Goal: Task Accomplishment & Management: Use online tool/utility

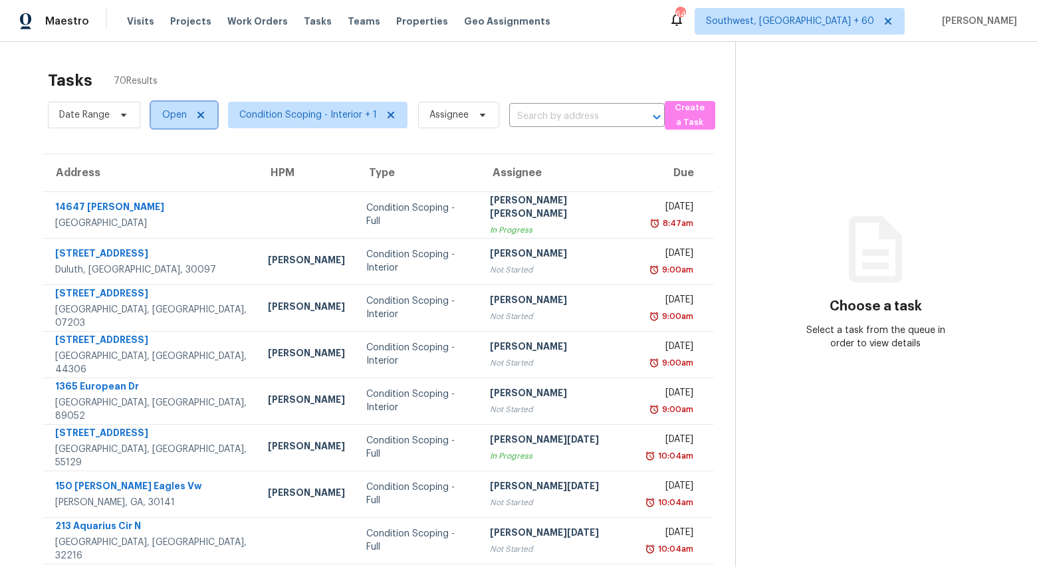
click at [188, 113] on span "Open" at bounding box center [184, 115] width 66 height 27
click at [191, 167] on label "Closed" at bounding box center [182, 171] width 48 height 13
click at [167, 167] on input "Closed" at bounding box center [162, 169] width 9 height 9
checkbox input "true"
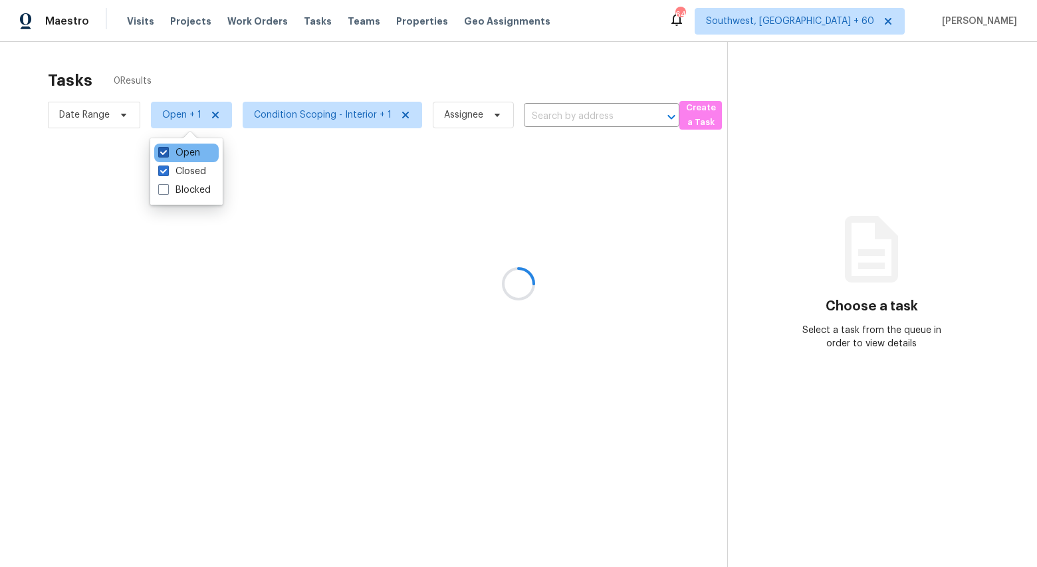
click at [184, 148] on label "Open" at bounding box center [179, 152] width 42 height 13
click at [167, 148] on input "Open" at bounding box center [162, 150] width 9 height 9
checkbox input "false"
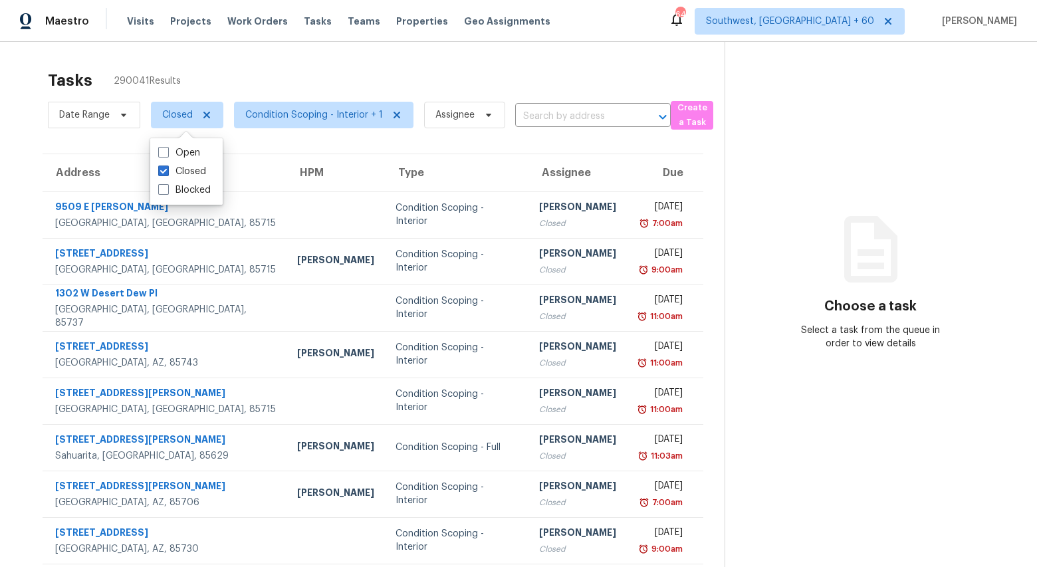
click at [542, 116] on input "text" at bounding box center [574, 116] width 118 height 21
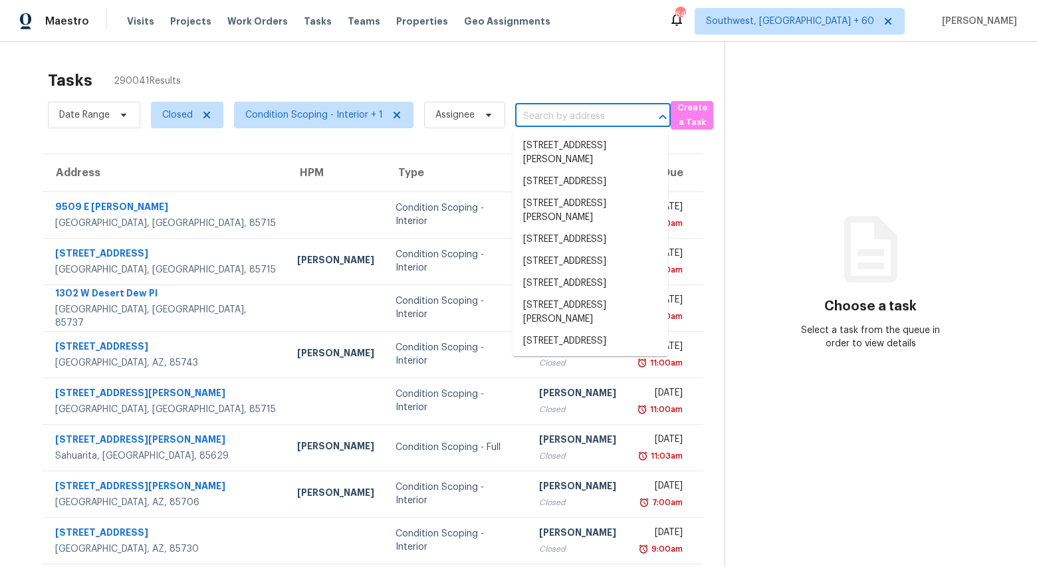
paste input "40FK0ZZKZKCN9"
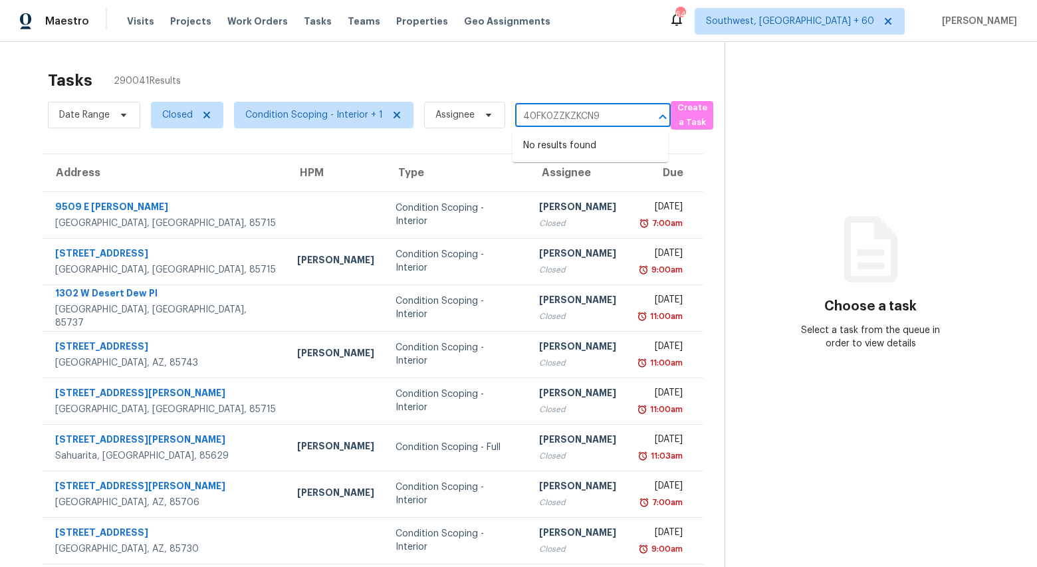
type input "40FK0ZZKZKCN9"
click at [326, 112] on span "Condition Scoping - Interior + 1" at bounding box center [314, 114] width 138 height 13
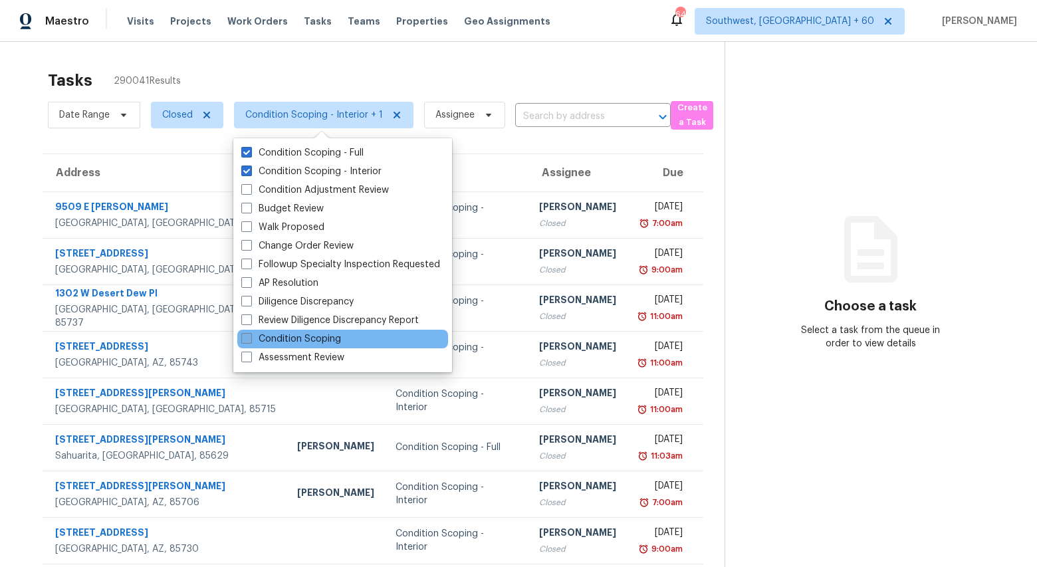
click at [340, 338] on label "Condition Scoping" at bounding box center [291, 338] width 100 height 13
click at [250, 338] on input "Condition Scoping" at bounding box center [245, 336] width 9 height 9
checkbox input "true"
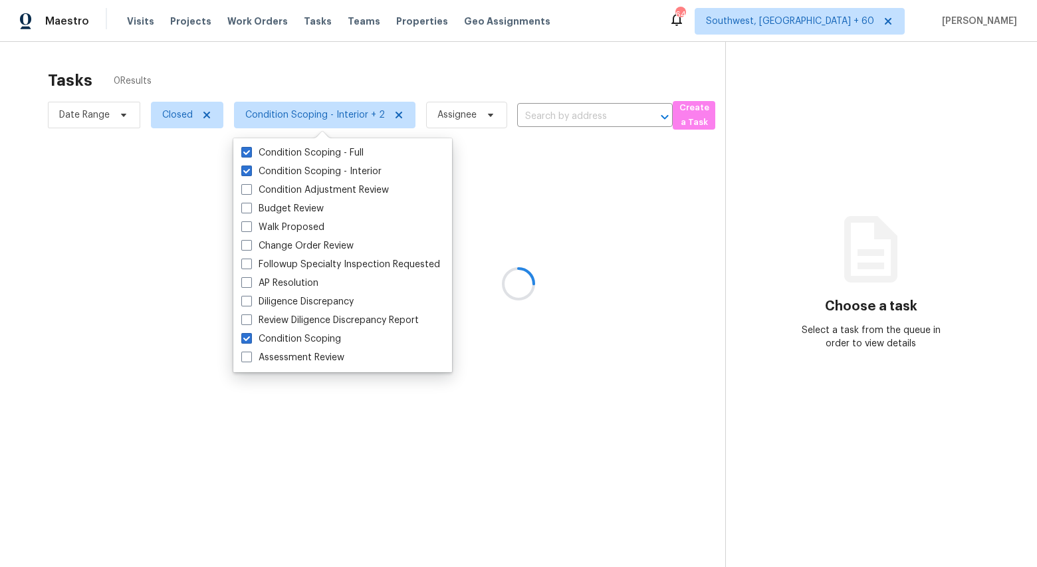
click at [261, 50] on div at bounding box center [518, 283] width 1037 height 567
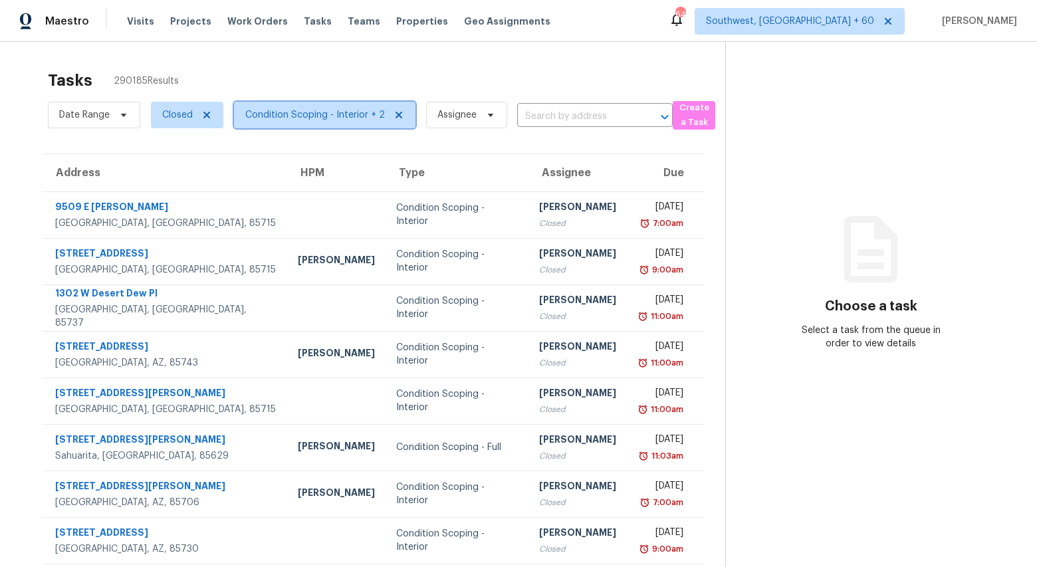
click at [303, 120] on span "Condition Scoping - Interior + 2" at bounding box center [315, 114] width 140 height 13
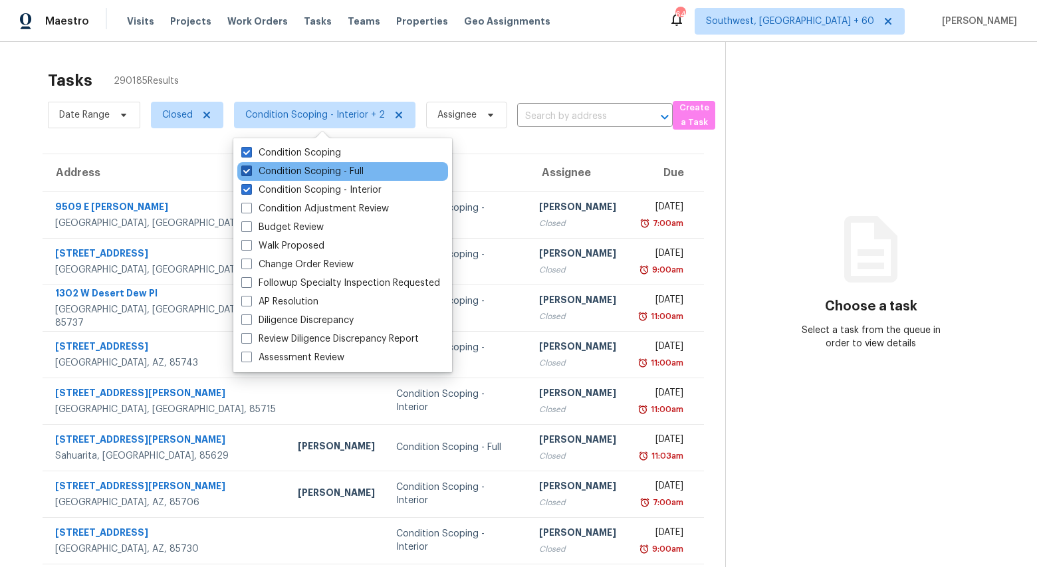
click at [298, 172] on label "Condition Scoping - Full" at bounding box center [302, 171] width 122 height 13
click at [250, 172] on input "Condition Scoping - Full" at bounding box center [245, 169] width 9 height 9
checkbox input "false"
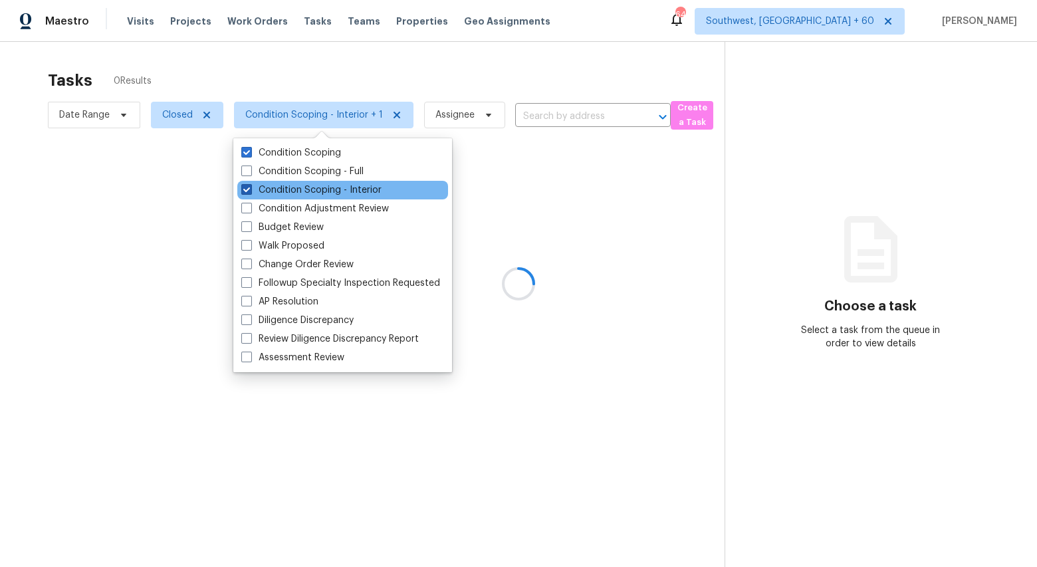
click at [298, 193] on label "Condition Scoping - Interior" at bounding box center [311, 190] width 140 height 13
click at [250, 192] on input "Condition Scoping - Interior" at bounding box center [245, 188] width 9 height 9
checkbox input "false"
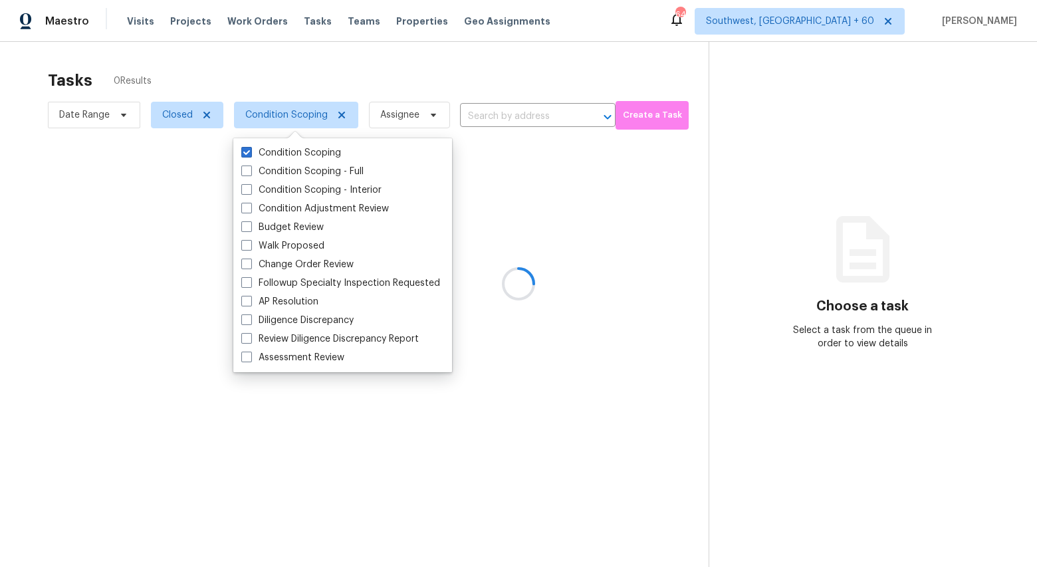
click at [279, 47] on div at bounding box center [518, 283] width 1037 height 567
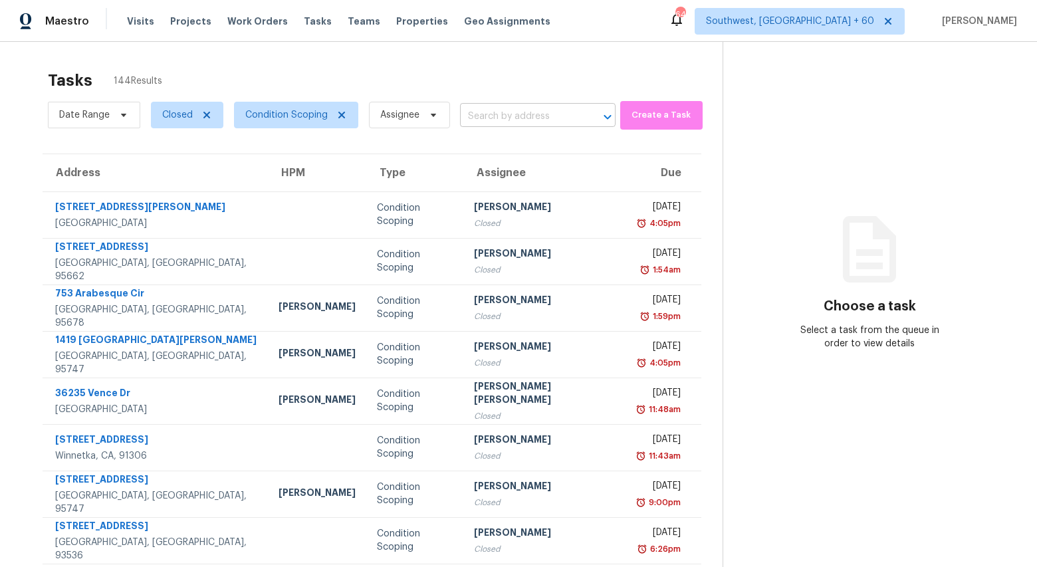
click at [487, 114] on input "text" at bounding box center [519, 116] width 118 height 21
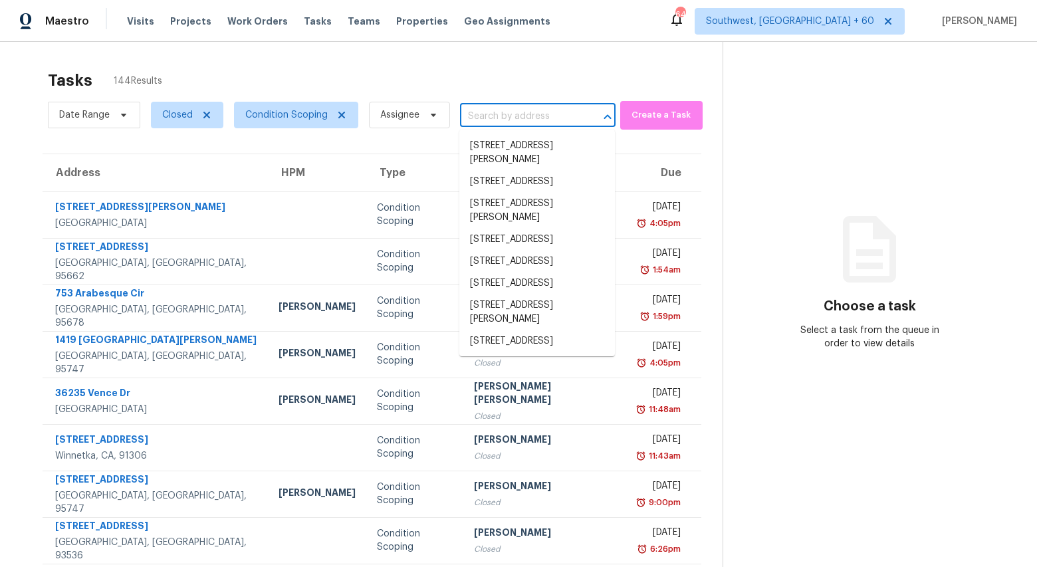
paste input "23938 Jensen Dr, West Hills, CA 91304"
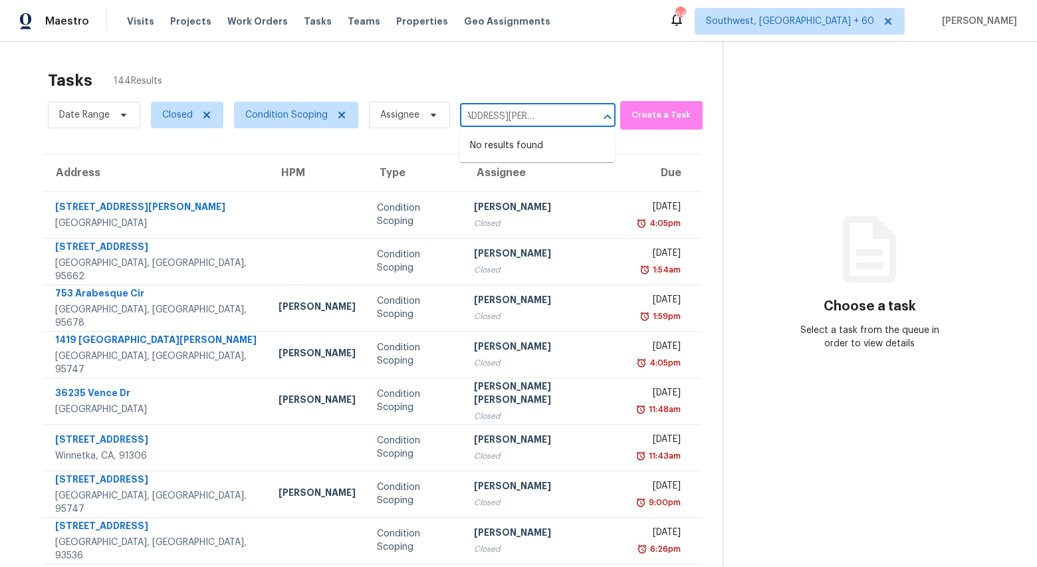
type input "23938 Jensen Dr, West Hills, CA 91304"
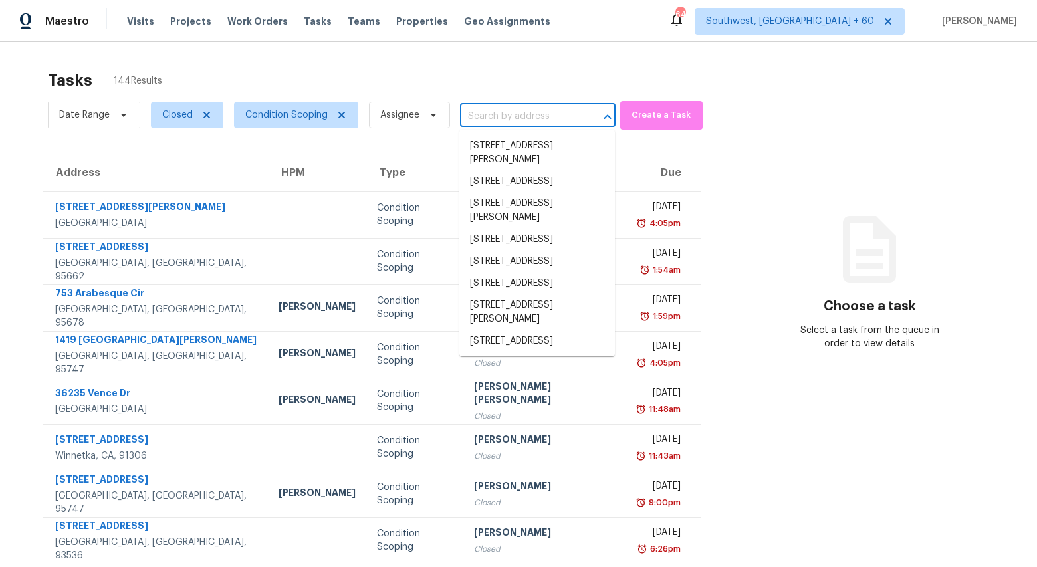
scroll to position [0, 0]
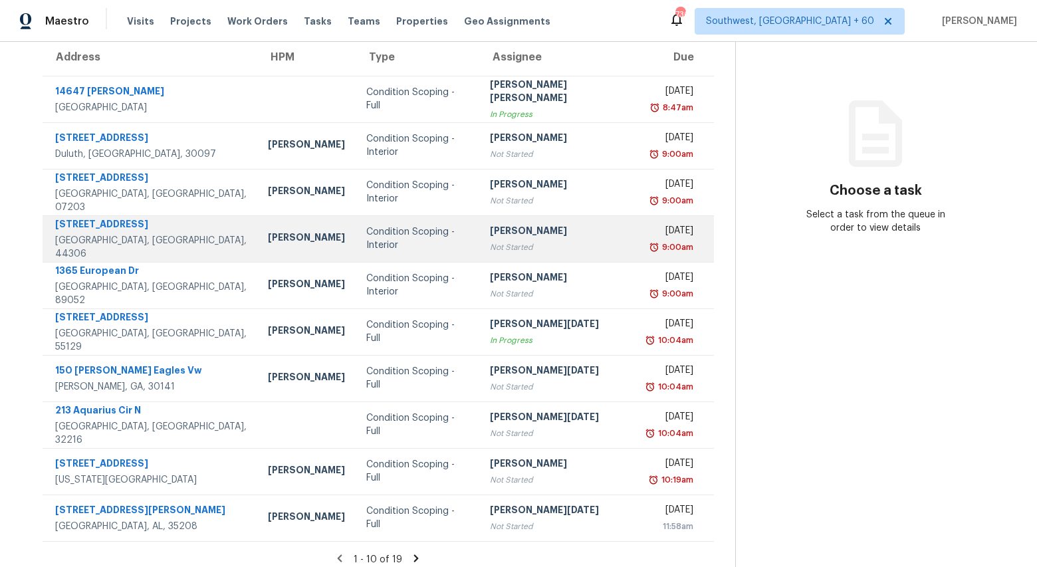
scroll to position [125, 0]
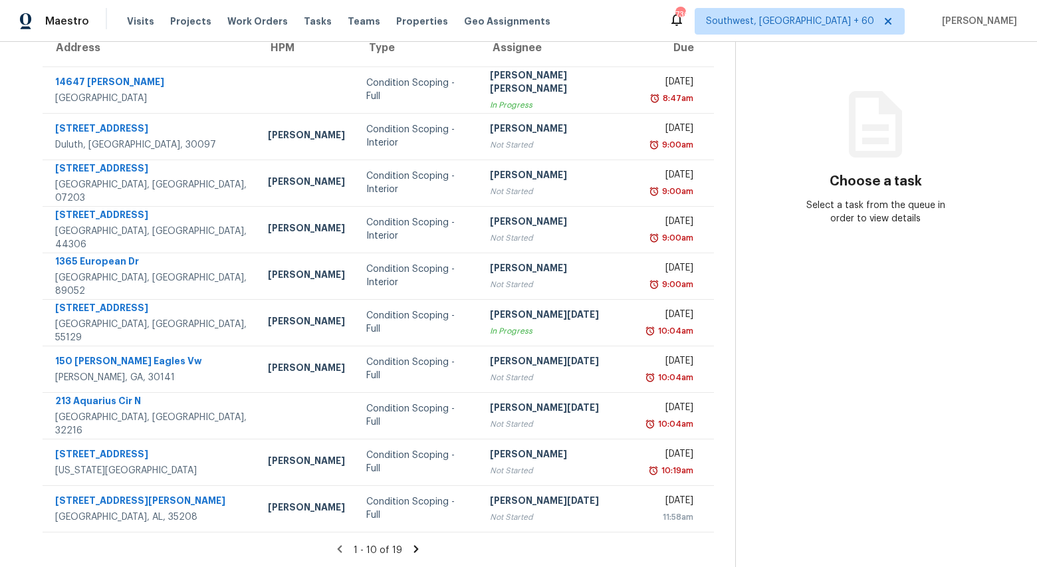
click at [414, 549] on icon at bounding box center [416, 549] width 12 height 12
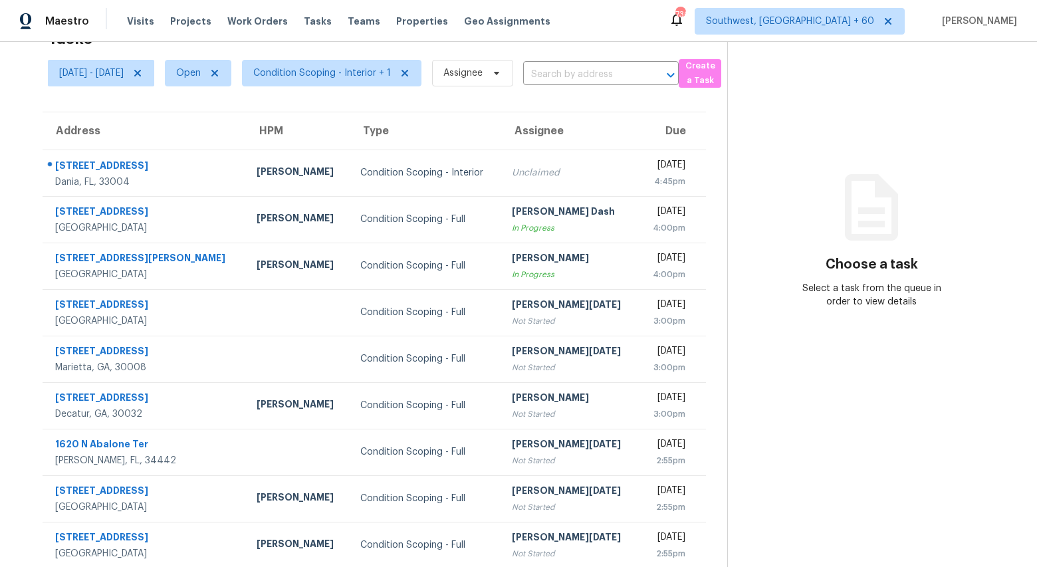
scroll to position [78, 0]
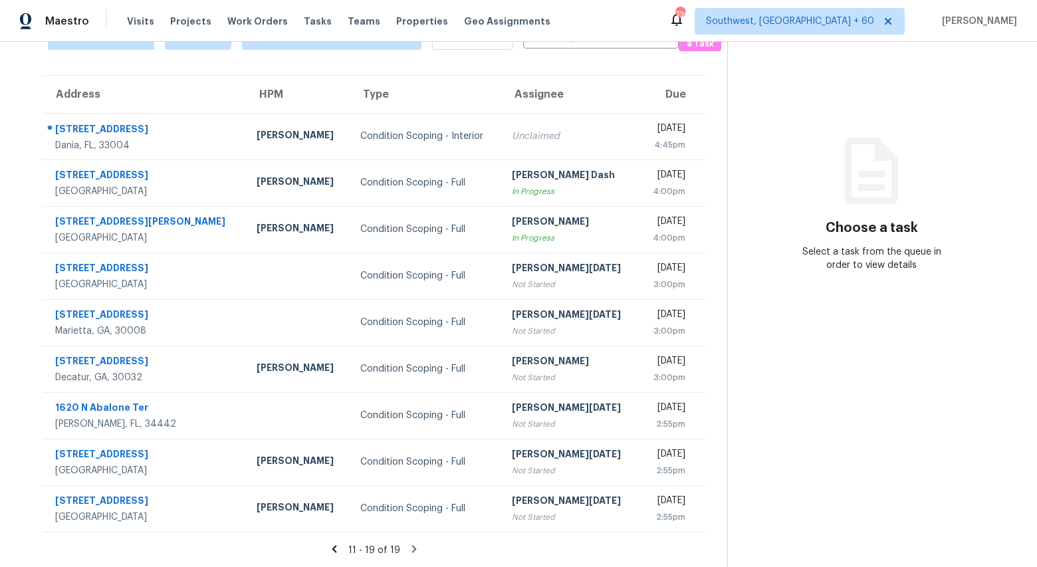
click at [340, 548] on icon at bounding box center [334, 549] width 12 height 12
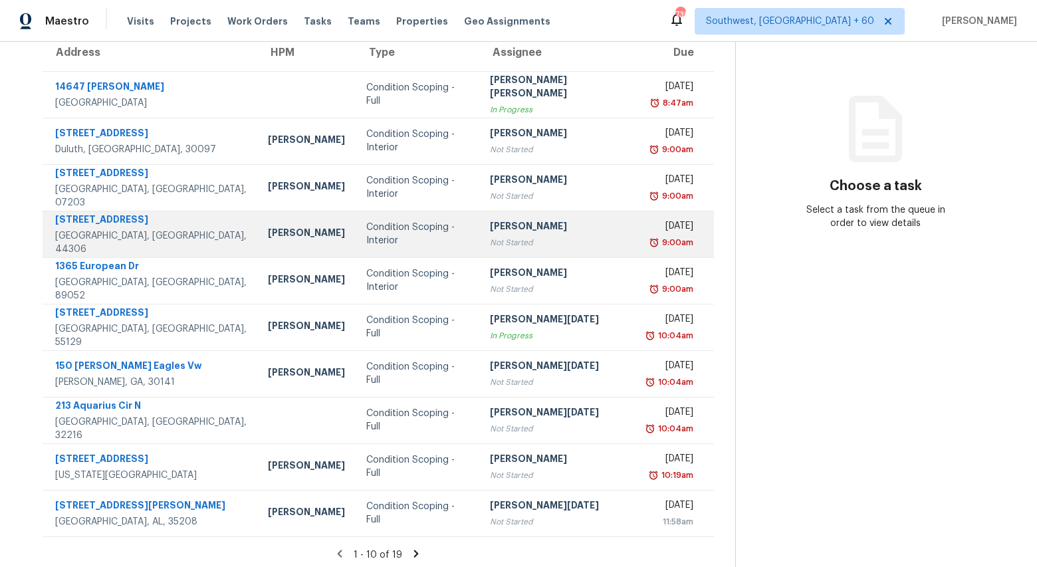
scroll to position [125, 0]
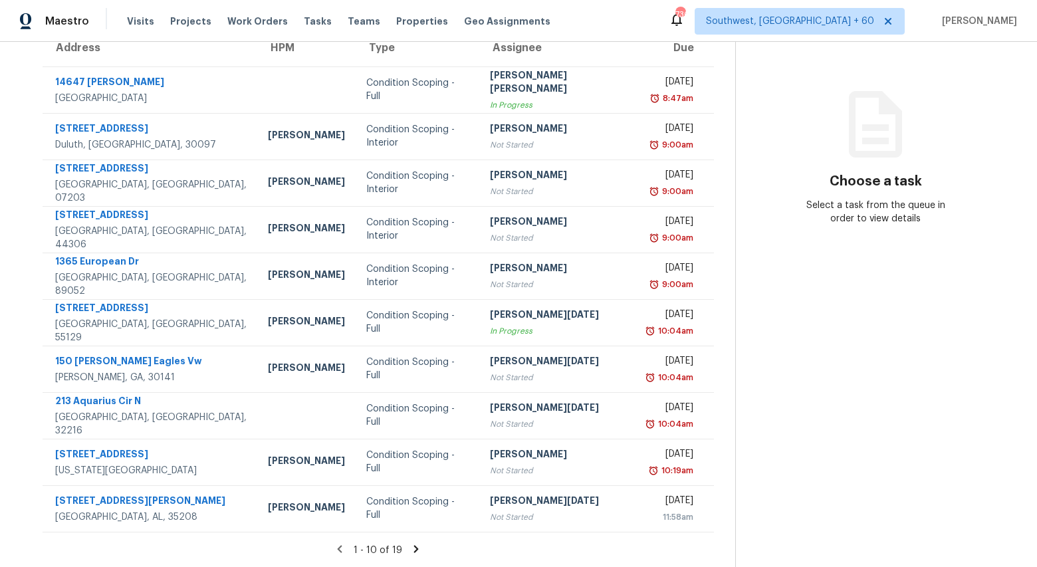
click at [416, 550] on icon at bounding box center [416, 548] width 5 height 7
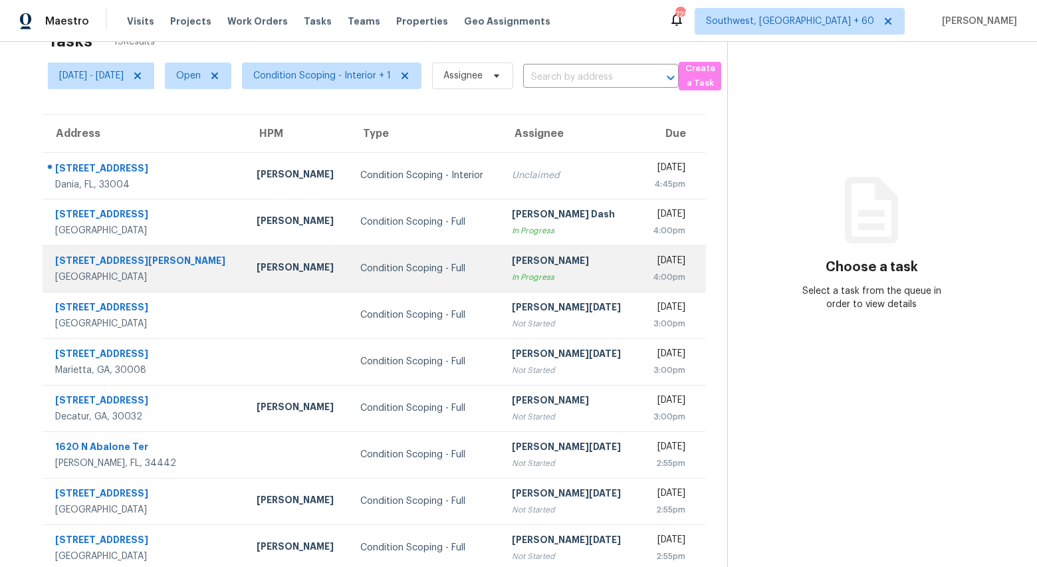
scroll to position [41, 0]
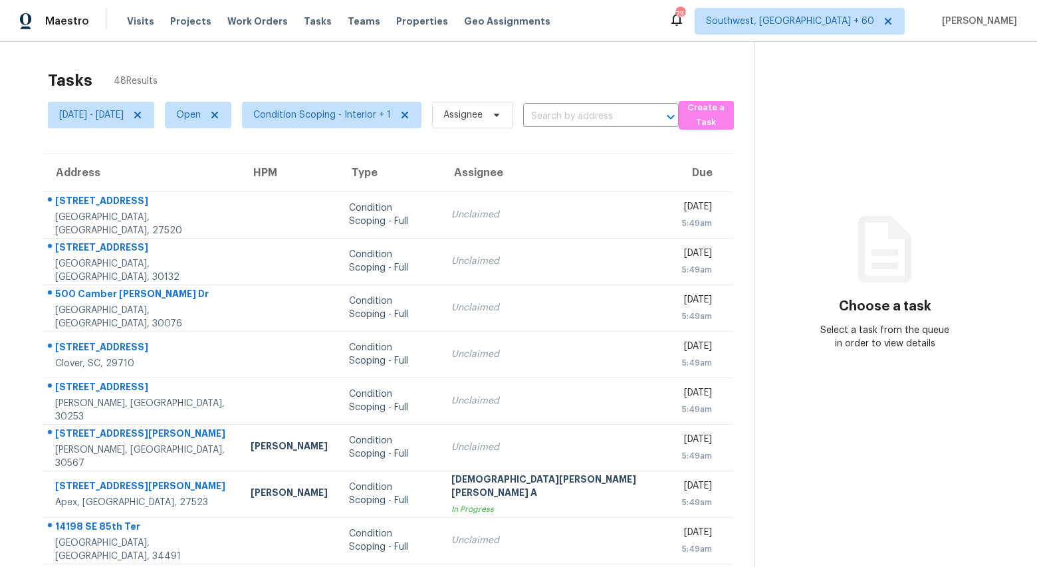
click at [305, 53] on div "Tasks 48 Results Mon, Sep 29 - Mon, Sep 29 Open Condition Scoping - Interior + …" at bounding box center [518, 367] width 1037 height 651
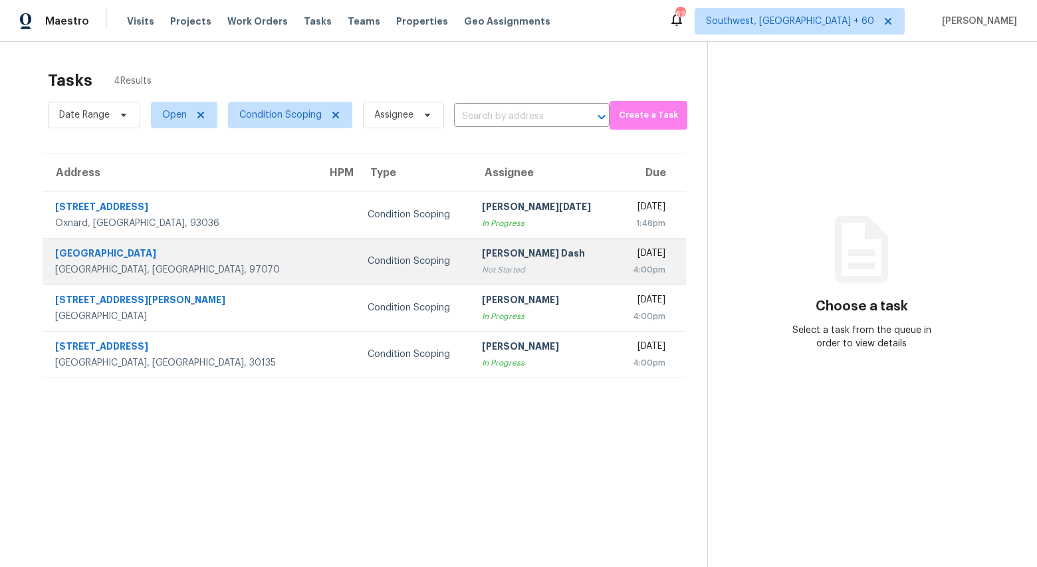
click at [482, 257] on div "[PERSON_NAME] Dash" at bounding box center [543, 255] width 122 height 17
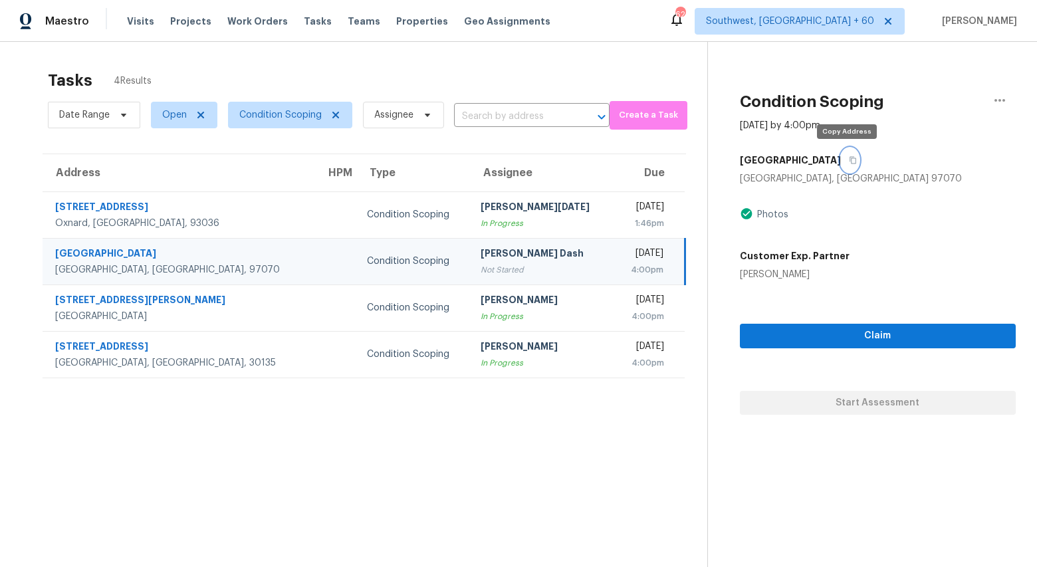
click at [850, 158] on icon "button" at bounding box center [853, 160] width 7 height 7
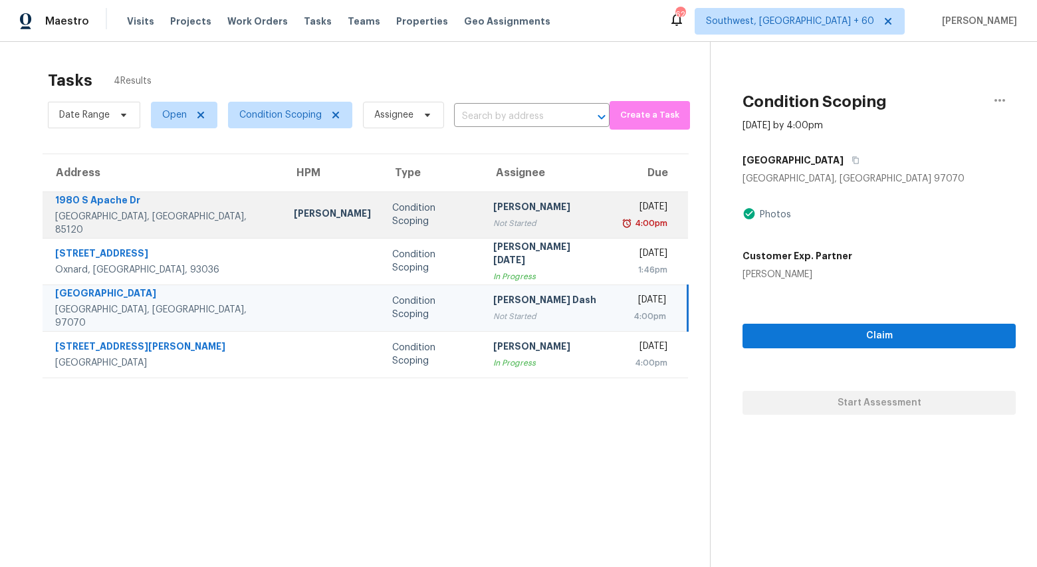
click at [493, 219] on div "Not Started" at bounding box center [546, 223] width 107 height 13
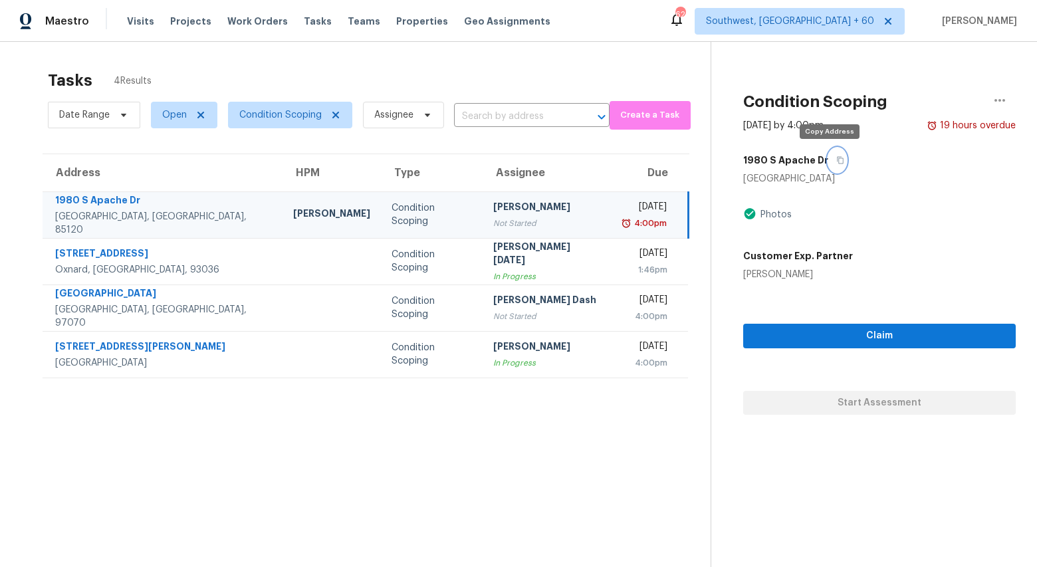
click at [829, 166] on button "button" at bounding box center [838, 160] width 18 height 24
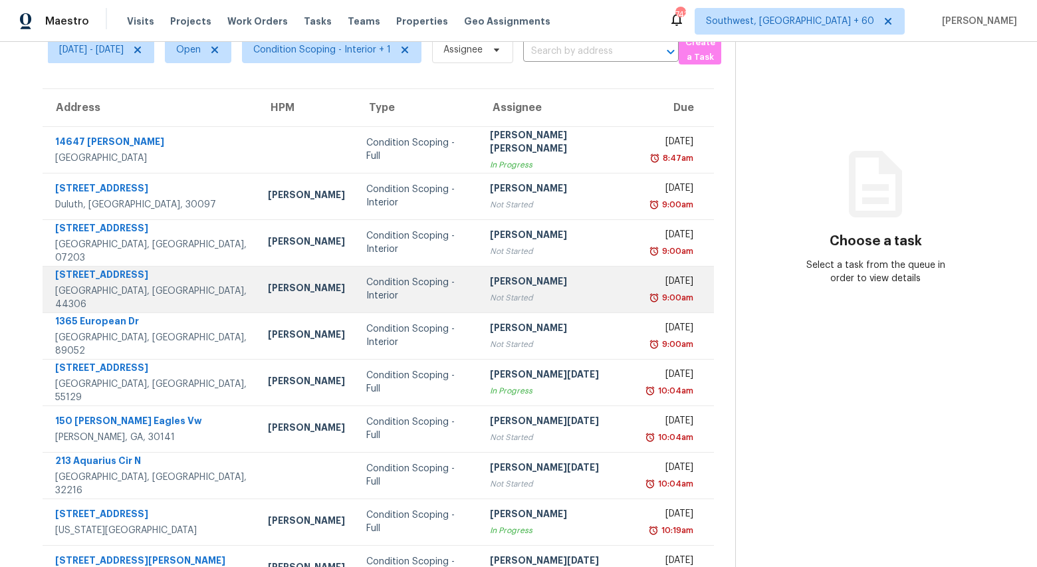
scroll to position [125, 0]
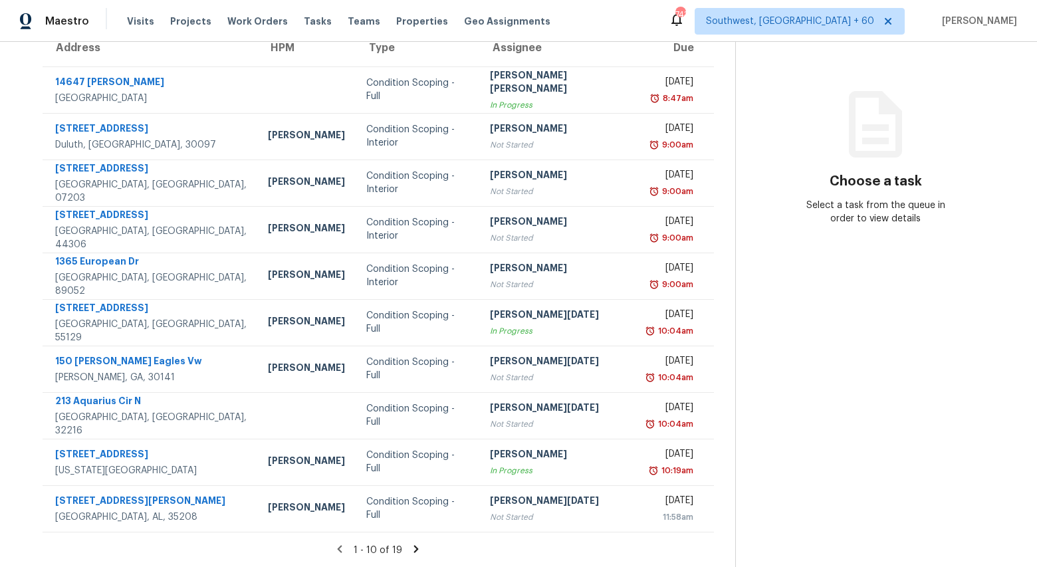
click at [416, 547] on icon at bounding box center [416, 548] width 5 height 7
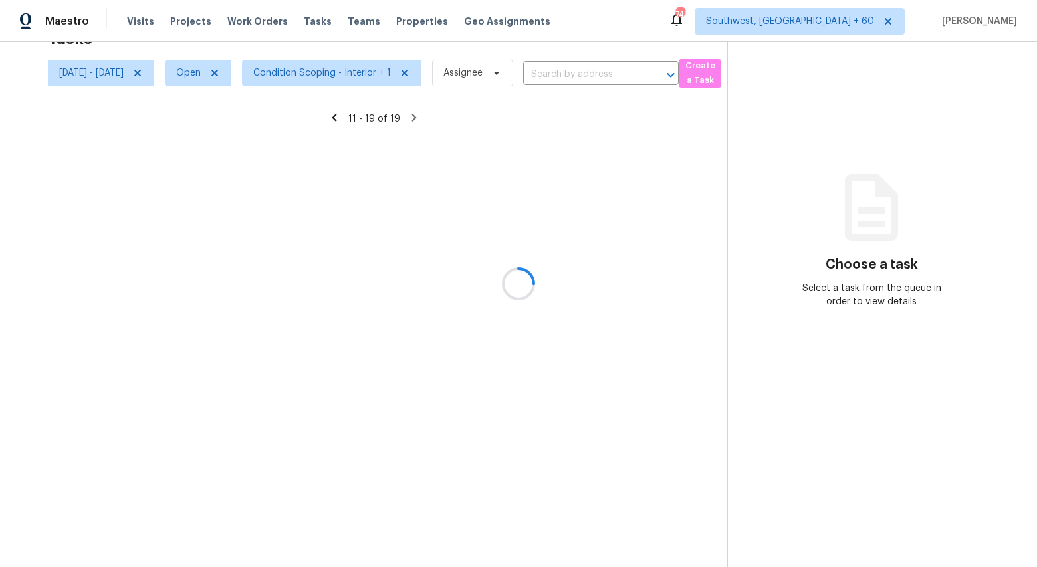
scroll to position [78, 0]
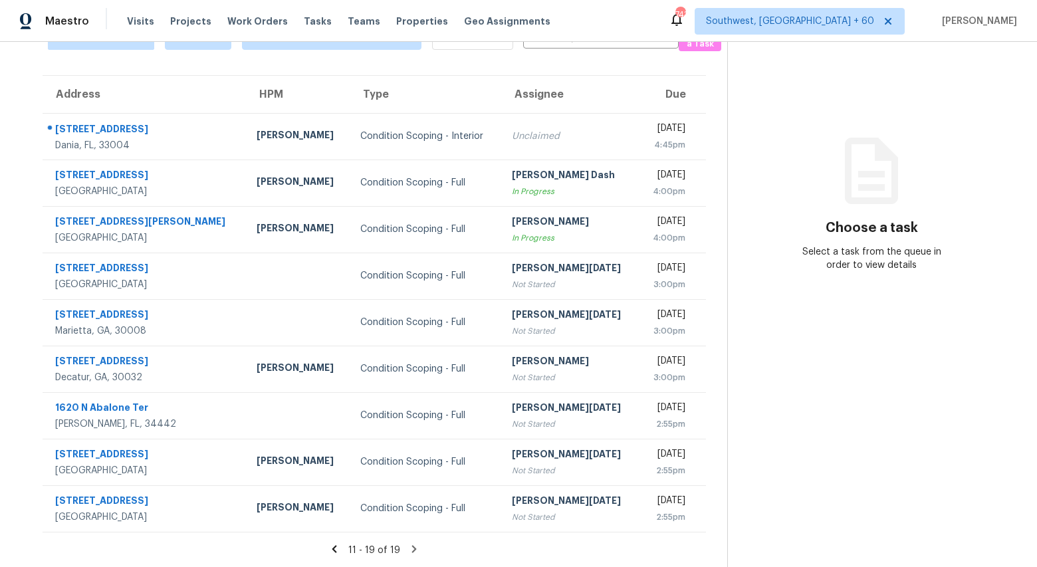
click at [350, 246] on td "Condition Scoping - Full" at bounding box center [426, 229] width 152 height 47
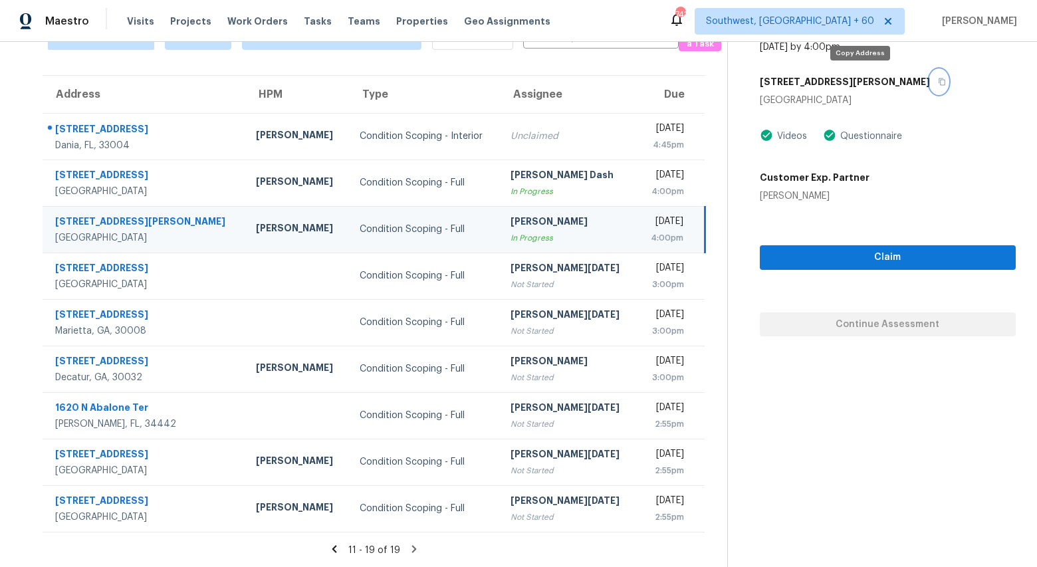
click at [938, 80] on icon "button" at bounding box center [942, 82] width 8 height 8
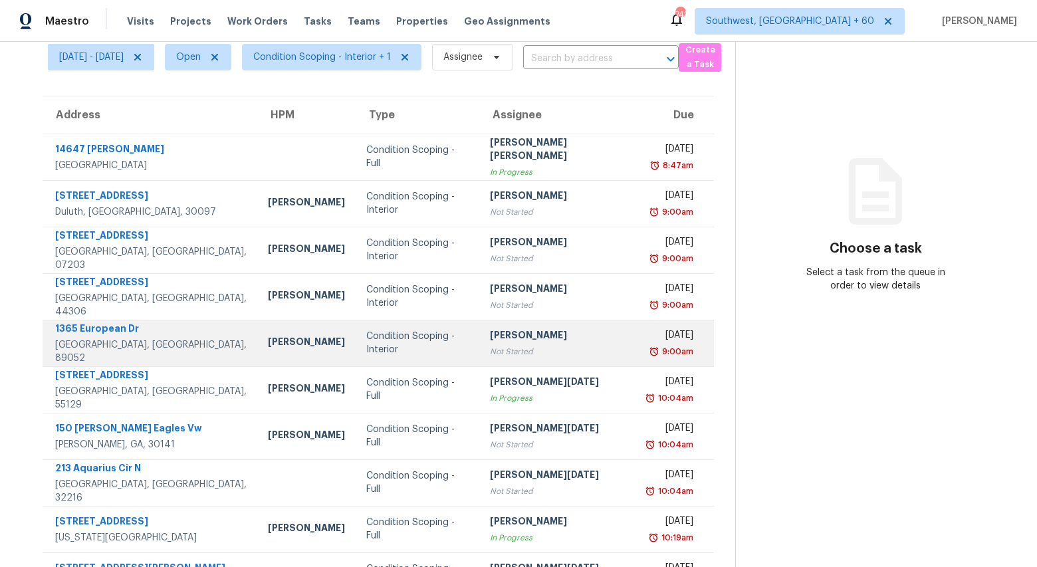
scroll to position [125, 0]
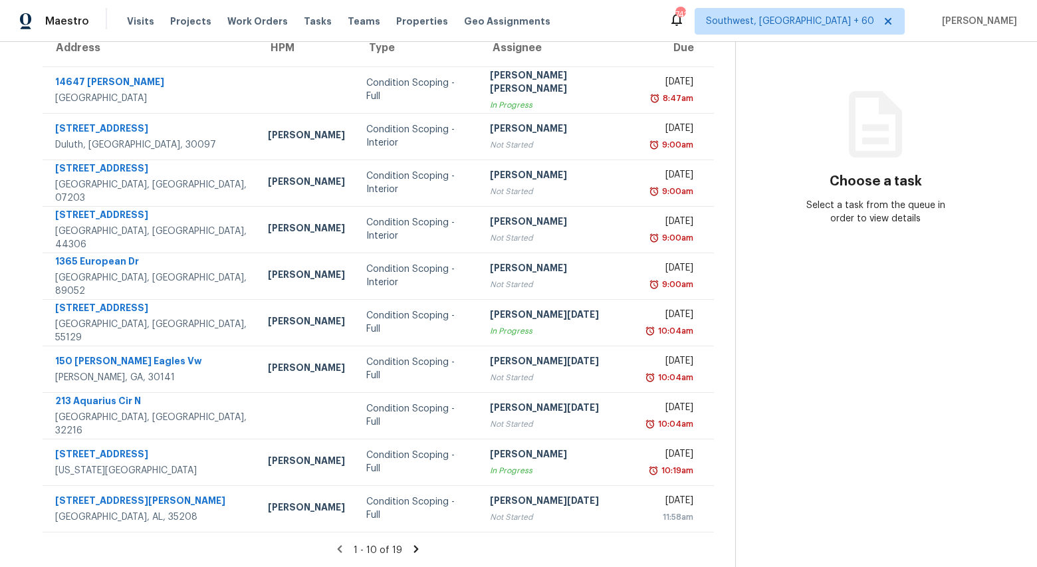
click at [416, 549] on icon at bounding box center [416, 548] width 5 height 7
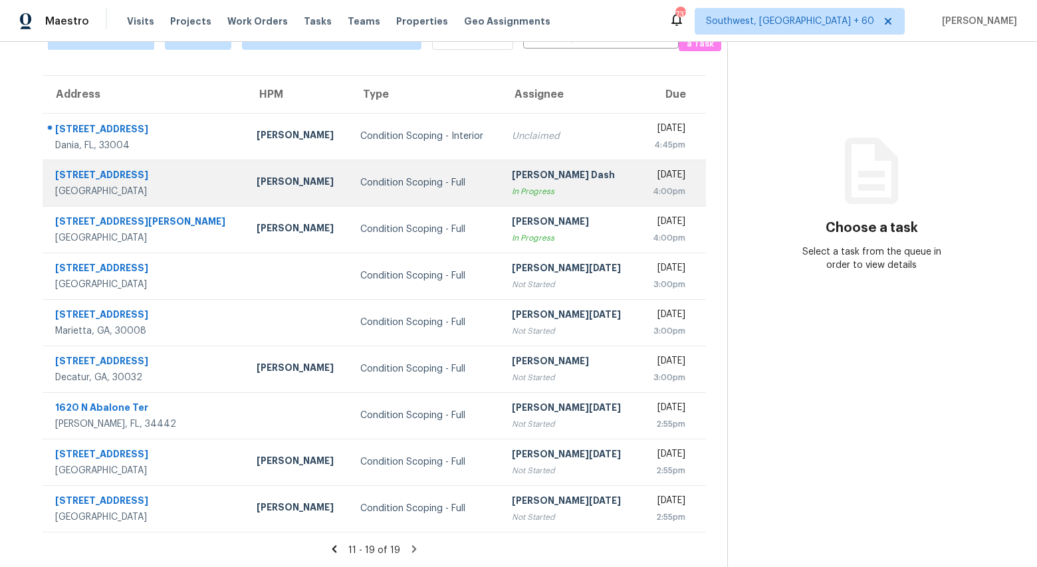
scroll to position [0, 0]
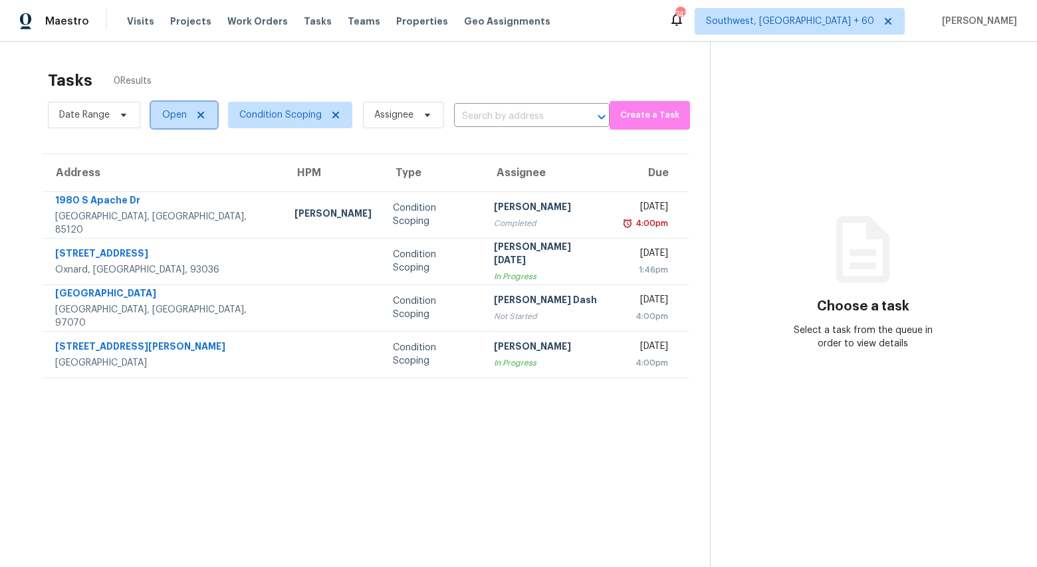
click at [178, 117] on span "Open" at bounding box center [174, 114] width 25 height 13
click at [184, 169] on label "Closed" at bounding box center [182, 171] width 48 height 13
click at [167, 169] on input "Closed" at bounding box center [162, 169] width 9 height 9
checkbox input "true"
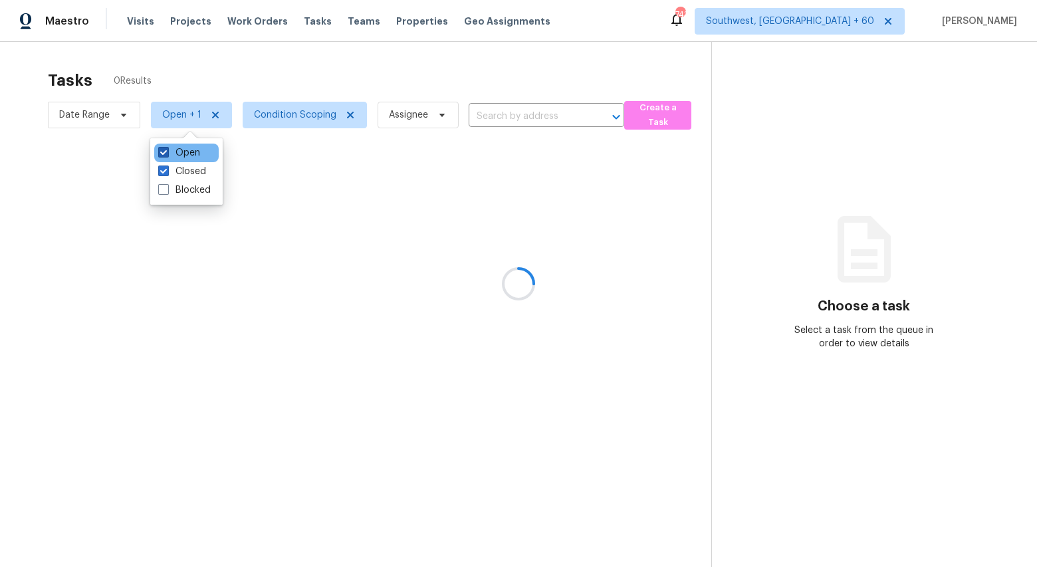
click at [180, 150] on label "Open" at bounding box center [179, 152] width 42 height 13
click at [167, 150] on input "Open" at bounding box center [162, 150] width 9 height 9
checkbox input "false"
click at [190, 63] on div at bounding box center [518, 283] width 1037 height 567
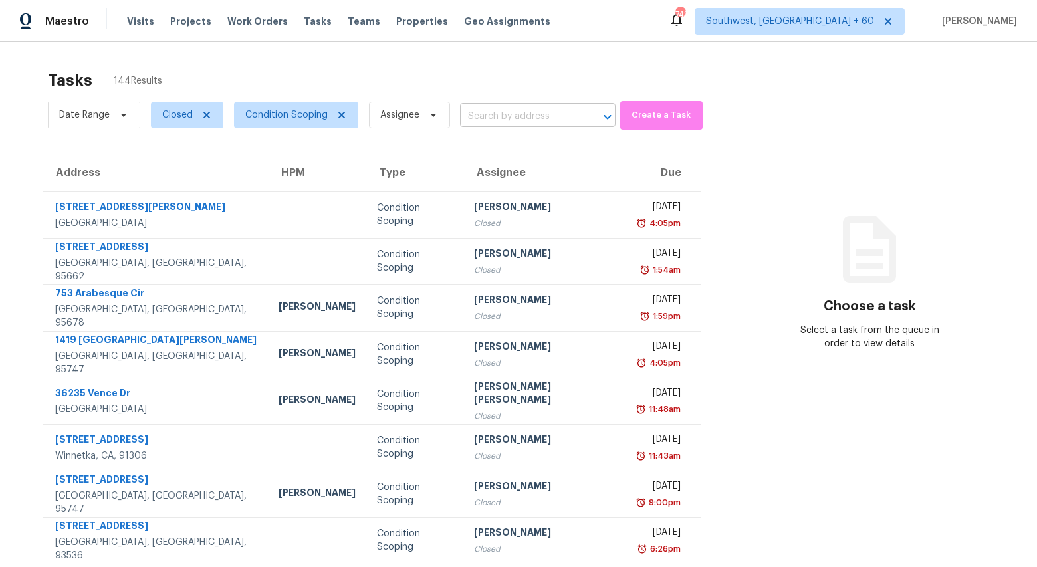
click at [517, 110] on input "text" at bounding box center [519, 116] width 118 height 21
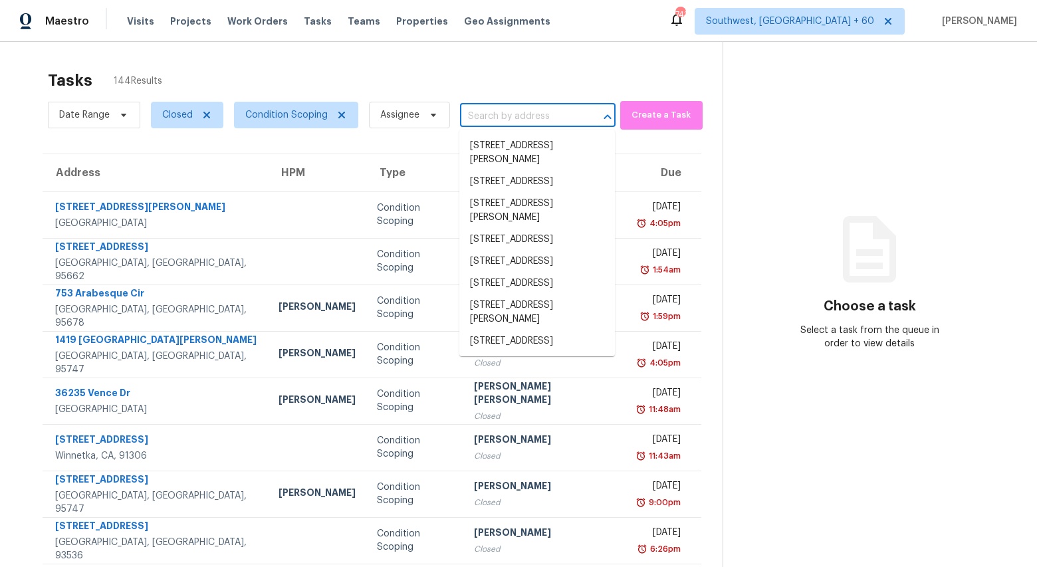
paste input "23938 Jensen Dr, West Hills, CA 91304"
type input "23938 Jensen Dr, West Hills, CA 91304"
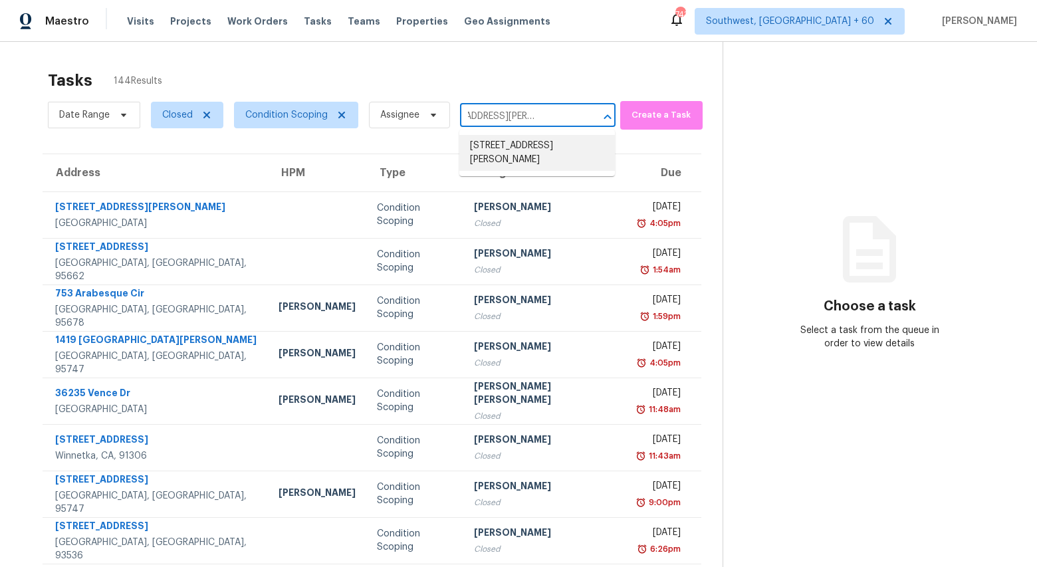
click at [511, 148] on li "23938 Jensen Dr, West Hills, CA 91304" at bounding box center [537, 153] width 156 height 36
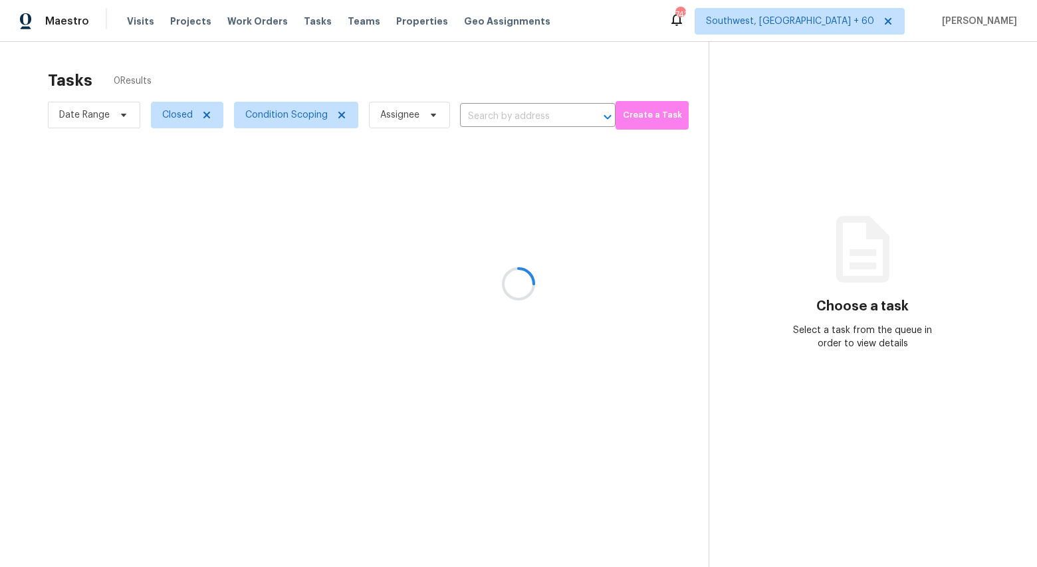
type input "23938 Jensen Dr, West Hills, CA 91304"
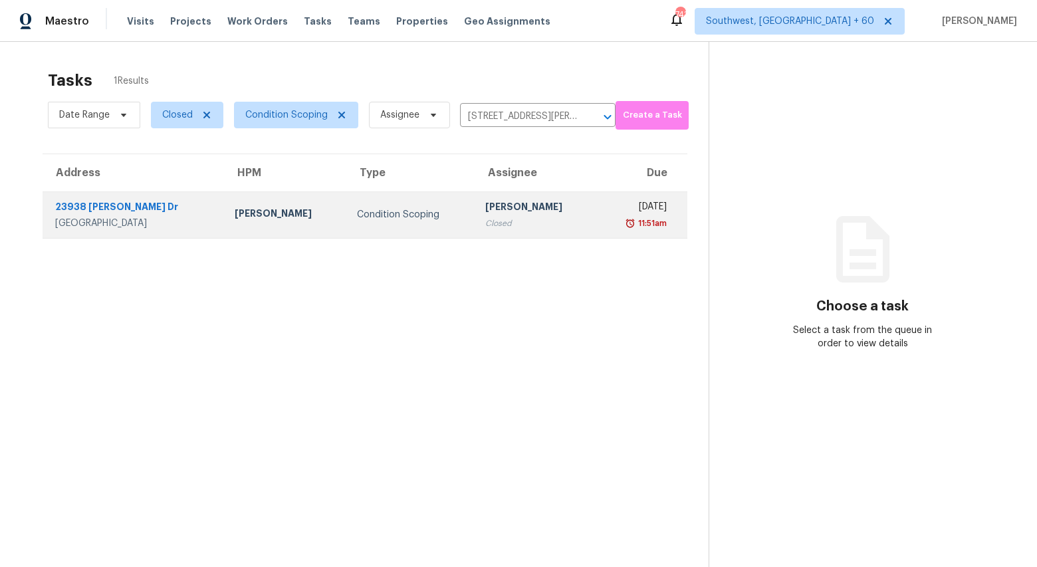
click at [293, 218] on div "Luis Pedro Ocampo Alvizuris" at bounding box center [285, 215] width 101 height 17
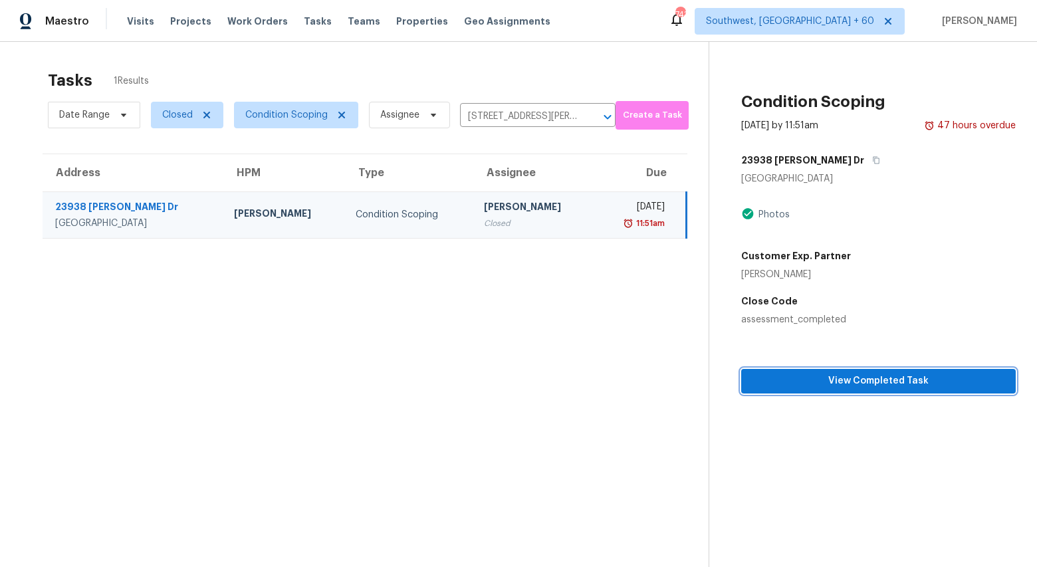
click at [874, 388] on span "View Completed Task" at bounding box center [878, 381] width 253 height 17
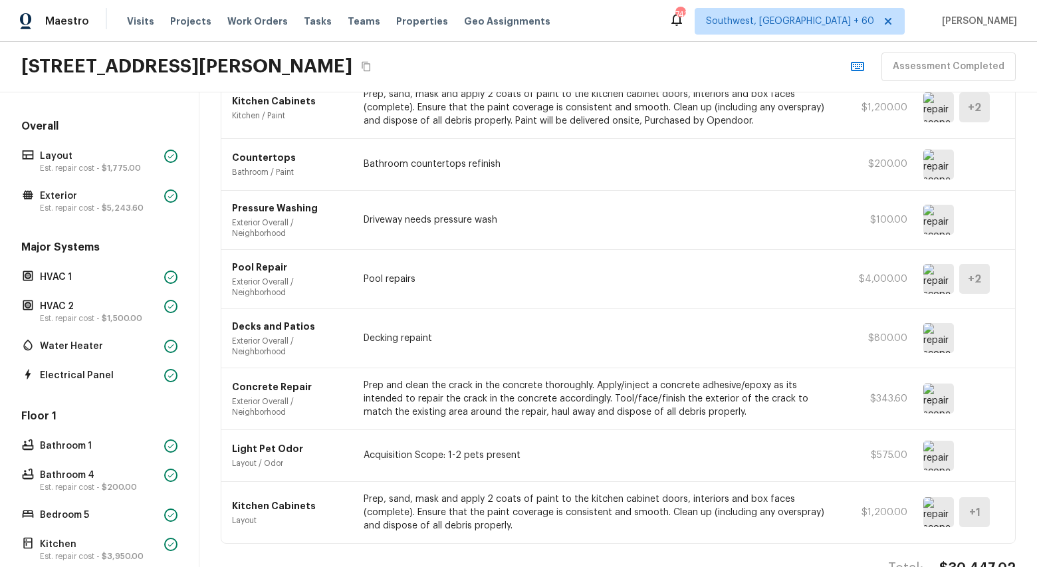
scroll to position [1382, 0]
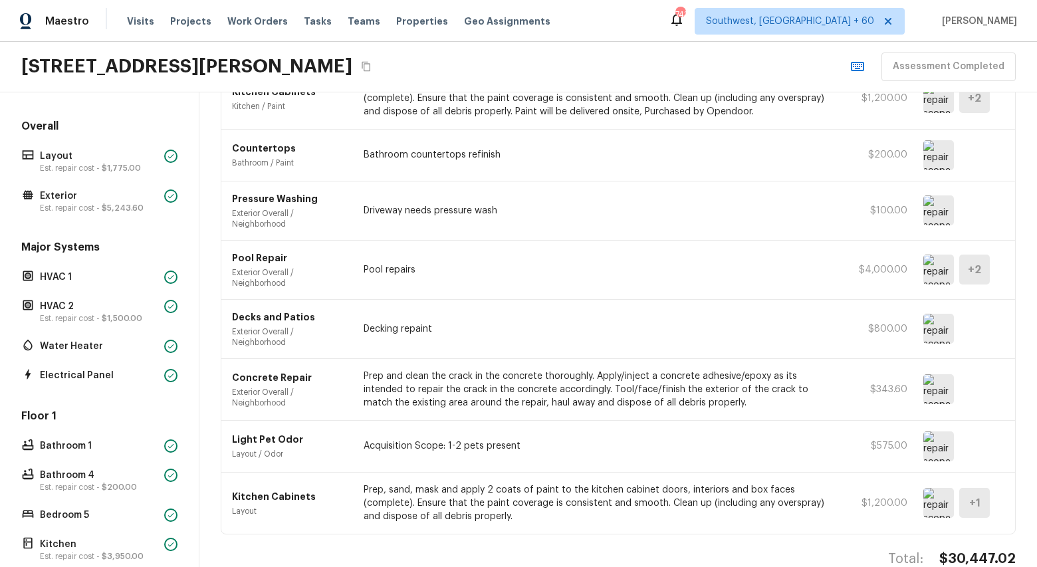
click at [936, 433] on img at bounding box center [939, 447] width 31 height 30
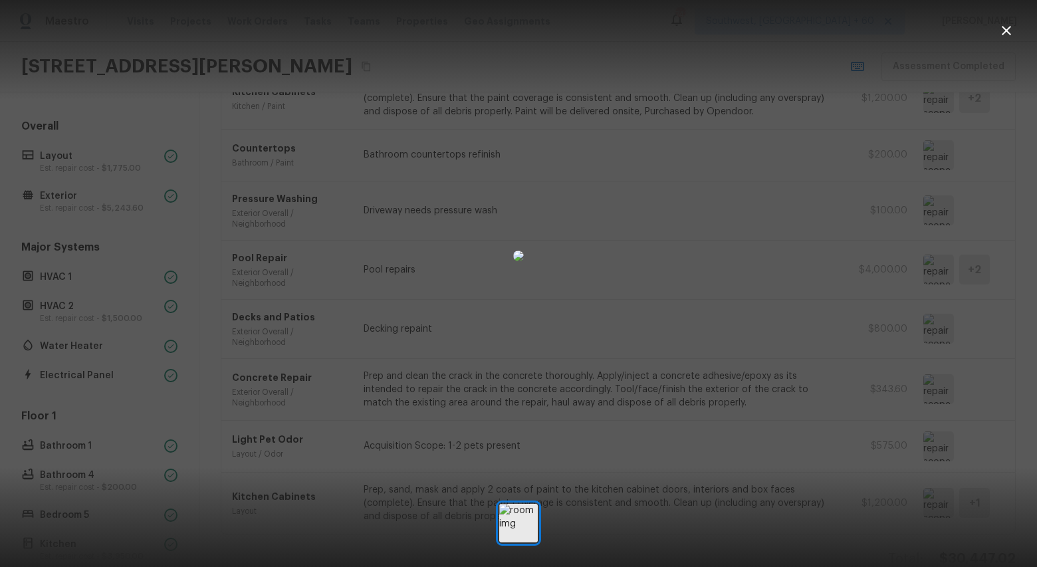
click at [1000, 33] on icon "button" at bounding box center [1007, 31] width 16 height 16
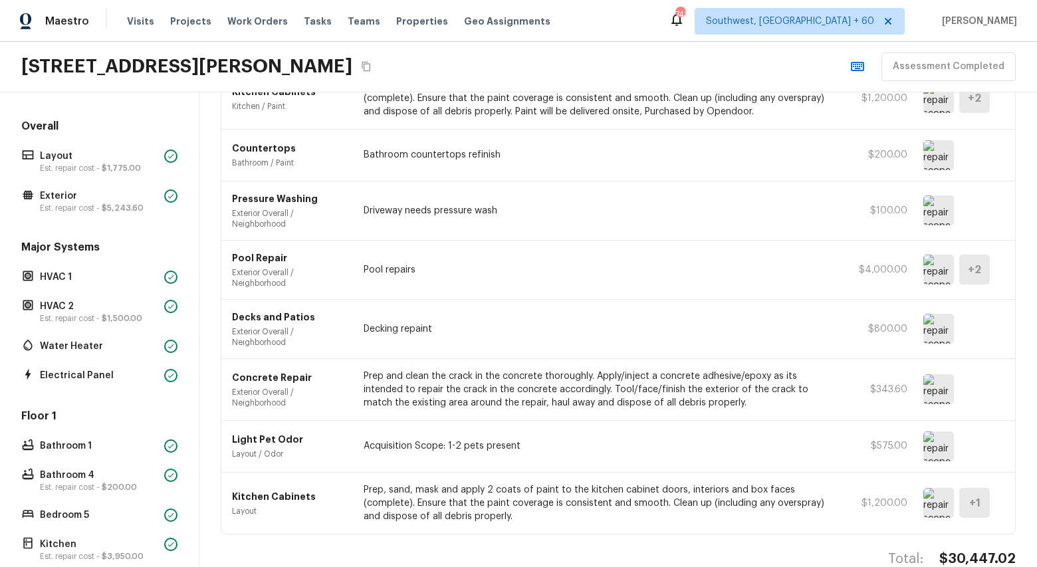
scroll to position [1396, 0]
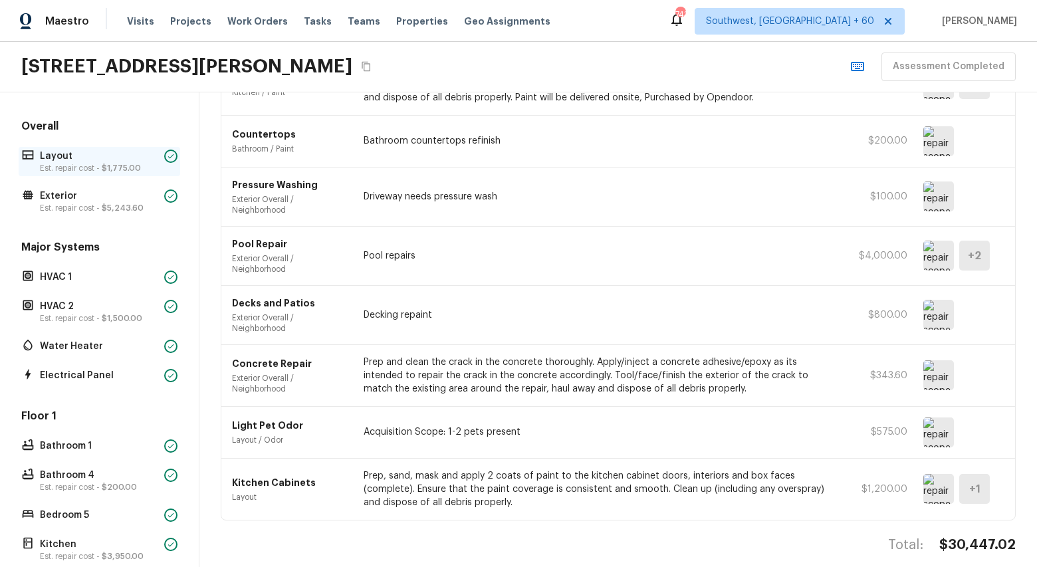
click at [97, 154] on p "Layout" at bounding box center [99, 156] width 119 height 13
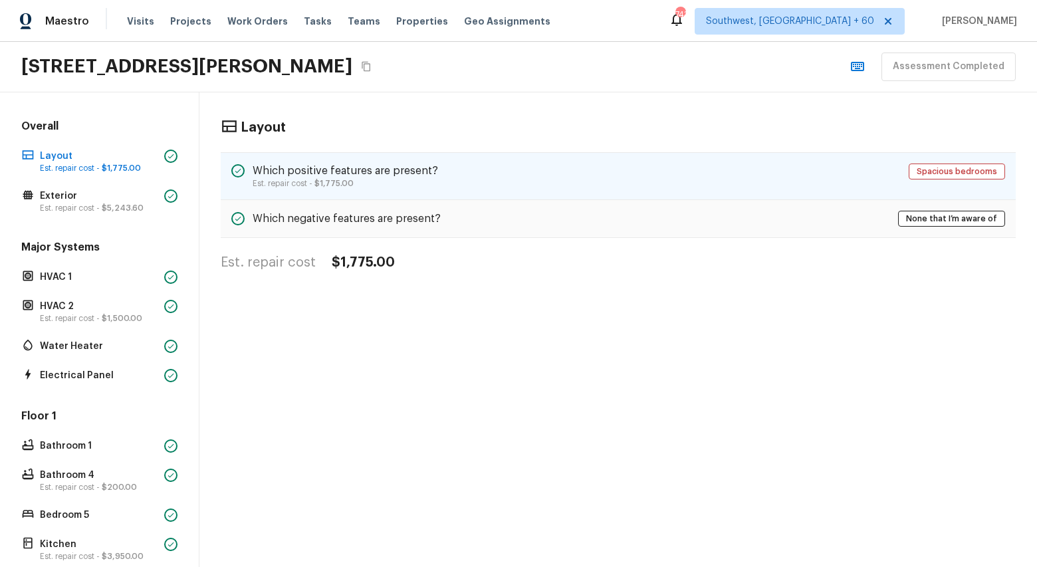
click at [598, 180] on div "Which positive features are present? Est. repair cost - $1,775.00 Spacious bedr…" at bounding box center [618, 176] width 795 height 48
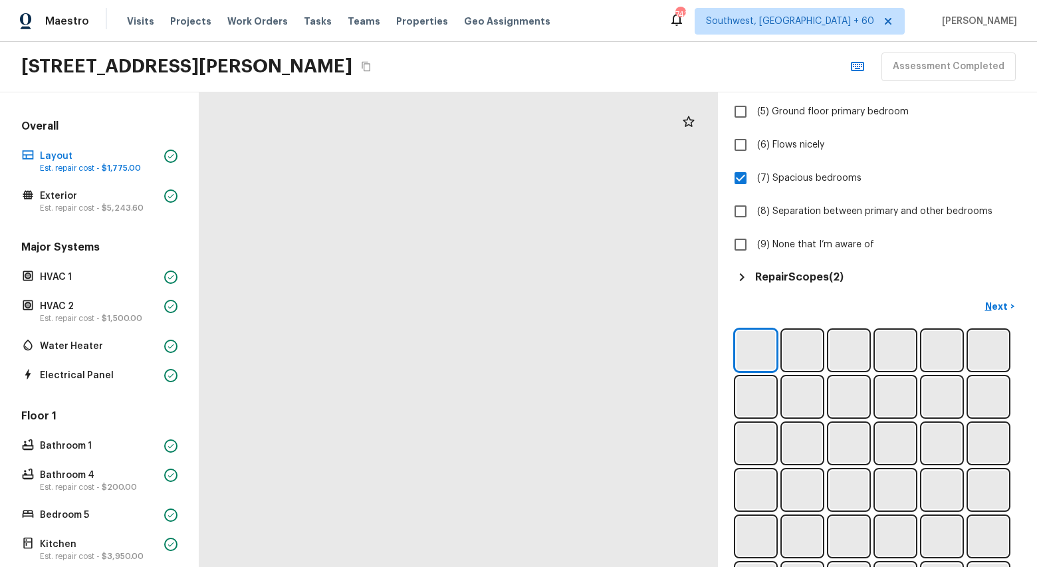
scroll to position [378, 0]
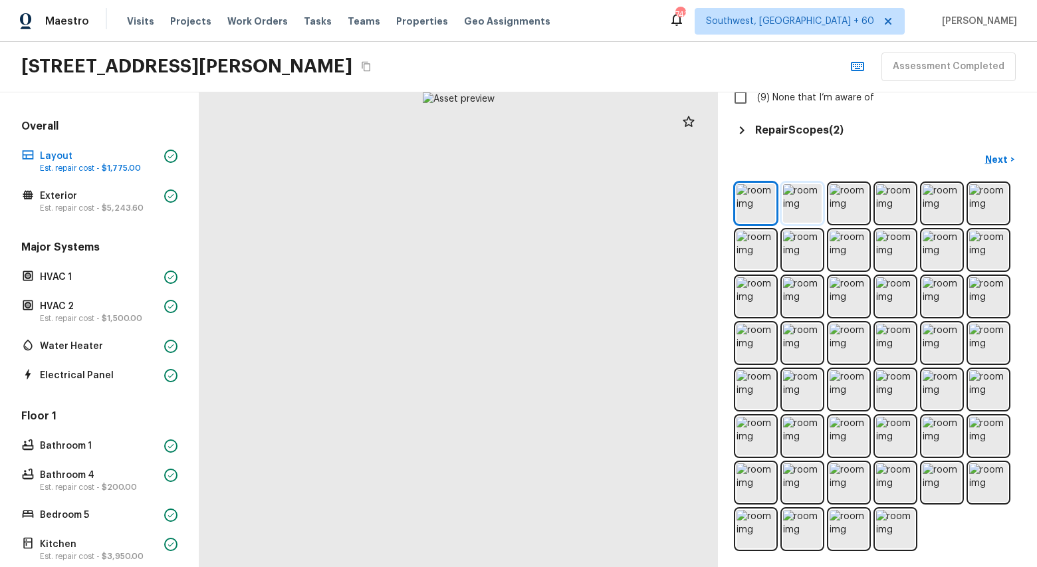
click at [805, 209] on img at bounding box center [802, 203] width 39 height 39
click at [833, 209] on img at bounding box center [849, 203] width 39 height 39
click at [760, 205] on img at bounding box center [756, 203] width 39 height 39
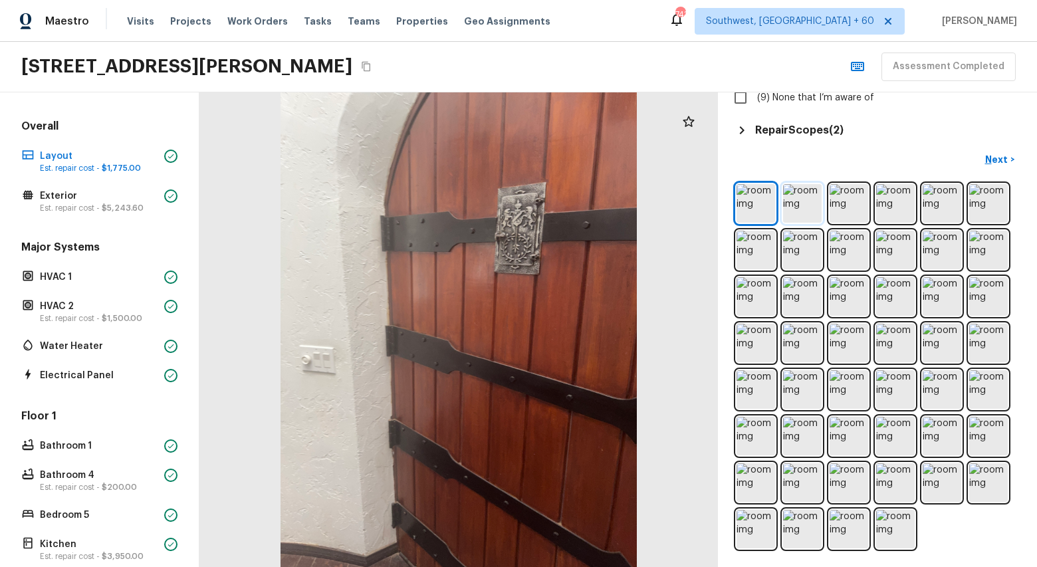
click at [800, 205] on img at bounding box center [802, 203] width 39 height 39
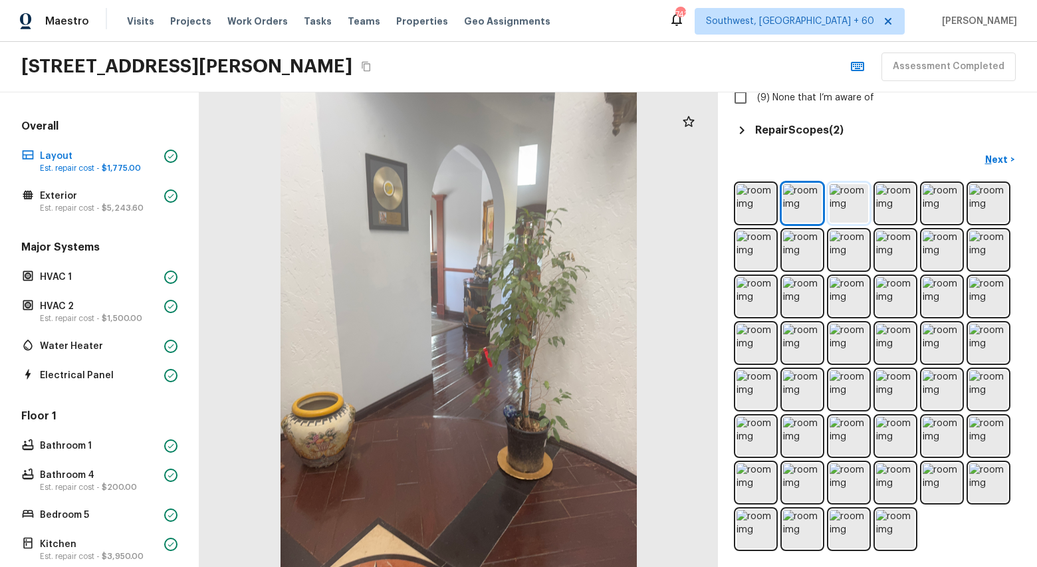
click at [856, 207] on img at bounding box center [849, 203] width 39 height 39
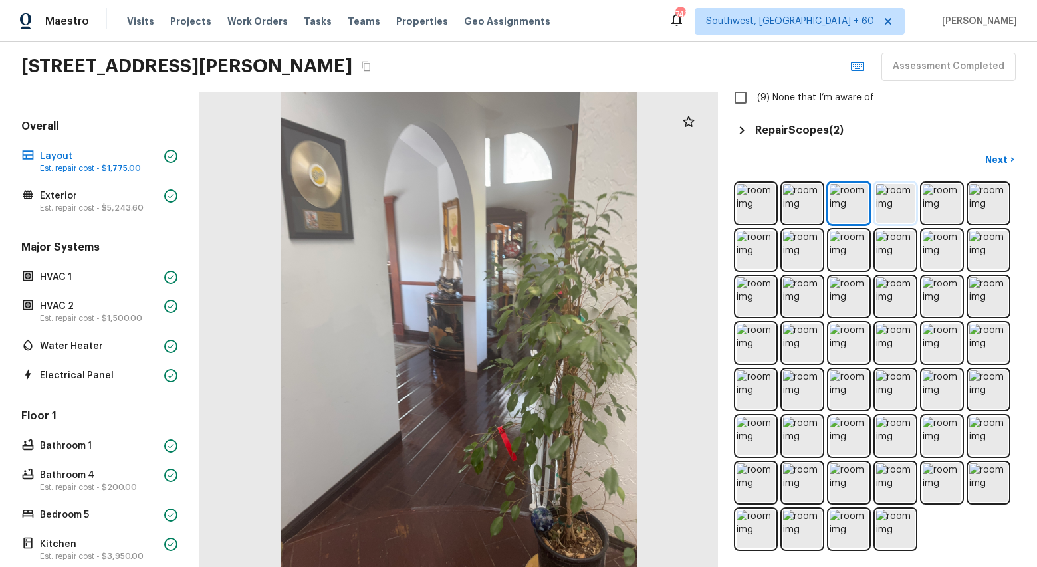
click at [904, 207] on img at bounding box center [895, 203] width 39 height 39
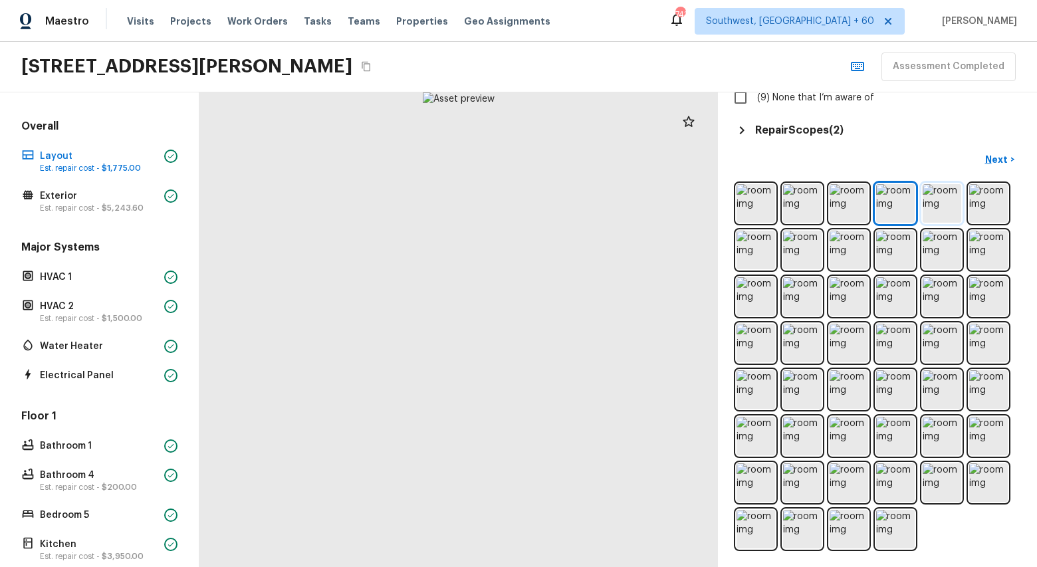
click at [944, 208] on img at bounding box center [942, 203] width 39 height 39
click at [983, 208] on img at bounding box center [988, 203] width 39 height 39
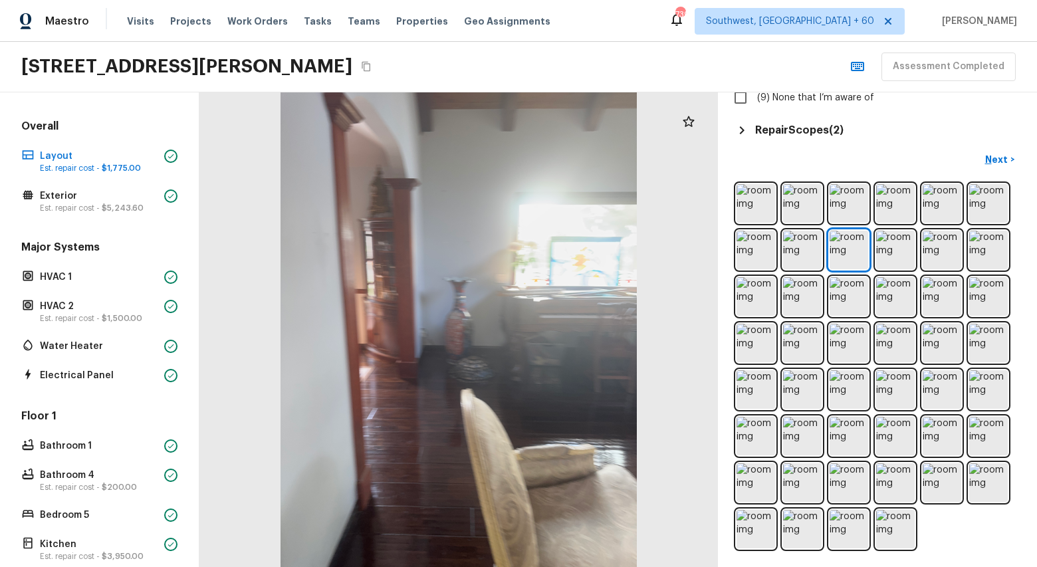
click at [614, 17] on div "Maestro Visits Projects Work Orders Tasks Teams Properties Geo Assignments 739 …" at bounding box center [518, 21] width 1037 height 42
click at [894, 248] on img at bounding box center [895, 250] width 39 height 39
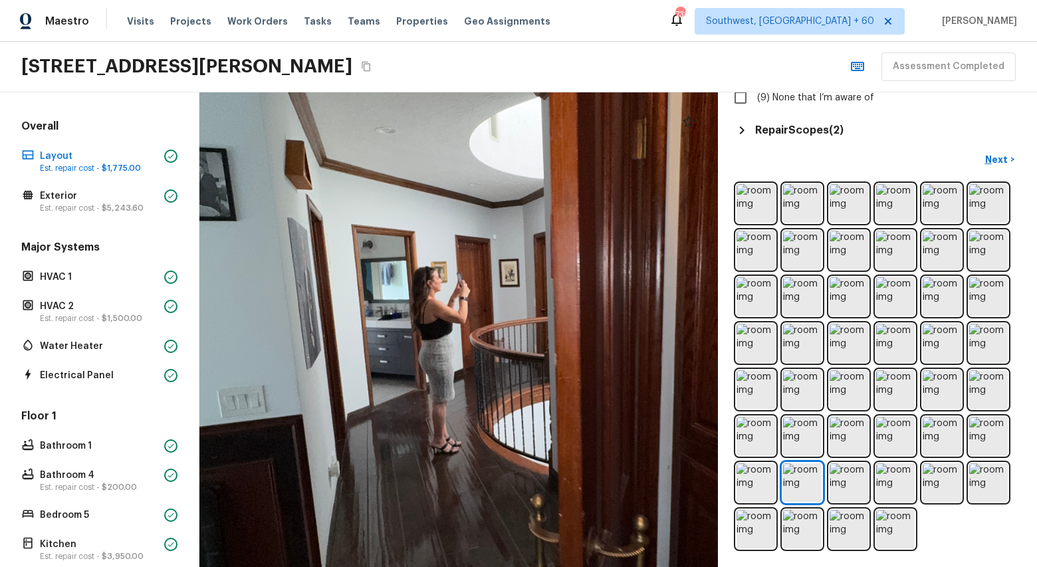
drag, startPoint x: 285, startPoint y: 273, endPoint x: 481, endPoint y: 412, distance: 239.9
click at [481, 412] on div at bounding box center [535, 352] width 1204 height 1102
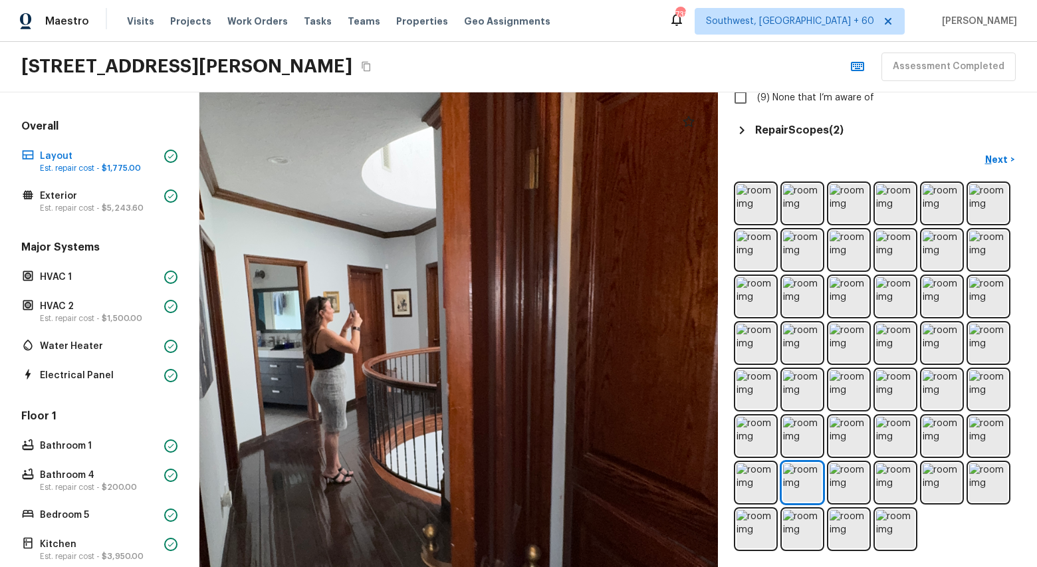
drag, startPoint x: 393, startPoint y: 303, endPoint x: 285, endPoint y: 334, distance: 113.0
click at [285, 334] on div at bounding box center [427, 382] width 1204 height 1102
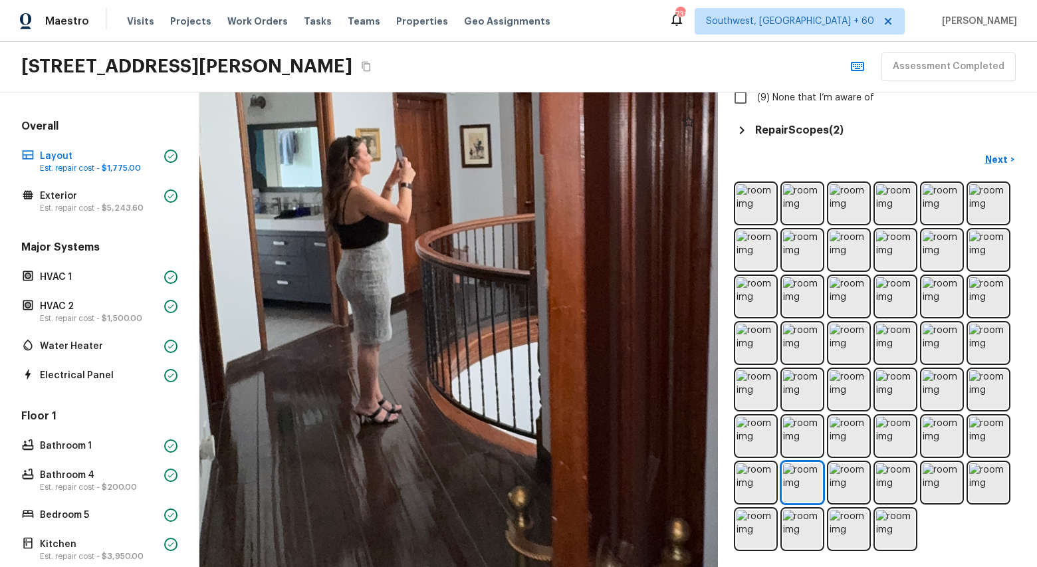
drag, startPoint x: 393, startPoint y: 394, endPoint x: 423, endPoint y: 187, distance: 209.0
click at [423, 187] on div at bounding box center [515, 267] width 1852 height 1695
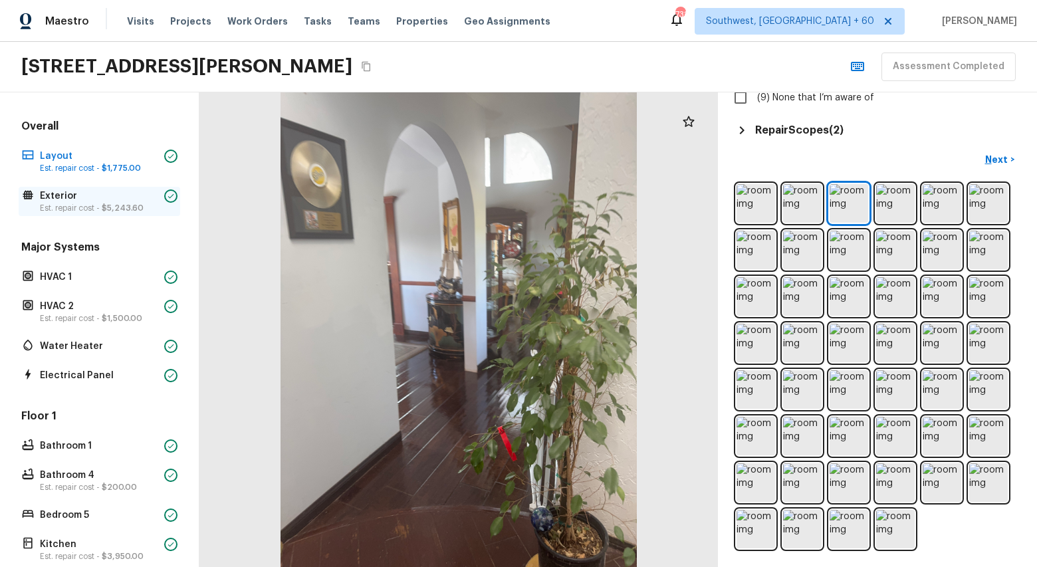
click at [98, 207] on p "Est. repair cost - $5,243.60" at bounding box center [99, 208] width 119 height 11
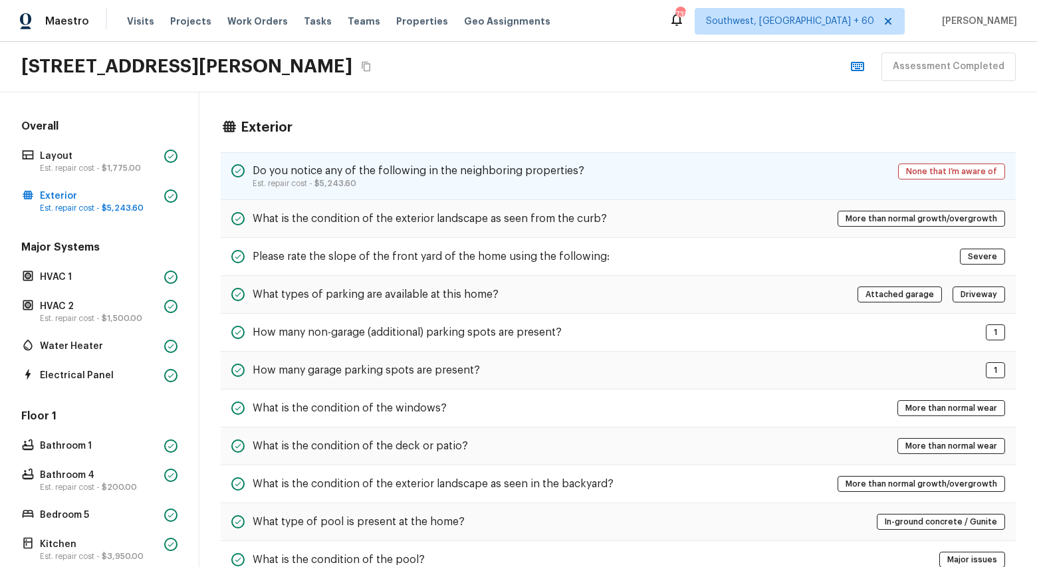
click at [654, 191] on div "Do you notice any of the following in the neighboring properties? Est. repair c…" at bounding box center [618, 176] width 795 height 48
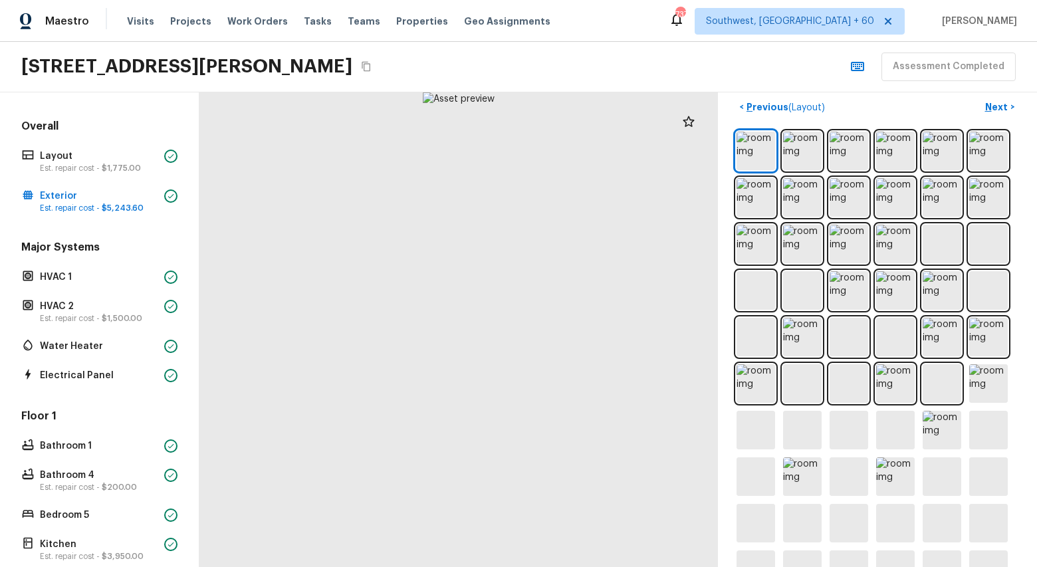
scroll to position [566, 0]
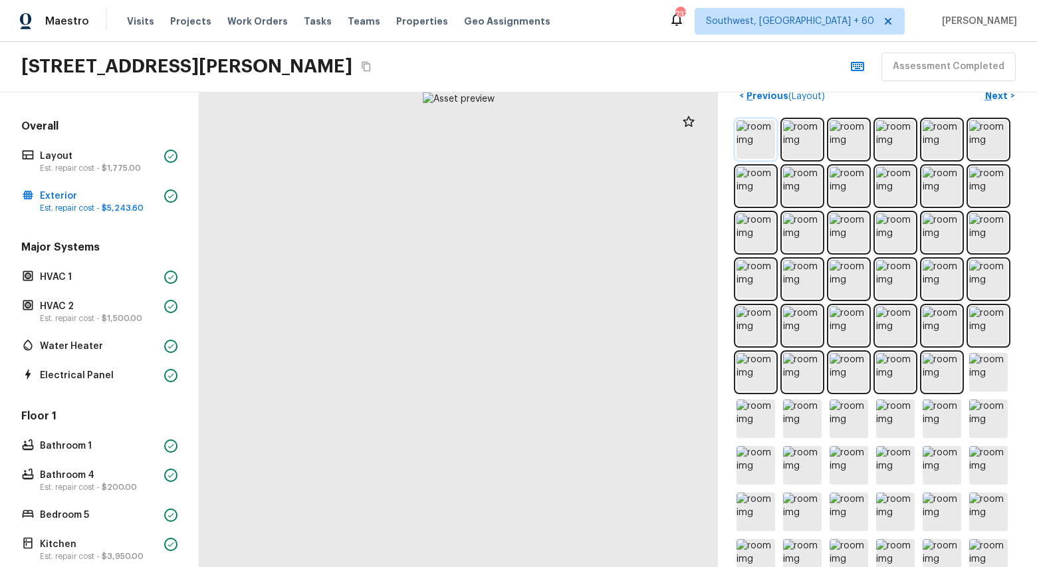
click at [745, 138] on img at bounding box center [756, 139] width 39 height 39
click at [763, 132] on img at bounding box center [756, 139] width 39 height 39
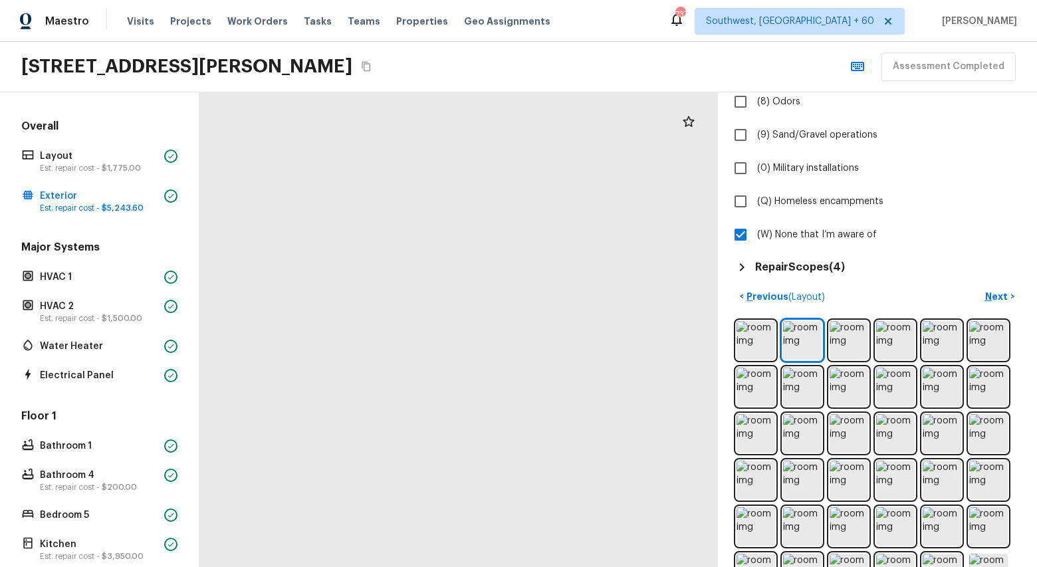
scroll to position [366, 0]
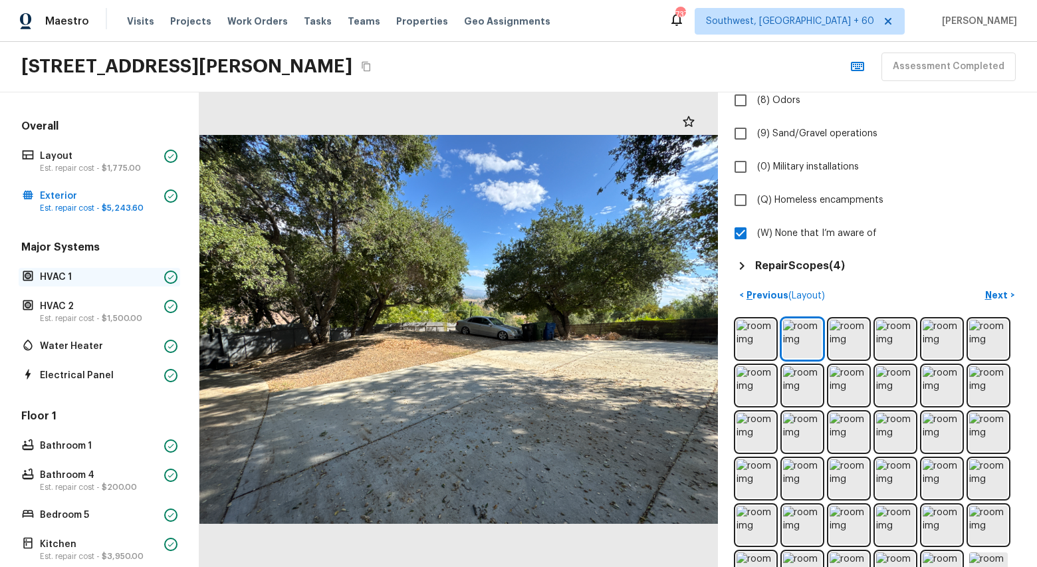
click at [74, 271] on p "HVAC 1" at bounding box center [99, 277] width 119 height 13
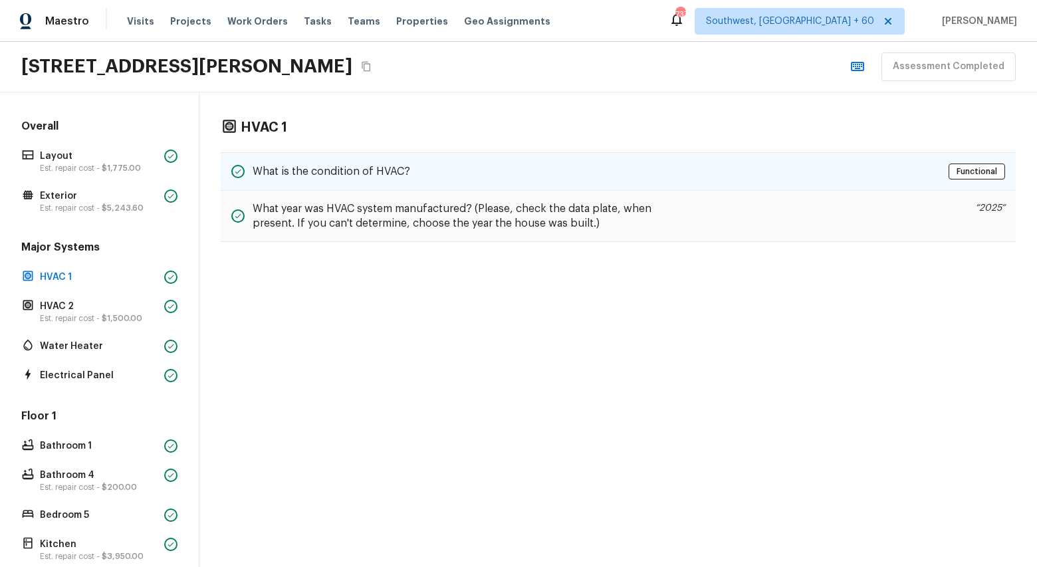
click at [405, 172] on h5 "What is the condition of HVAC?" at bounding box center [332, 171] width 158 height 15
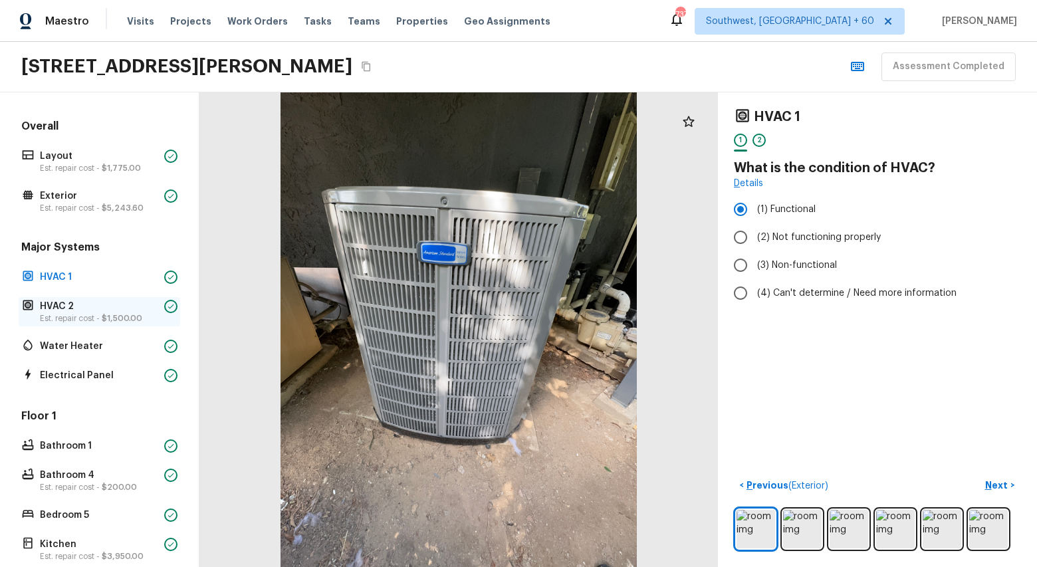
click at [107, 315] on span "$1,500.00" at bounding box center [122, 319] width 41 height 8
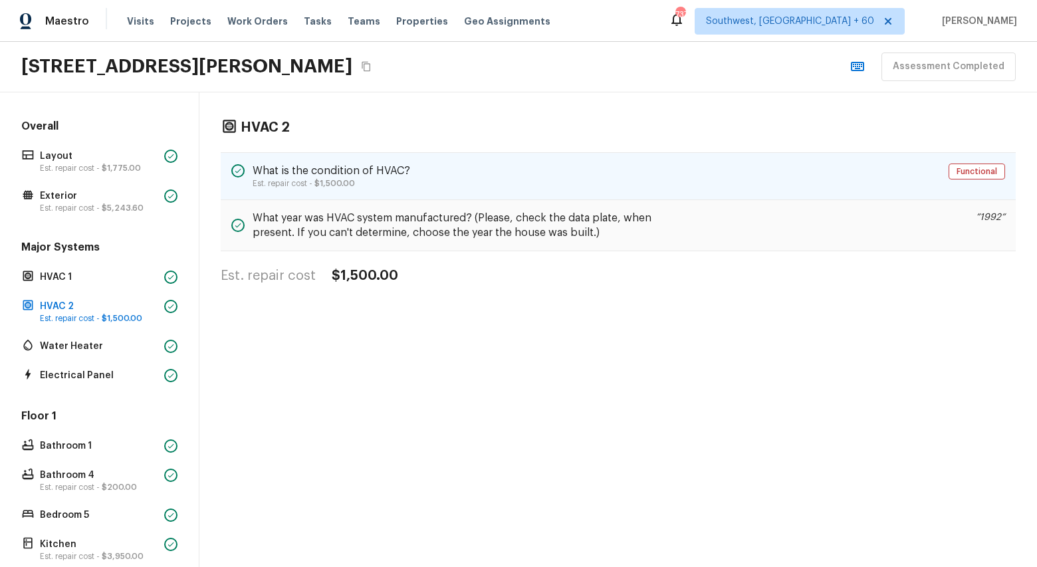
click at [343, 172] on h5 "What is the condition of HVAC?" at bounding box center [332, 171] width 158 height 15
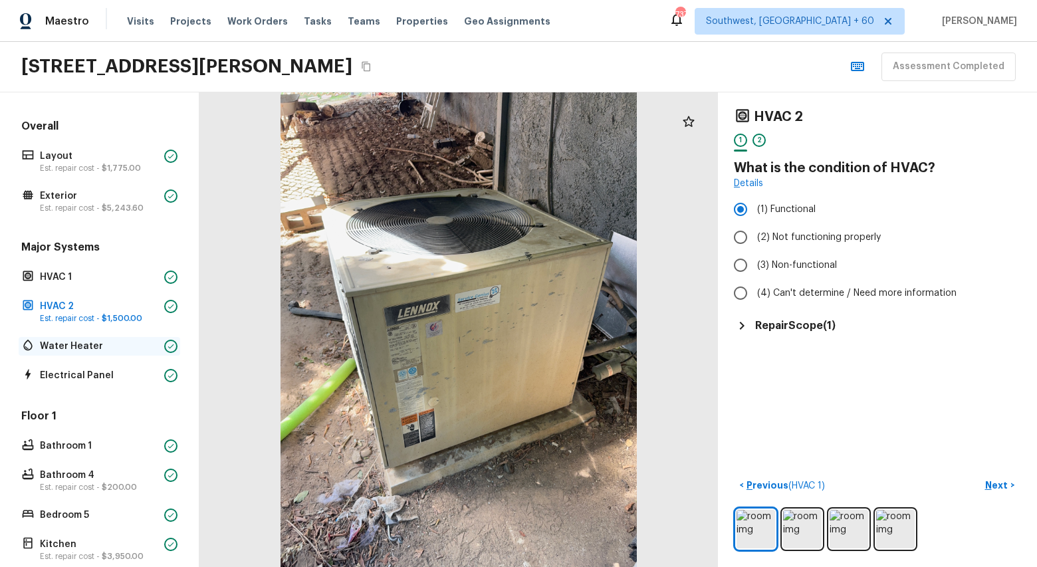
click at [76, 348] on p "Water Heater" at bounding box center [99, 346] width 119 height 13
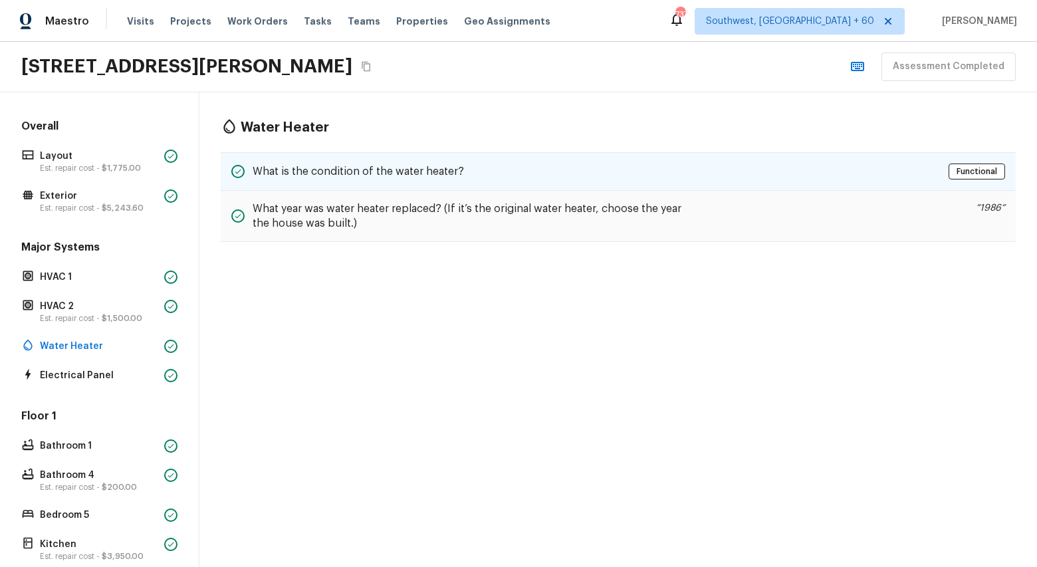
click at [403, 170] on h5 "What is the condition of the water heater?" at bounding box center [358, 171] width 211 height 15
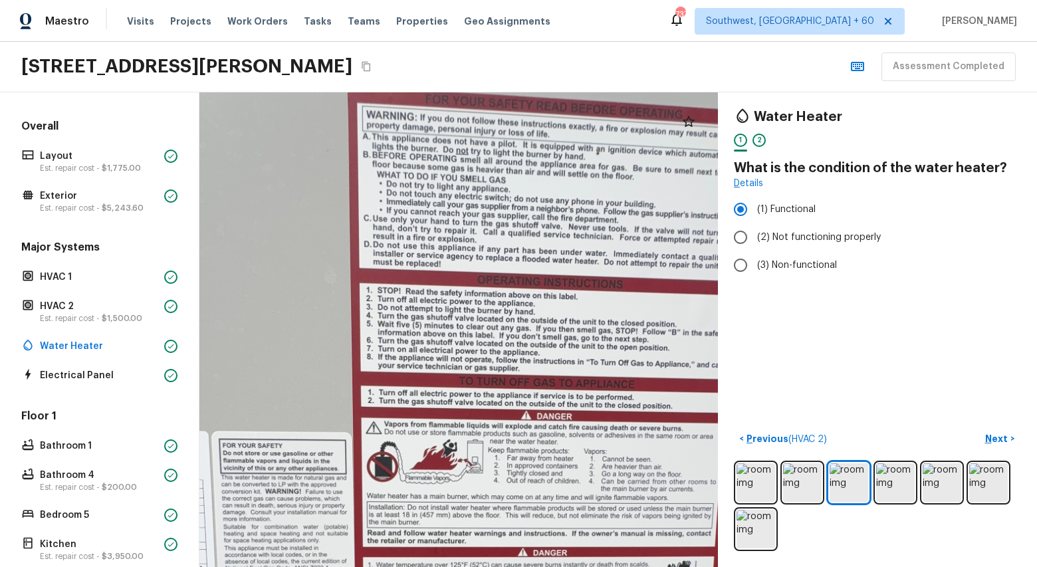
click at [459, 223] on div at bounding box center [458, 520] width 1445 height 1323
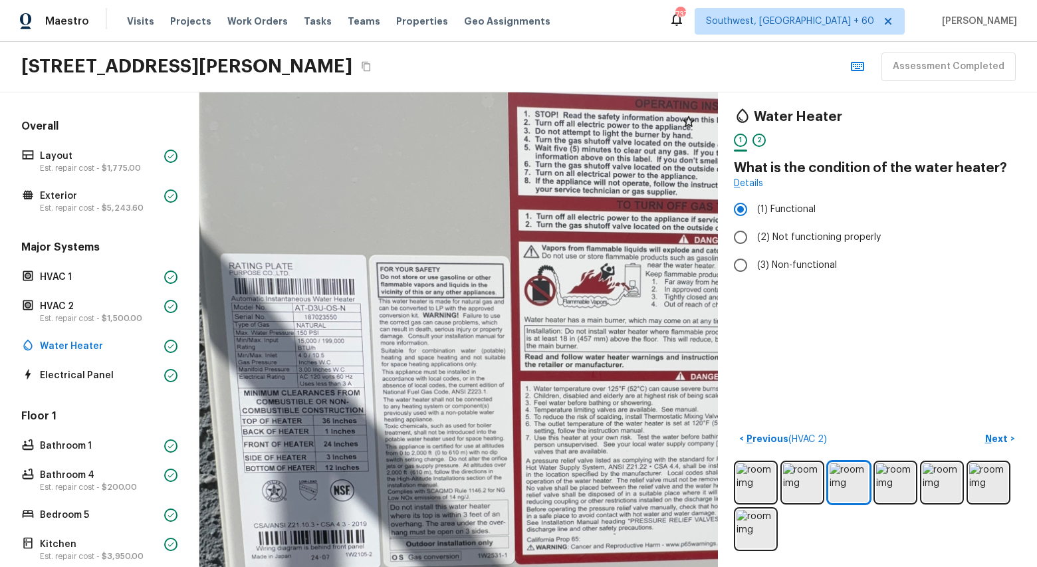
drag, startPoint x: 442, startPoint y: 338, endPoint x: 602, endPoint y: 157, distance: 242.1
click at [603, 157] on div at bounding box center [616, 344] width 1445 height 1323
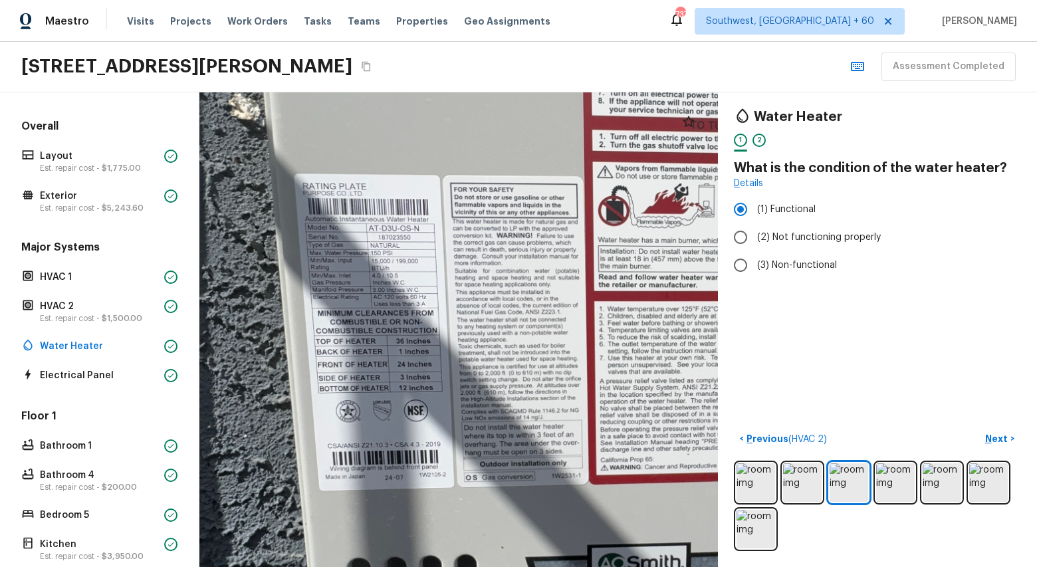
drag, startPoint x: 436, startPoint y: 222, endPoint x: 559, endPoint y: 150, distance: 142.8
click at [559, 150] on div at bounding box center [689, 264] width 1445 height 1323
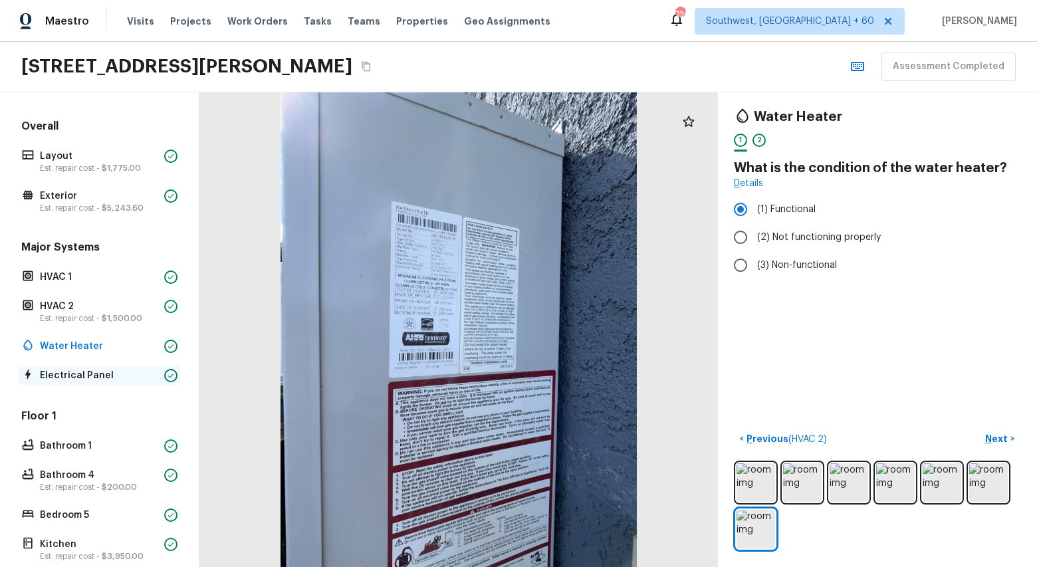
click at [89, 376] on p "Electrical Panel" at bounding box center [99, 375] width 119 height 13
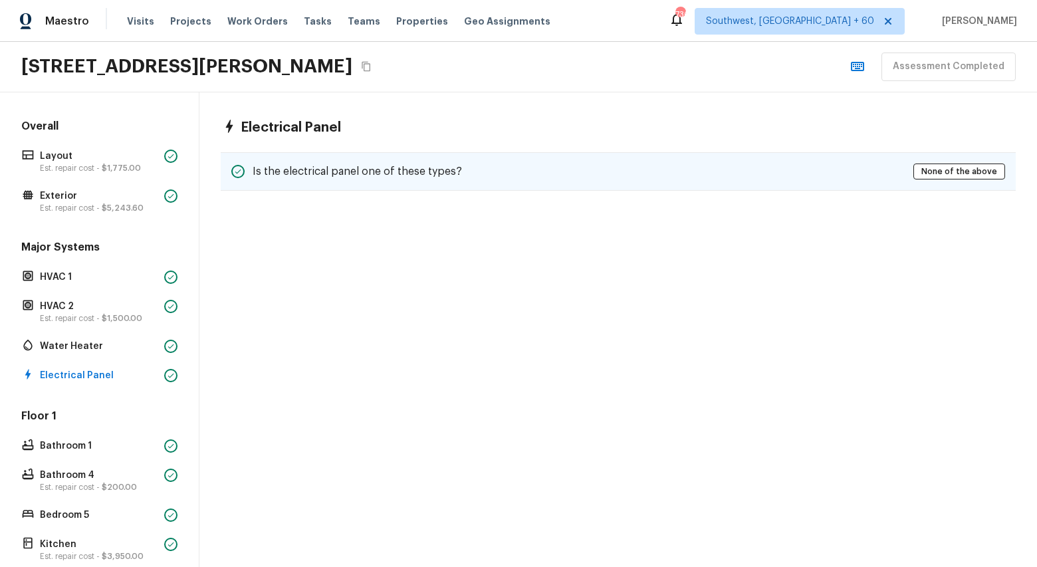
click at [456, 168] on h5 "Is the electrical panel one of these types?" at bounding box center [357, 171] width 209 height 15
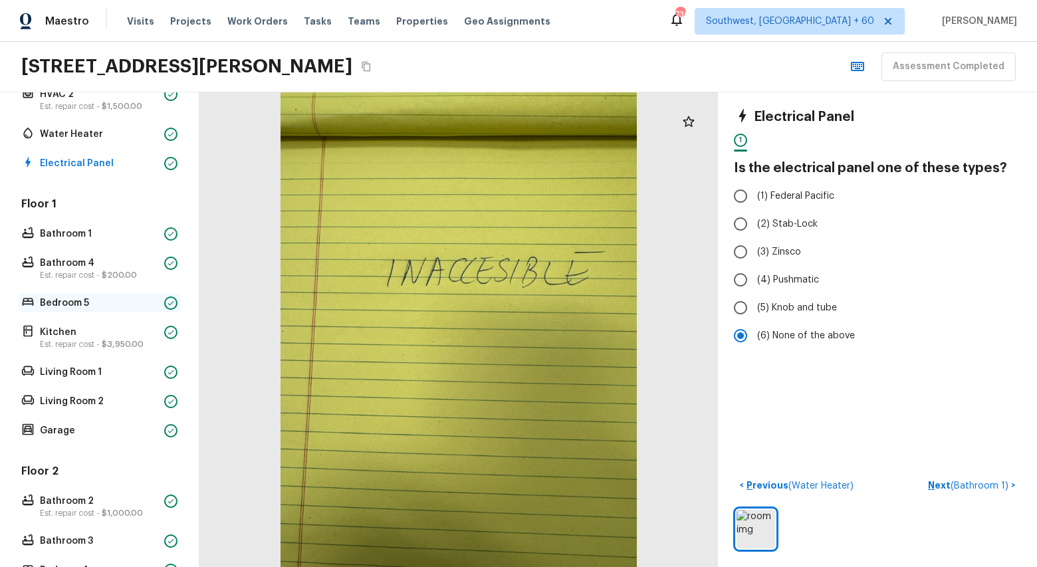
scroll to position [213, 0]
click at [78, 224] on div "Bathroom 1" at bounding box center [100, 233] width 162 height 19
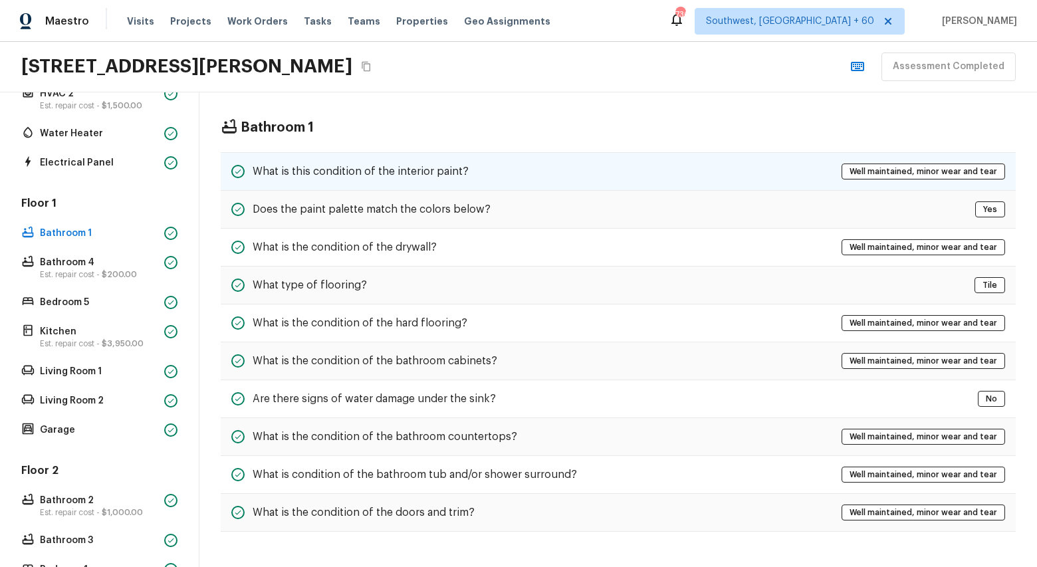
click at [450, 182] on div "What is this condition of the interior paint? Well maintained, minor wear and t…" at bounding box center [618, 171] width 795 height 39
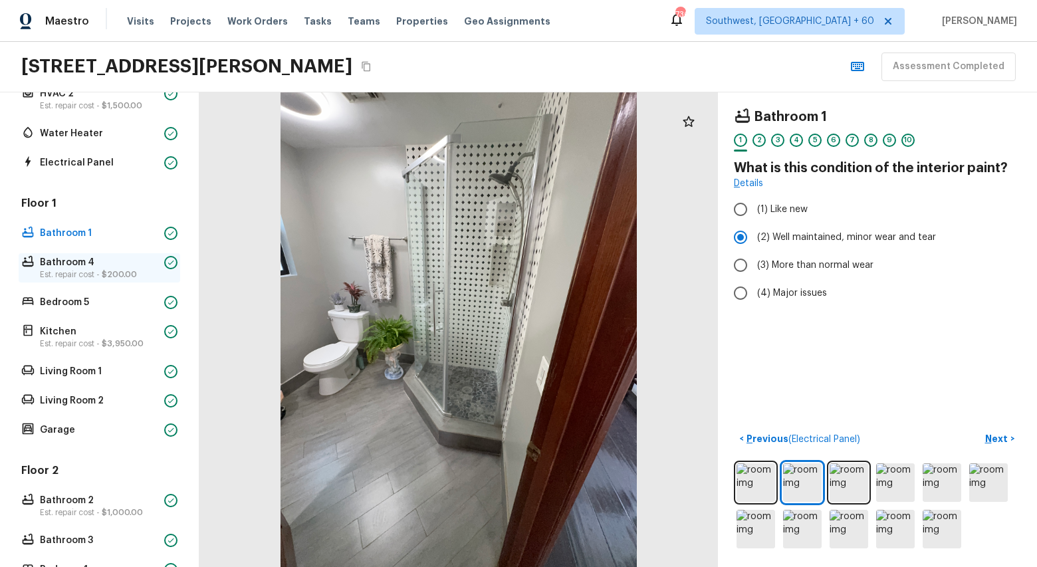
click at [74, 260] on p "Bathroom 4" at bounding box center [99, 262] width 119 height 13
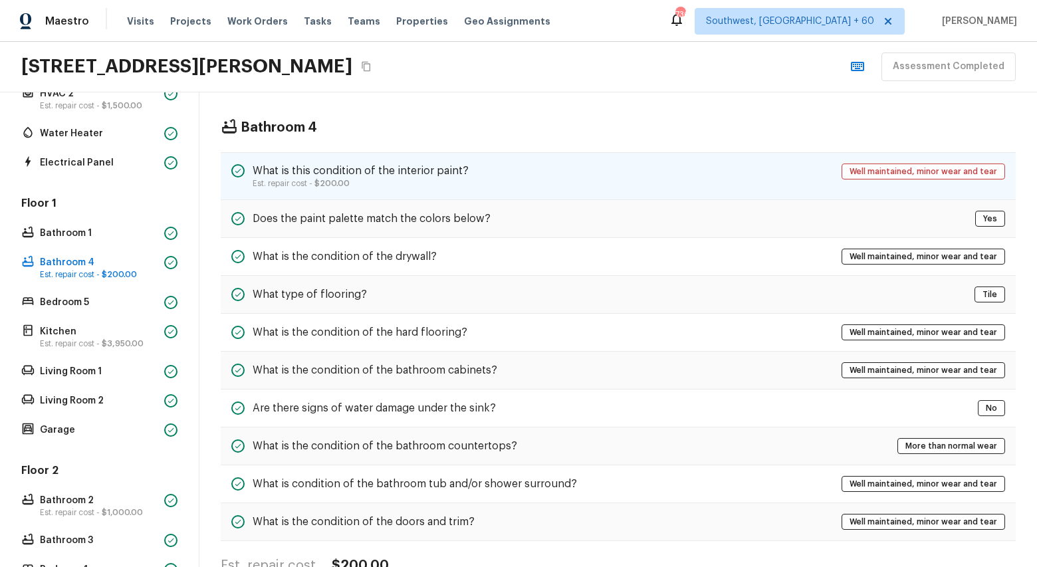
click at [457, 185] on p "Est. repair cost - $200.00" at bounding box center [361, 183] width 216 height 11
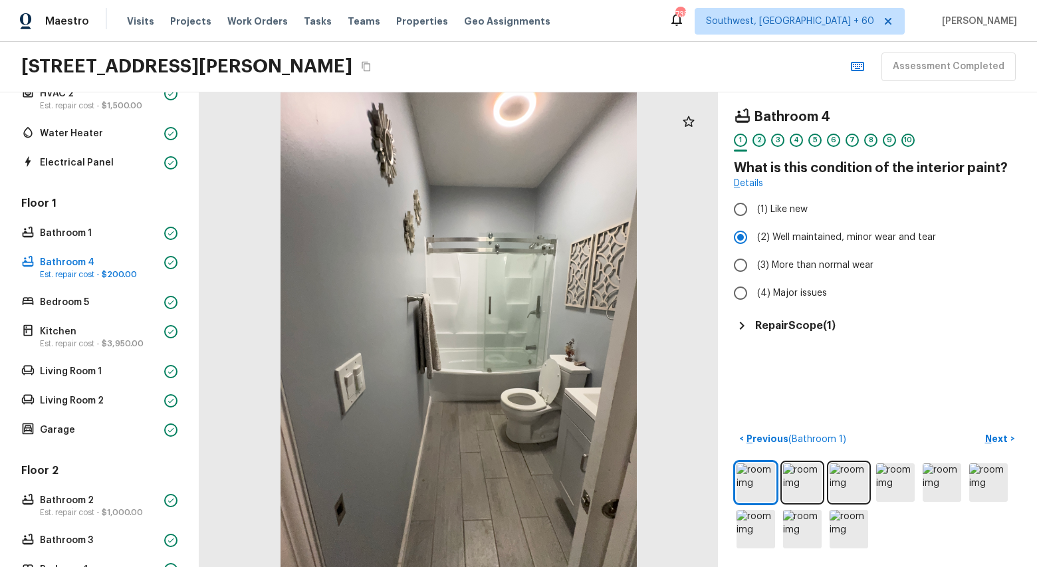
click at [763, 138] on div "2" at bounding box center [759, 140] width 13 height 13
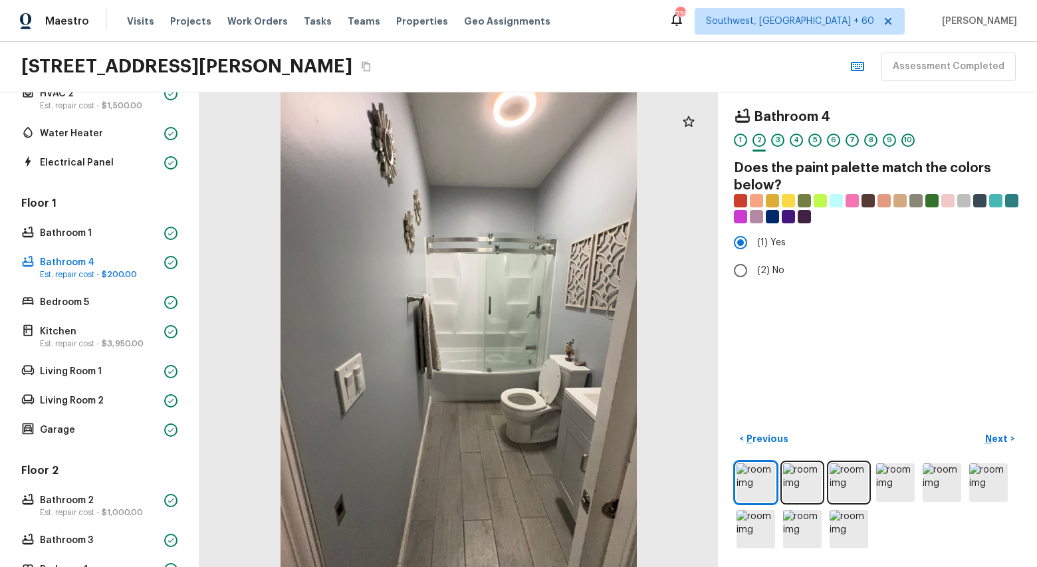
click at [779, 140] on div "3" at bounding box center [777, 140] width 13 height 13
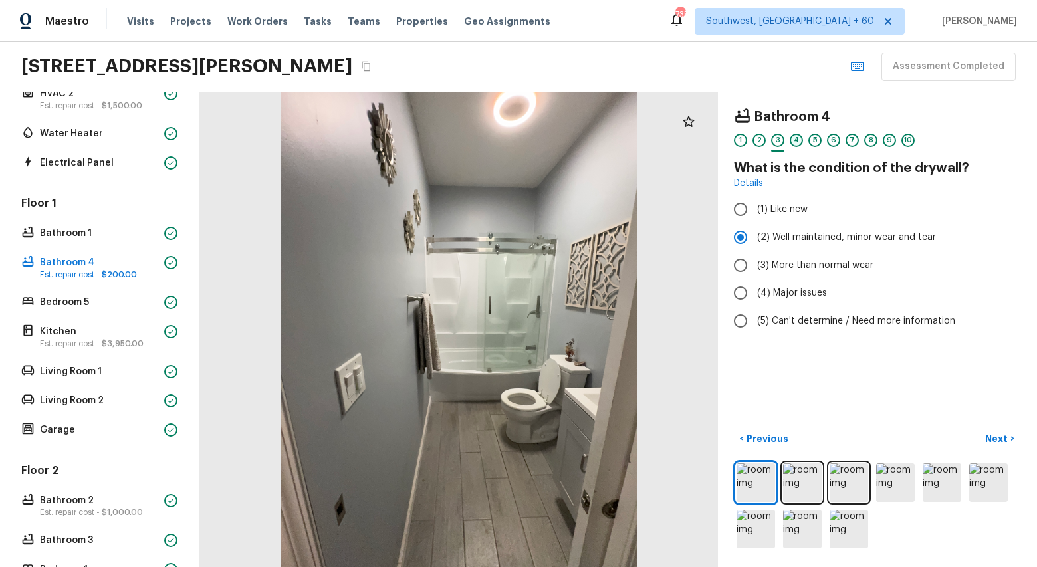
click at [796, 142] on div "4" at bounding box center [796, 140] width 13 height 13
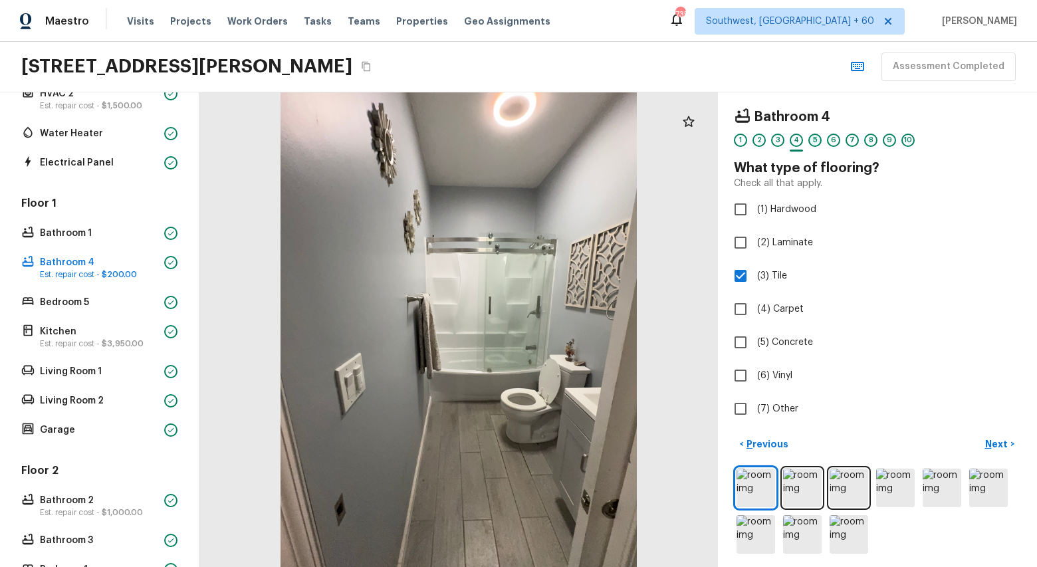
click at [814, 142] on div "5" at bounding box center [815, 140] width 13 height 13
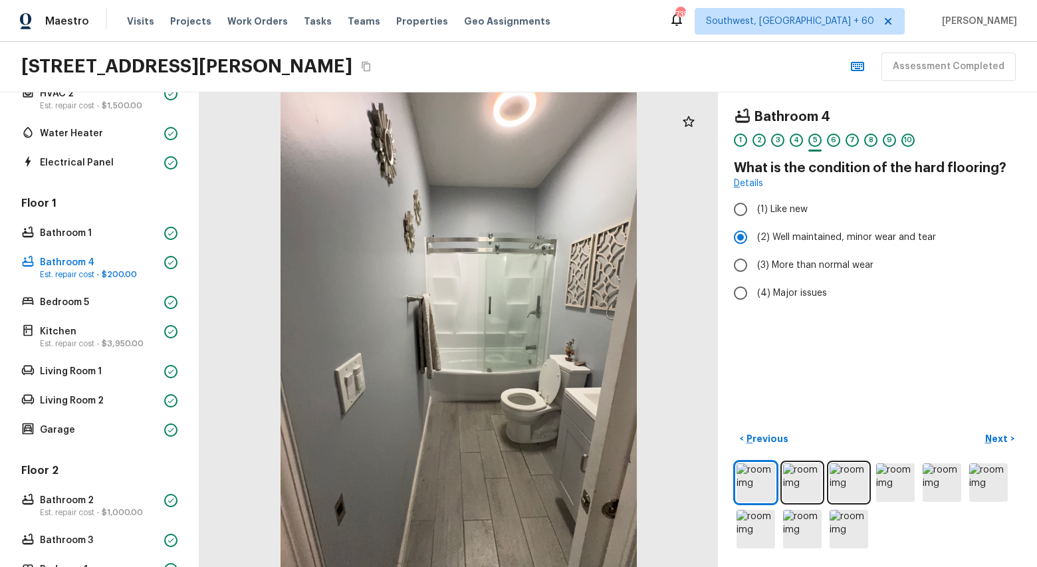
click at [789, 142] on div "1 2 3 4 5 6 7 8 9 10" at bounding box center [877, 144] width 287 height 21
click at [791, 142] on div "4" at bounding box center [796, 140] width 13 height 13
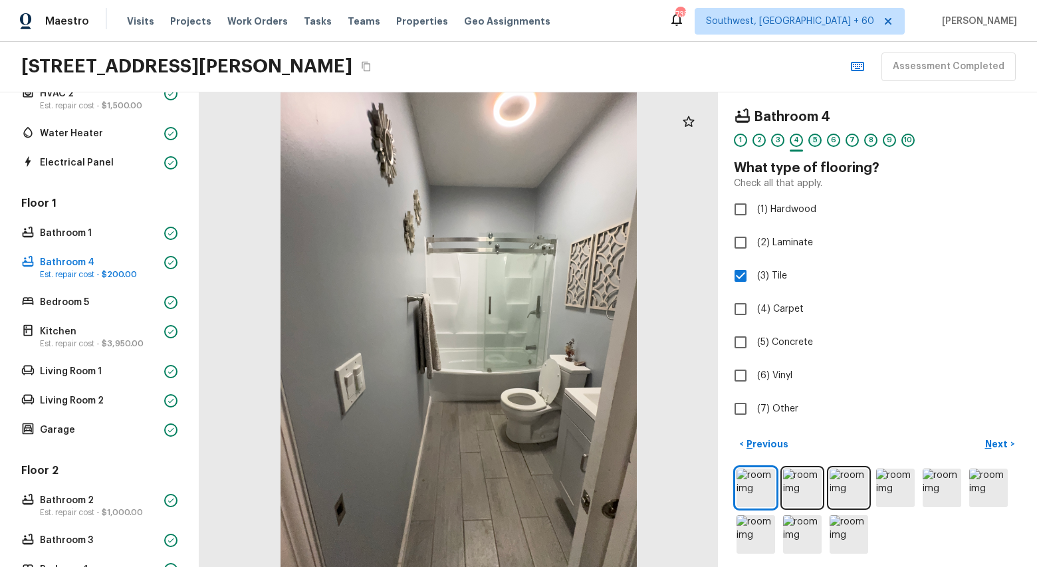
click at [816, 141] on div "5" at bounding box center [815, 140] width 13 height 13
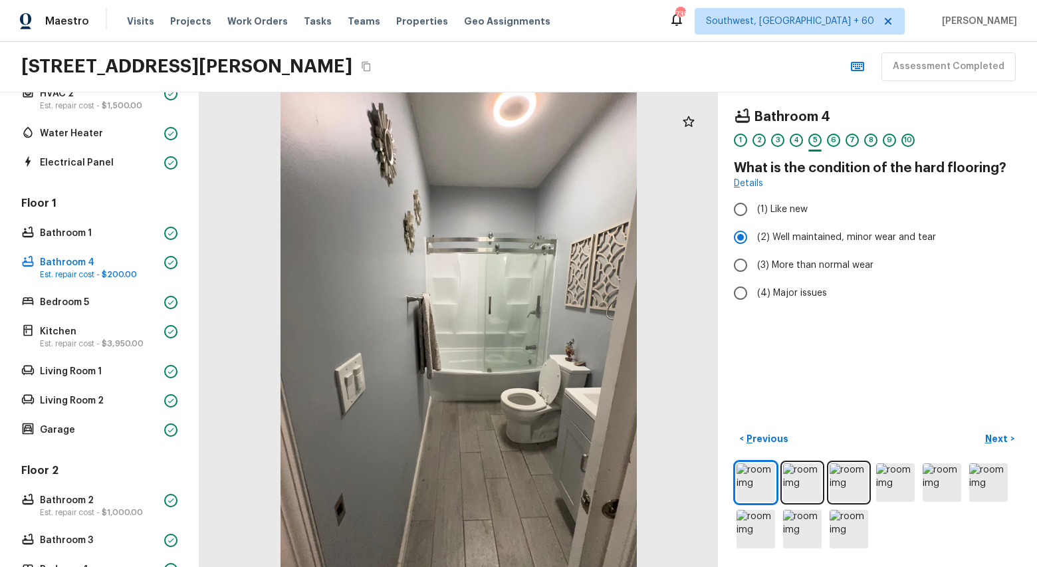
click at [837, 141] on div "6" at bounding box center [833, 140] width 13 height 13
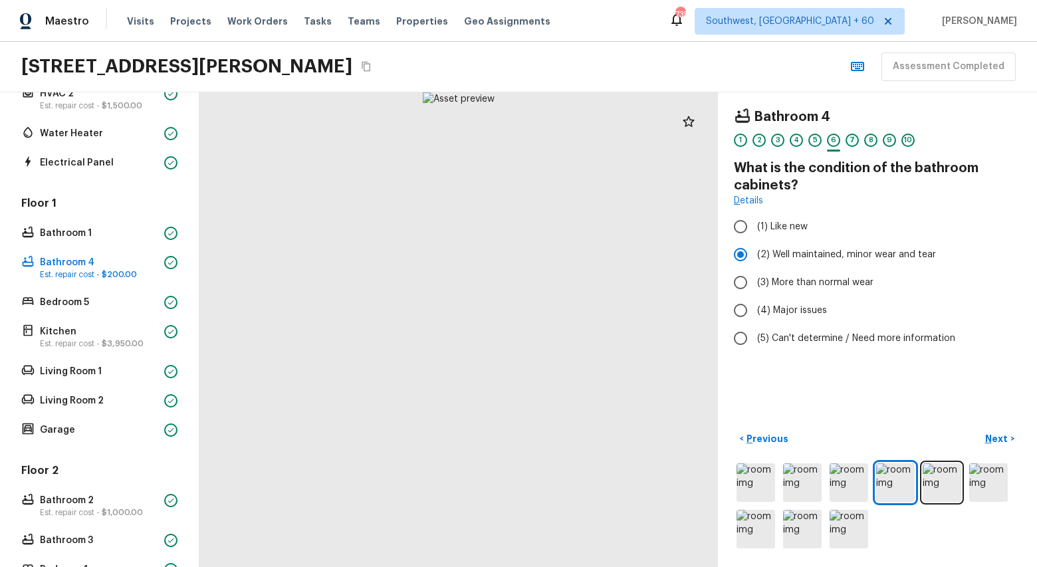
click at [852, 142] on div "7" at bounding box center [852, 140] width 13 height 13
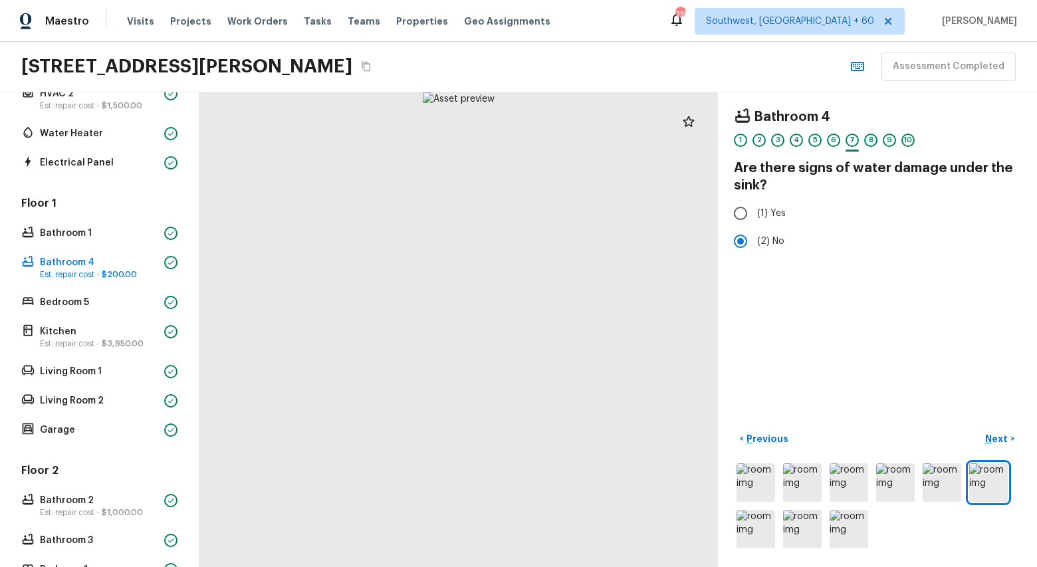
click at [872, 142] on div "8" at bounding box center [870, 140] width 13 height 13
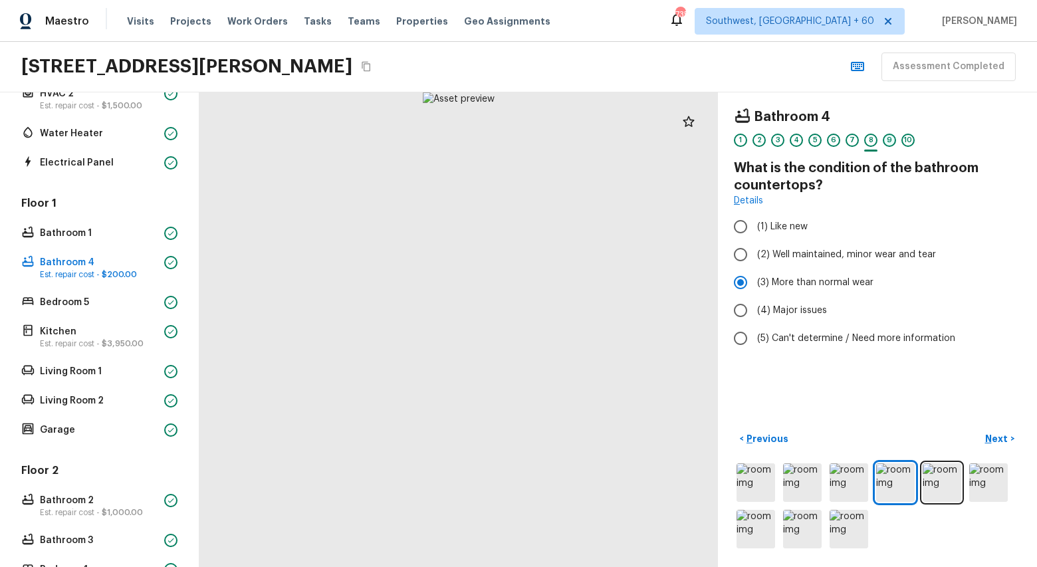
click at [888, 143] on div "9" at bounding box center [889, 140] width 13 height 13
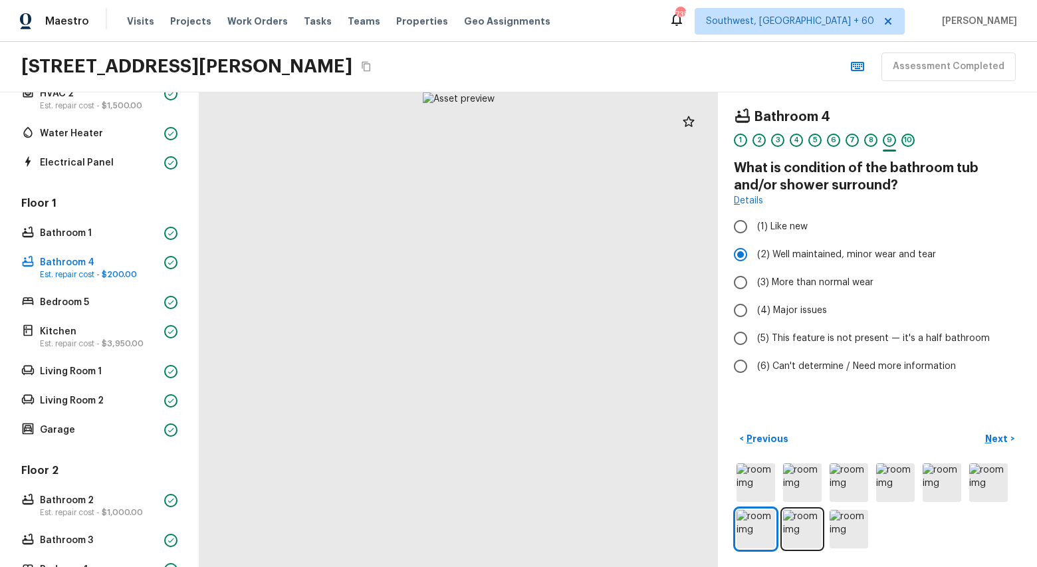
click at [909, 142] on div "10" at bounding box center [908, 140] width 13 height 13
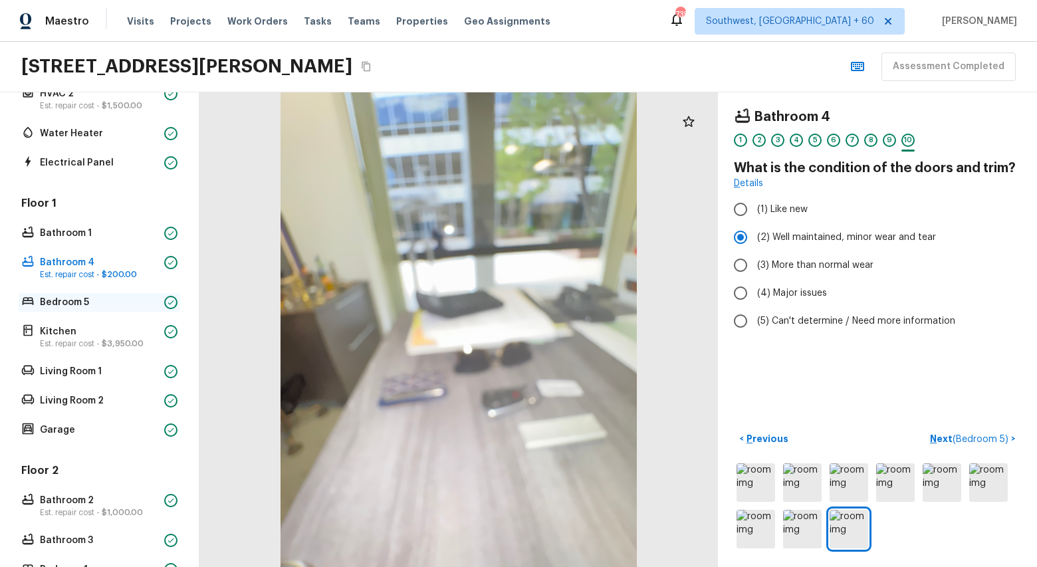
click at [76, 302] on p "Bedroom 5" at bounding box center [99, 302] width 119 height 13
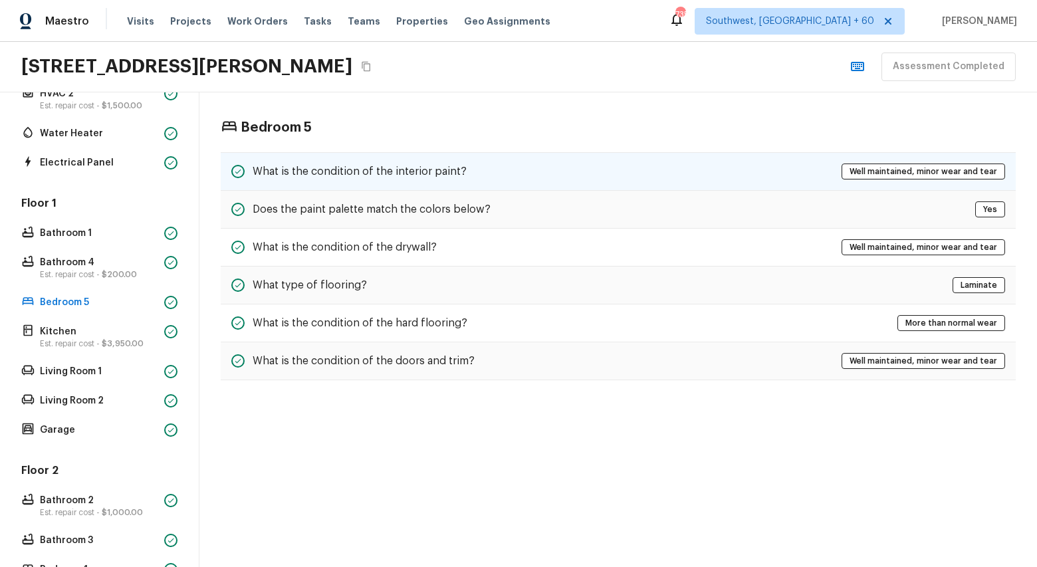
click at [710, 189] on div "What is the condition of the interior paint? Well maintained, minor wear and te…" at bounding box center [618, 171] width 795 height 39
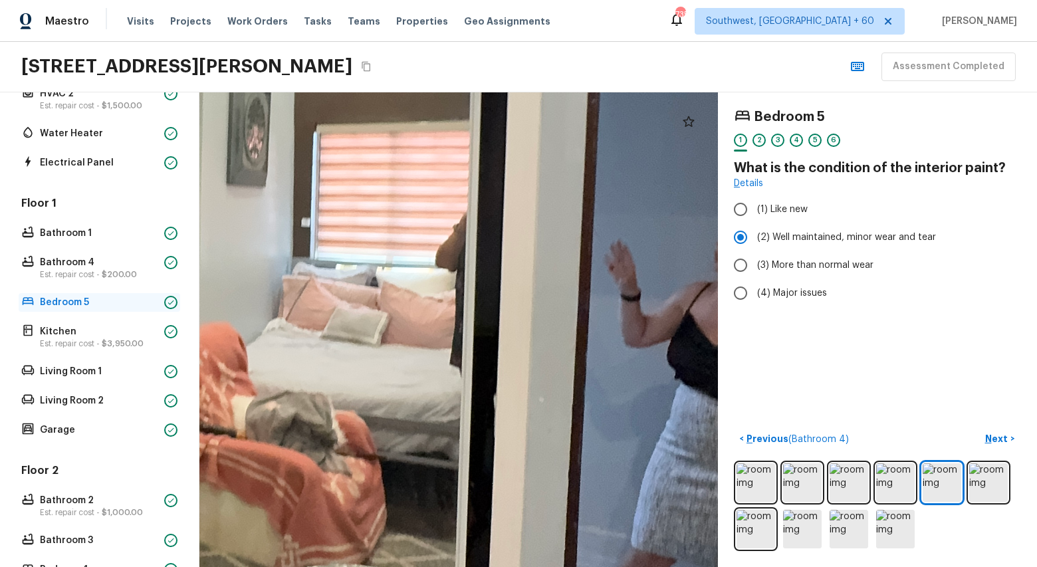
drag, startPoint x: 565, startPoint y: 297, endPoint x: 93, endPoint y: 304, distance: 472.2
click at [93, 304] on div "Overall Layout Est. repair cost - $1,775.00 Exterior Est. repair cost - $5,243.…" at bounding box center [518, 329] width 1037 height 475
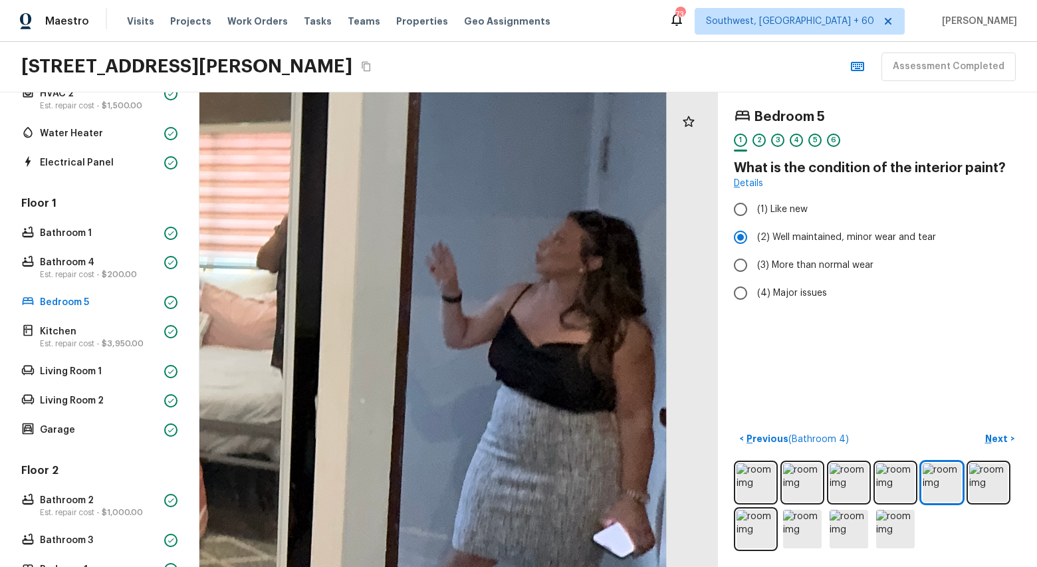
drag, startPoint x: 328, startPoint y: 318, endPoint x: 150, endPoint y: 319, distance: 177.5
click at [150, 319] on div "Overall Layout Est. repair cost - $1,775.00 Exterior Est. repair cost - $5,243.…" at bounding box center [518, 329] width 1037 height 475
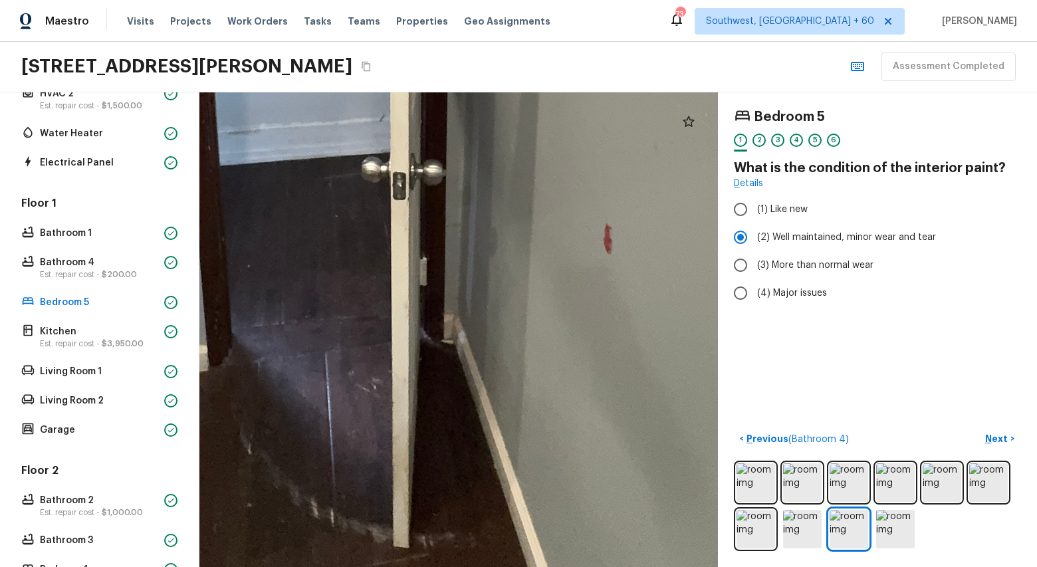
drag, startPoint x: 388, startPoint y: 413, endPoint x: 627, endPoint y: 41, distance: 442.1
click at [627, 41] on div "Maestro Visits Projects Work Orders Tasks Teams Properties Geo Assignments 734 …" at bounding box center [518, 283] width 1037 height 567
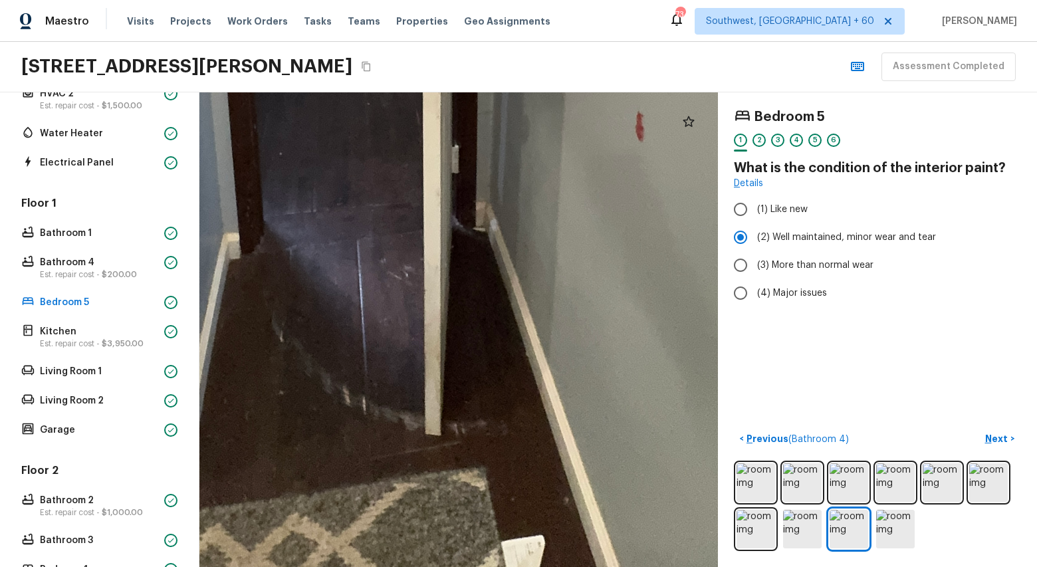
drag, startPoint x: 549, startPoint y: 140, endPoint x: 582, endPoint y: 29, distance: 115.7
click at [582, 29] on div "Maestro Visits Projects Work Orders Tasks Teams Properties Geo Assignments 734 …" at bounding box center [518, 283] width 1037 height 567
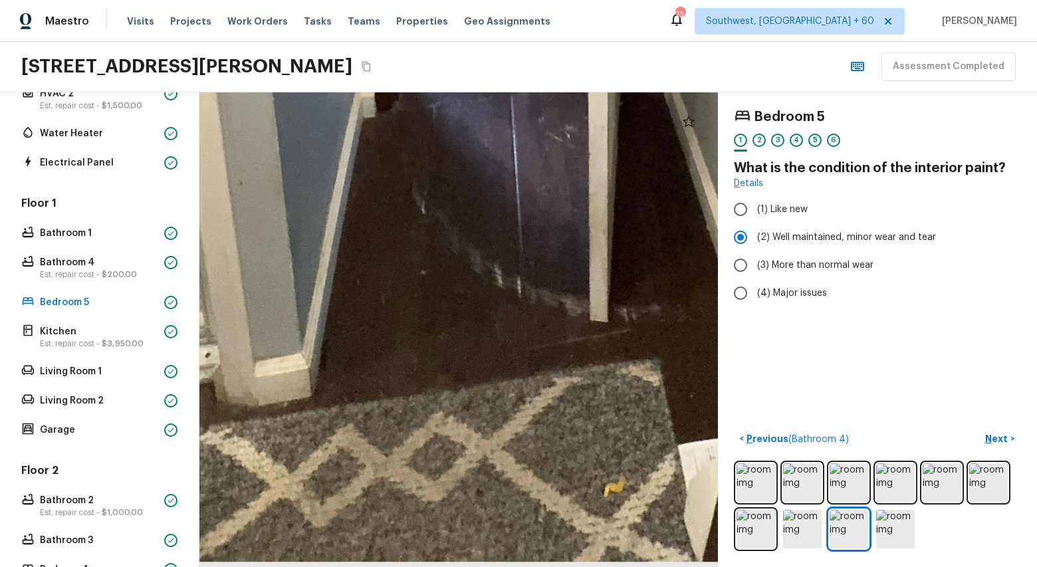
drag, startPoint x: 408, startPoint y: 404, endPoint x: 586, endPoint y: 251, distance: 234.3
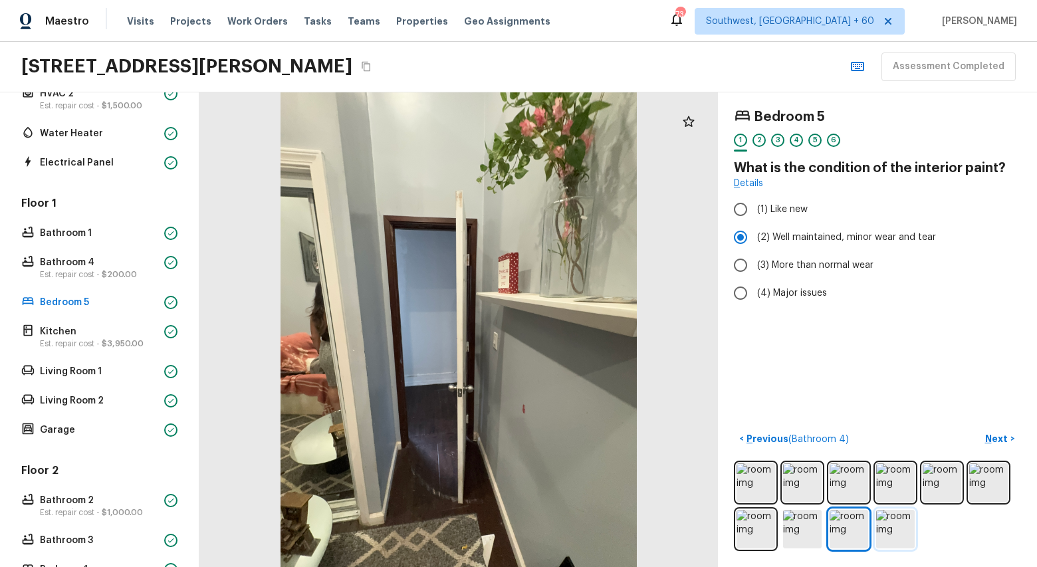
click at [888, 543] on img at bounding box center [895, 529] width 39 height 39
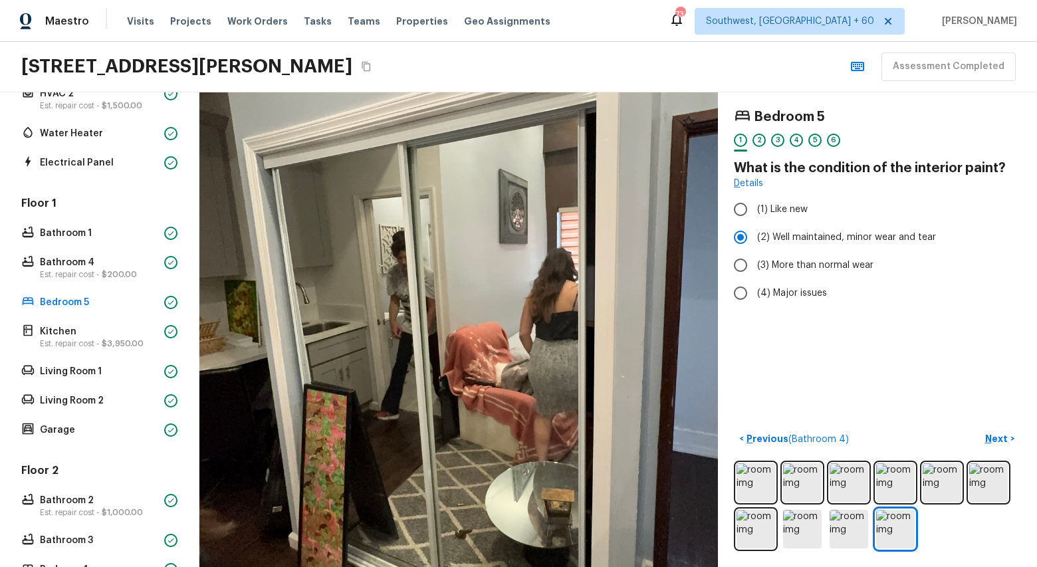
drag, startPoint x: 422, startPoint y: 428, endPoint x: 444, endPoint y: 216, distance: 212.7
click at [444, 216] on div at bounding box center [495, 313] width 995 height 911
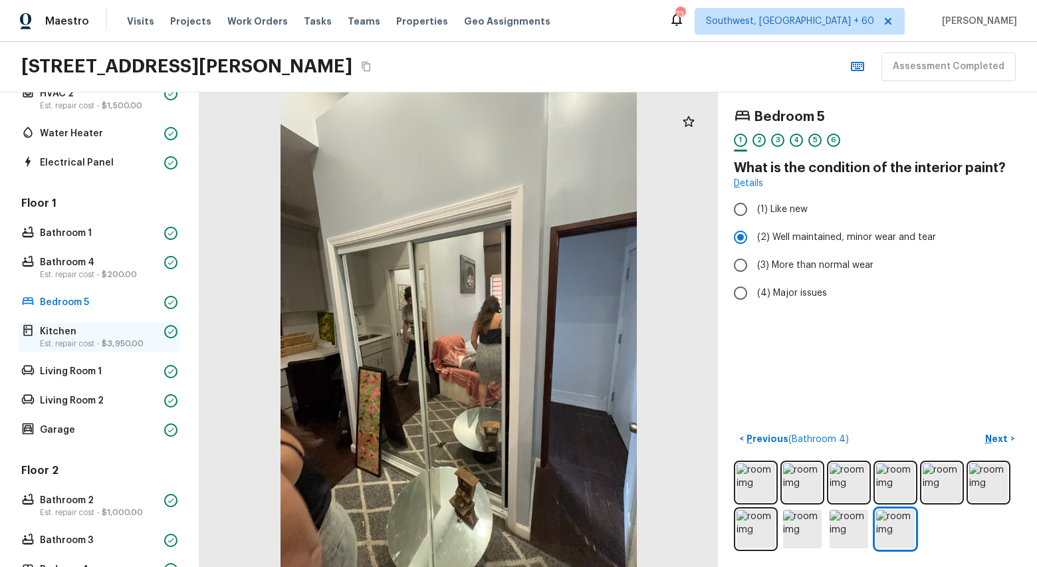
click at [53, 330] on p "Kitchen" at bounding box center [99, 331] width 119 height 13
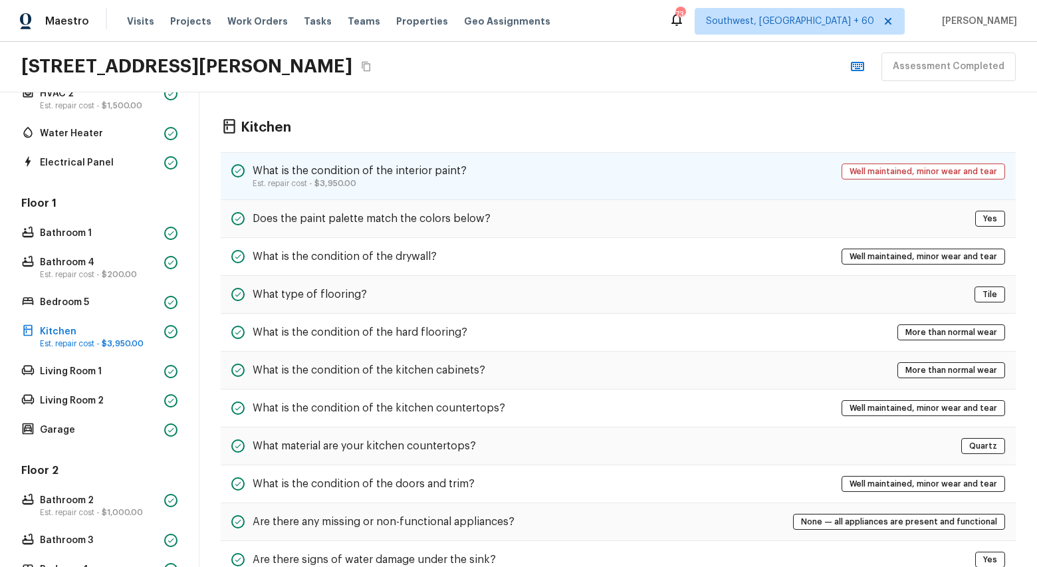
click at [466, 188] on div "What is the condition of the interior paint? Est. repair cost - $3,950.00 Well …" at bounding box center [618, 176] width 795 height 48
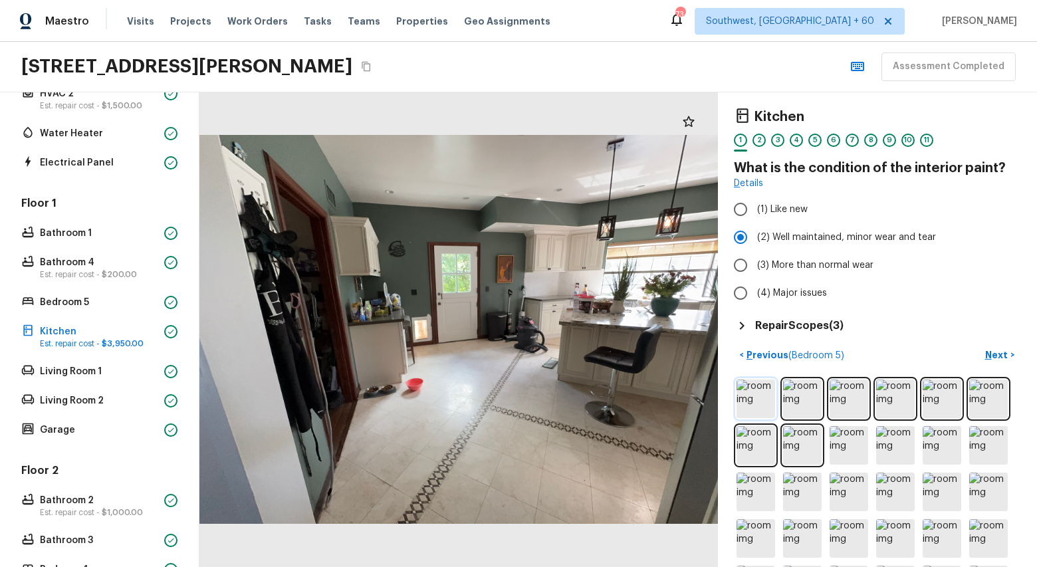
click at [763, 394] on img at bounding box center [756, 399] width 39 height 39
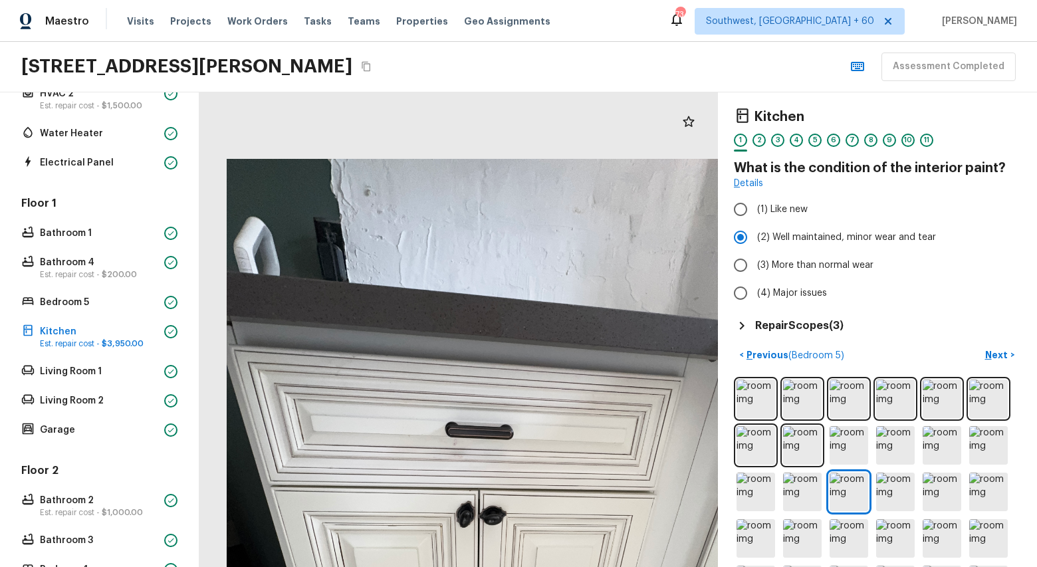
drag, startPoint x: 439, startPoint y: 193, endPoint x: 494, endPoint y: 577, distance: 387.0
click at [494, 567] on html "Maestro Visits Projects Work Orders Tasks Teams Properties Geo Assignments 734 …" at bounding box center [518, 283] width 1037 height 567
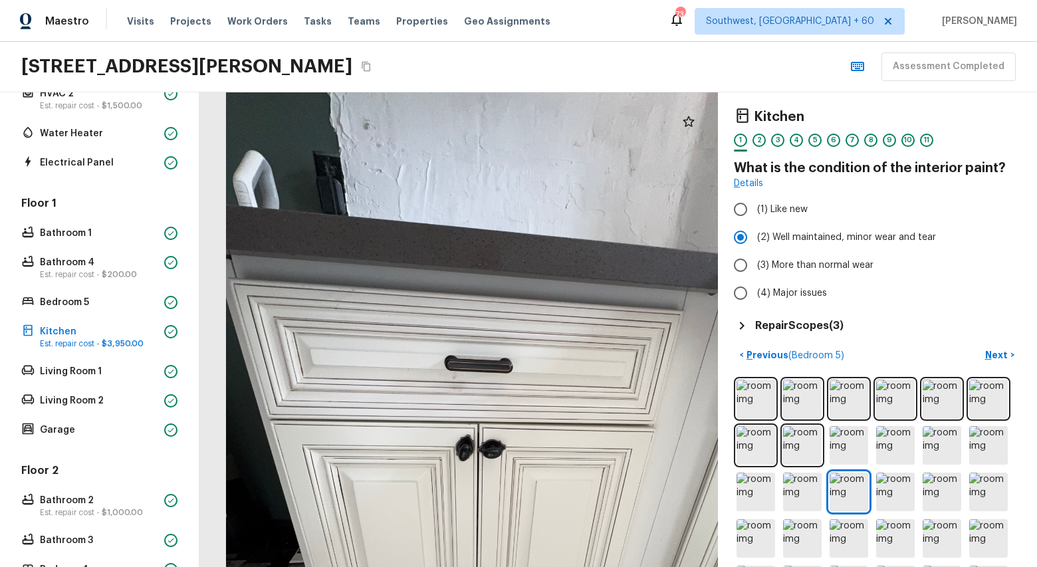
click at [419, 385] on div at bounding box center [511, 471] width 830 height 759
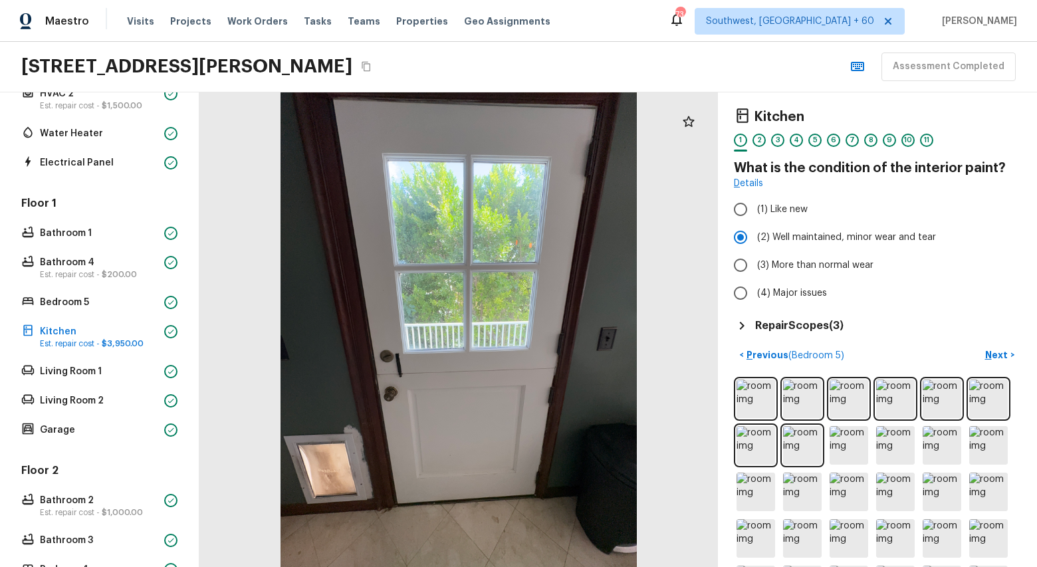
click at [334, 473] on div at bounding box center [458, 329] width 519 height 475
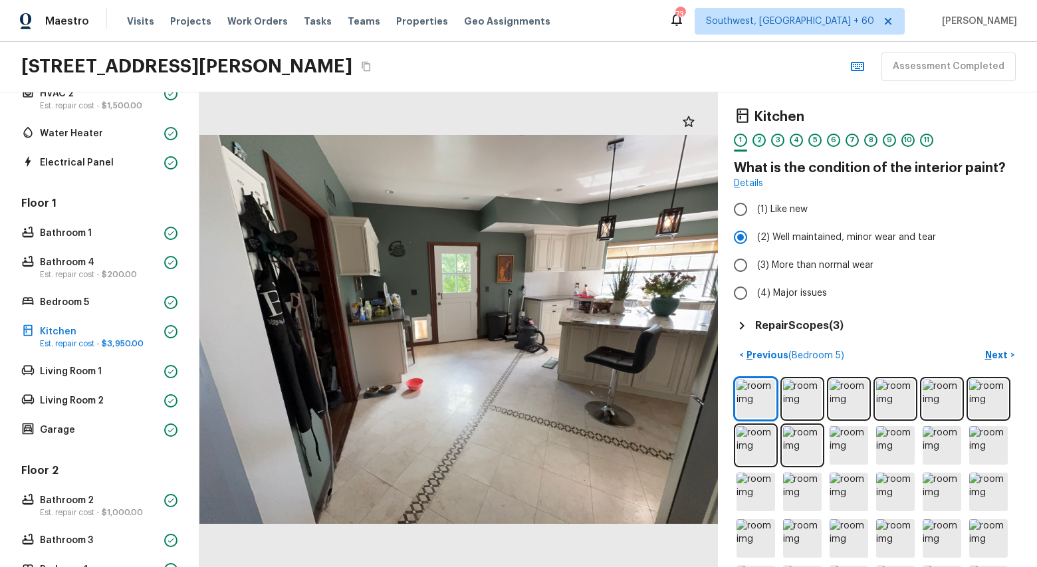
click at [763, 134] on div "2" at bounding box center [759, 140] width 13 height 13
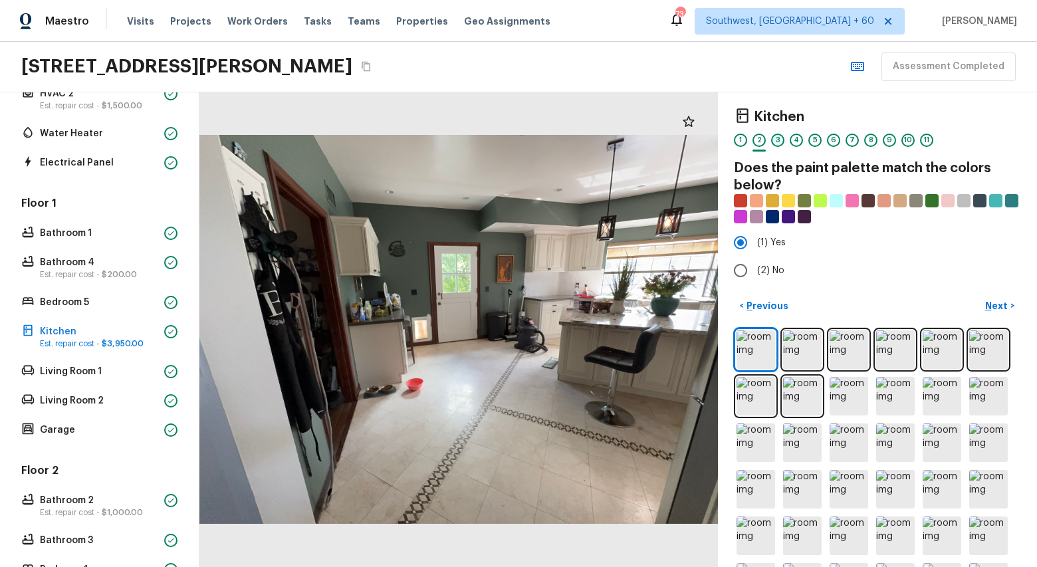
click at [777, 140] on div "3" at bounding box center [777, 140] width 13 height 13
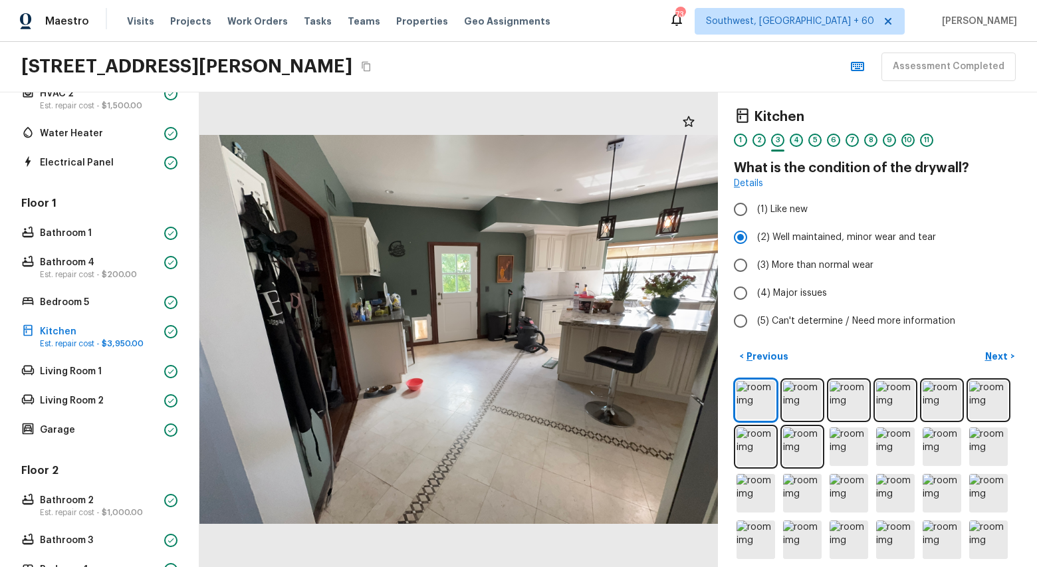
click at [797, 144] on div "4" at bounding box center [796, 140] width 13 height 13
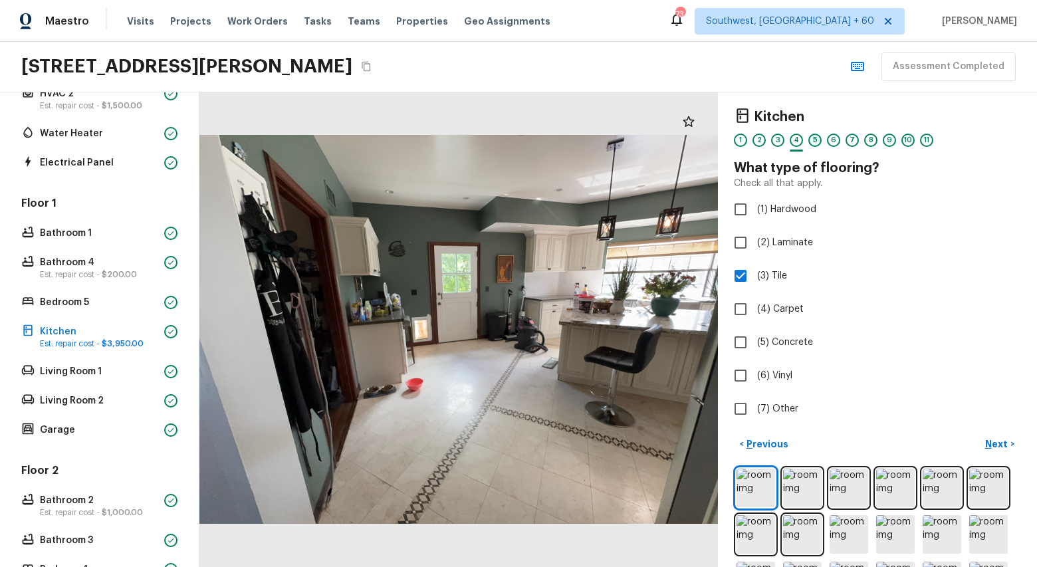
click at [818, 141] on div "5" at bounding box center [815, 140] width 13 height 13
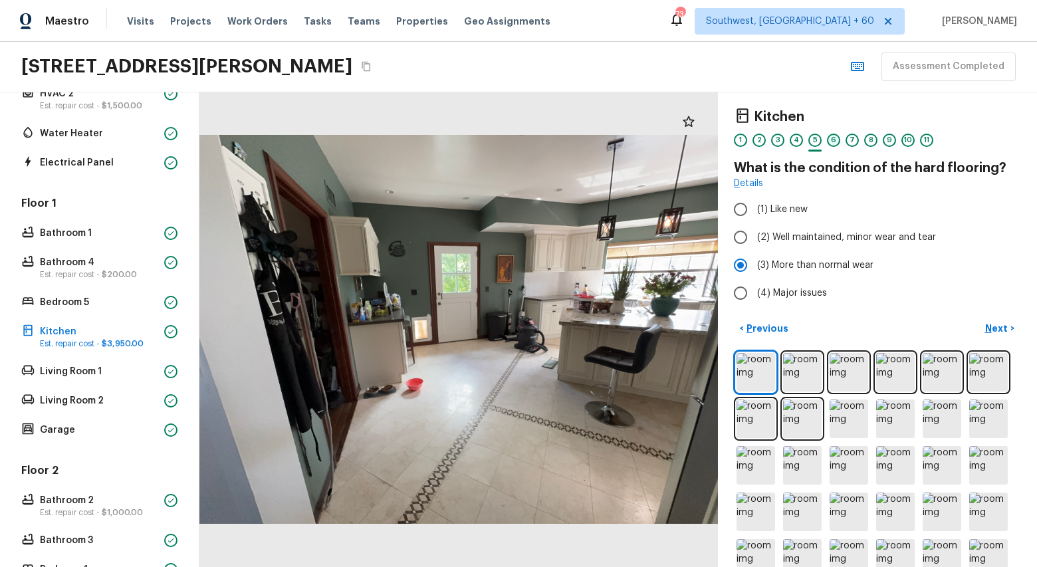
click at [833, 143] on div "6" at bounding box center [833, 140] width 13 height 13
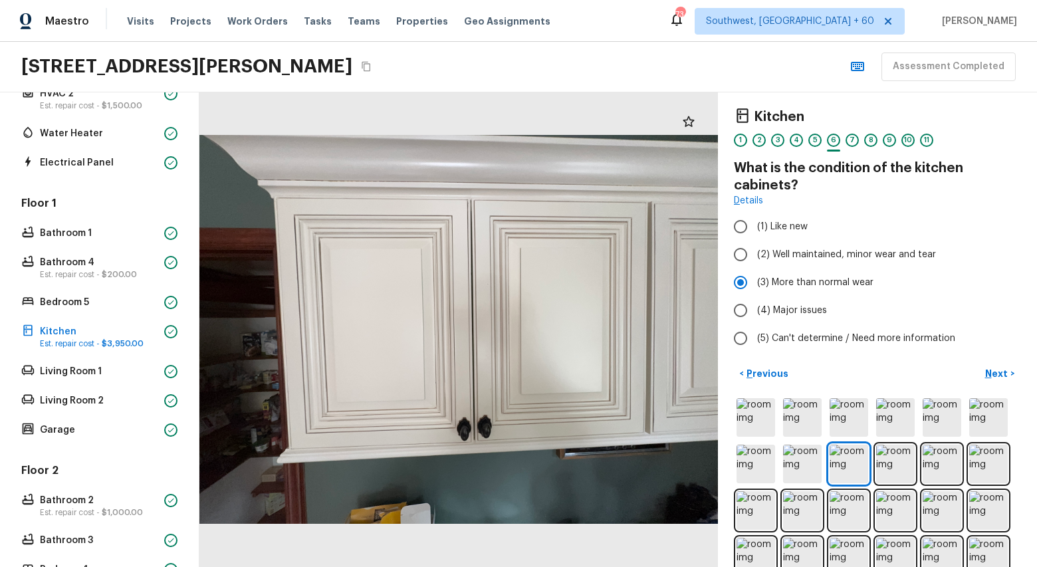
click at [852, 132] on div "Kitchen 1 2 3 4 5 6 7 8 9 10 11" at bounding box center [877, 131] width 287 height 46
click at [851, 142] on div "7" at bounding box center [852, 140] width 13 height 13
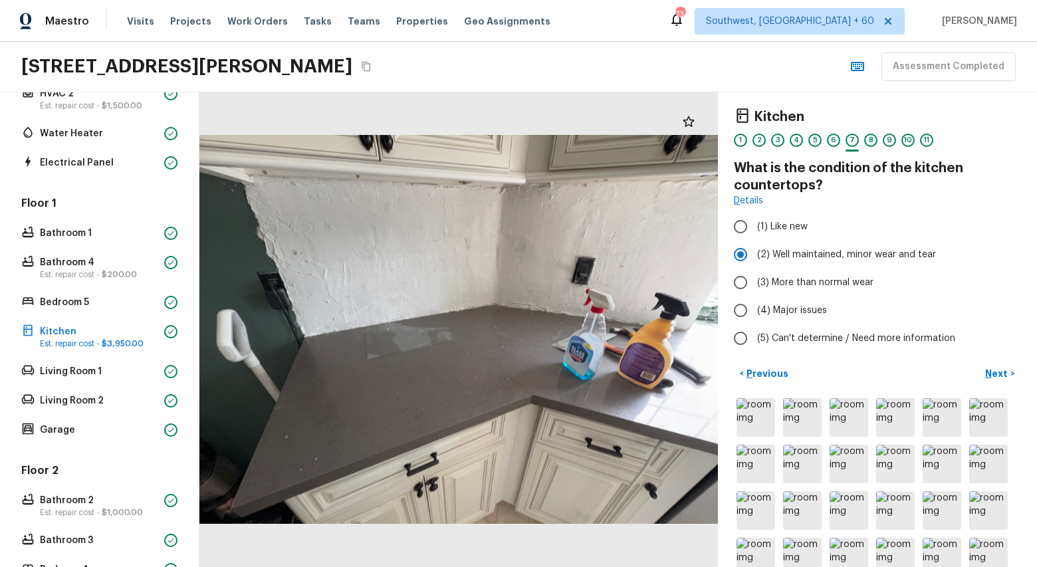
click at [870, 142] on div "8" at bounding box center [870, 140] width 13 height 13
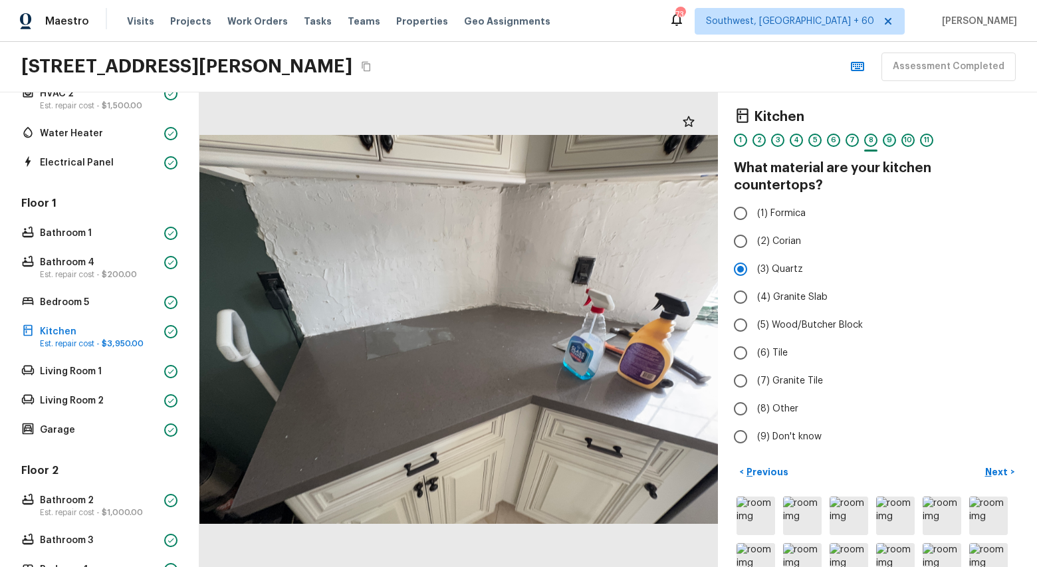
click at [889, 139] on div "9" at bounding box center [889, 140] width 13 height 13
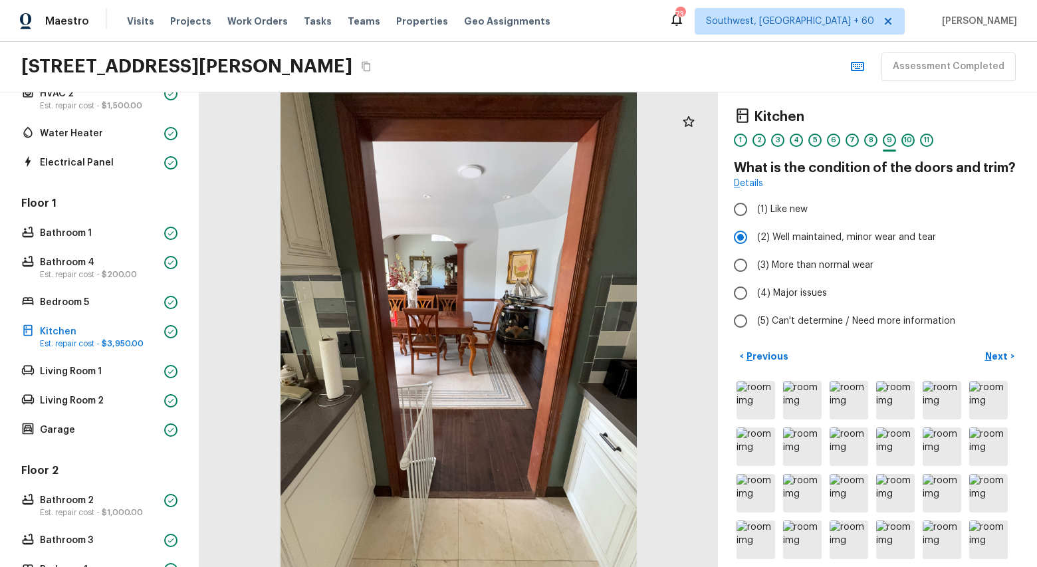
click at [909, 139] on div "10" at bounding box center [908, 140] width 13 height 13
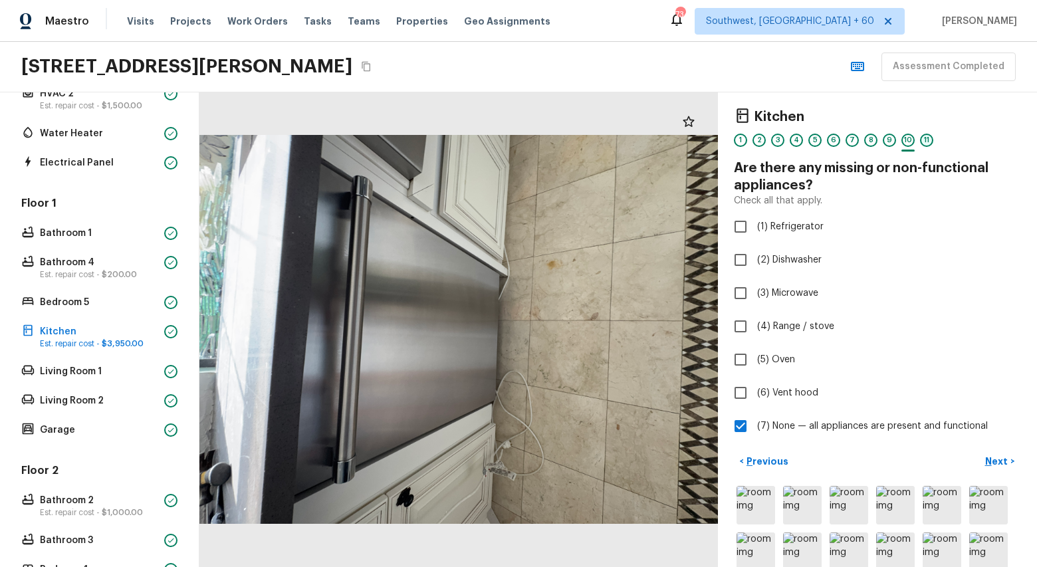
click at [926, 140] on div "11" at bounding box center [926, 140] width 13 height 13
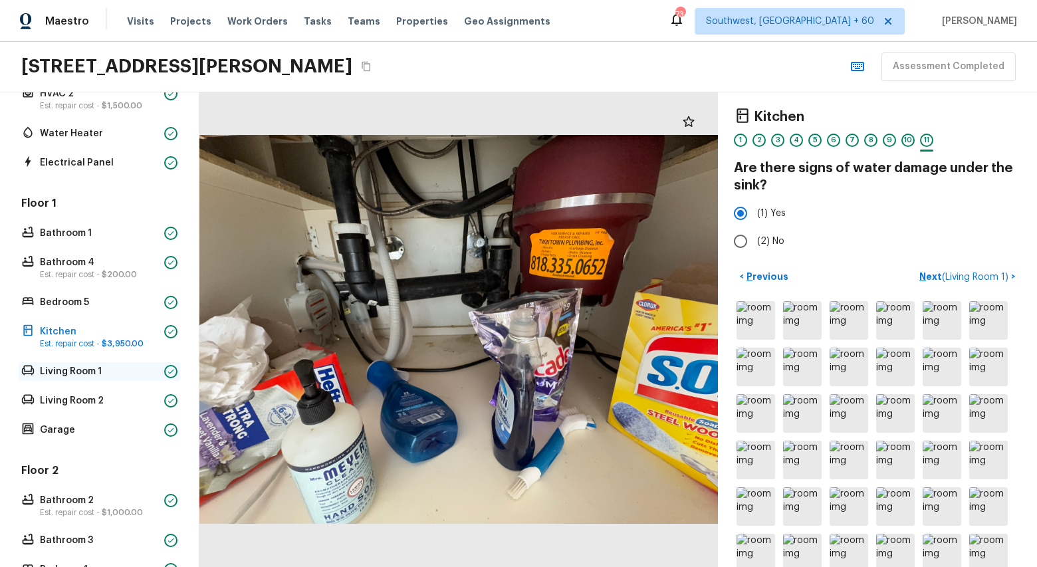
click at [82, 378] on div "Living Room 1" at bounding box center [100, 371] width 162 height 19
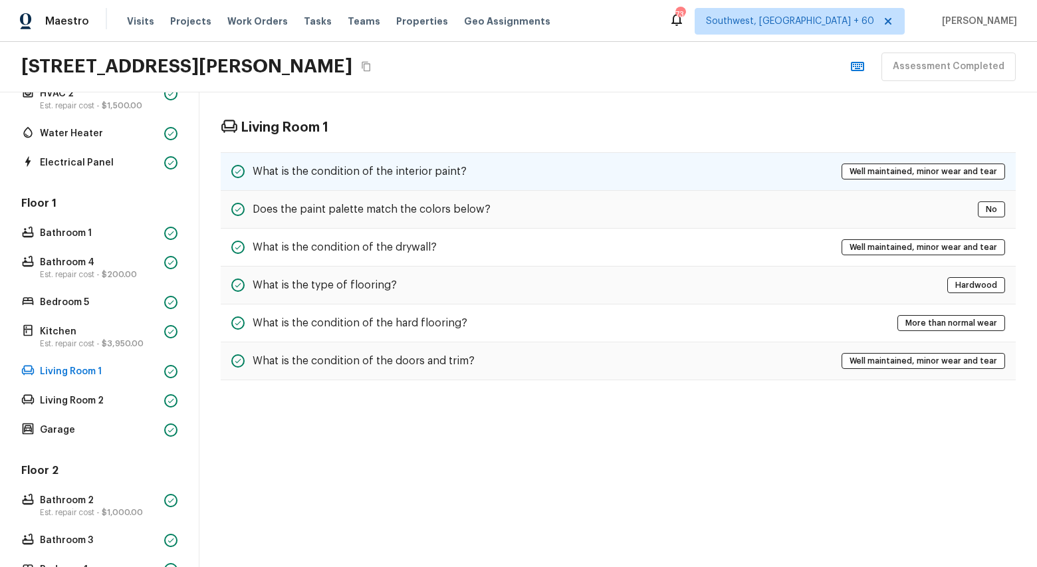
click at [430, 159] on div "What is the condition of the interior paint? Well maintained, minor wear and te…" at bounding box center [618, 171] width 795 height 39
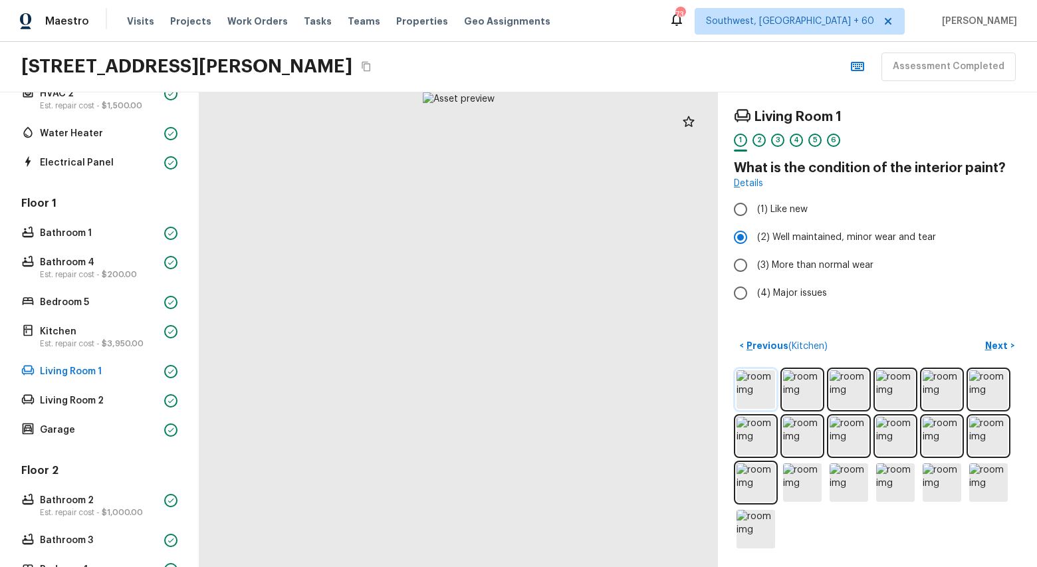
click at [751, 396] on img at bounding box center [756, 389] width 39 height 39
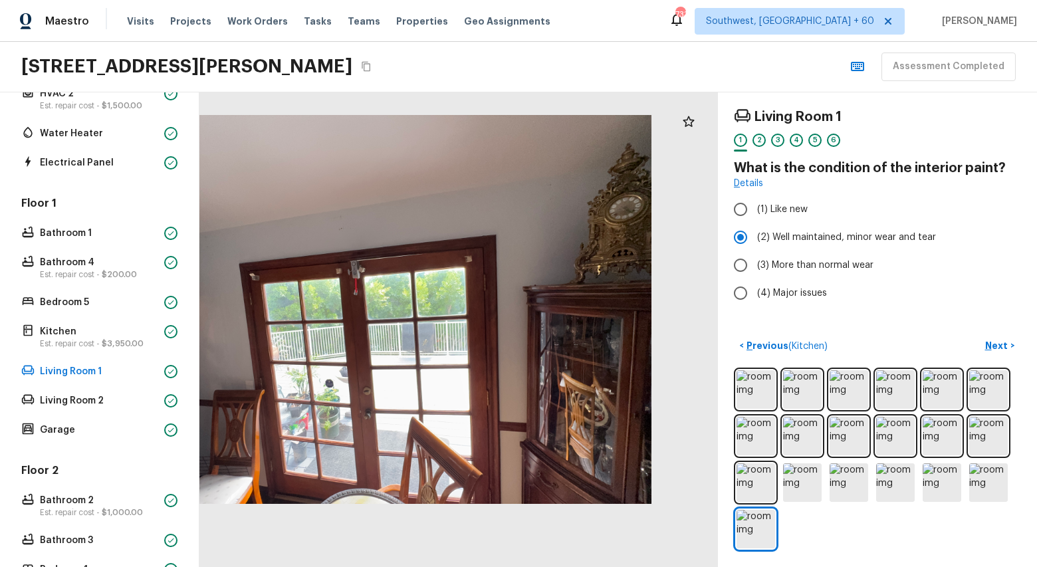
drag, startPoint x: 700, startPoint y: 393, endPoint x: 556, endPoint y: 373, distance: 145.0
click at [558, 373] on div at bounding box center [392, 309] width 519 height 475
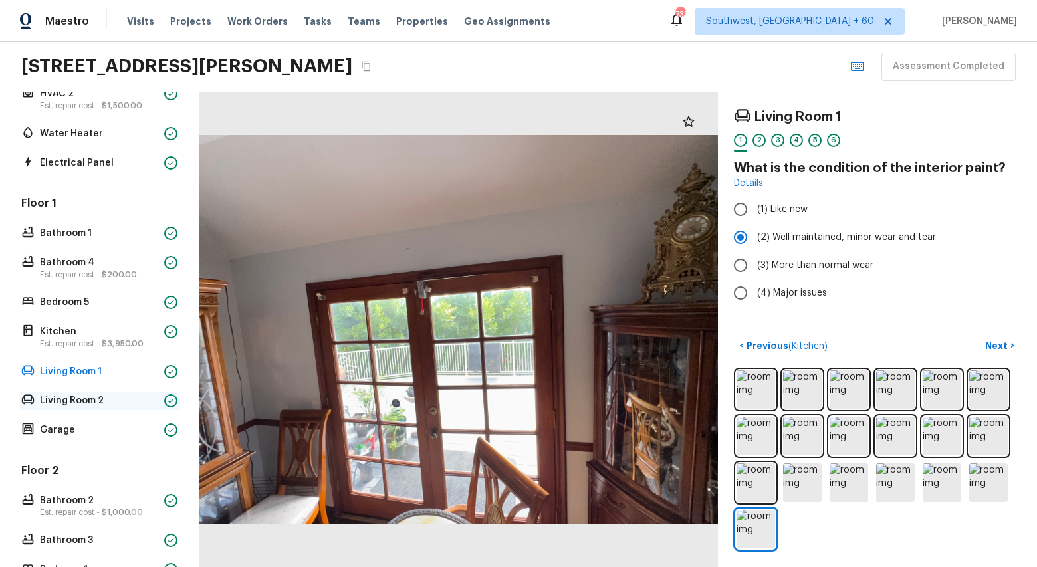
click at [80, 401] on p "Living Room 2" at bounding box center [99, 400] width 119 height 13
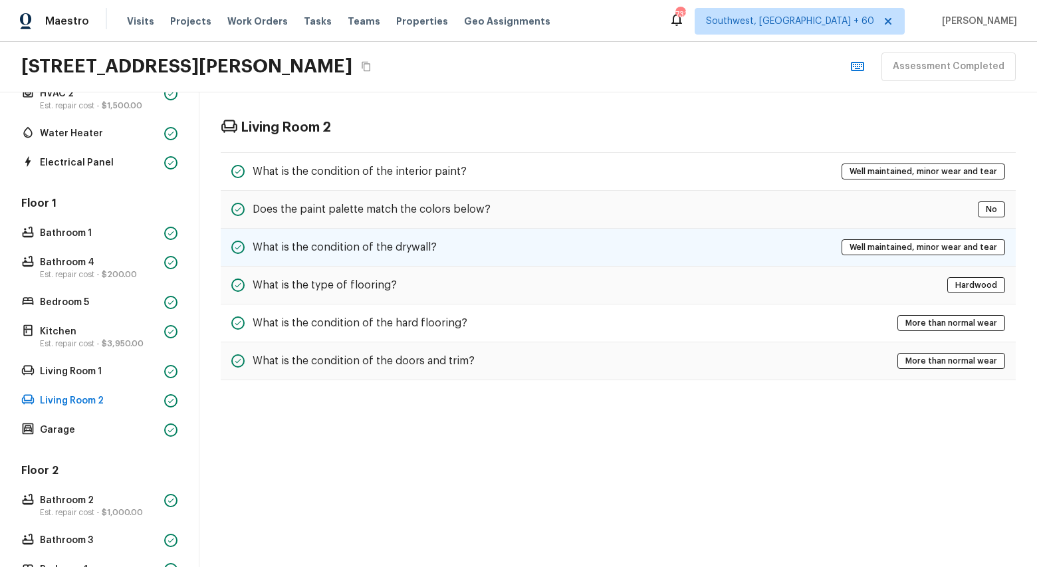
click at [388, 246] on h5 "What is the condition of the drywall?" at bounding box center [345, 247] width 184 height 15
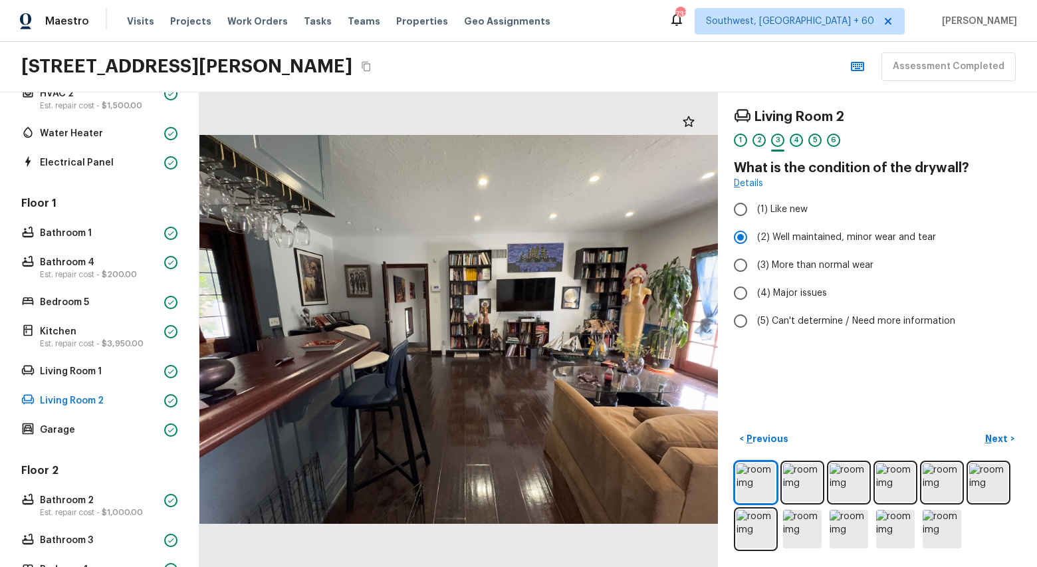
click at [796, 141] on div "4" at bounding box center [796, 140] width 13 height 13
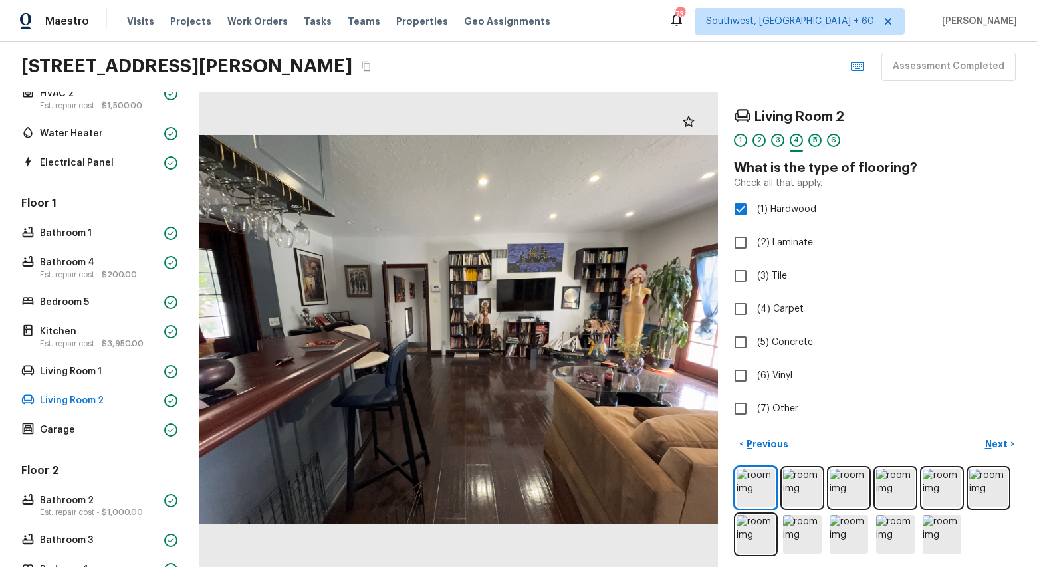
click at [817, 141] on div "5" at bounding box center [815, 140] width 13 height 13
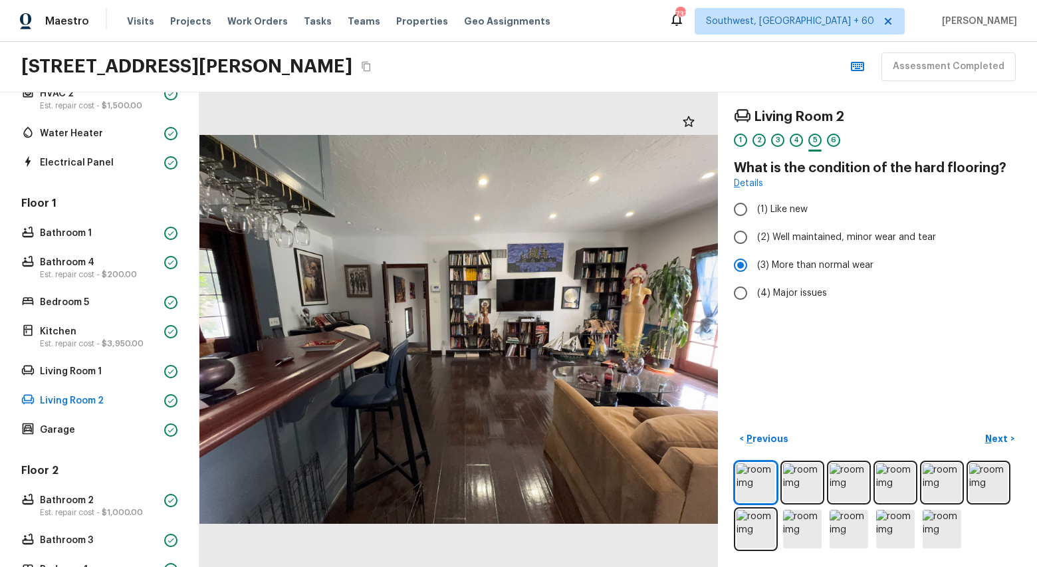
click at [832, 142] on div "6" at bounding box center [833, 140] width 13 height 13
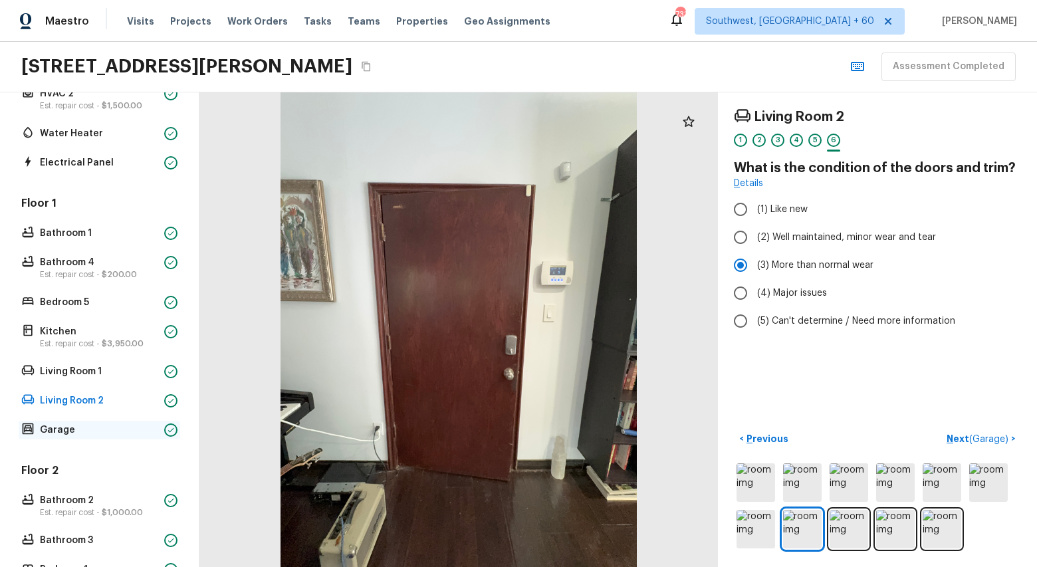
click at [67, 436] on p "Garage" at bounding box center [99, 430] width 119 height 13
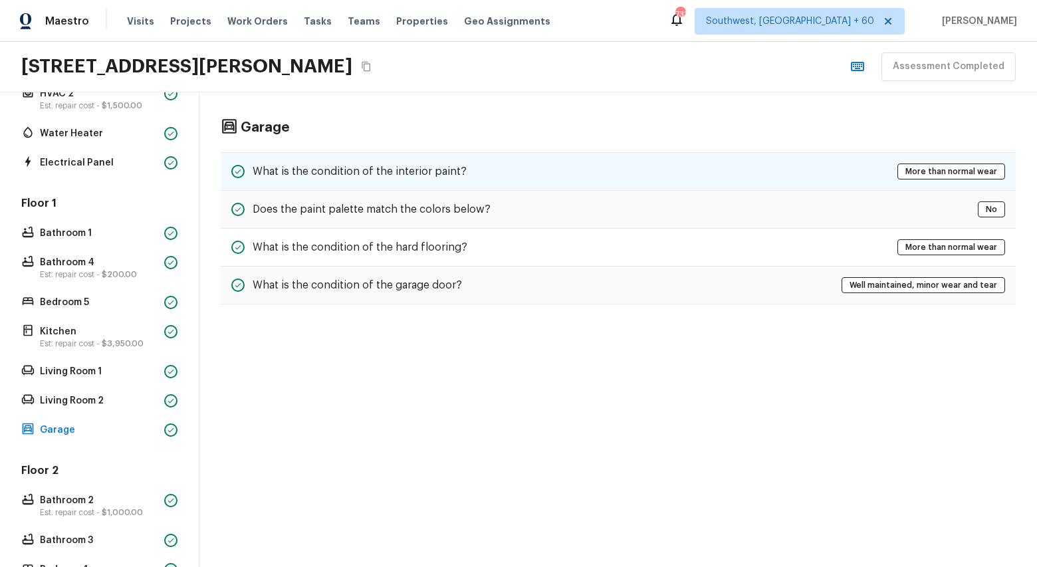
click at [457, 159] on div "What is the condition of the interior paint? More than normal wear" at bounding box center [618, 171] width 795 height 39
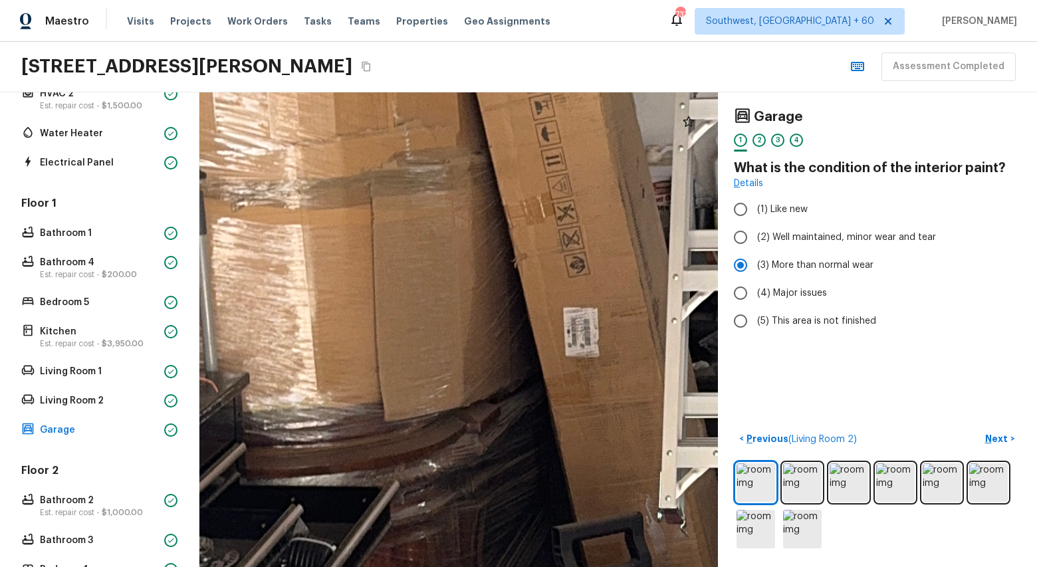
drag, startPoint x: 430, startPoint y: 190, endPoint x: 465, endPoint y: 623, distance: 435.0
click at [465, 567] on html "Maestro Visits Projects Work Orders Tasks Teams Properties Geo Assignments 733 …" at bounding box center [518, 283] width 1037 height 567
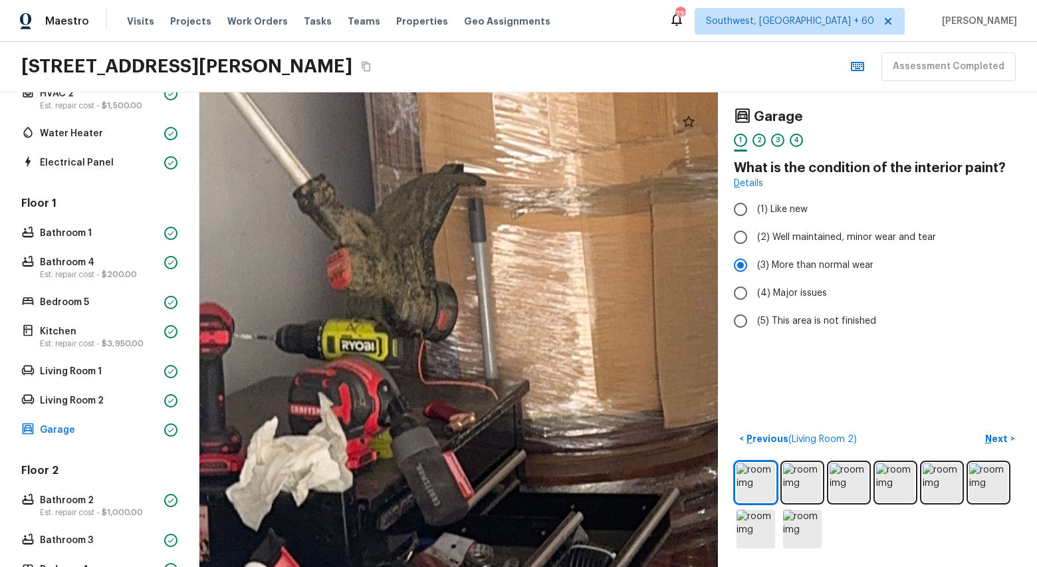
drag, startPoint x: 415, startPoint y: 481, endPoint x: 695, endPoint y: 486, distance: 280.0
click at [695, 486] on div at bounding box center [945, 476] width 3139 height 2873
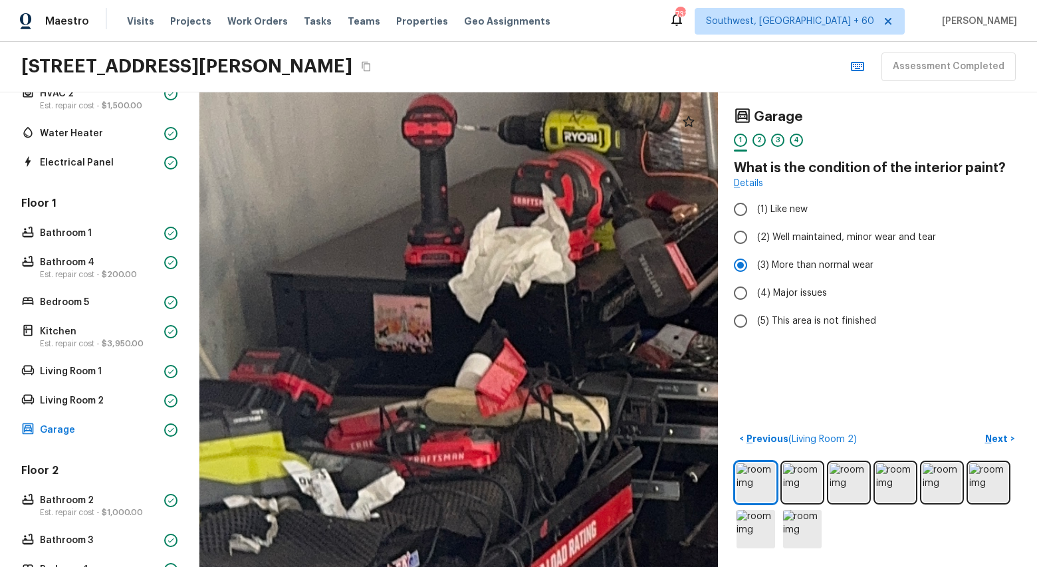
drag, startPoint x: 478, startPoint y: 482, endPoint x: 702, endPoint y: 273, distance: 306.3
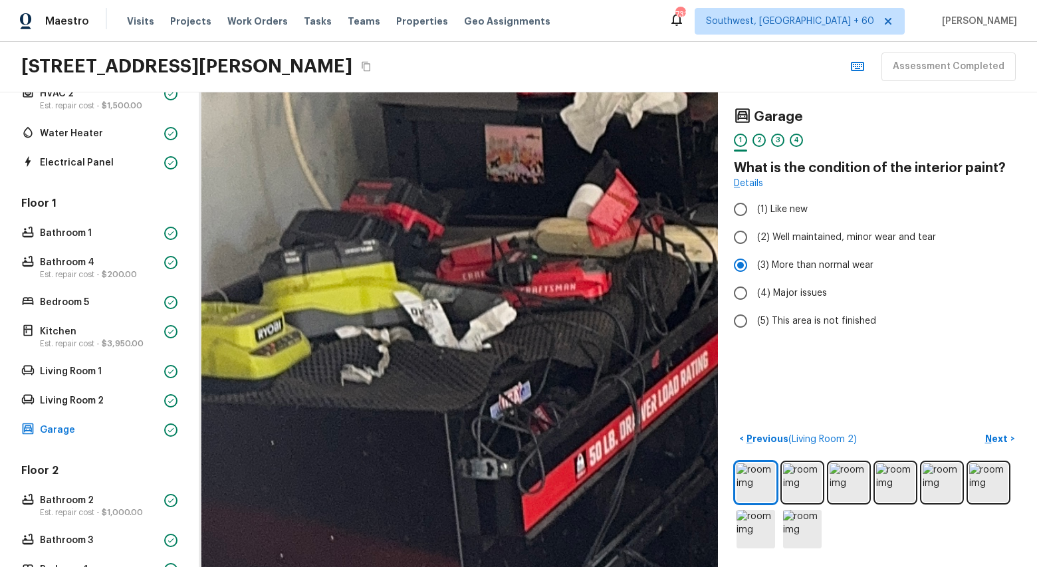
drag, startPoint x: 549, startPoint y: 379, endPoint x: 676, endPoint y: 229, distance: 197.2
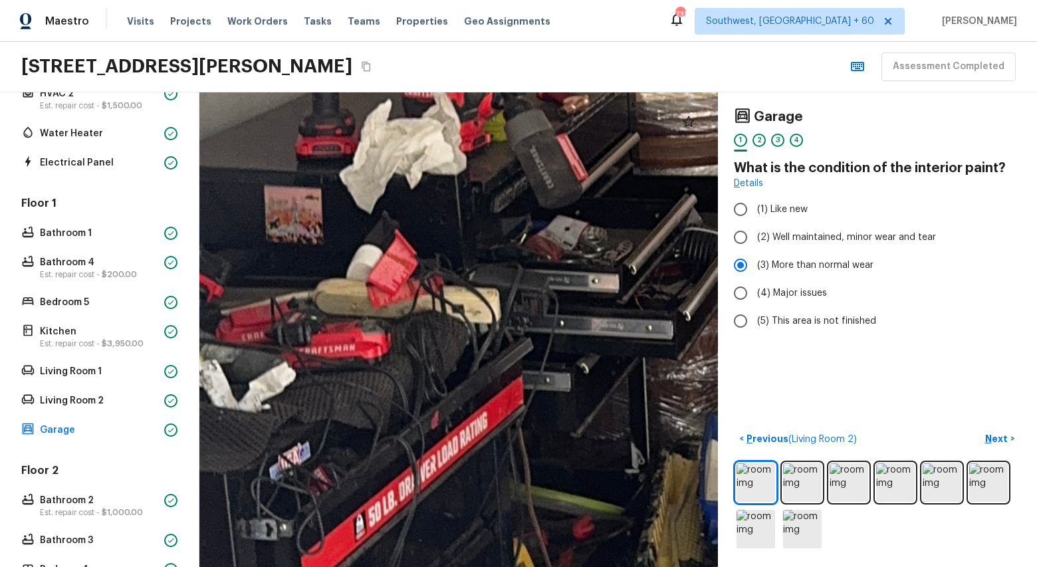
drag, startPoint x: 676, startPoint y: 229, endPoint x: 442, endPoint y: 193, distance: 237.5
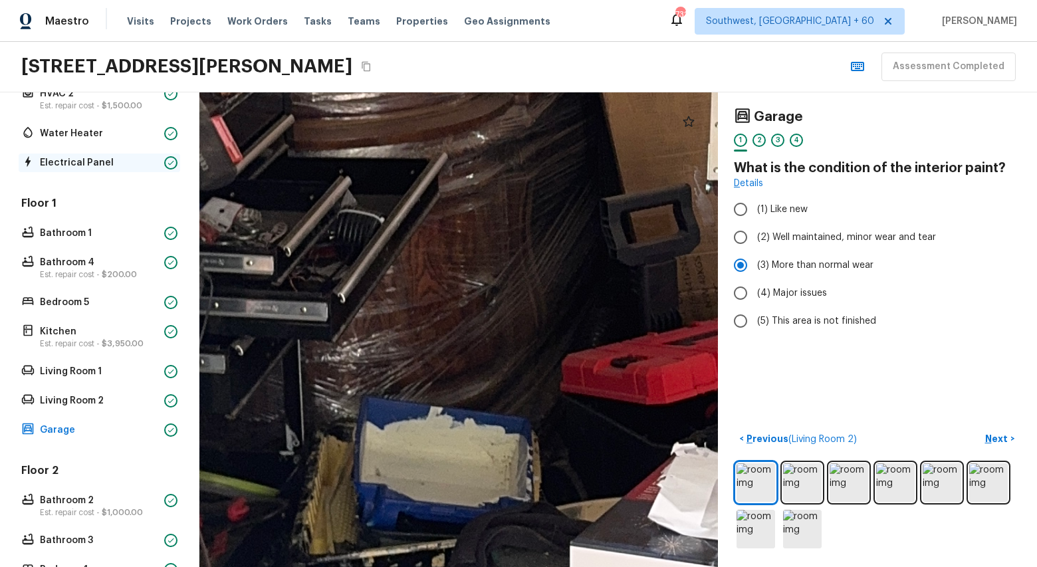
drag, startPoint x: 442, startPoint y: 193, endPoint x: 139, endPoint y: 156, distance: 304.8
click at [139, 156] on div "Overall Layout Est. repair cost - $1,775.00 Exterior Est. repair cost - $5,243.…" at bounding box center [518, 329] width 1037 height 475
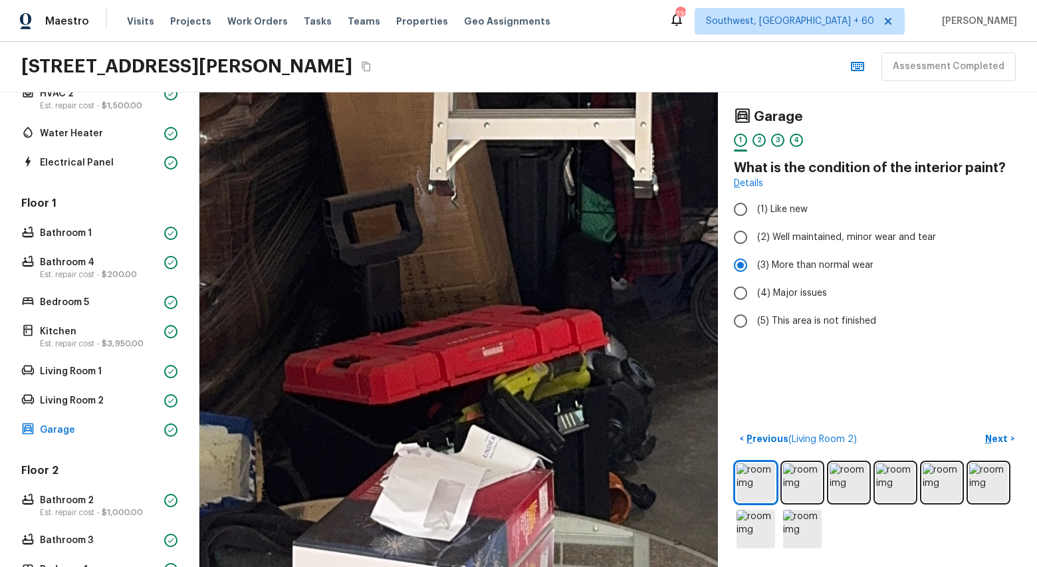
drag, startPoint x: 280, startPoint y: 313, endPoint x: 0, endPoint y: 299, distance: 280.3
click at [0, 299] on div "Overall Layout Est. repair cost - $1,775.00 Exterior Est. repair cost - $5,243.…" at bounding box center [518, 329] width 1037 height 475
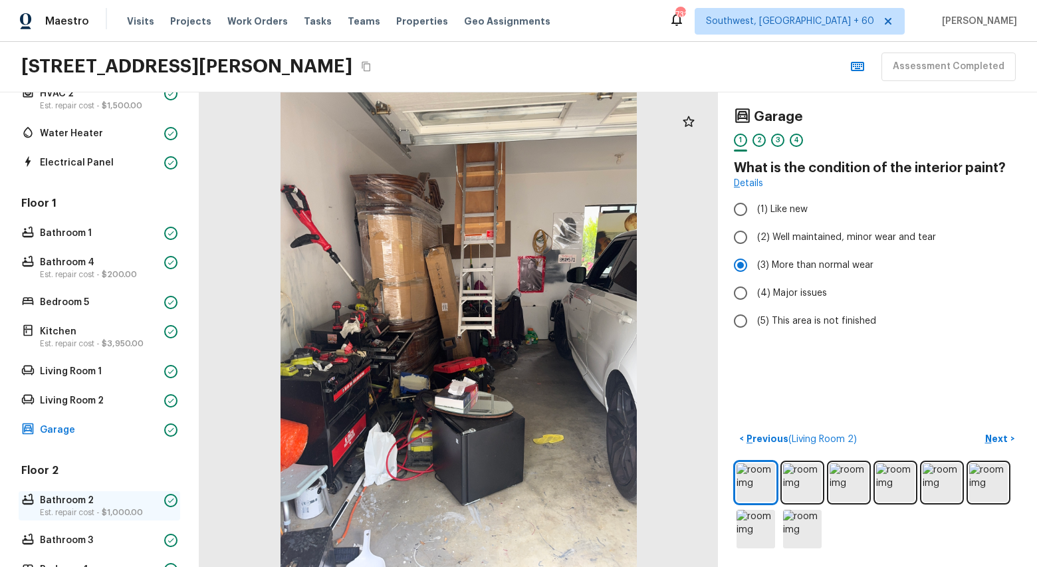
click at [68, 507] on p "Est. repair cost - $1,000.00" at bounding box center [99, 512] width 119 height 11
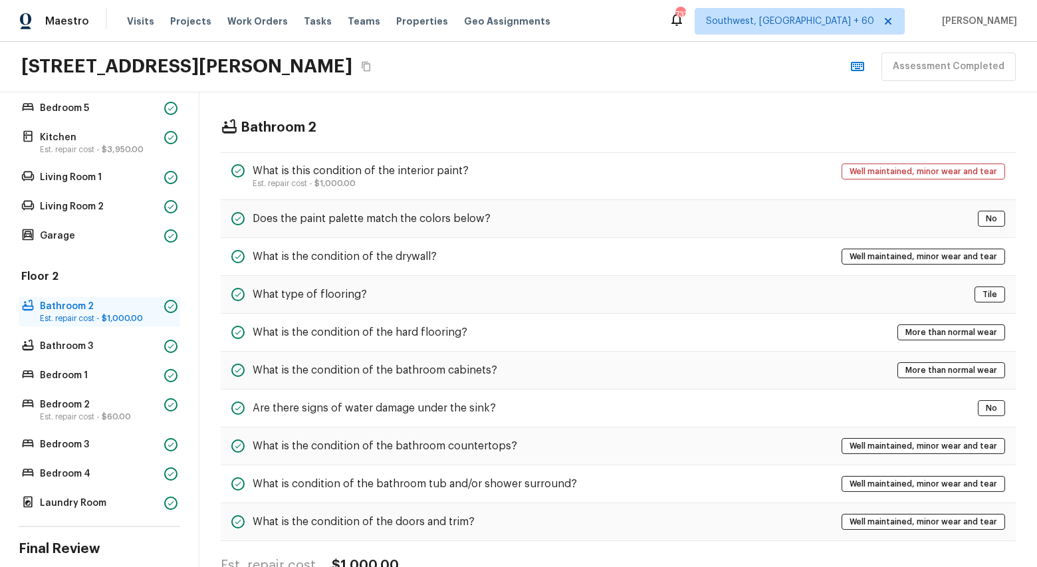
scroll to position [499, 0]
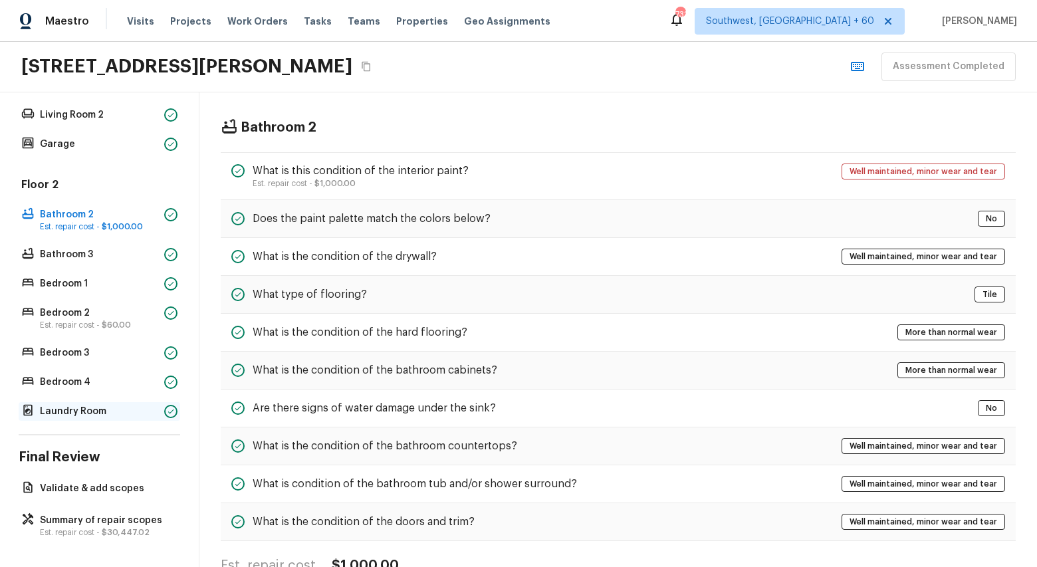
click at [84, 414] on p "Laundry Room" at bounding box center [99, 411] width 119 height 13
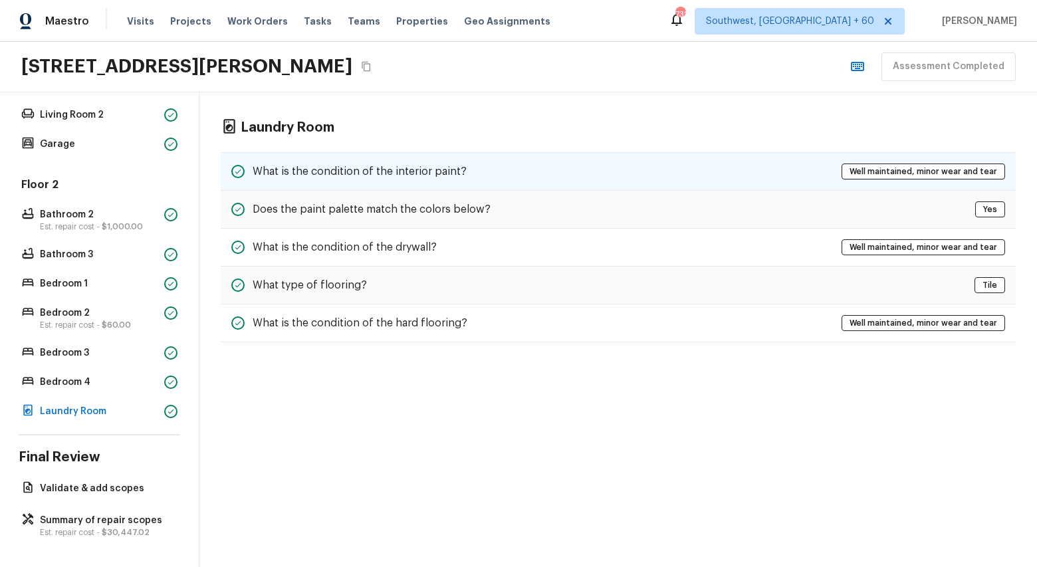
click at [407, 158] on div "What is the condition of the interior paint? Well maintained, minor wear and te…" at bounding box center [618, 171] width 795 height 39
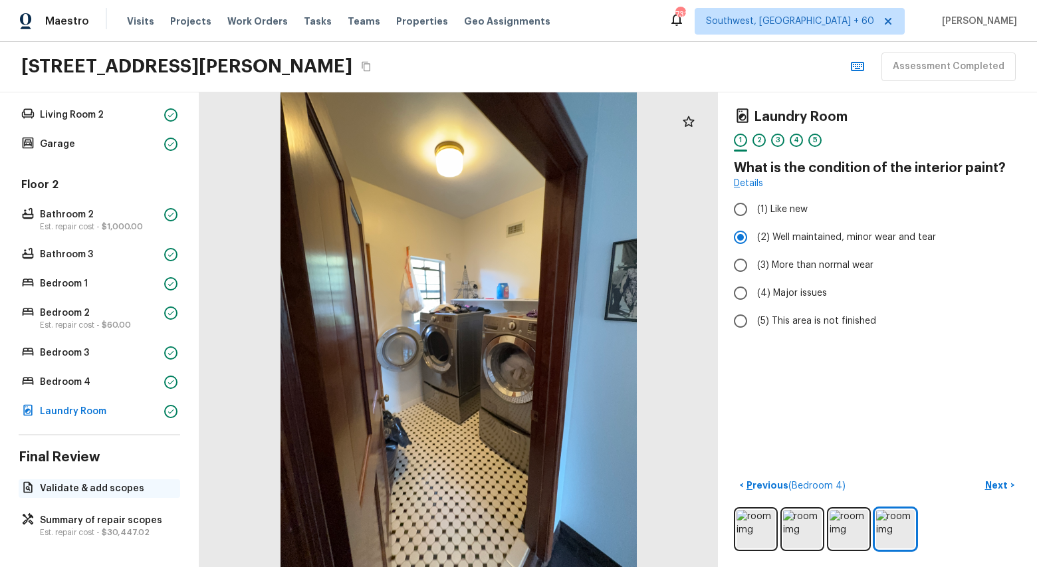
click at [63, 485] on p "Validate & add scopes" at bounding box center [106, 488] width 132 height 13
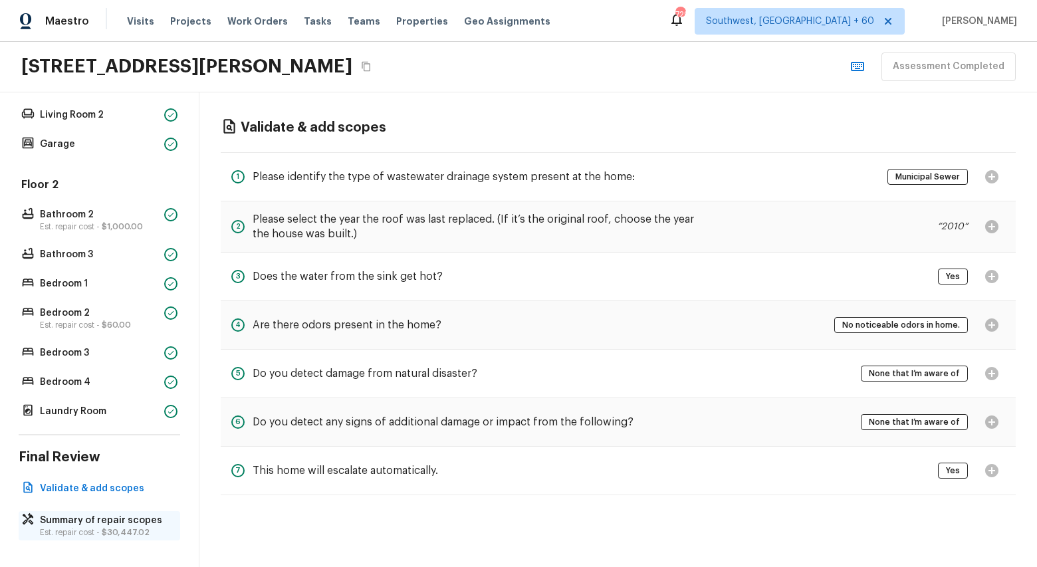
click at [98, 525] on p "Summary of repair scopes" at bounding box center [106, 520] width 132 height 13
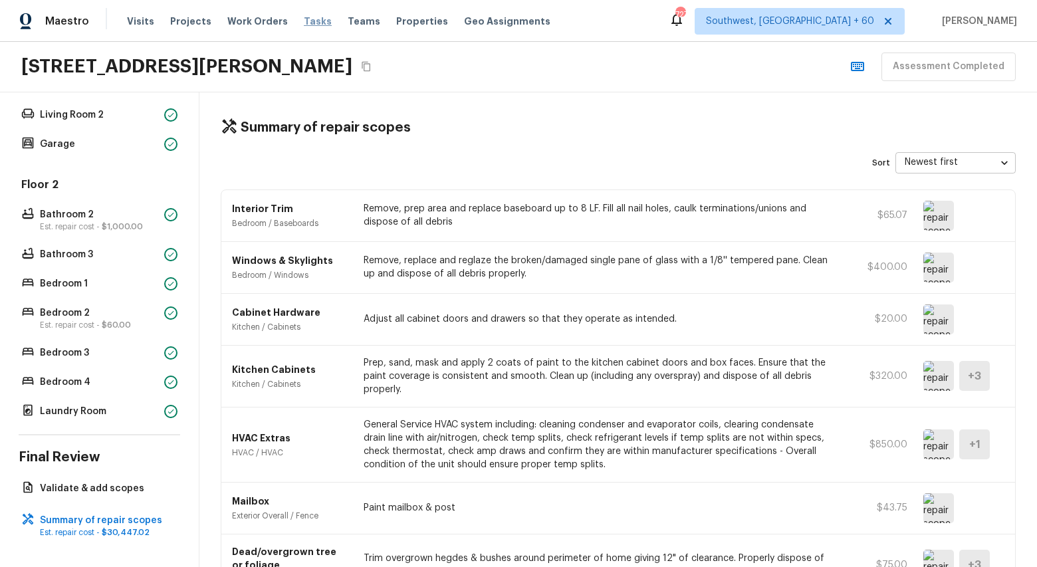
click at [304, 21] on span "Tasks" at bounding box center [318, 21] width 28 height 9
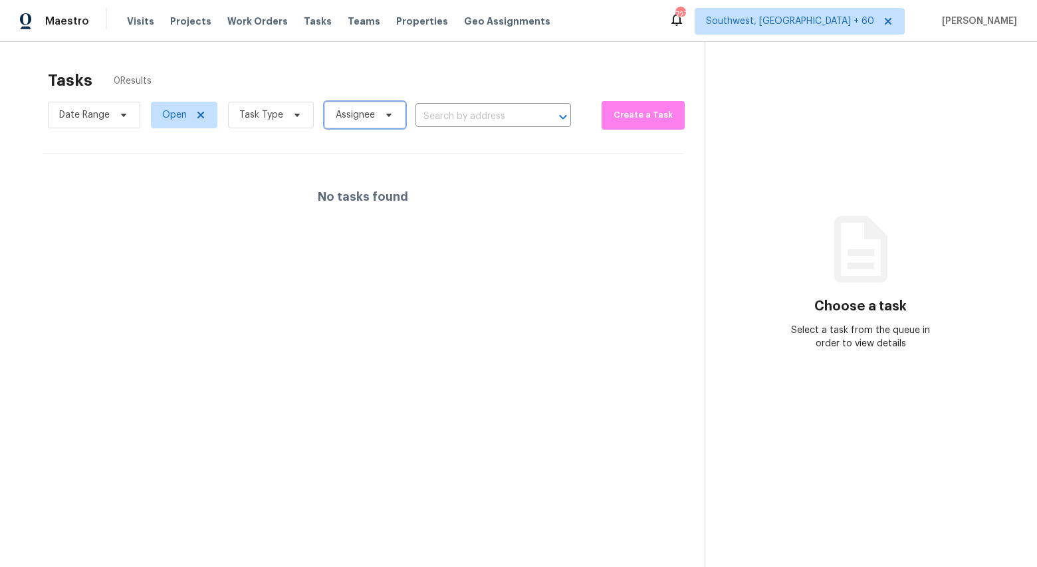
click at [349, 116] on span "Assignee" at bounding box center [355, 114] width 39 height 13
click at [282, 112] on span "Task Type" at bounding box center [271, 115] width 86 height 27
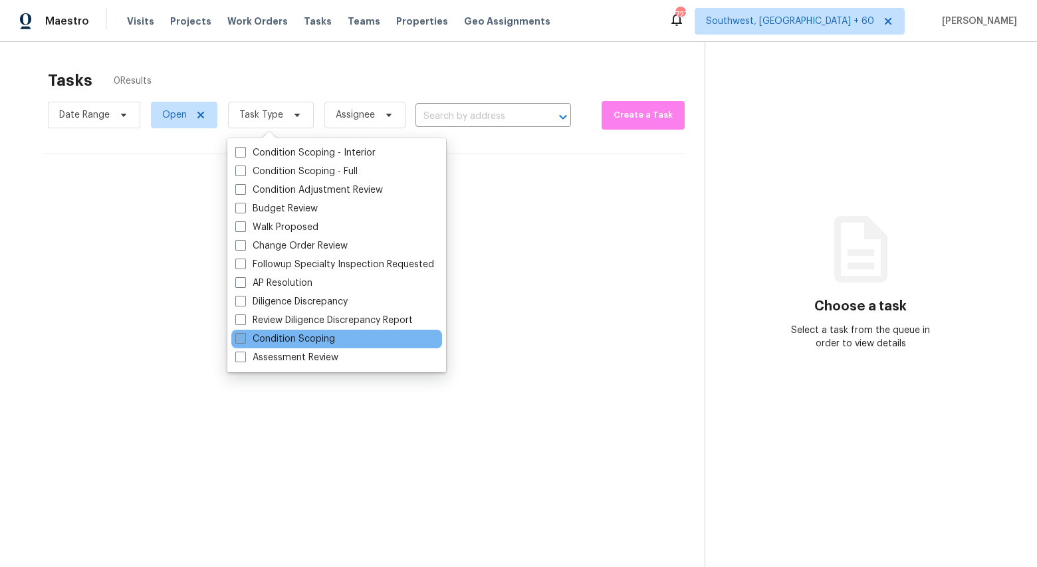
click at [266, 344] on label "Condition Scoping" at bounding box center [285, 338] width 100 height 13
click at [244, 341] on input "Condition Scoping" at bounding box center [239, 336] width 9 height 9
checkbox input "true"
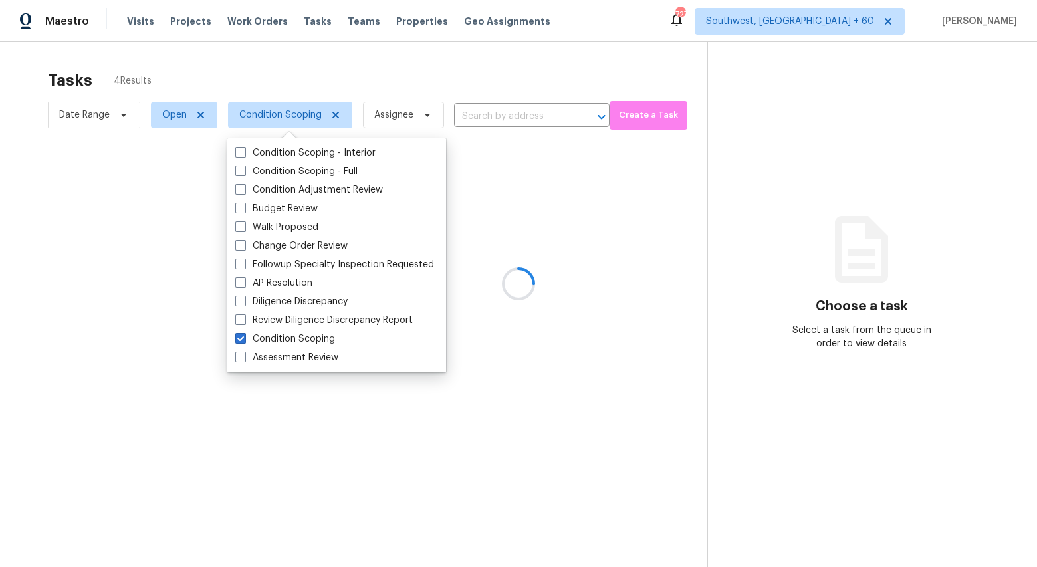
click at [168, 81] on div at bounding box center [518, 283] width 1037 height 567
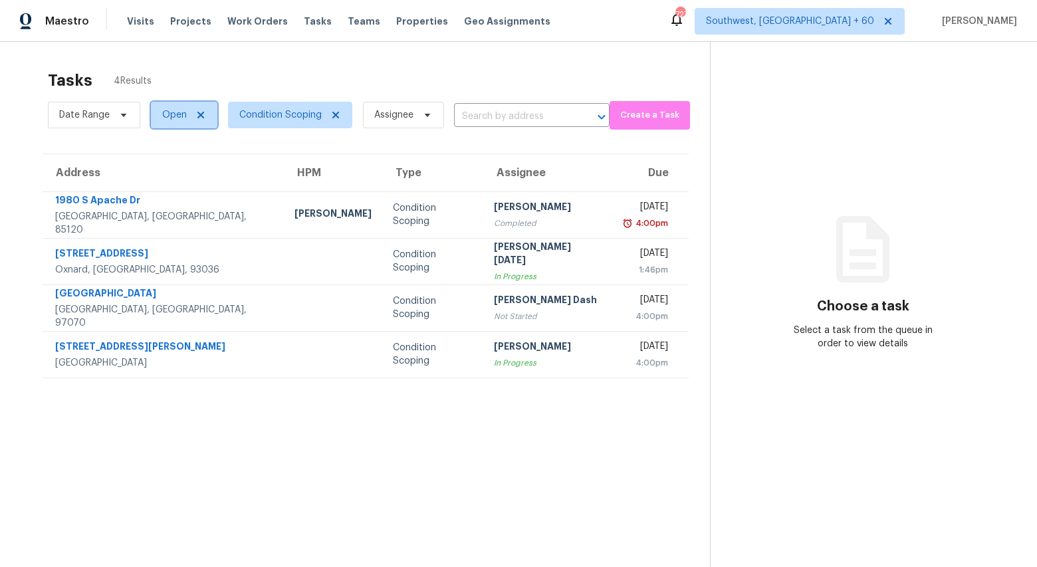
click at [177, 120] on span "Open" at bounding box center [174, 114] width 25 height 13
click at [195, 174] on label "Closed" at bounding box center [182, 171] width 48 height 13
click at [167, 174] on input "Closed" at bounding box center [162, 169] width 9 height 9
checkbox input "true"
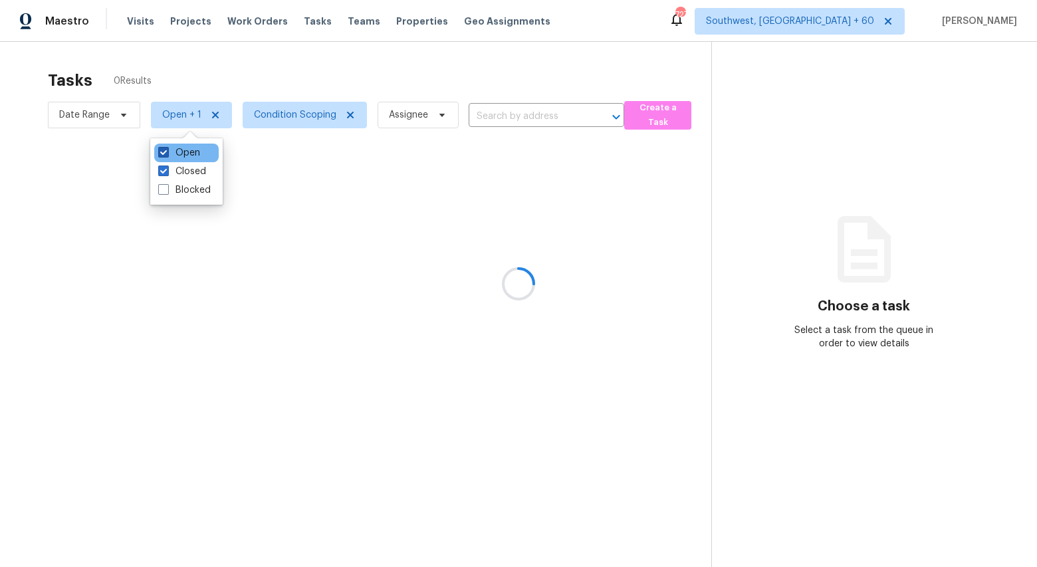
click at [190, 153] on label "Open" at bounding box center [179, 152] width 42 height 13
click at [167, 153] on input "Open" at bounding box center [162, 150] width 9 height 9
checkbox input "false"
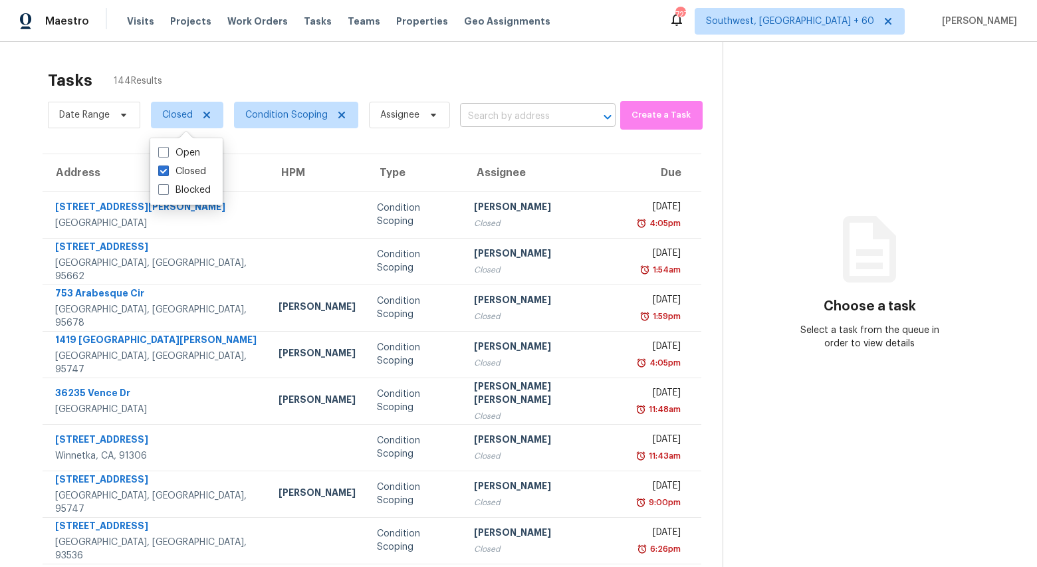
click at [513, 114] on input "text" at bounding box center [519, 116] width 118 height 21
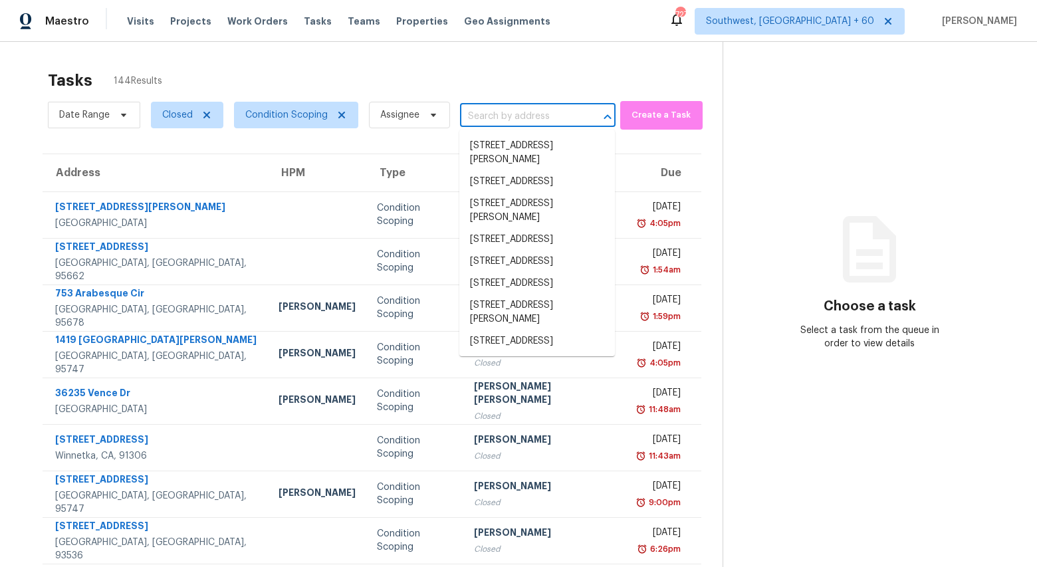
paste input "8588 E Jasper St, Gold Canyon, AZ 85118"
type input "8588 E Jasper St, Gold Canyon, AZ 85118"
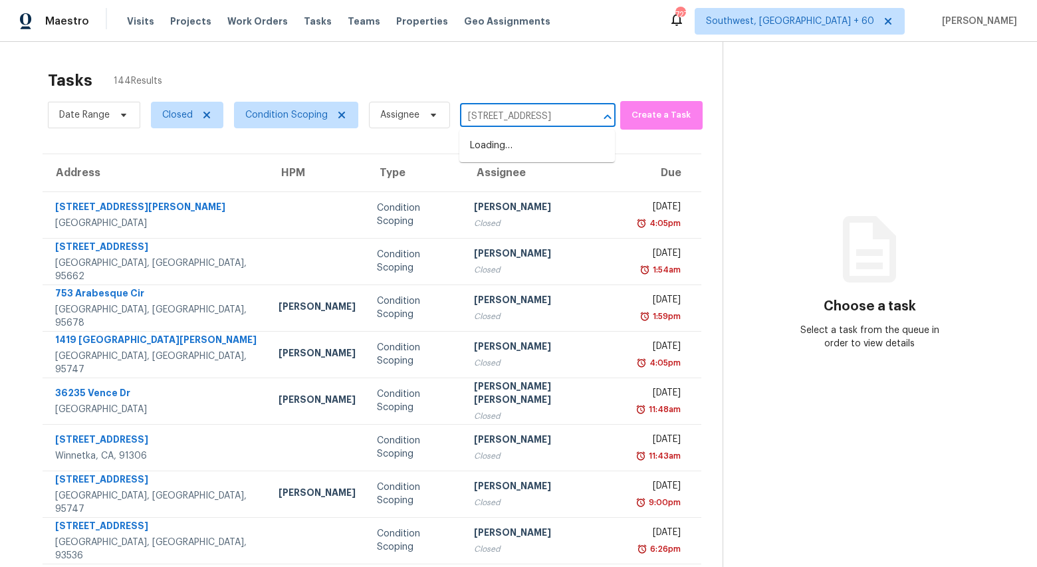
scroll to position [0, 66]
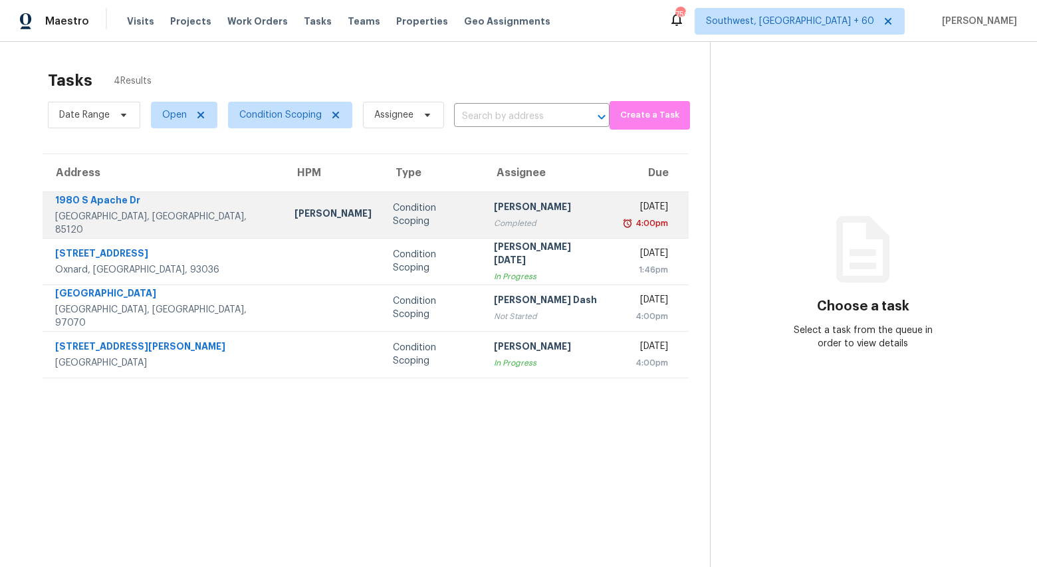
click at [494, 221] on div "Completed" at bounding box center [547, 223] width 107 height 13
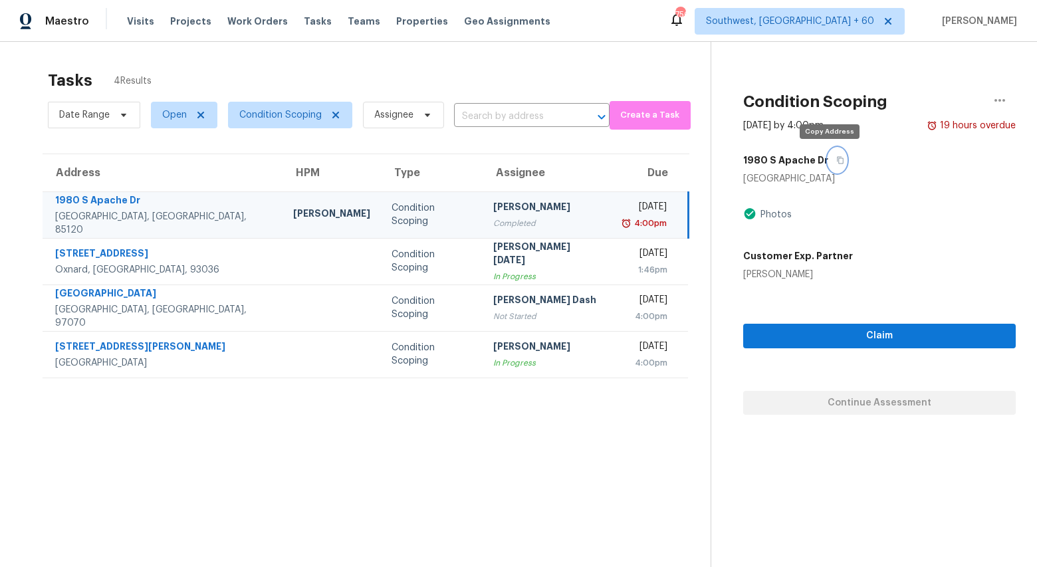
click at [836, 161] on icon "button" at bounding box center [840, 160] width 8 height 8
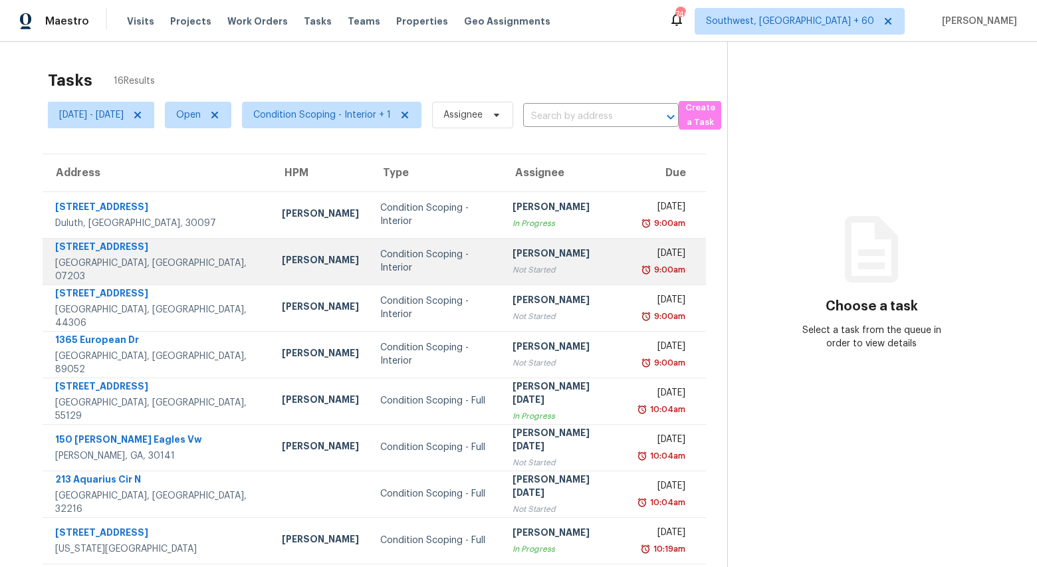
scroll to position [125, 0]
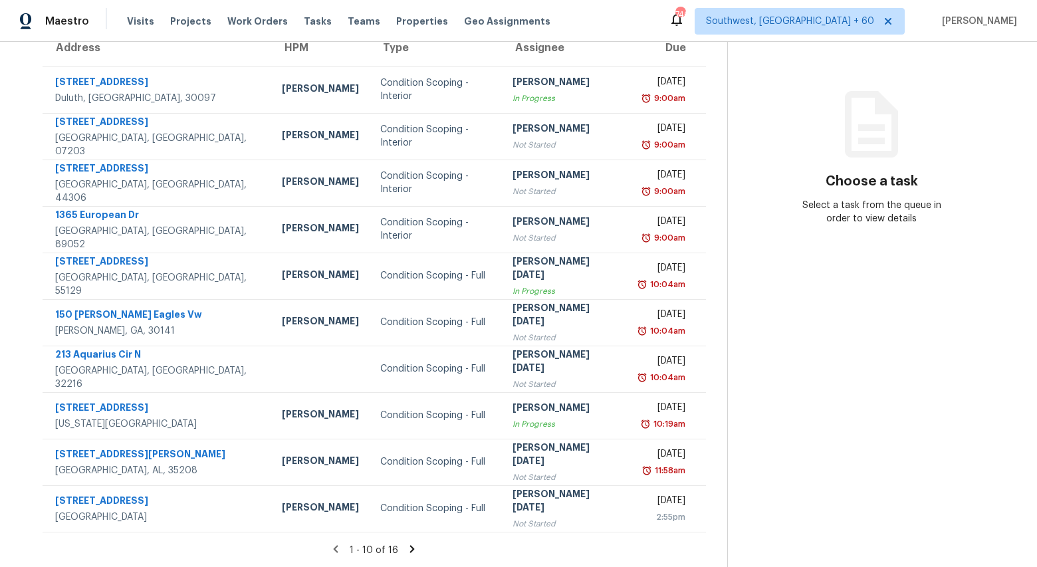
click at [415, 549] on icon at bounding box center [412, 548] width 5 height 7
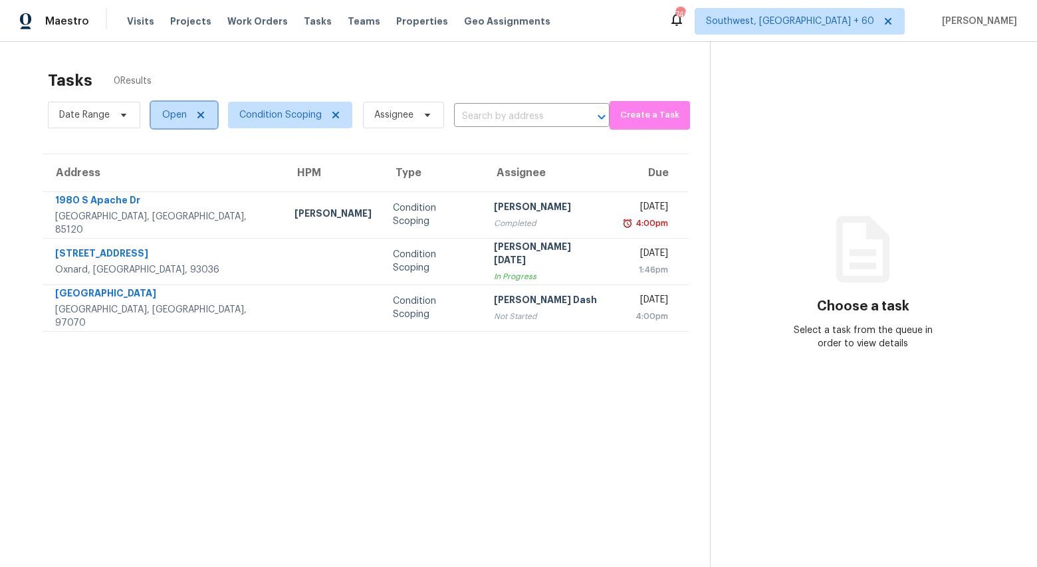
click at [176, 119] on span "Open" at bounding box center [174, 114] width 25 height 13
click at [180, 174] on label "Closed" at bounding box center [182, 171] width 48 height 13
click at [167, 174] on input "Closed" at bounding box center [162, 169] width 9 height 9
checkbox input "true"
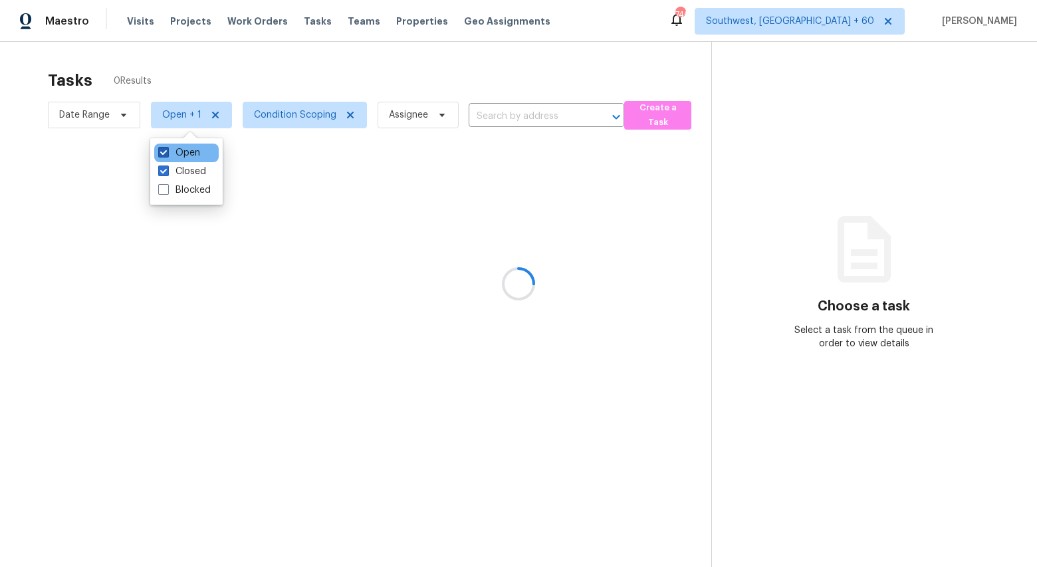
click at [177, 152] on label "Open" at bounding box center [179, 152] width 42 height 13
click at [167, 152] on input "Open" at bounding box center [162, 150] width 9 height 9
checkbox input "false"
click at [503, 103] on div at bounding box center [518, 283] width 1037 height 567
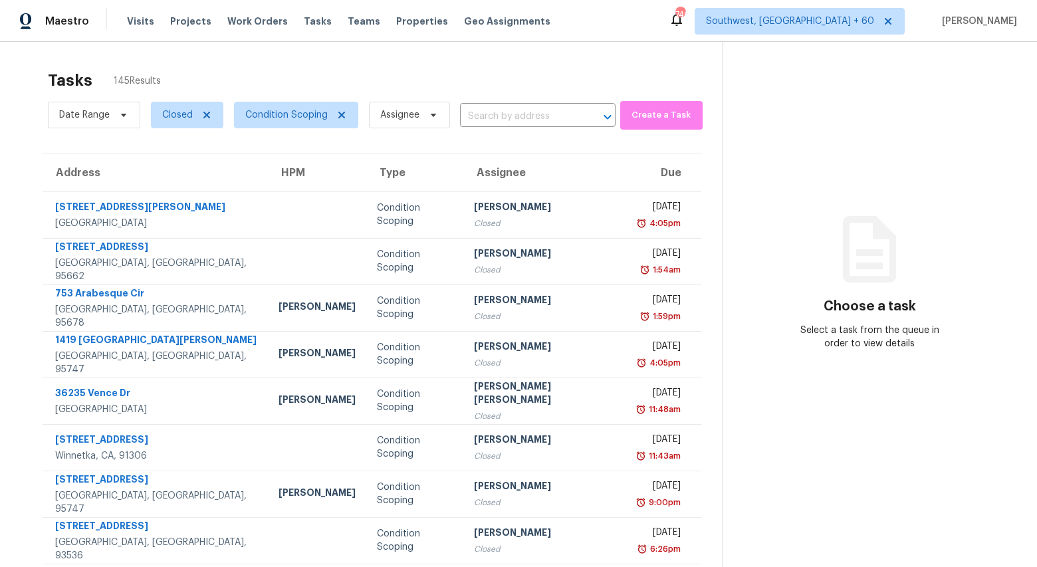
click at [481, 110] on input "text" at bounding box center [519, 116] width 118 height 21
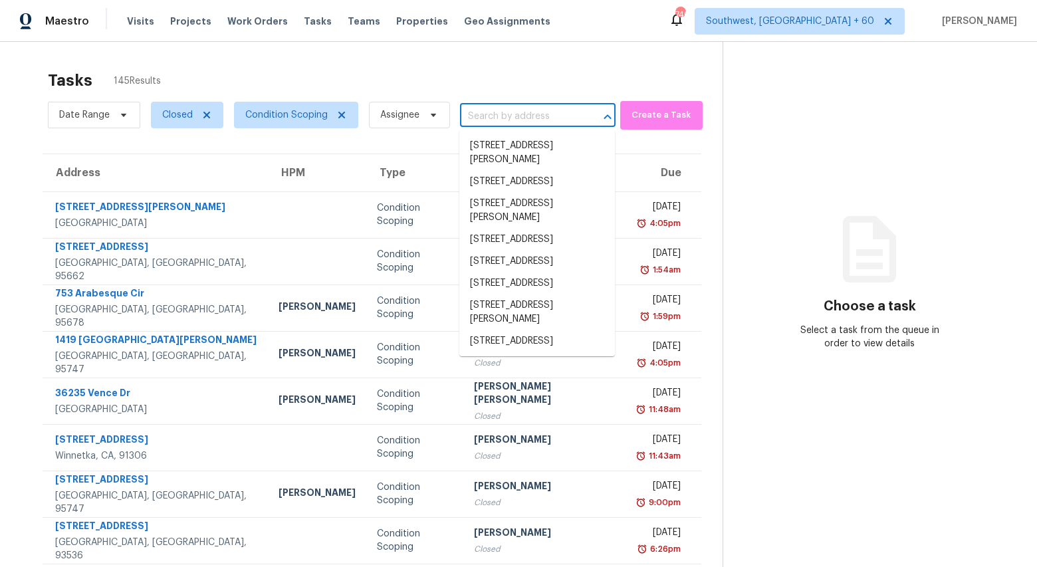
click at [481, 110] on input "text" at bounding box center [519, 116] width 118 height 21
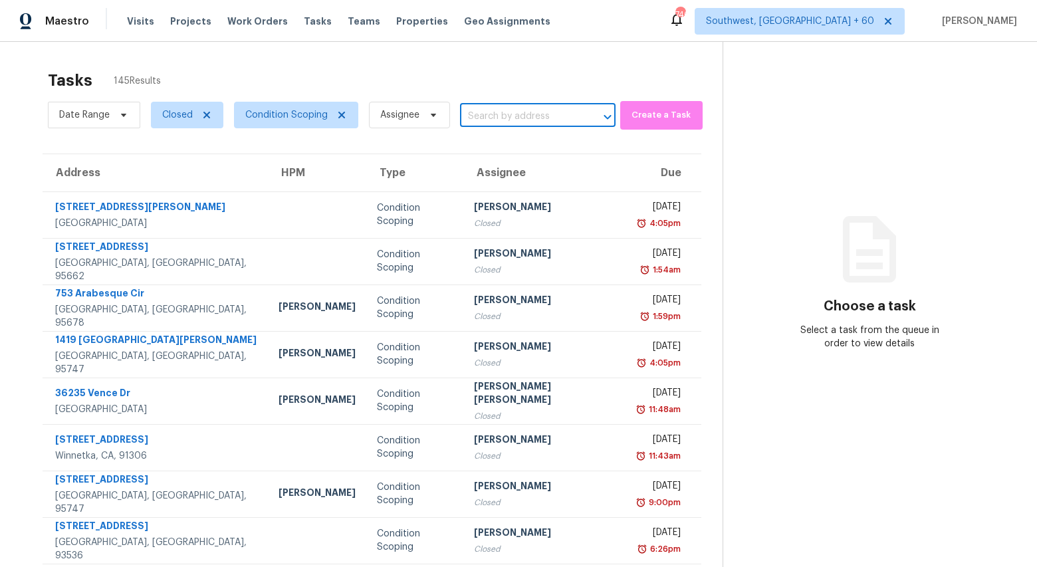
paste input "8588 E Jasper St, Gold Canyon, AZ 85118"
type input "8588 E Jasper St, Gold Canyon, AZ 85118"
click at [513, 144] on li "8588 E Jasper St, Gold Canyon, AZ 85118" at bounding box center [537, 146] width 156 height 22
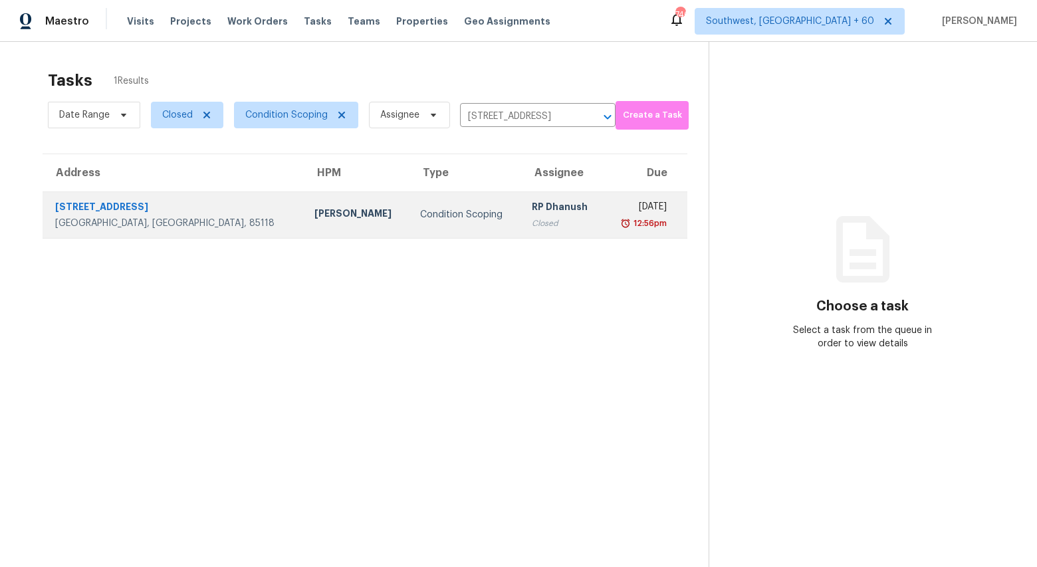
click at [420, 213] on div "Condition Scoping" at bounding box center [465, 214] width 90 height 13
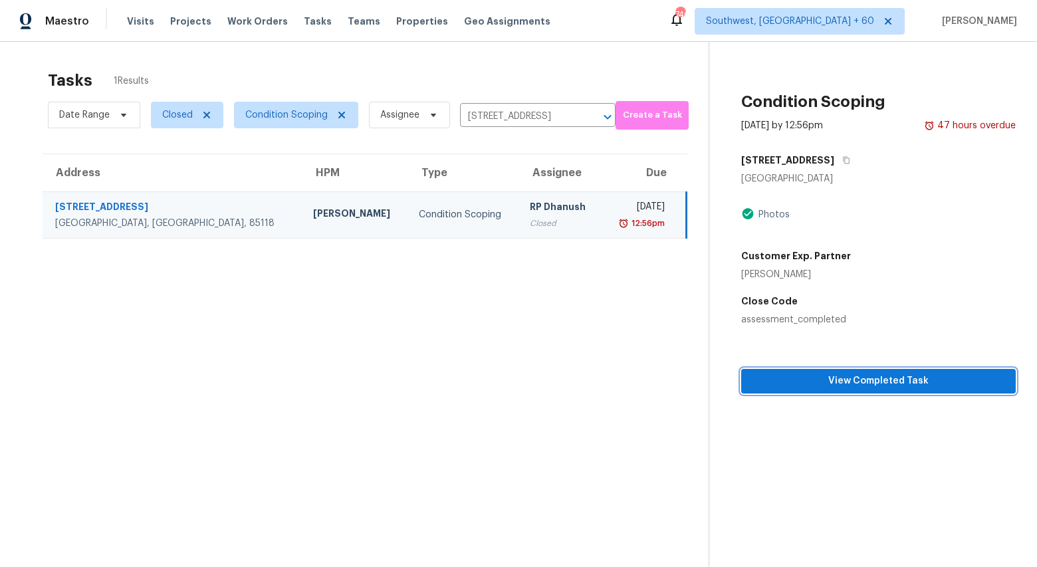
click at [886, 385] on span "View Completed Task" at bounding box center [878, 381] width 253 height 17
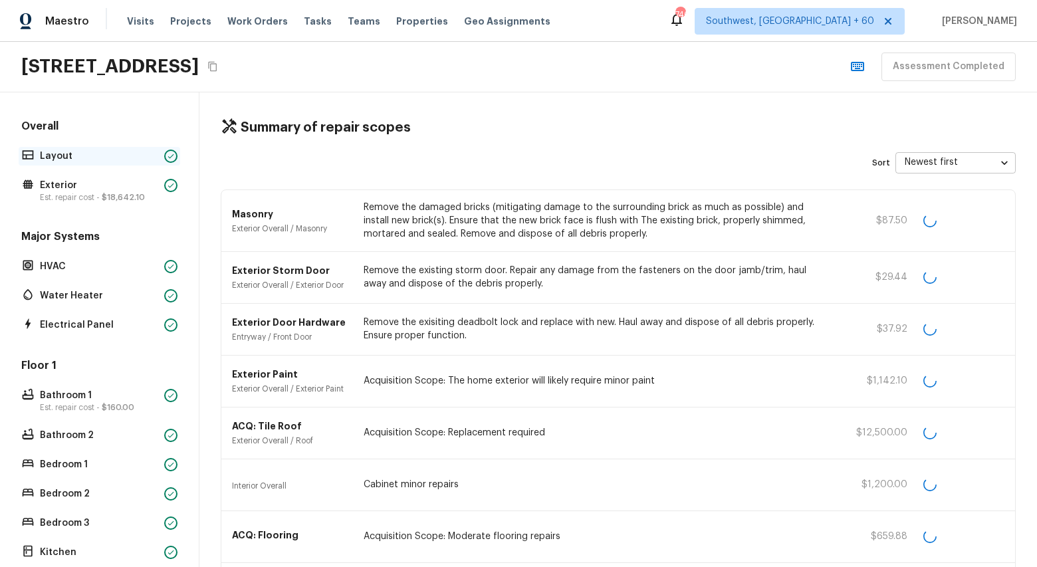
click at [64, 156] on p "Layout" at bounding box center [99, 156] width 119 height 13
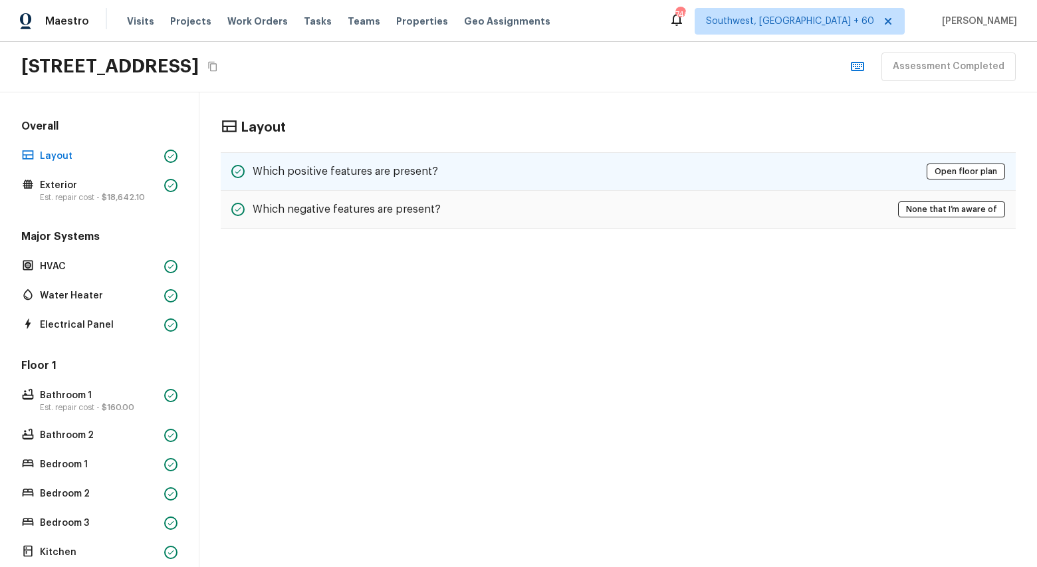
click at [495, 164] on div "Which positive features are present? Open floor plan" at bounding box center [618, 171] width 795 height 39
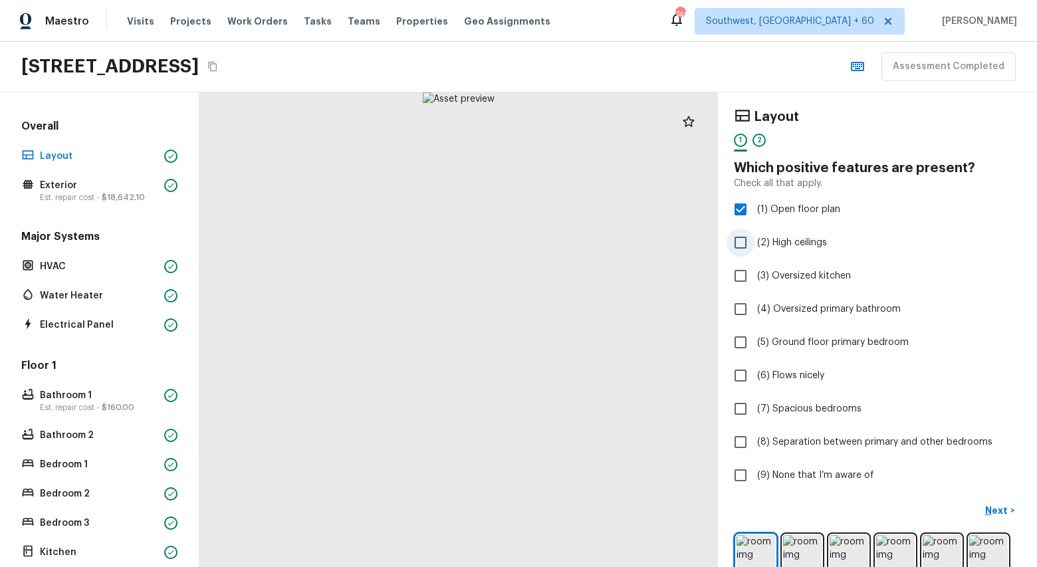
scroll to position [72, 0]
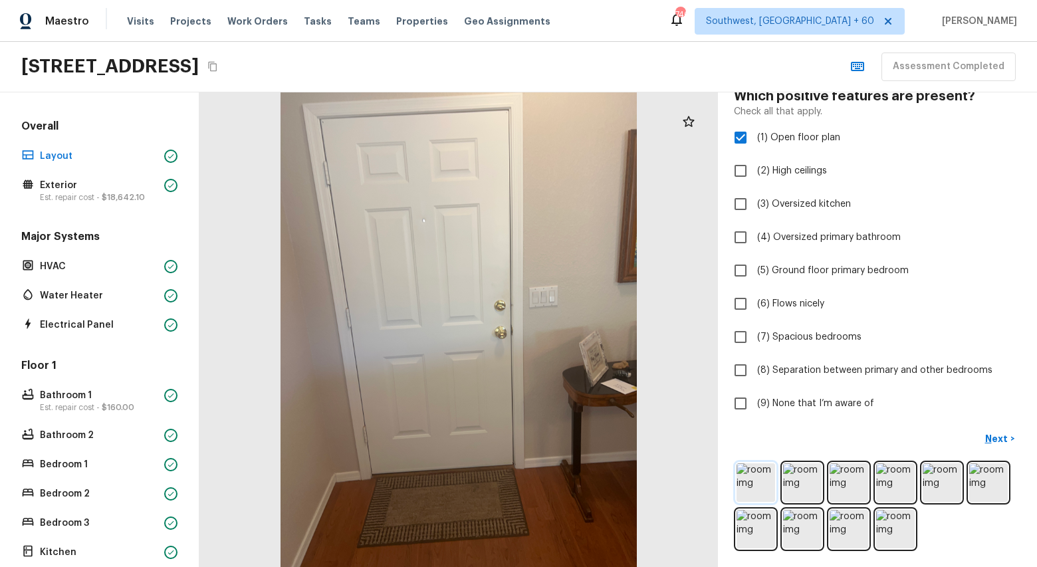
click at [762, 484] on img at bounding box center [756, 482] width 39 height 39
click at [88, 195] on p "Est. repair cost - $18,642.10" at bounding box center [99, 197] width 119 height 11
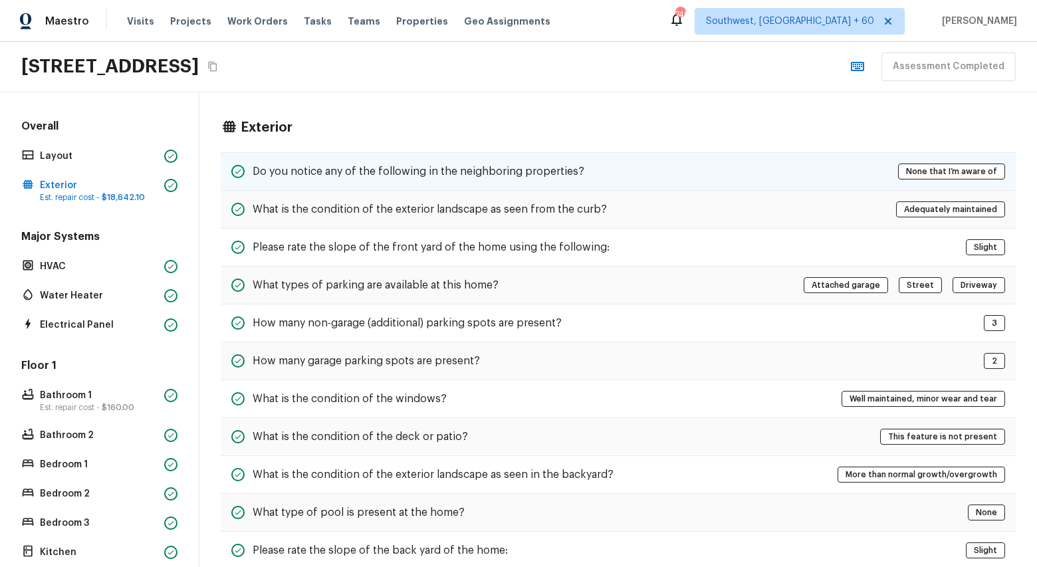
click at [303, 176] on h5 "Do you notice any of the following in the neighboring properties?" at bounding box center [419, 171] width 332 height 15
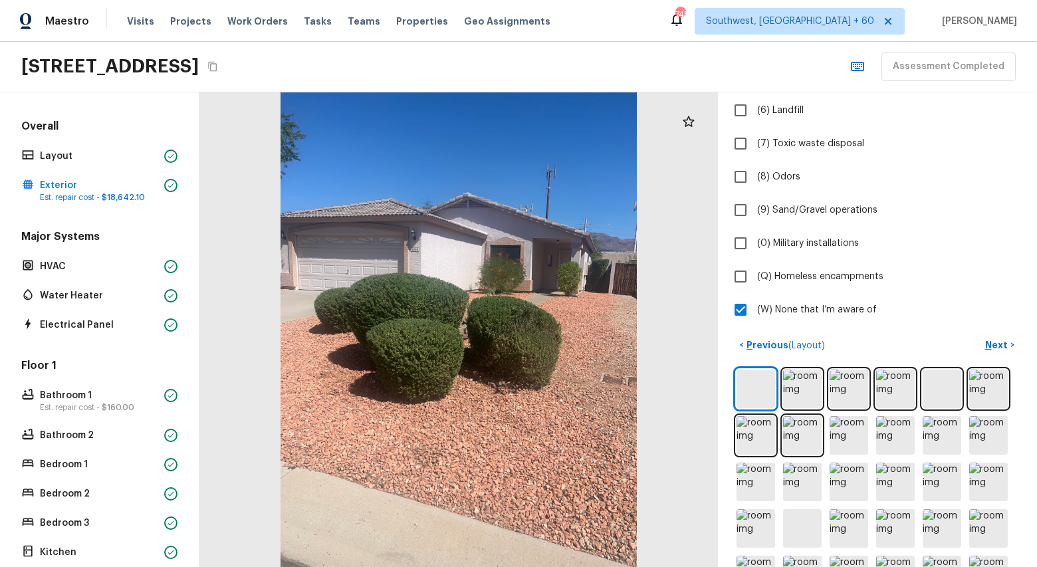
scroll to position [429, 0]
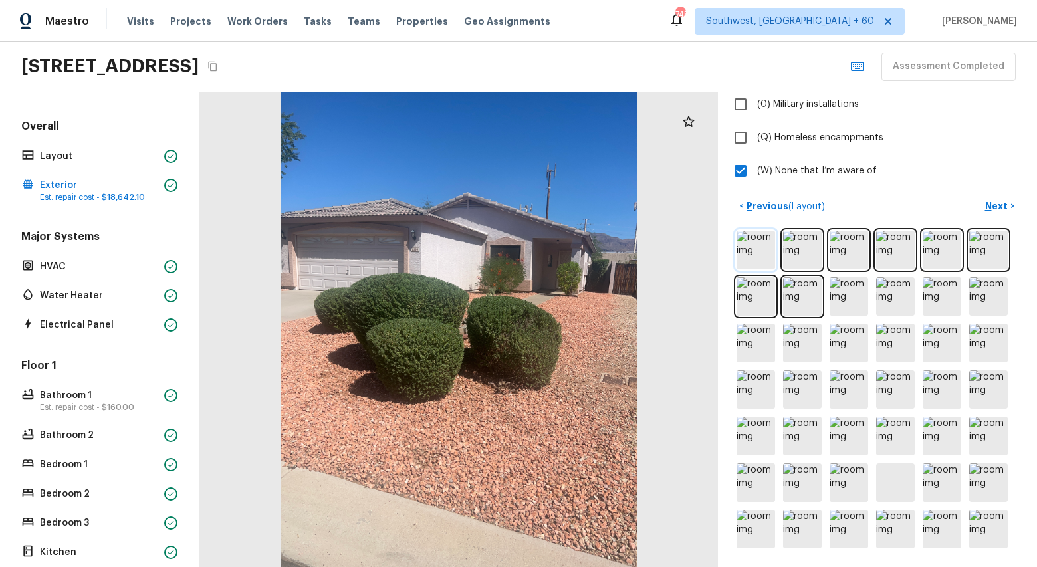
click at [764, 253] on img at bounding box center [756, 250] width 39 height 39
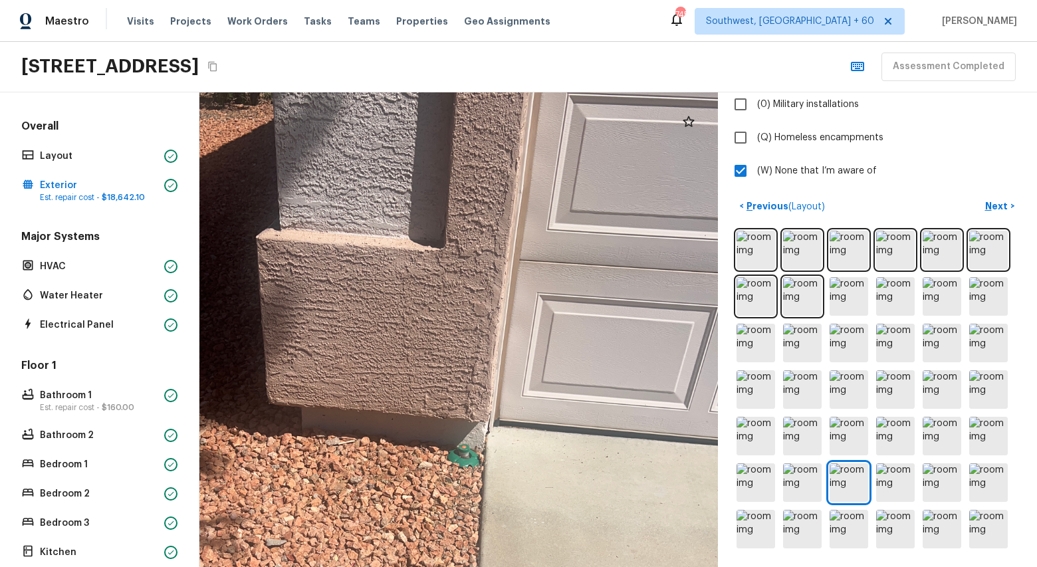
drag, startPoint x: 498, startPoint y: 236, endPoint x: 576, endPoint y: 430, distance: 209.2
click at [576, 430] on div at bounding box center [376, 476] width 1061 height 971
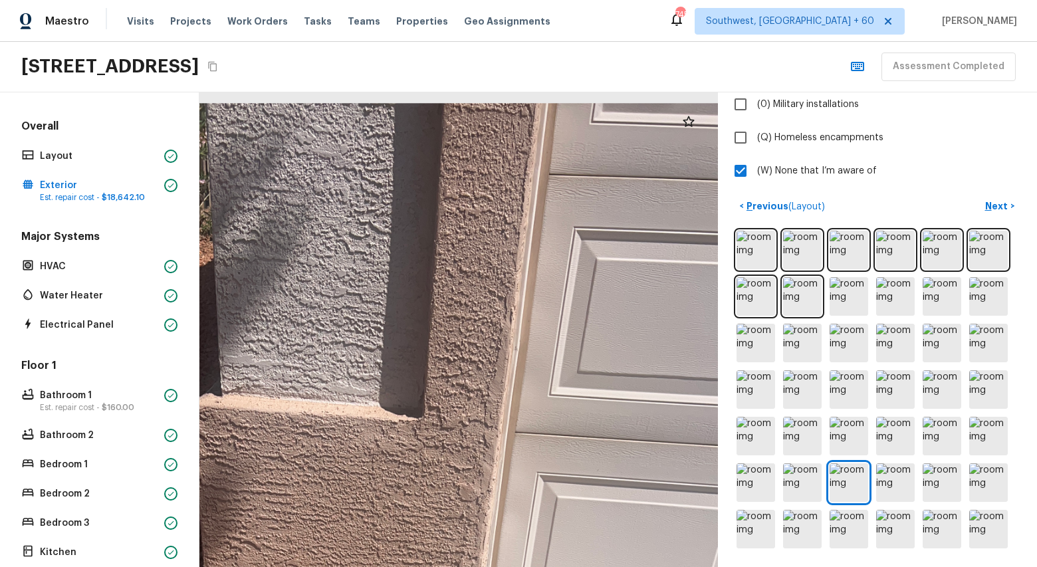
drag, startPoint x: 539, startPoint y: 201, endPoint x: 539, endPoint y: 430, distance: 228.1
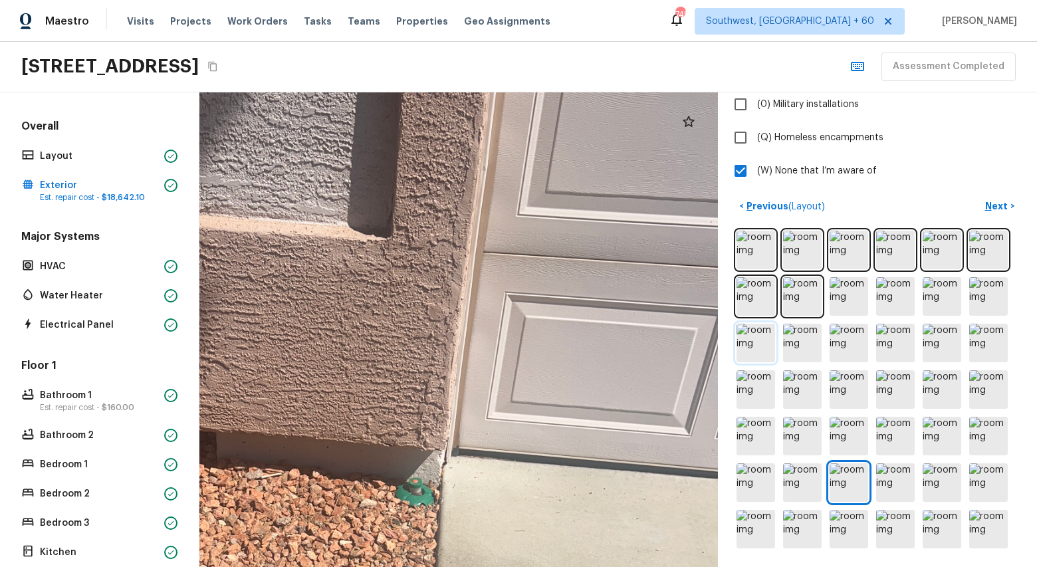
drag, startPoint x: 592, startPoint y: 434, endPoint x: 772, endPoint y: 343, distance: 201.6
click at [766, 340] on div "Exterior 1 2 3 4 5 6 7 8 9 10 11 12 13 14 15 16 17 18 19 20 21 Do you notice an…" at bounding box center [618, 329] width 838 height 475
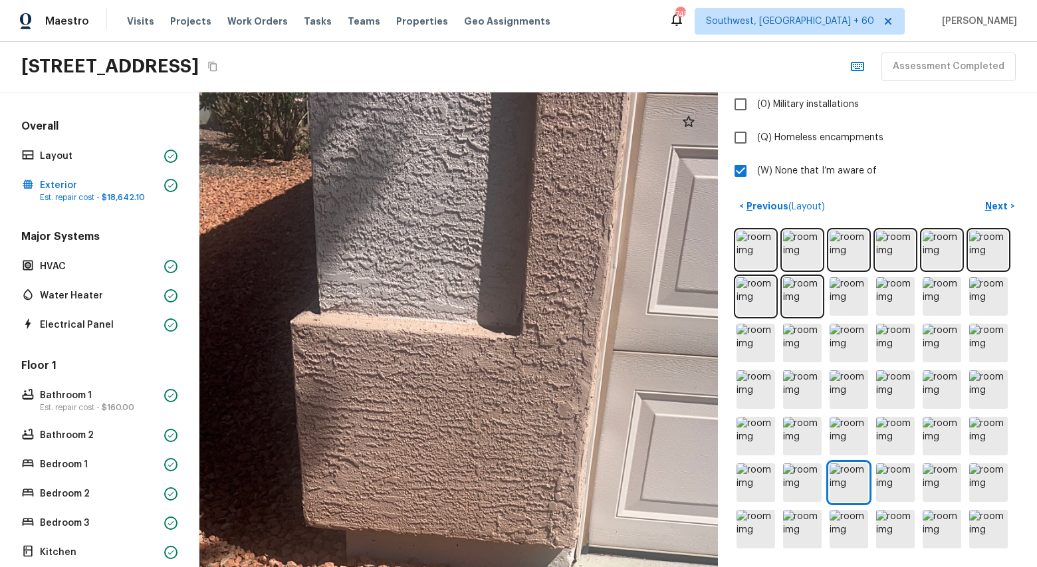
drag, startPoint x: 650, startPoint y: 317, endPoint x: 317, endPoint y: 212, distance: 349.7
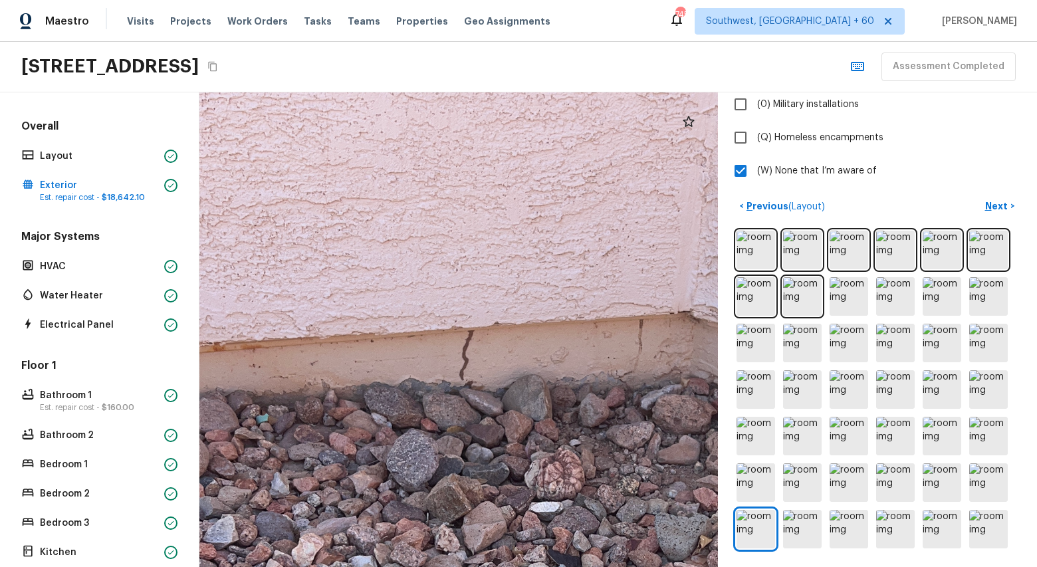
drag, startPoint x: 424, startPoint y: 257, endPoint x: 483, endPoint y: 623, distance: 370.6
click at [483, 567] on html "Maestro Visits Projects Work Orders Tasks Teams Properties Geo Assignments 745 …" at bounding box center [518, 283] width 1037 height 567
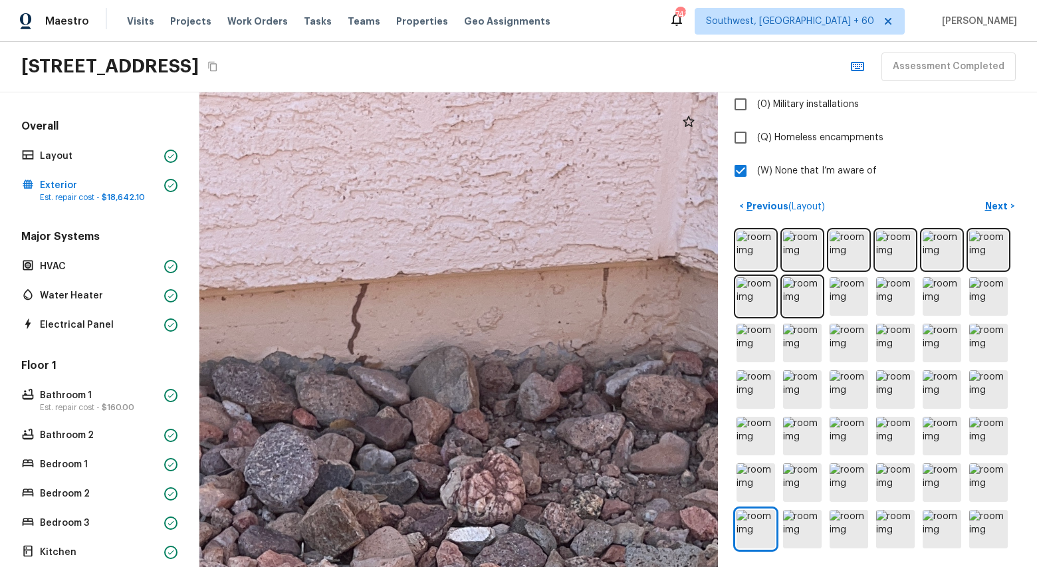
drag, startPoint x: 488, startPoint y: 190, endPoint x: 377, endPoint y: 201, distance: 111.6
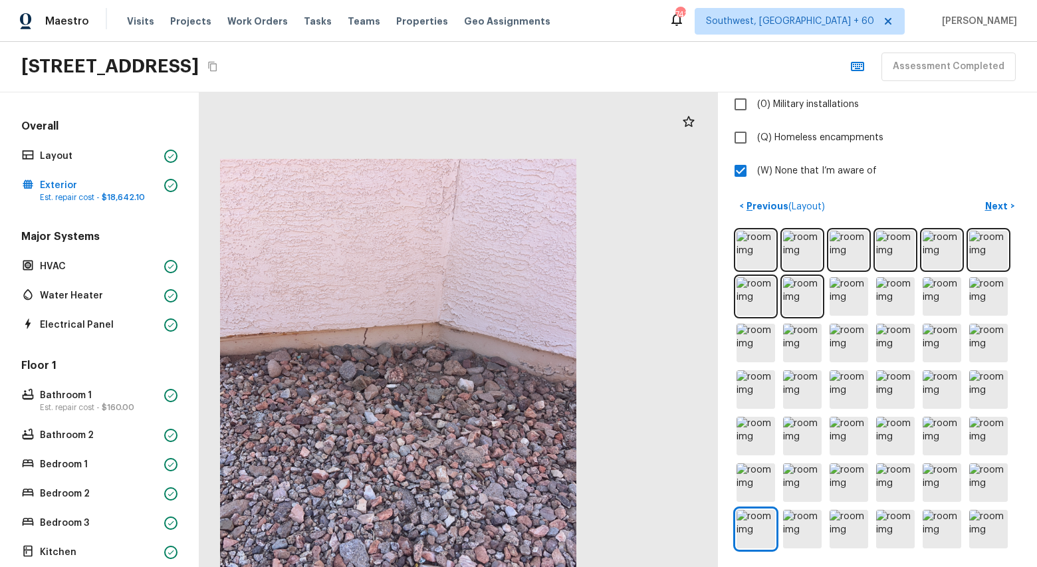
drag, startPoint x: 577, startPoint y: 148, endPoint x: 517, endPoint y: 365, distance: 225.1
click at [517, 365] on div at bounding box center [398, 396] width 519 height 475
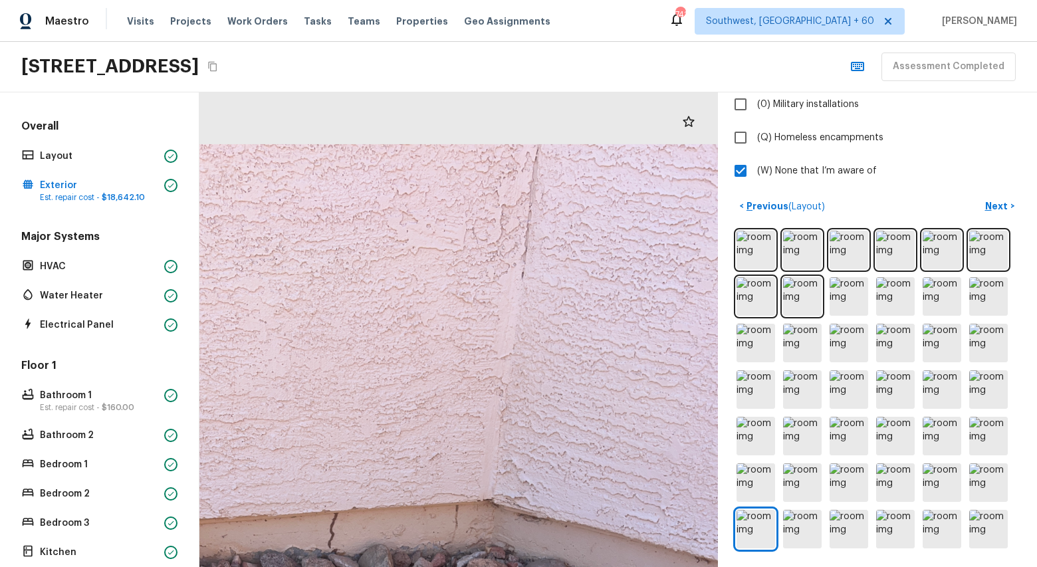
drag, startPoint x: 469, startPoint y: 158, endPoint x: 464, endPoint y: 462, distance: 303.9
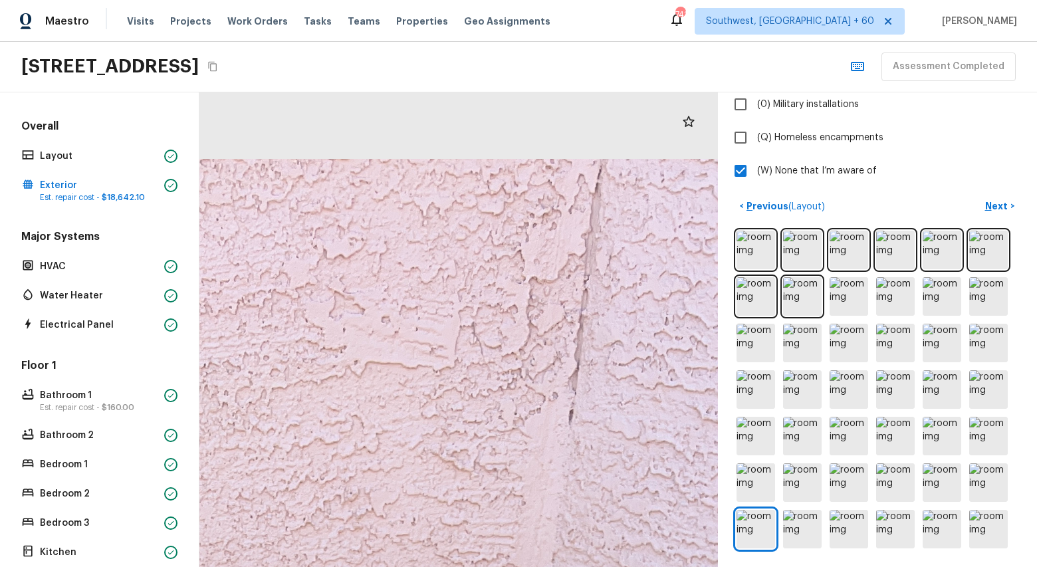
drag, startPoint x: 465, startPoint y: 225, endPoint x: 458, endPoint y: 561, distance: 336.5
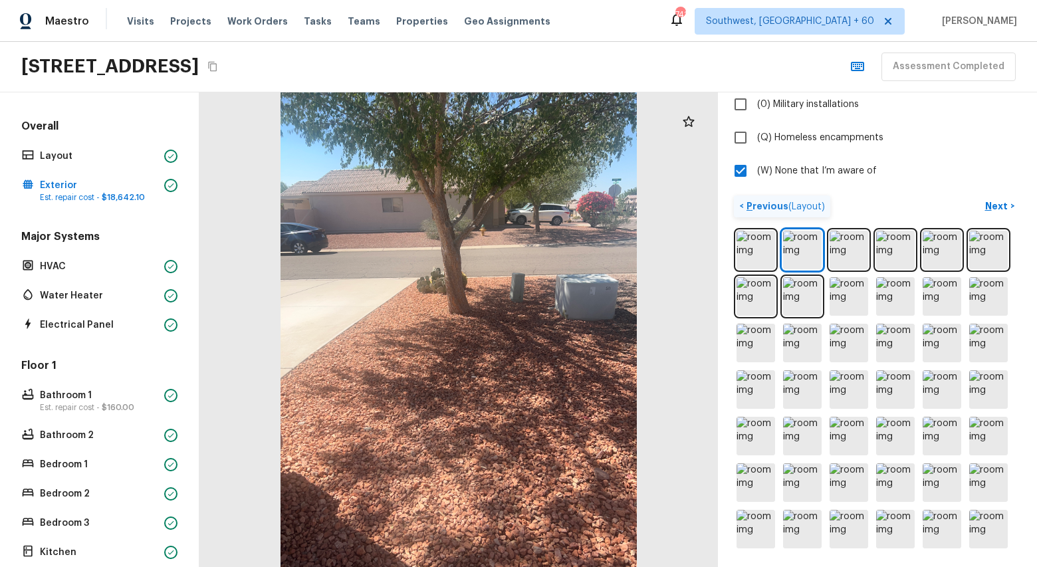
scroll to position [0, 0]
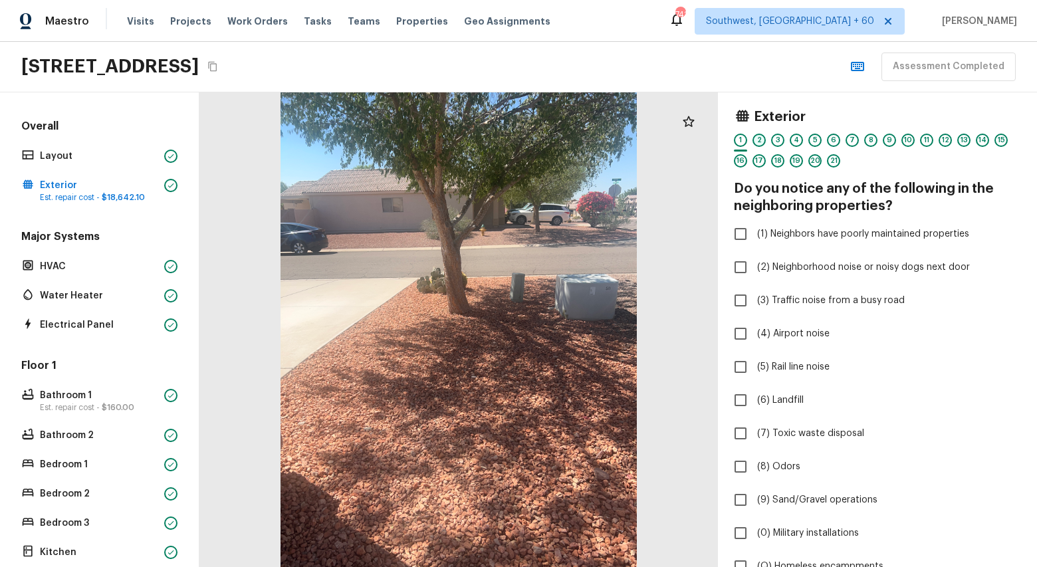
click at [756, 143] on div "2" at bounding box center [759, 140] width 13 height 13
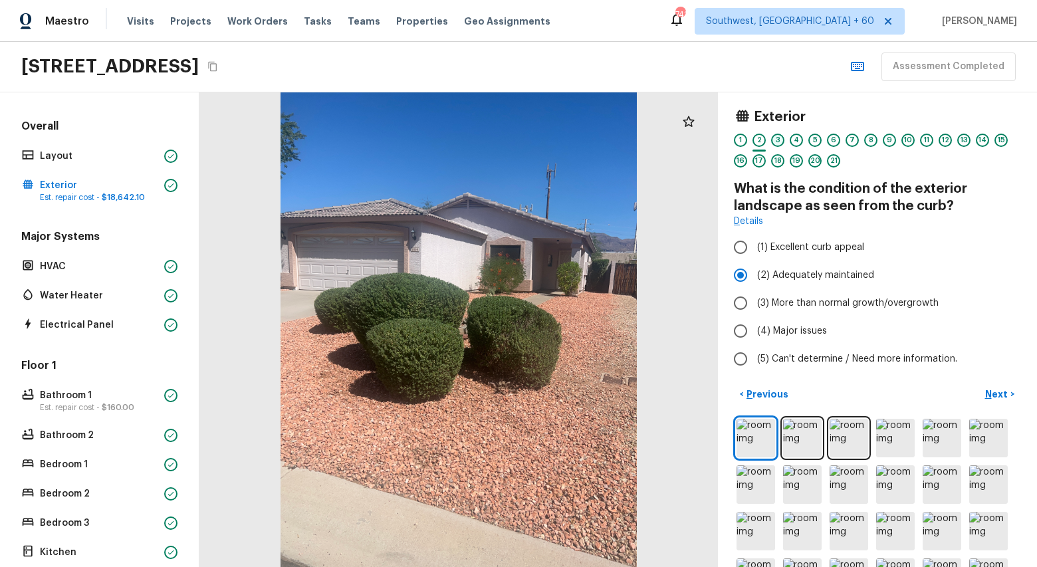
click at [783, 143] on div "3" at bounding box center [777, 140] width 13 height 13
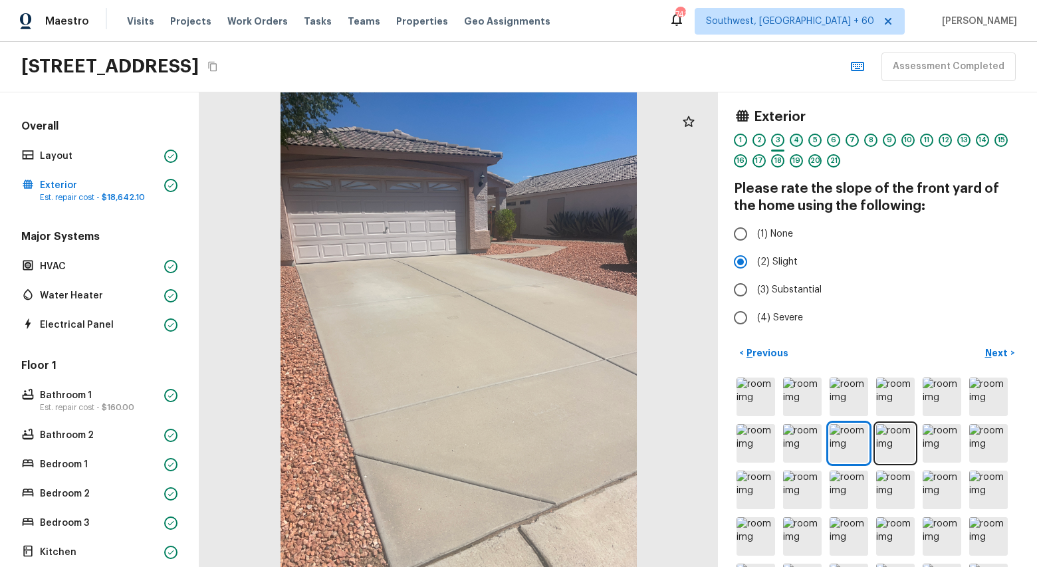
click at [795, 142] on div "4" at bounding box center [796, 140] width 13 height 13
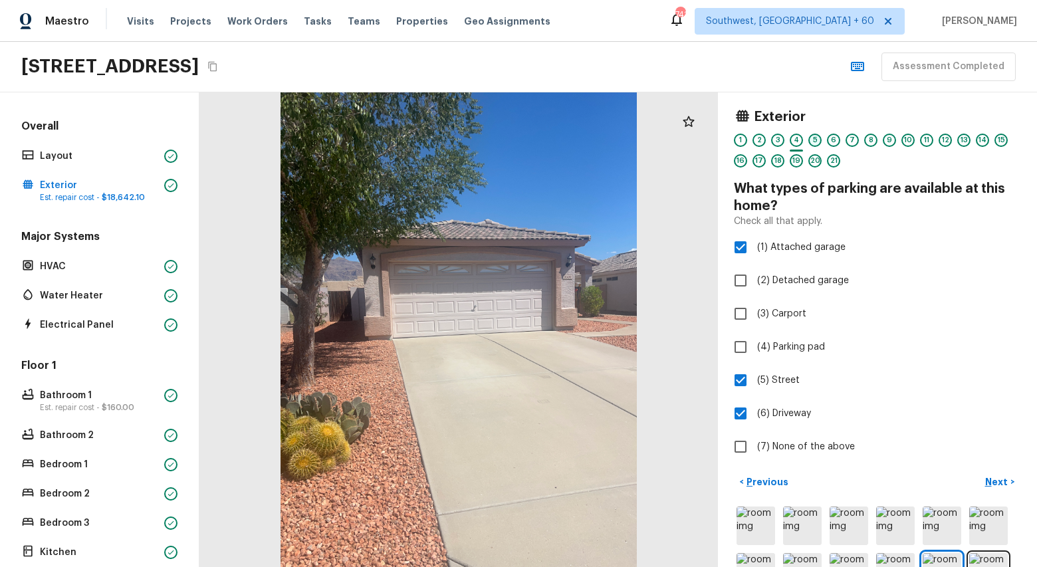
click at [812, 144] on div "5" at bounding box center [815, 140] width 13 height 13
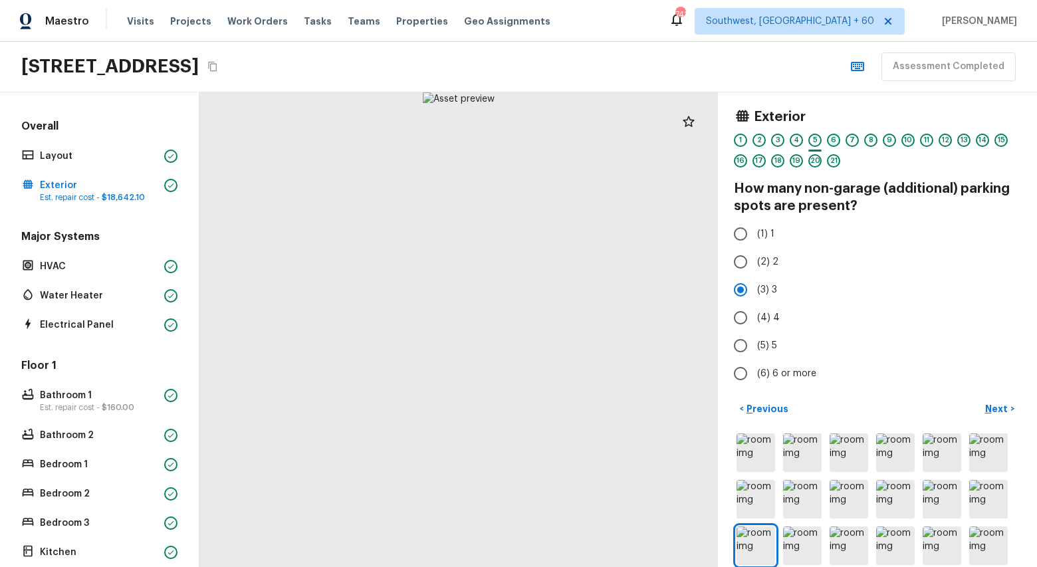
click at [831, 140] on div "6" at bounding box center [833, 140] width 13 height 13
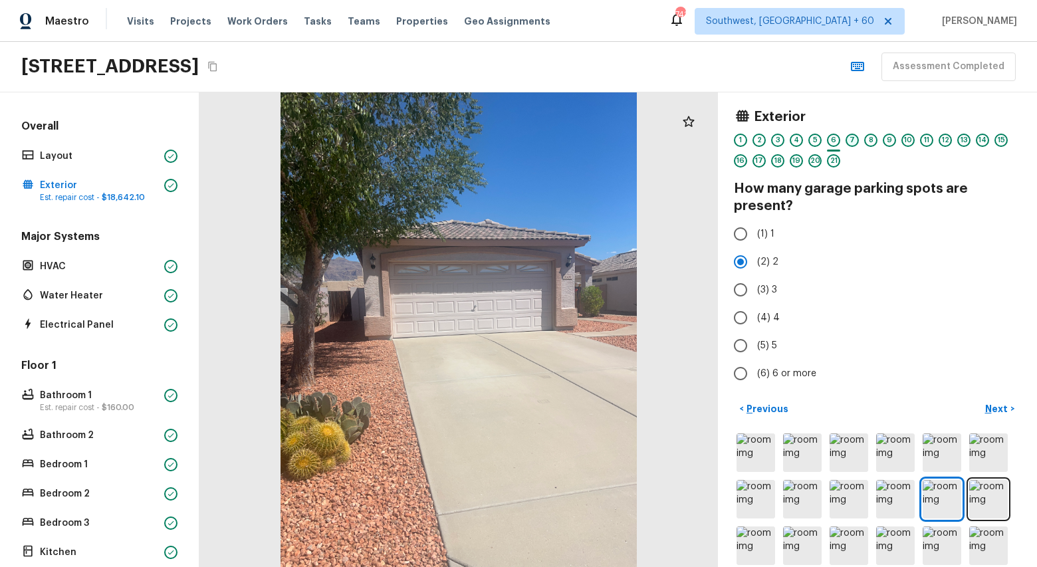
click at [849, 141] on div "7" at bounding box center [852, 140] width 13 height 13
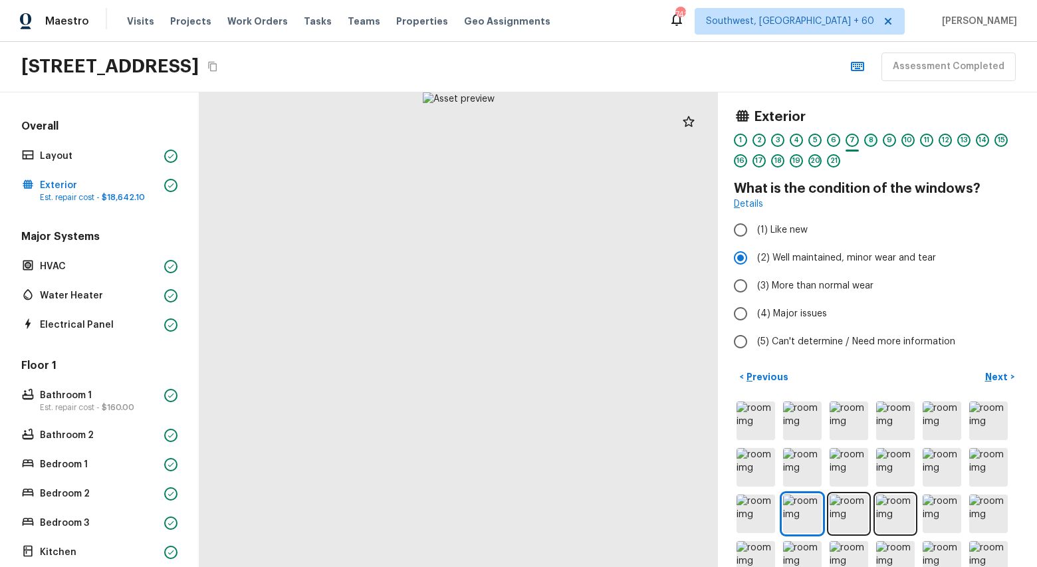
click at [872, 142] on div "8" at bounding box center [870, 140] width 13 height 13
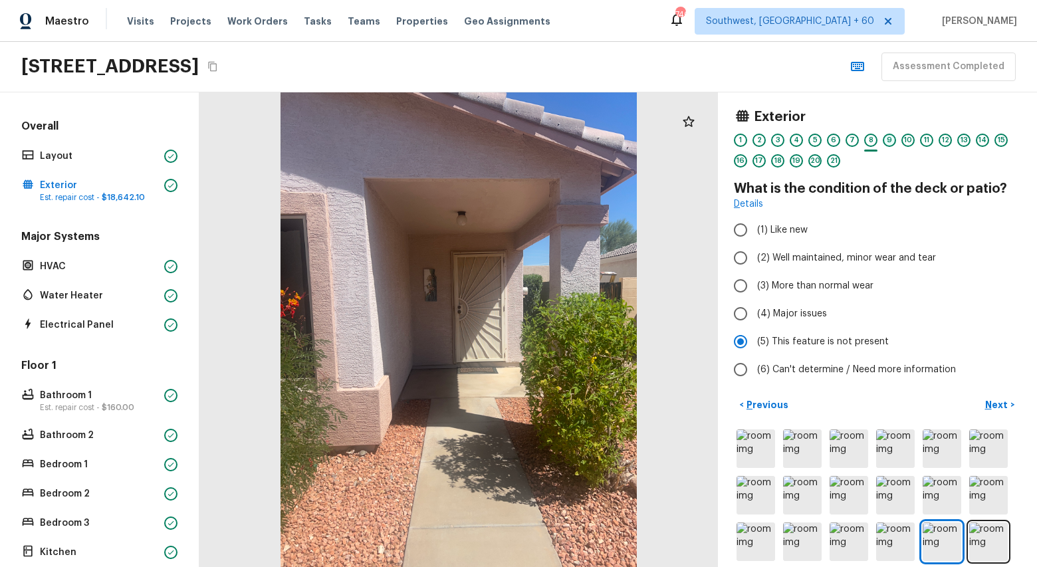
click at [894, 139] on div "9" at bounding box center [889, 140] width 13 height 13
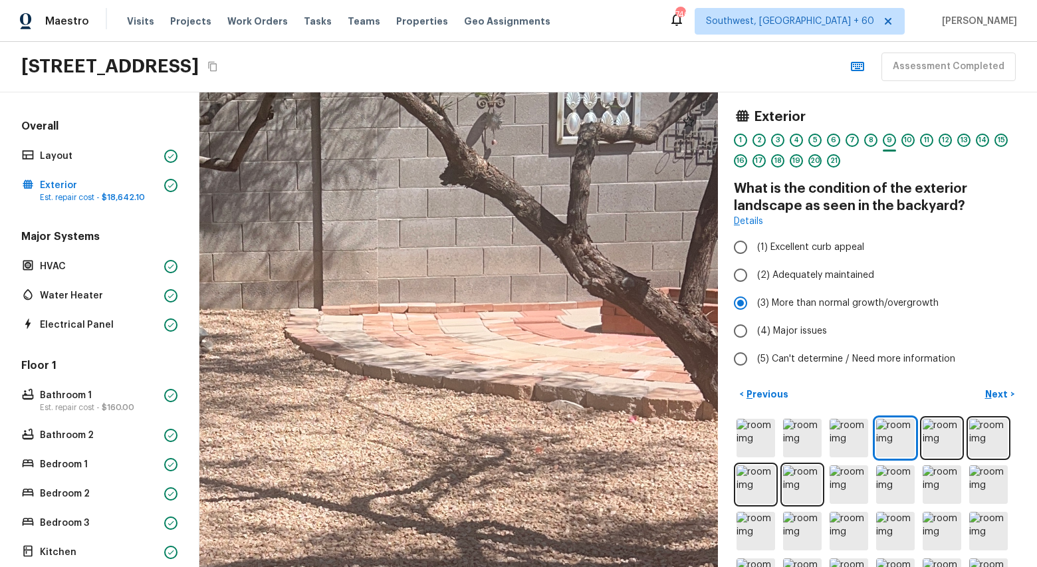
drag, startPoint x: 504, startPoint y: 305, endPoint x: 515, endPoint y: 302, distance: 11.0
click at [515, 303] on div at bounding box center [330, 435] width 2150 height 1968
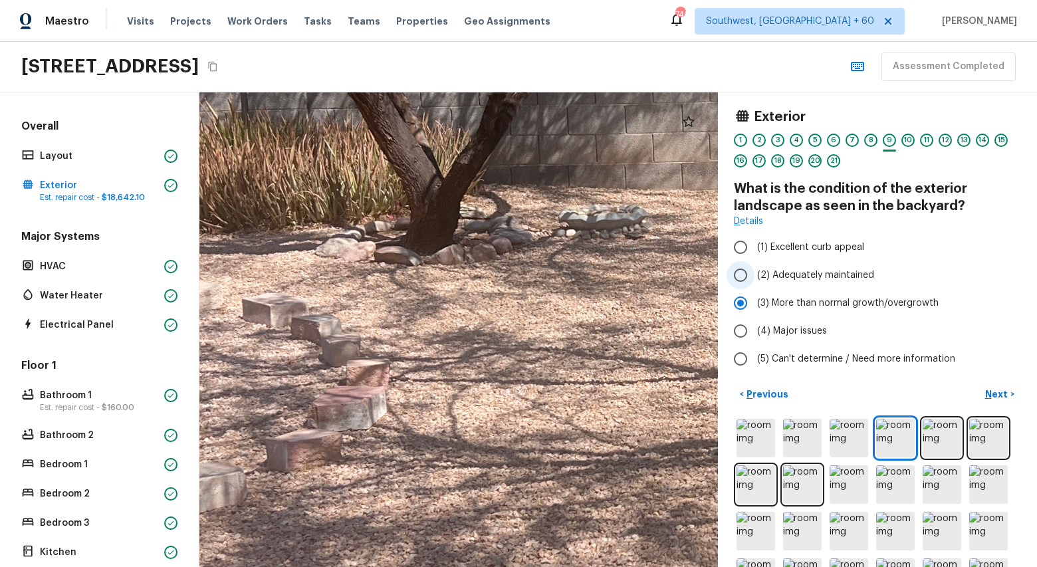
drag, startPoint x: 380, startPoint y: 408, endPoint x: 822, endPoint y: 287, distance: 457.8
click at [821, 287] on div "Exterior 1 2 3 4 5 6 7 8 9 10 11 12 13 14 15 16 17 18 19 20 21 What is the cond…" at bounding box center [618, 329] width 838 height 475
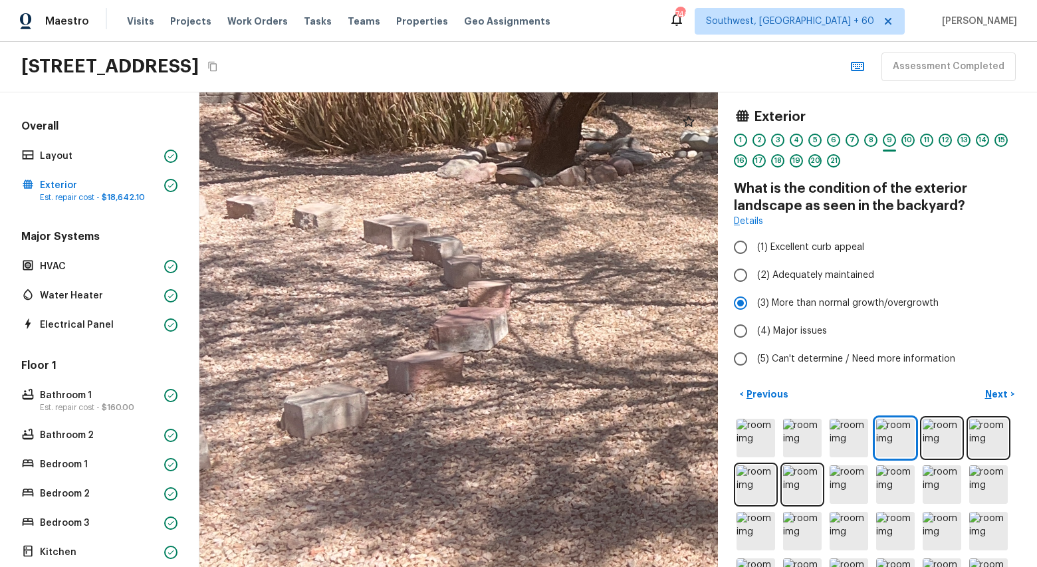
drag, startPoint x: 489, startPoint y: 350, endPoint x: 584, endPoint y: 454, distance: 141.7
click at [580, 449] on div at bounding box center [891, 237] width 2150 height 1968
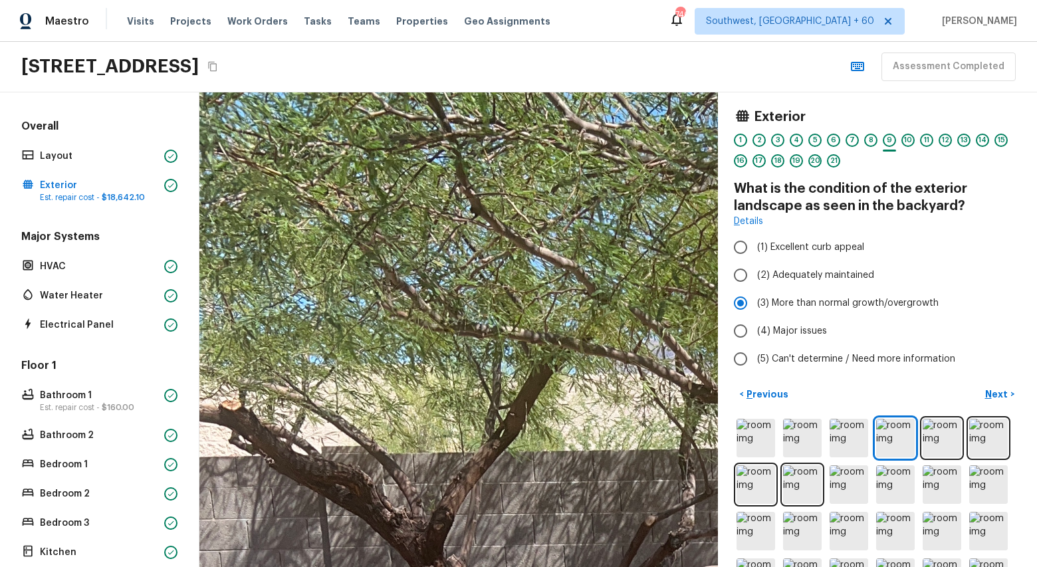
drag, startPoint x: 584, startPoint y: 454, endPoint x: 218, endPoint y: 559, distance: 381.0
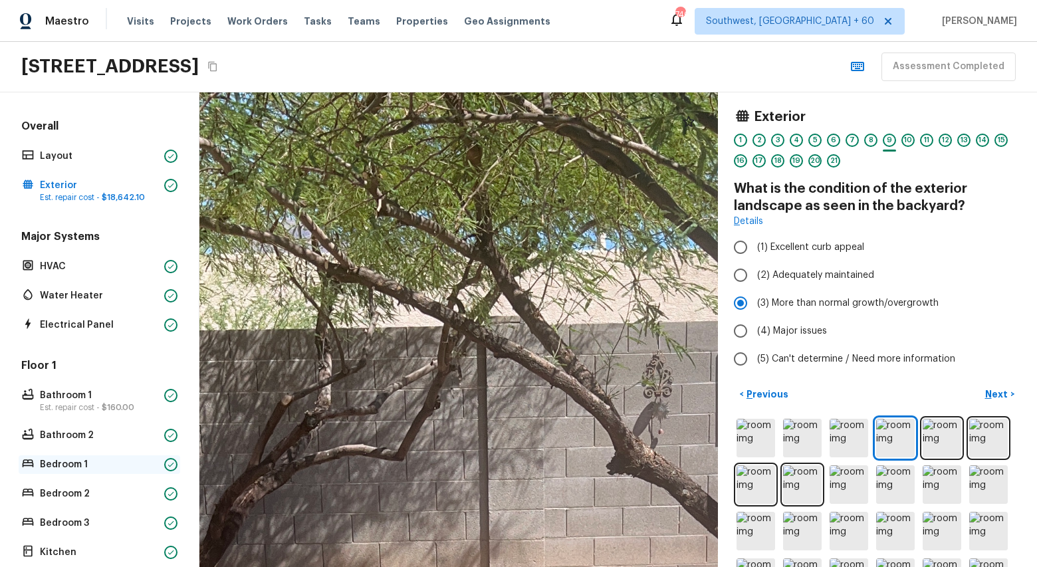
drag, startPoint x: 218, startPoint y: 559, endPoint x: 39, endPoint y: 467, distance: 201.3
click at [39, 467] on div "Overall Layout Exterior Est. repair cost - $18,642.10 Major Systems HVAC Water …" at bounding box center [518, 329] width 1037 height 475
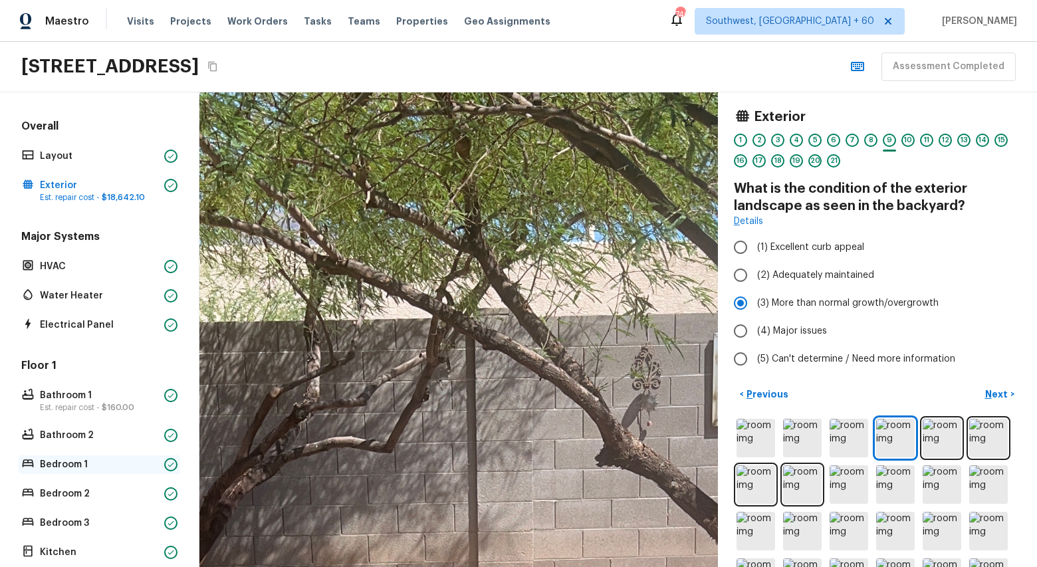
click at [147, 457] on div "Bedroom 1" at bounding box center [100, 464] width 162 height 19
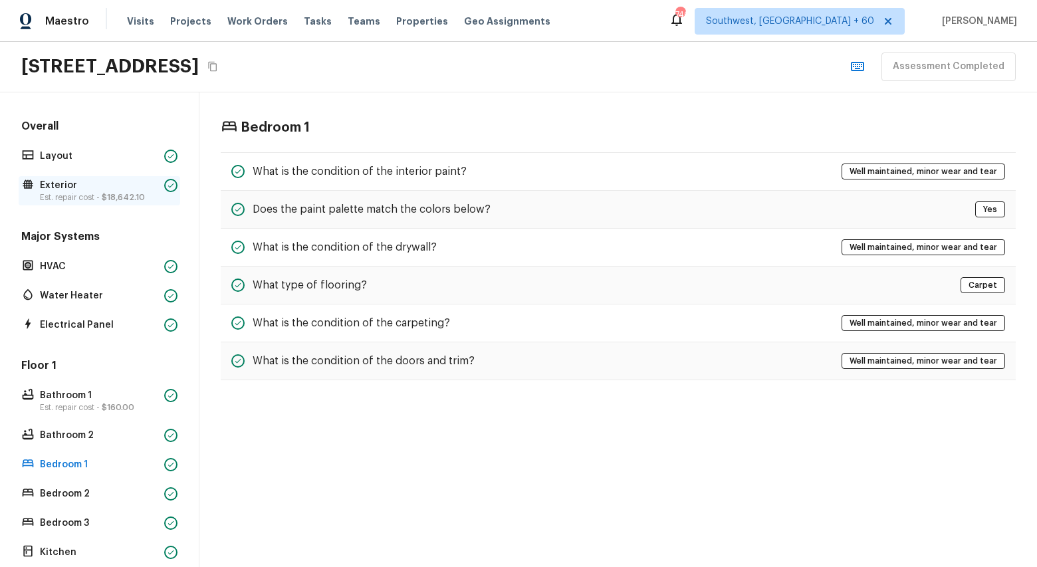
click at [92, 183] on p "Exterior" at bounding box center [99, 185] width 119 height 13
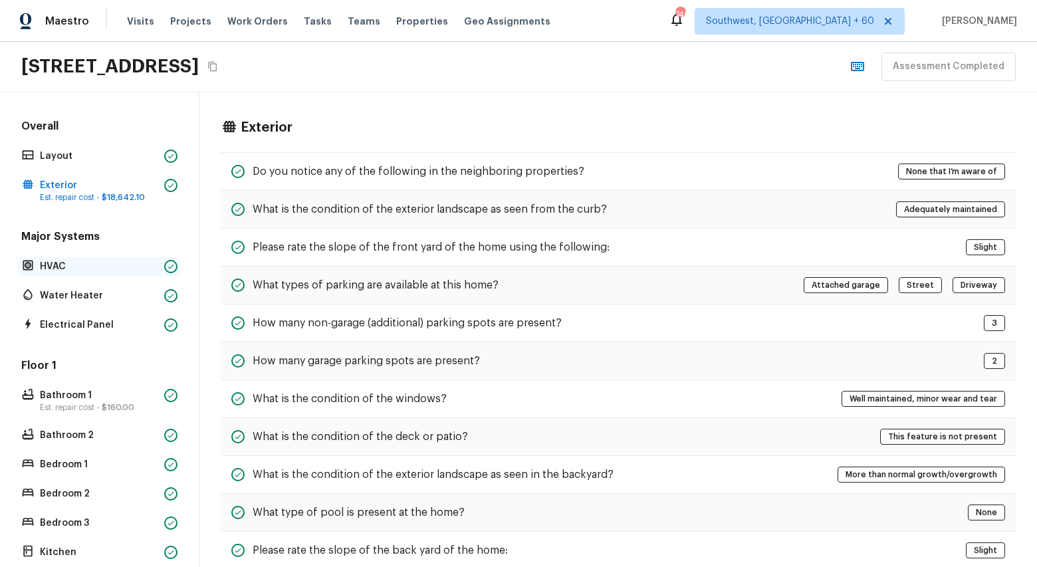
click at [81, 266] on p "HVAC" at bounding box center [99, 266] width 119 height 13
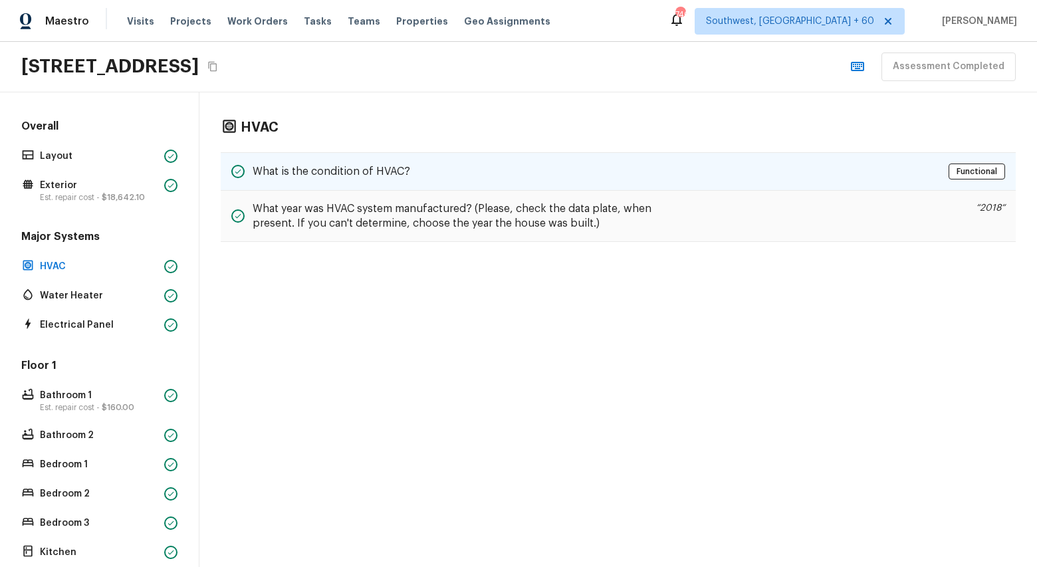
click at [507, 164] on div "What is the condition of HVAC? Functional" at bounding box center [618, 171] width 795 height 39
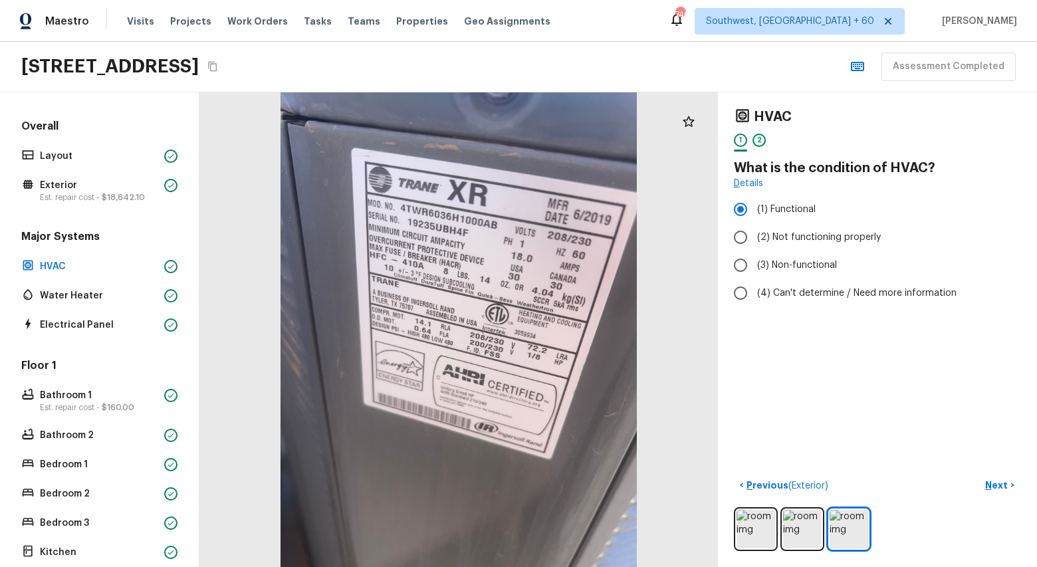
click at [764, 138] on div "2" at bounding box center [759, 140] width 13 height 13
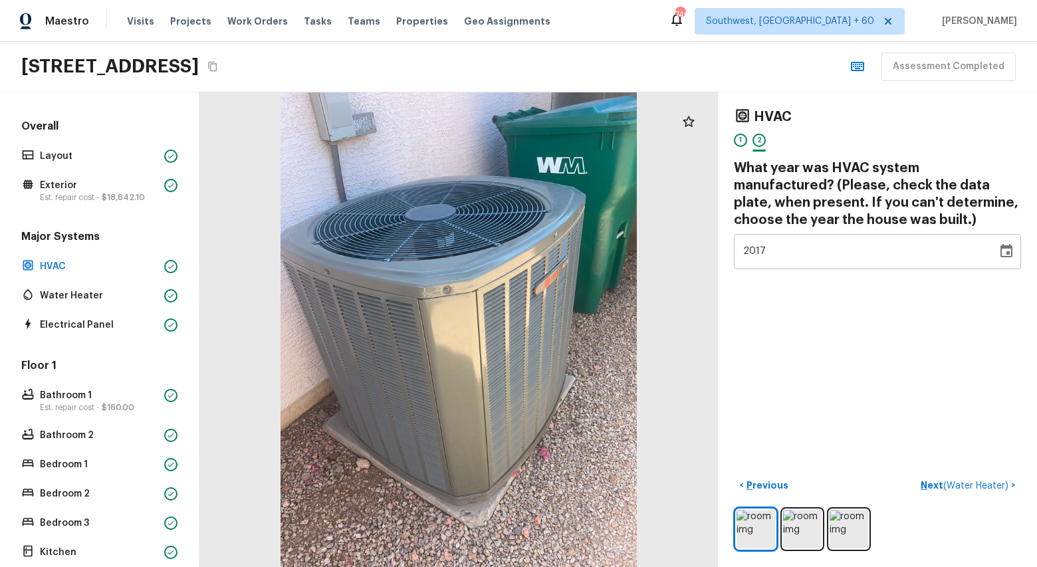
click at [739, 150] on div at bounding box center [740, 151] width 13 height 2
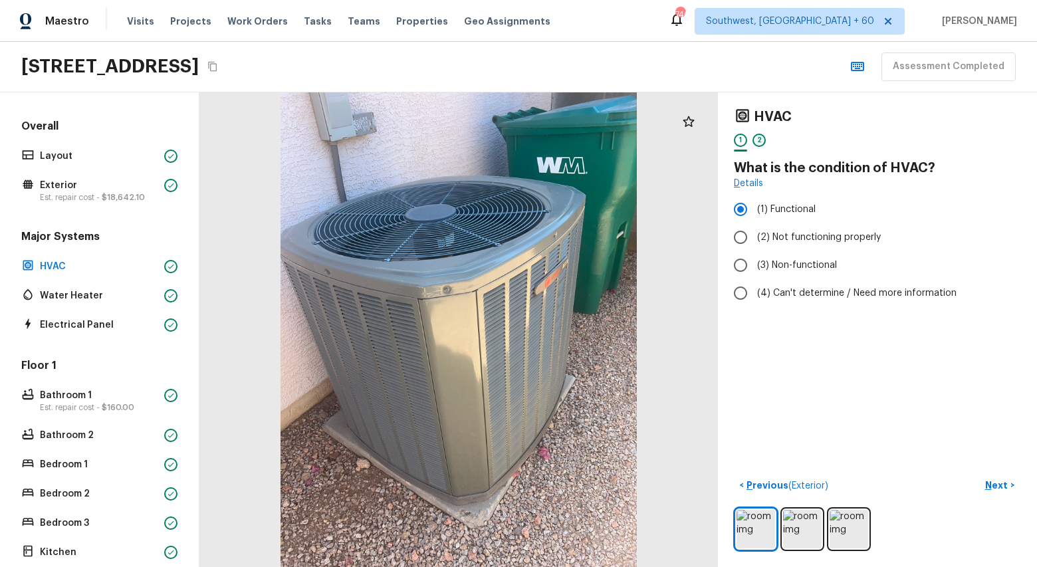
click at [757, 136] on div "2" at bounding box center [759, 140] width 13 height 13
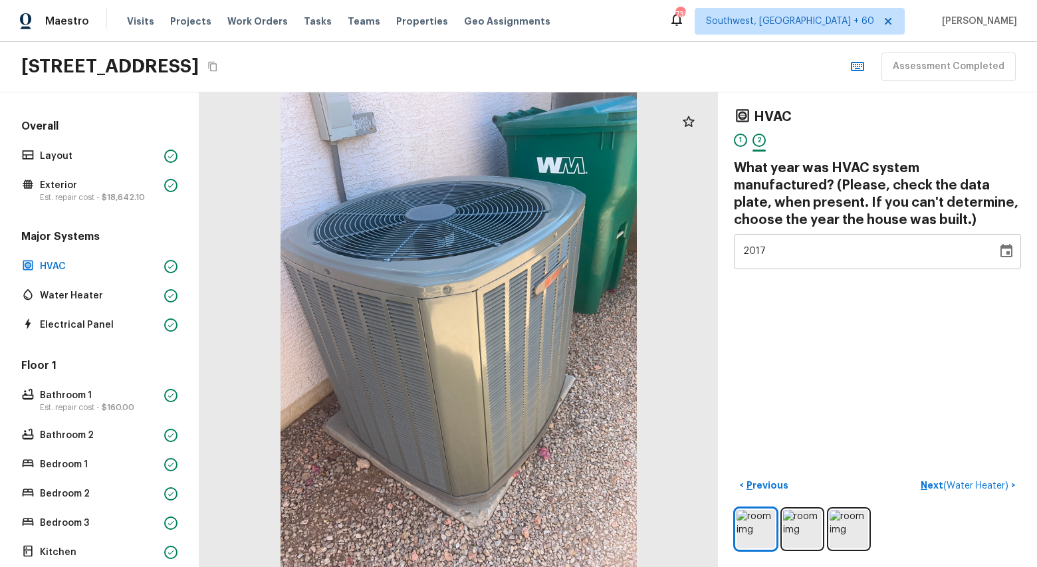
click at [820, 259] on div "2017" at bounding box center [865, 251] width 245 height 35
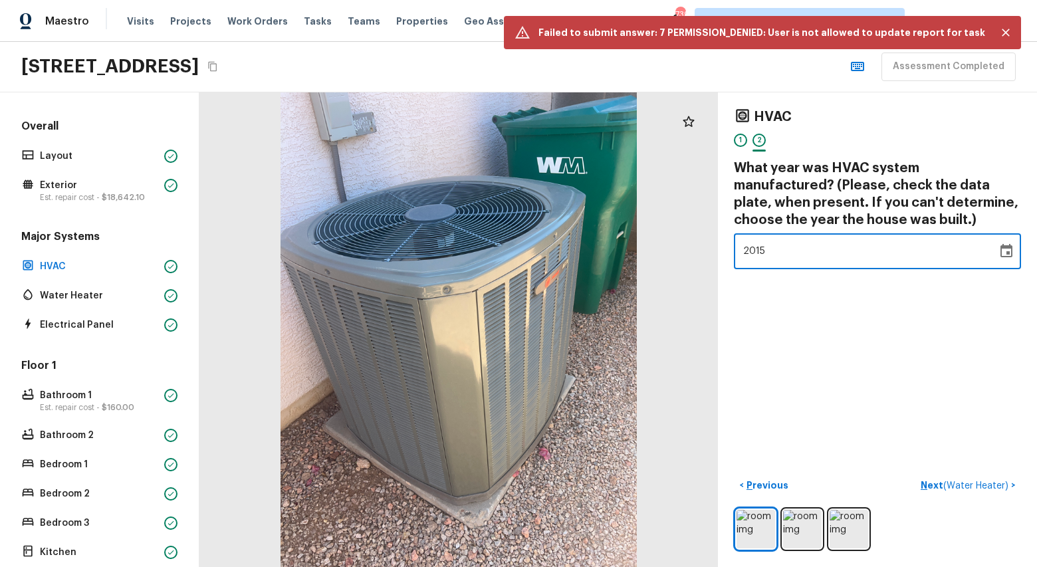
click at [724, 401] on div "HVAC 1 2 What year was HVAC system manufactured? (Please, check the data plate,…" at bounding box center [877, 329] width 319 height 475
type input "2013"
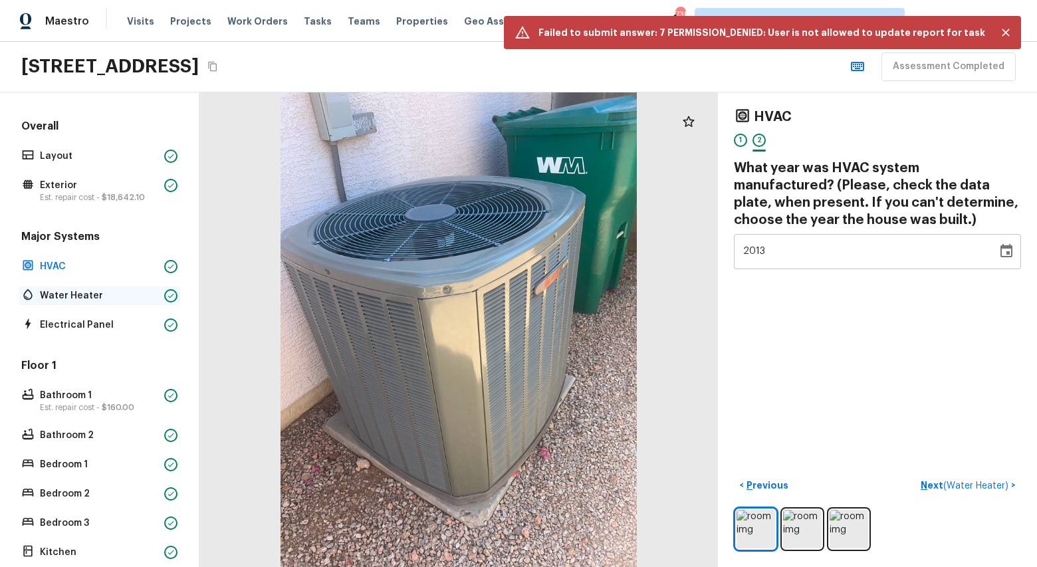
click at [78, 296] on p "Water Heater" at bounding box center [99, 295] width 119 height 13
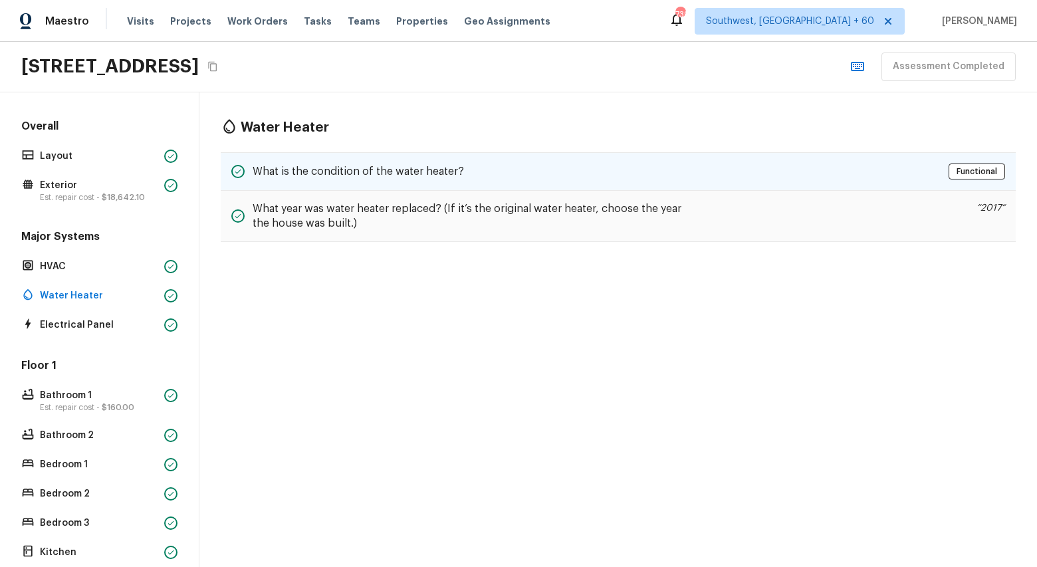
click at [358, 179] on div "What is the condition of the water heater?" at bounding box center [347, 172] width 233 height 16
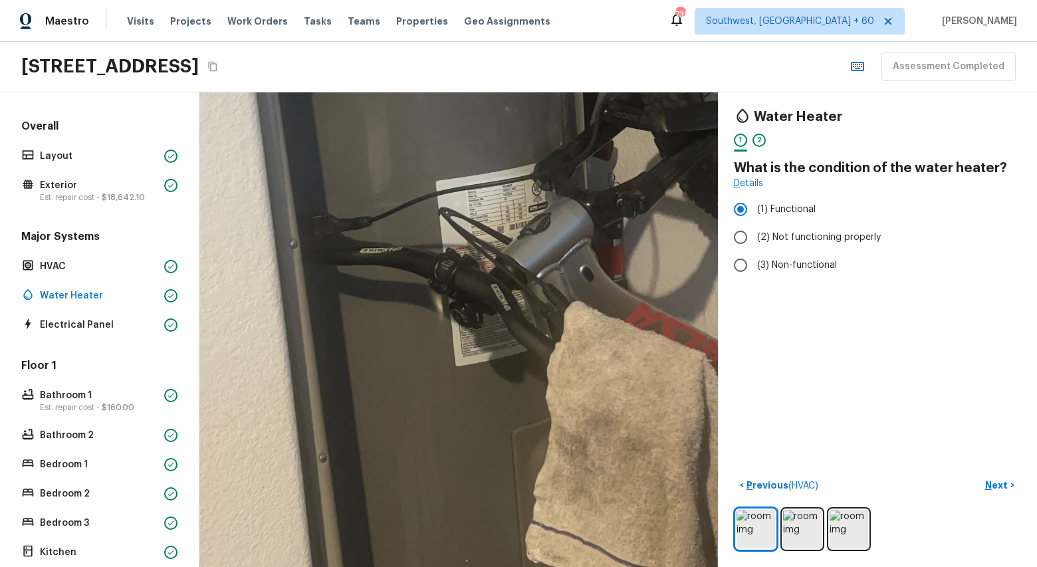
drag, startPoint x: 436, startPoint y: 432, endPoint x: 407, endPoint y: 573, distance: 144.0
click at [407, 567] on html "Maestro Visits Projects Work Orders Tasks Teams Properties Geo Assignments 739 …" at bounding box center [518, 283] width 1037 height 567
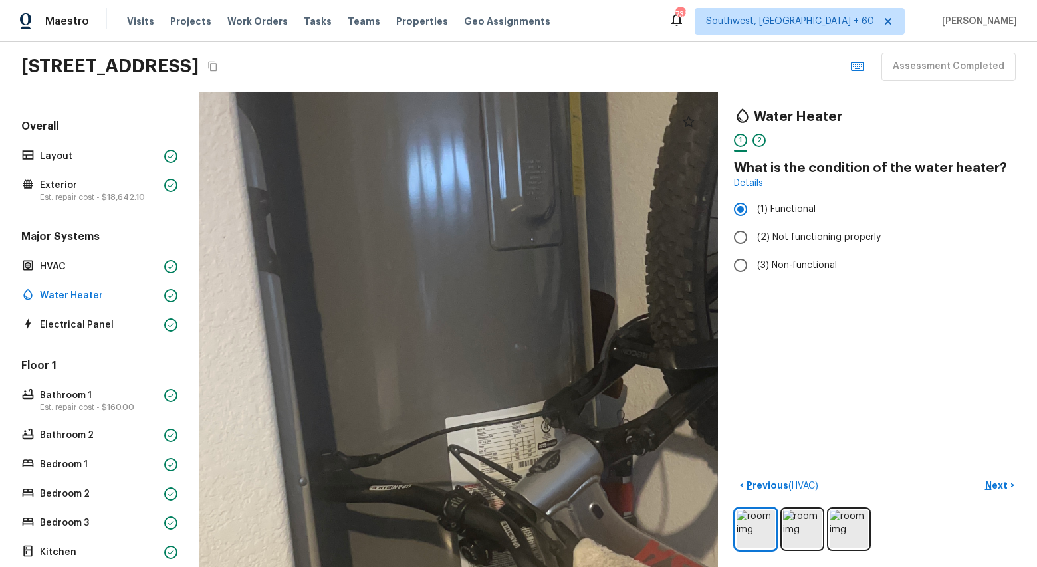
drag, startPoint x: 458, startPoint y: 385, endPoint x: 467, endPoint y: 623, distance: 238.2
click at [467, 567] on html "Maestro Visits Projects Work Orders Tasks Teams Properties Geo Assignments 739 …" at bounding box center [518, 283] width 1037 height 567
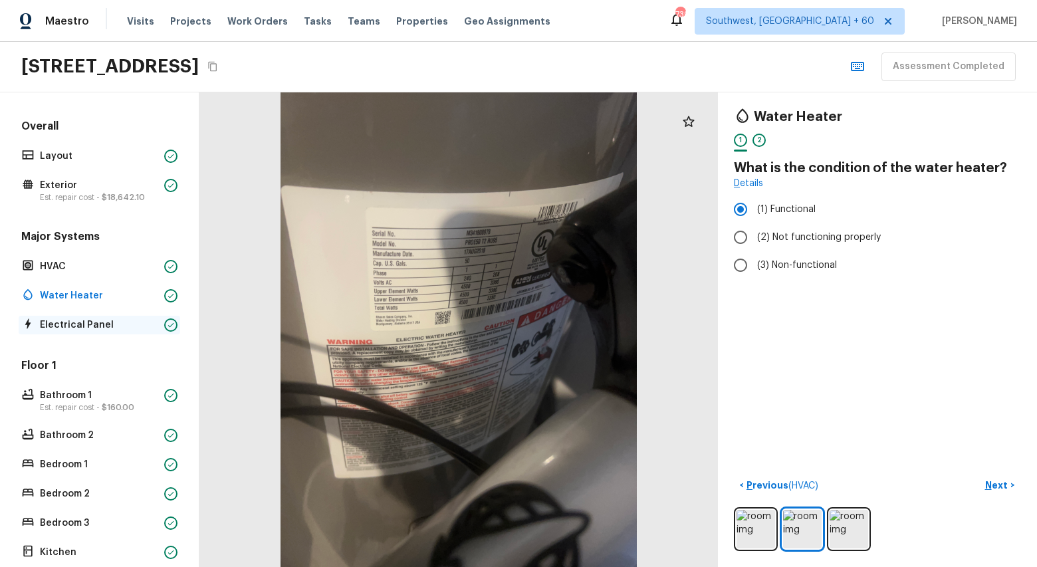
click at [74, 326] on p "Electrical Panel" at bounding box center [99, 325] width 119 height 13
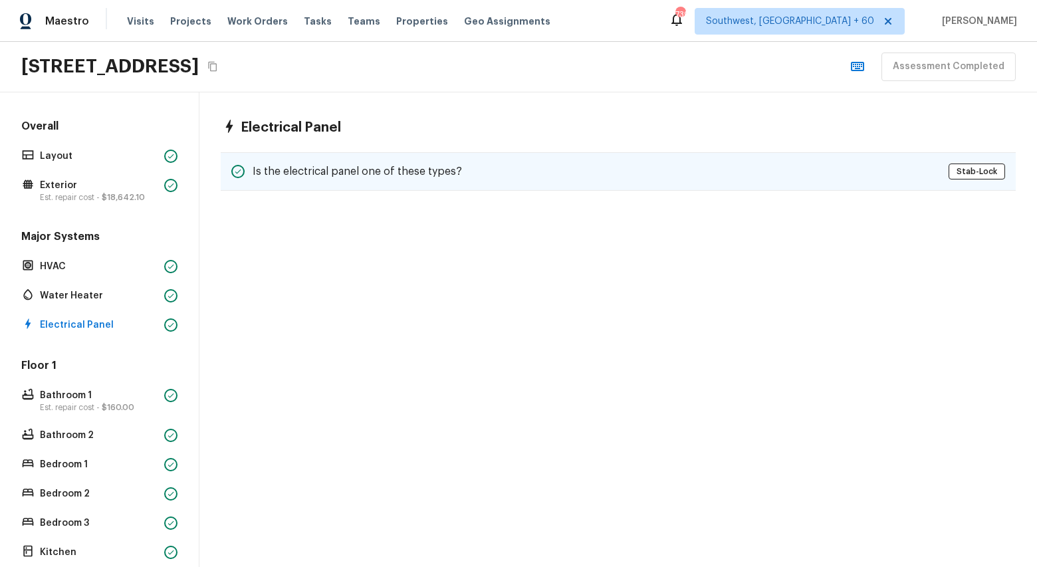
click at [511, 176] on div "Is the electrical panel one of these types? Stab-Lock" at bounding box center [618, 171] width 795 height 39
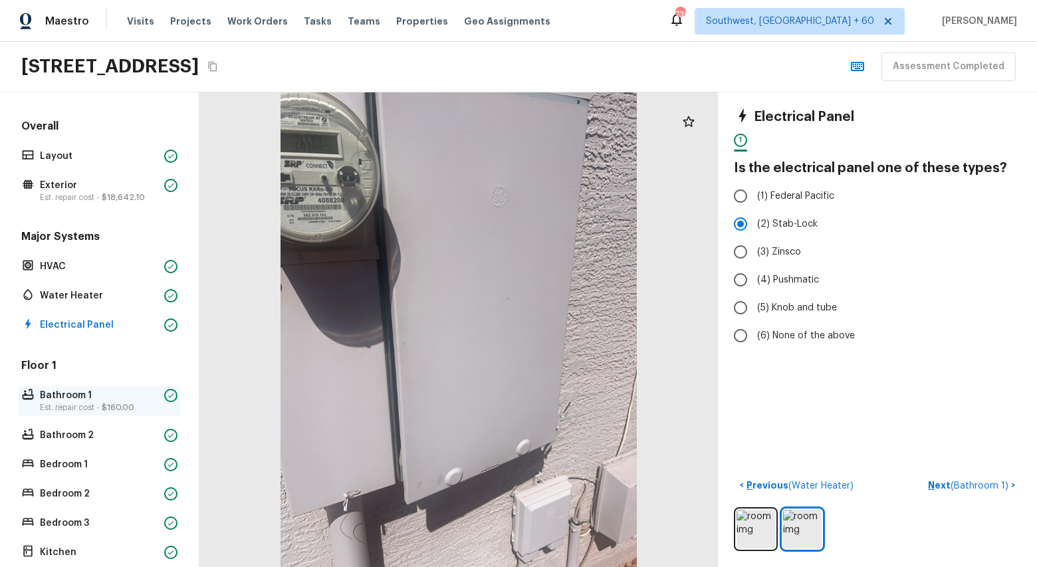
click at [78, 407] on p "Est. repair cost - $160.00" at bounding box center [99, 407] width 119 height 11
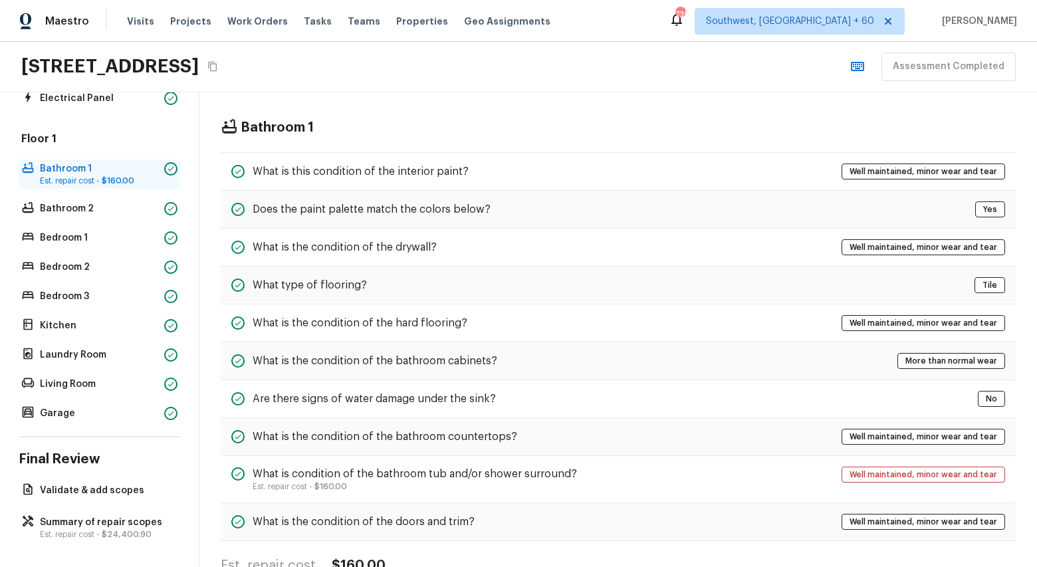
scroll to position [229, 0]
click at [567, 191] on div "Does the paint palette match the colors below? Yes" at bounding box center [618, 210] width 795 height 38
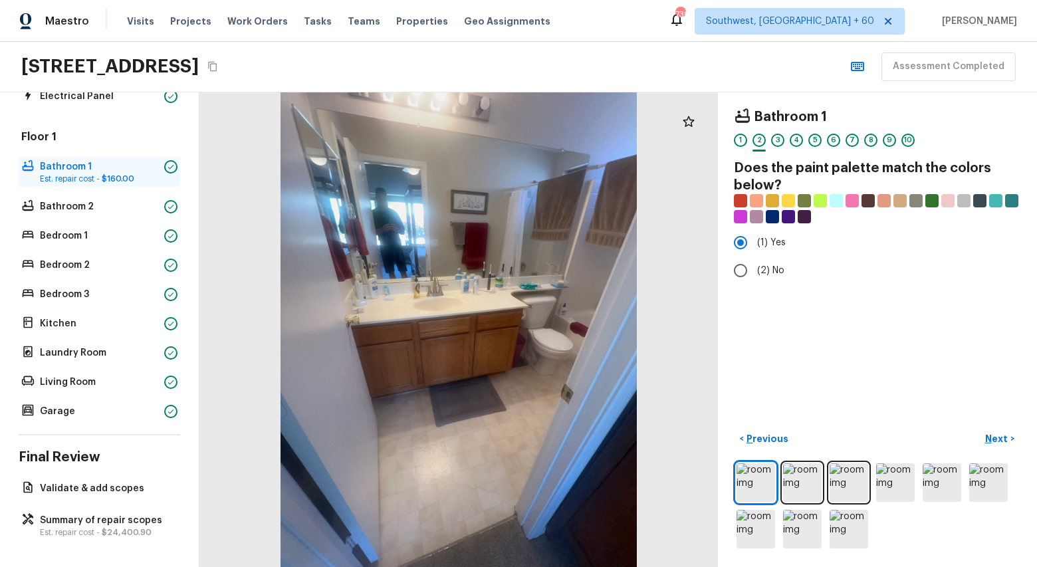
click at [84, 174] on p "Est. repair cost - $160.00" at bounding box center [99, 179] width 119 height 11
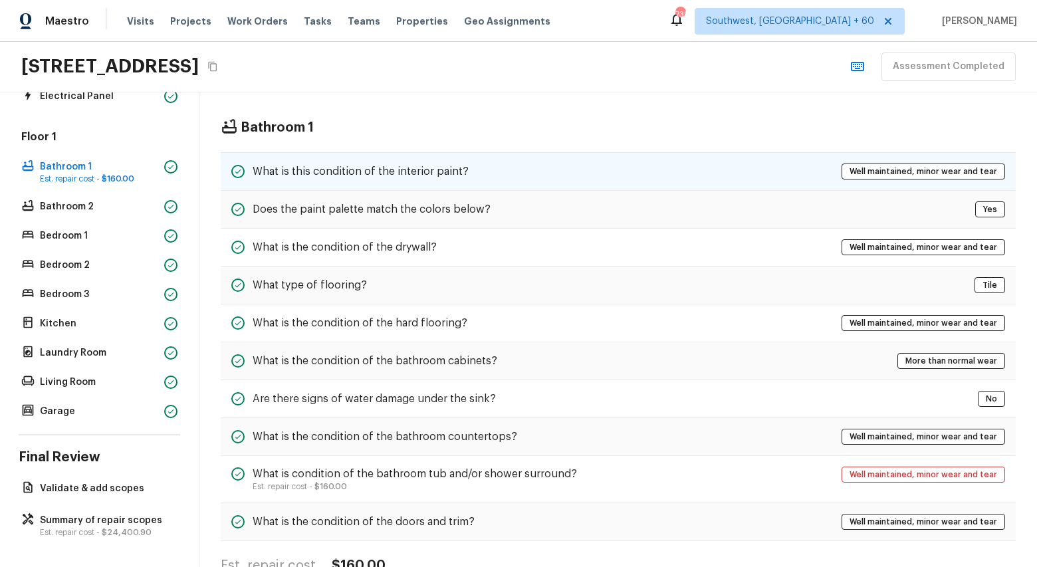
click at [425, 175] on h5 "What is this condition of the interior paint?" at bounding box center [361, 171] width 216 height 15
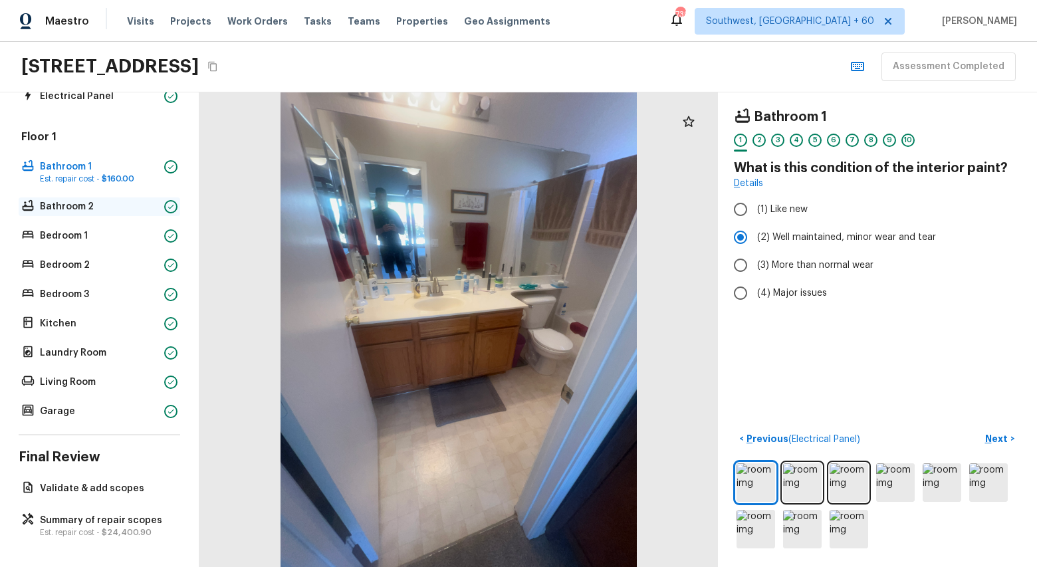
click at [74, 210] on p "Bathroom 2" at bounding box center [99, 206] width 119 height 13
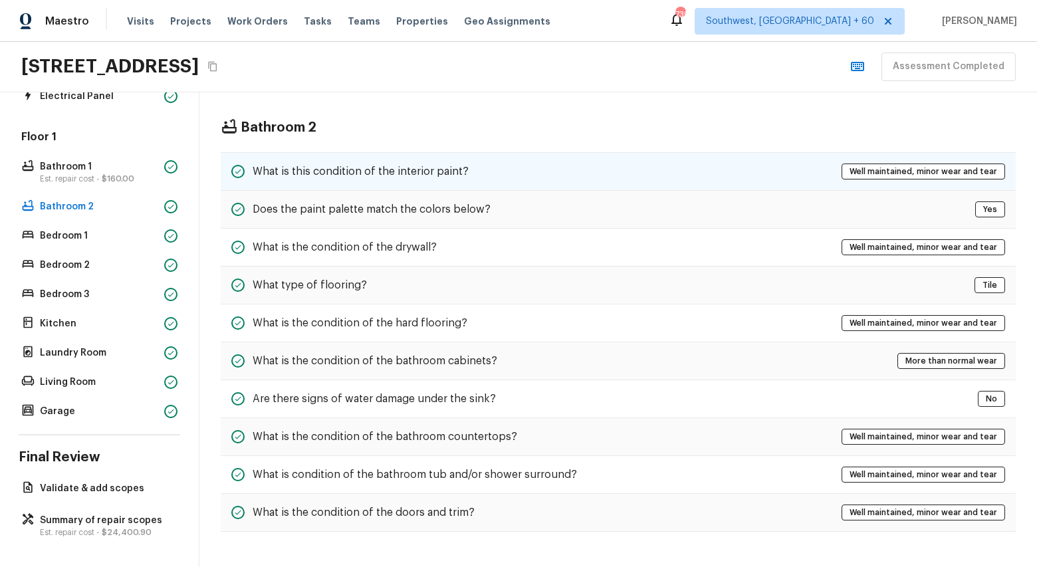
click at [269, 170] on h5 "What is this condition of the interior paint?" at bounding box center [361, 171] width 216 height 15
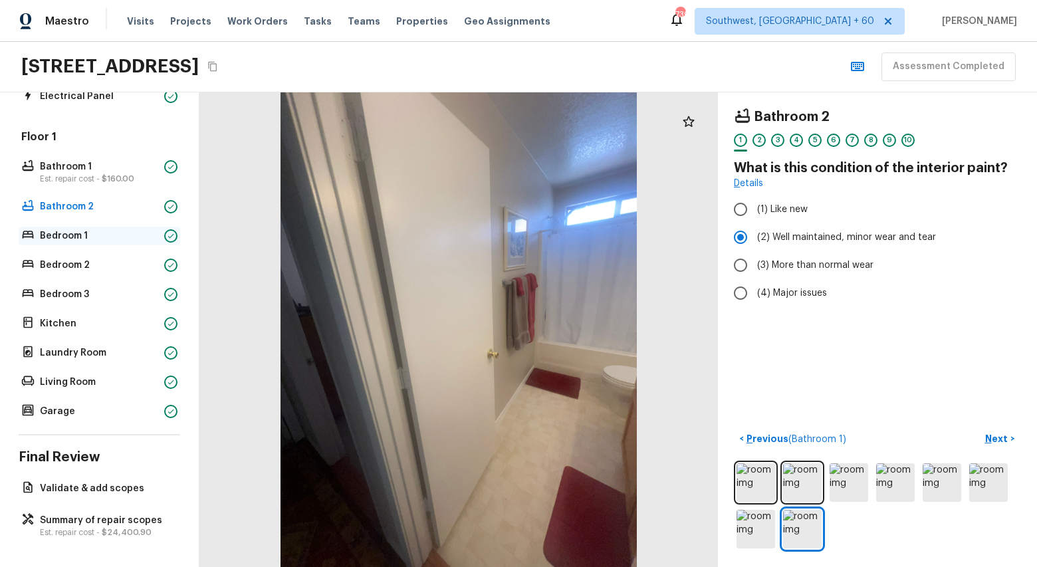
click at [61, 235] on p "Bedroom 1" at bounding box center [99, 235] width 119 height 13
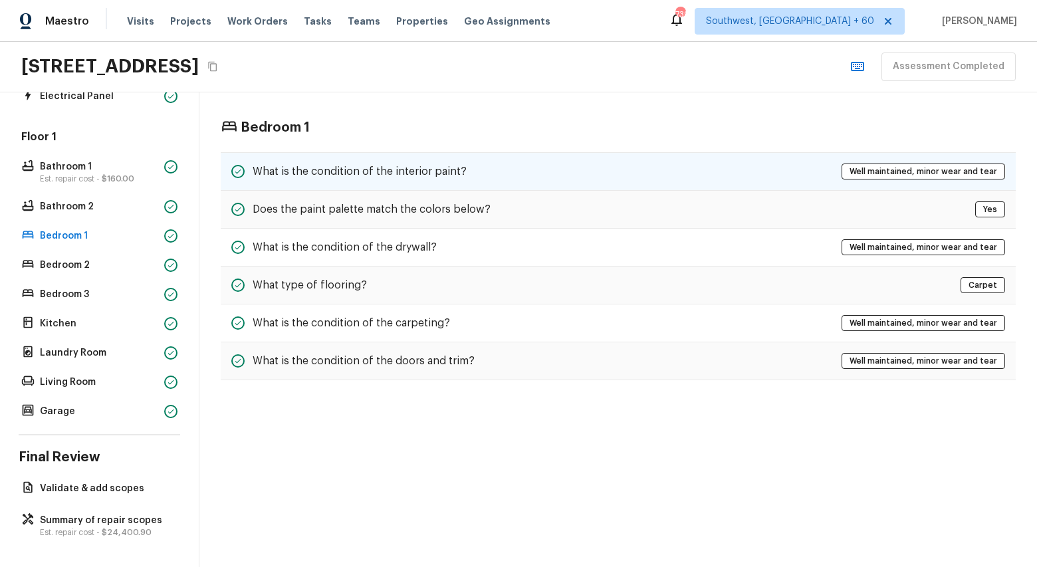
click at [310, 173] on h5 "What is the condition of the interior paint?" at bounding box center [360, 171] width 214 height 15
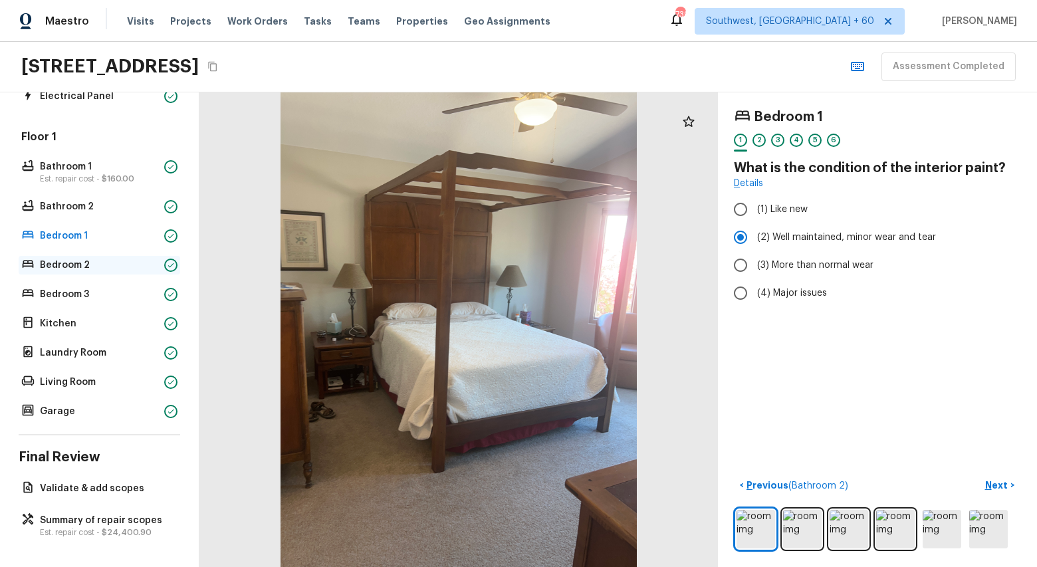
click at [72, 263] on p "Bedroom 2" at bounding box center [99, 265] width 119 height 13
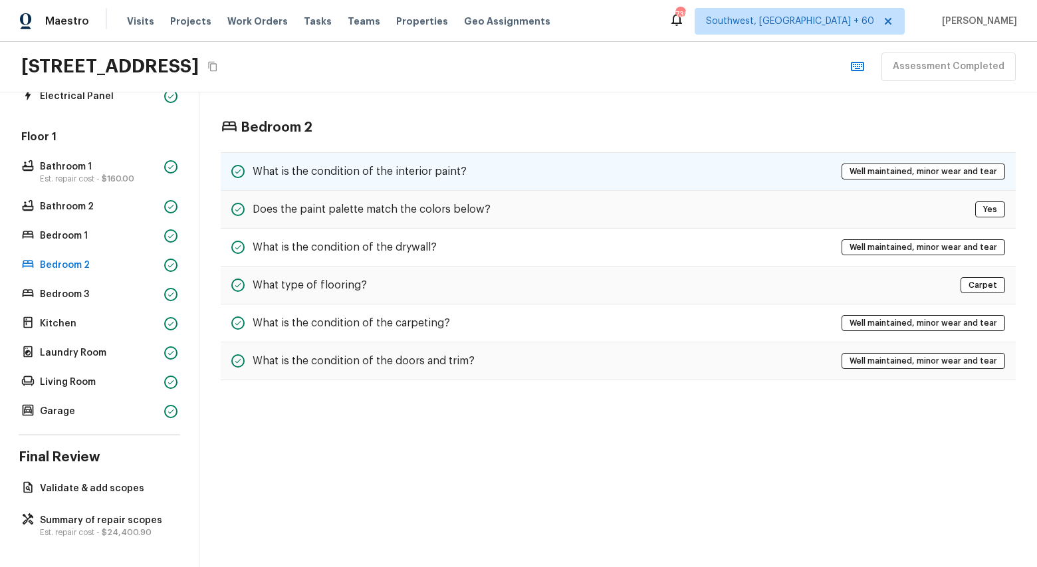
click at [315, 172] on h5 "What is the condition of the interior paint?" at bounding box center [360, 171] width 214 height 15
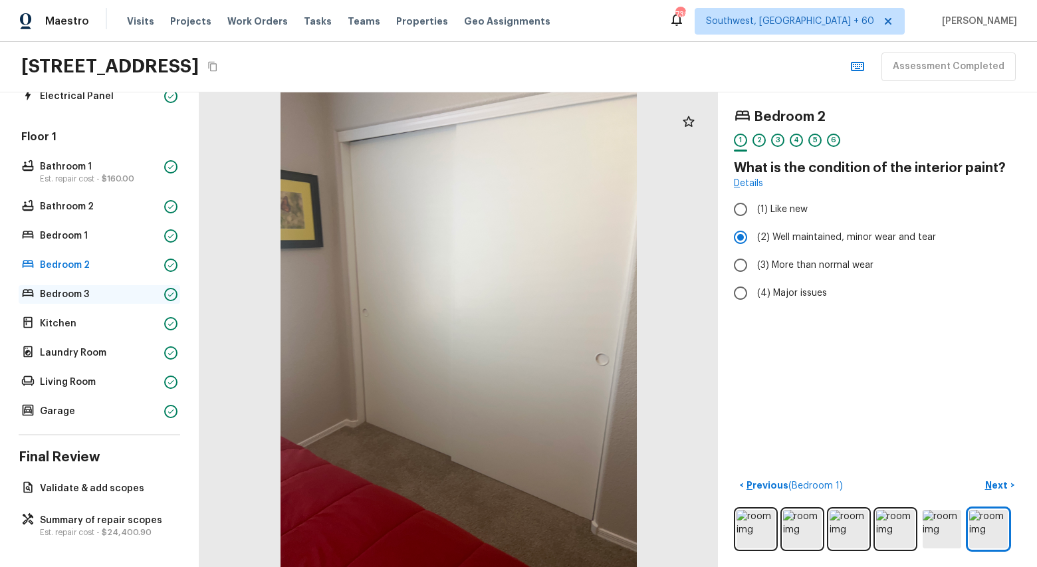
click at [58, 288] on p "Bedroom 3" at bounding box center [99, 294] width 119 height 13
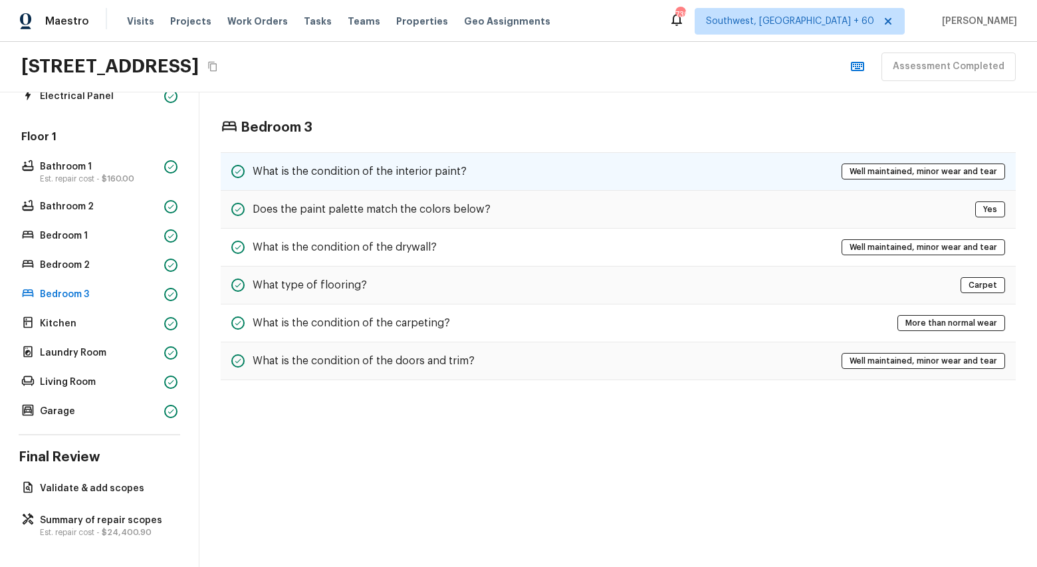
click at [334, 176] on h5 "What is the condition of the interior paint?" at bounding box center [360, 171] width 214 height 15
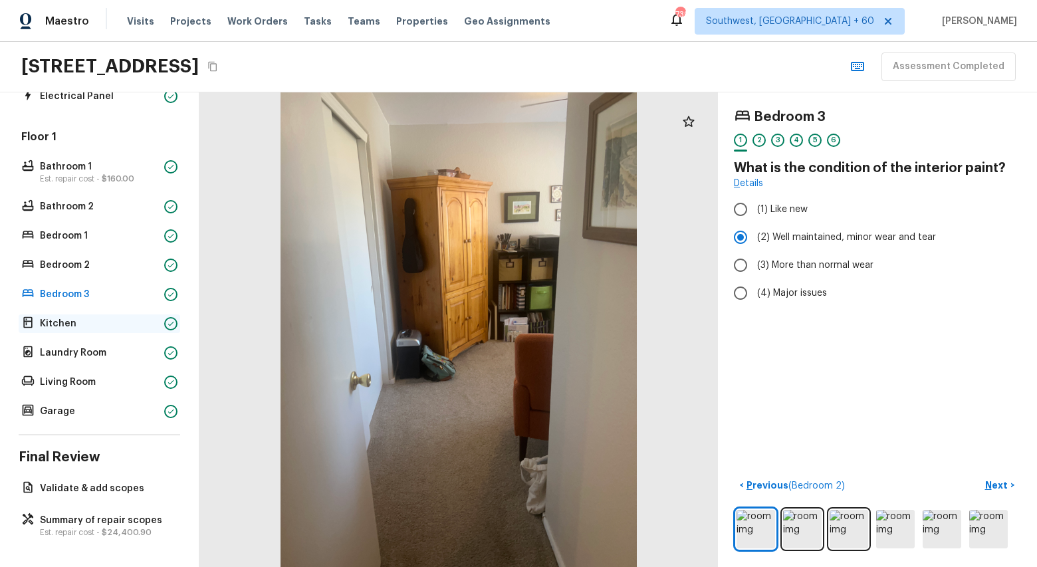
click at [59, 321] on p "Kitchen" at bounding box center [99, 323] width 119 height 13
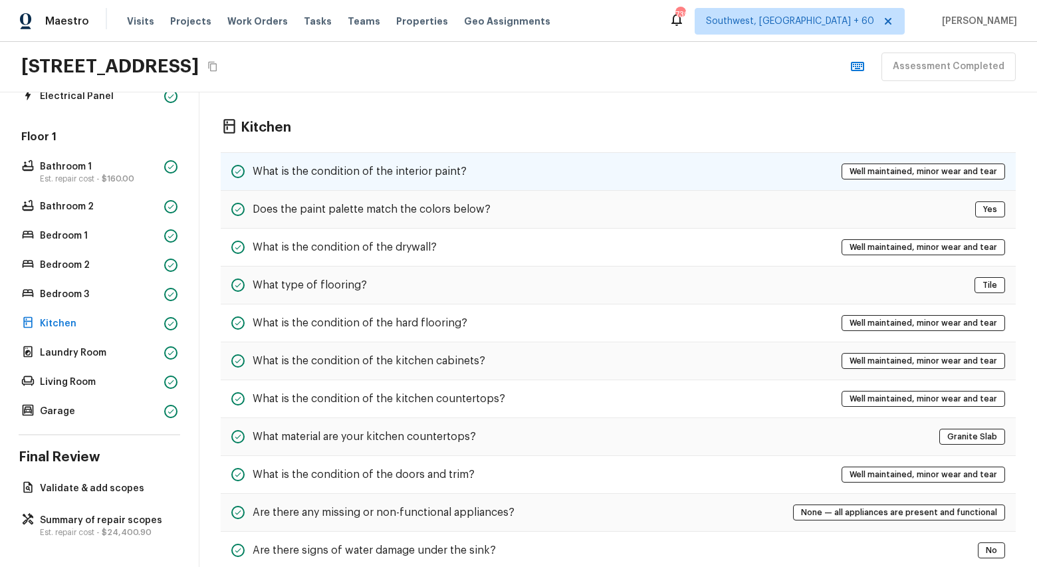
click at [460, 176] on h5 "What is the condition of the interior paint?" at bounding box center [360, 171] width 214 height 15
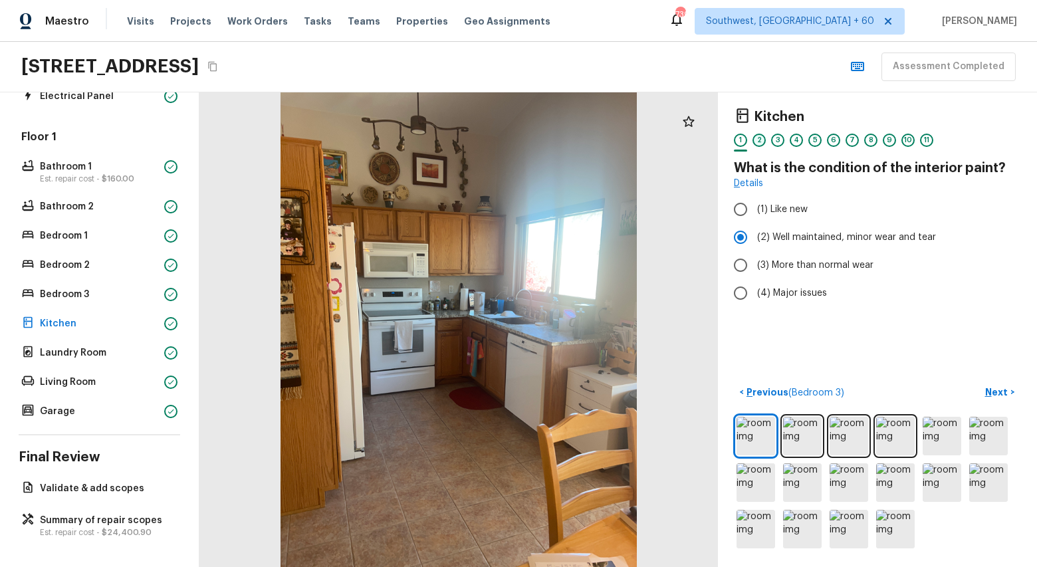
click at [759, 134] on div "2" at bounding box center [759, 140] width 13 height 13
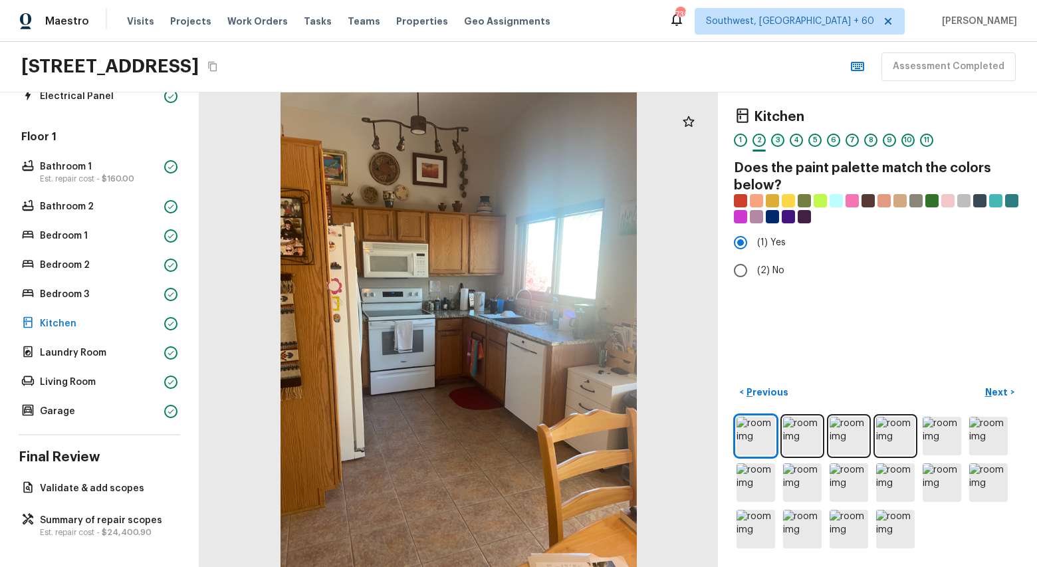
click at [777, 141] on div "3" at bounding box center [777, 140] width 13 height 13
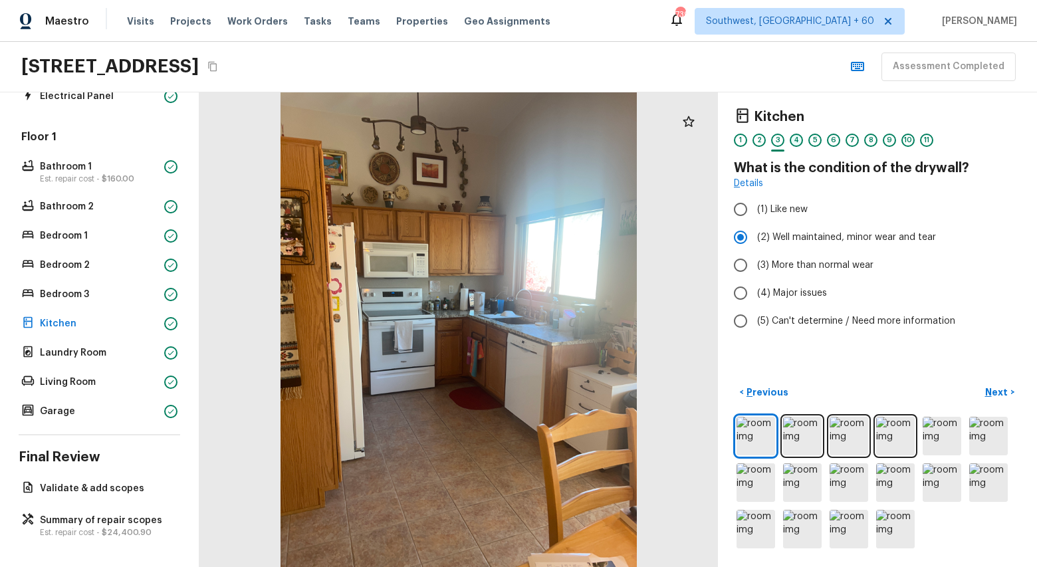
click at [792, 141] on div "4" at bounding box center [796, 140] width 13 height 13
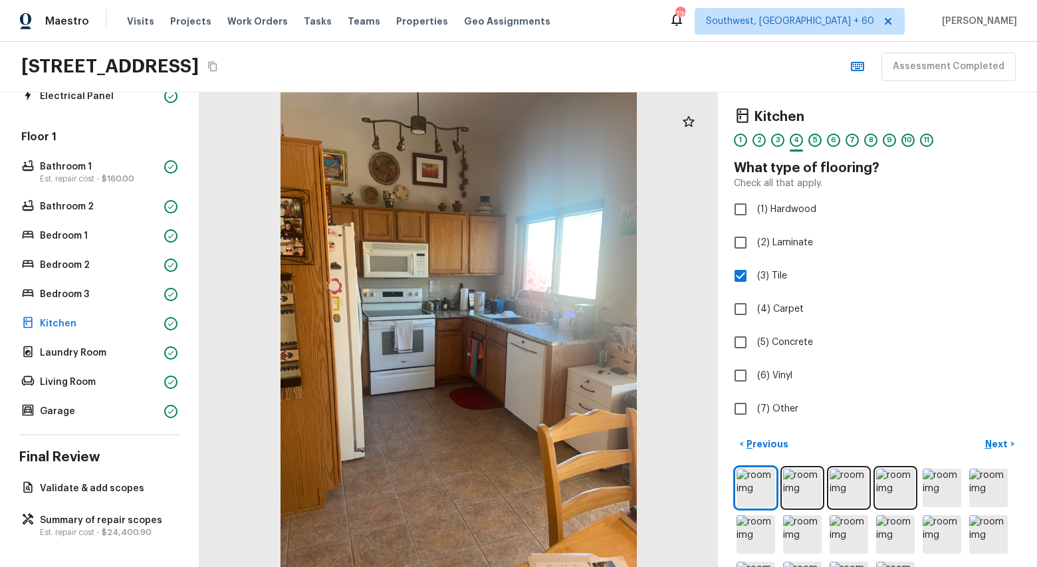
click at [819, 141] on div "5" at bounding box center [815, 140] width 13 height 13
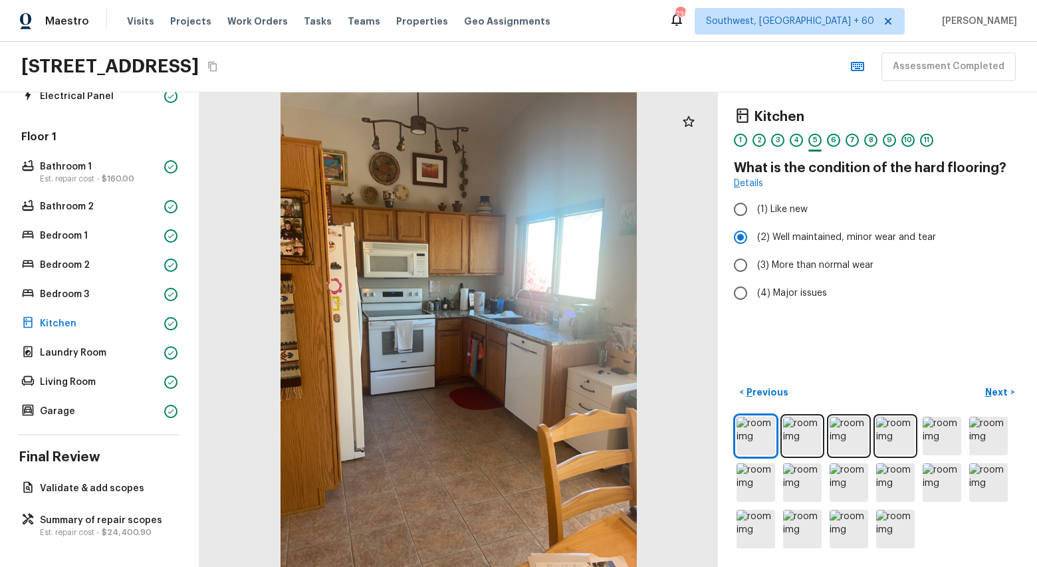
click at [835, 140] on div "6" at bounding box center [833, 140] width 13 height 13
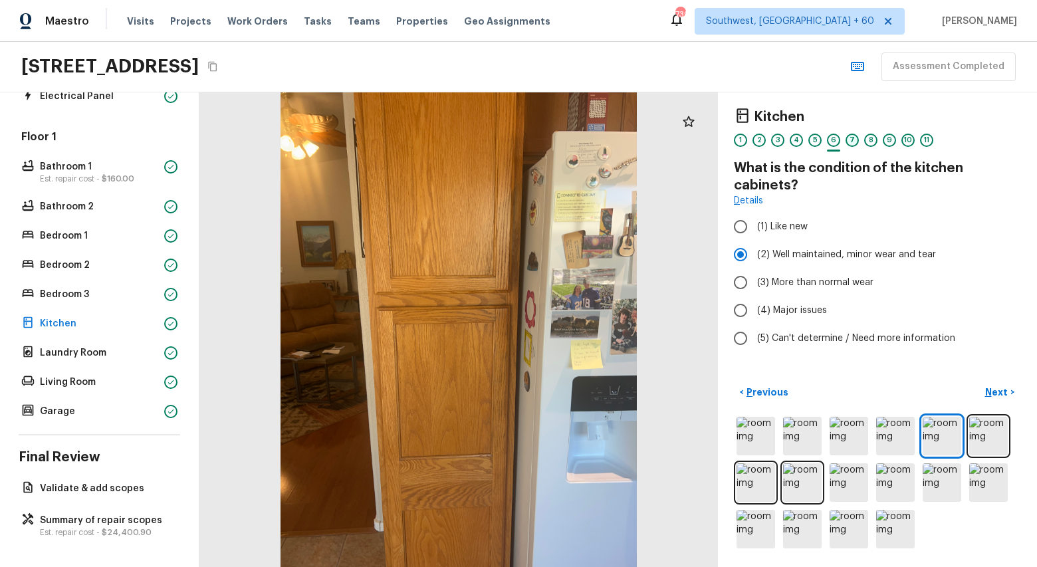
click at [851, 138] on div "7" at bounding box center [852, 140] width 13 height 13
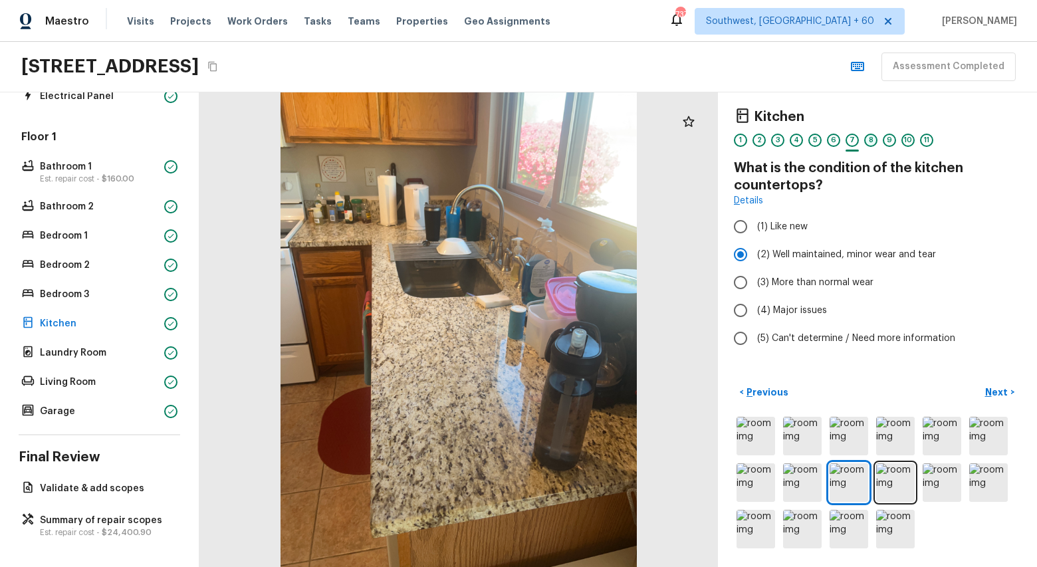
click at [870, 140] on div "8" at bounding box center [870, 140] width 13 height 13
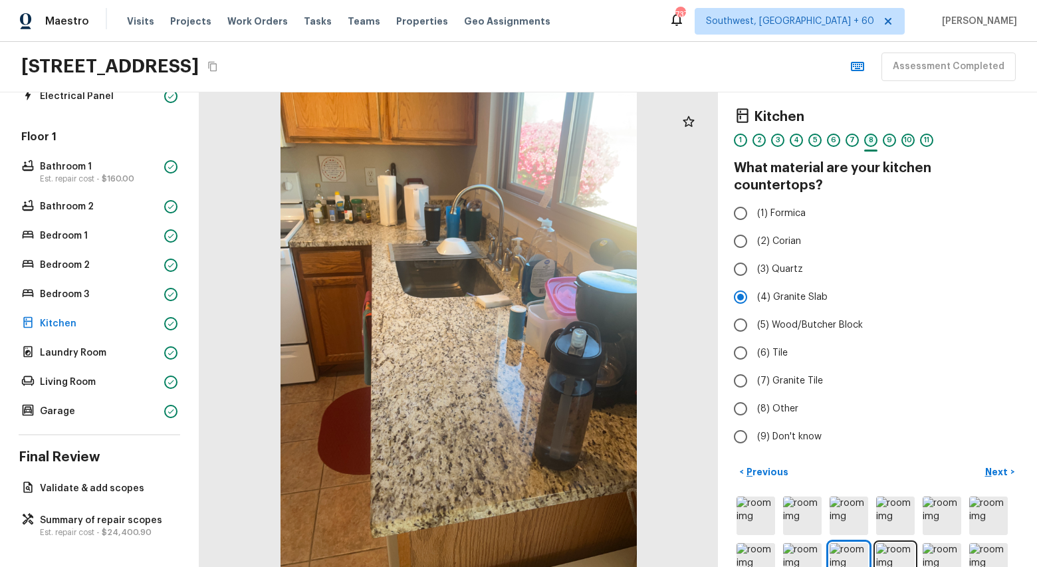
click at [870, 140] on div "8" at bounding box center [870, 140] width 13 height 13
click at [890, 140] on div "9" at bounding box center [889, 140] width 13 height 13
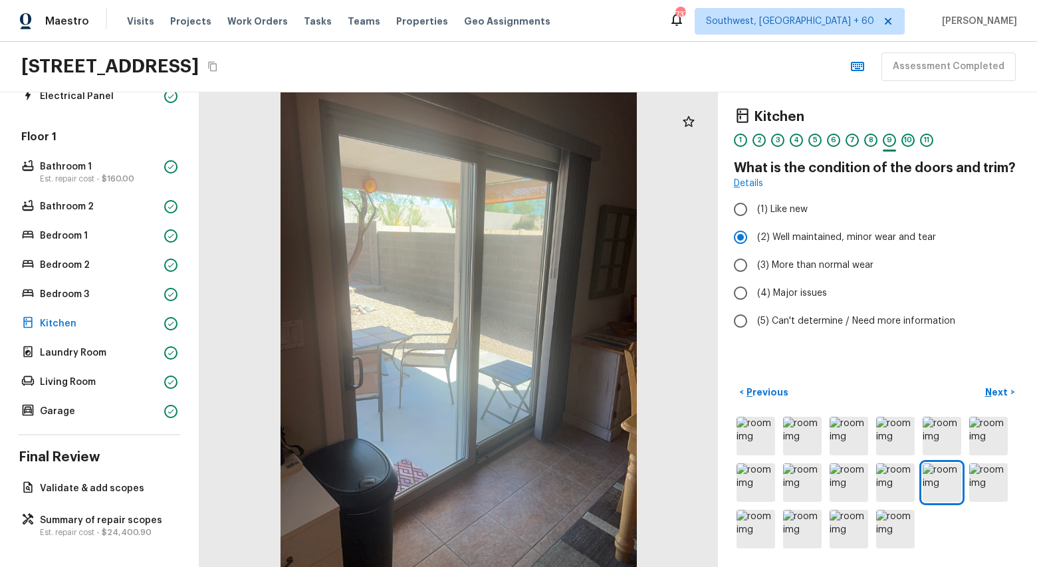
click at [908, 140] on div "10" at bounding box center [908, 140] width 13 height 13
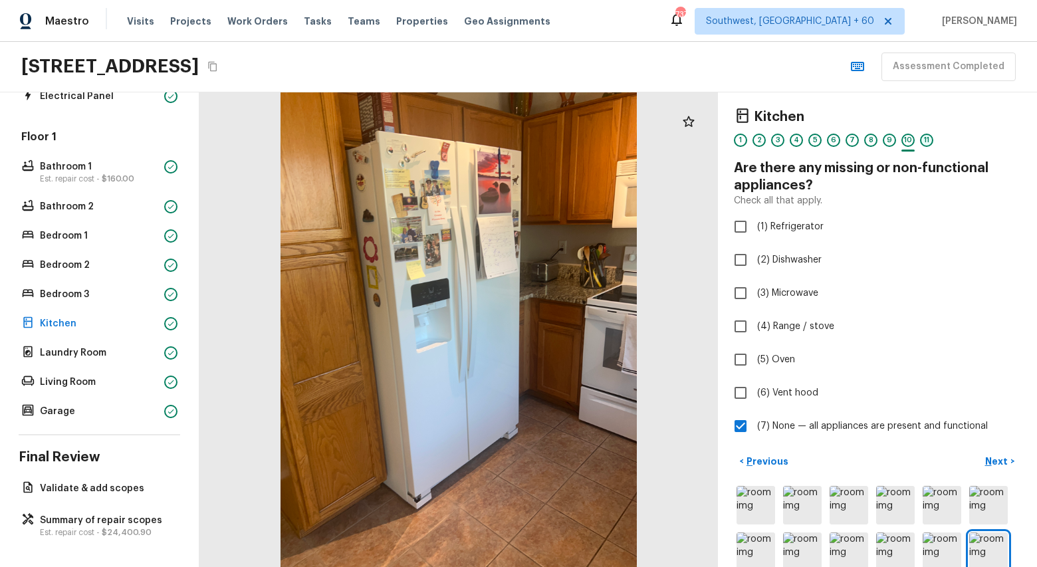
click at [927, 140] on div "11" at bounding box center [926, 140] width 13 height 13
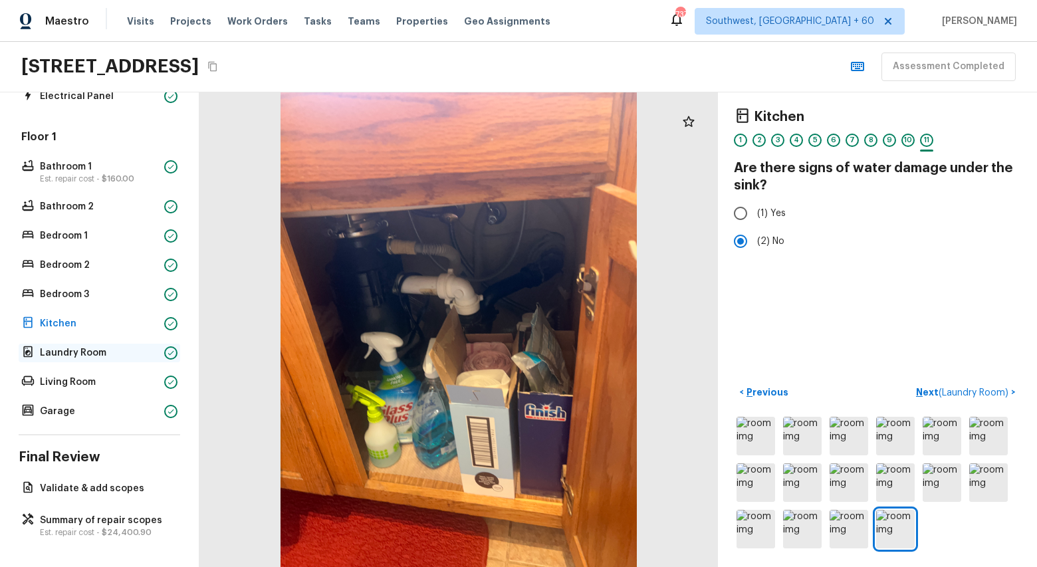
click at [63, 346] on p "Laundry Room" at bounding box center [99, 352] width 119 height 13
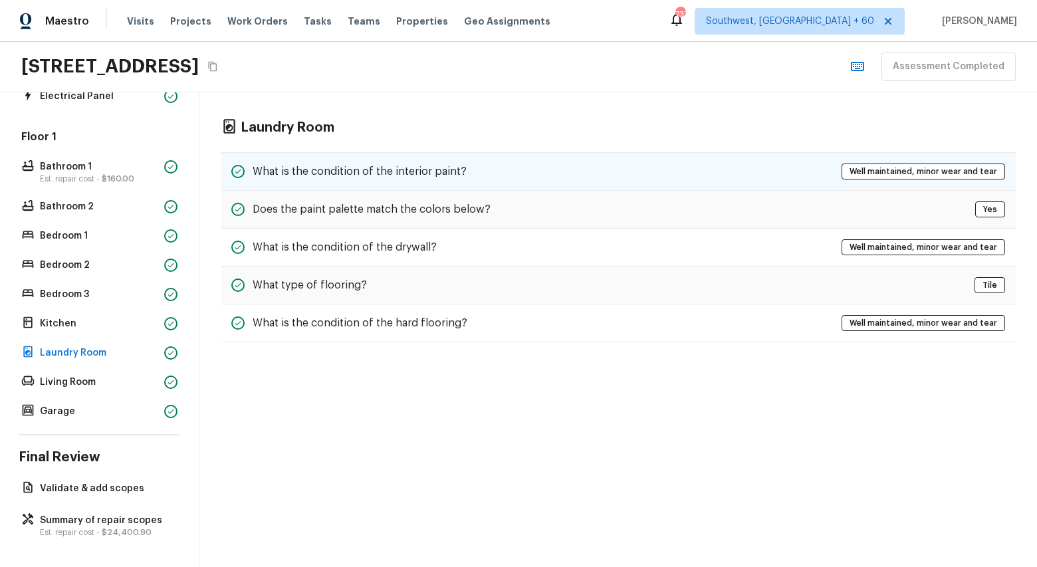
click at [485, 176] on div "What is the condition of the interior paint? Well maintained, minor wear and te…" at bounding box center [618, 171] width 795 height 39
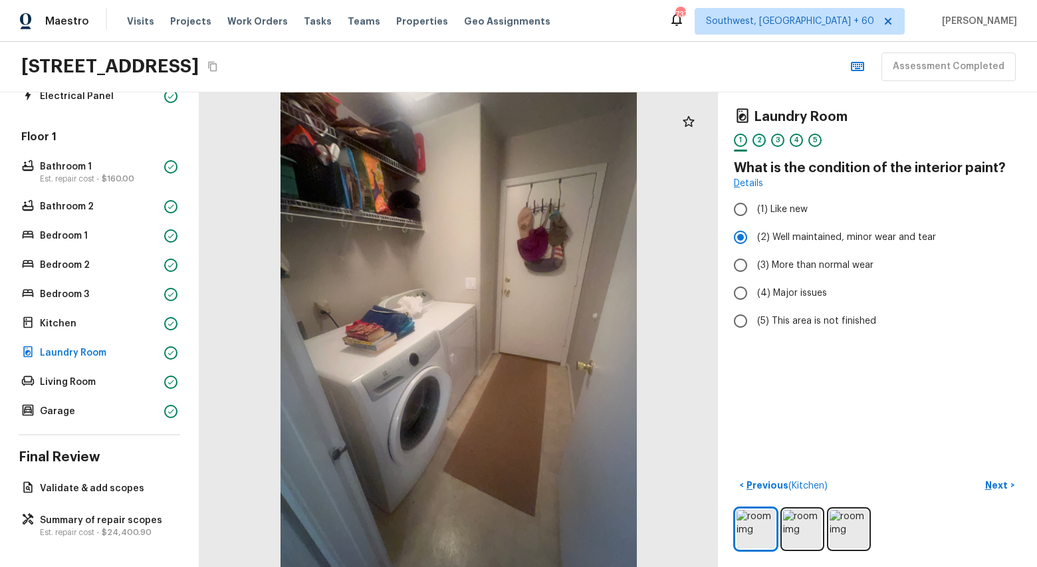
click at [755, 138] on div "2" at bounding box center [759, 140] width 13 height 13
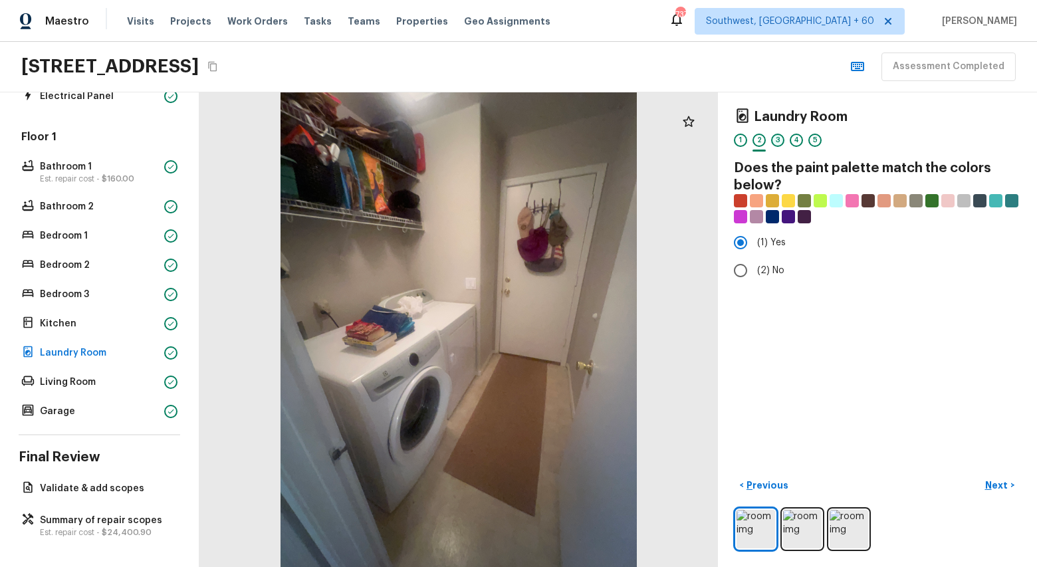
click at [779, 139] on div "3" at bounding box center [777, 140] width 13 height 13
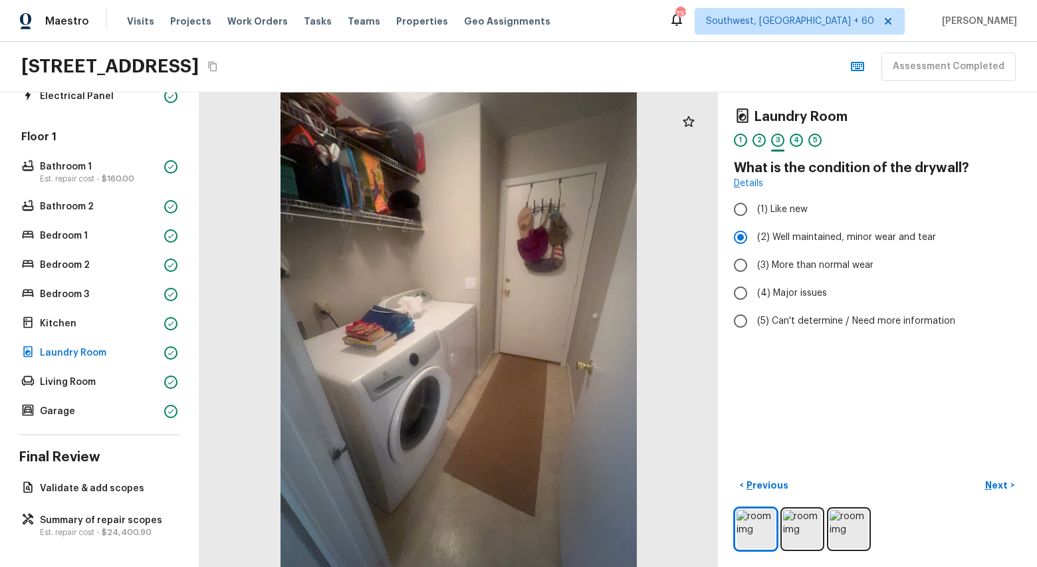
click at [795, 140] on div "4" at bounding box center [796, 140] width 13 height 13
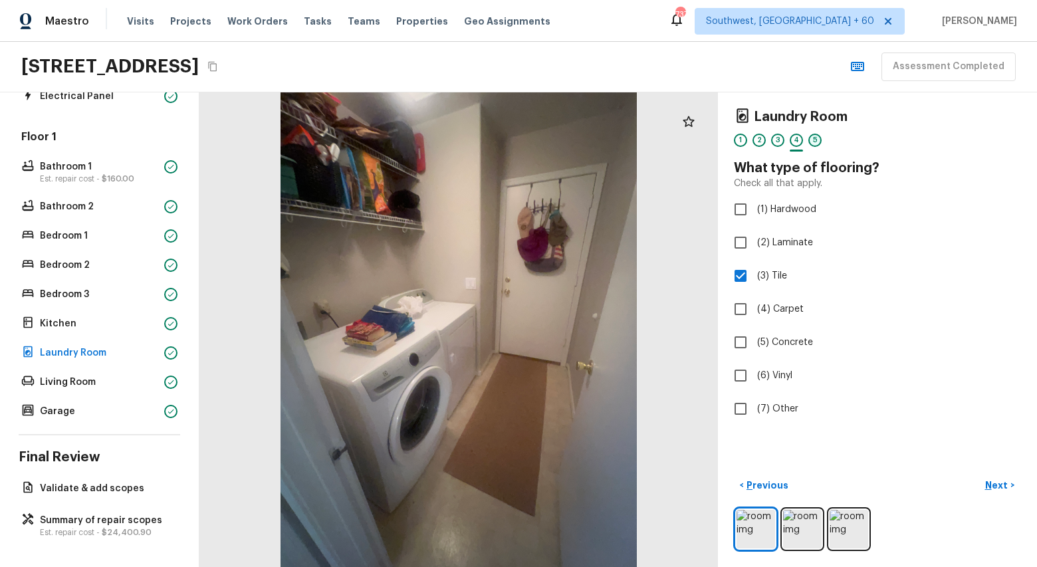
click at [816, 144] on div "5" at bounding box center [815, 140] width 13 height 13
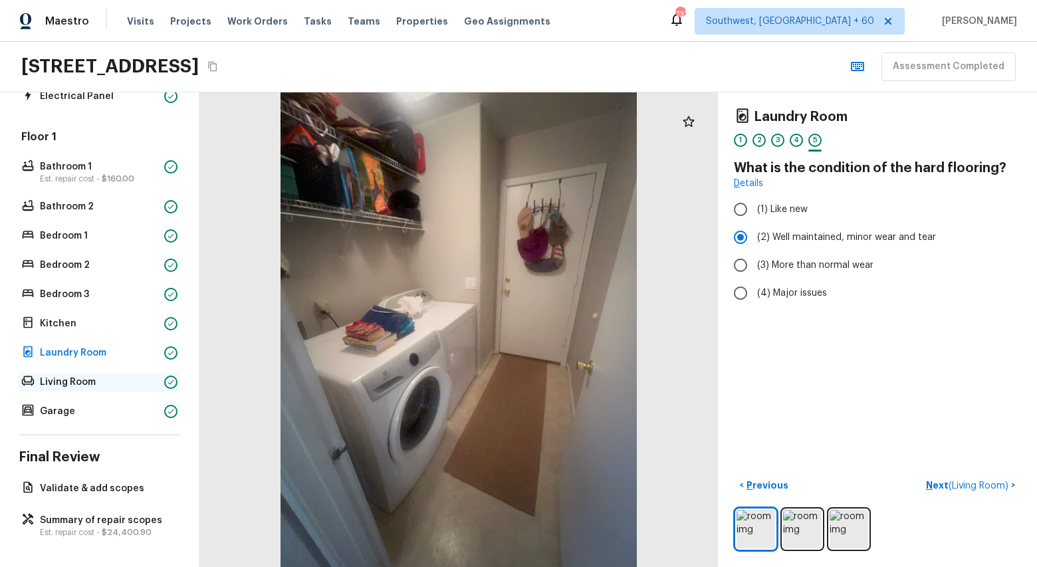
click at [72, 381] on p "Living Room" at bounding box center [99, 382] width 119 height 13
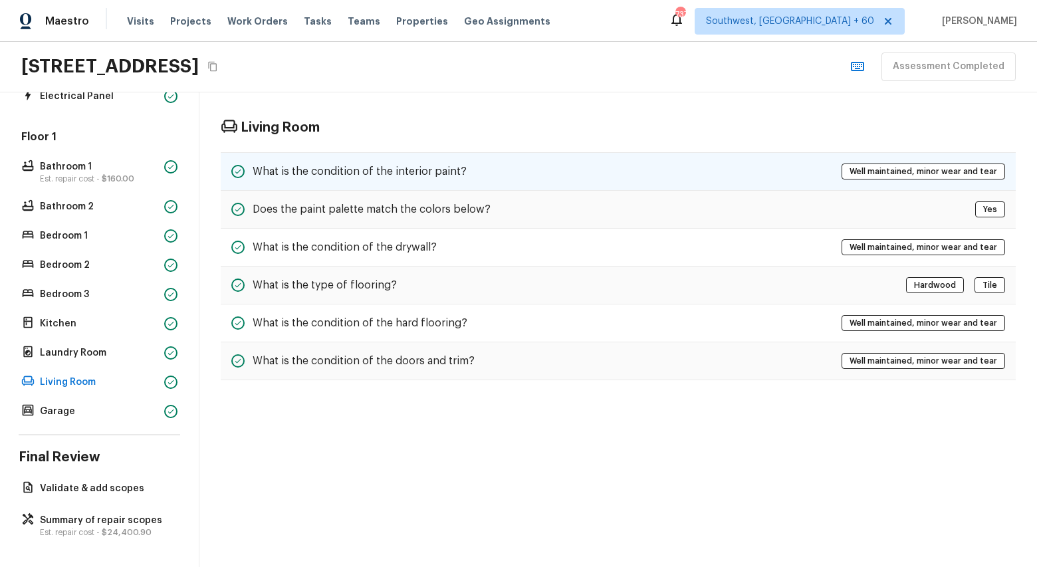
click at [420, 167] on h5 "What is the condition of the interior paint?" at bounding box center [360, 171] width 214 height 15
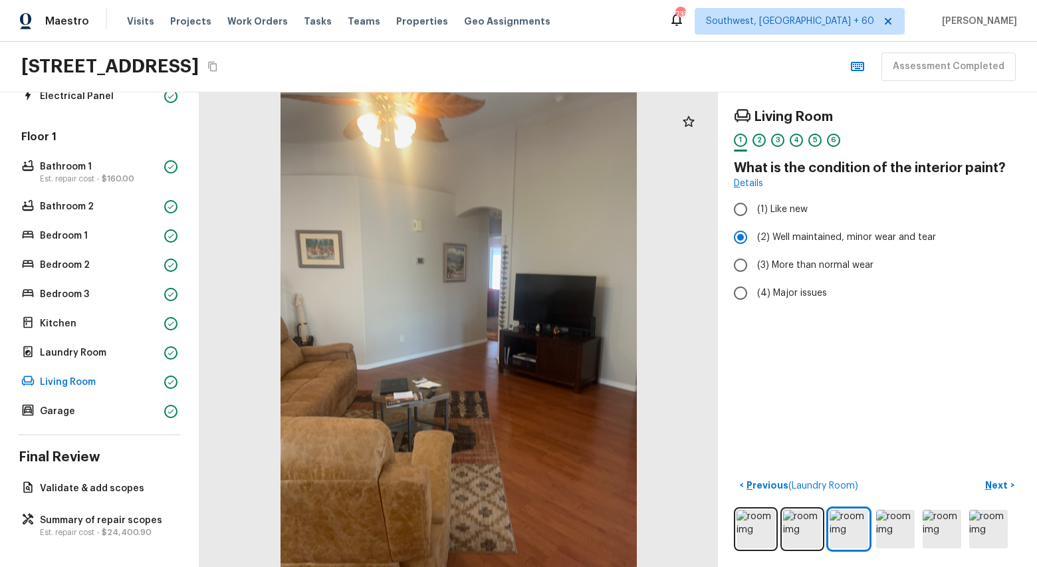
click at [762, 139] on div "2" at bounding box center [759, 140] width 13 height 13
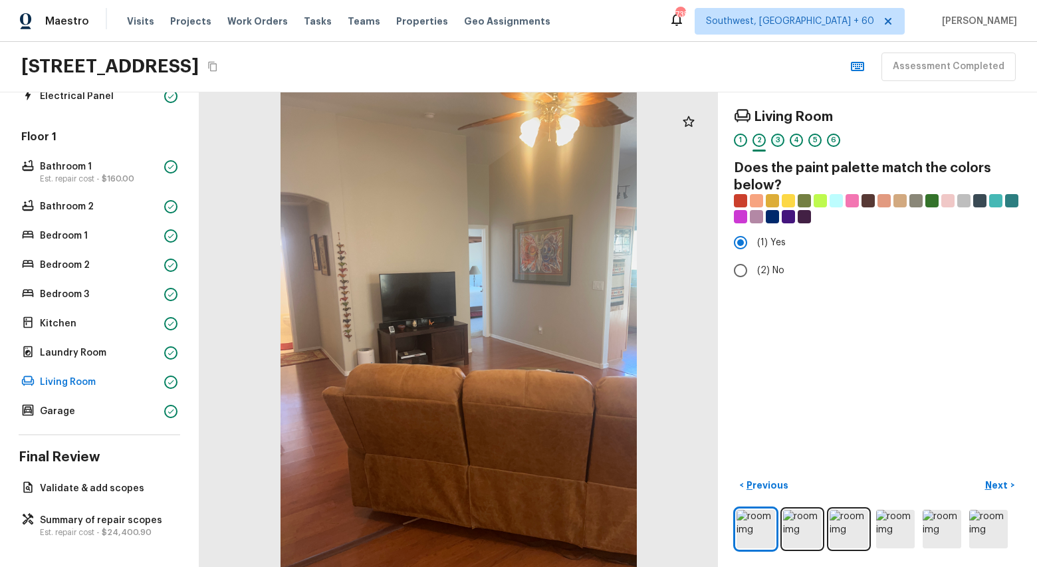
click at [776, 138] on div "3" at bounding box center [777, 140] width 13 height 13
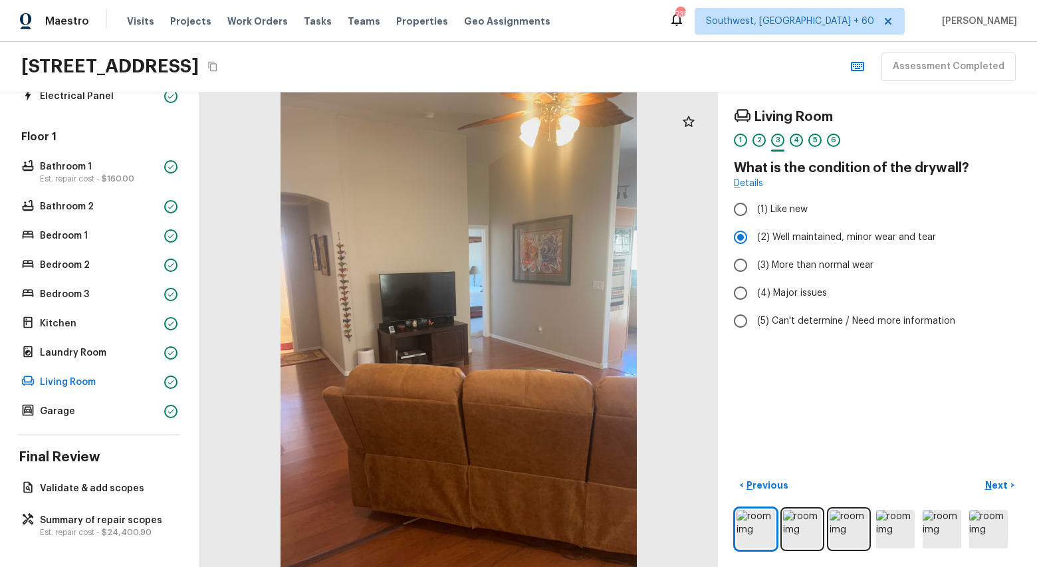
click at [797, 140] on div "4" at bounding box center [796, 140] width 13 height 13
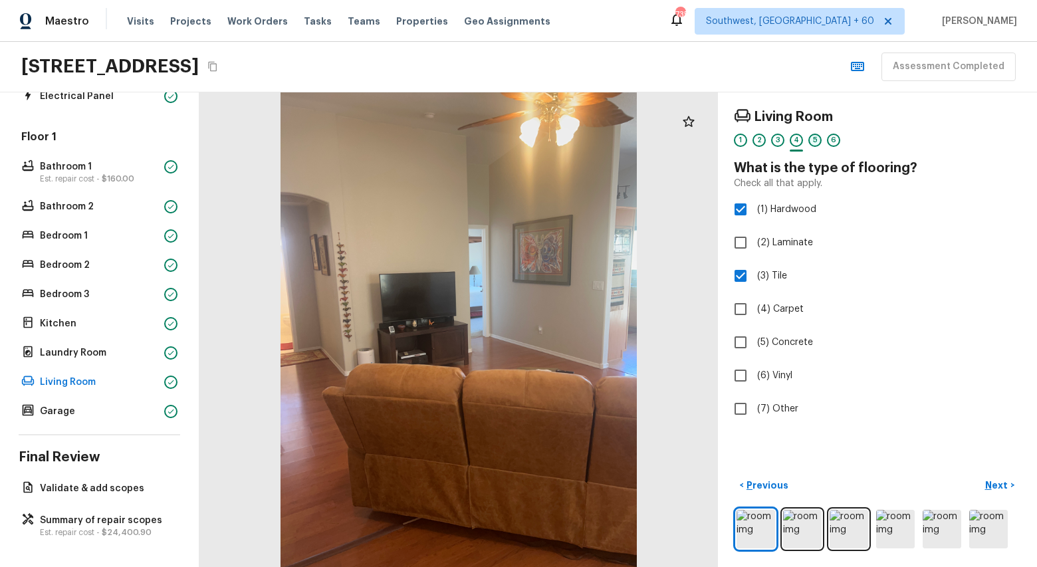
click at [817, 144] on div "5" at bounding box center [815, 140] width 13 height 13
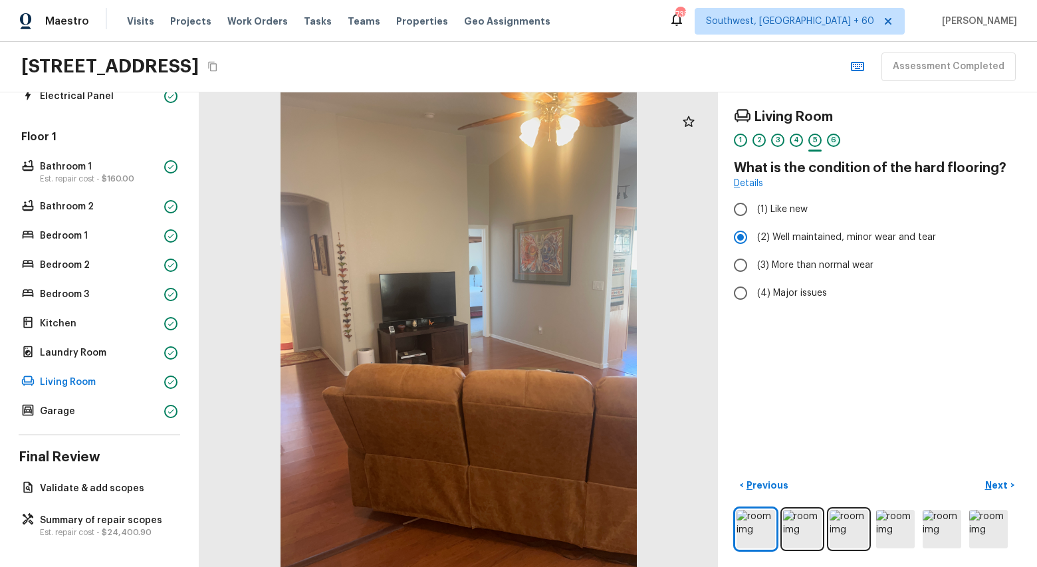
click at [833, 140] on div "6" at bounding box center [833, 140] width 13 height 13
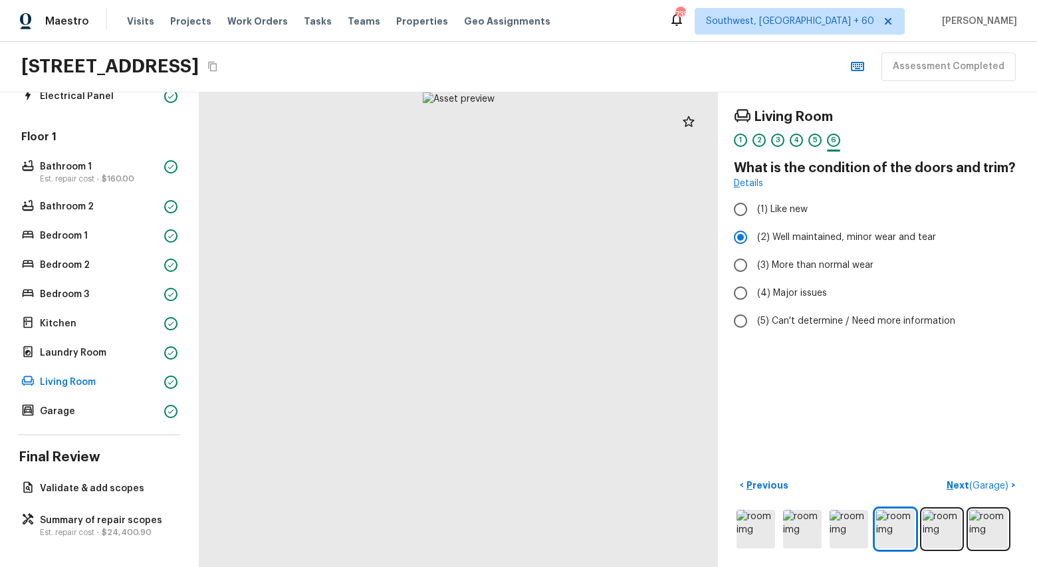
click at [84, 422] on div "Overall Layout Exterior Est. repair cost - $18,642.10 Major Systems HVAC Water …" at bounding box center [99, 329] width 199 height 475
click at [68, 414] on p "Garage" at bounding box center [99, 411] width 119 height 13
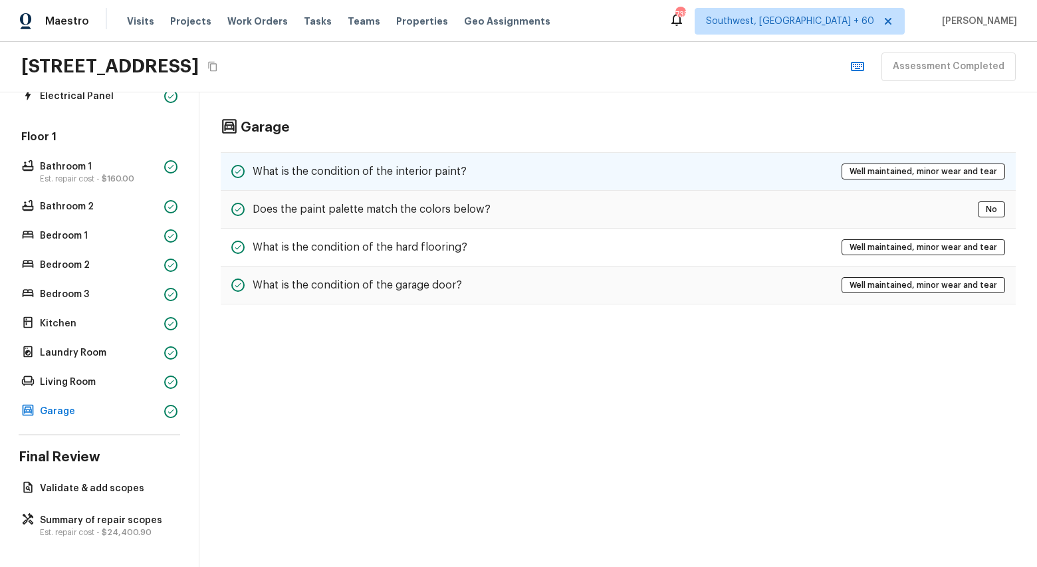
click at [372, 170] on h5 "What is the condition of the interior paint?" at bounding box center [360, 171] width 214 height 15
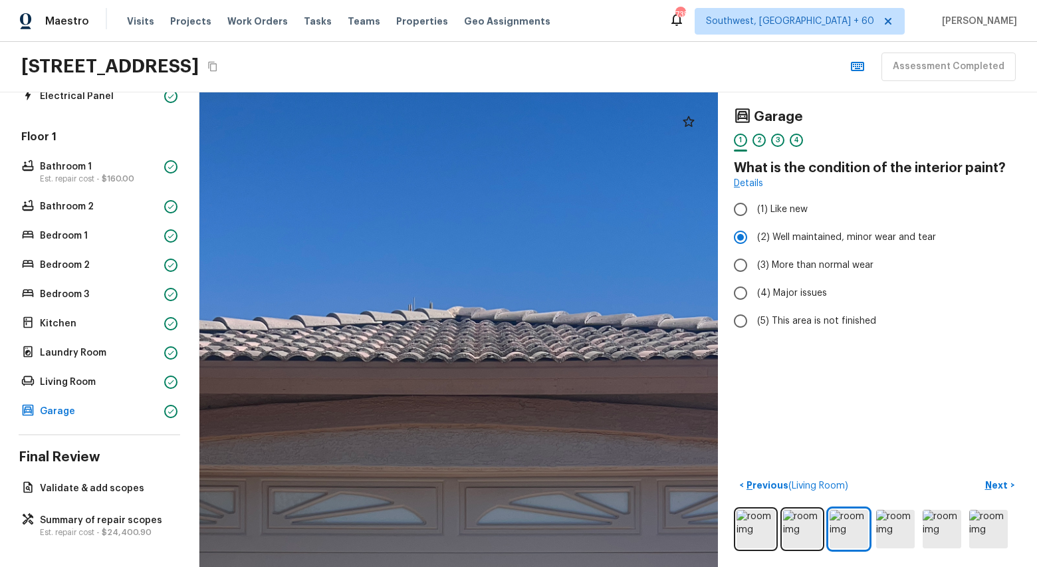
drag, startPoint x: 543, startPoint y: 253, endPoint x: 406, endPoint y: 222, distance: 139.7
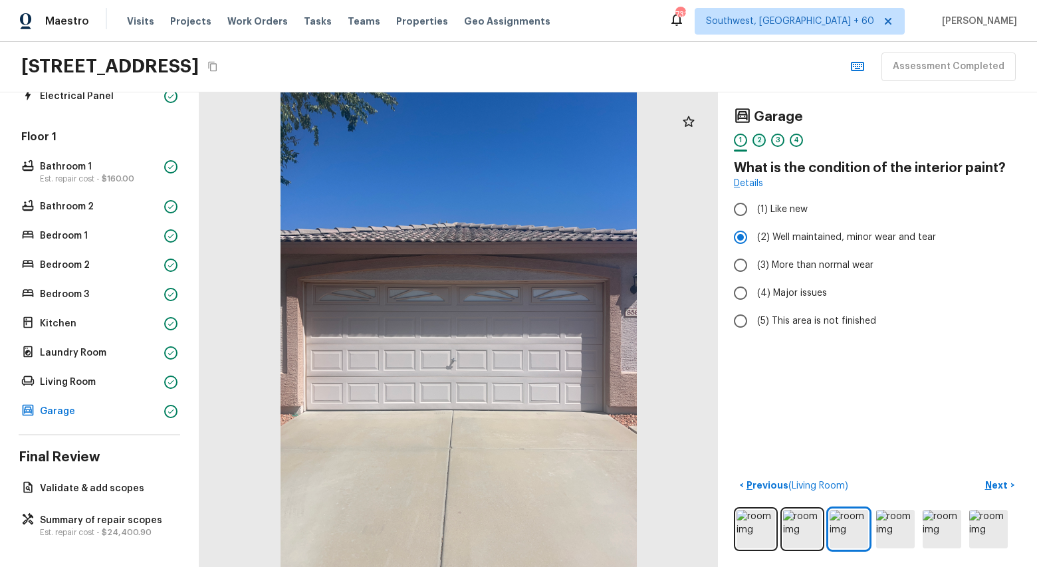
click at [755, 138] on div "2" at bounding box center [759, 140] width 13 height 13
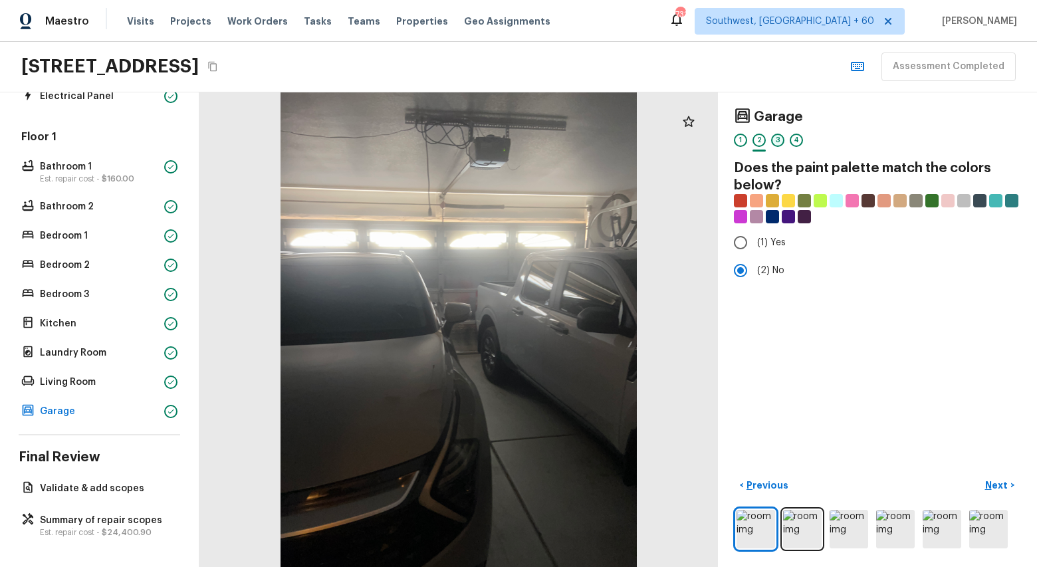
click at [781, 142] on div "3" at bounding box center [777, 140] width 13 height 13
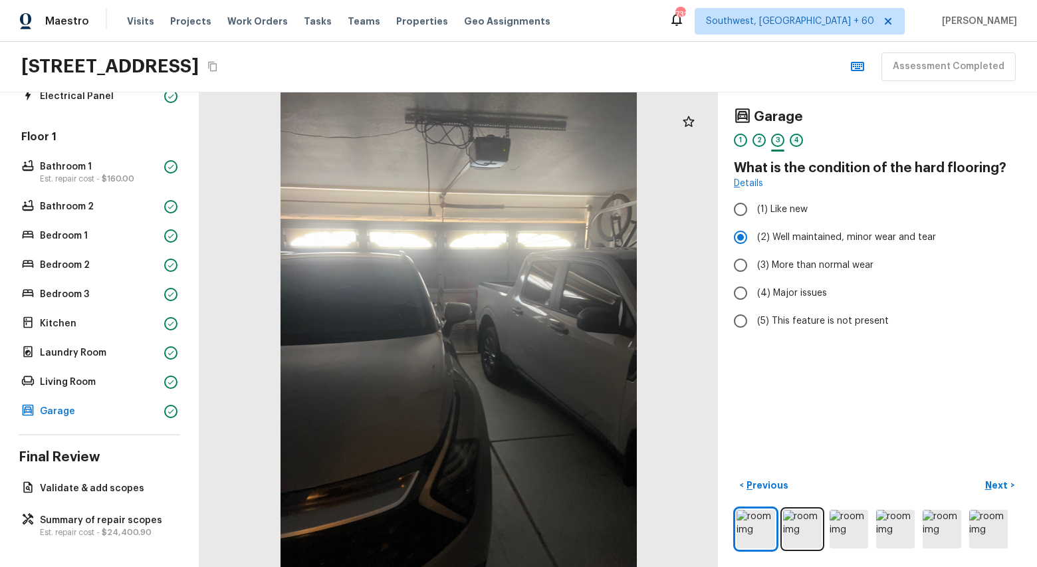
click at [794, 140] on div "4" at bounding box center [796, 140] width 13 height 13
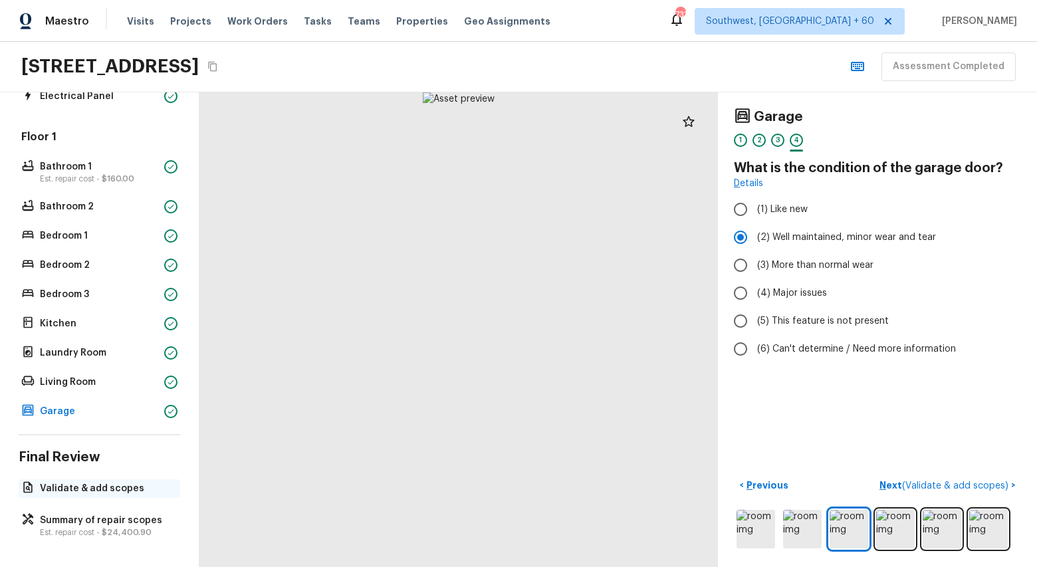
click at [82, 496] on div "Validate & add scopes" at bounding box center [100, 488] width 162 height 19
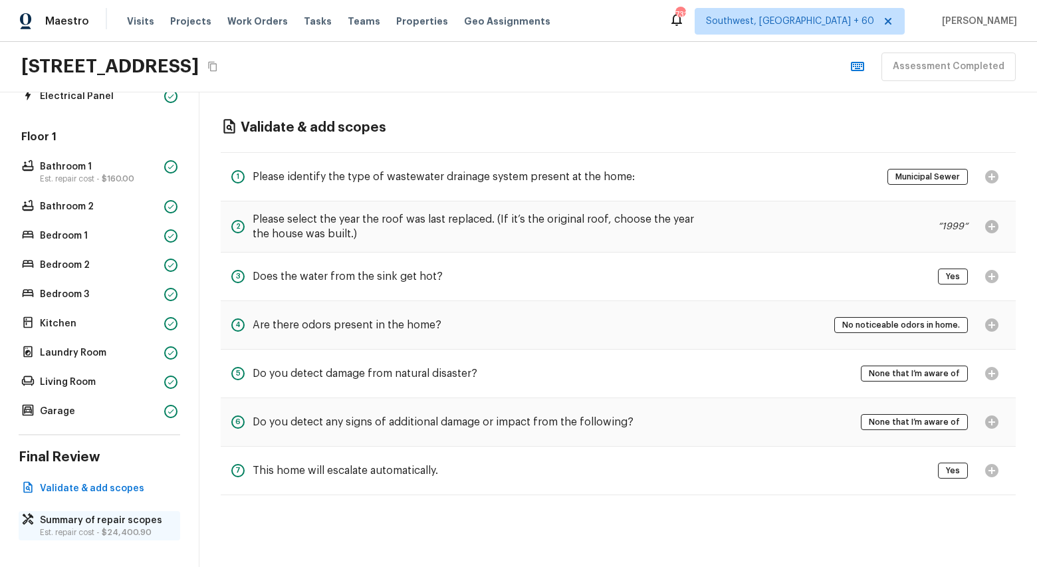
click at [94, 533] on p "Est. repair cost - $24,400.90" at bounding box center [106, 532] width 132 height 11
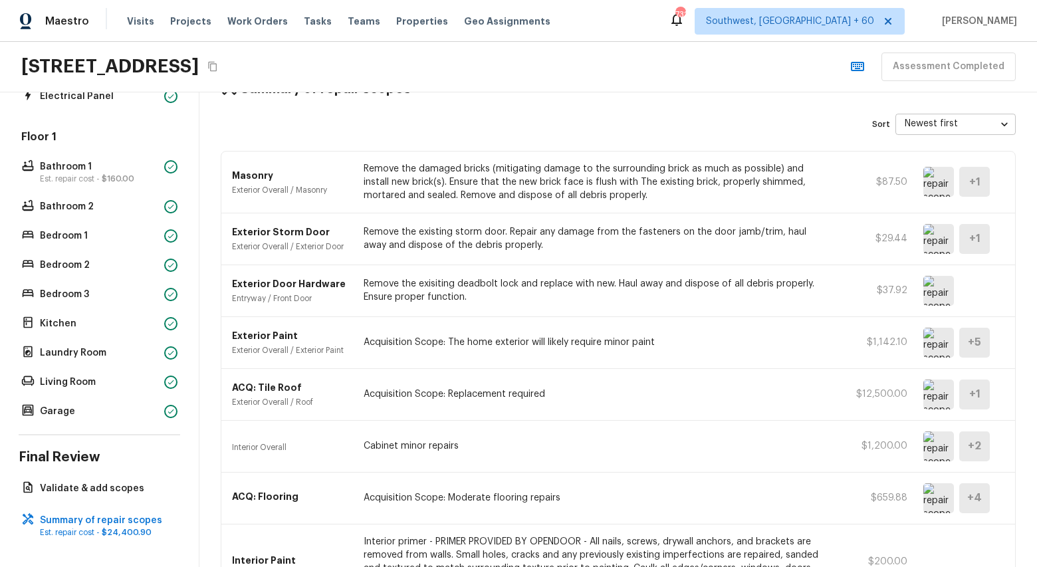
scroll to position [41, 0]
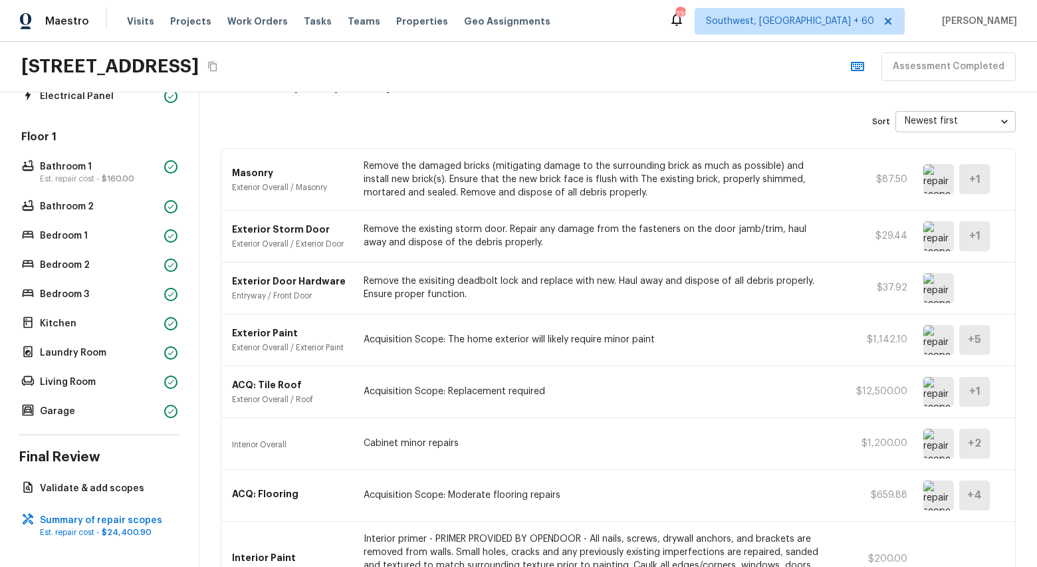
click at [940, 180] on img at bounding box center [939, 179] width 31 height 30
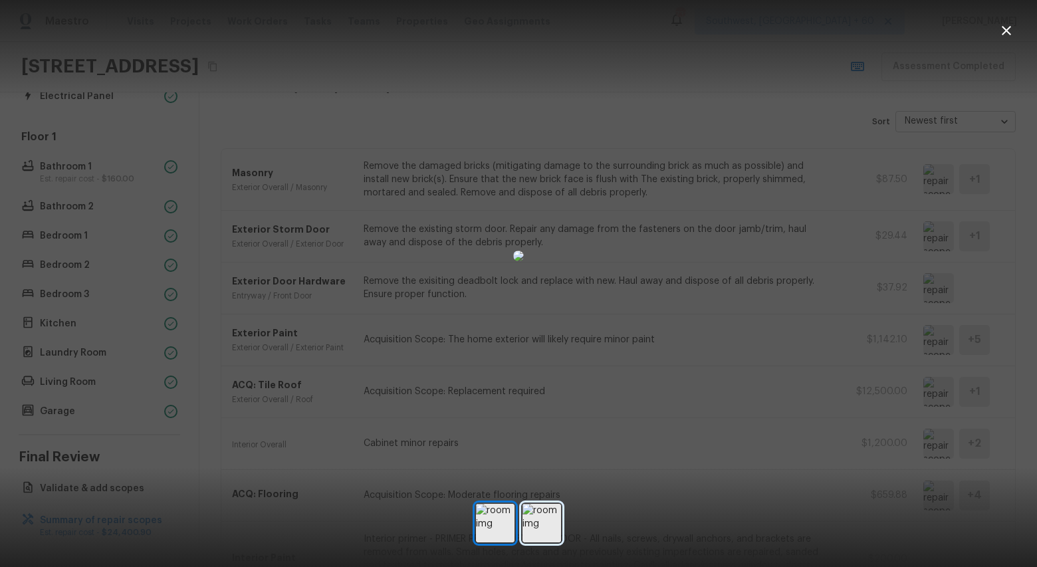
click at [542, 523] on img at bounding box center [542, 523] width 39 height 39
click at [1005, 35] on icon "button" at bounding box center [1007, 31] width 16 height 16
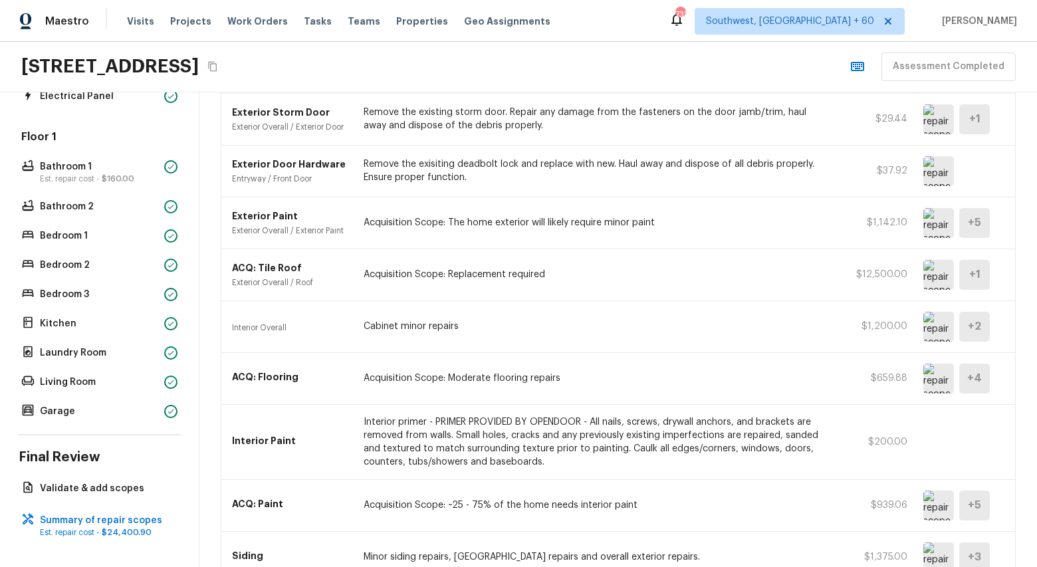
scroll to position [160, 0]
click at [936, 118] on img at bounding box center [939, 117] width 31 height 30
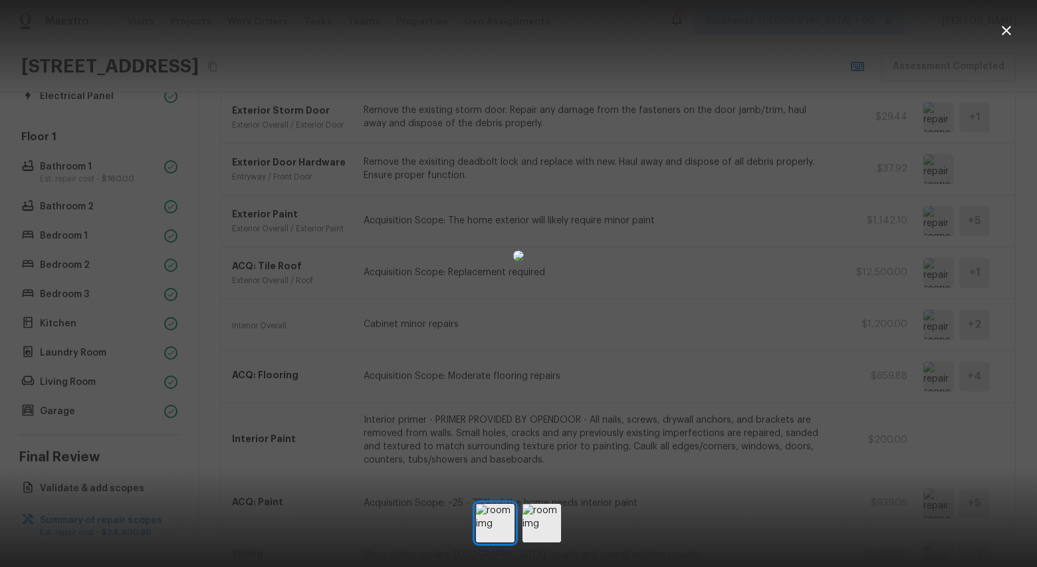
click at [1009, 31] on icon "button" at bounding box center [1007, 31] width 16 height 16
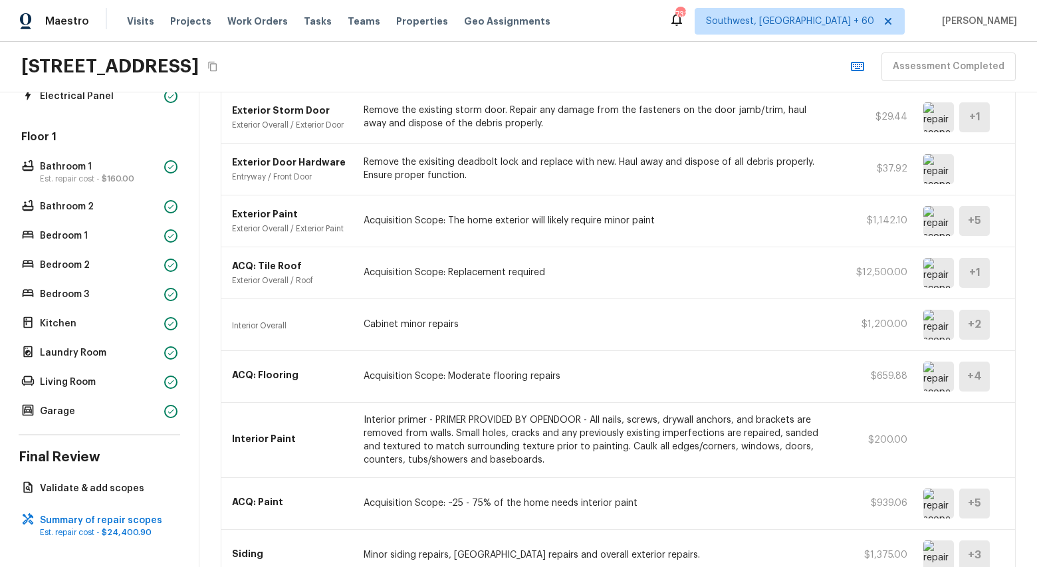
click at [924, 227] on img at bounding box center [939, 221] width 31 height 30
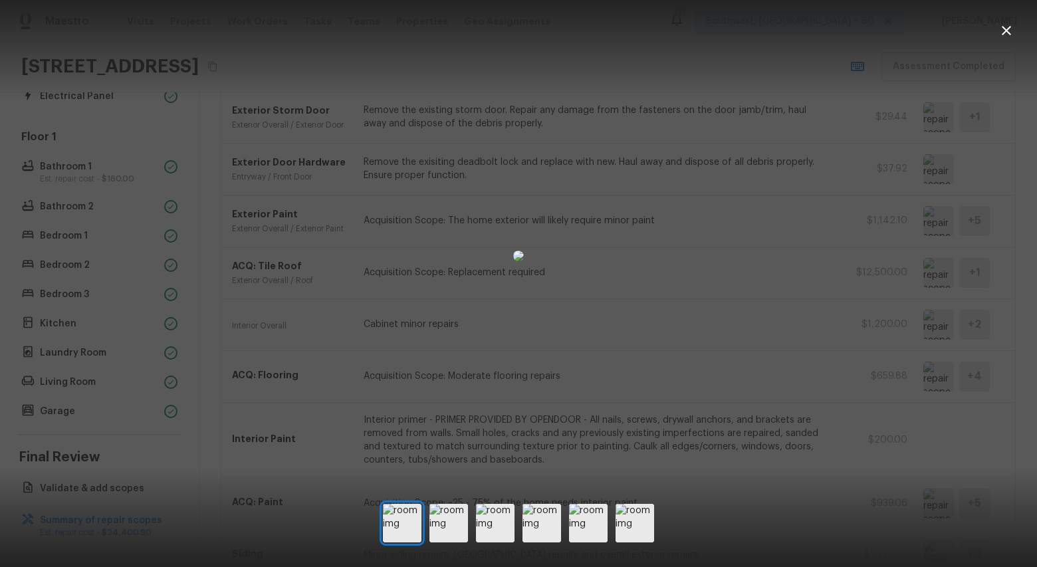
click at [1006, 31] on icon "button" at bounding box center [1006, 30] width 9 height 9
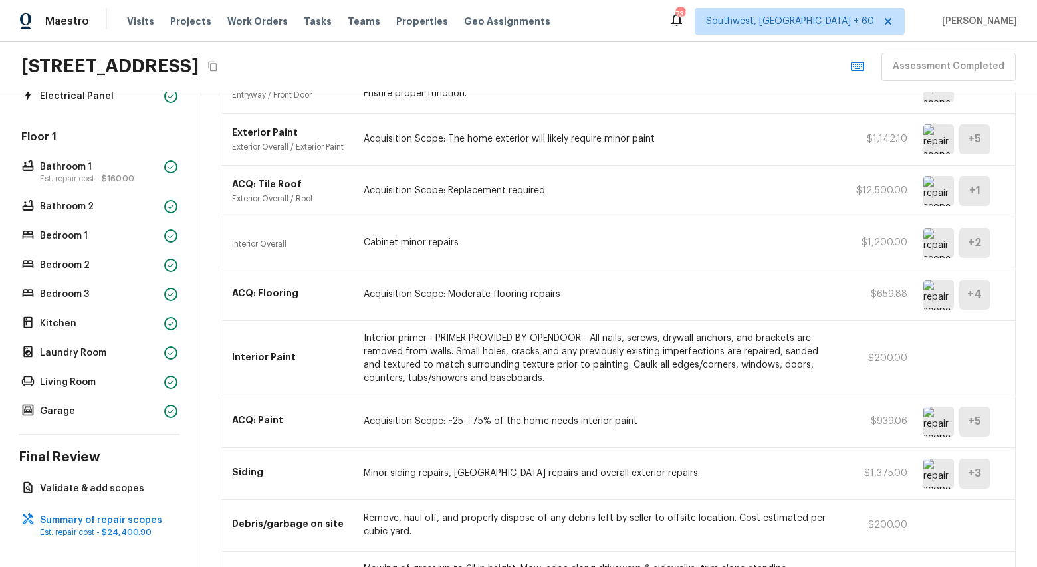
scroll to position [251, 0]
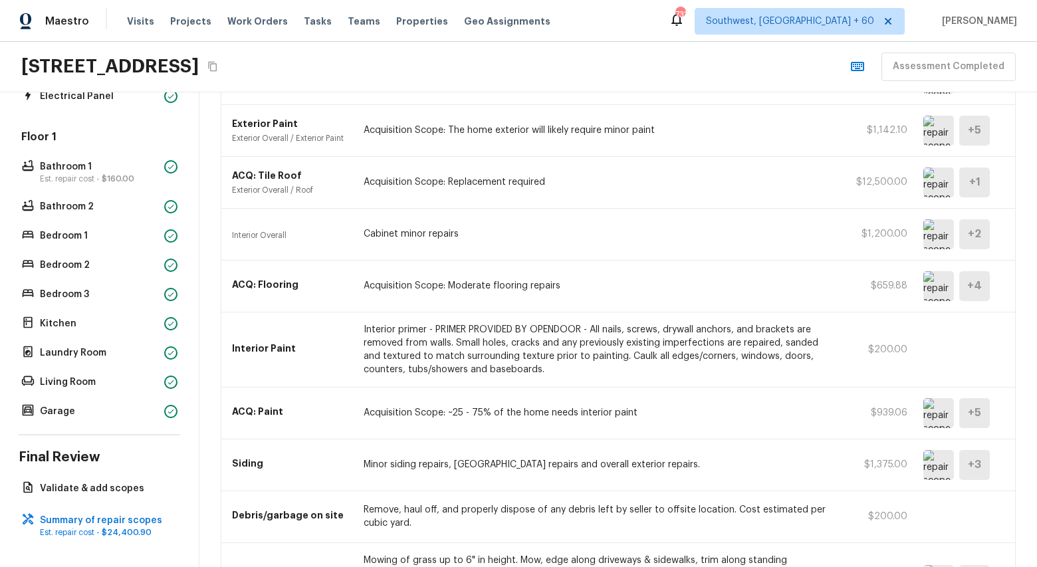
click at [943, 171] on img at bounding box center [939, 183] width 31 height 30
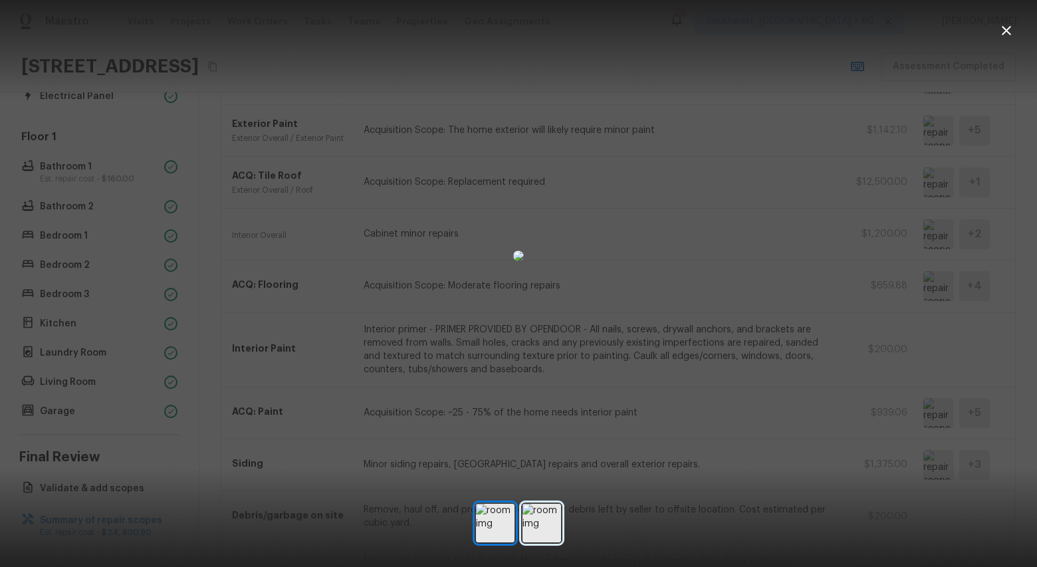
click at [532, 524] on img at bounding box center [542, 523] width 39 height 39
click at [1001, 32] on icon "button" at bounding box center [1007, 31] width 16 height 16
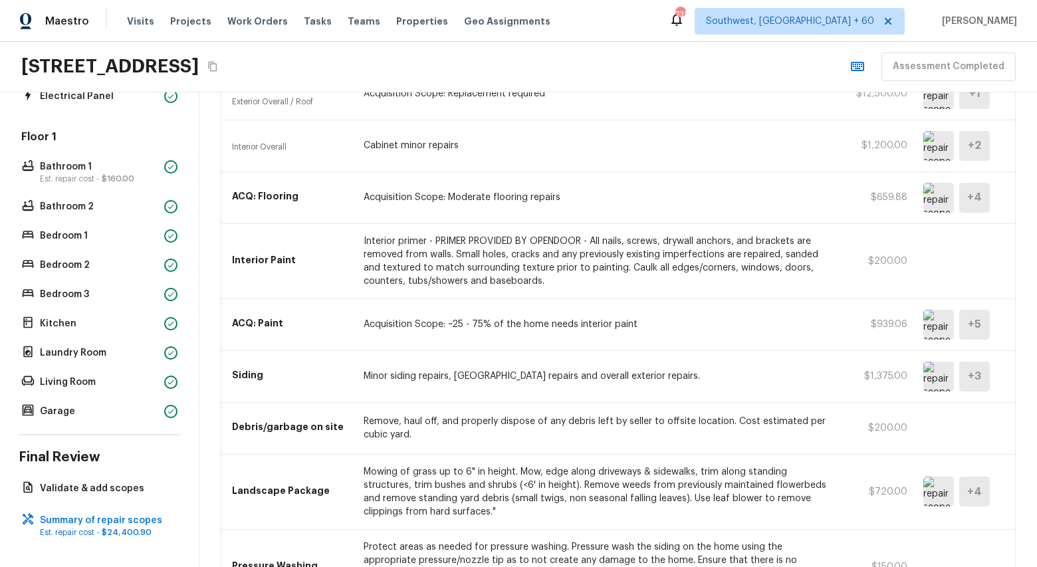
scroll to position [341, 0]
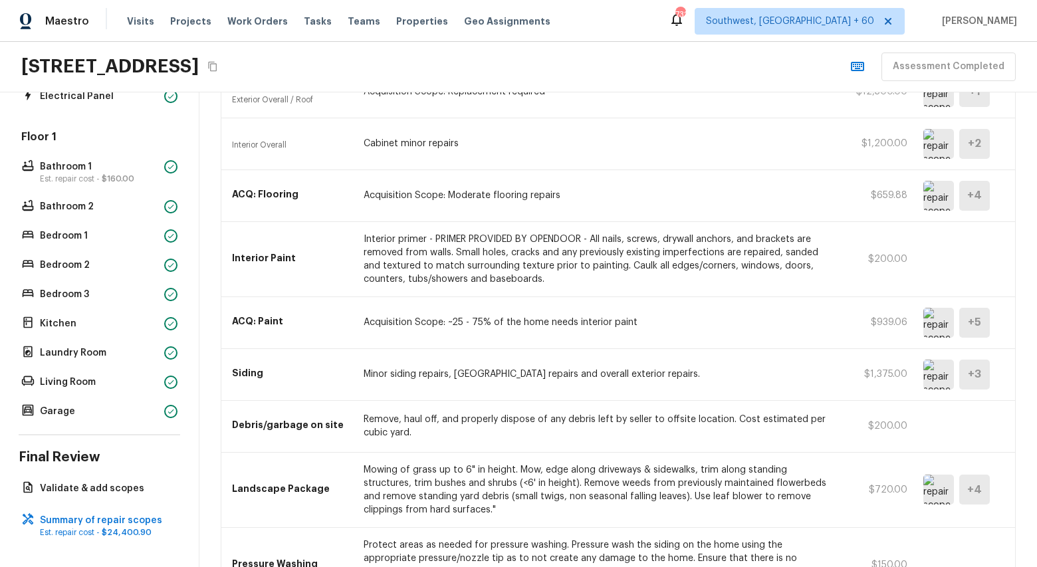
click at [936, 132] on img at bounding box center [939, 144] width 31 height 30
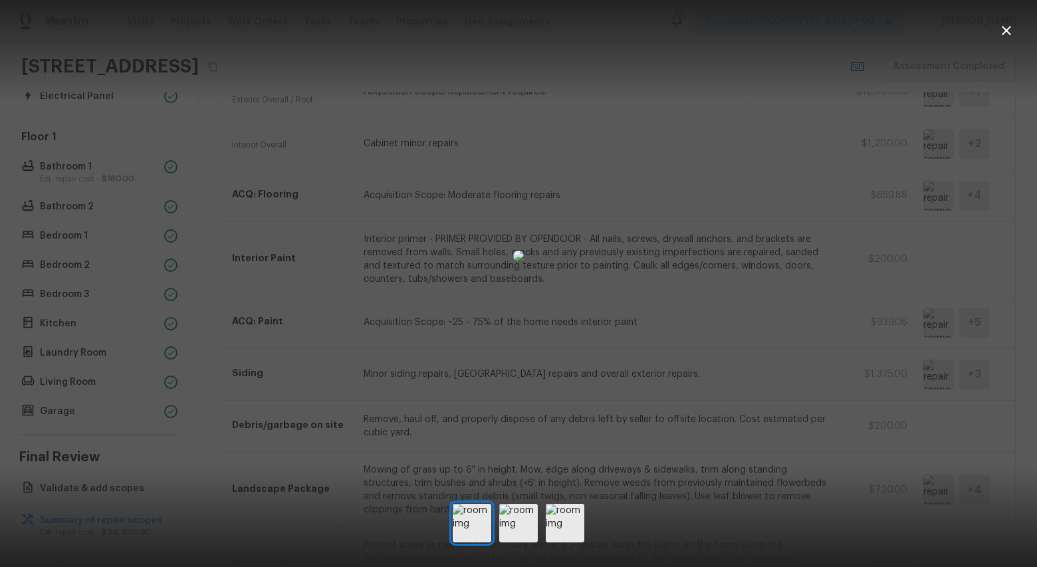
click at [1007, 30] on icon "button" at bounding box center [1007, 31] width 16 height 16
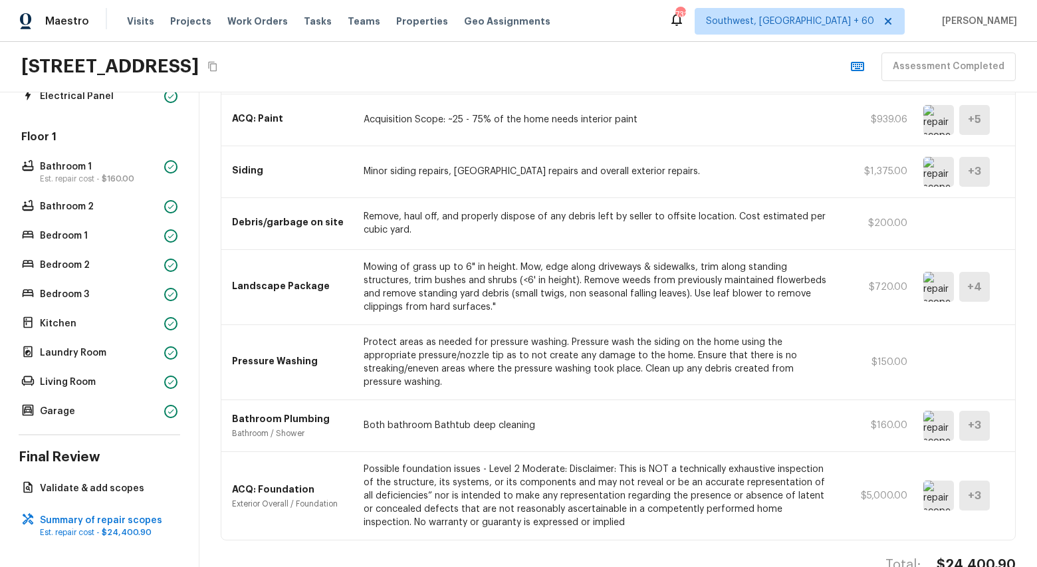
scroll to position [564, 0]
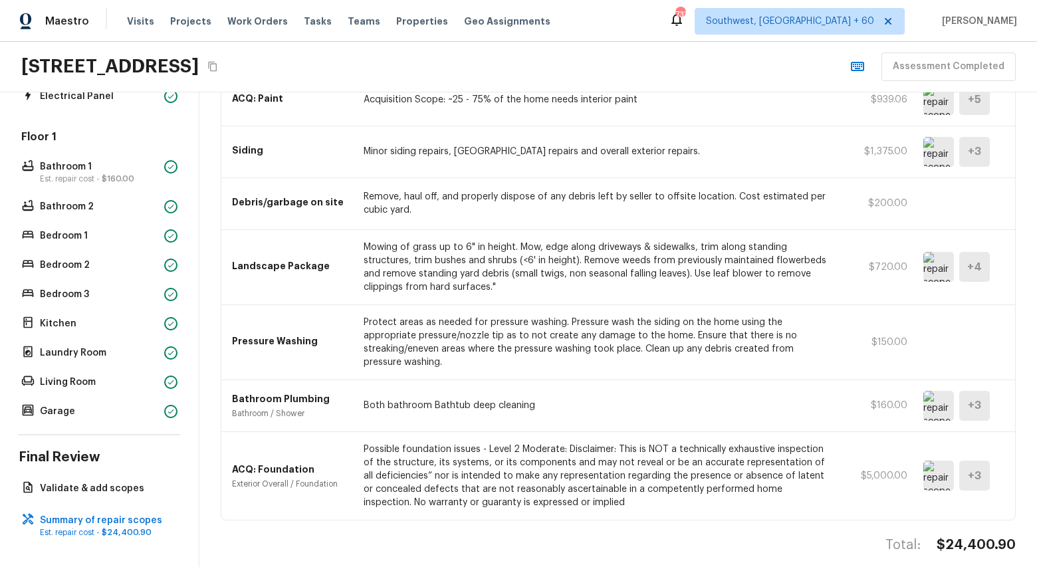
click at [935, 271] on img at bounding box center [939, 267] width 31 height 30
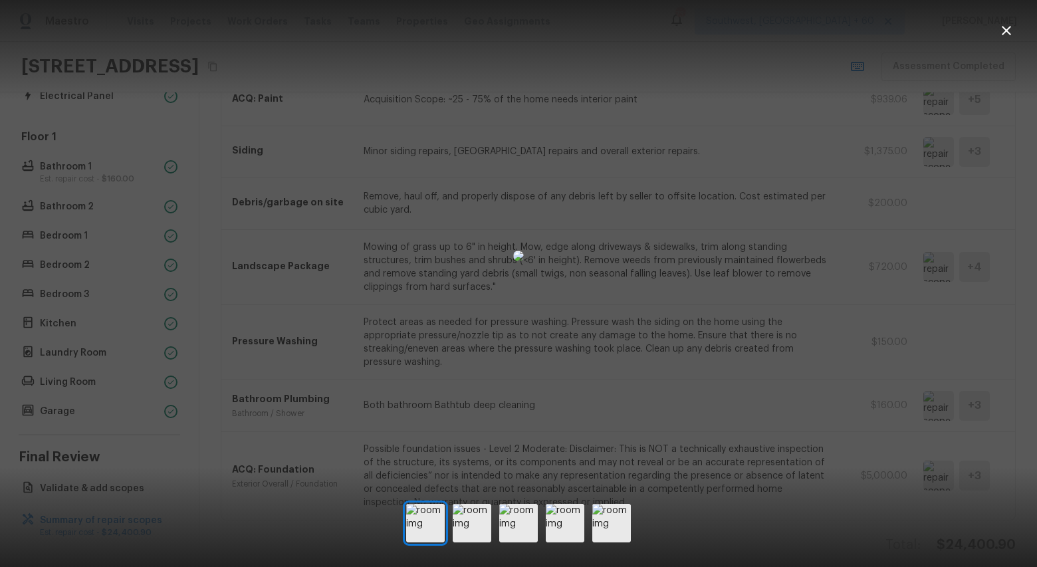
click at [1018, 25] on button "button" at bounding box center [1006, 30] width 27 height 27
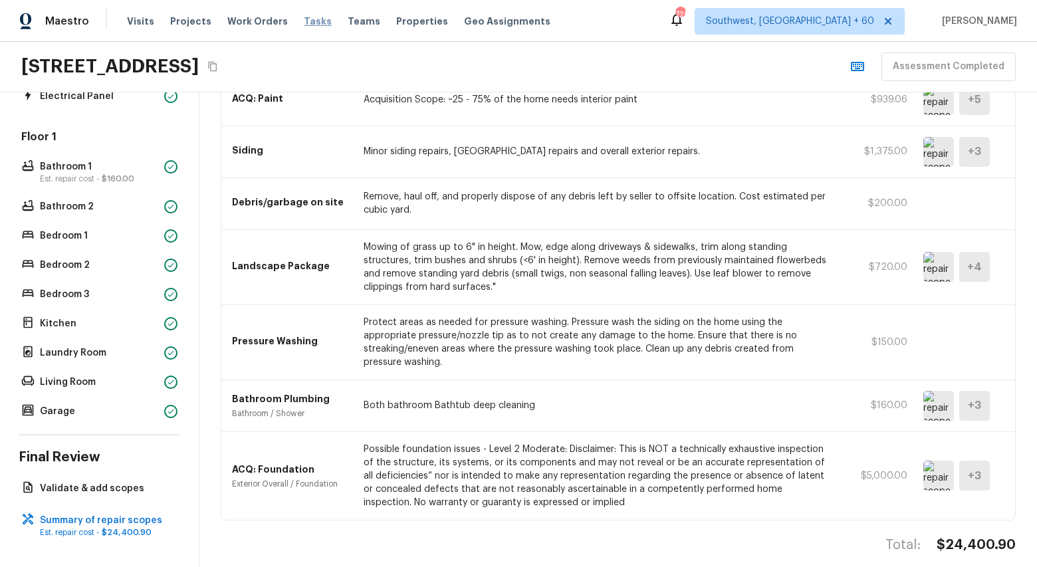
click at [304, 21] on span "Tasks" at bounding box center [318, 21] width 28 height 9
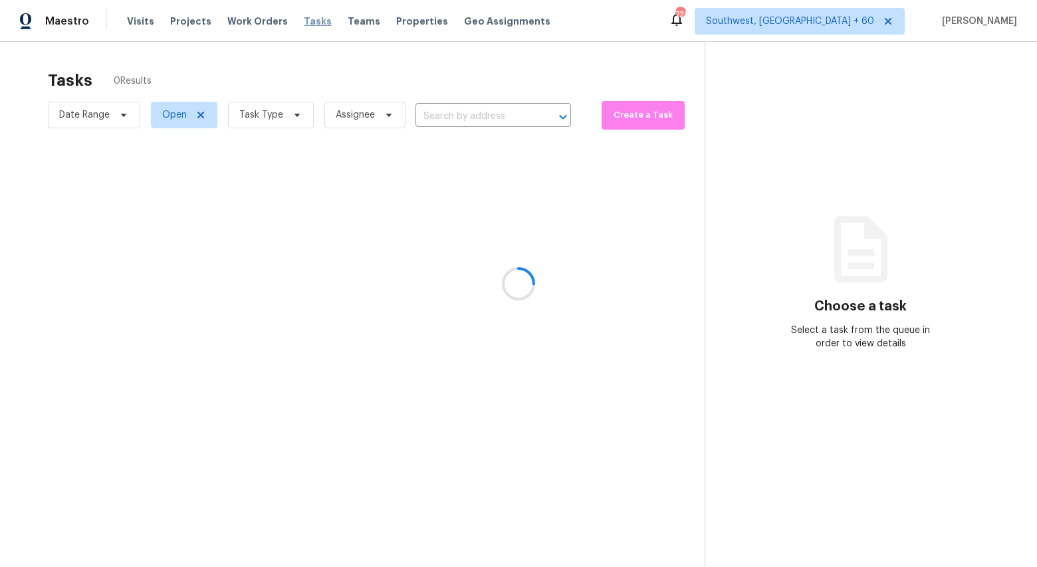
click at [304, 21] on div at bounding box center [518, 283] width 1037 height 567
click at [271, 116] on span "Task Type" at bounding box center [261, 114] width 44 height 13
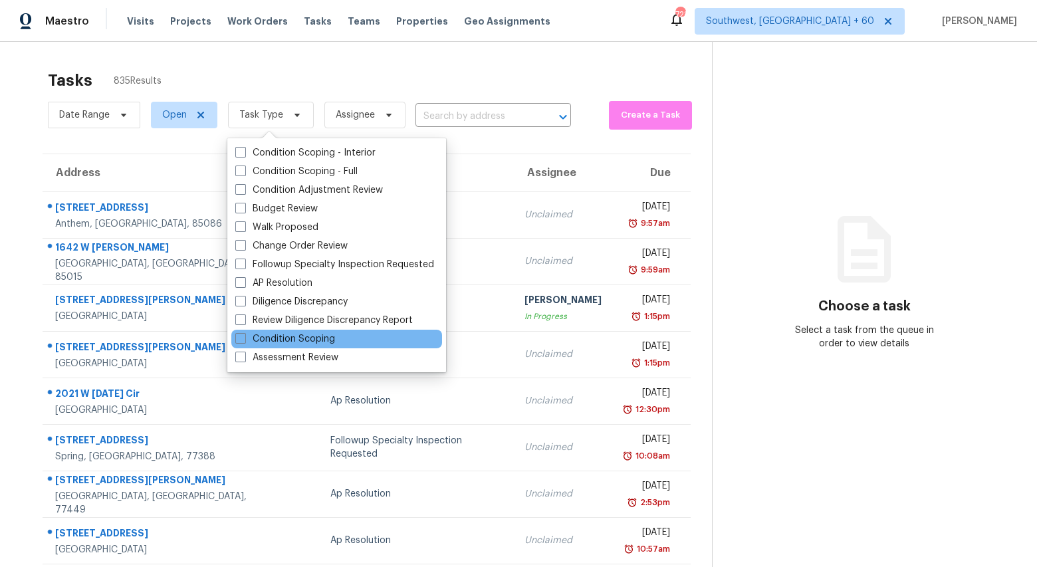
click at [296, 346] on div "Condition Scoping" at bounding box center [336, 339] width 211 height 19
click at [273, 335] on label "Condition Scoping" at bounding box center [285, 338] width 100 height 13
click at [244, 335] on input "Condition Scoping" at bounding box center [239, 336] width 9 height 9
checkbox input "true"
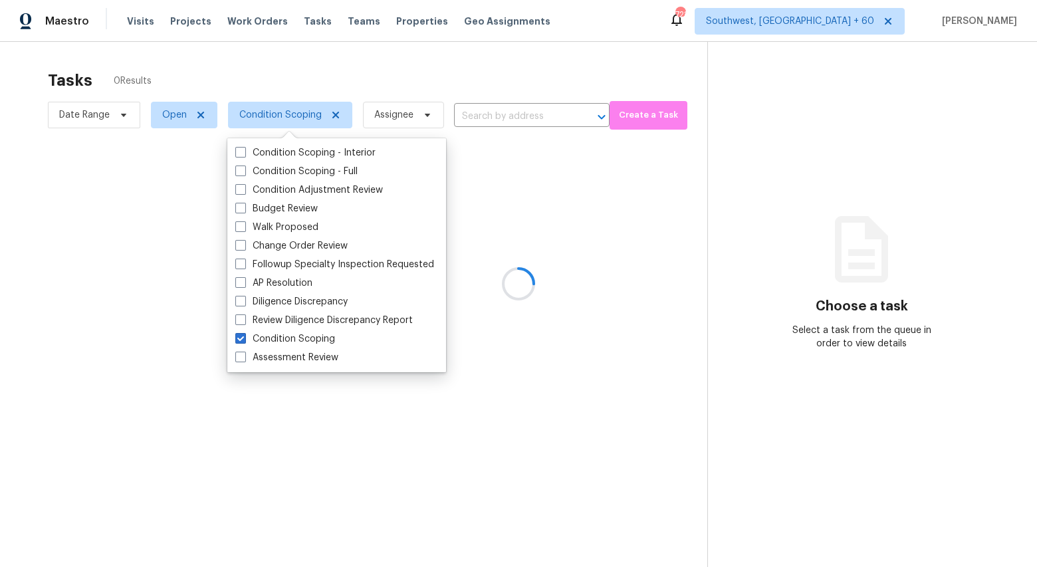
click at [184, 64] on div at bounding box center [518, 283] width 1037 height 567
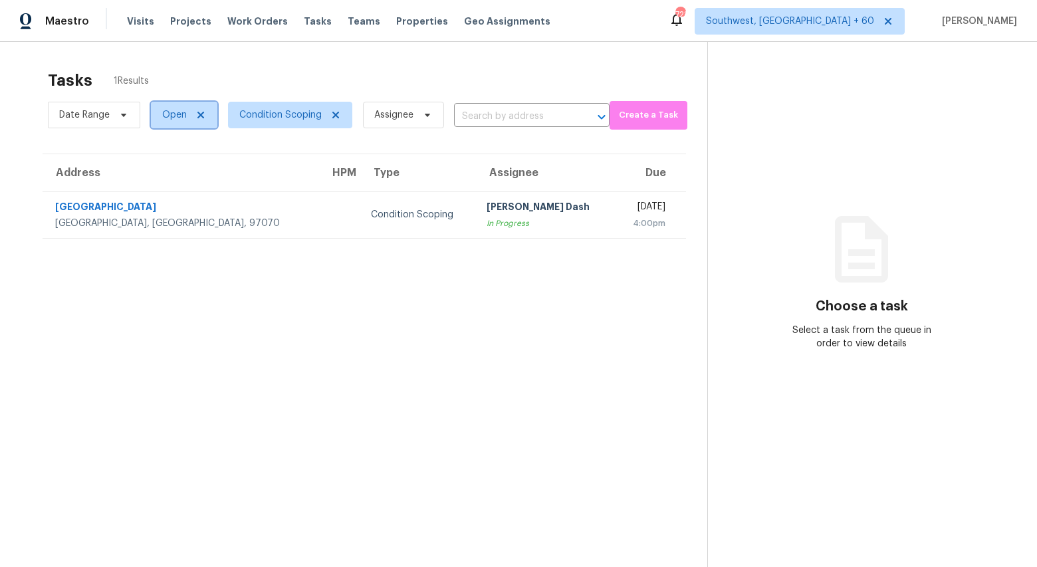
click at [173, 118] on span "Open" at bounding box center [174, 114] width 25 height 13
click at [181, 170] on label "Closed" at bounding box center [182, 171] width 48 height 13
click at [167, 170] on input "Closed" at bounding box center [162, 169] width 9 height 9
checkbox input "true"
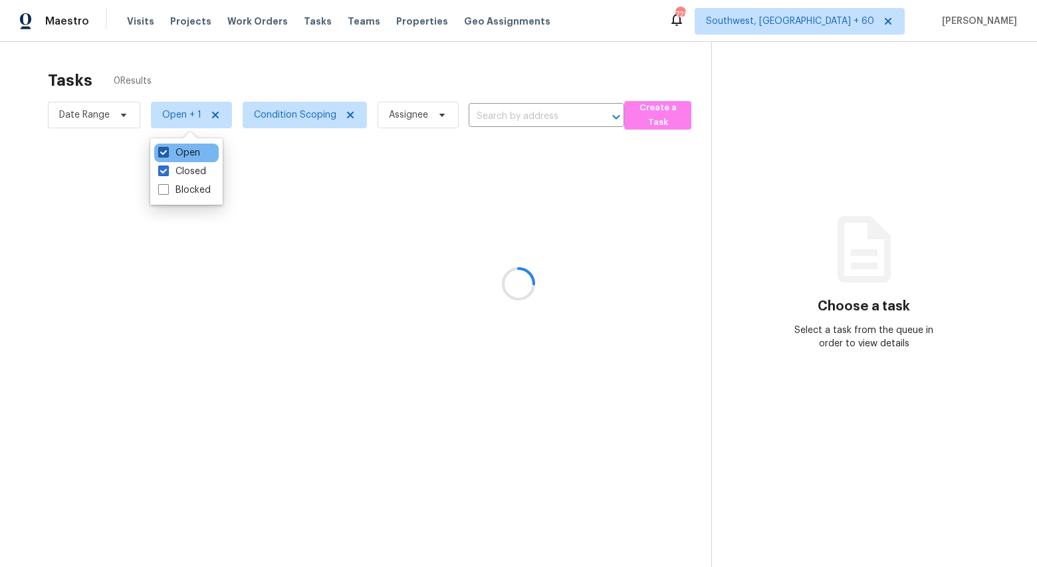
click at [180, 153] on label "Open" at bounding box center [179, 152] width 42 height 13
click at [167, 153] on input "Open" at bounding box center [162, 150] width 9 height 9
checkbox input "false"
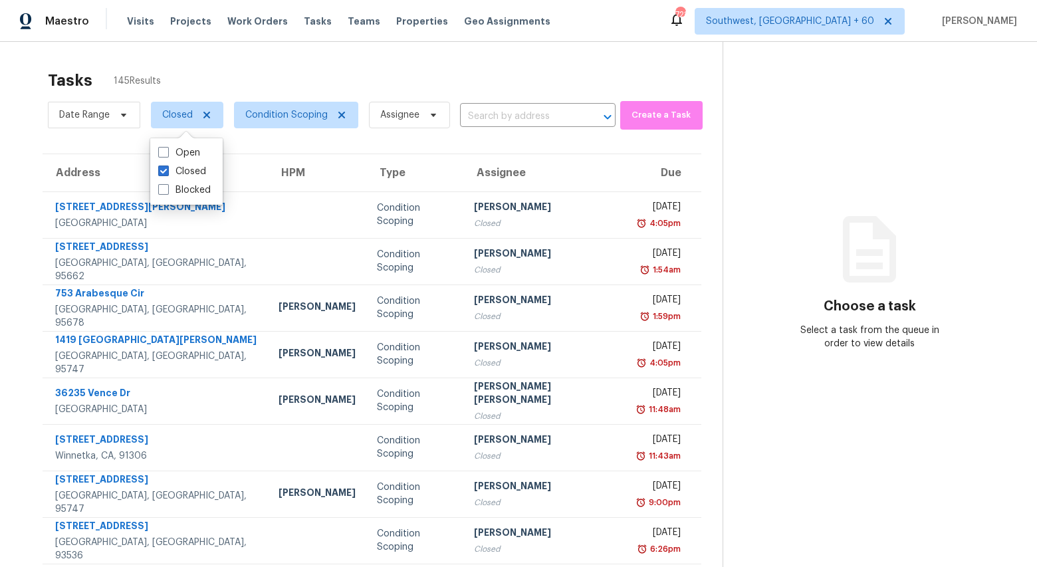
click at [496, 115] on input "text" at bounding box center [519, 116] width 118 height 21
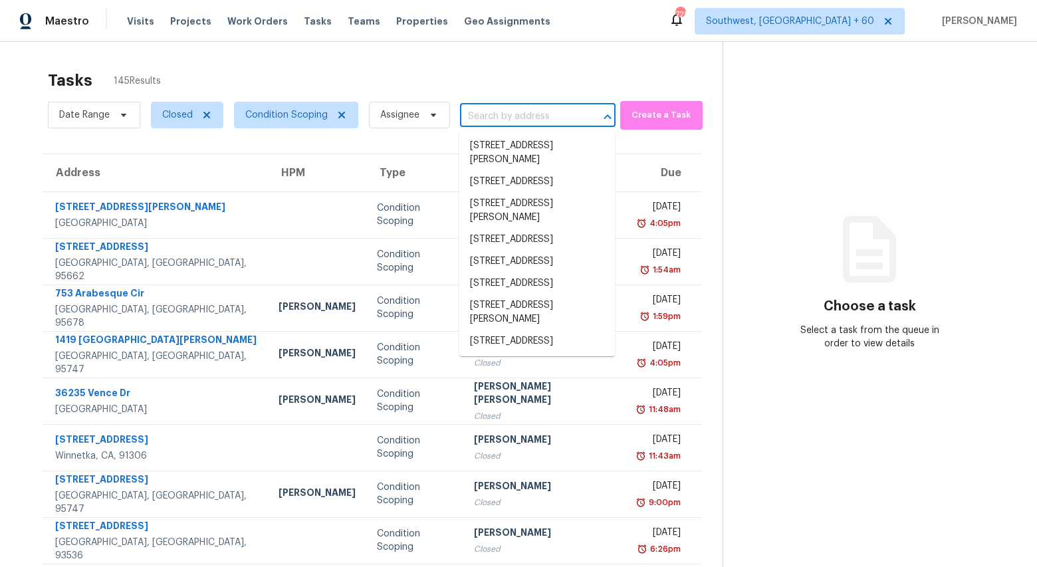
paste input "9141 E Albany St, Mesa, AZ 85207"
type input "9141 E Albany St, Mesa, AZ 85207"
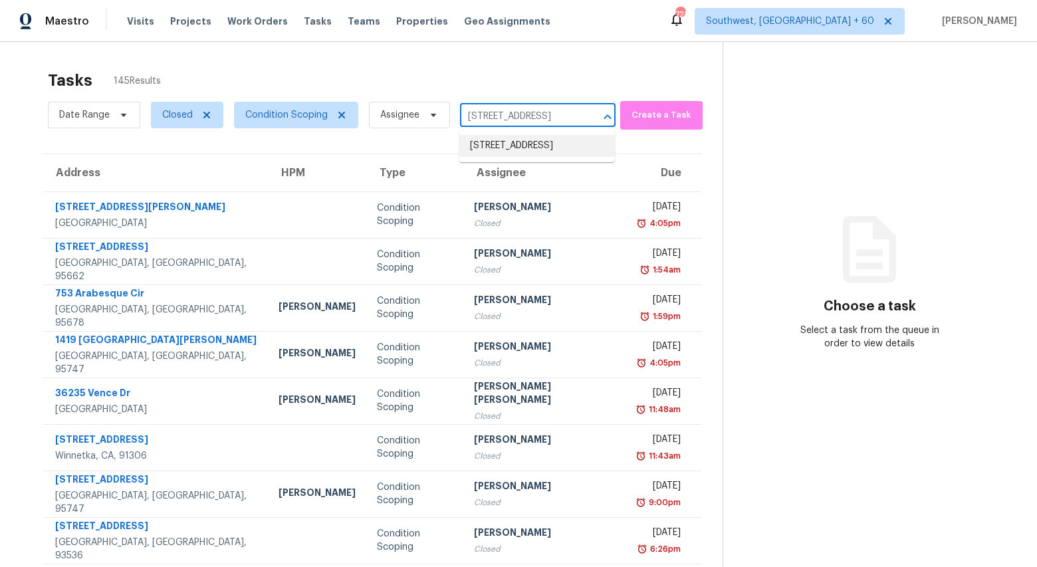
click at [489, 152] on li "9141 E Albany St, Mesa, AZ 85207" at bounding box center [537, 146] width 156 height 22
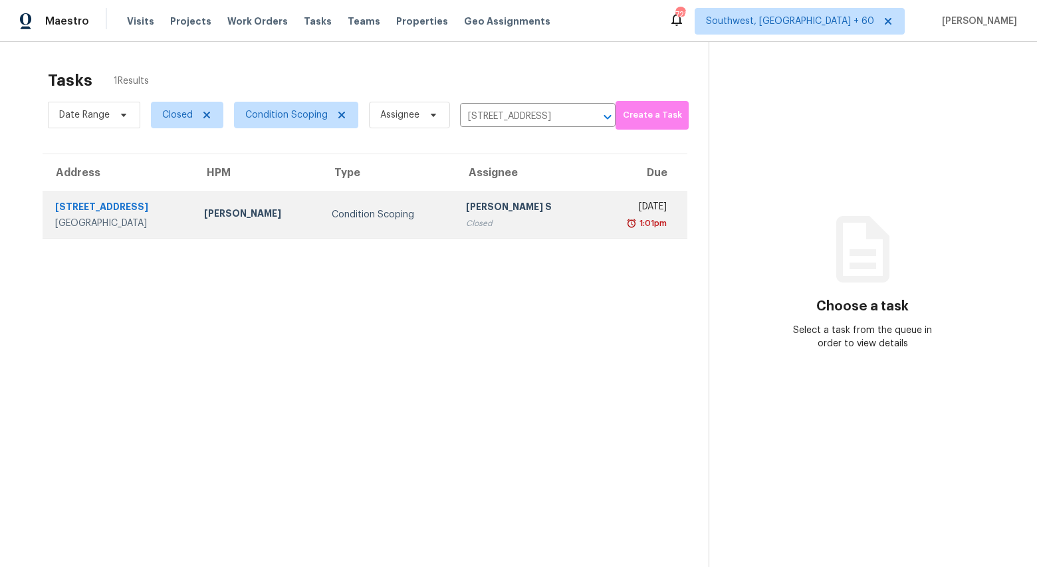
click at [455, 213] on td "Anbu Jebakumar S Closed" at bounding box center [524, 215] width 139 height 47
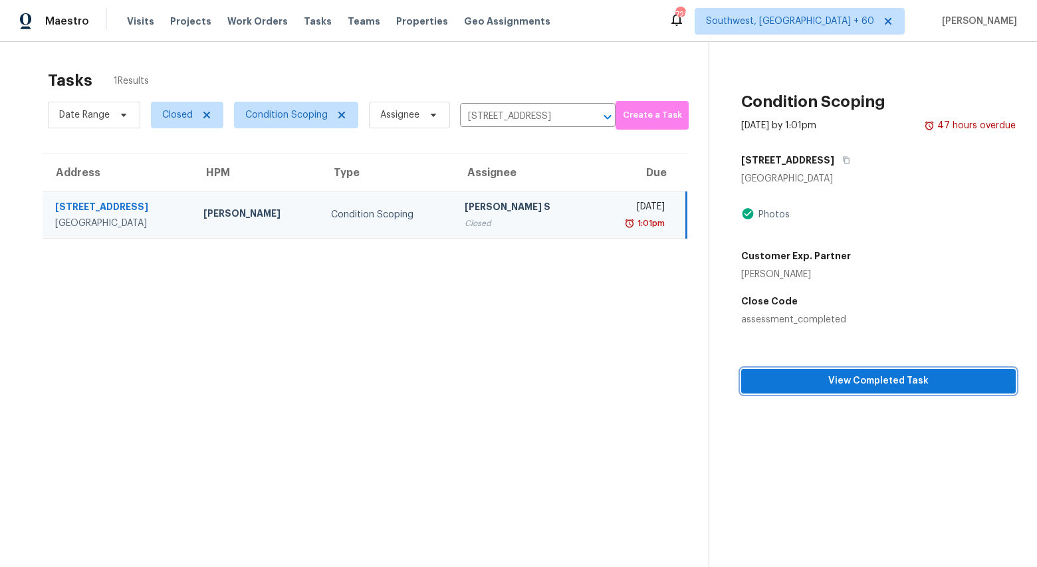
click at [785, 386] on span "View Completed Task" at bounding box center [878, 381] width 253 height 17
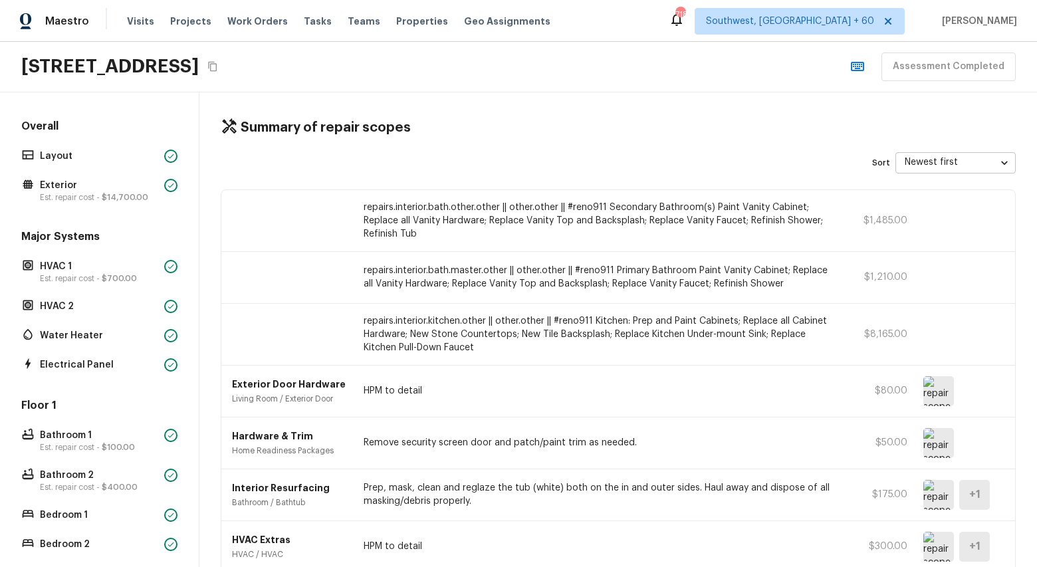
click at [58, 166] on div "Overall Layout Exterior Est. repair cost - $14,700.00" at bounding box center [100, 162] width 162 height 86
click at [57, 160] on p "Layout" at bounding box center [99, 156] width 119 height 13
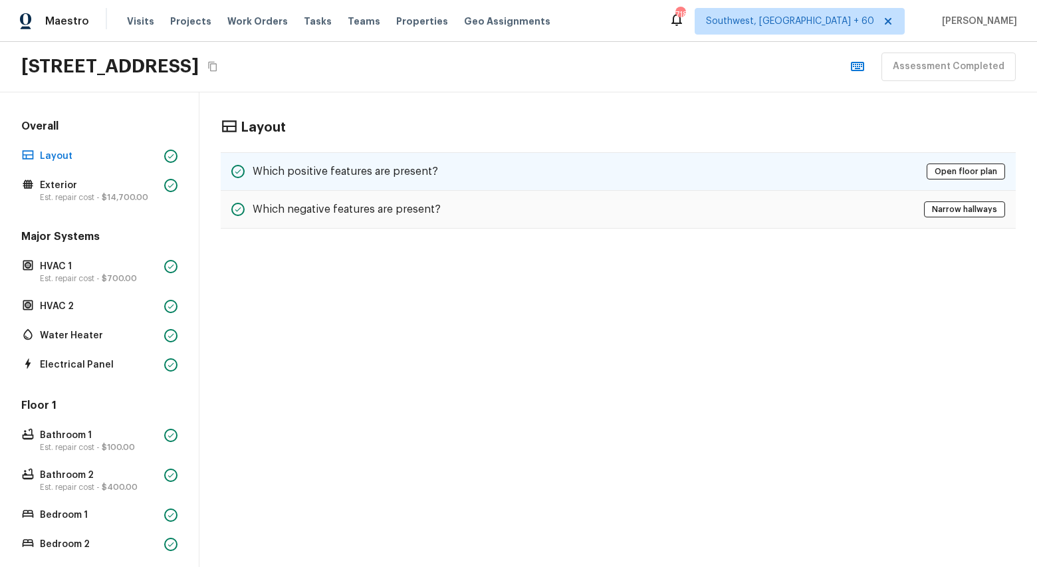
click at [456, 180] on div "Which positive features are present? Open floor plan" at bounding box center [618, 171] width 795 height 39
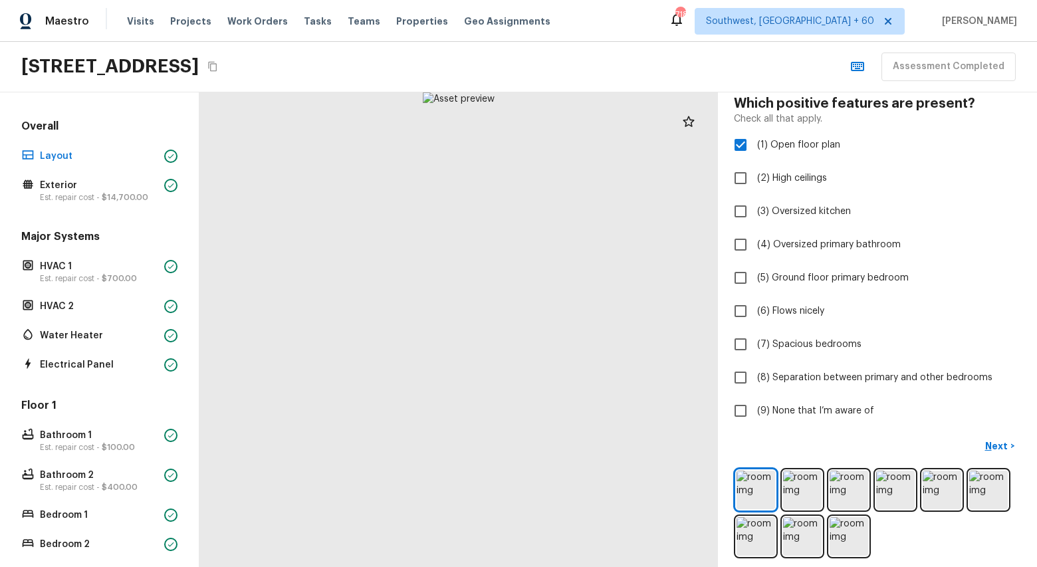
scroll to position [72, 0]
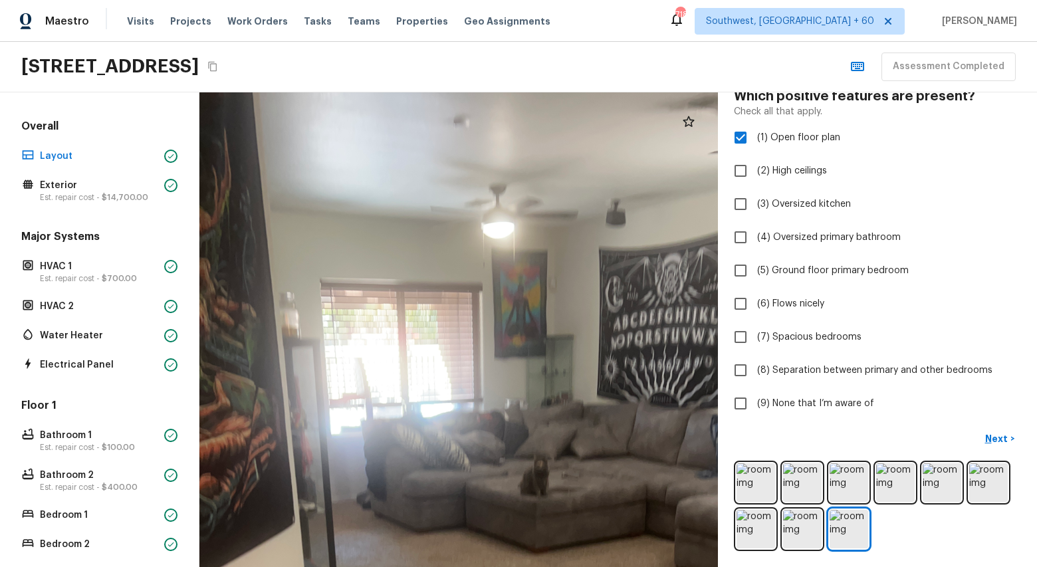
drag, startPoint x: 434, startPoint y: 259, endPoint x: 560, endPoint y: 547, distance: 314.4
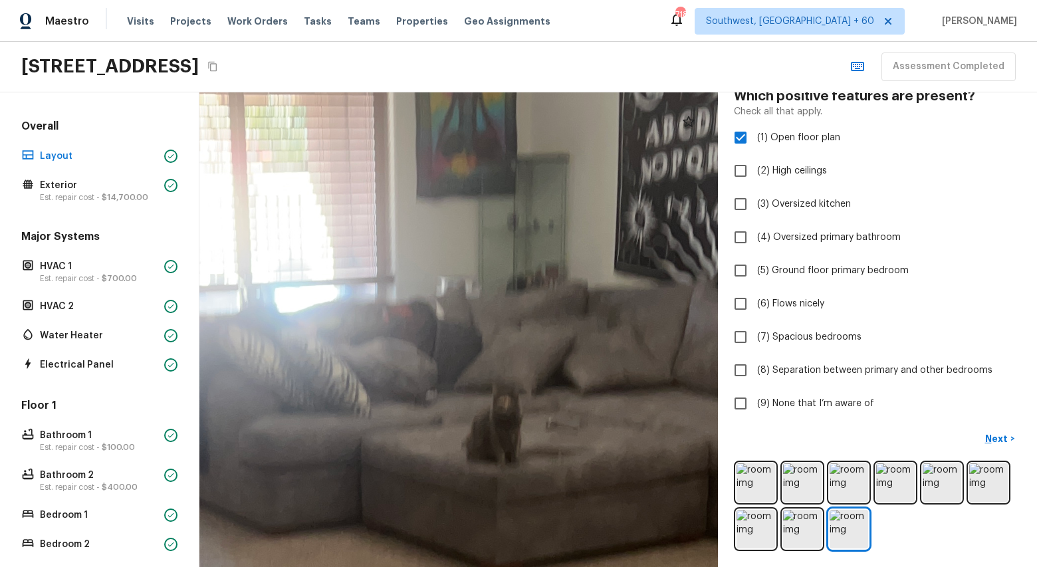
drag, startPoint x: 487, startPoint y: 327, endPoint x: 503, endPoint y: 449, distance: 122.8
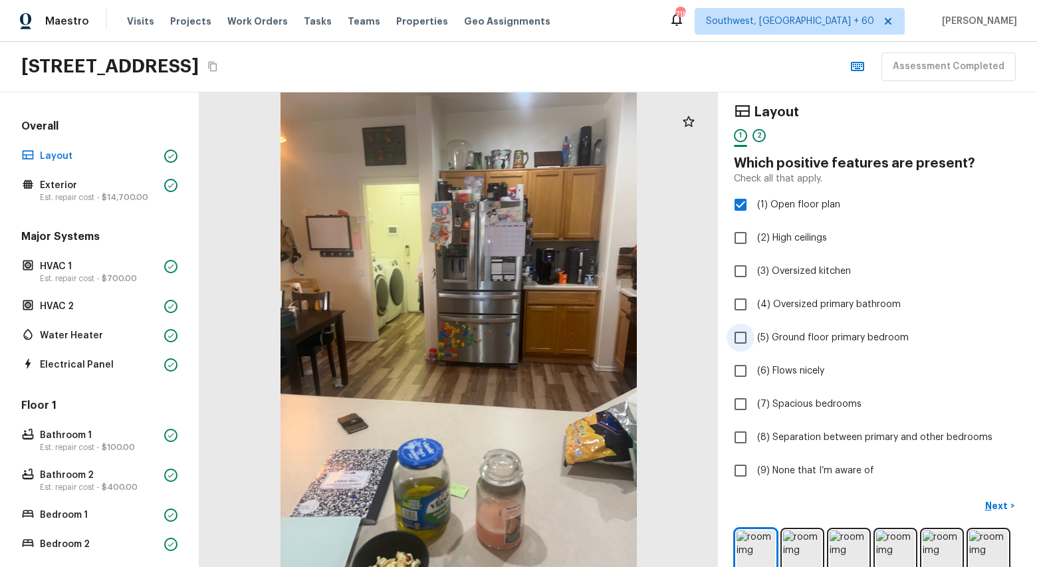
scroll to position [0, 0]
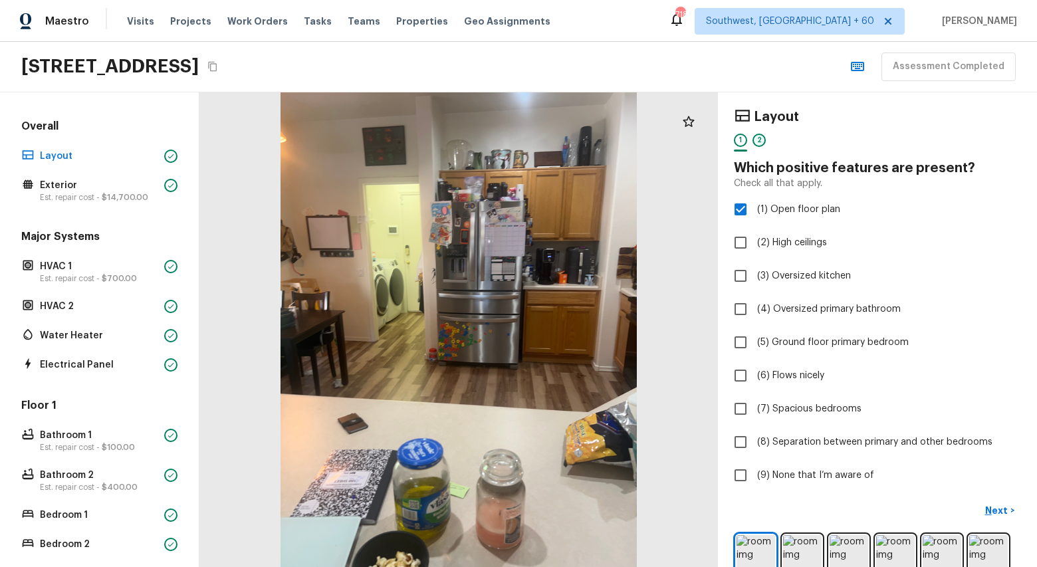
click at [762, 140] on div "2" at bounding box center [759, 140] width 13 height 13
click at [740, 140] on div "1" at bounding box center [740, 140] width 13 height 13
click at [74, 197] on p "Est. repair cost - $14,700.00" at bounding box center [99, 197] width 119 height 11
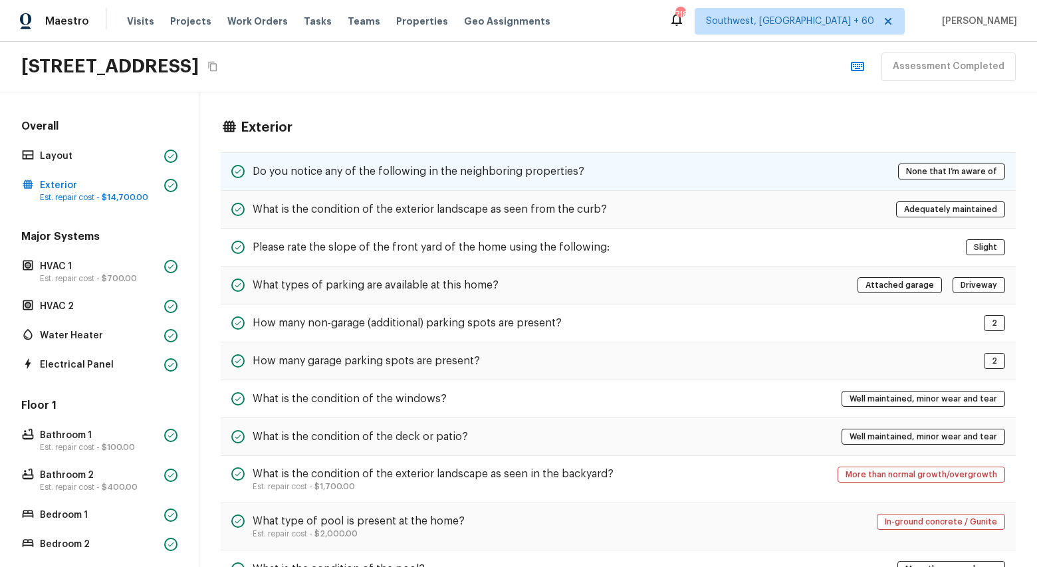
click at [358, 172] on h5 "Do you notice any of the following in the neighboring properties?" at bounding box center [419, 171] width 332 height 15
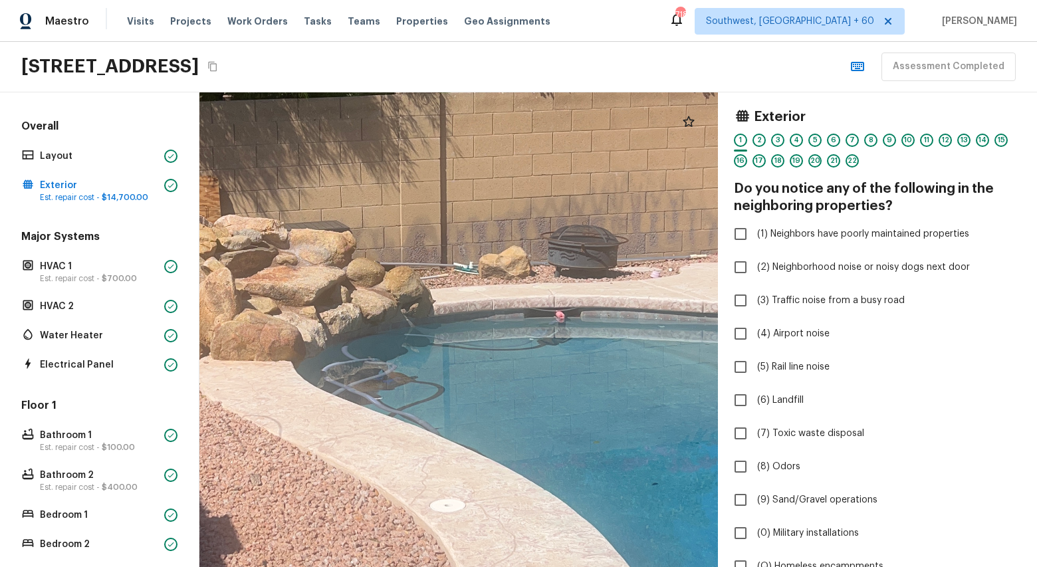
click at [503, 282] on div at bounding box center [328, 277] width 1736 height 1589
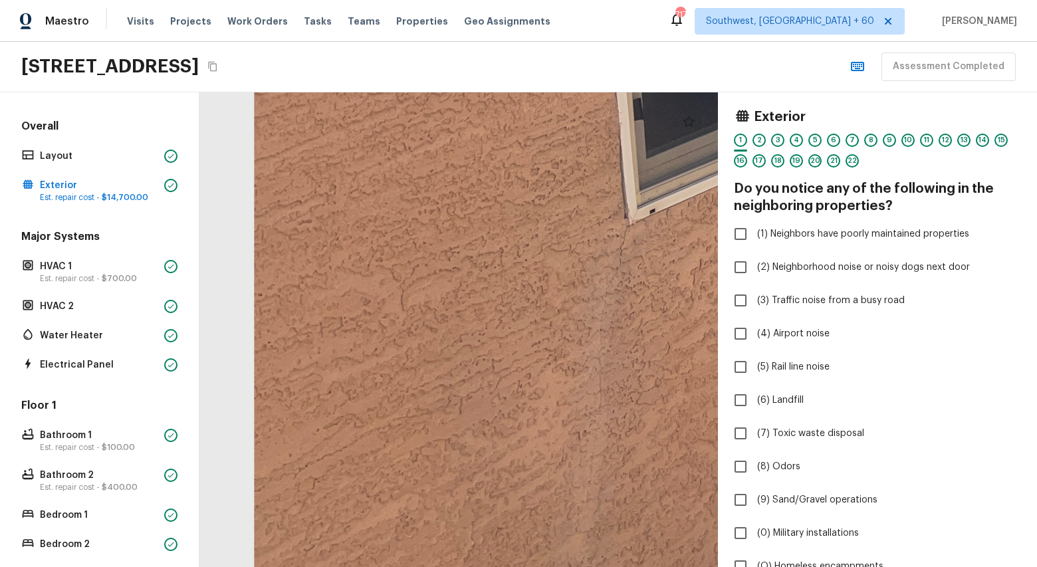
drag, startPoint x: 632, startPoint y: 234, endPoint x: 380, endPoint y: 59, distance: 307.1
click at [380, 58] on div "Maestro Visits Projects Work Orders Tasks Teams Properties Geo Assignments 717 …" at bounding box center [518, 283] width 1037 height 567
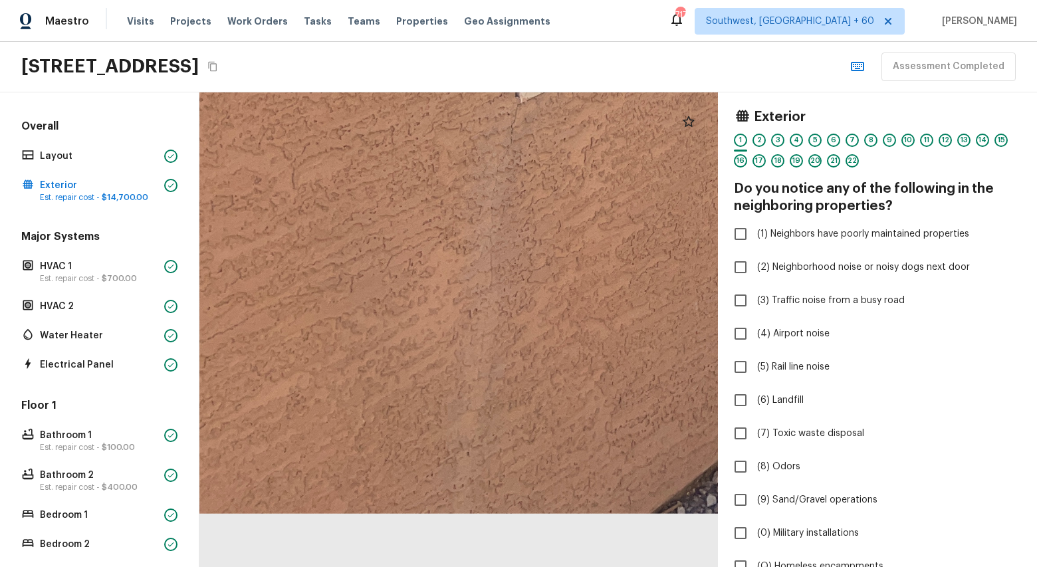
drag, startPoint x: 486, startPoint y: 206, endPoint x: 375, endPoint y: 37, distance: 202.7
click at [375, 36] on div "Maestro Visits Projects Work Orders Tasks Teams Properties Geo Assignments 717 …" at bounding box center [518, 283] width 1037 height 567
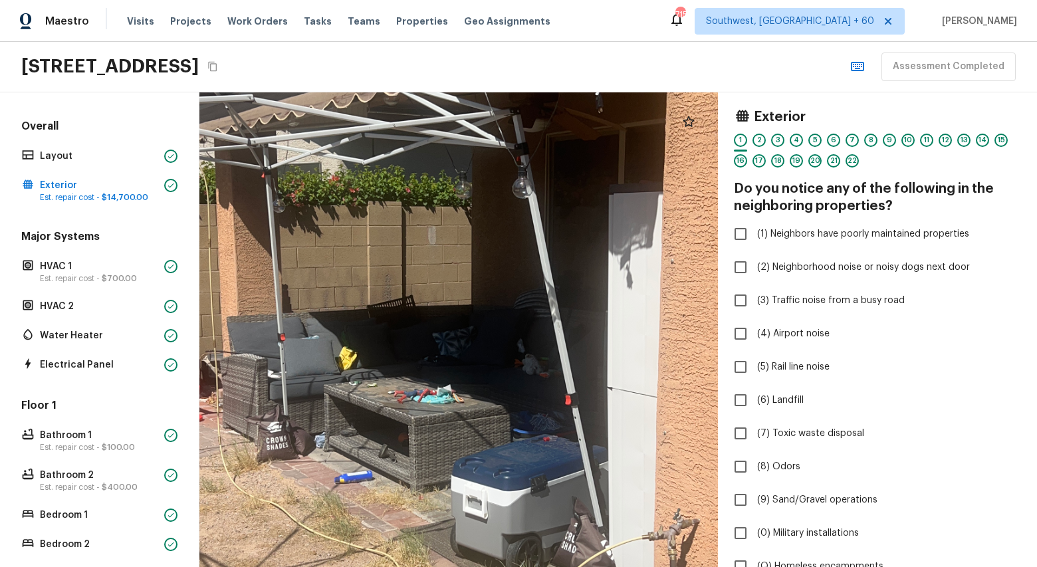
drag, startPoint x: 453, startPoint y: 324, endPoint x: 374, endPoint y: 199, distance: 147.6
click at [374, 199] on div at bounding box center [438, 346] width 1329 height 1216
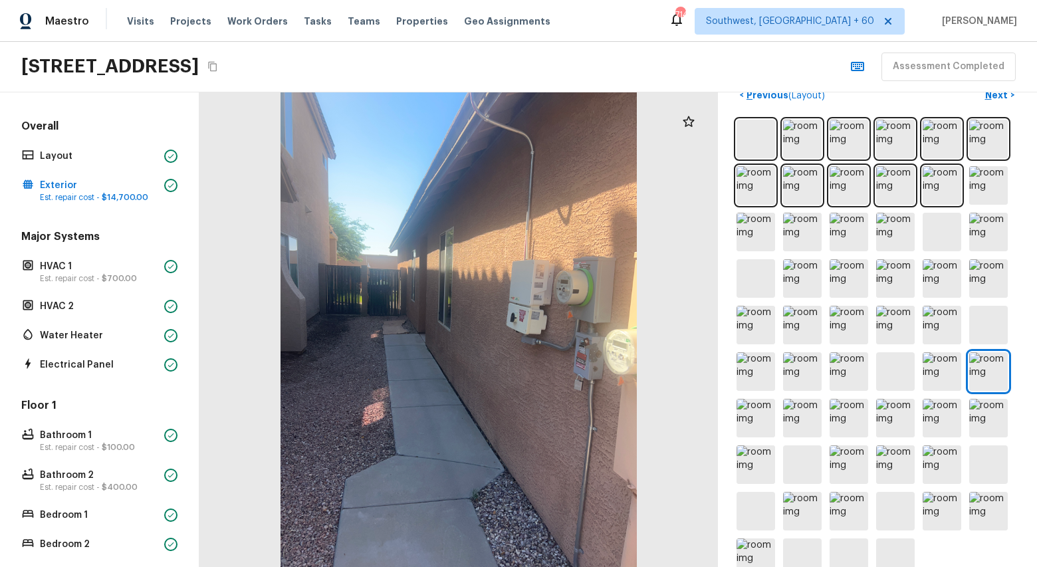
scroll to position [569, 0]
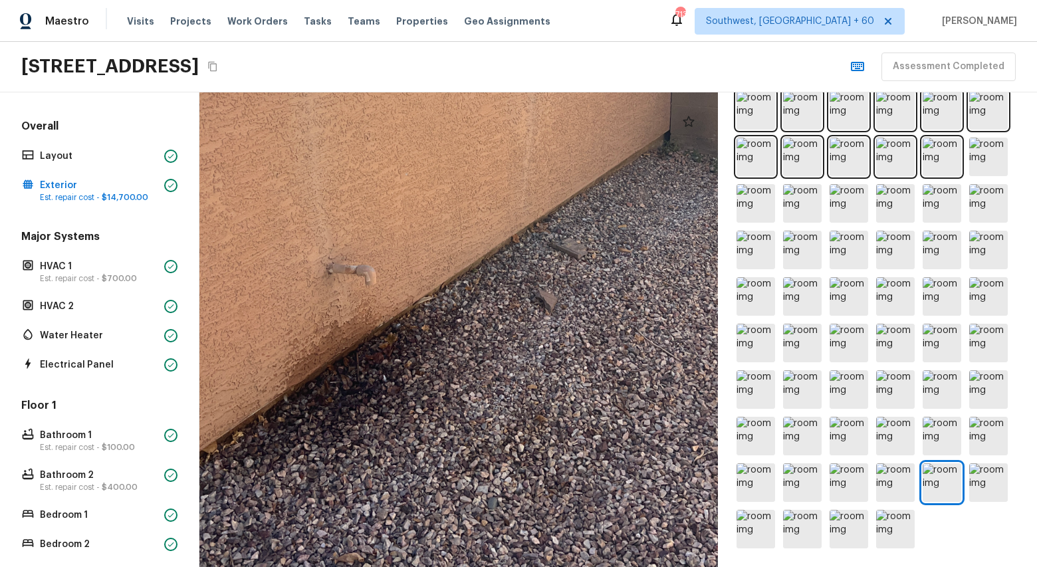
drag, startPoint x: 414, startPoint y: 334, endPoint x: 399, endPoint y: 138, distance: 196.7
click at [399, 137] on div at bounding box center [504, 141] width 1166 height 1067
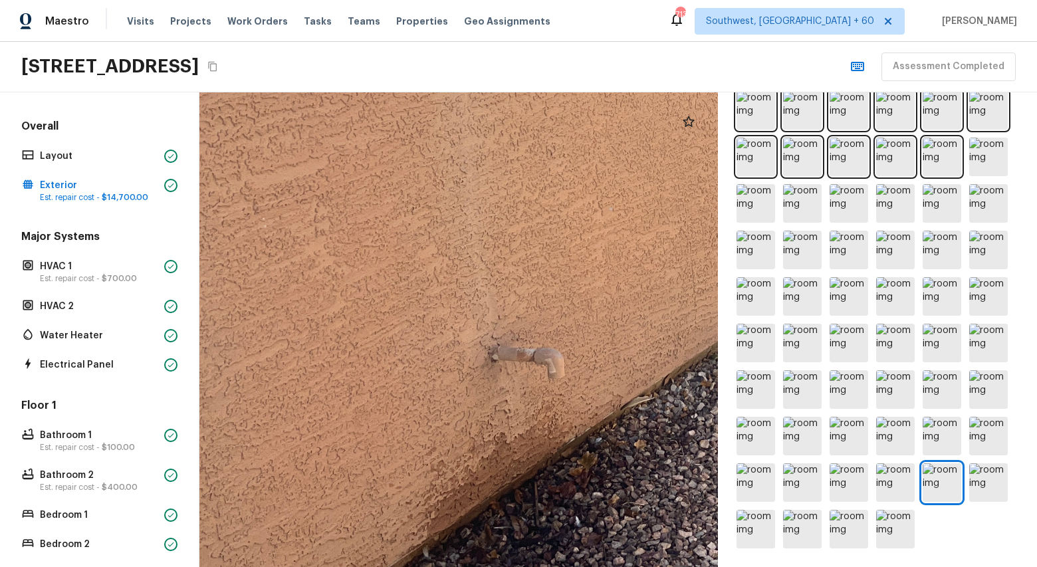
drag, startPoint x: 317, startPoint y: 189, endPoint x: 532, endPoint y: 283, distance: 234.3
click at [532, 283] on div at bounding box center [760, 160] width 1787 height 1636
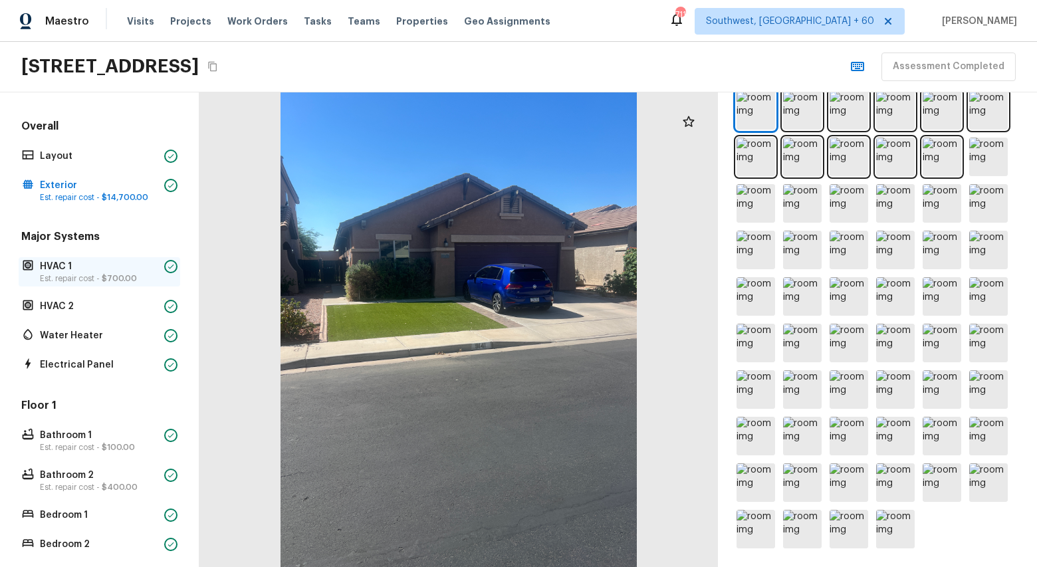
click at [51, 280] on p "Est. repair cost - $700.00" at bounding box center [99, 278] width 119 height 11
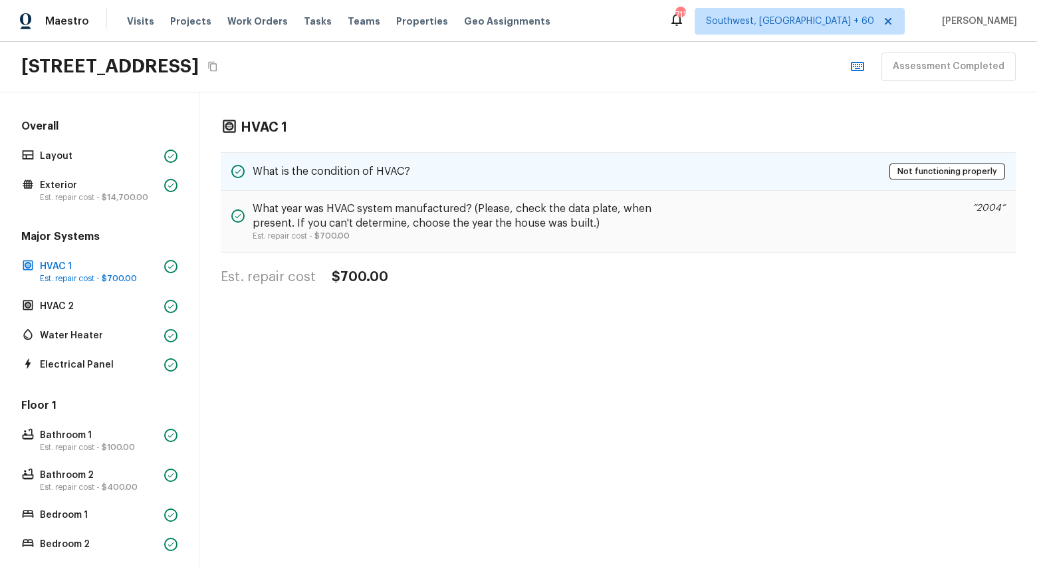
click at [448, 180] on div "What is the condition of HVAC? Not functioning properly" at bounding box center [618, 171] width 795 height 39
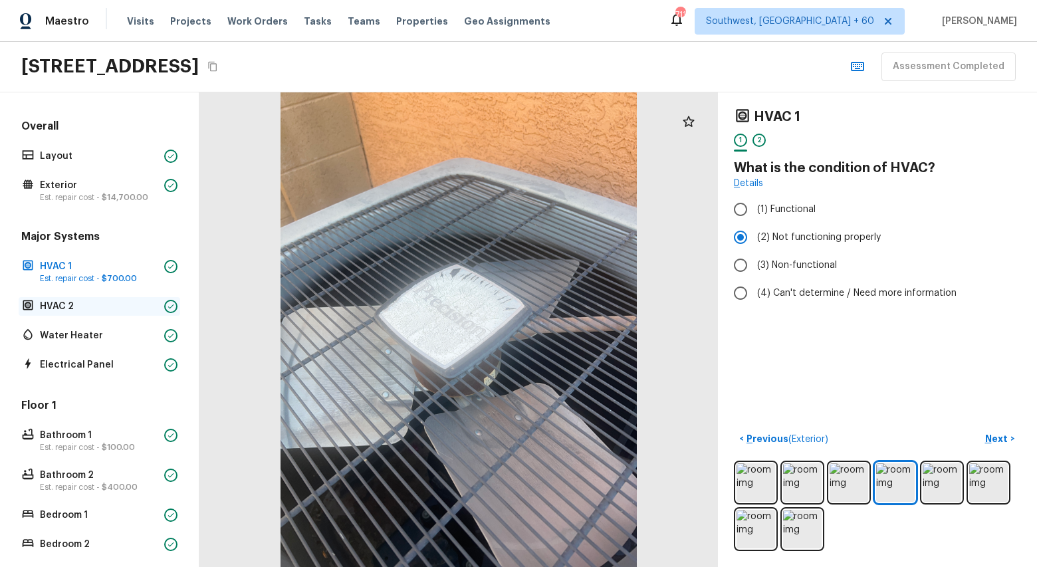
click at [72, 311] on p "HVAC 2" at bounding box center [99, 306] width 119 height 13
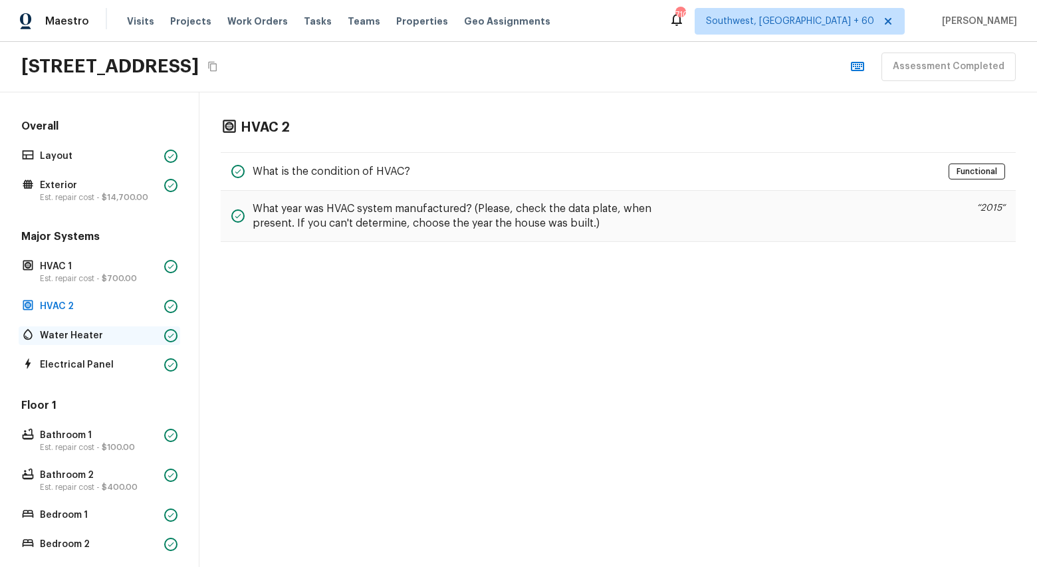
click at [45, 331] on p "Water Heater" at bounding box center [99, 335] width 119 height 13
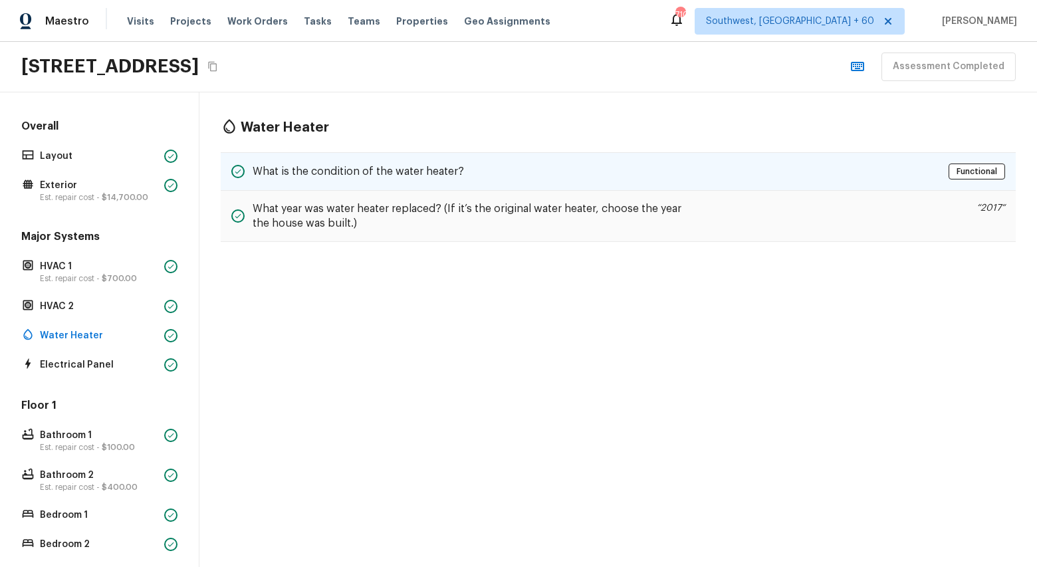
click at [377, 173] on h5 "What is the condition of the water heater?" at bounding box center [358, 171] width 211 height 15
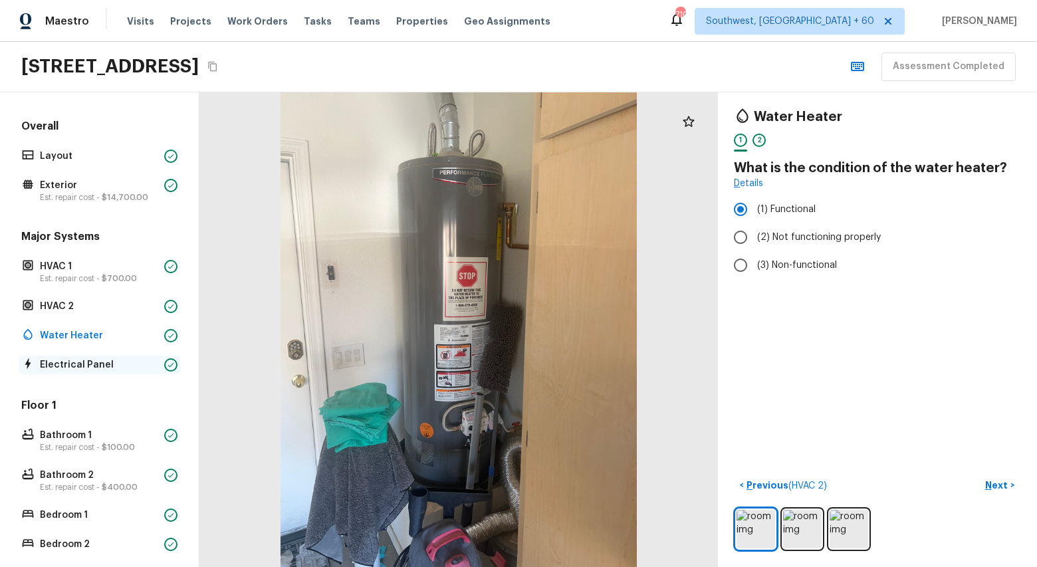
click at [83, 369] on p "Electrical Panel" at bounding box center [99, 364] width 119 height 13
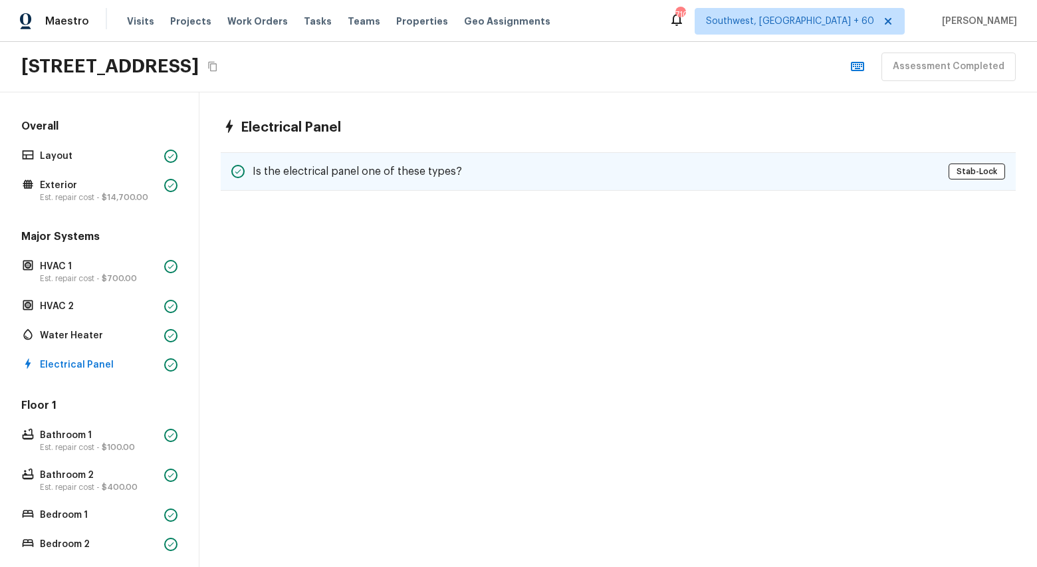
click at [540, 172] on div "Is the electrical panel one of these types? Stab-Lock" at bounding box center [618, 171] width 795 height 39
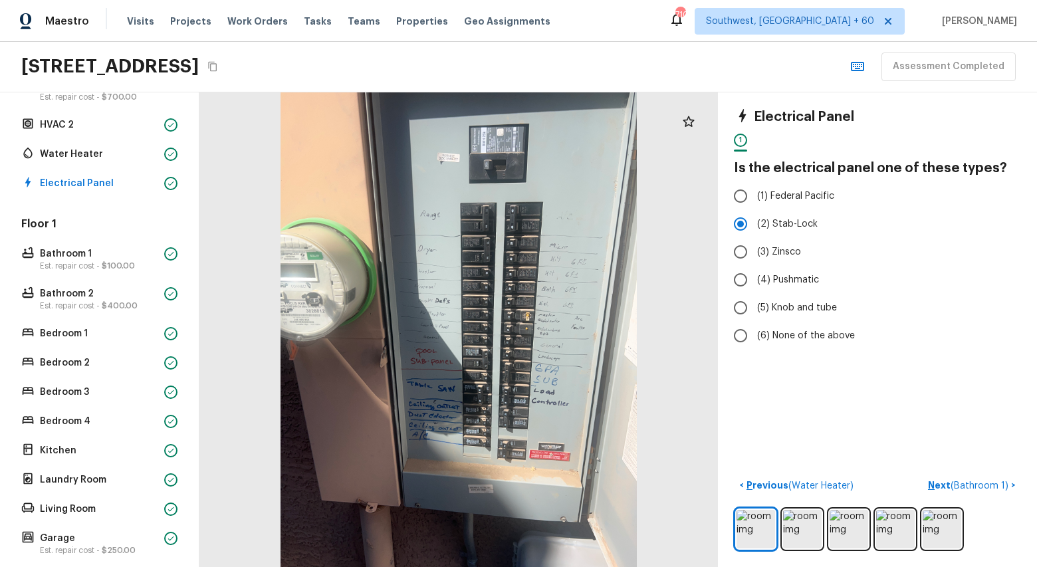
scroll to position [186, 0]
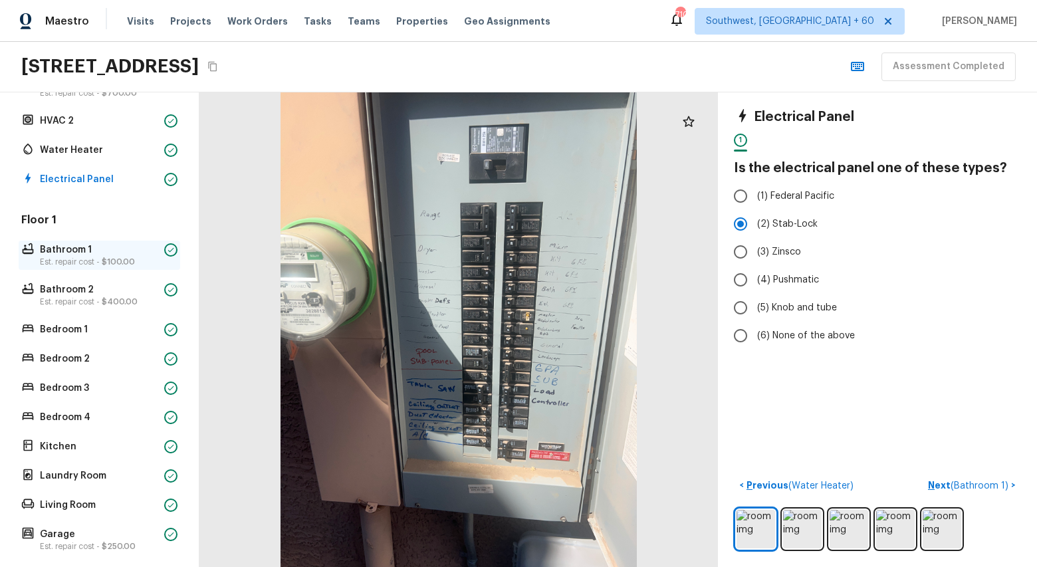
click at [63, 257] on p "Est. repair cost - $100.00" at bounding box center [99, 262] width 119 height 11
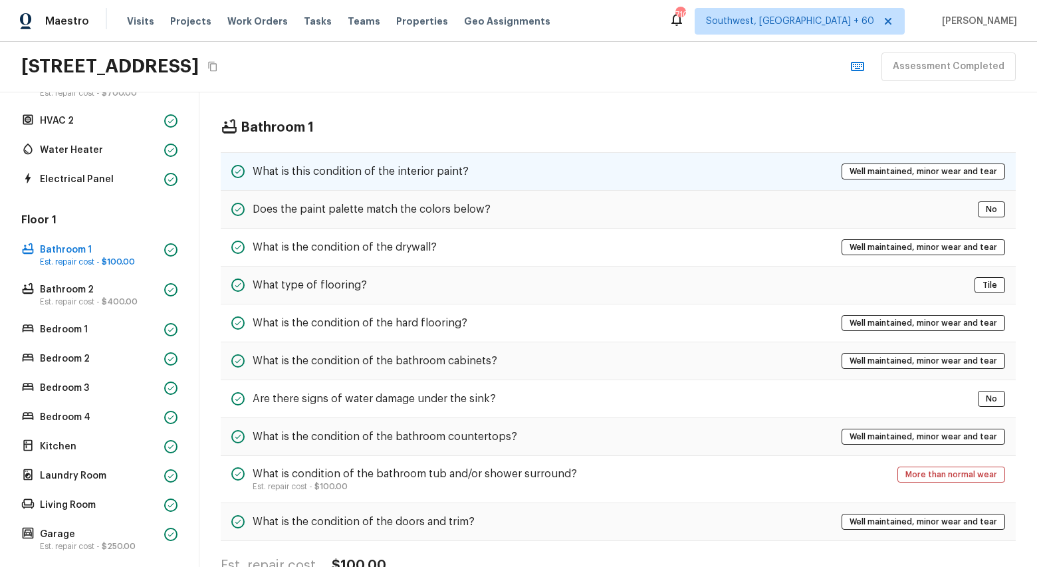
click at [422, 182] on div "What is this condition of the interior paint? Well maintained, minor wear and t…" at bounding box center [618, 171] width 795 height 39
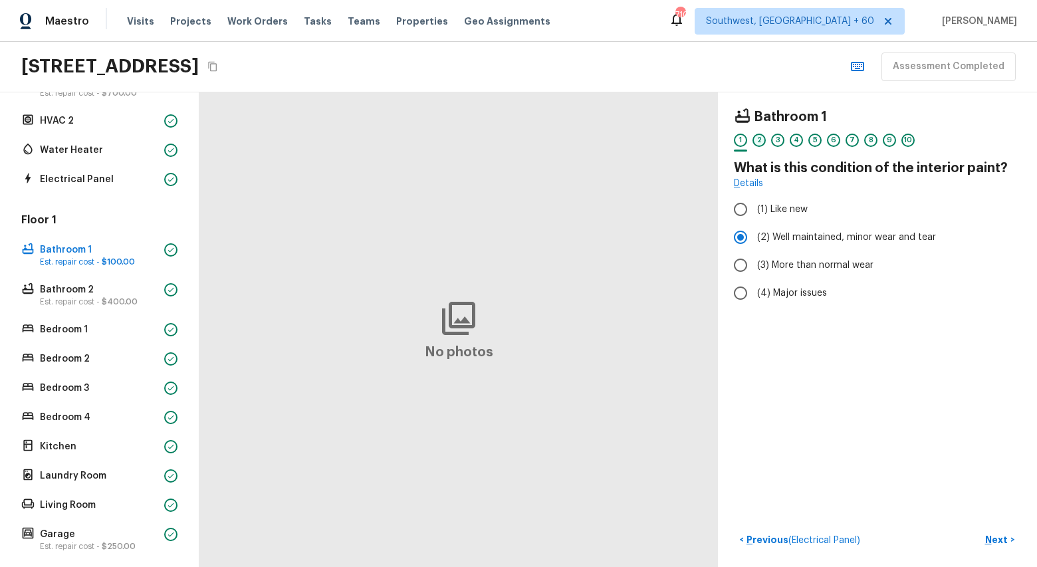
click at [757, 138] on div "2" at bounding box center [759, 140] width 13 height 13
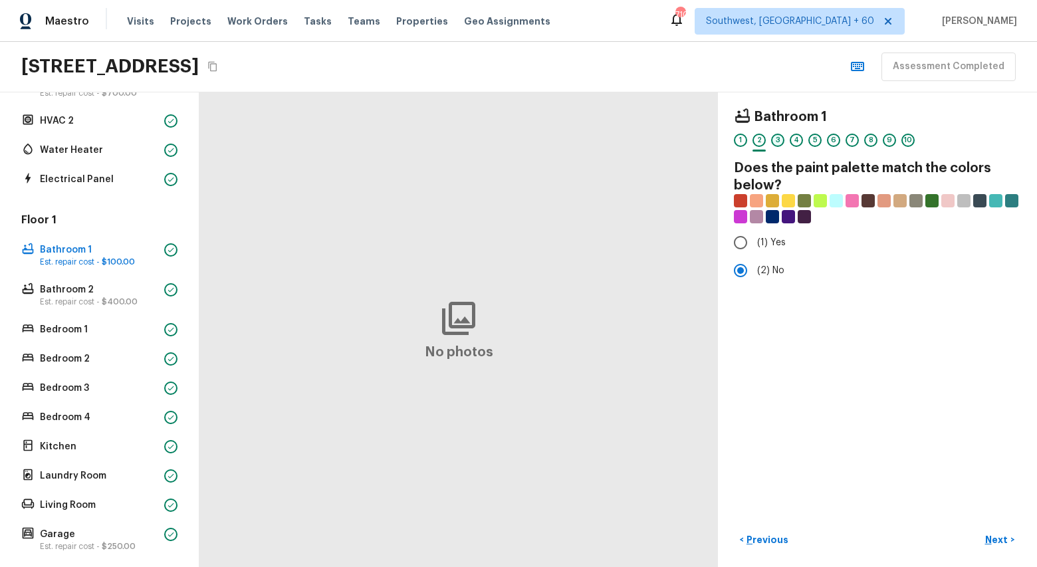
click at [779, 142] on div "3" at bounding box center [777, 140] width 13 height 13
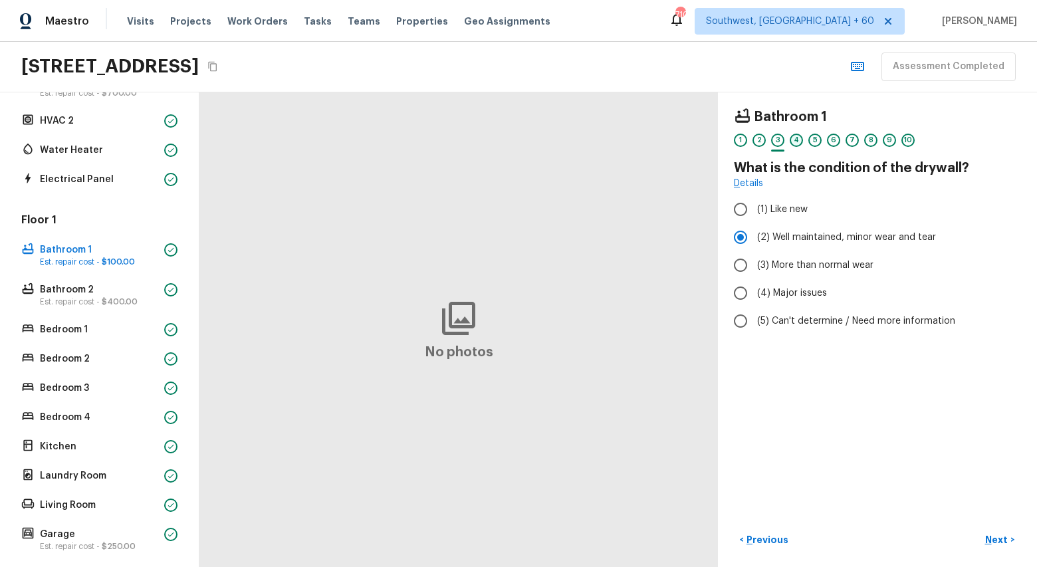
click at [799, 140] on div "4" at bounding box center [796, 140] width 13 height 13
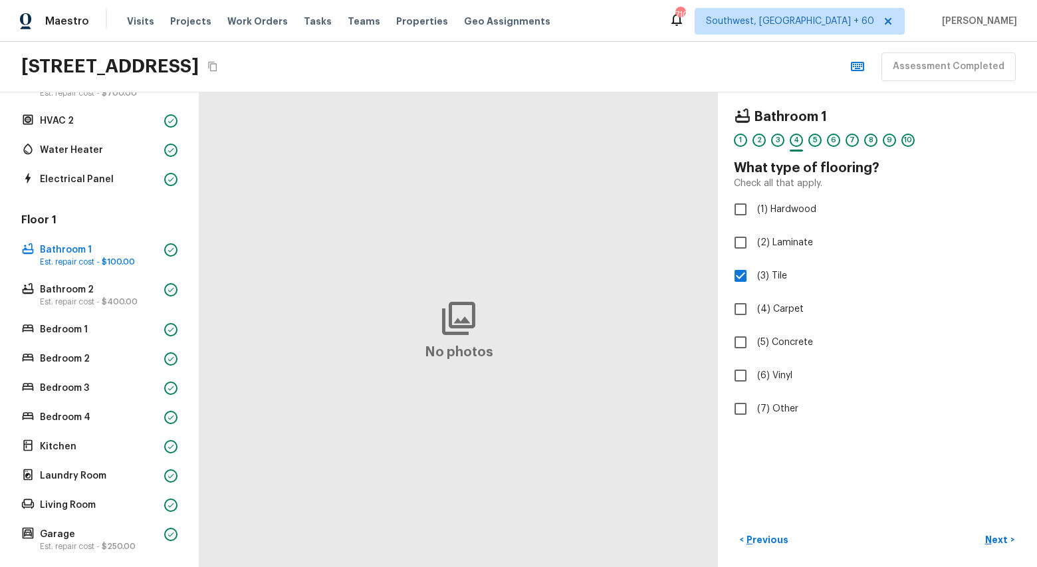
click at [817, 140] on div "5" at bounding box center [815, 140] width 13 height 13
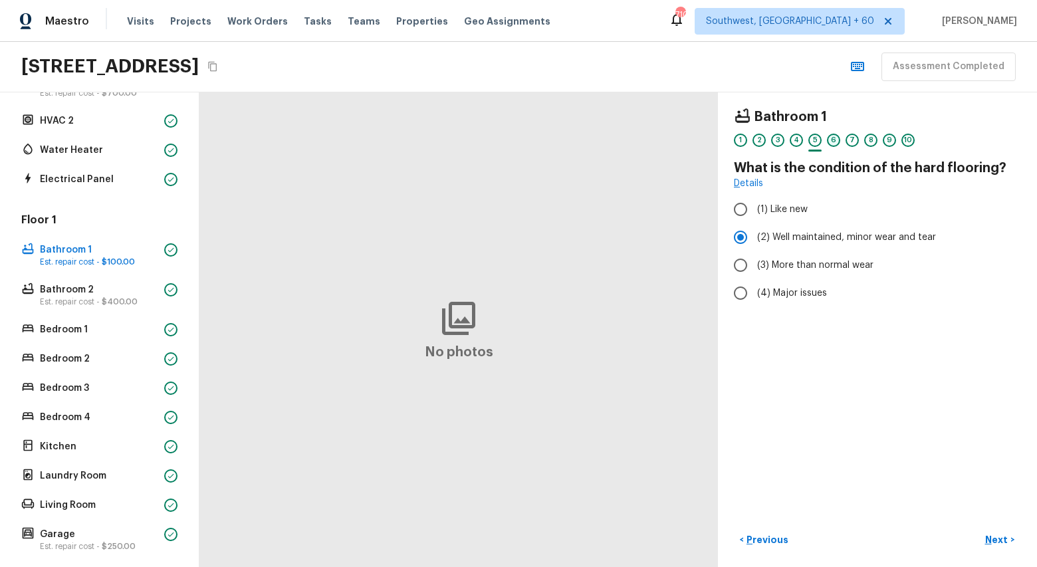
click at [839, 138] on div "6" at bounding box center [833, 140] width 13 height 13
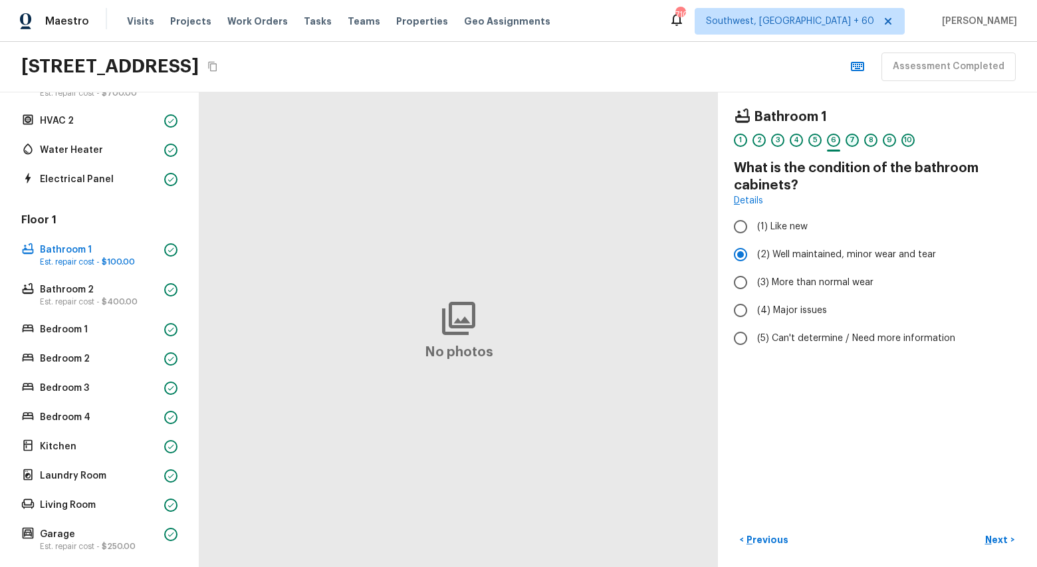
click at [850, 138] on div "7" at bounding box center [852, 140] width 13 height 13
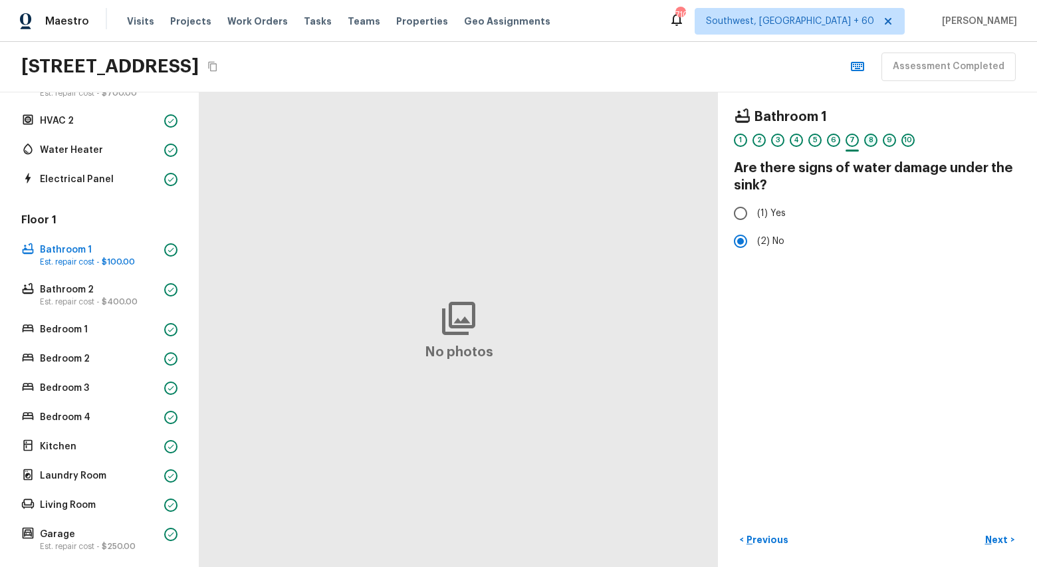
click at [872, 140] on div "8" at bounding box center [870, 140] width 13 height 13
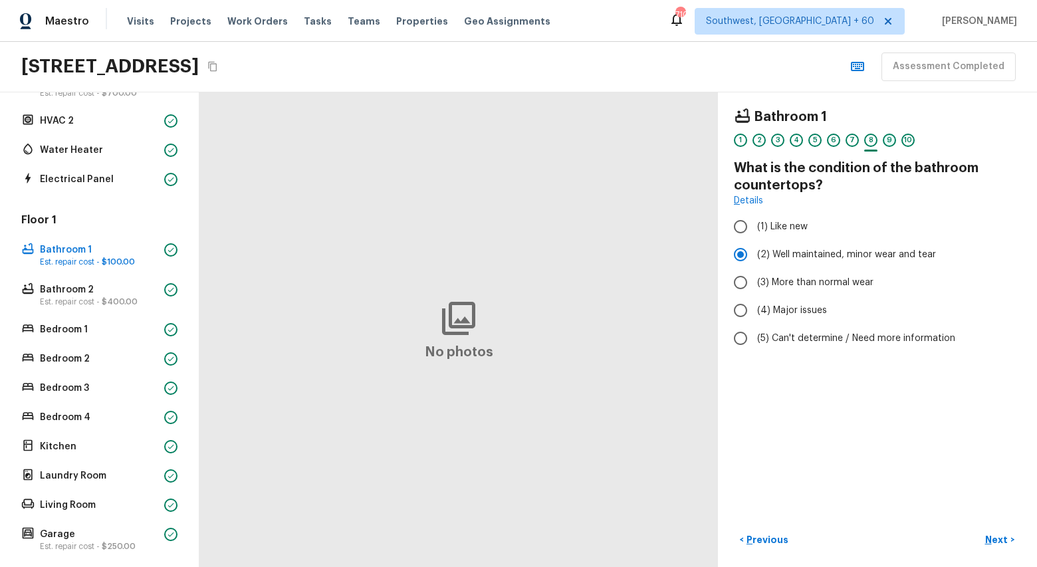
click at [888, 137] on div "9" at bounding box center [889, 140] width 13 height 13
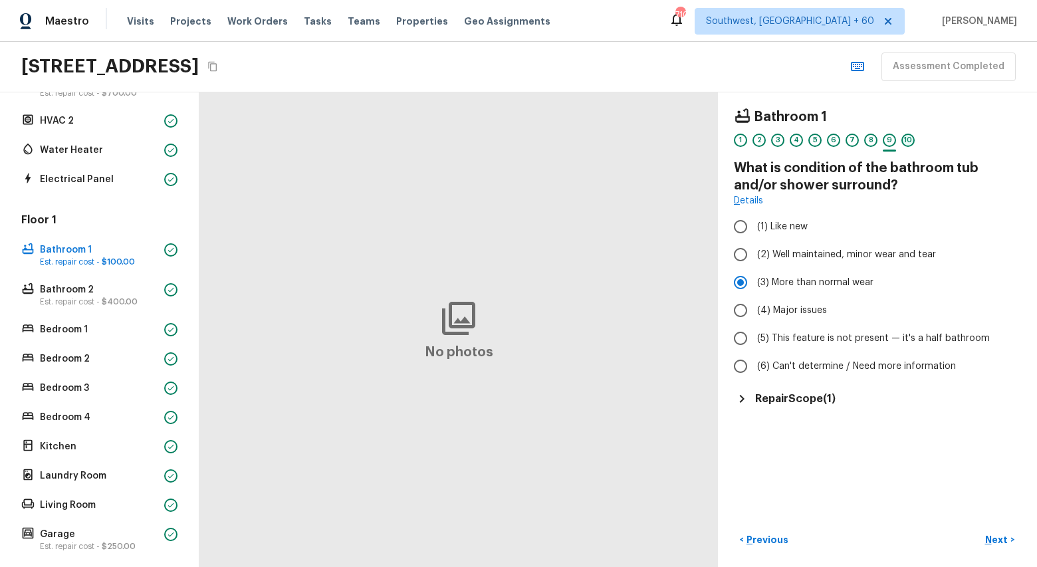
click at [905, 142] on div "10" at bounding box center [908, 140] width 13 height 13
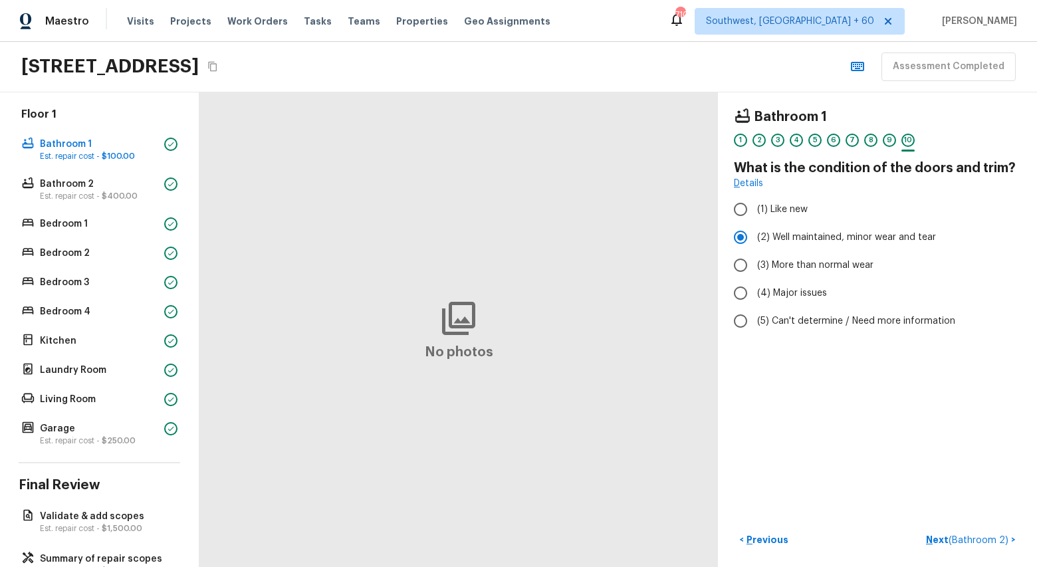
scroll to position [330, 0]
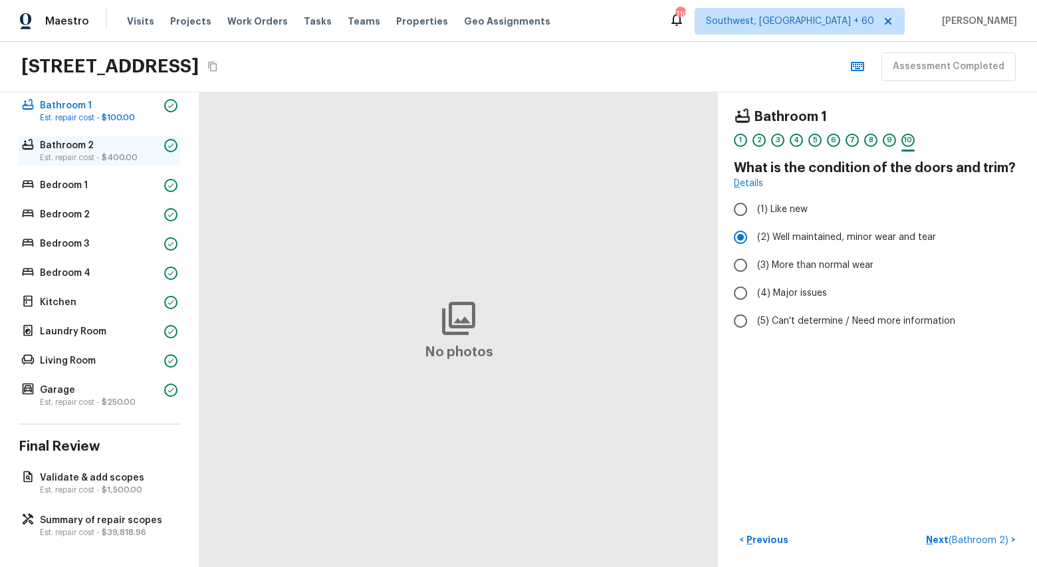
click at [74, 156] on p "Est. repair cost - $400.00" at bounding box center [99, 157] width 119 height 11
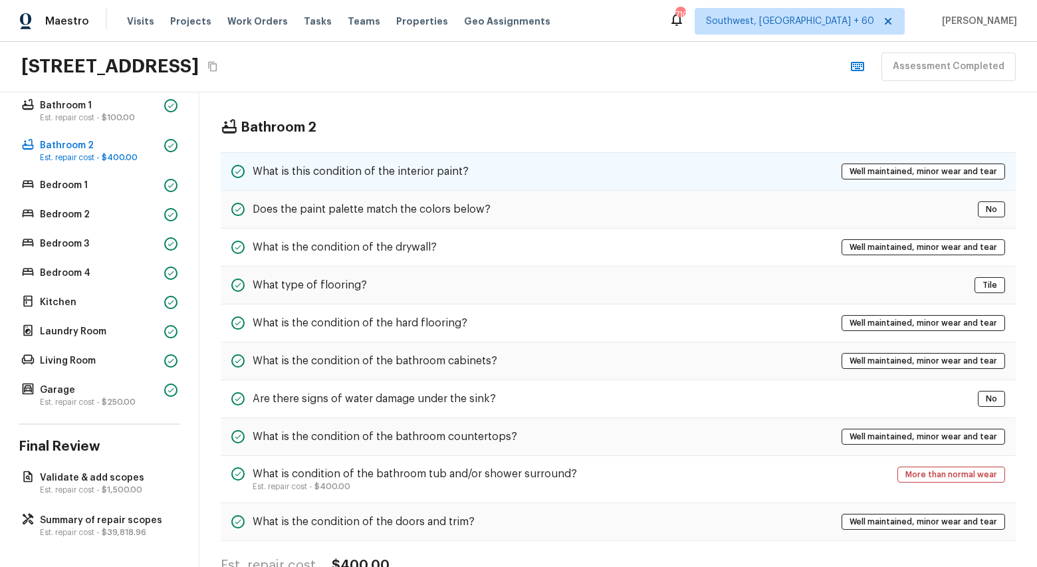
click at [383, 182] on div "What is this condition of the interior paint? Well maintained, minor wear and t…" at bounding box center [618, 171] width 795 height 39
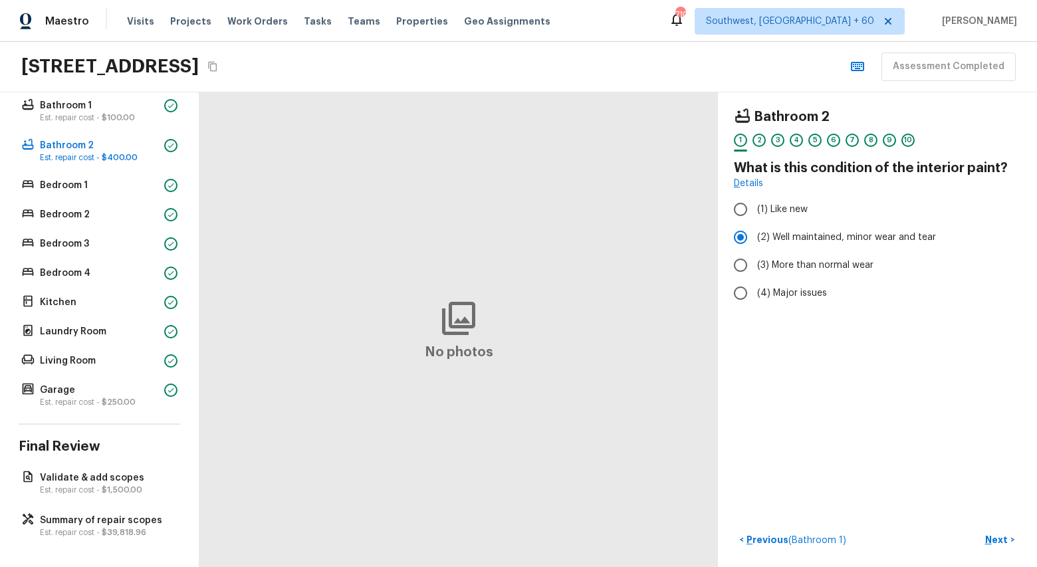
click at [92, 199] on div "Floor 1 Bathroom 1 Est. repair cost - $100.00 Bathroom 2 Est. repair cost - $40…" at bounding box center [100, 239] width 162 height 342
click at [65, 186] on p "Bedroom 1" at bounding box center [99, 185] width 119 height 13
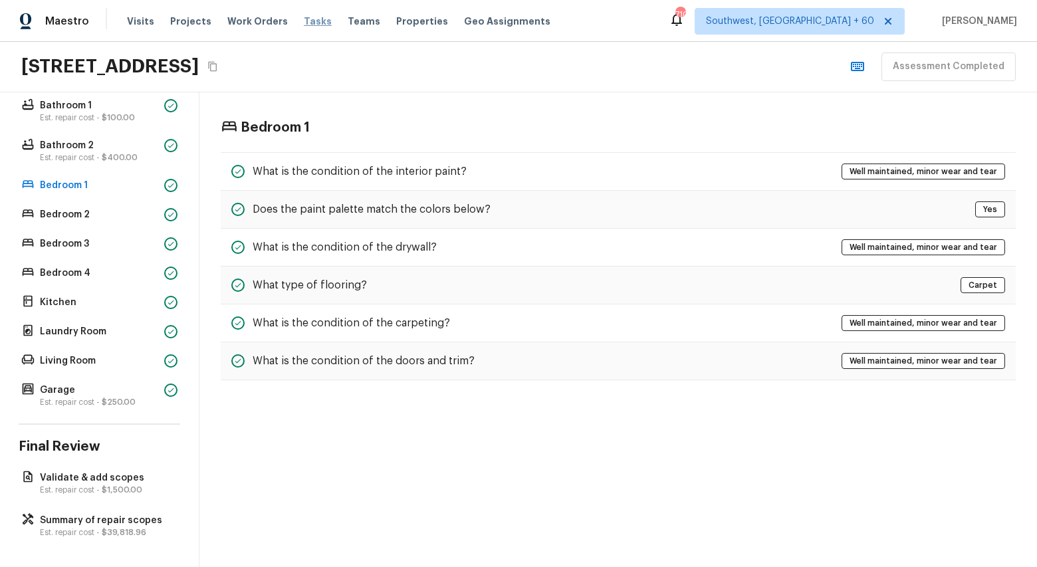
click at [304, 22] on span "Tasks" at bounding box center [318, 21] width 28 height 9
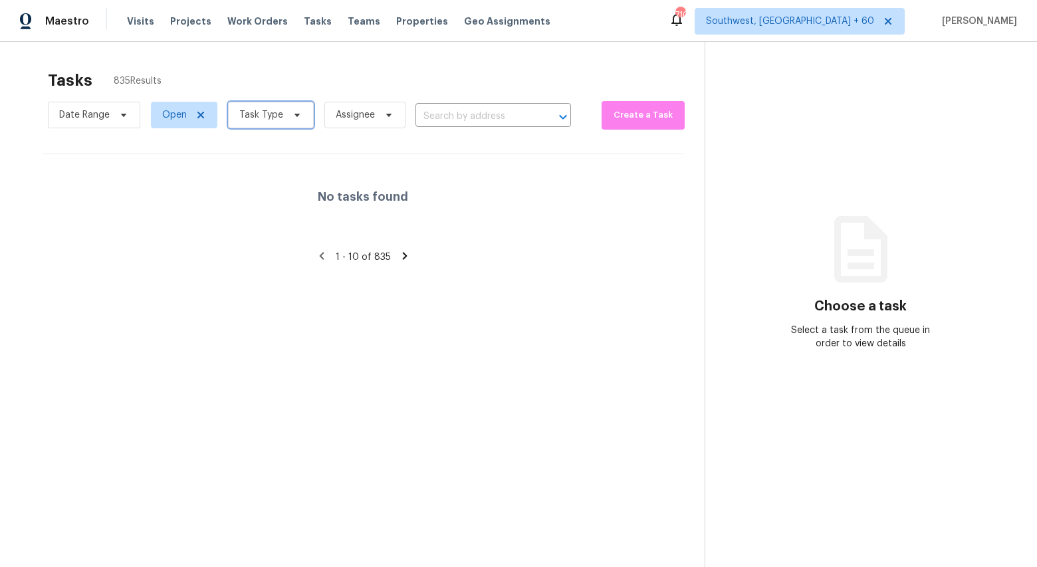
click at [275, 118] on span "Task Type" at bounding box center [261, 114] width 44 height 13
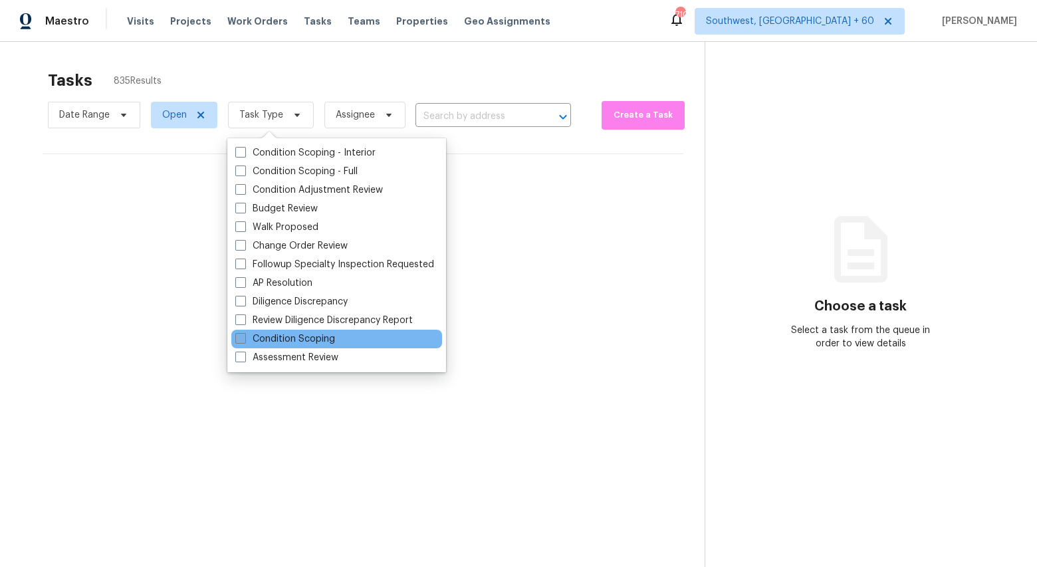
click at [289, 335] on label "Condition Scoping" at bounding box center [285, 338] width 100 height 13
click at [244, 335] on input "Condition Scoping" at bounding box center [239, 336] width 9 height 9
checkbox input "true"
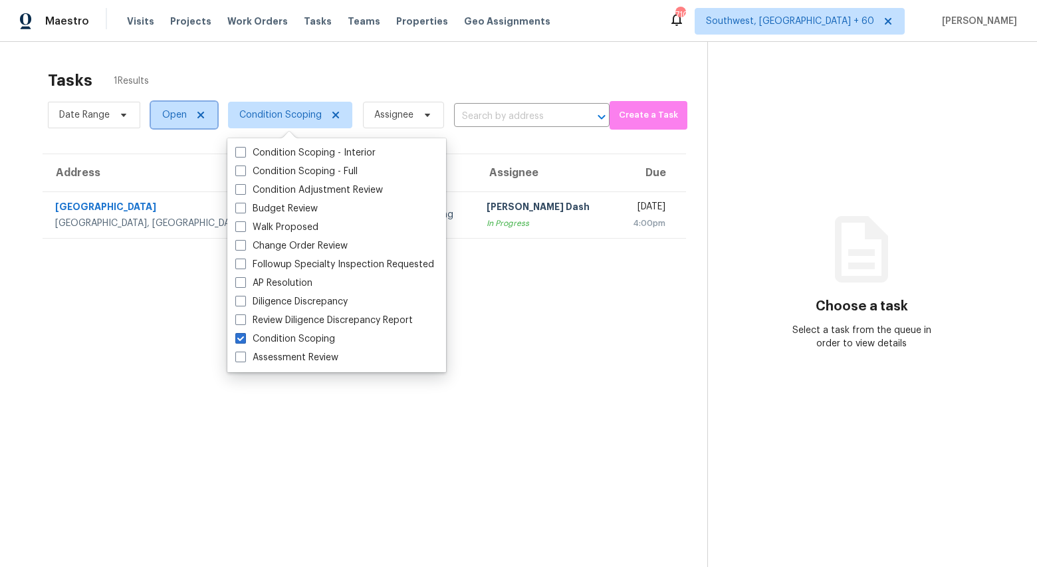
click at [170, 108] on span "Open" at bounding box center [184, 115] width 66 height 27
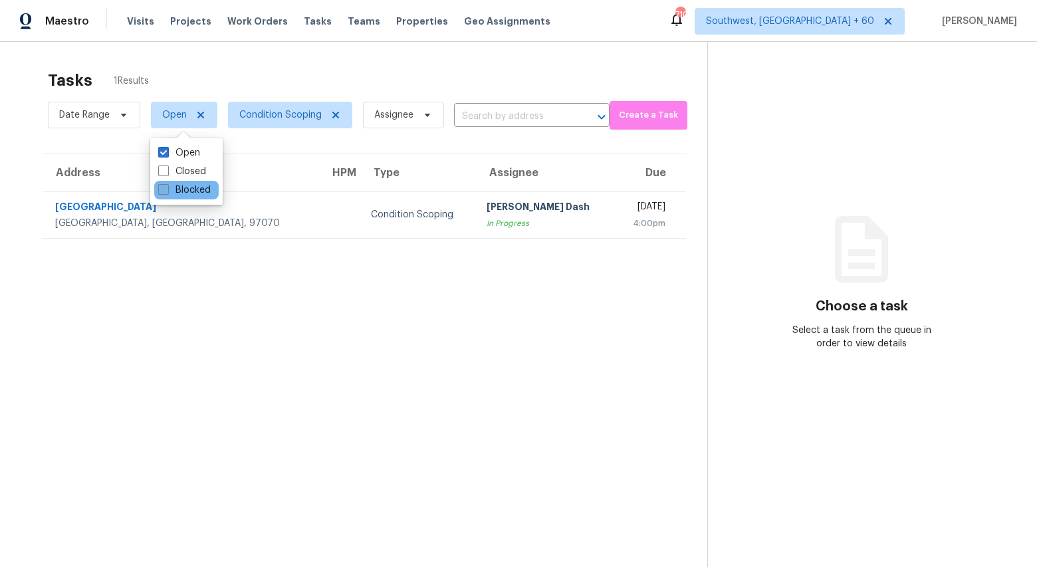
click at [183, 187] on label "Blocked" at bounding box center [184, 190] width 53 height 13
click at [167, 187] on input "Blocked" at bounding box center [162, 188] width 9 height 9
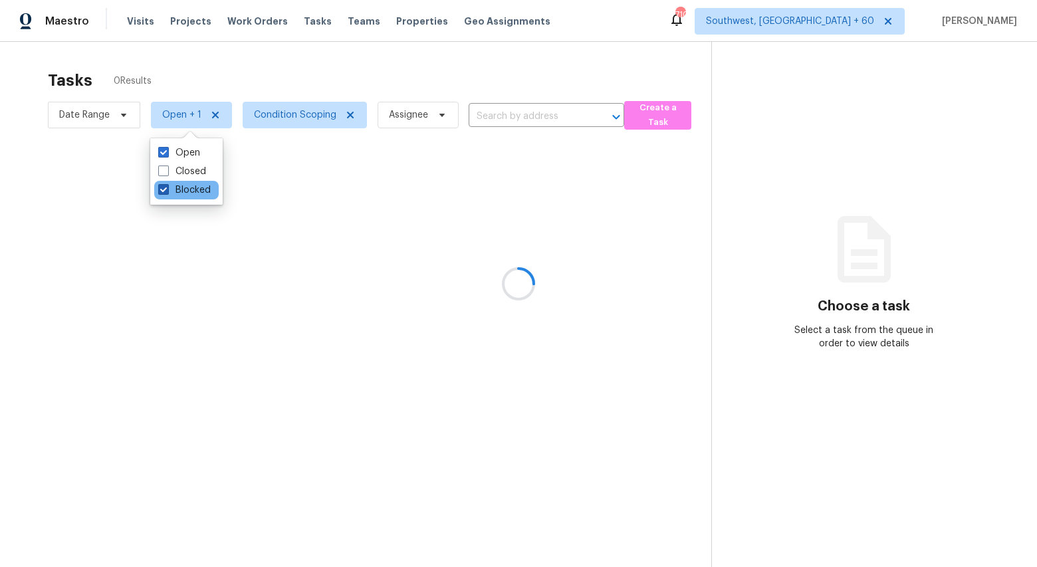
click at [183, 187] on label "Blocked" at bounding box center [184, 190] width 53 height 13
click at [167, 187] on input "Blocked" at bounding box center [162, 188] width 9 height 9
checkbox input "false"
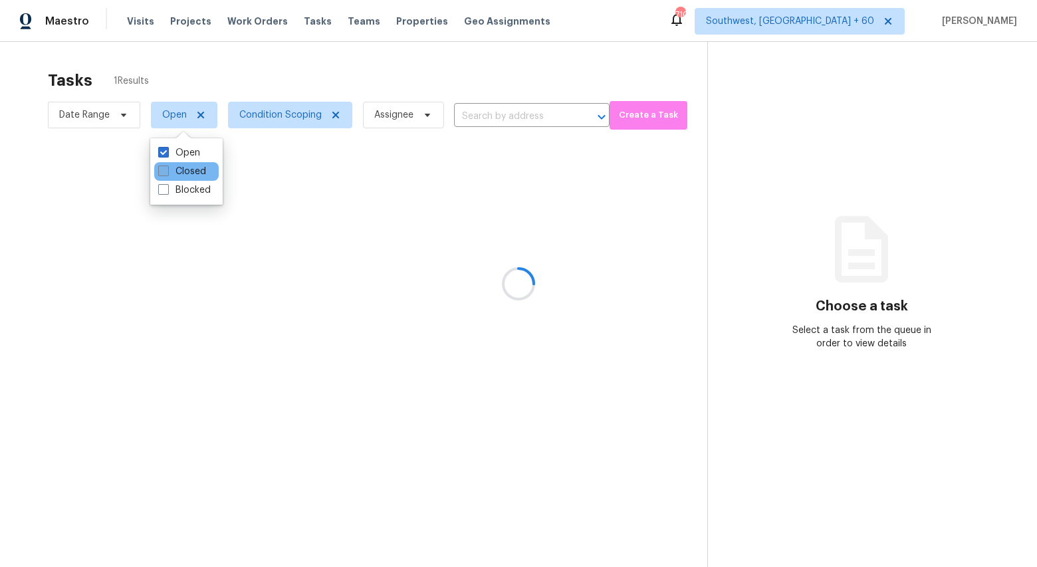
click at [183, 171] on label "Closed" at bounding box center [182, 171] width 48 height 13
click at [167, 171] on input "Closed" at bounding box center [162, 169] width 9 height 9
checkbox input "true"
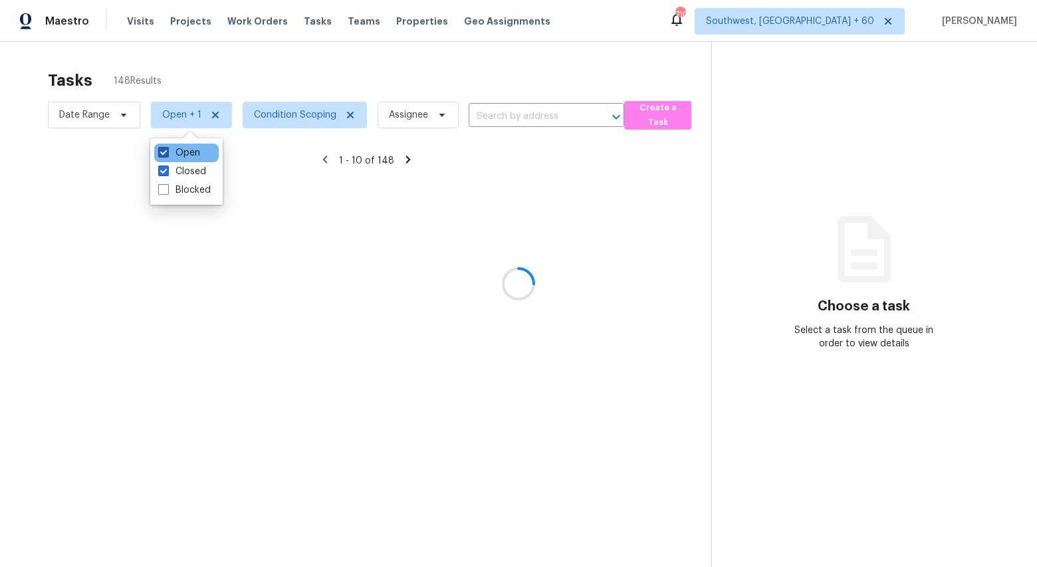
click at [180, 154] on label "Open" at bounding box center [179, 152] width 42 height 13
click at [167, 154] on input "Open" at bounding box center [162, 150] width 9 height 9
checkbox input "false"
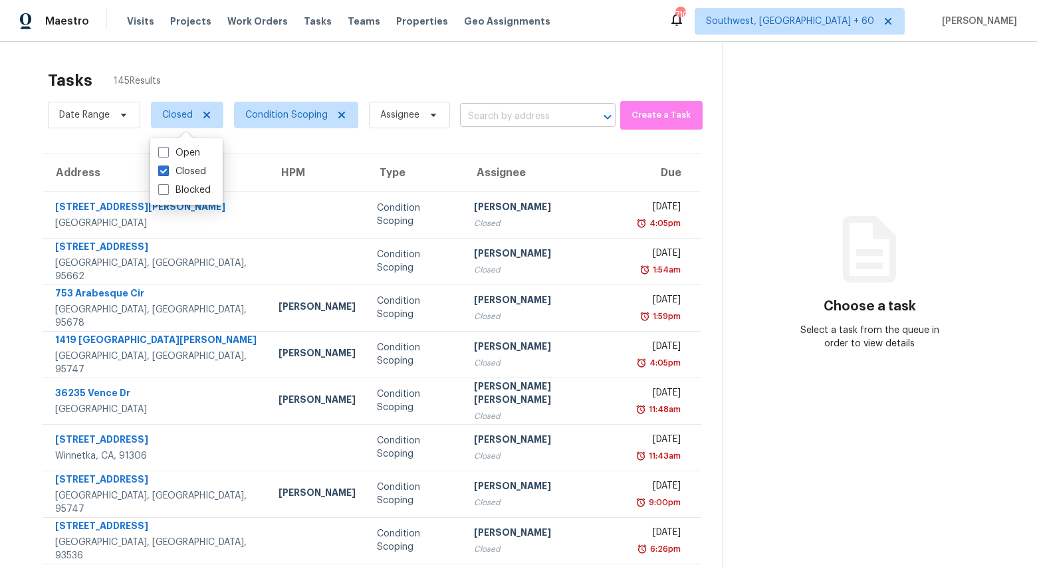
click at [521, 114] on input "text" at bounding box center [519, 116] width 118 height 21
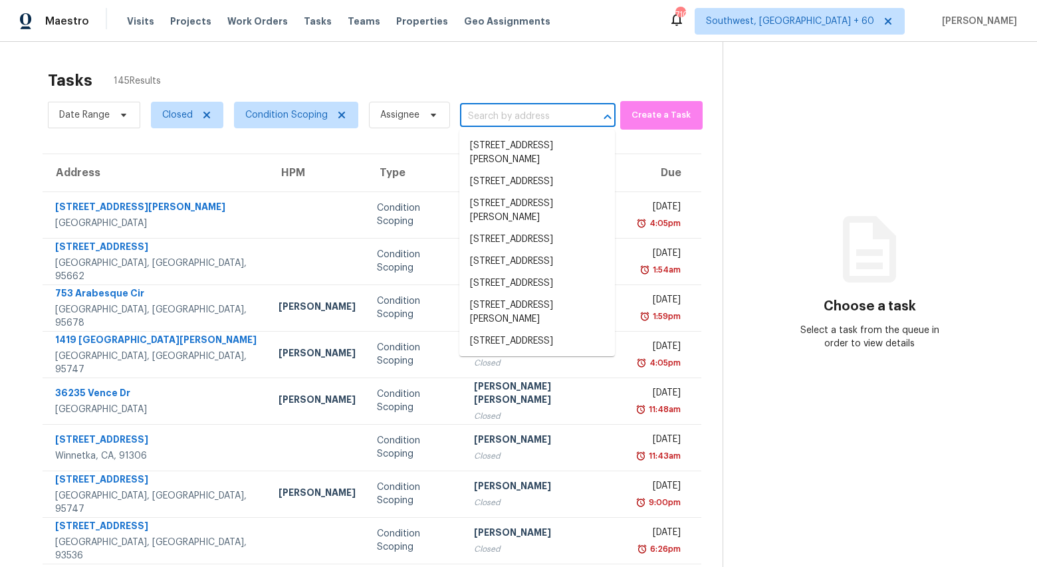
paste input "7 Echota Cir SW, Rome, GA 30165"
type input "7 Echota Cir SW, Rome, GA 30165"
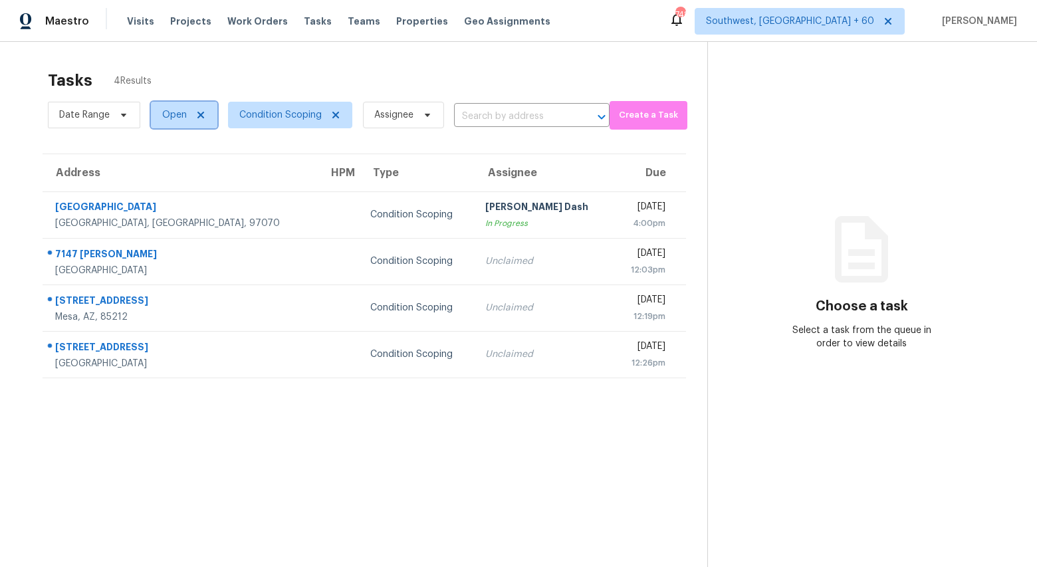
click at [183, 118] on span "Open" at bounding box center [174, 114] width 25 height 13
click at [180, 169] on label "Closed" at bounding box center [182, 171] width 48 height 13
click at [167, 169] on input "Closed" at bounding box center [162, 169] width 9 height 9
checkbox input "true"
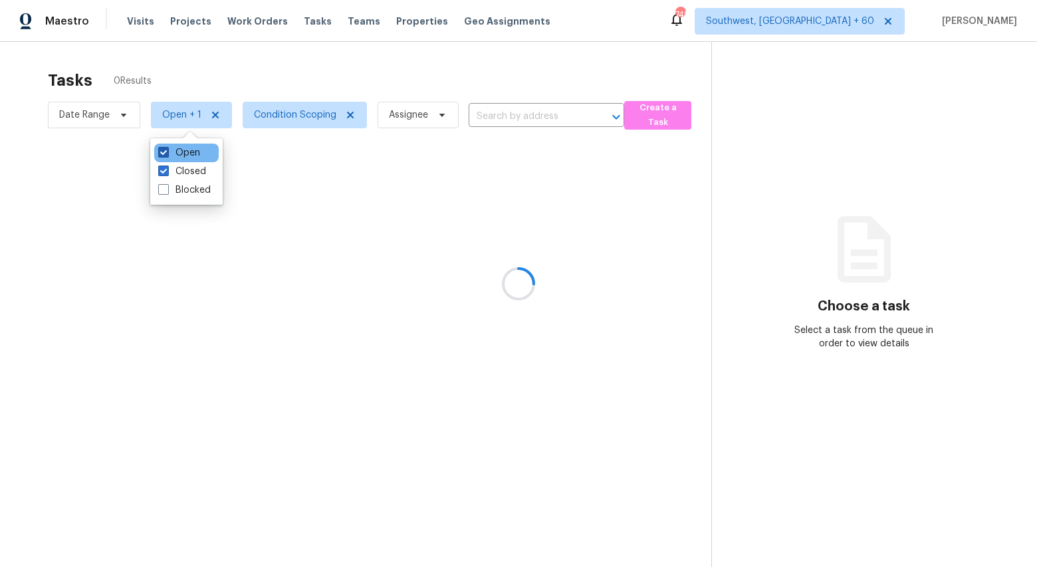
click at [180, 152] on label "Open" at bounding box center [179, 152] width 42 height 13
click at [167, 152] on input "Open" at bounding box center [162, 150] width 9 height 9
checkbox input "false"
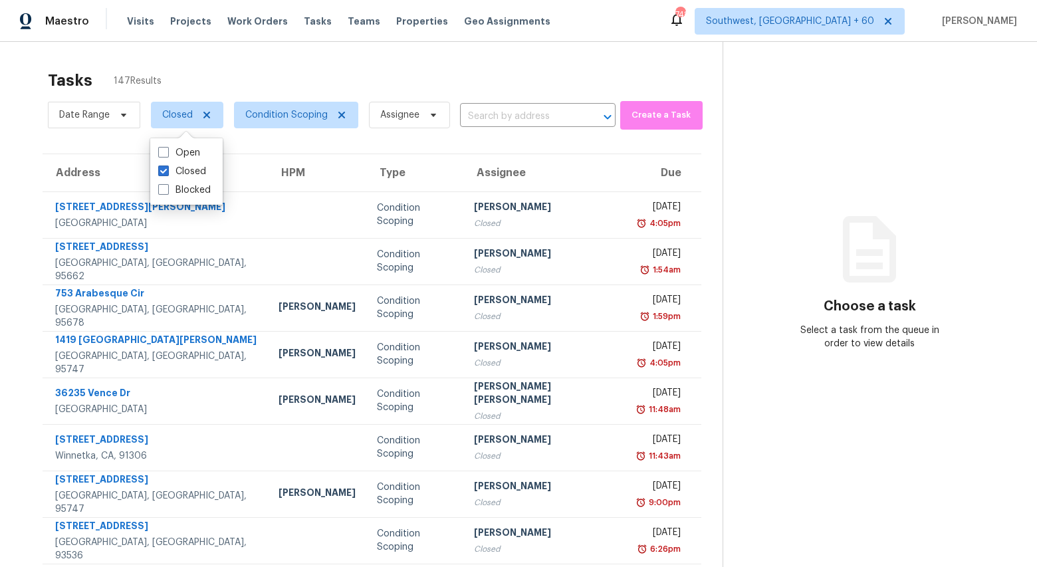
click at [505, 114] on input "text" at bounding box center [519, 116] width 118 height 21
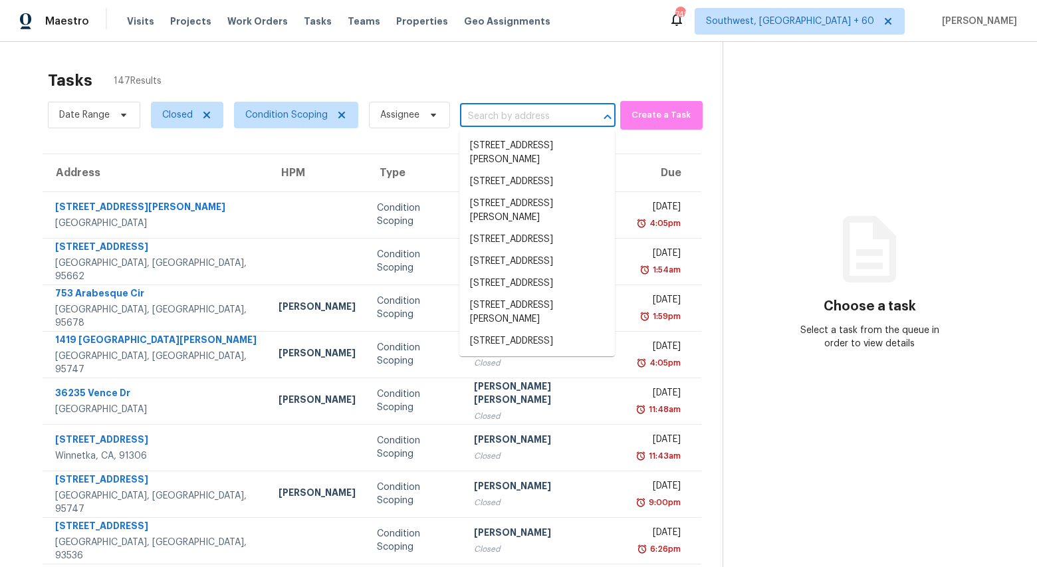
paste input "7 Echota Cir SW, Rome, GA 30165"
type input "7 Echota Cir SW, Rome, GA 30165"
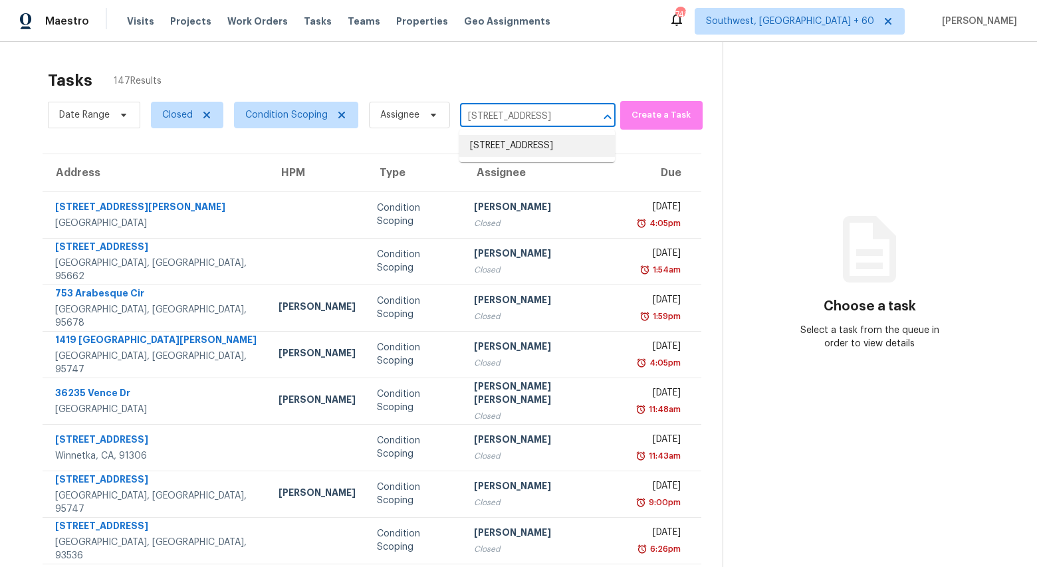
click at [505, 148] on li "7 Echota Cir SW, Rome, GA 30165" at bounding box center [537, 146] width 156 height 22
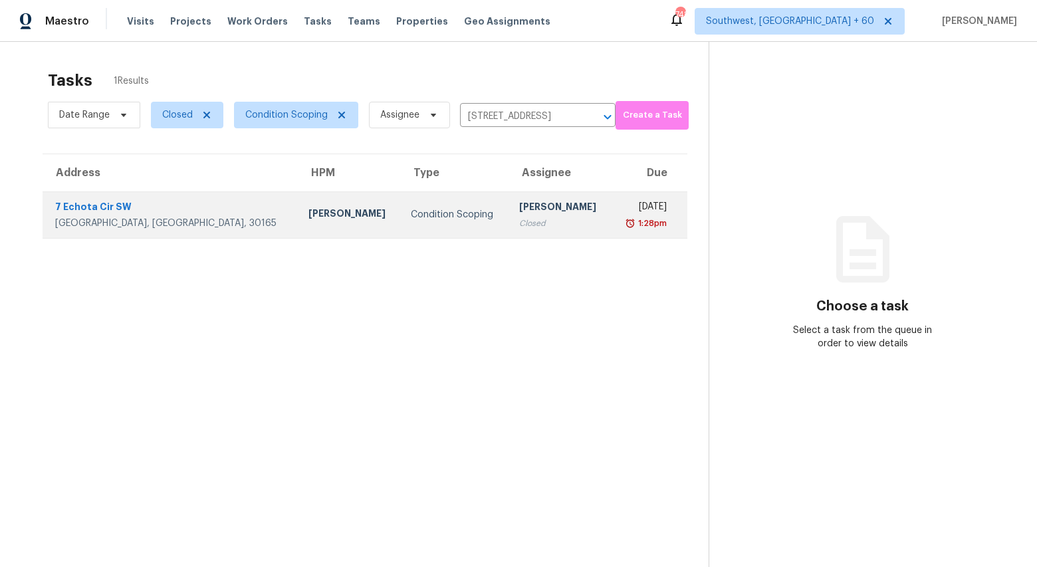
click at [400, 226] on td "Condition Scoping" at bounding box center [454, 215] width 108 height 47
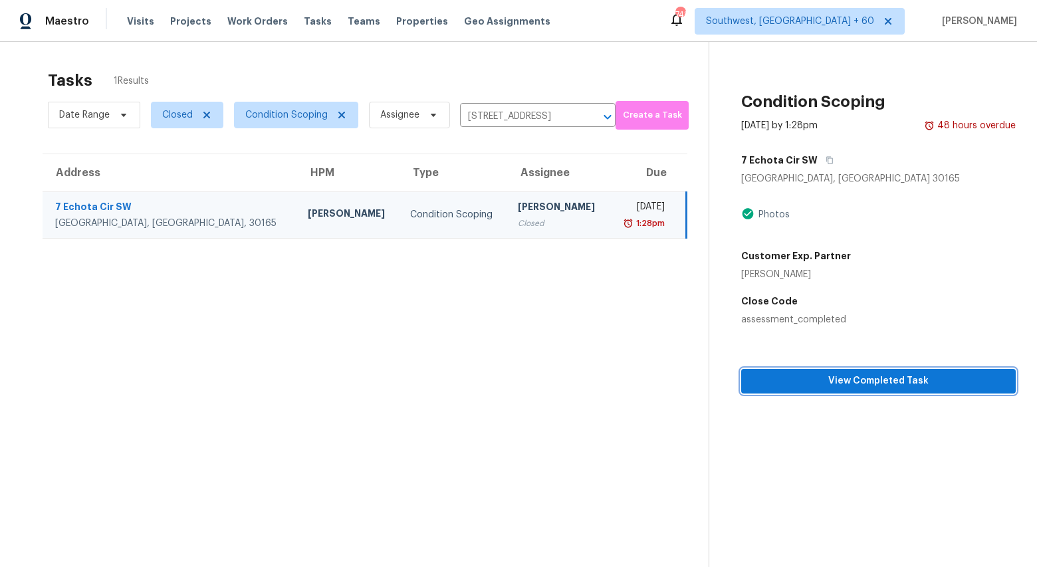
click at [889, 382] on span "View Completed Task" at bounding box center [878, 381] width 253 height 17
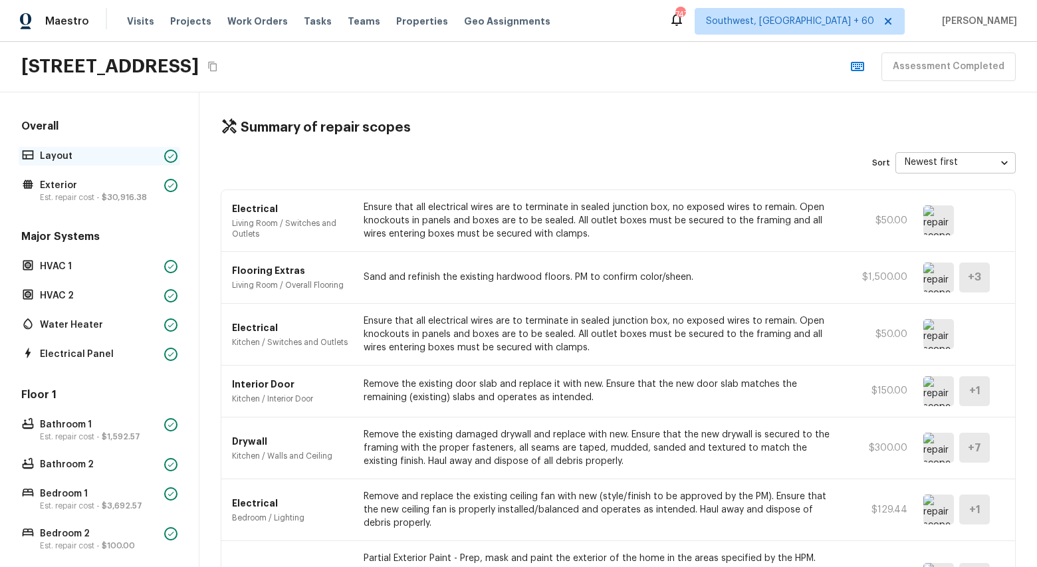
click at [60, 160] on p "Layout" at bounding box center [99, 156] width 119 height 13
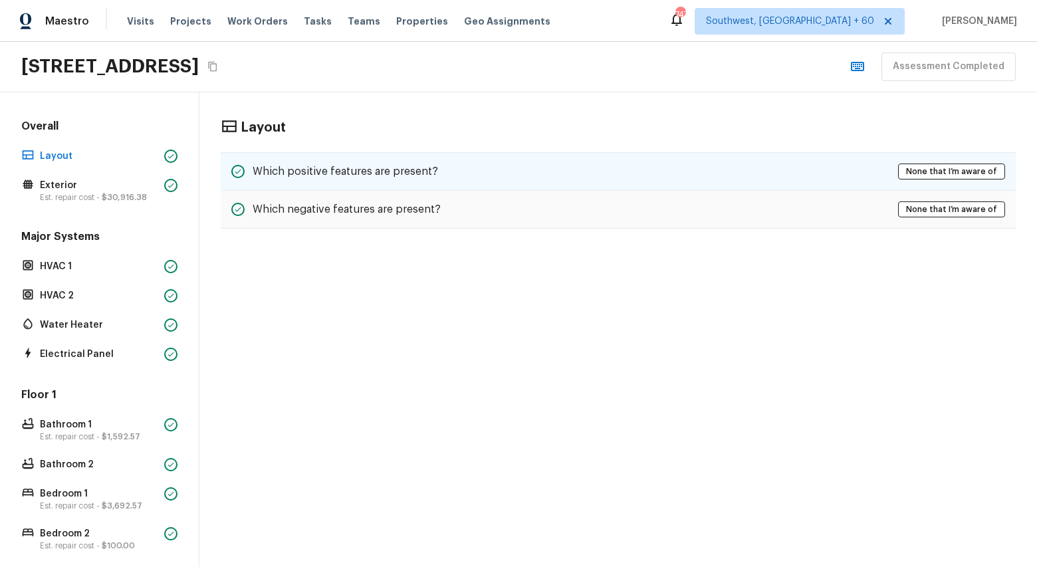
click at [598, 176] on div "Which positive features are present? None that I’m aware of" at bounding box center [618, 171] width 795 height 39
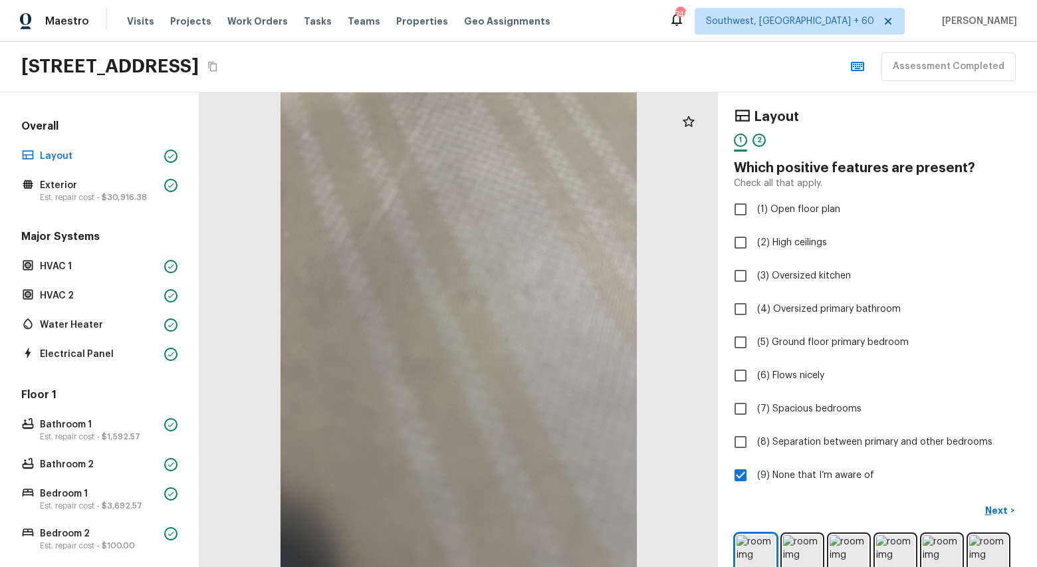
click at [757, 142] on div "2" at bounding box center [759, 140] width 13 height 13
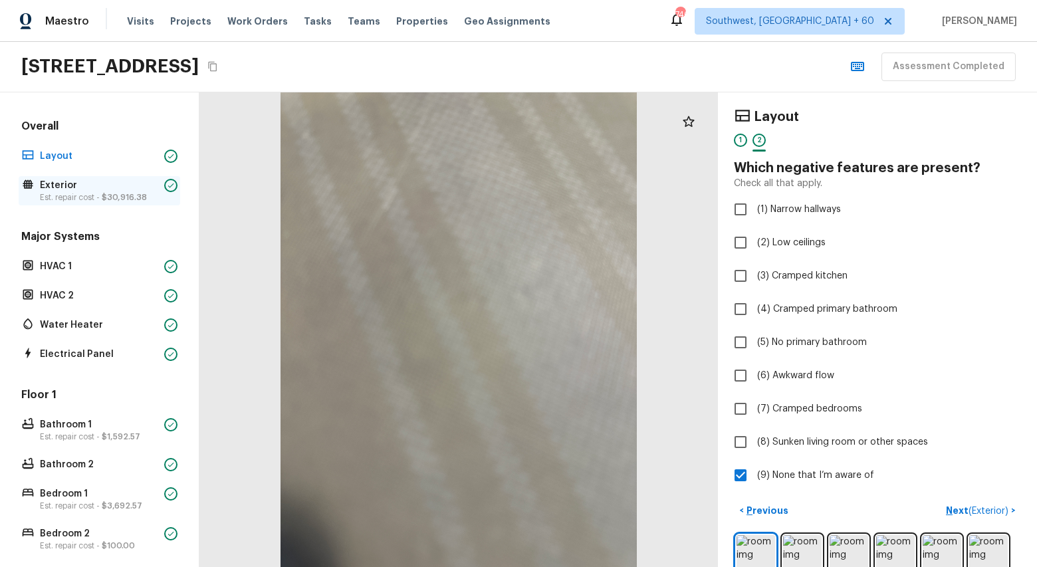
click at [74, 188] on p "Exterior" at bounding box center [99, 185] width 119 height 13
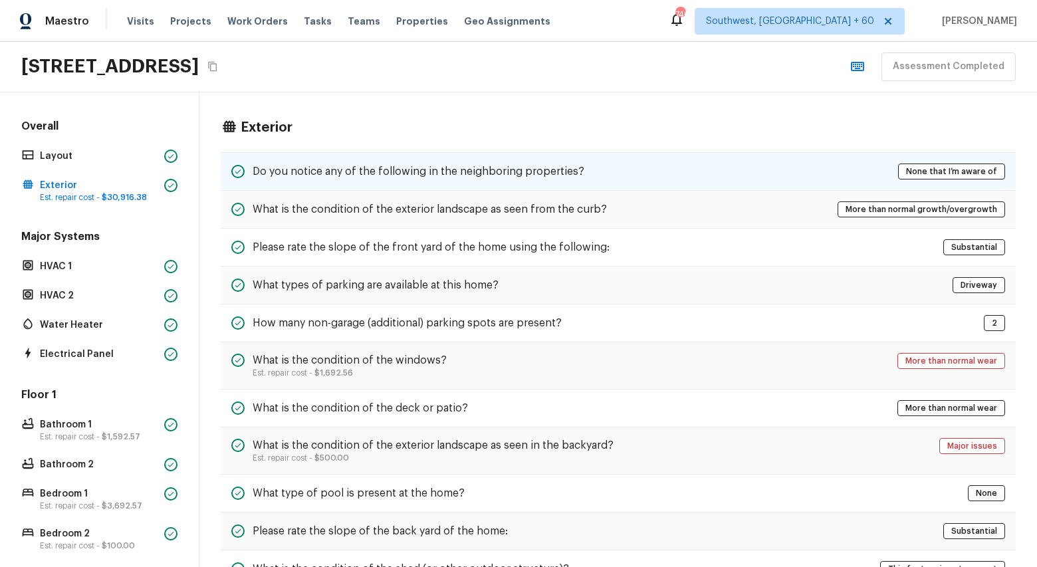
click at [442, 175] on h5 "Do you notice any of the following in the neighboring properties?" at bounding box center [419, 171] width 332 height 15
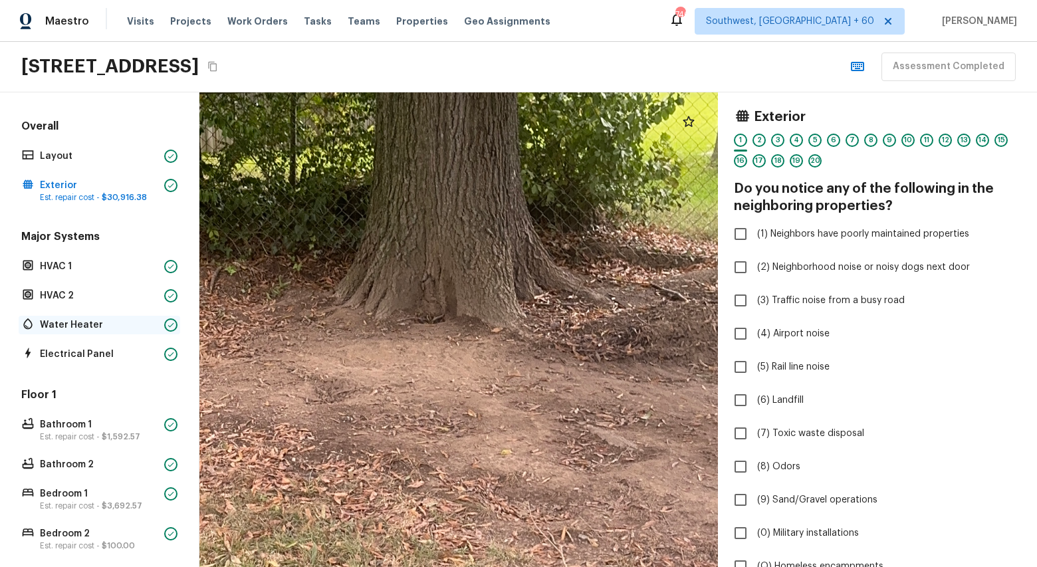
drag, startPoint x: 402, startPoint y: 327, endPoint x: 100, endPoint y: 326, distance: 302.5
click at [100, 326] on div "Overall Layout Exterior Est. repair cost - $30,916.38 Major Systems HVAC 1 HVAC…" at bounding box center [518, 329] width 1037 height 475
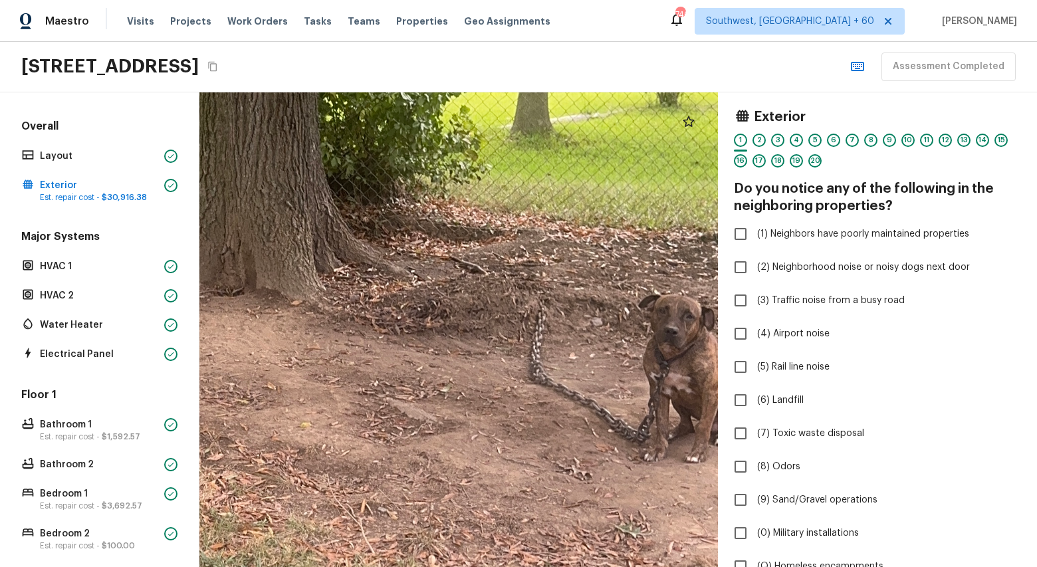
drag, startPoint x: 396, startPoint y: 365, endPoint x: 211, endPoint y: 324, distance: 188.7
click at [211, 324] on div at bounding box center [139, 308] width 2186 height 2001
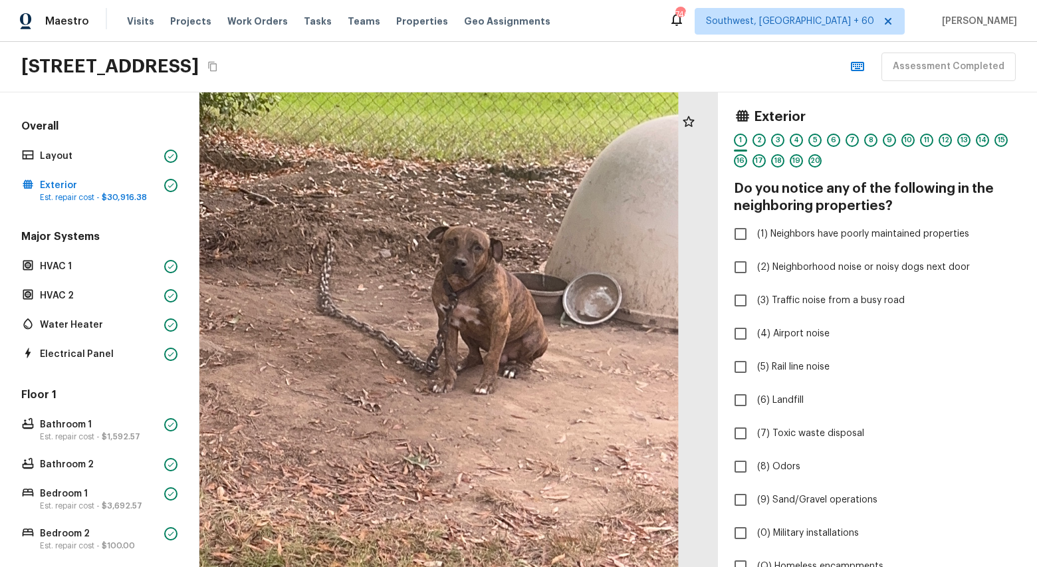
drag, startPoint x: 313, startPoint y: 338, endPoint x: 119, endPoint y: 285, distance: 200.9
click at [119, 284] on div "Overall Layout Exterior Est. repair cost - $30,916.38 Major Systems HVAC 1 HVAC…" at bounding box center [518, 329] width 1037 height 475
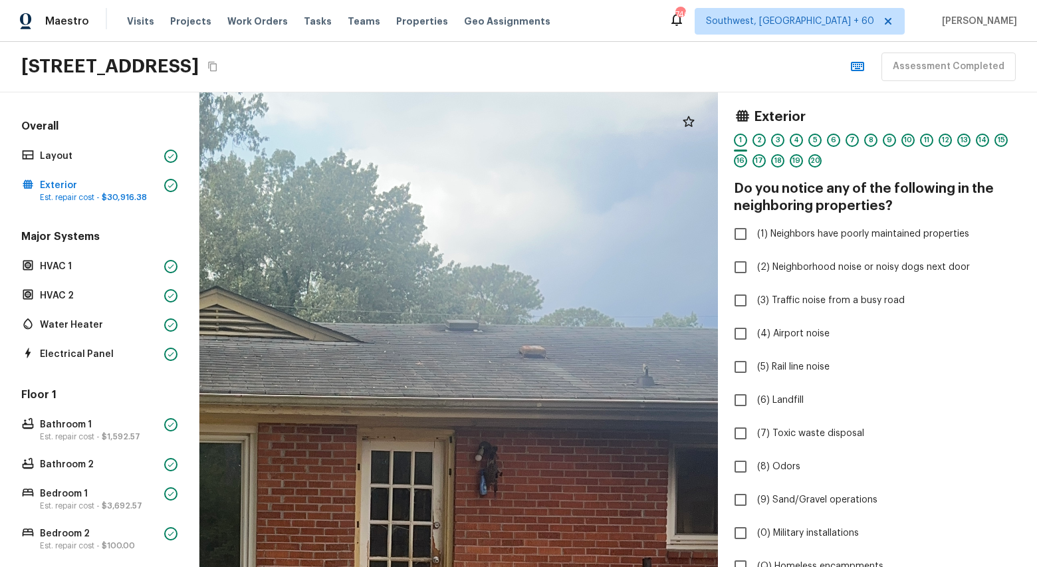
drag, startPoint x: 513, startPoint y: 191, endPoint x: 497, endPoint y: 421, distance: 230.6
click at [497, 422] on div at bounding box center [281, 557] width 1770 height 1620
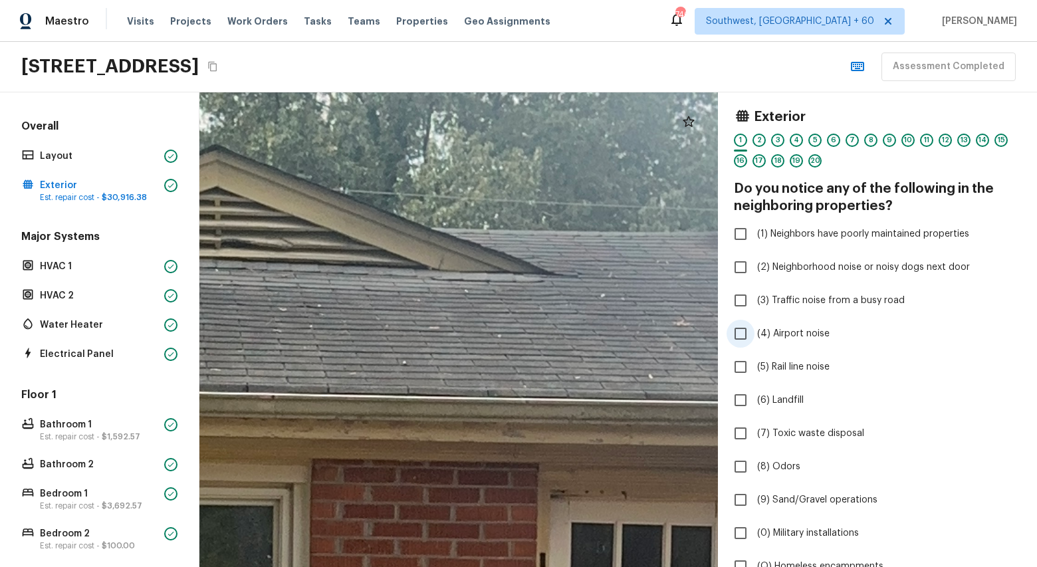
drag, startPoint x: 388, startPoint y: 348, endPoint x: 751, endPoint y: 322, distance: 364.0
click at [751, 322] on div "Exterior 1 2 3 4 5 6 7 8 9 10 11 12 13 14 15 16 17 18 19 20 Do you notice any o…" at bounding box center [618, 329] width 838 height 475
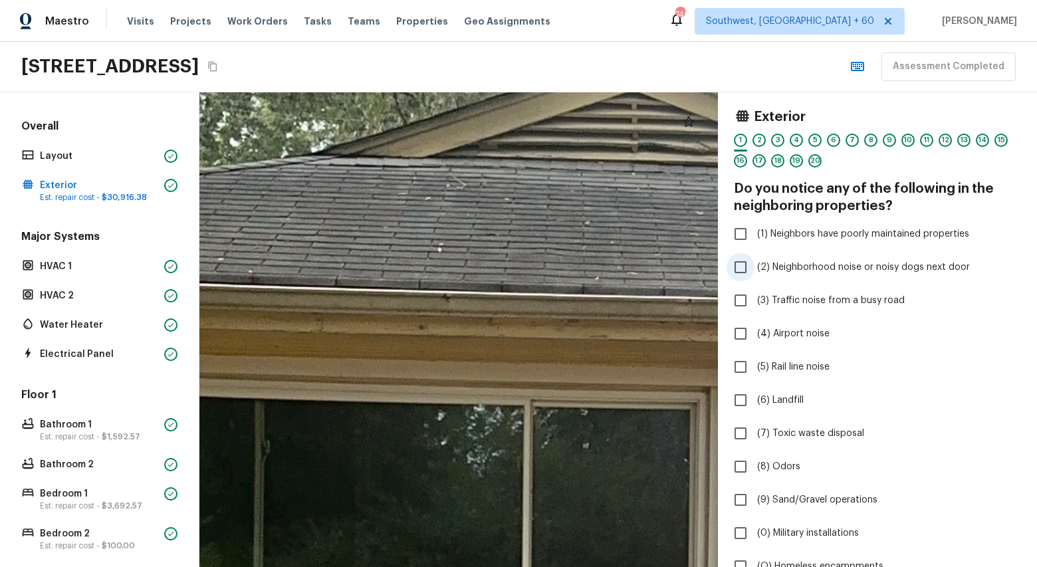
drag, startPoint x: 473, startPoint y: 356, endPoint x: 890, endPoint y: 259, distance: 427.9
click at [890, 259] on div "Exterior 1 2 3 4 5 6 7 8 9 10 11 12 13 14 15 16 17 18 19 20 Do you notice any o…" at bounding box center [618, 329] width 838 height 475
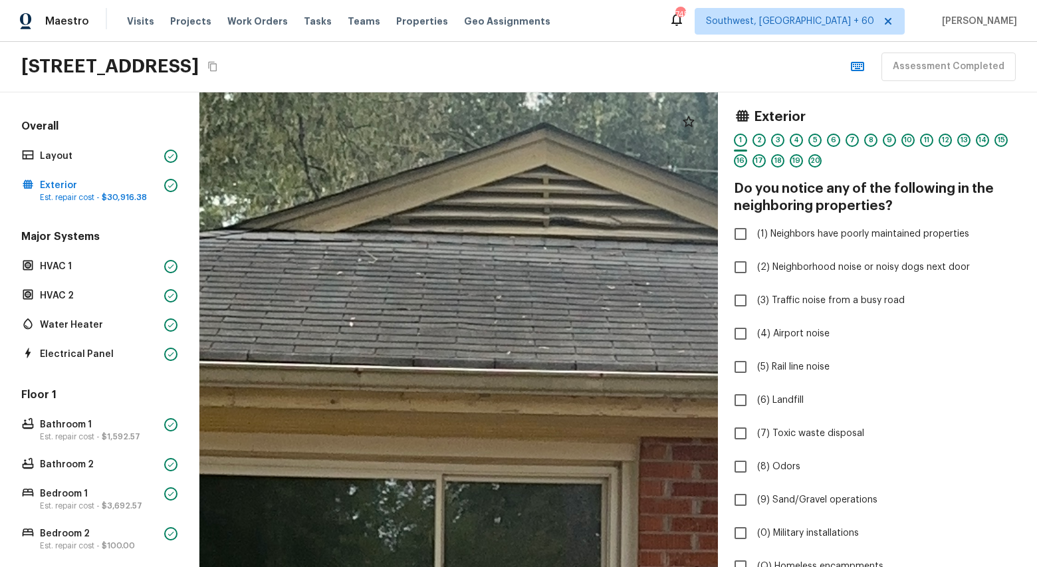
drag, startPoint x: 543, startPoint y: 243, endPoint x: 422, endPoint y: 345, distance: 158.1
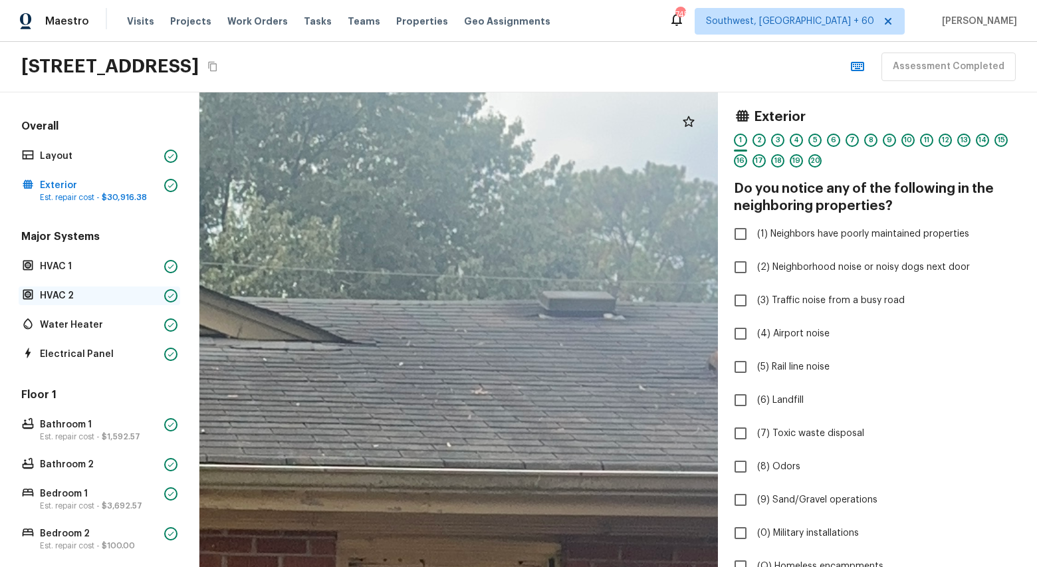
drag, startPoint x: 516, startPoint y: 377, endPoint x: 166, endPoint y: 286, distance: 361.4
click at [171, 287] on div "Overall Layout Exterior Est. repair cost - $30,916.38 Major Systems HVAC 1 HVAC…" at bounding box center [518, 329] width 1037 height 475
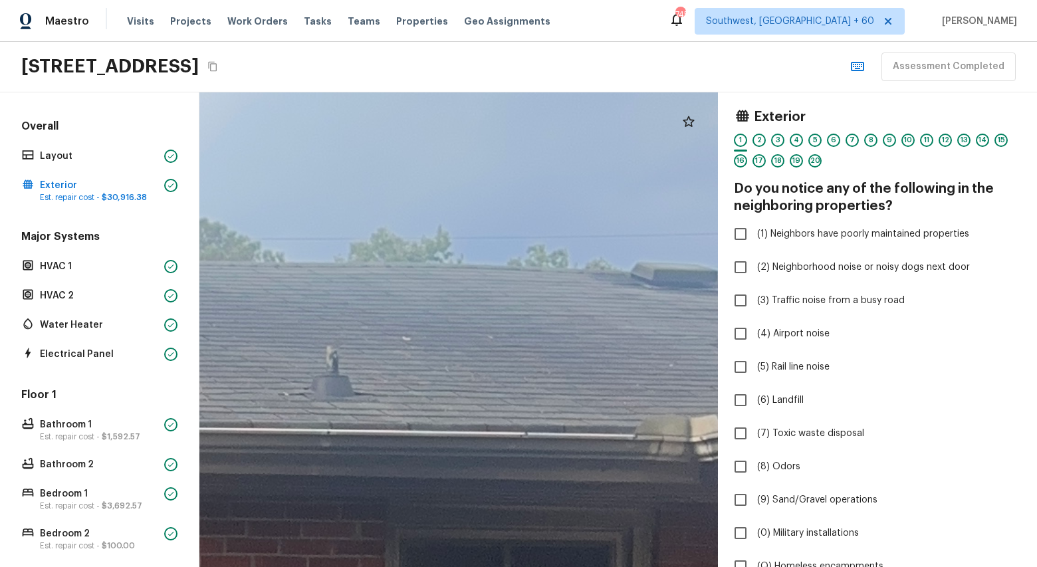
drag, startPoint x: 332, startPoint y: 250, endPoint x: 51, endPoint y: 310, distance: 286.9
click at [51, 311] on div "Overall Layout Exterior Est. repair cost - $30,916.38 Major Systems HVAC 1 HVAC…" at bounding box center [518, 329] width 1037 height 475
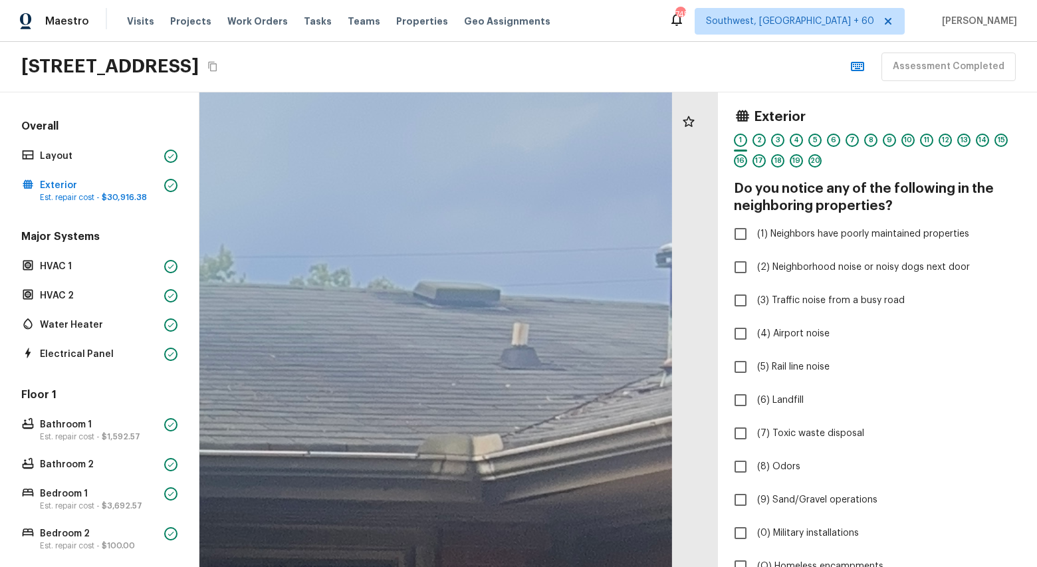
drag, startPoint x: 352, startPoint y: 353, endPoint x: 163, endPoint y: 408, distance: 196.7
click at [163, 408] on div "Overall Layout Exterior Est. repair cost - $30,916.38 Major Systems HVAC 1 HVAC…" at bounding box center [518, 329] width 1037 height 475
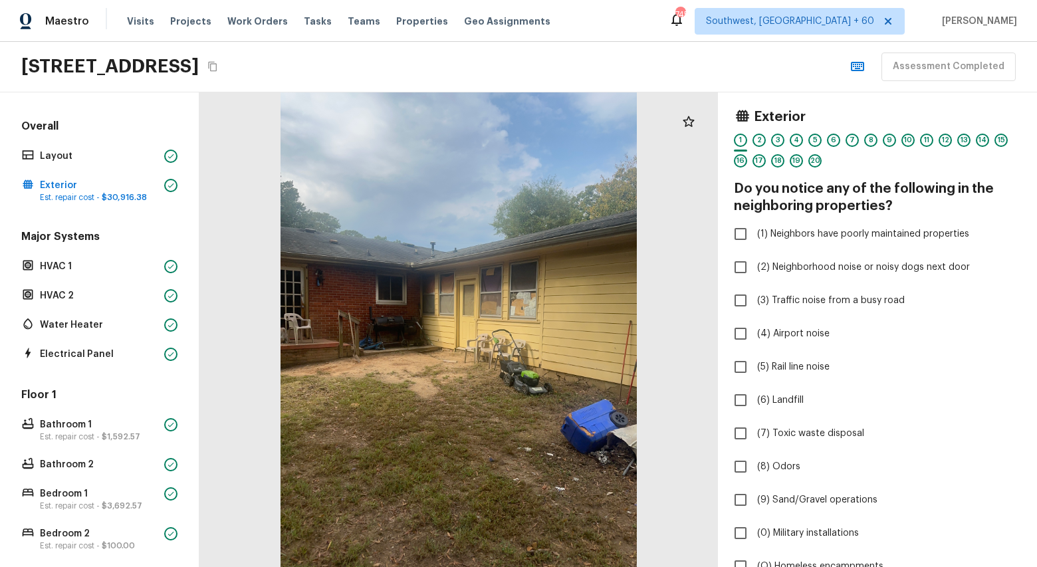
click at [422, 239] on div at bounding box center [458, 329] width 519 height 475
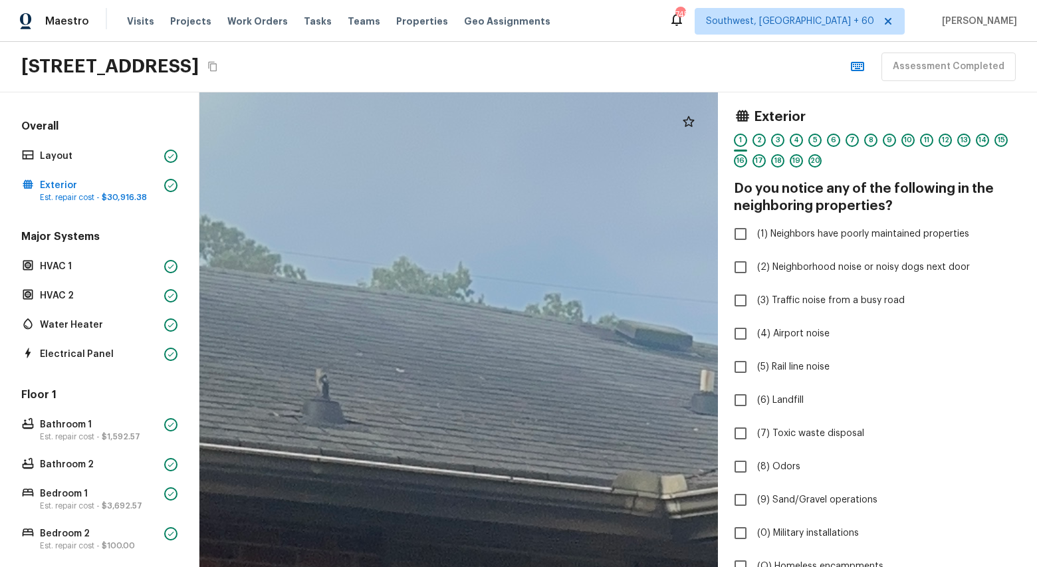
drag, startPoint x: 354, startPoint y: 328, endPoint x: 682, endPoint y: 378, distance: 330.8
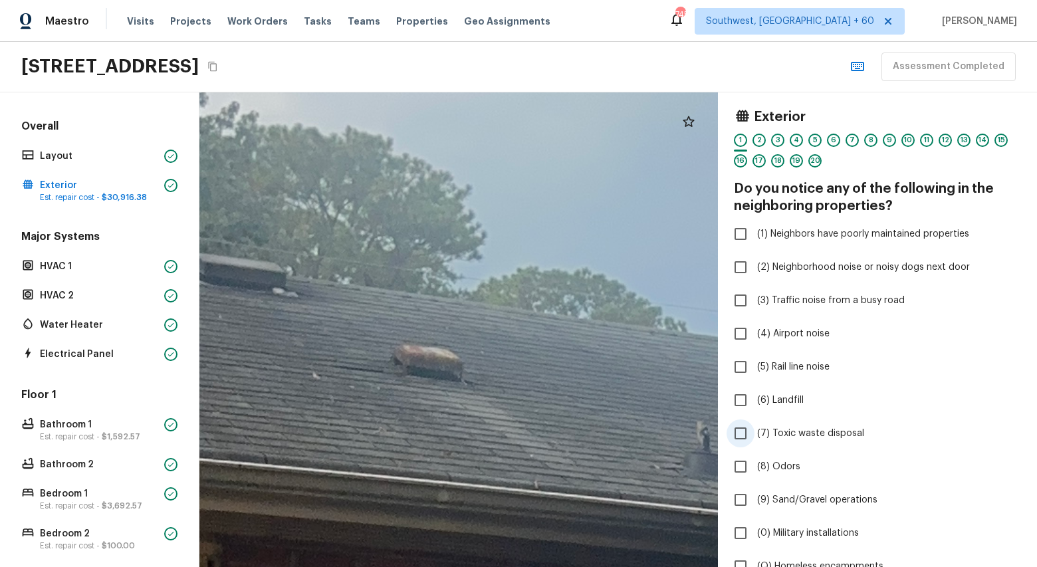
drag, startPoint x: 422, startPoint y: 390, endPoint x: 803, endPoint y: 442, distance: 384.6
click at [803, 442] on div "Exterior 1 2 3 4 5 6 7 8 9 10 11 12 13 14 15 16 17 18 19 20 Do you notice any o…" at bounding box center [618, 329] width 838 height 475
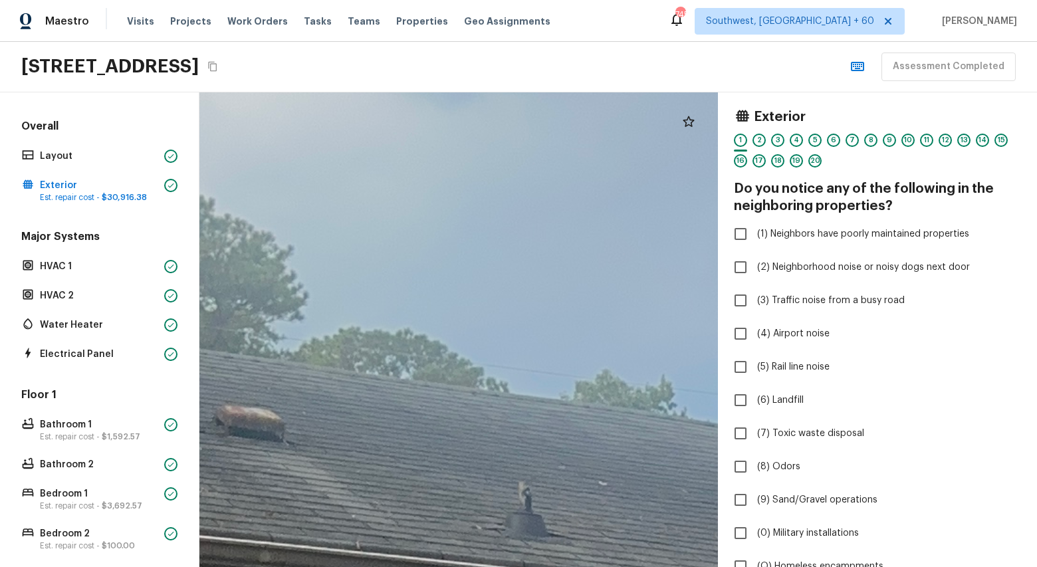
drag, startPoint x: 531, startPoint y: 438, endPoint x: 270, endPoint y: 487, distance: 265.8
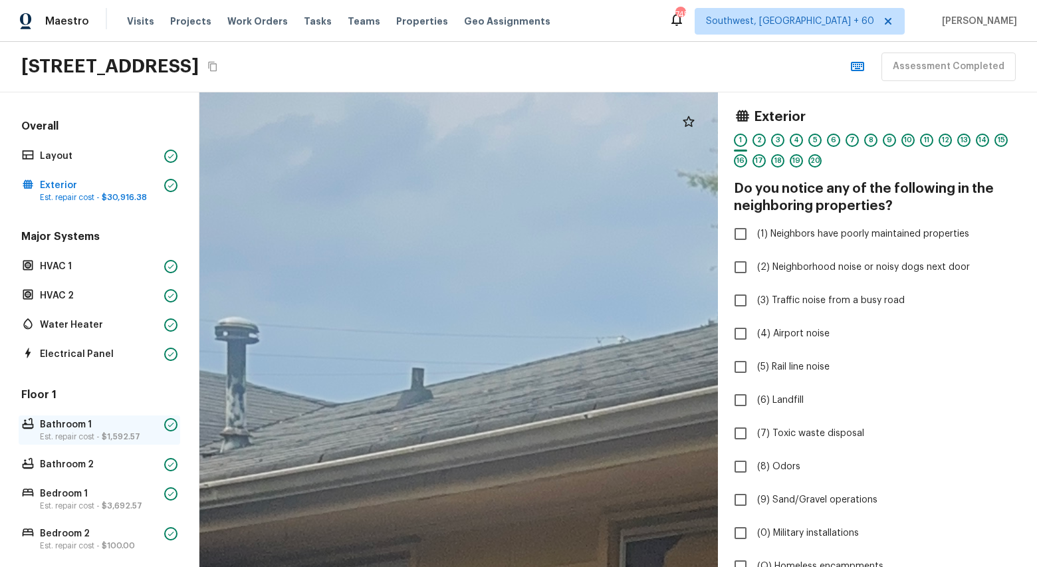
drag, startPoint x: 475, startPoint y: 400, endPoint x: 51, endPoint y: 430, distance: 425.9
click at [51, 430] on div "Overall Layout Exterior Est. repair cost - $30,916.38 Major Systems HVAC 1 HVAC…" at bounding box center [518, 329] width 1037 height 475
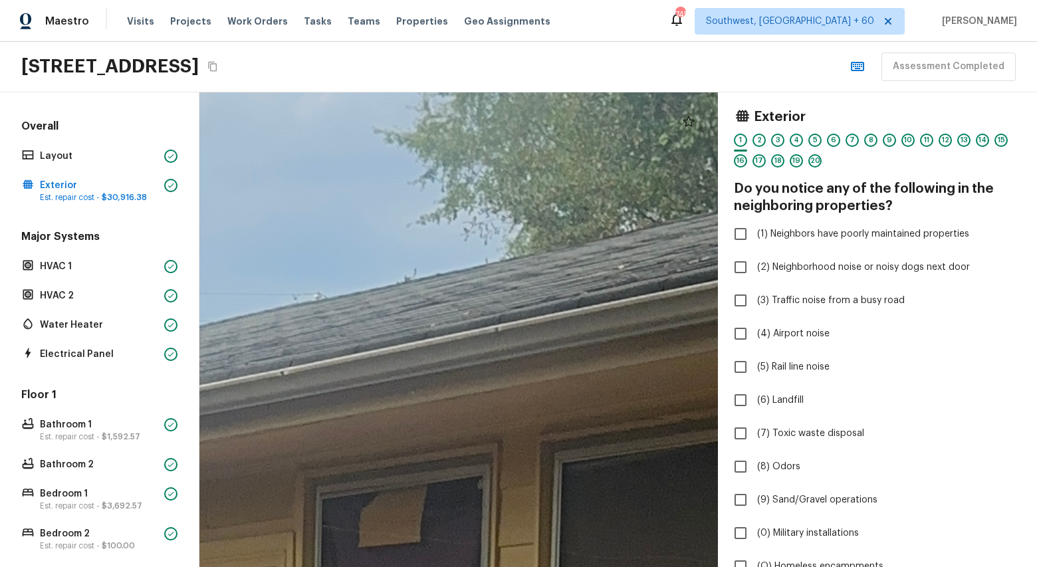
drag, startPoint x: 316, startPoint y: 396, endPoint x: 12, endPoint y: 354, distance: 306.8
click at [12, 354] on div "Overall Layout Exterior Est. repair cost - $30,916.38 Major Systems HVAC 1 HVAC…" at bounding box center [518, 329] width 1037 height 475
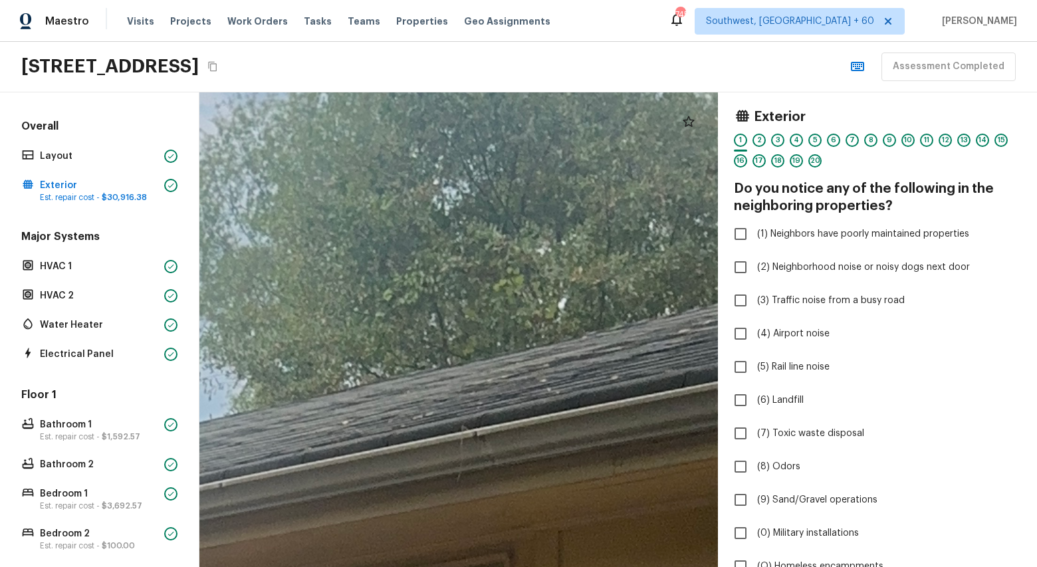
drag, startPoint x: 388, startPoint y: 299, endPoint x: 119, endPoint y: 451, distance: 309.7
click at [115, 452] on div "Overall Layout Exterior Est. repair cost - $30,916.38 Major Systems HVAC 1 HVAC…" at bounding box center [518, 329] width 1037 height 475
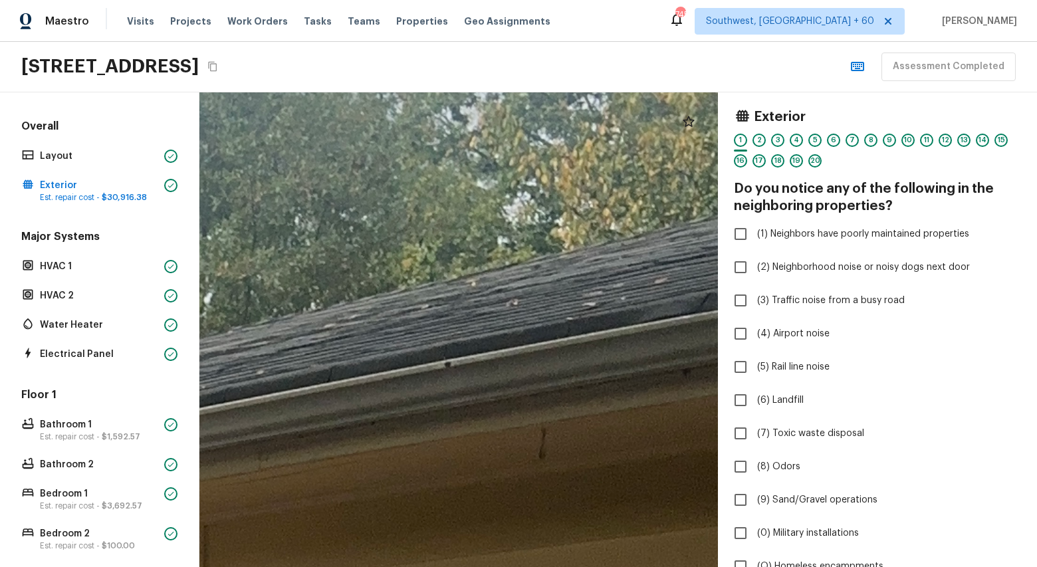
drag, startPoint x: 407, startPoint y: 392, endPoint x: 40, endPoint y: 379, distance: 367.3
click at [40, 379] on div "Overall Layout Exterior Est. repair cost - $30,916.38 Major Systems HVAC 1 HVAC…" at bounding box center [518, 329] width 1037 height 475
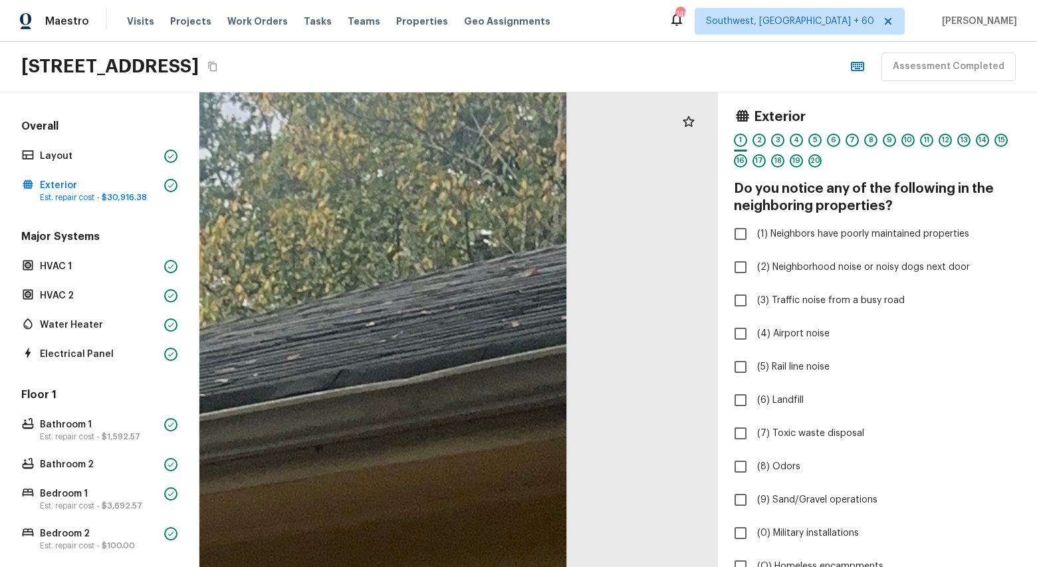
drag, startPoint x: 418, startPoint y: 290, endPoint x: 399, endPoint y: 436, distance: 146.9
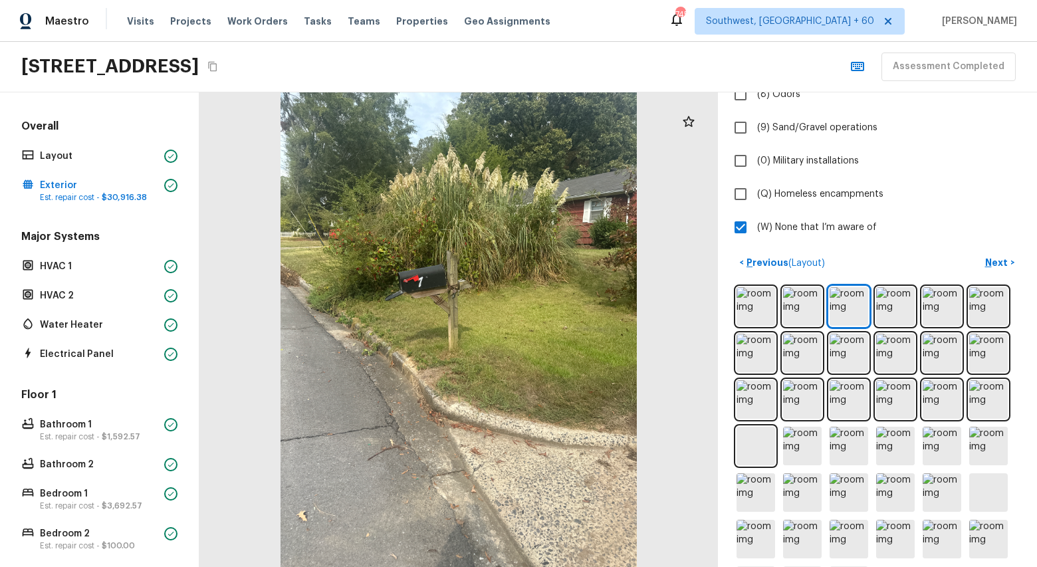
scroll to position [429, 0]
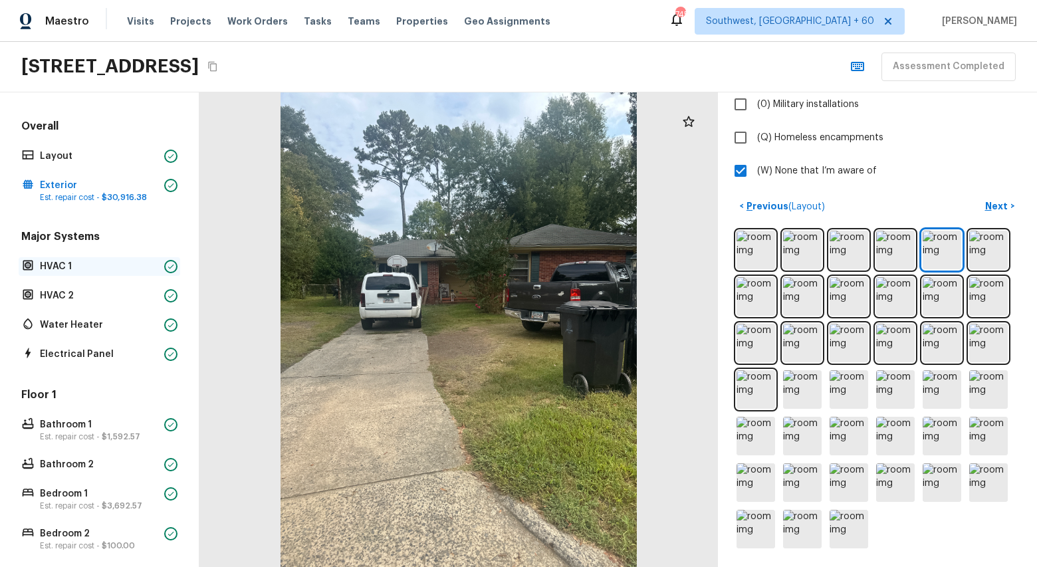
click at [53, 262] on p "HVAC 1" at bounding box center [99, 266] width 119 height 13
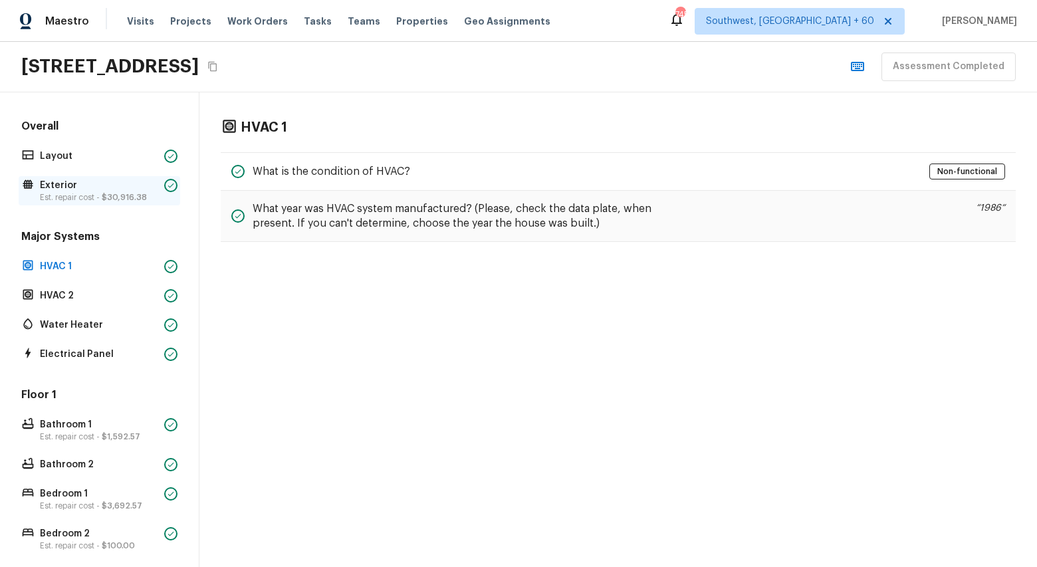
click at [64, 199] on p "Est. repair cost - $30,916.38" at bounding box center [99, 197] width 119 height 11
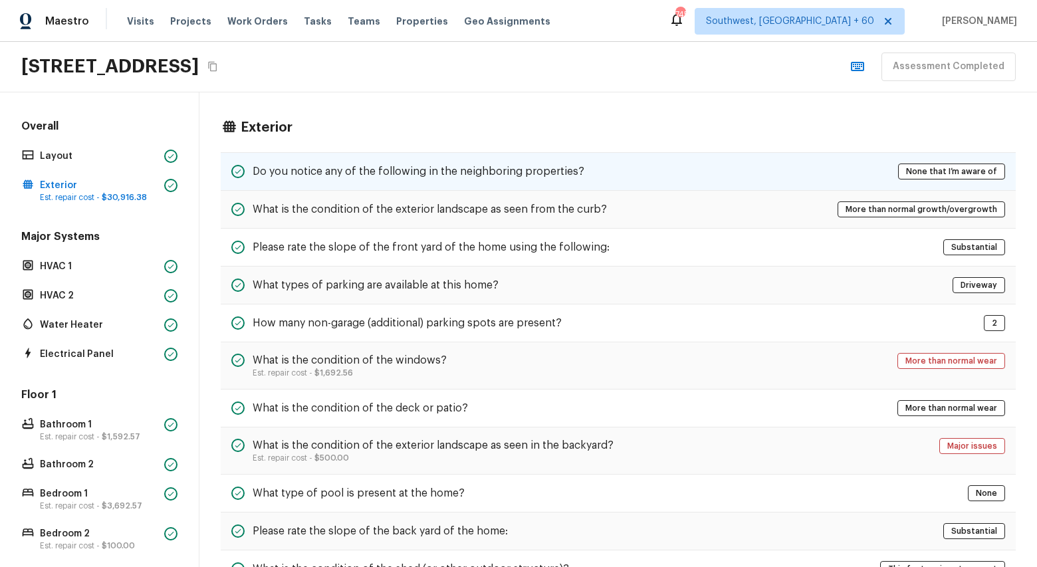
click at [591, 181] on div "Do you notice any of the following in the neighboring properties? None that I’m…" at bounding box center [618, 171] width 795 height 39
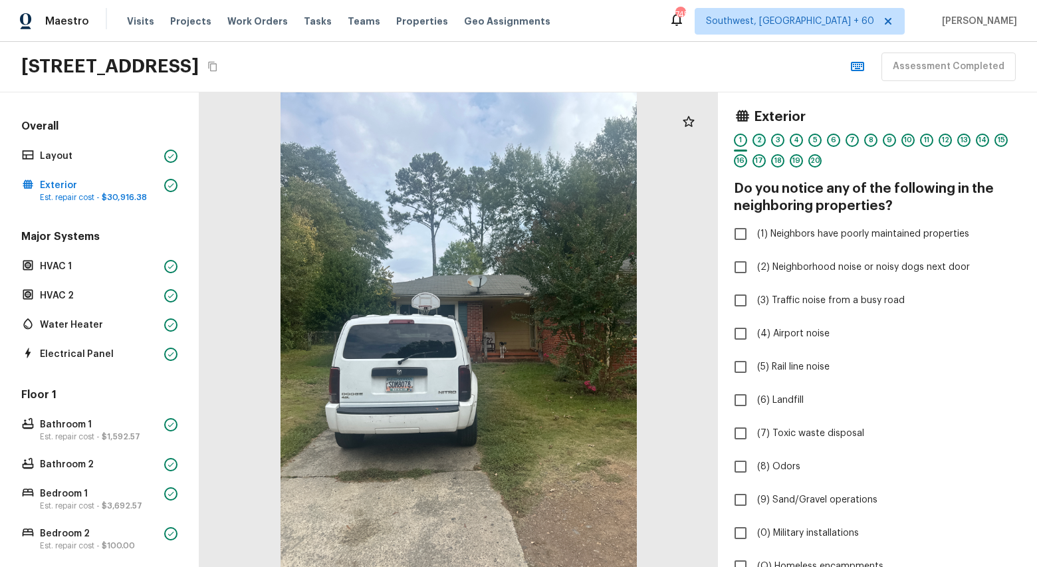
click at [762, 136] on div "2" at bounding box center [759, 140] width 13 height 13
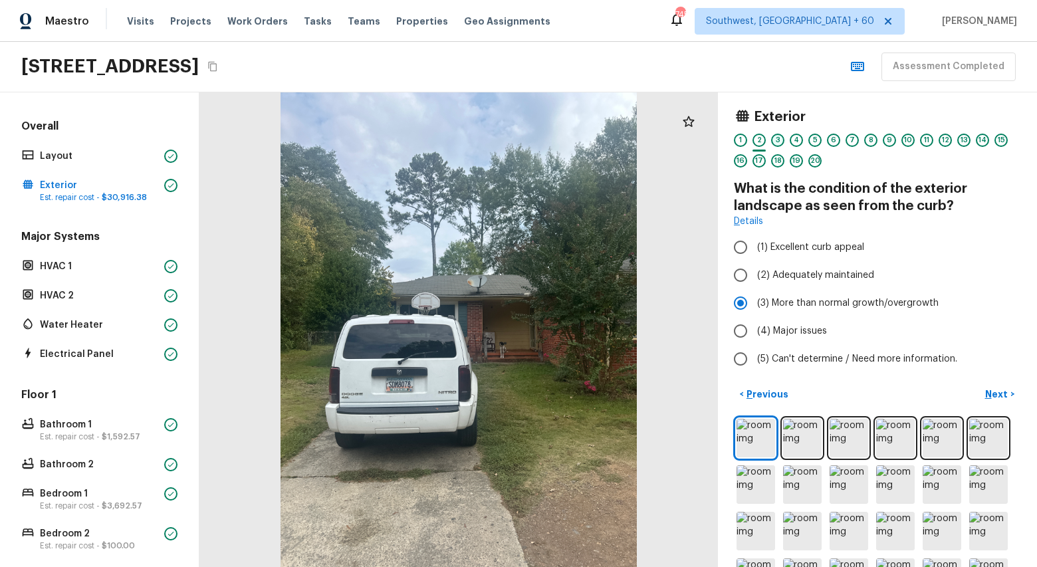
click at [781, 142] on div "3" at bounding box center [777, 140] width 13 height 13
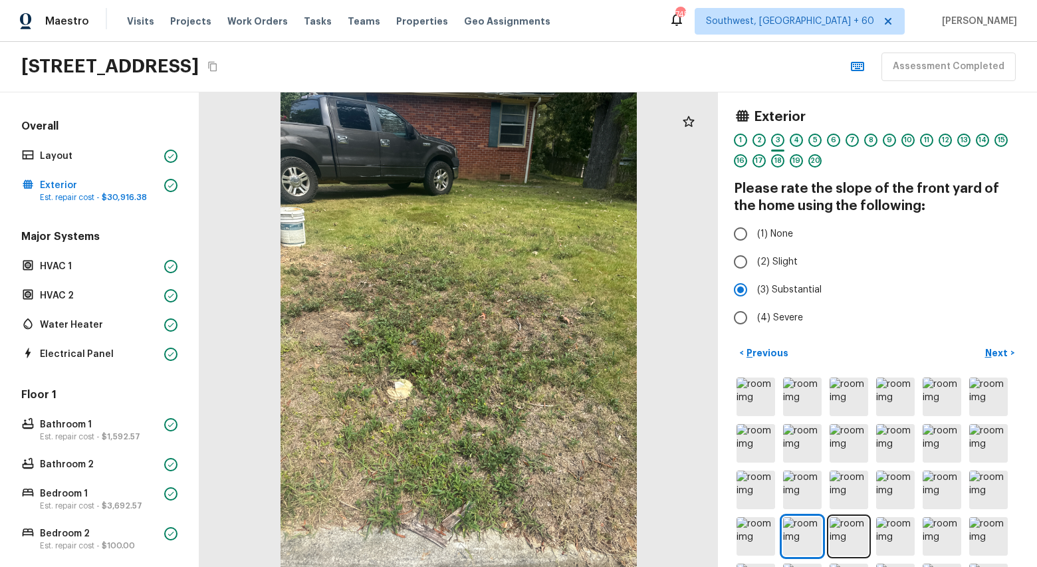
click at [798, 141] on div "4" at bounding box center [796, 140] width 13 height 13
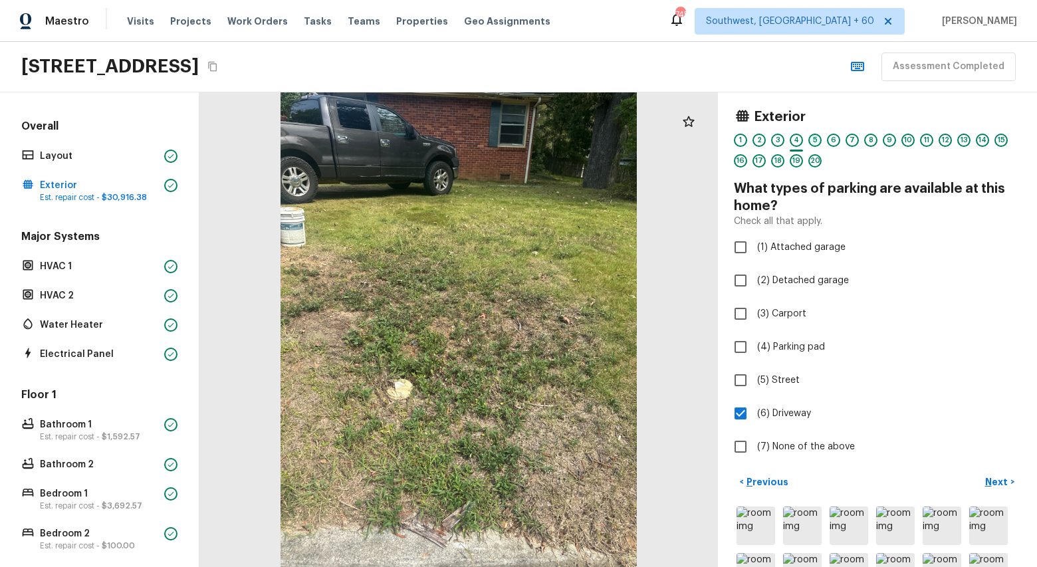
click at [817, 139] on div "5" at bounding box center [815, 140] width 13 height 13
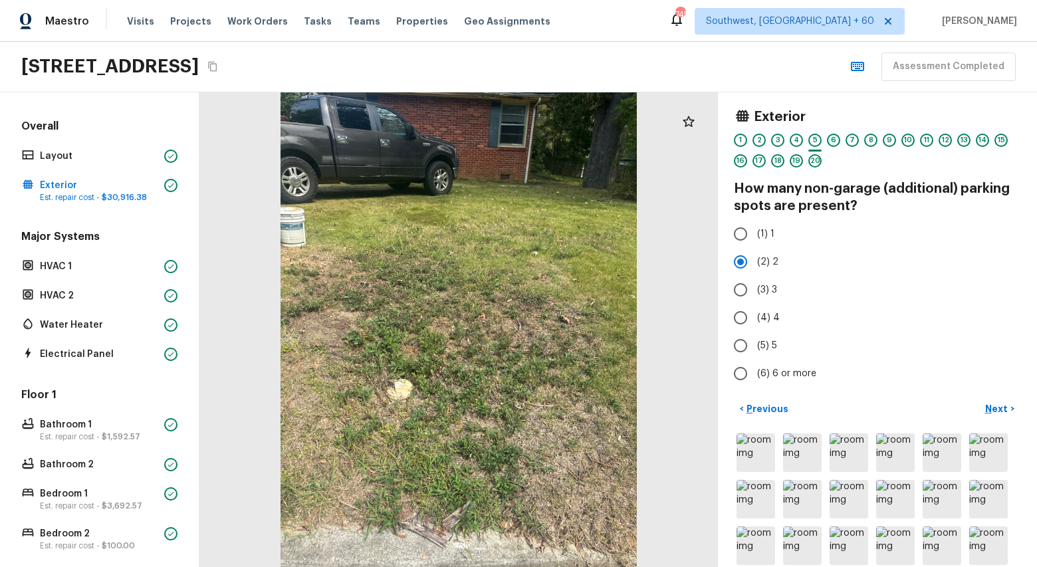
click at [833, 142] on div "6" at bounding box center [833, 140] width 13 height 13
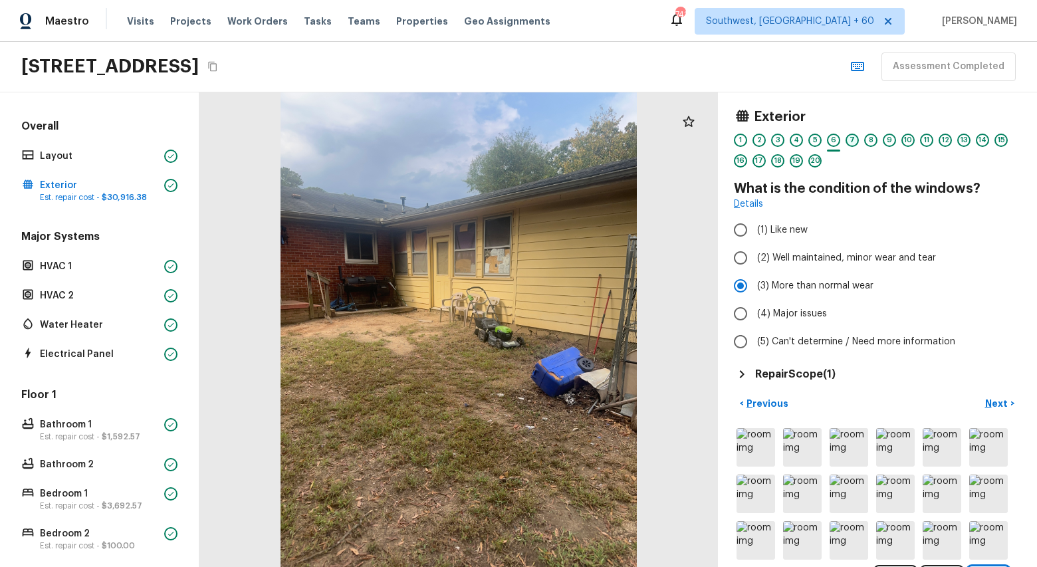
click at [858, 142] on div "7" at bounding box center [852, 140] width 13 height 13
click at [874, 140] on div "8" at bounding box center [870, 140] width 13 height 13
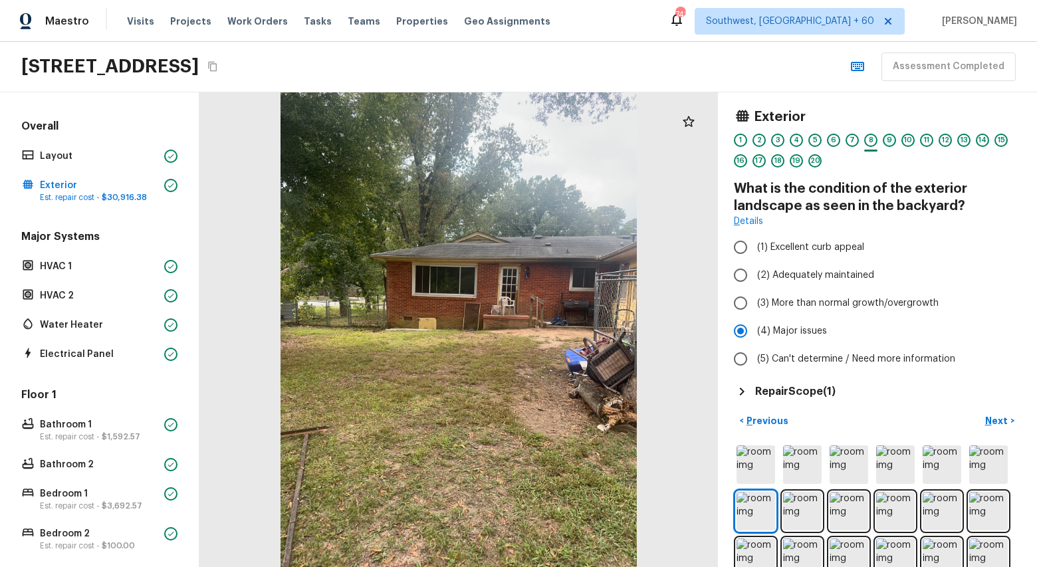
click at [894, 138] on div "9" at bounding box center [889, 140] width 13 height 13
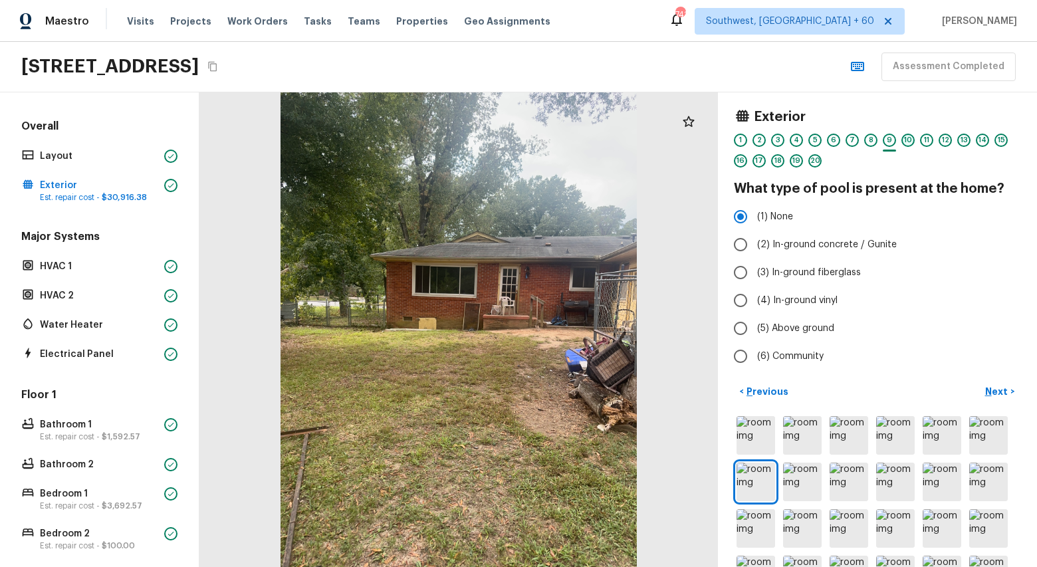
click at [910, 141] on div "10" at bounding box center [908, 140] width 13 height 13
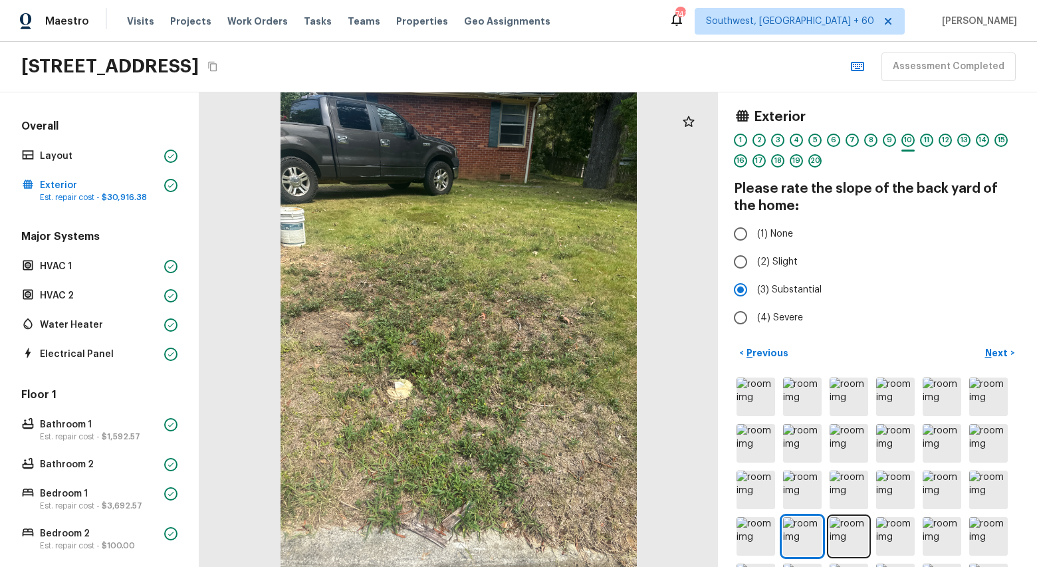
click at [927, 140] on div "11" at bounding box center [926, 140] width 13 height 13
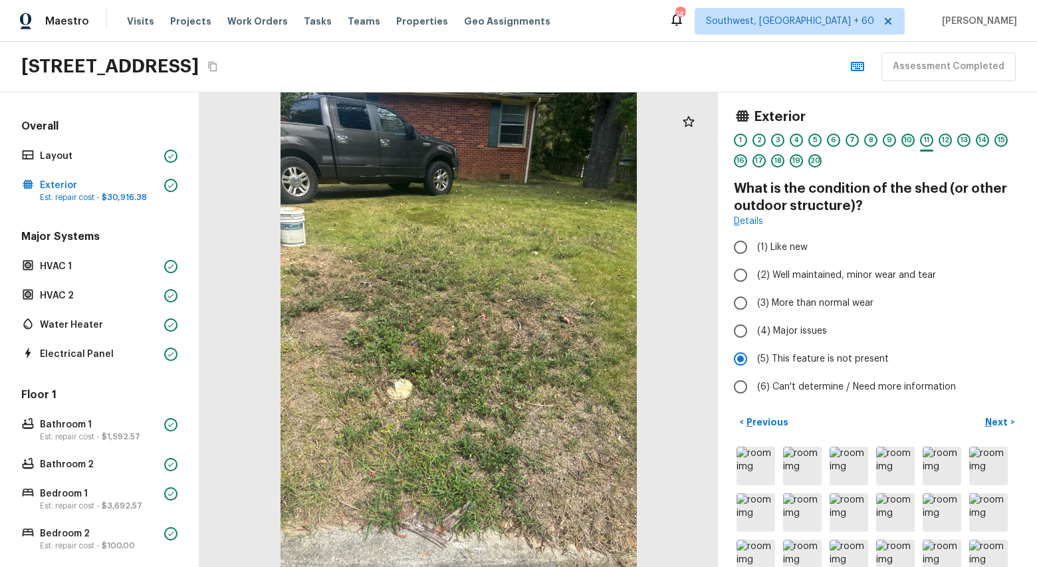
click at [906, 137] on div "10" at bounding box center [908, 140] width 13 height 13
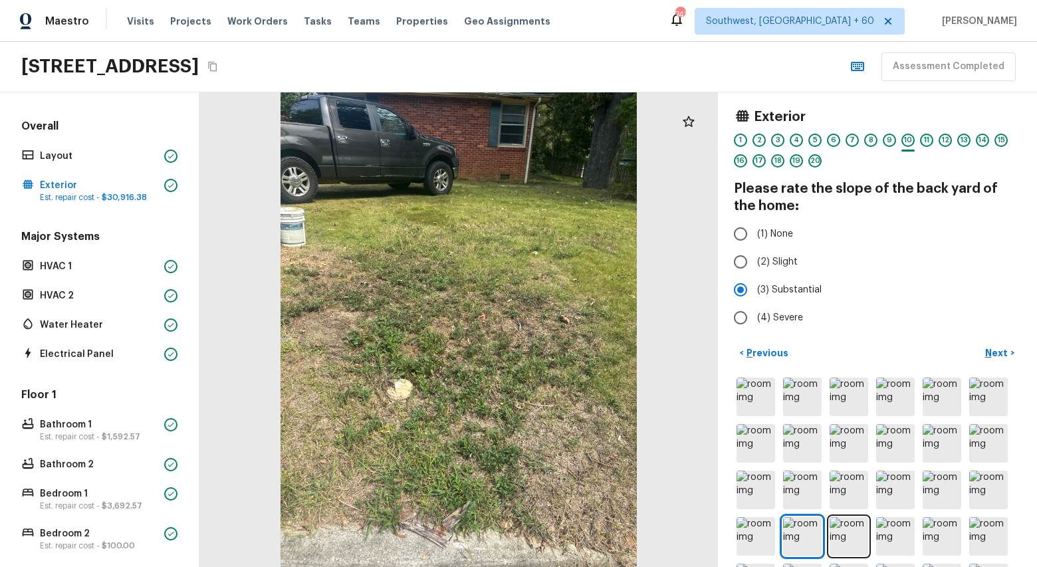
click at [926, 137] on div "11" at bounding box center [926, 140] width 13 height 13
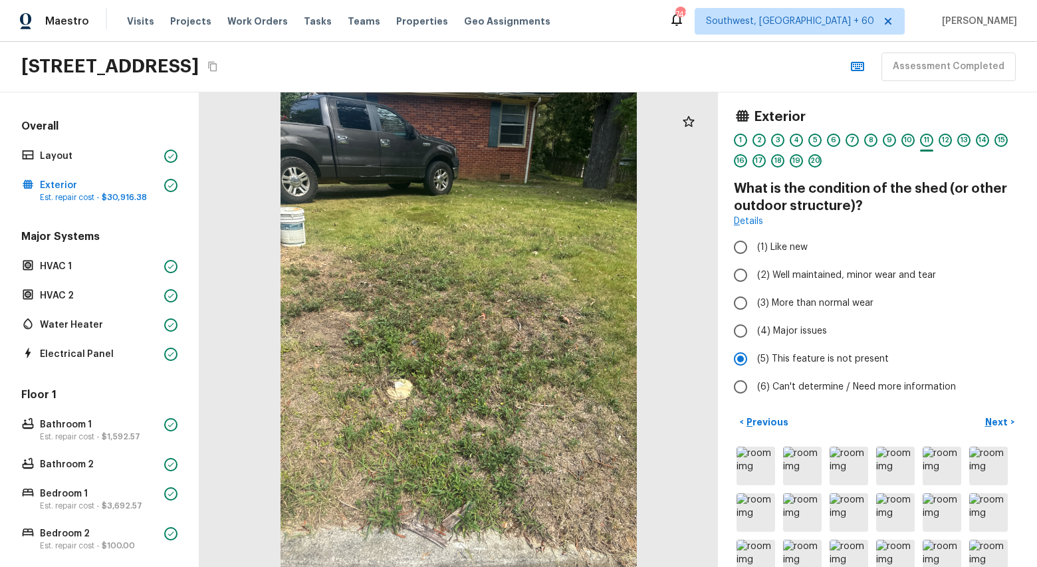
click at [947, 147] on div "12" at bounding box center [945, 144] width 13 height 21
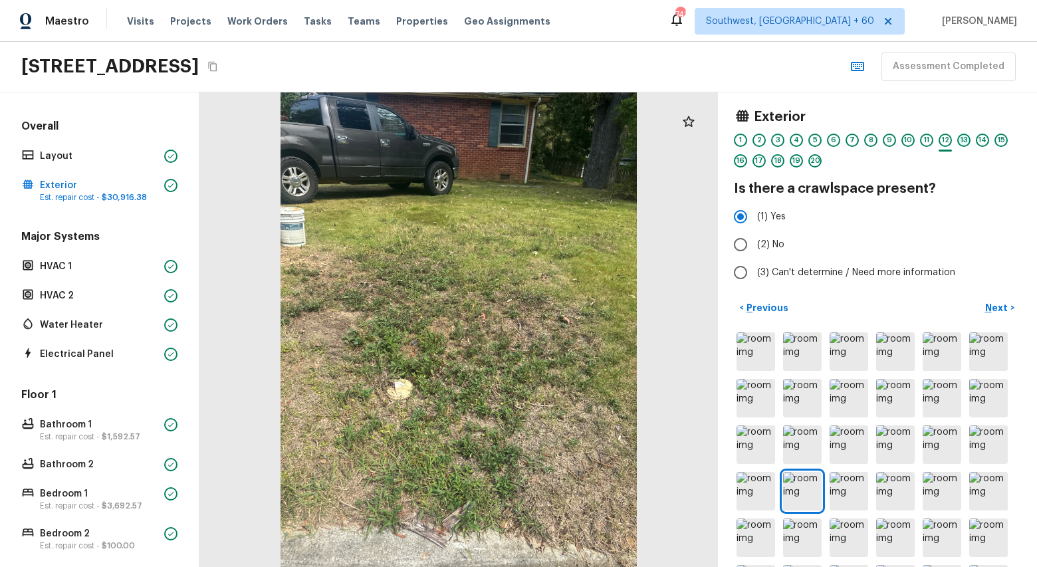
click at [964, 139] on div "13" at bounding box center [964, 140] width 13 height 13
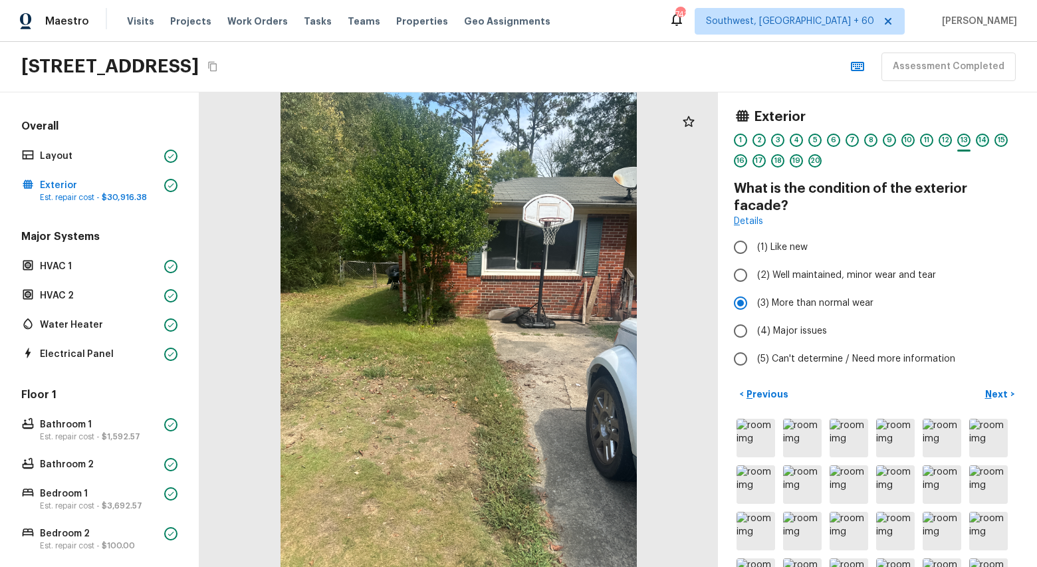
click at [982, 140] on div "14" at bounding box center [982, 140] width 13 height 13
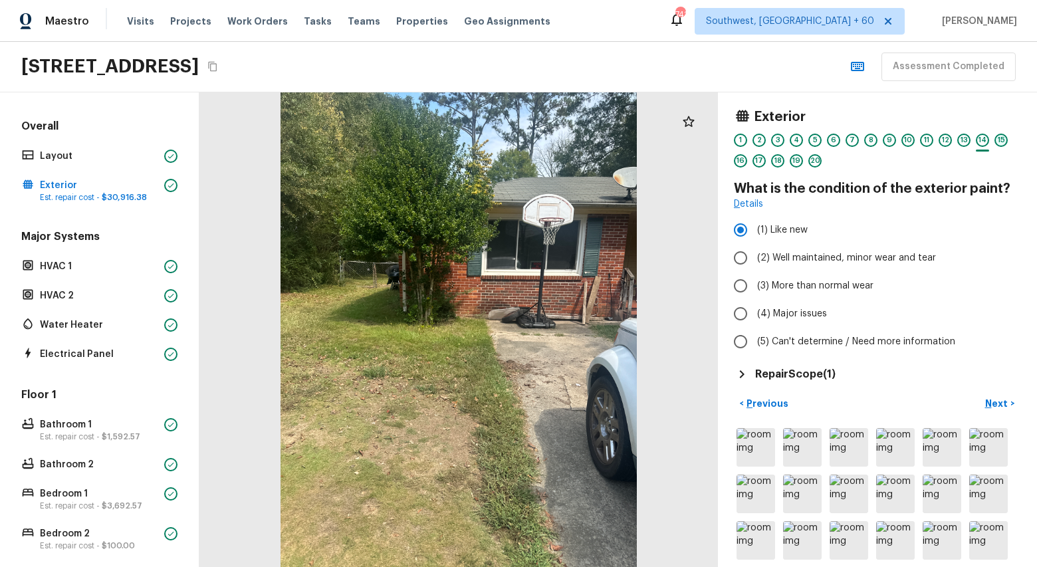
click at [997, 144] on div "15" at bounding box center [1001, 140] width 13 height 13
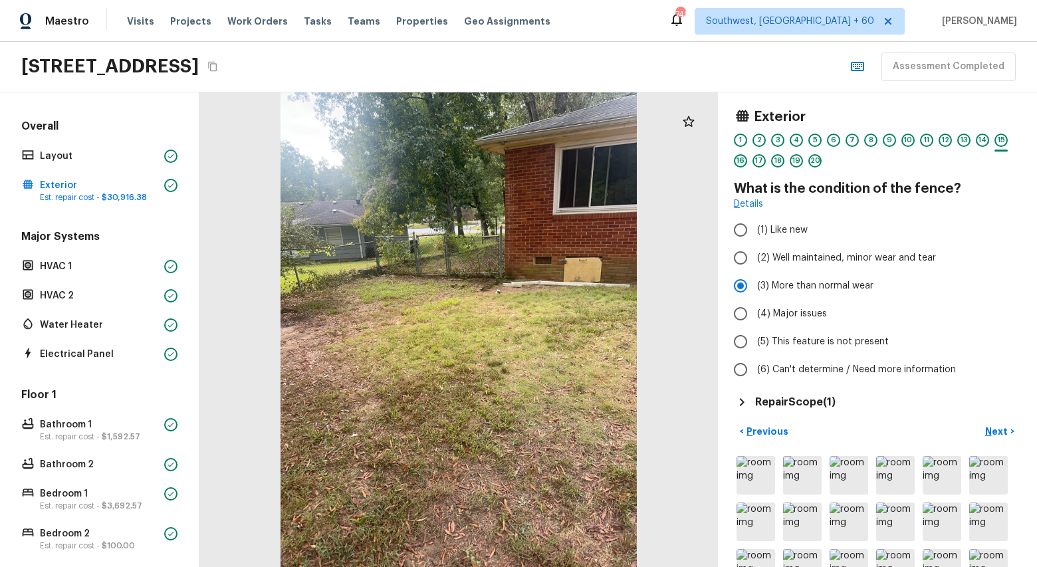
click at [741, 160] on div "16" at bounding box center [740, 160] width 13 height 13
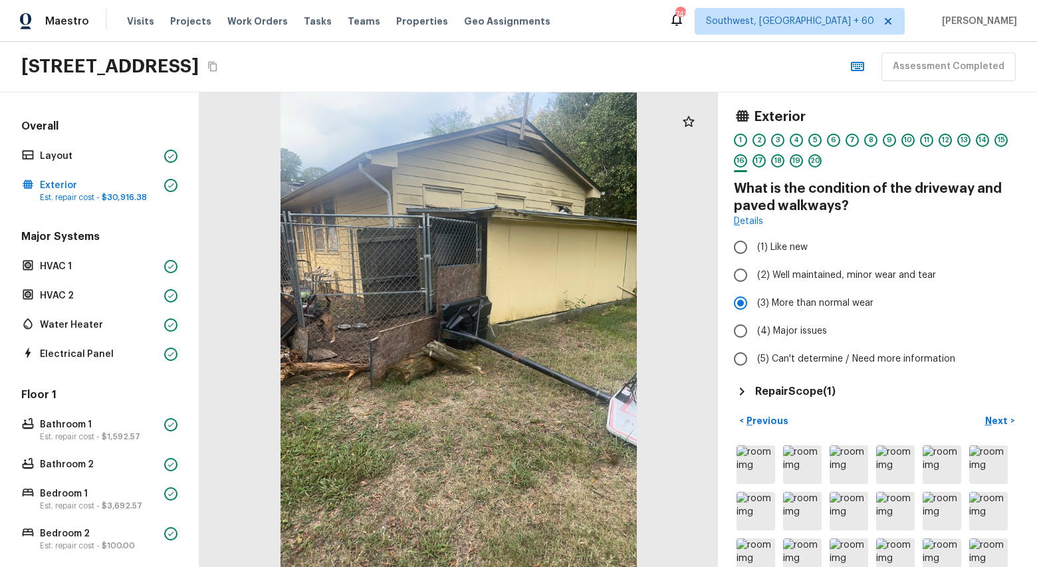
click at [761, 160] on div "17" at bounding box center [759, 160] width 13 height 13
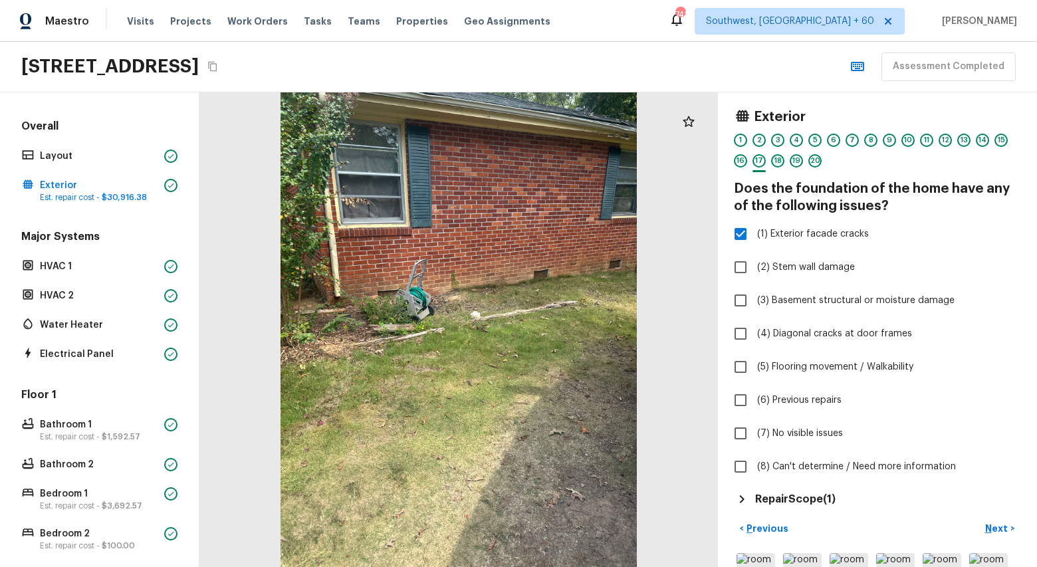
click at [781, 160] on div "18" at bounding box center [777, 160] width 13 height 13
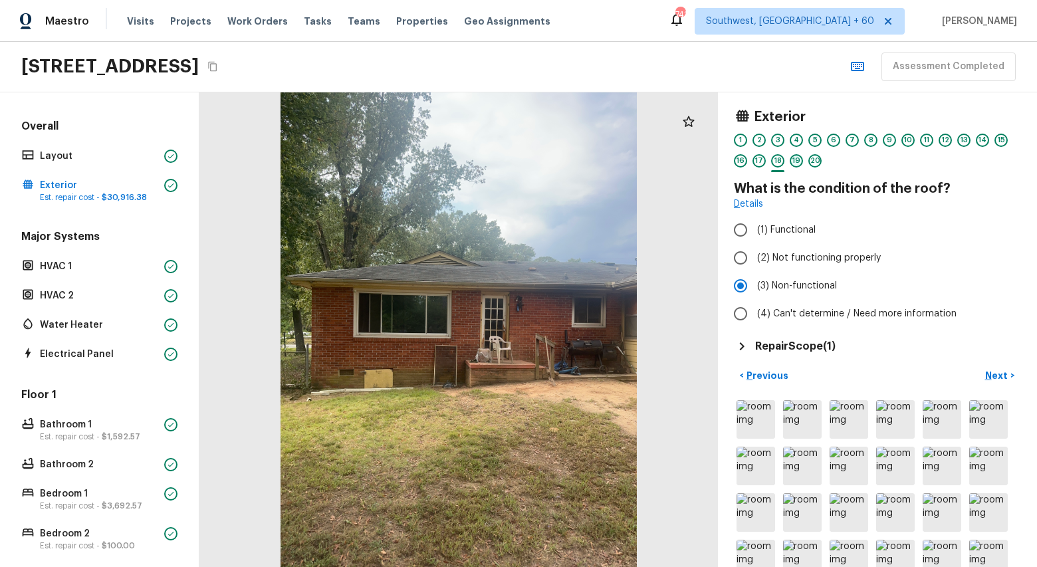
click at [799, 164] on div "19" at bounding box center [796, 160] width 13 height 13
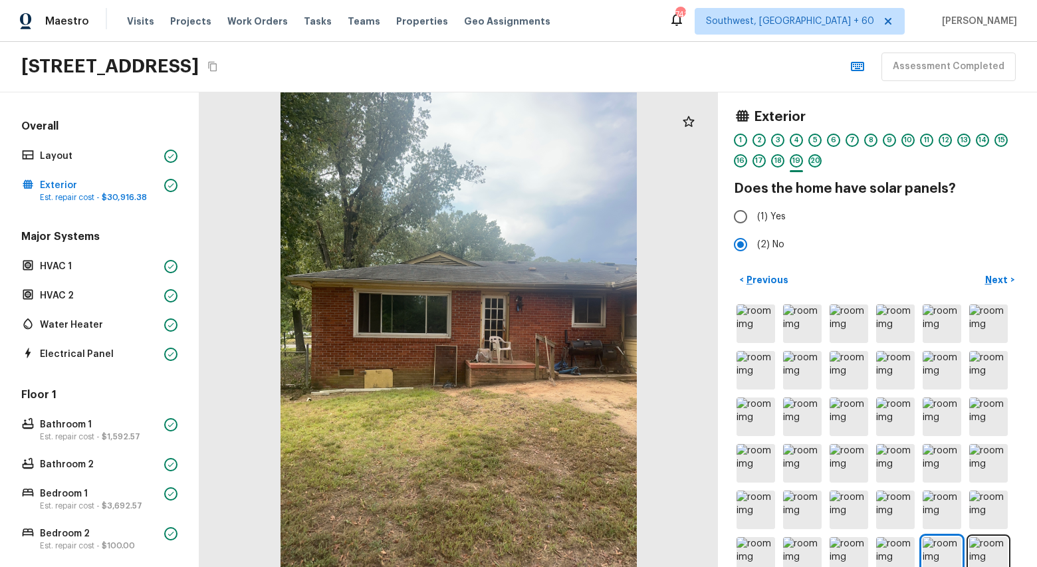
click at [817, 162] on div "20" at bounding box center [815, 160] width 13 height 13
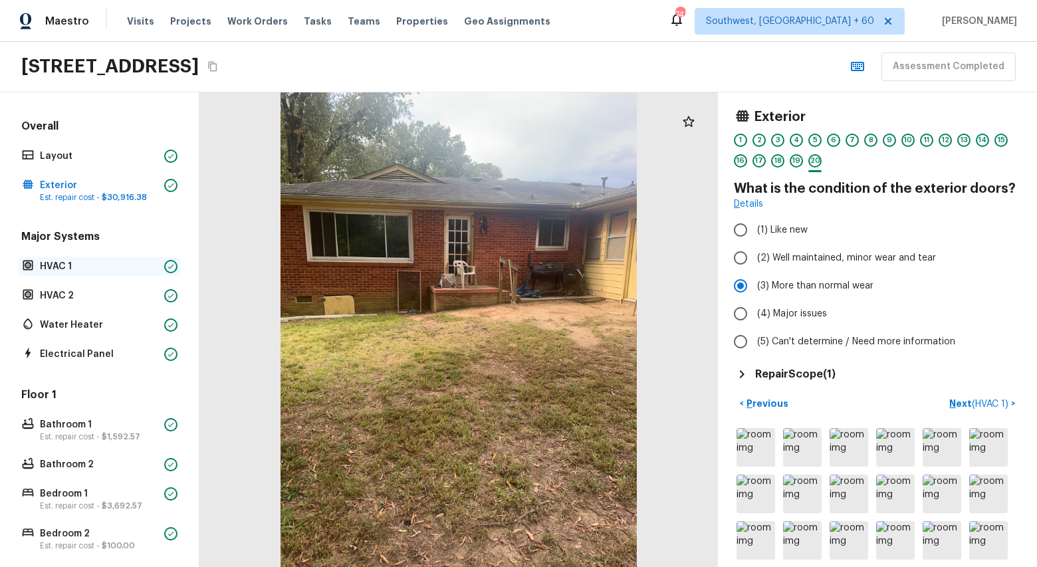
click at [73, 260] on p "HVAC 1" at bounding box center [99, 266] width 119 height 13
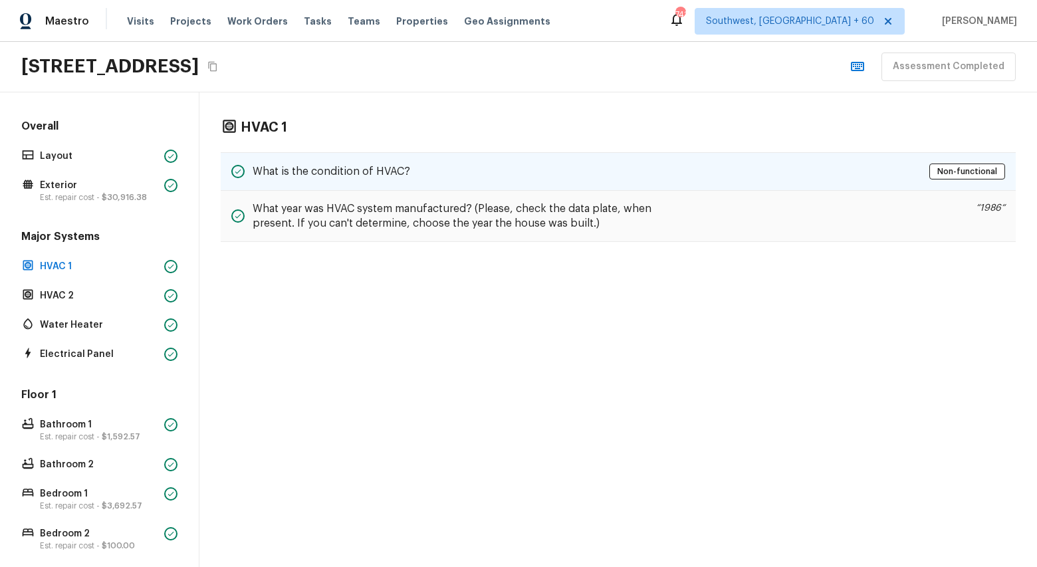
click at [419, 168] on div "What is the condition of HVAC? Non-functional" at bounding box center [618, 171] width 795 height 39
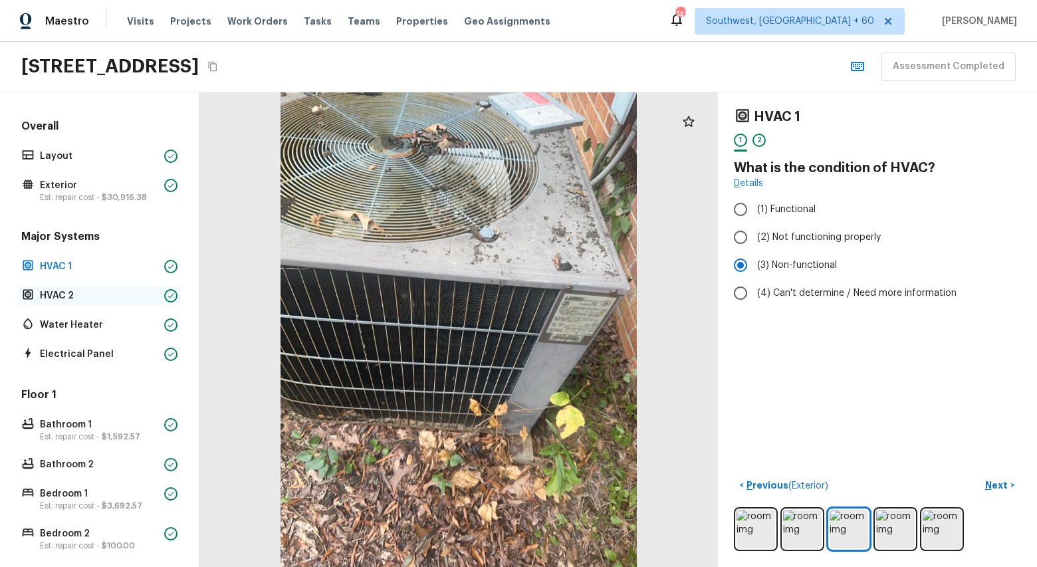
click at [60, 295] on p "HVAC 2" at bounding box center [99, 295] width 119 height 13
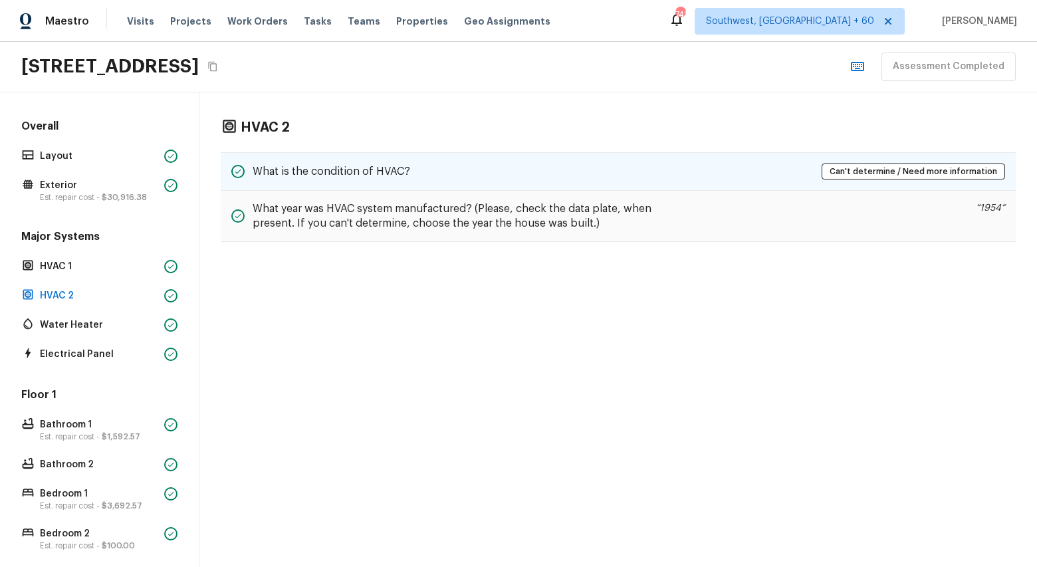
click at [333, 179] on div "What is the condition of HVAC?" at bounding box center [320, 172] width 179 height 16
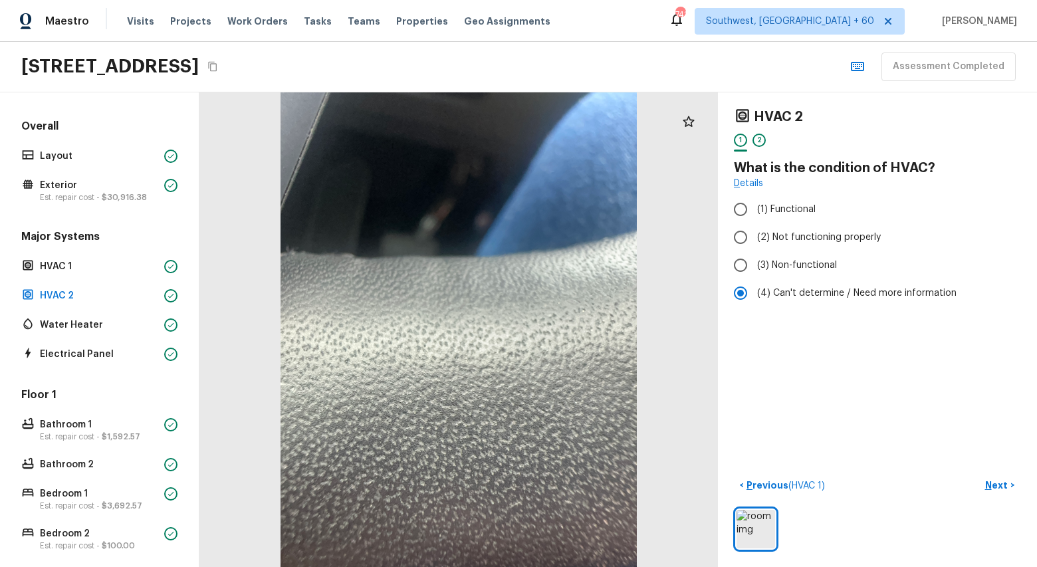
click at [84, 334] on div "Major Systems HVAC 1 HVAC 2 Water Heater Electrical Panel" at bounding box center [100, 296] width 162 height 134
click at [76, 324] on p "Water Heater" at bounding box center [99, 325] width 119 height 13
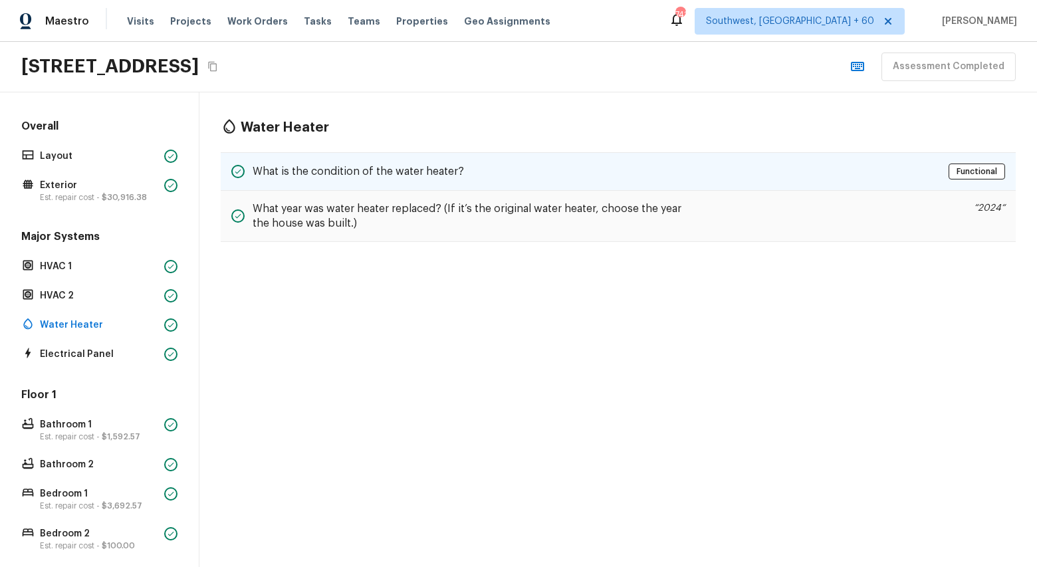
click at [340, 166] on h5 "What is the condition of the water heater?" at bounding box center [358, 171] width 211 height 15
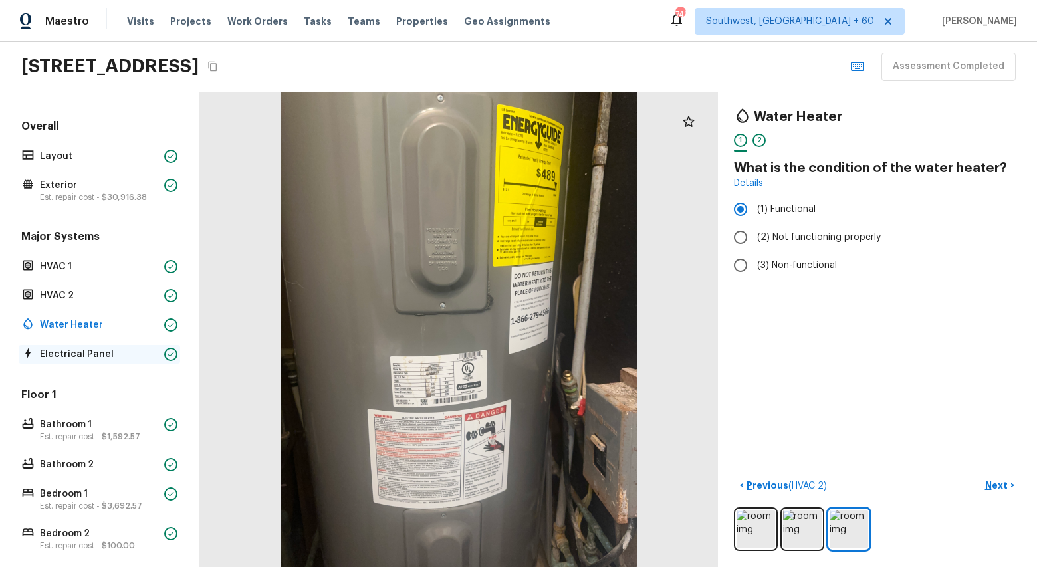
click at [82, 360] on p "Electrical Panel" at bounding box center [99, 354] width 119 height 13
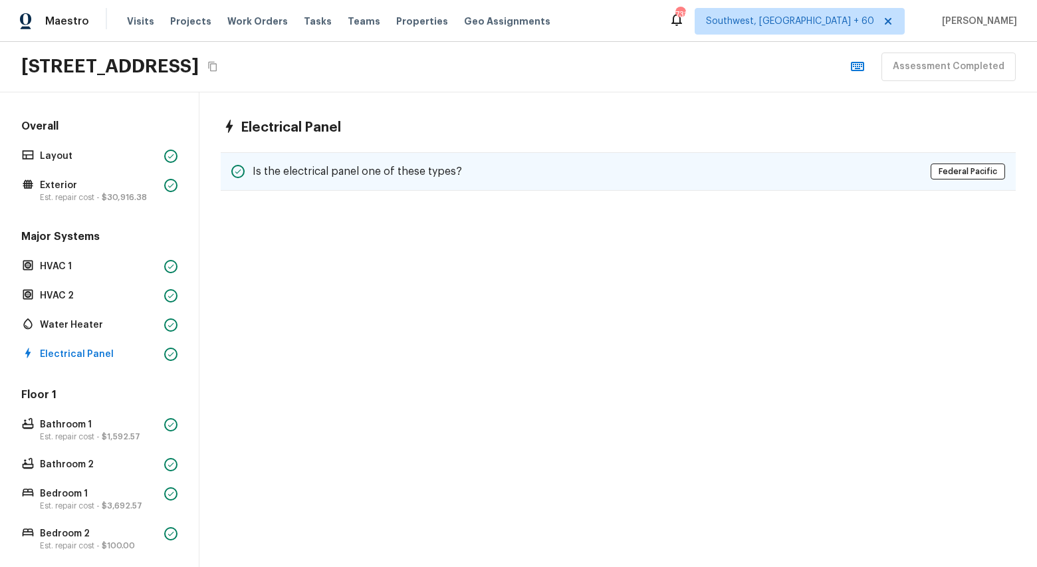
click at [420, 159] on div "Is the electrical panel one of these types? Federal Pacific" at bounding box center [618, 171] width 795 height 39
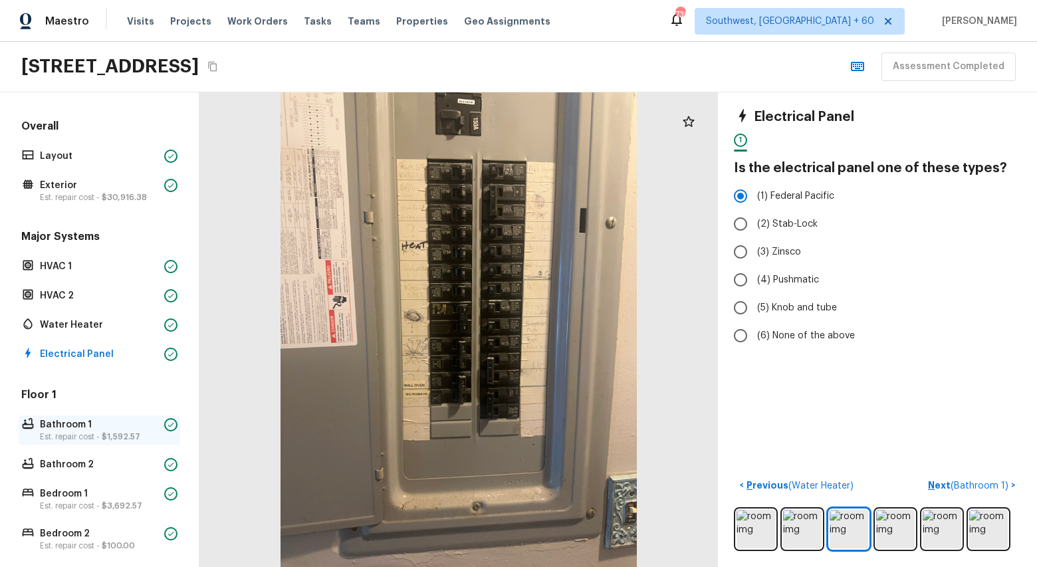
click at [75, 424] on p "Bathroom 1" at bounding box center [99, 424] width 119 height 13
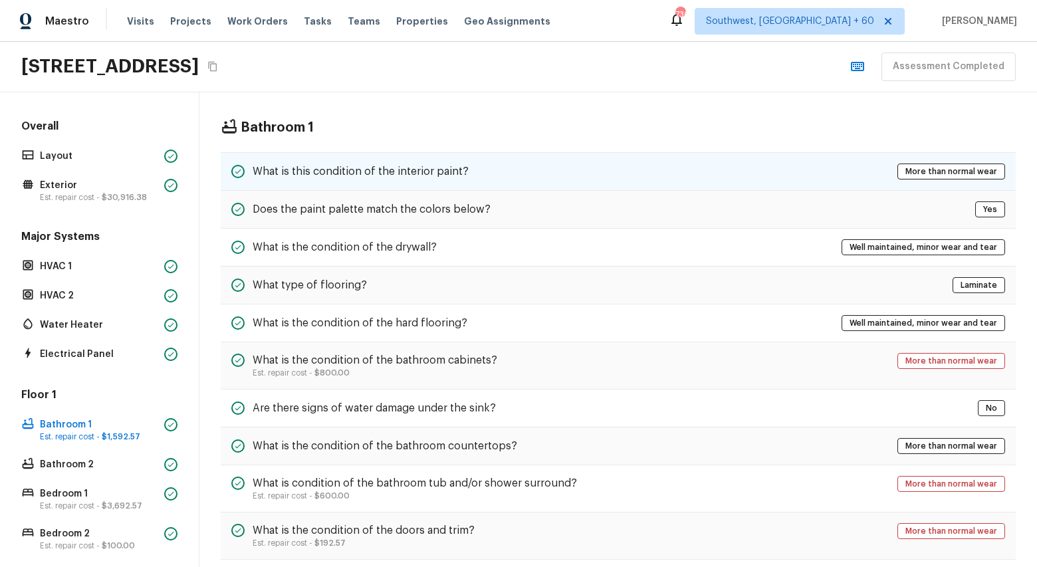
click at [342, 174] on h5 "What is this condition of the interior paint?" at bounding box center [361, 171] width 216 height 15
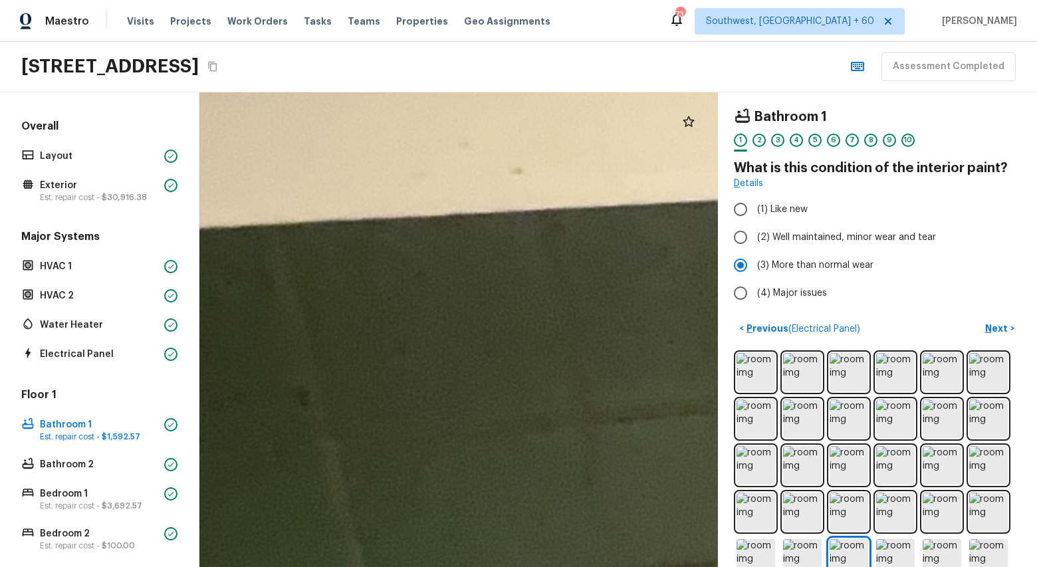
drag, startPoint x: 367, startPoint y: 259, endPoint x: 586, endPoint y: -35, distance: 365.9
click at [586, 0] on html "Maestro Visits Projects Work Orders Tasks Teams Properties Geo Assignments 734 …" at bounding box center [518, 283] width 1037 height 567
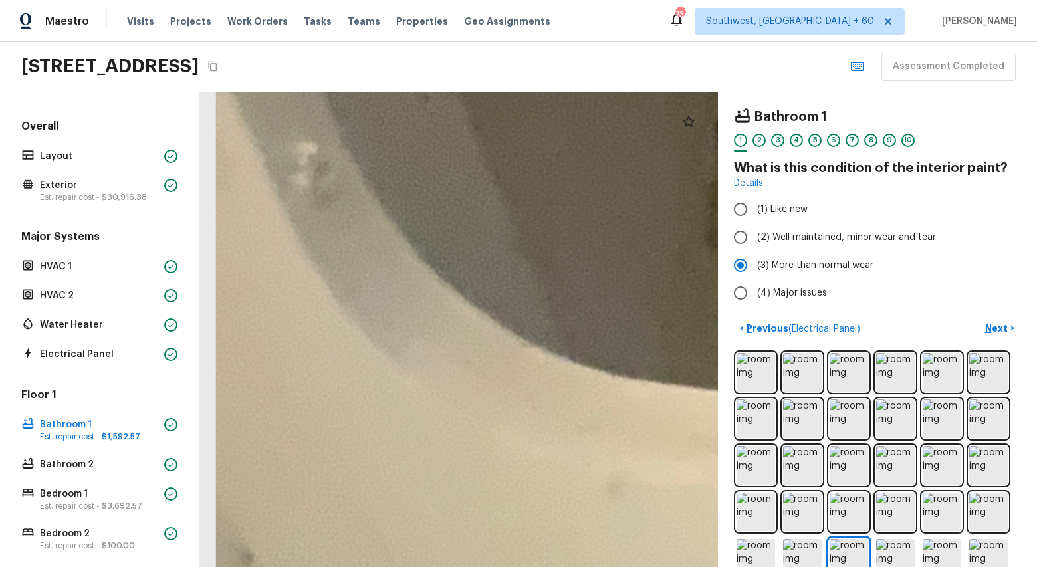
drag, startPoint x: 591, startPoint y: 156, endPoint x: 412, endPoint y: -43, distance: 268.4
click at [412, 0] on html "Maestro Visits Projects Work Orders Tasks Teams Properties Geo Assignments 734 …" at bounding box center [518, 283] width 1037 height 567
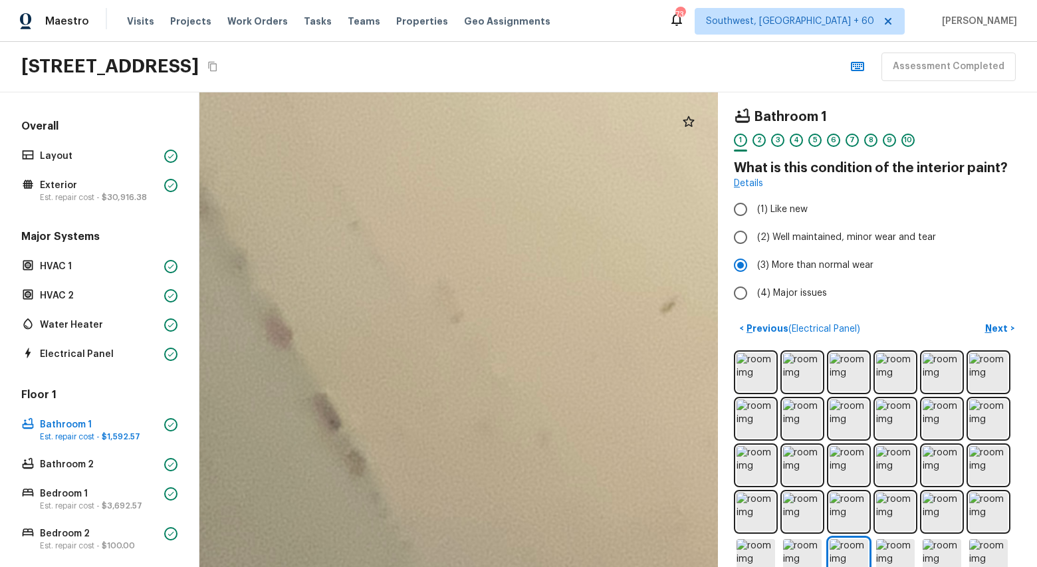
drag, startPoint x: 459, startPoint y: 425, endPoint x: 439, endPoint y: 117, distance: 308.6
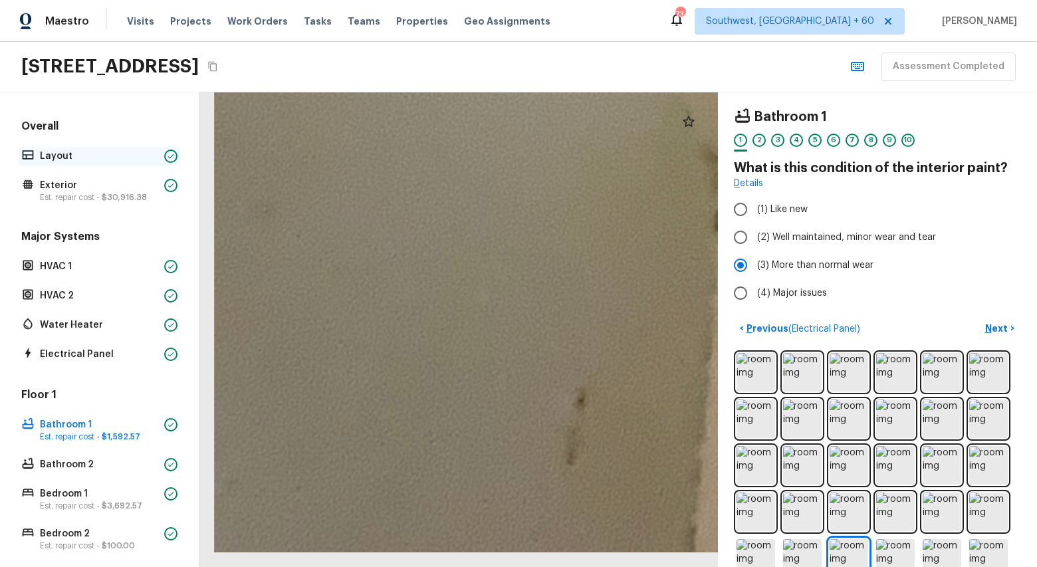
drag, startPoint x: 485, startPoint y: 295, endPoint x: 176, endPoint y: 148, distance: 342.7
click at [176, 148] on div "Overall Layout Exterior Est. repair cost - $30,916.38 Major Systems HVAC 1 HVAC…" at bounding box center [518, 329] width 1037 height 475
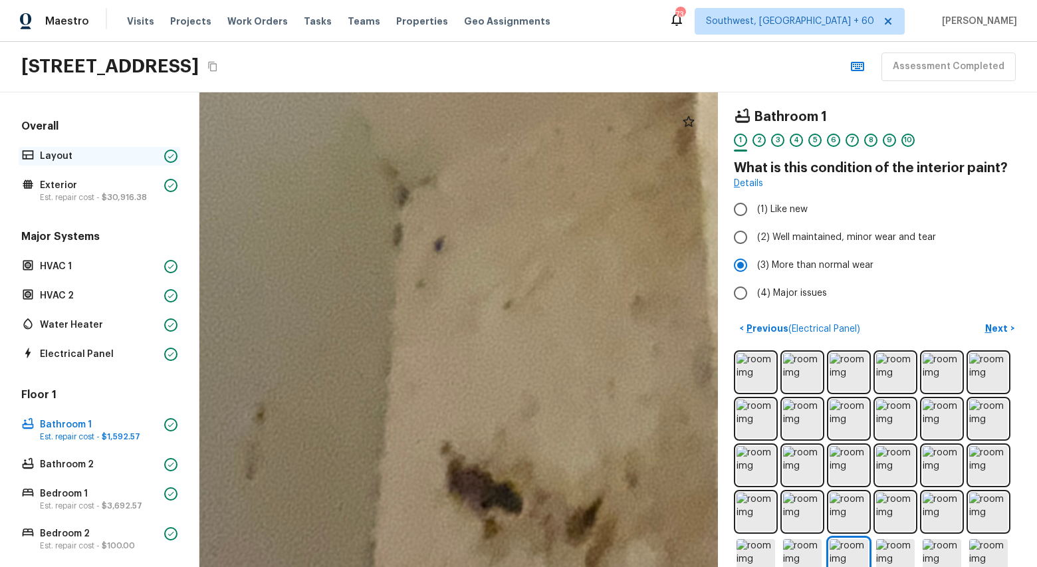
drag, startPoint x: 176, startPoint y: 148, endPoint x: 122, endPoint y: 150, distance: 53.2
click at [122, 150] on div "Layout" at bounding box center [100, 156] width 162 height 19
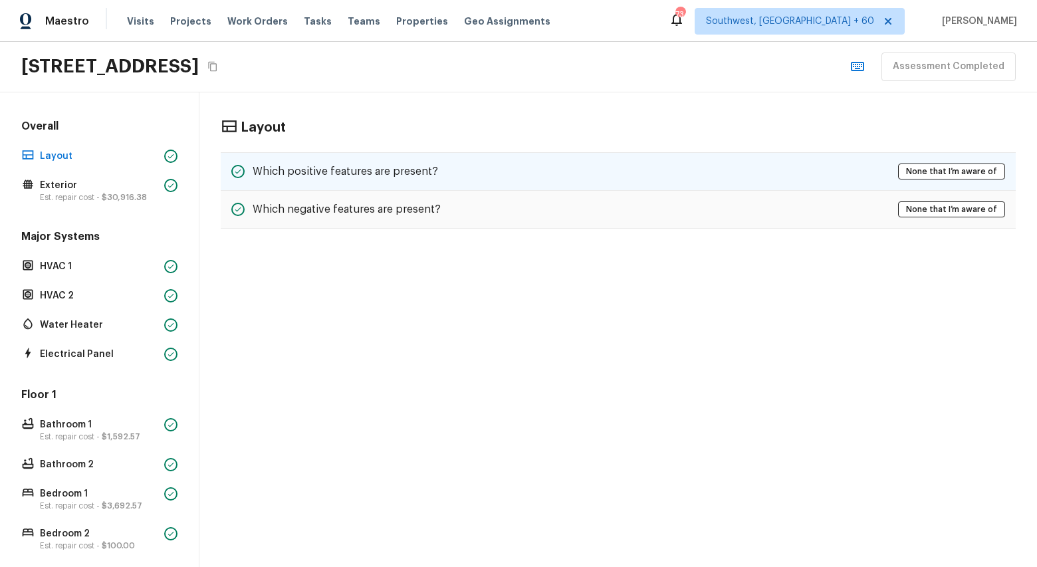
click at [338, 174] on h5 "Which positive features are present?" at bounding box center [346, 171] width 186 height 15
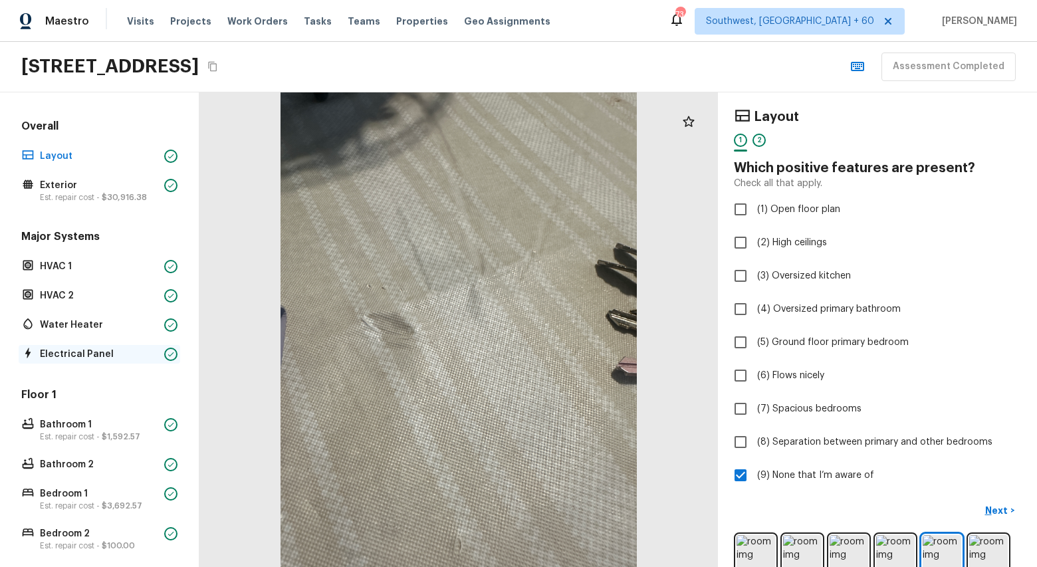
click at [68, 356] on p "Electrical Panel" at bounding box center [99, 354] width 119 height 13
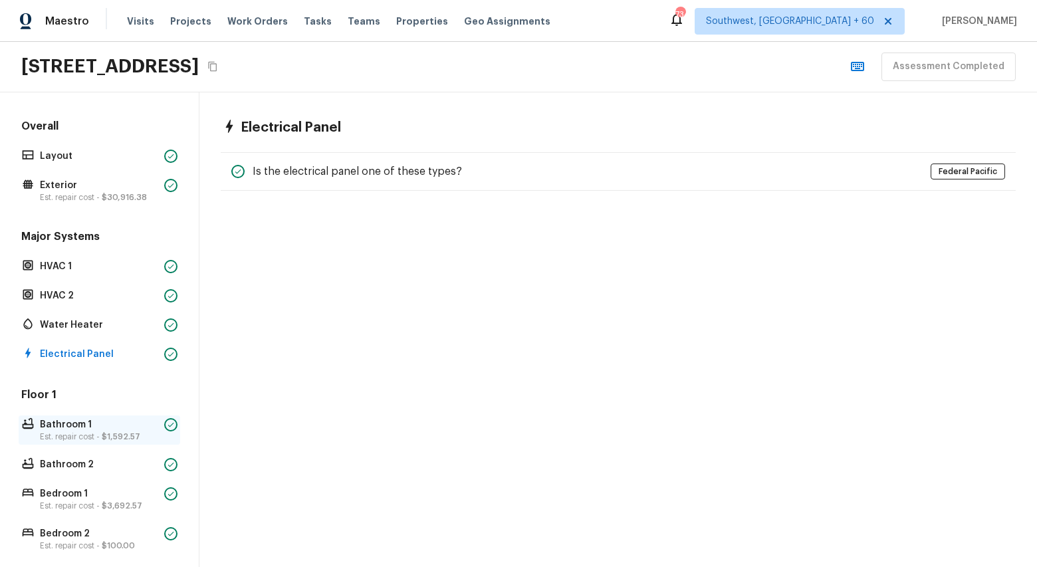
click at [68, 430] on p "Bathroom 1" at bounding box center [99, 424] width 119 height 13
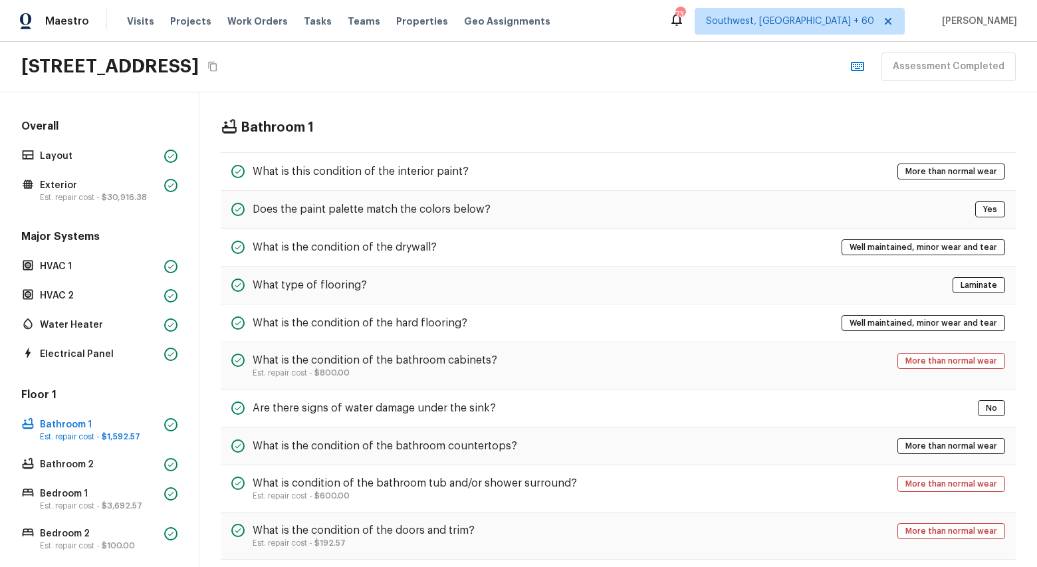
click at [59, 474] on div "Floor 1 Bathroom 1 Est. repair cost - $1,592.57 Bathroom 2 Bedroom 1 Est. repai…" at bounding box center [100, 520] width 162 height 265
click at [65, 467] on p "Bathroom 2" at bounding box center [99, 464] width 119 height 13
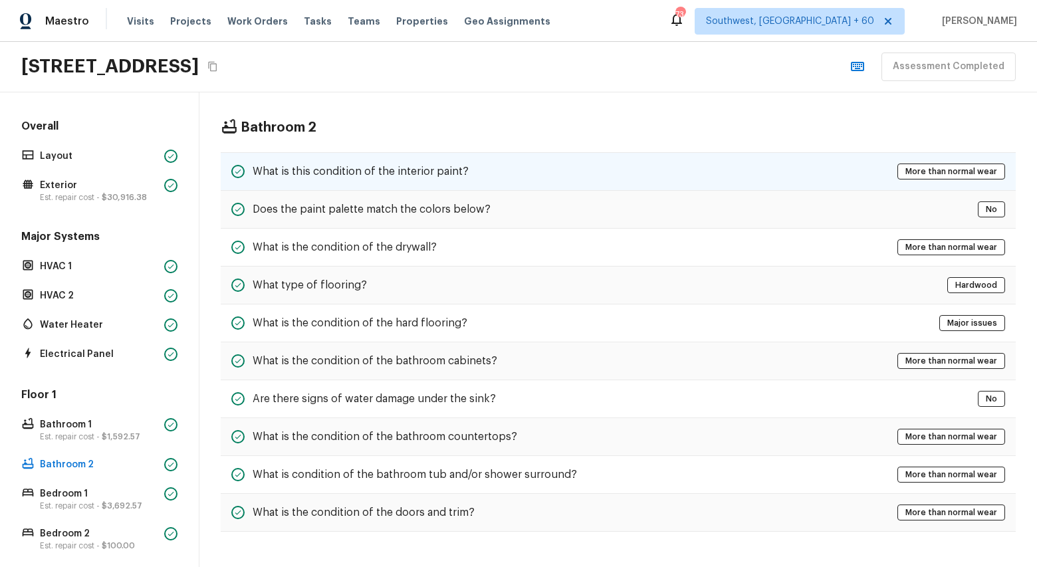
click at [449, 172] on h5 "What is this condition of the interior paint?" at bounding box center [361, 171] width 216 height 15
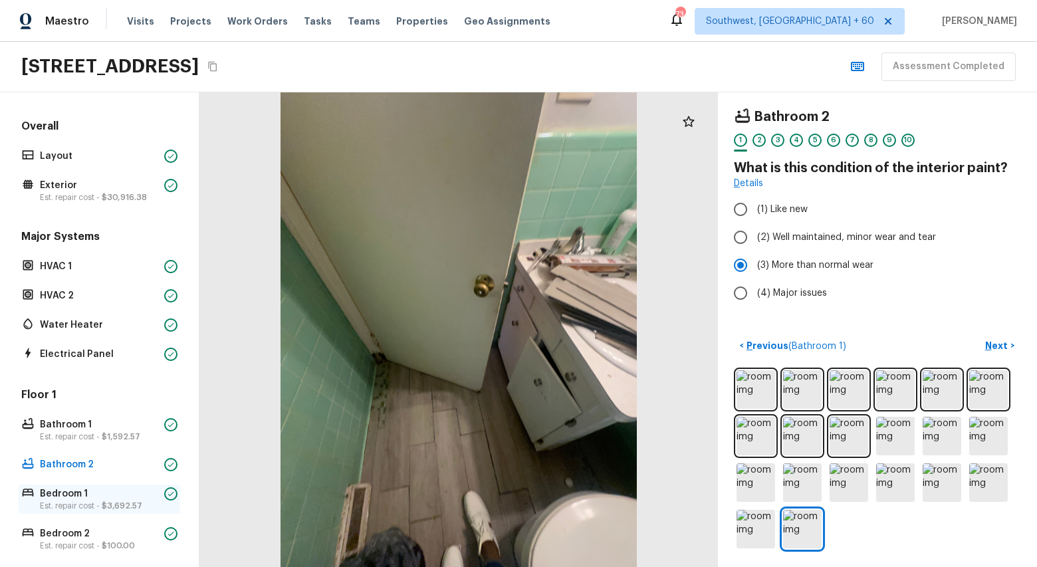
click at [66, 498] on p "Bedroom 1" at bounding box center [99, 493] width 119 height 13
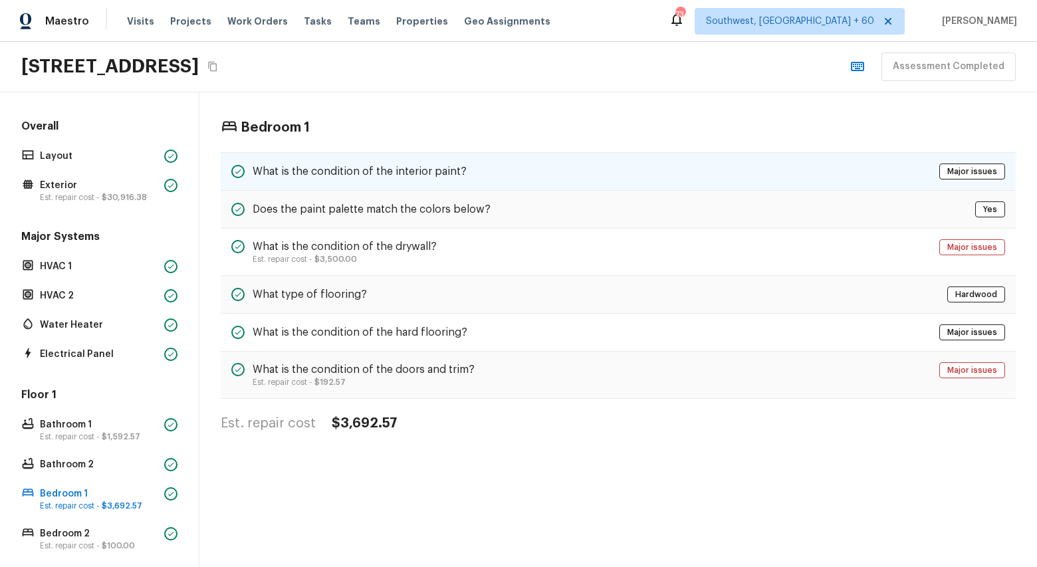
click at [461, 165] on h5 "What is the condition of the interior paint?" at bounding box center [360, 171] width 214 height 15
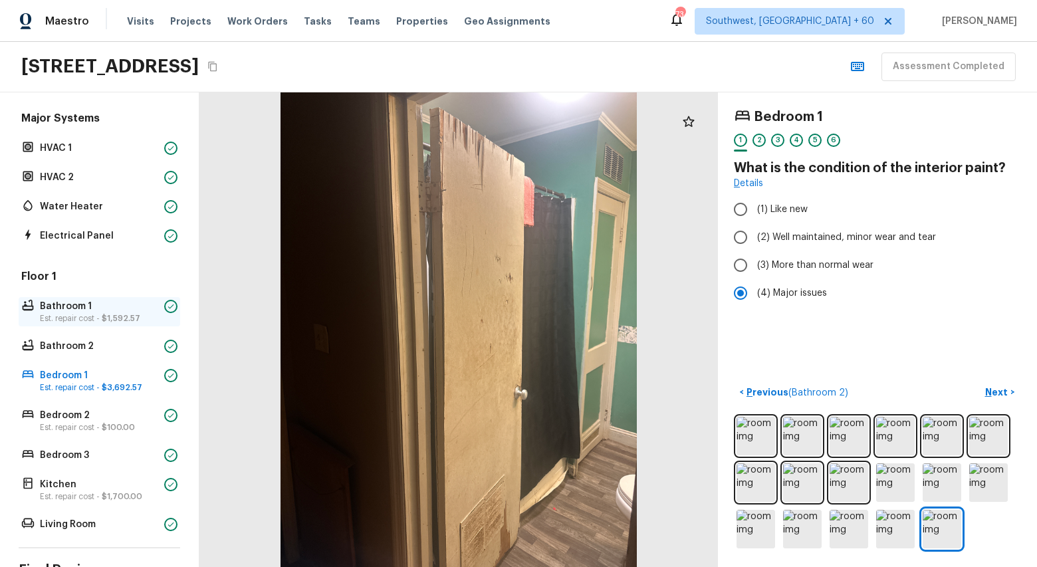
scroll to position [123, 0]
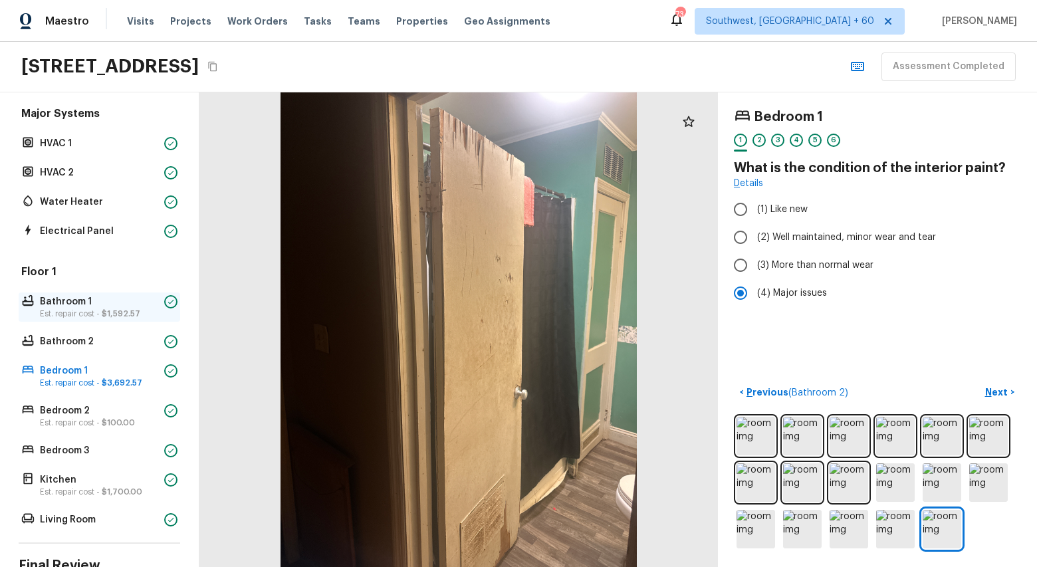
click at [84, 424] on p "Est. repair cost - $100.00" at bounding box center [99, 423] width 119 height 11
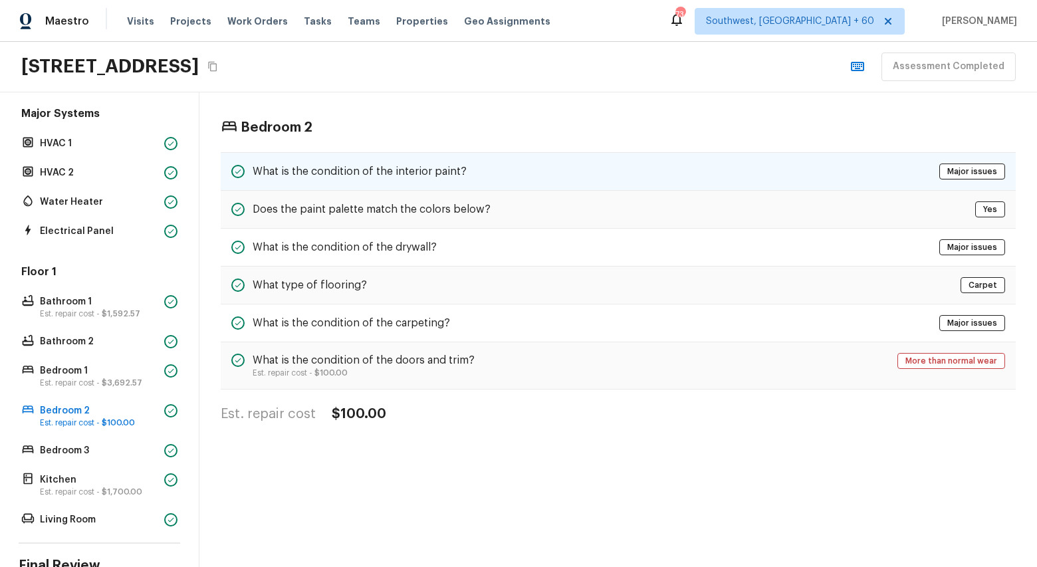
click at [388, 171] on h5 "What is the condition of the interior paint?" at bounding box center [360, 171] width 214 height 15
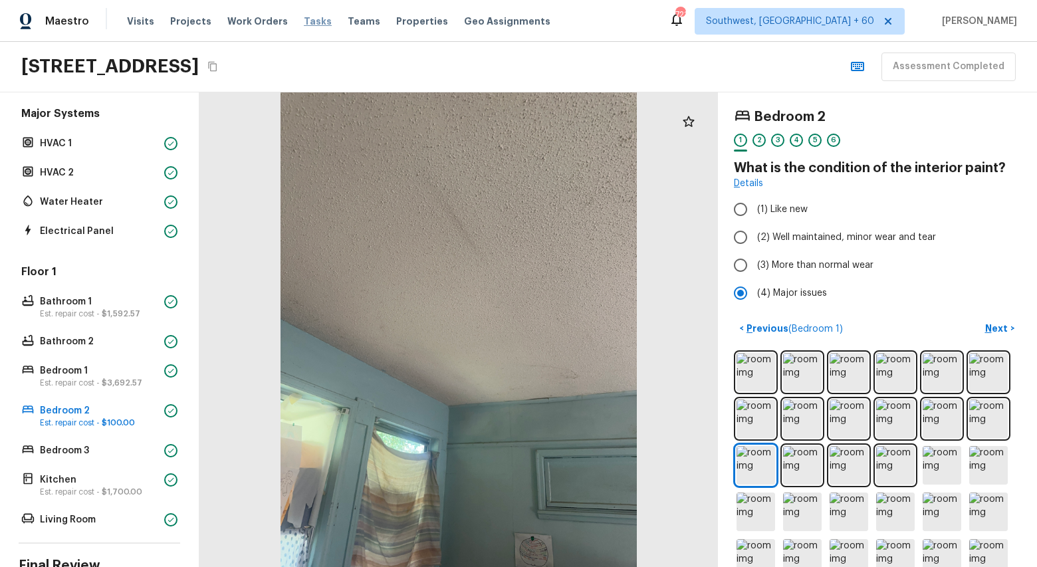
click at [304, 19] on span "Tasks" at bounding box center [318, 21] width 28 height 9
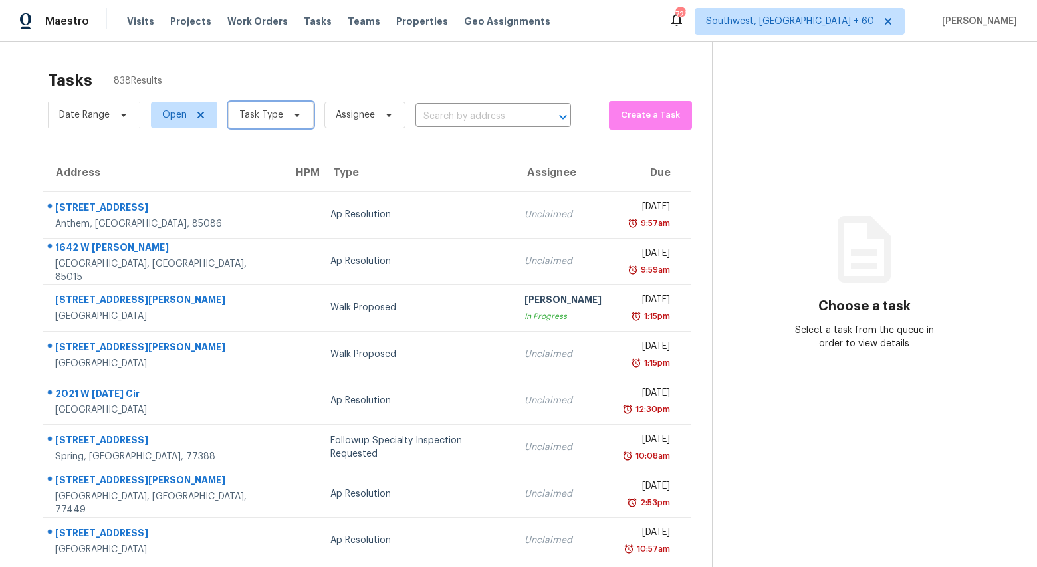
click at [273, 112] on span "Task Type" at bounding box center [261, 114] width 44 height 13
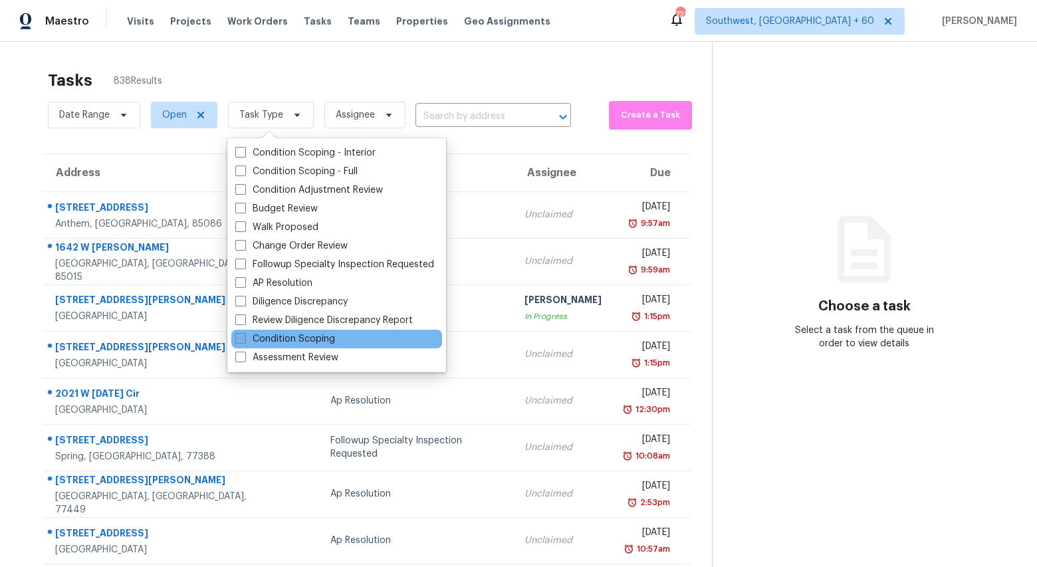
click at [289, 340] on label "Condition Scoping" at bounding box center [285, 338] width 100 height 13
click at [244, 340] on input "Condition Scoping" at bounding box center [239, 336] width 9 height 9
checkbox input "true"
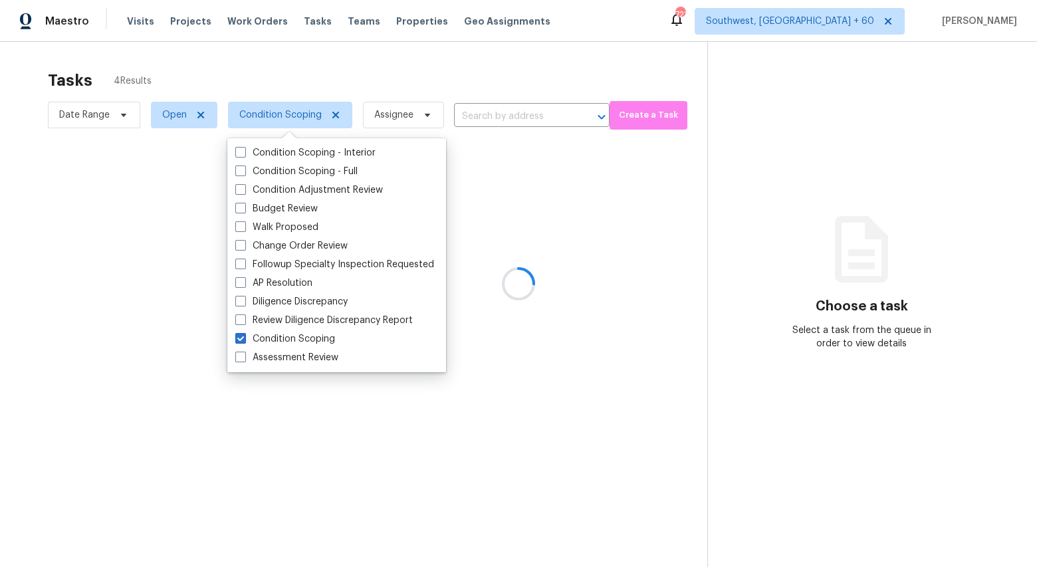
click at [179, 119] on div at bounding box center [518, 283] width 1037 height 567
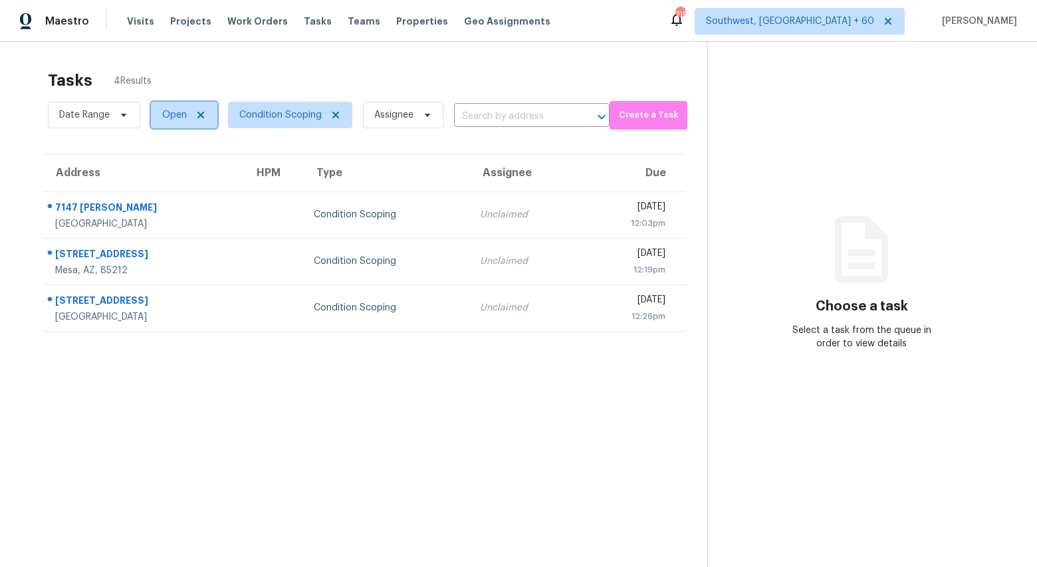
click at [179, 119] on span "Open" at bounding box center [174, 114] width 25 height 13
click at [181, 171] on label "Closed" at bounding box center [182, 171] width 48 height 13
click at [167, 171] on input "Closed" at bounding box center [162, 169] width 9 height 9
checkbox input "true"
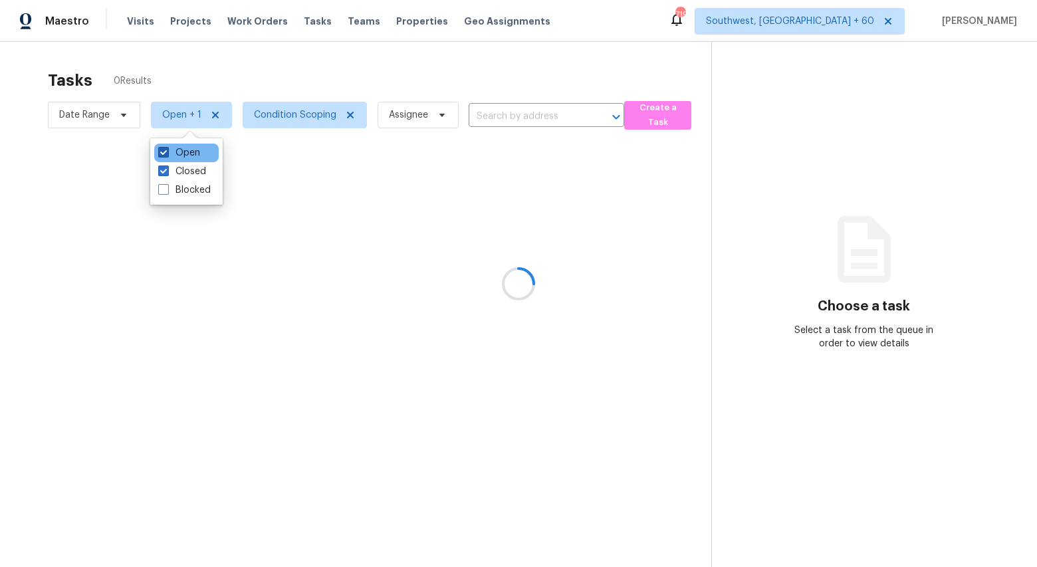
click at [180, 150] on label "Open" at bounding box center [179, 152] width 42 height 13
click at [167, 150] on input "Open" at bounding box center [162, 150] width 9 height 9
checkbox input "false"
click at [239, 66] on div at bounding box center [518, 283] width 1037 height 567
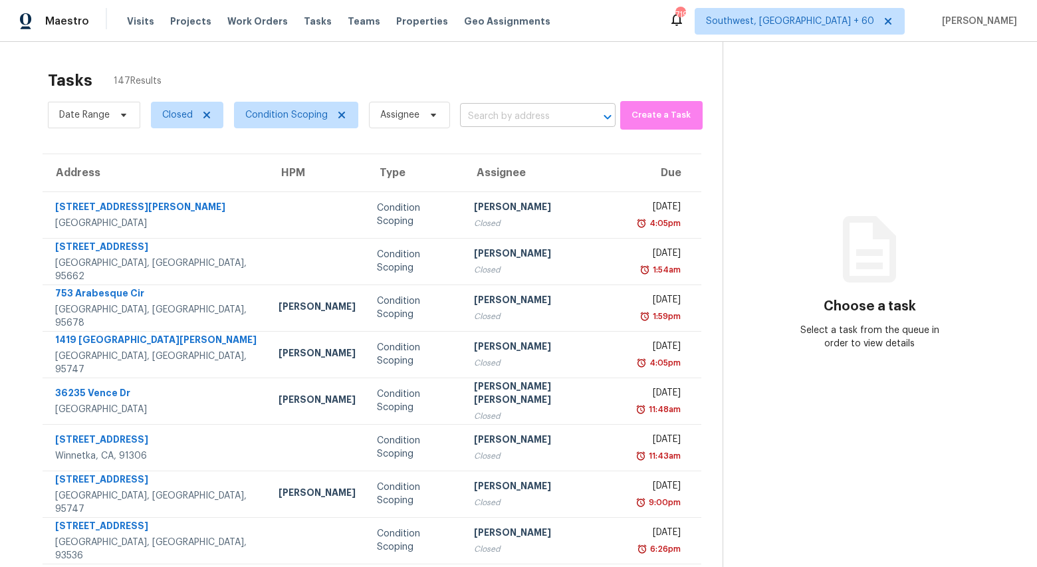
click at [475, 117] on input "text" at bounding box center [519, 116] width 118 height 21
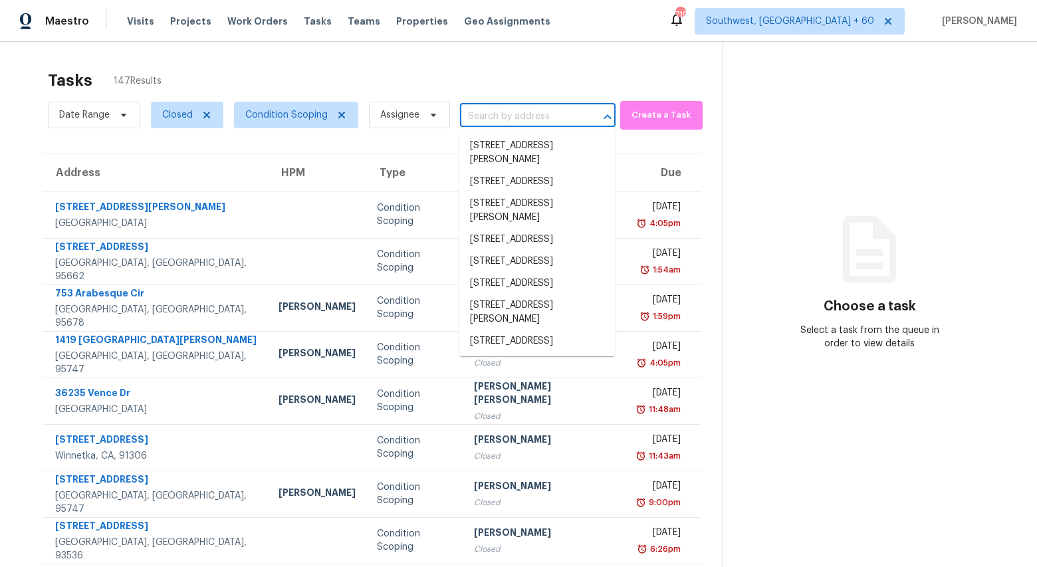
paste input "[STREET_ADDRESS]"
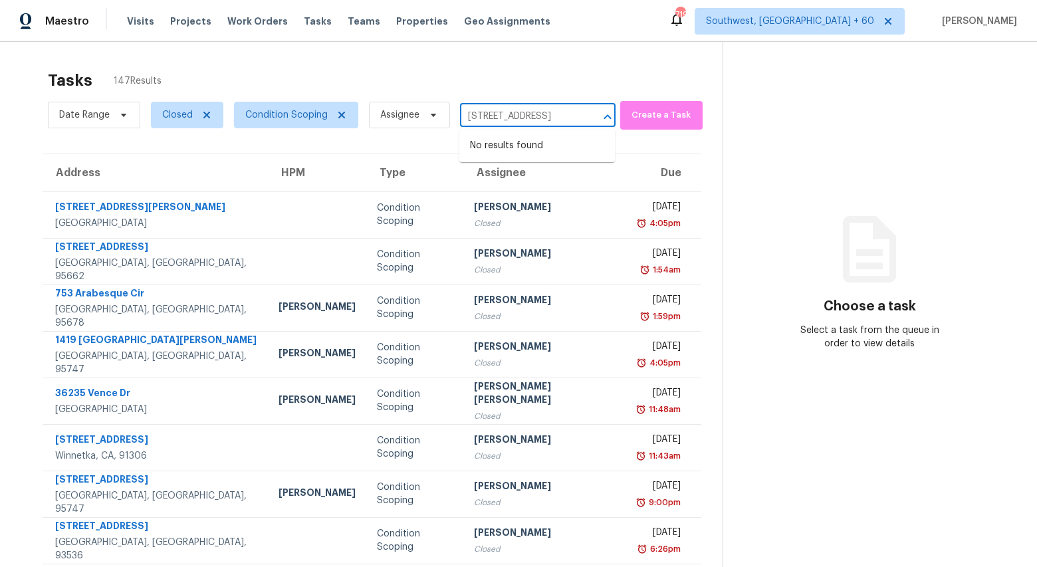
type input "[STREET_ADDRESS]"
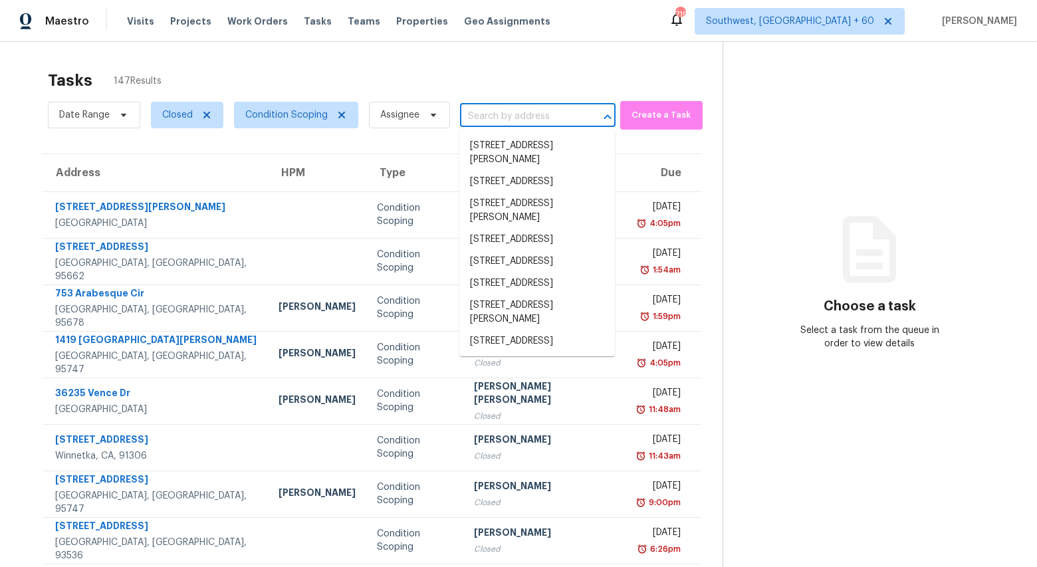
scroll to position [0, 0]
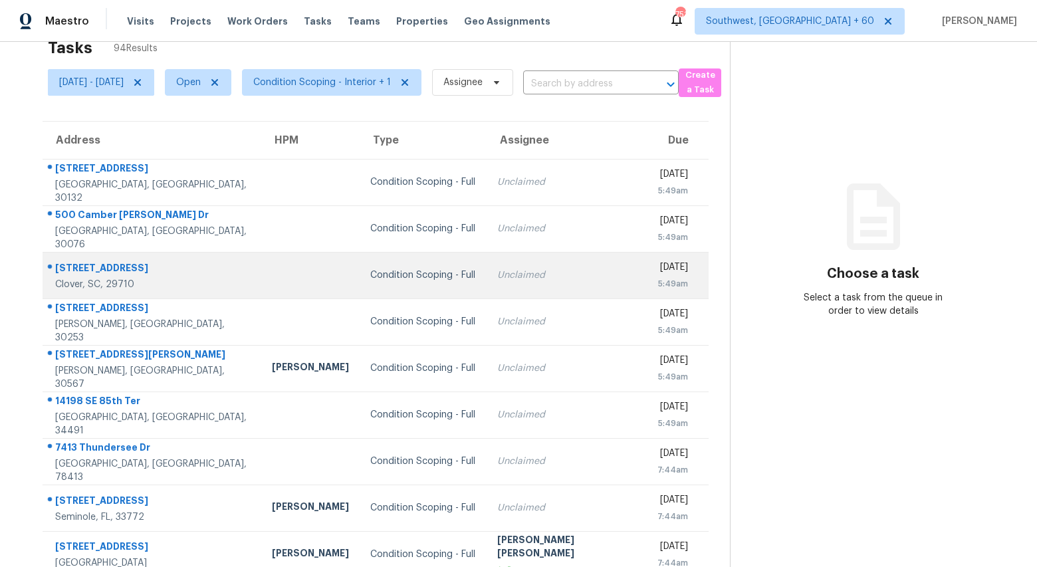
scroll to position [125, 0]
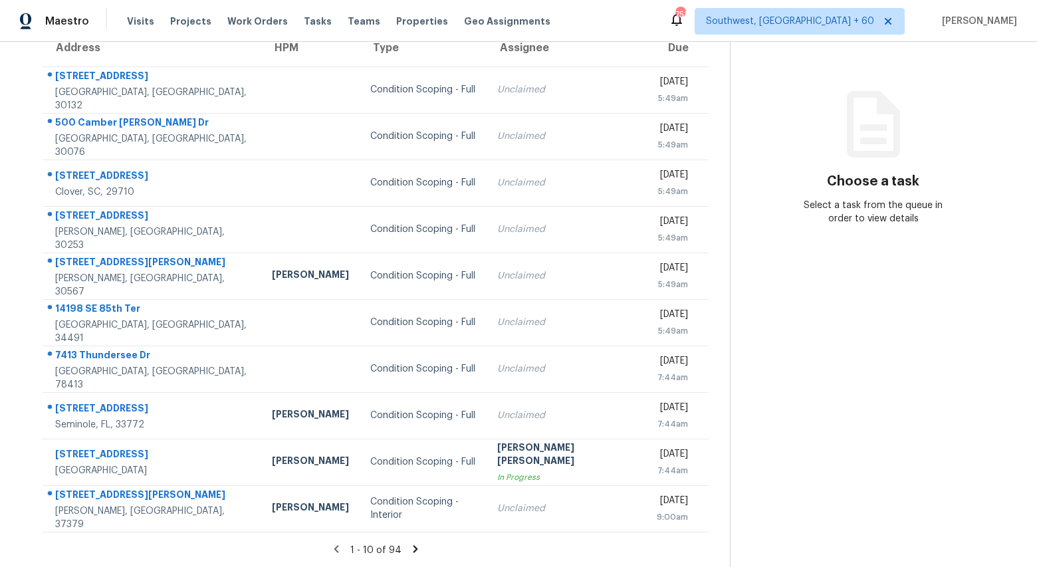
click at [418, 548] on icon at bounding box center [415, 548] width 5 height 7
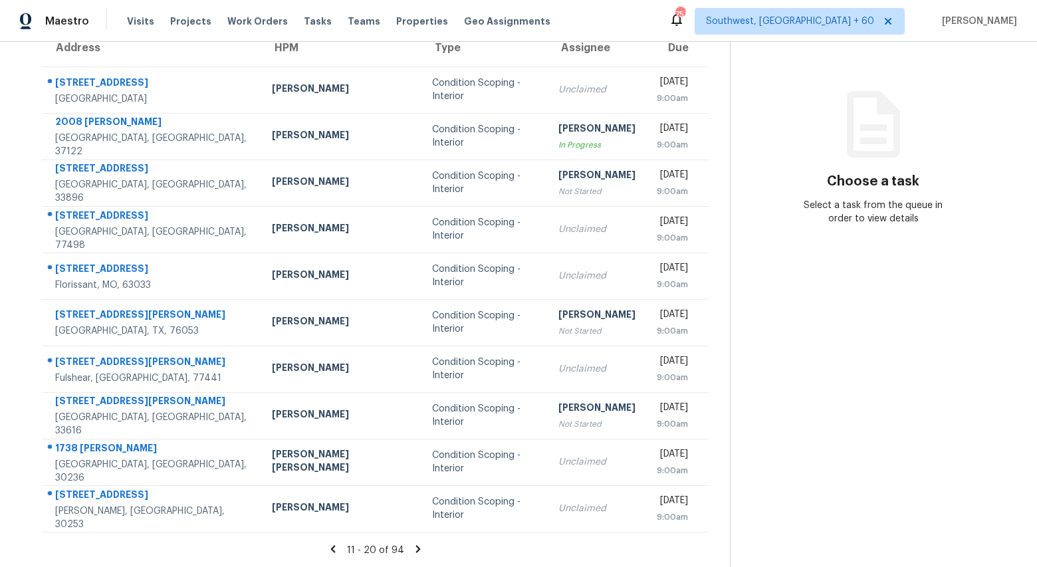
click at [418, 548] on icon at bounding box center [418, 549] width 12 height 12
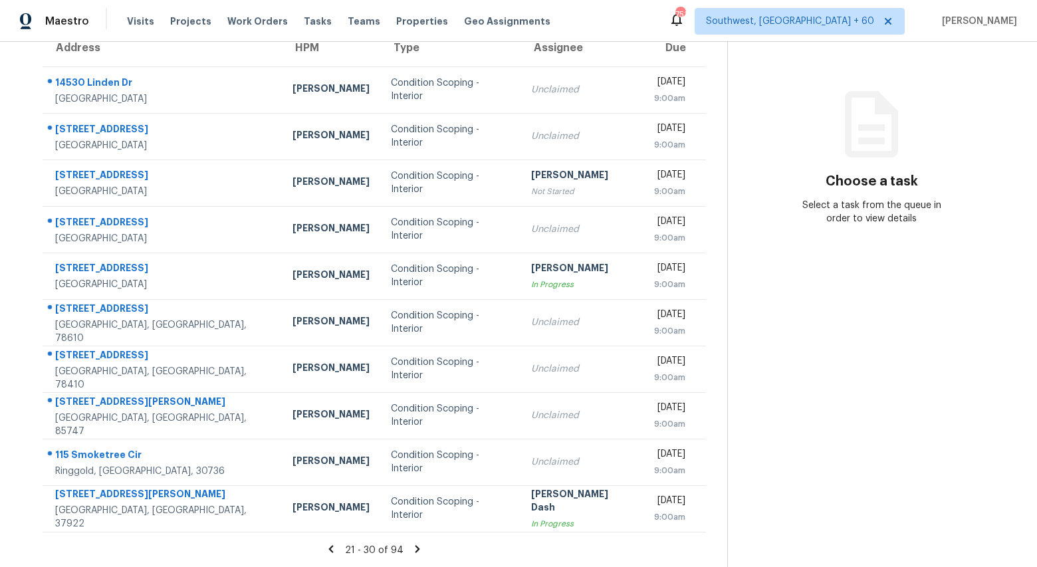
click at [418, 548] on icon at bounding box center [418, 549] width 12 height 12
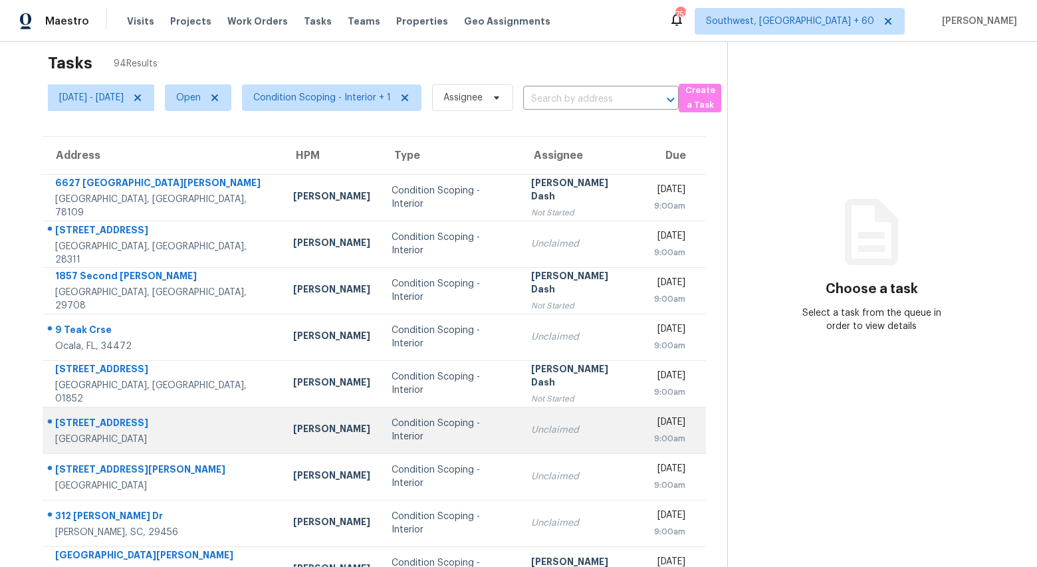
scroll to position [0, 0]
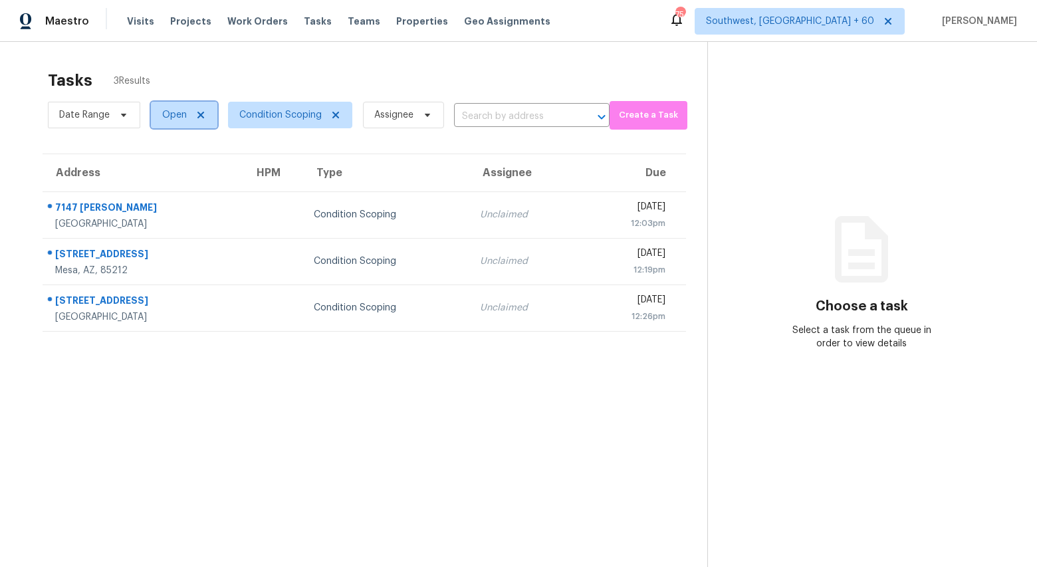
click at [162, 117] on span "Open" at bounding box center [174, 114] width 25 height 13
click at [168, 168] on span at bounding box center [163, 171] width 11 height 11
click at [167, 168] on input "Closed" at bounding box center [162, 169] width 9 height 9
checkbox input "true"
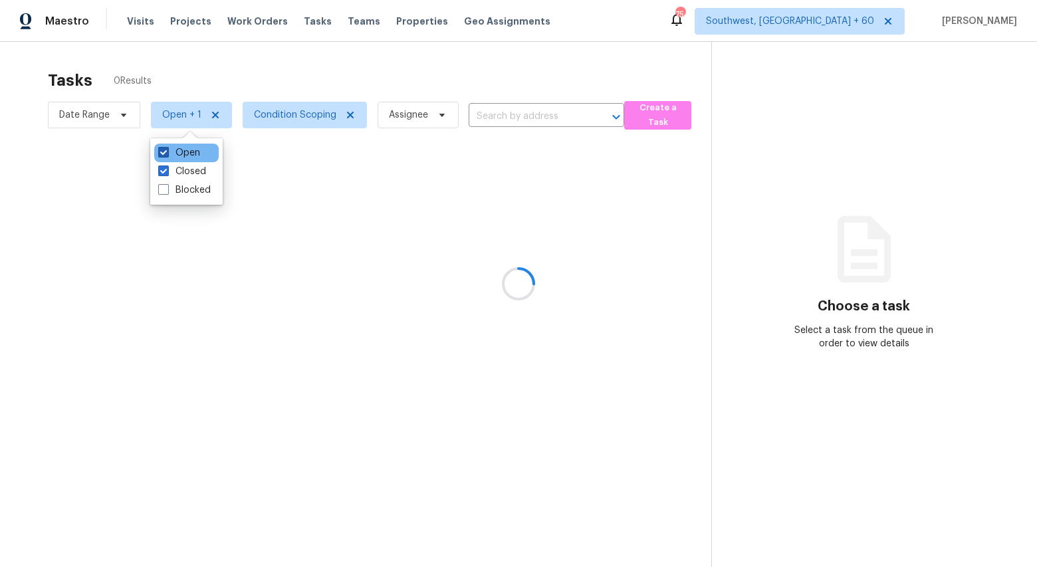
click at [183, 151] on label "Open" at bounding box center [179, 152] width 42 height 13
click at [167, 151] on input "Open" at bounding box center [162, 150] width 9 height 9
checkbox input "false"
click at [513, 68] on div at bounding box center [518, 283] width 1037 height 567
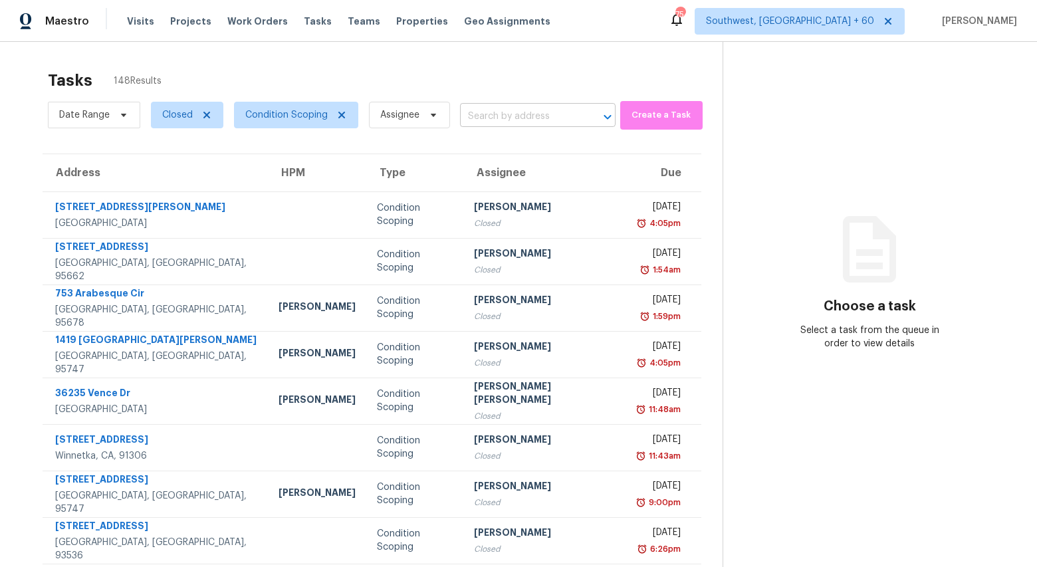
click at [486, 112] on input "text" at bounding box center [519, 116] width 118 height 21
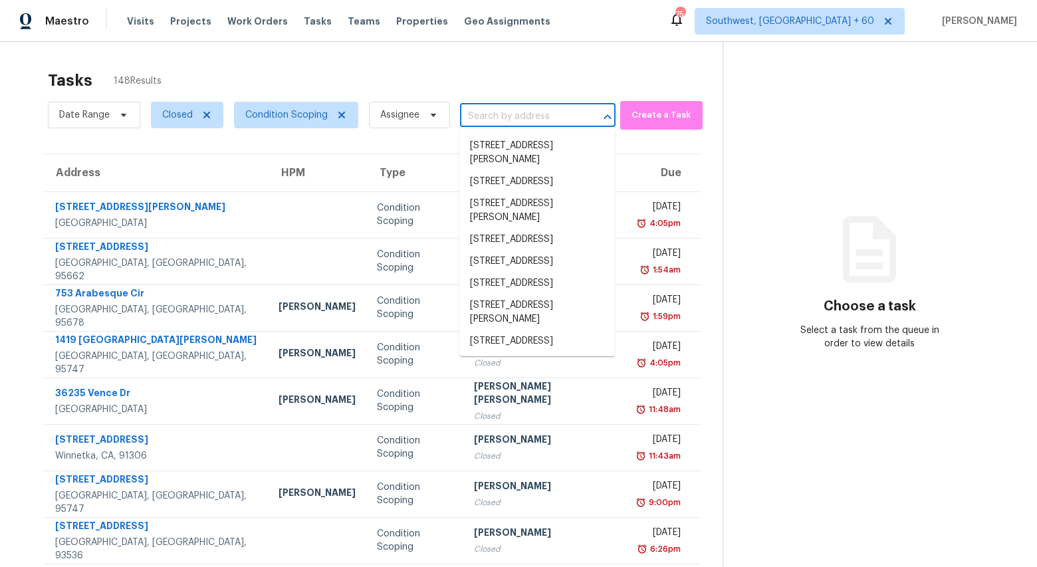
paste input "984 W 20th St, Florence, AZ 85132"
type input "984 W 20th St, Florence, AZ 85132"
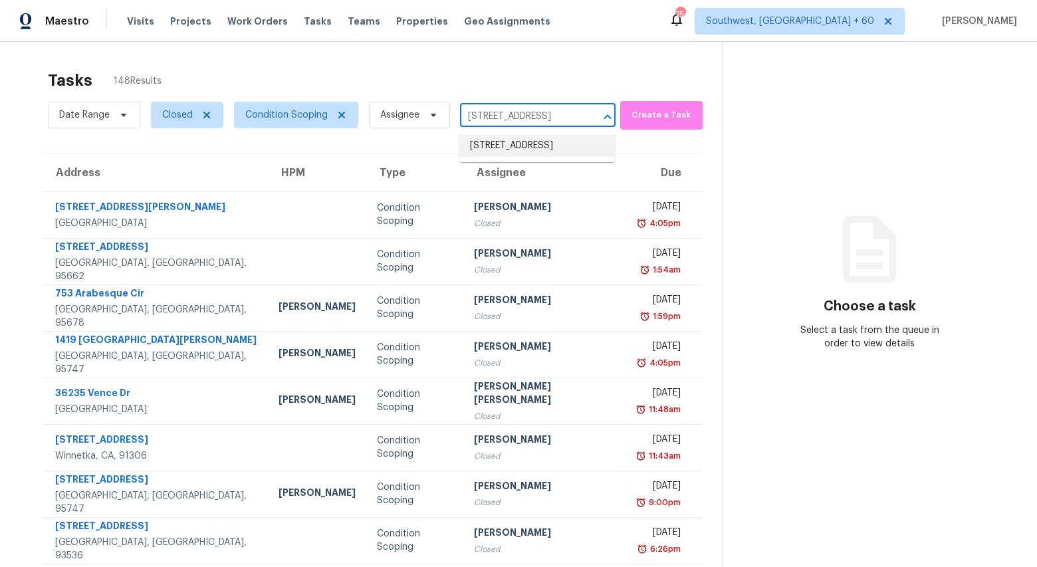
click at [486, 148] on li "984 W 20th St, Florence, AZ 85132" at bounding box center [537, 146] width 156 height 22
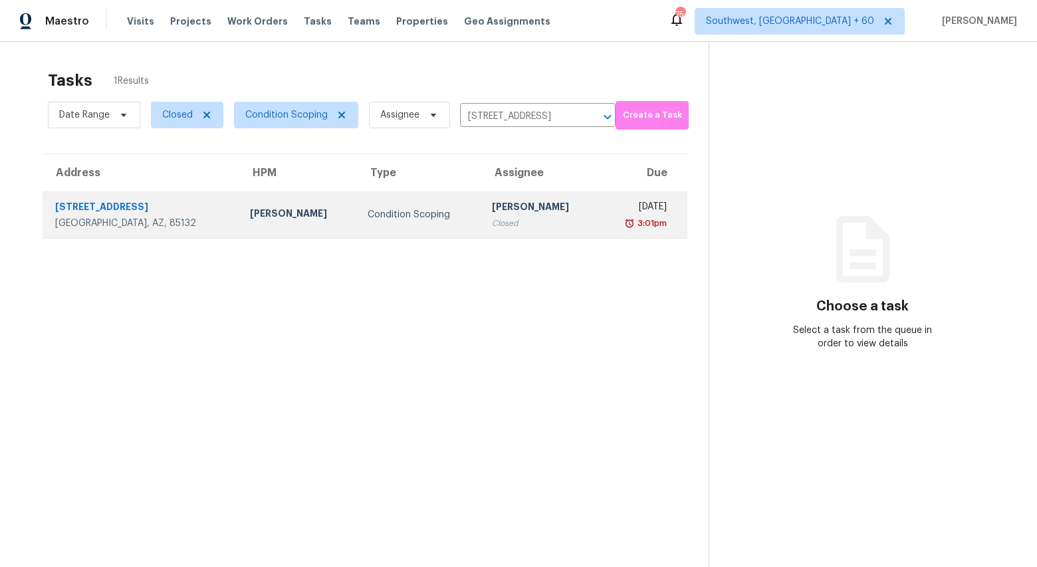
click at [368, 217] on div "Condition Scoping" at bounding box center [419, 214] width 103 height 13
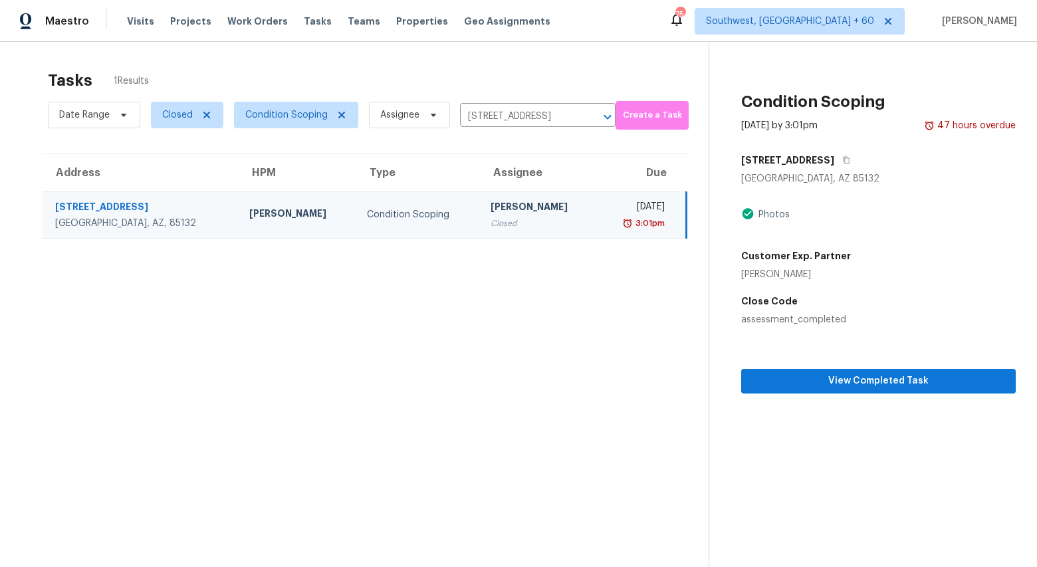
click at [247, 225] on td "Melissa Muralt-Ochoa" at bounding box center [298, 215] width 118 height 47
click at [795, 382] on span "View Completed Task" at bounding box center [878, 381] width 253 height 17
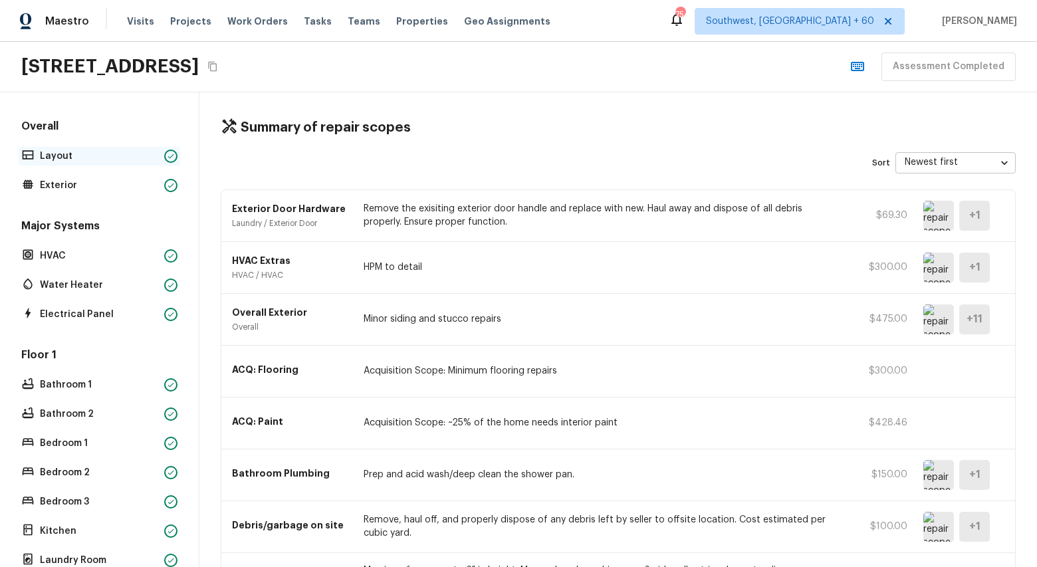
click at [54, 153] on p "Layout" at bounding box center [99, 156] width 119 height 13
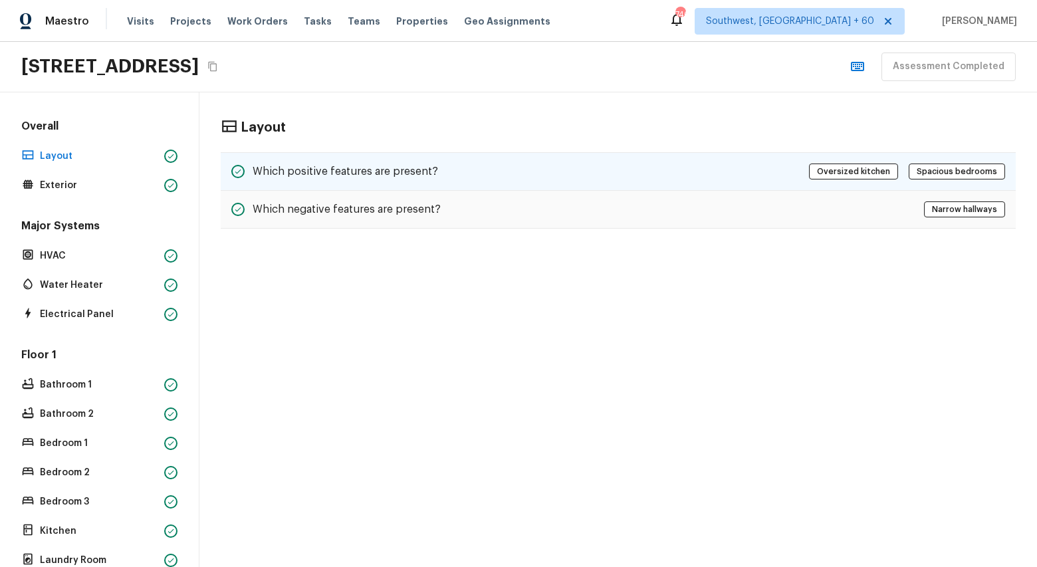
click at [321, 174] on h5 "Which positive features are present?" at bounding box center [346, 171] width 186 height 15
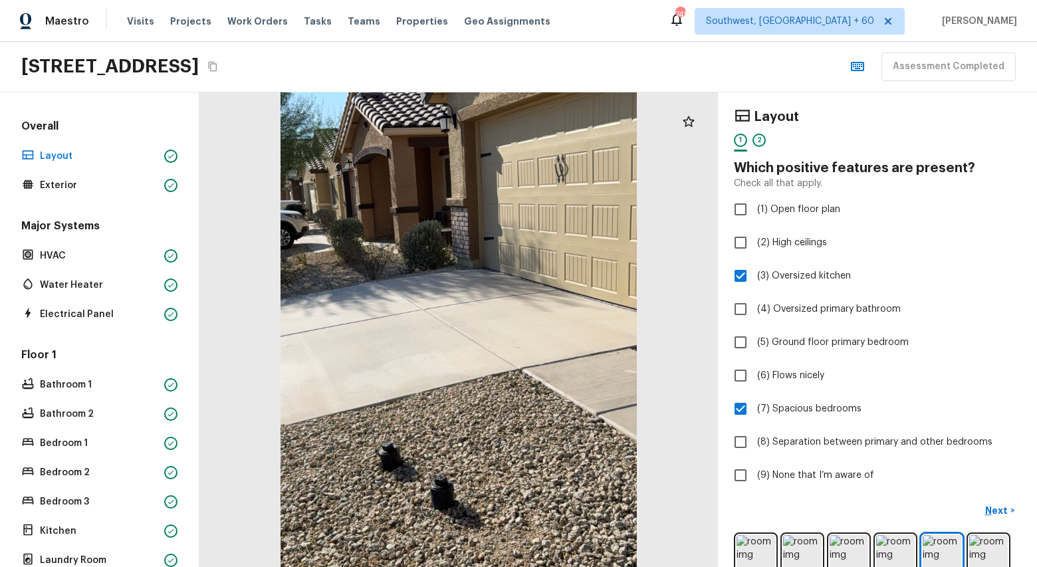
click at [761, 147] on div "2" at bounding box center [759, 144] width 13 height 21
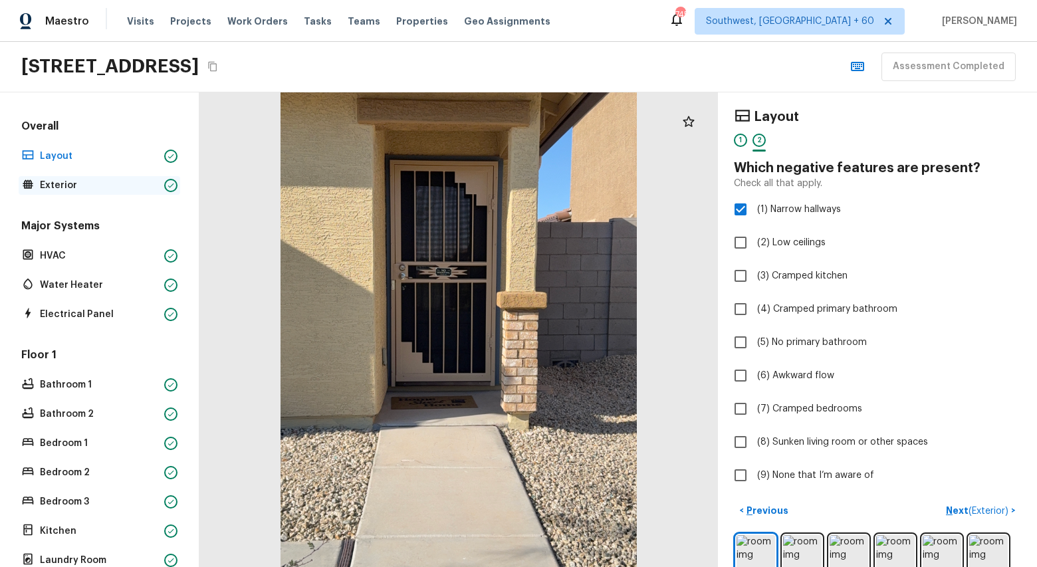
click at [65, 184] on p "Exterior" at bounding box center [99, 185] width 119 height 13
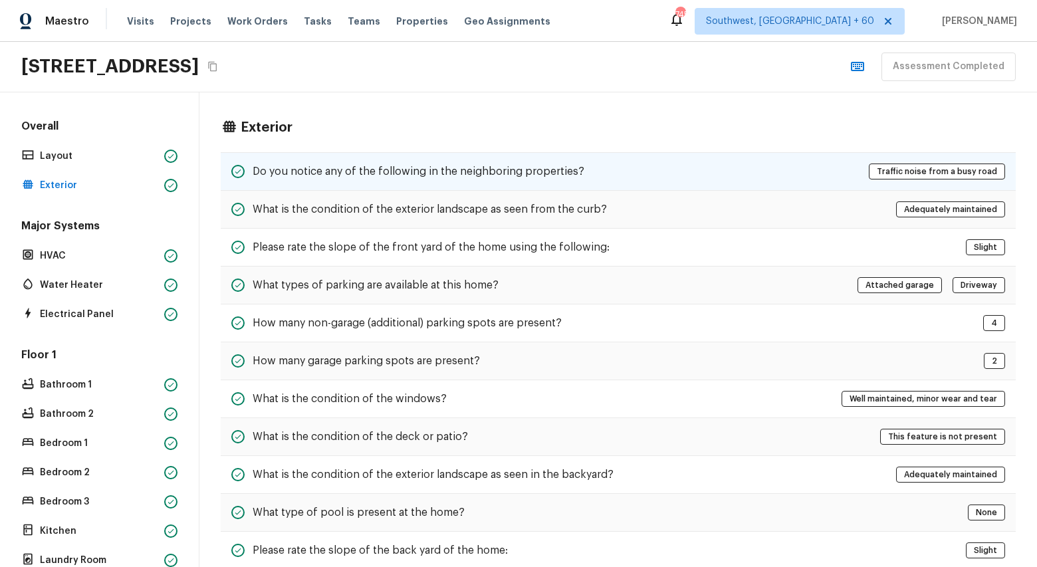
click at [507, 177] on h5 "Do you notice any of the following in the neighboring properties?" at bounding box center [419, 171] width 332 height 15
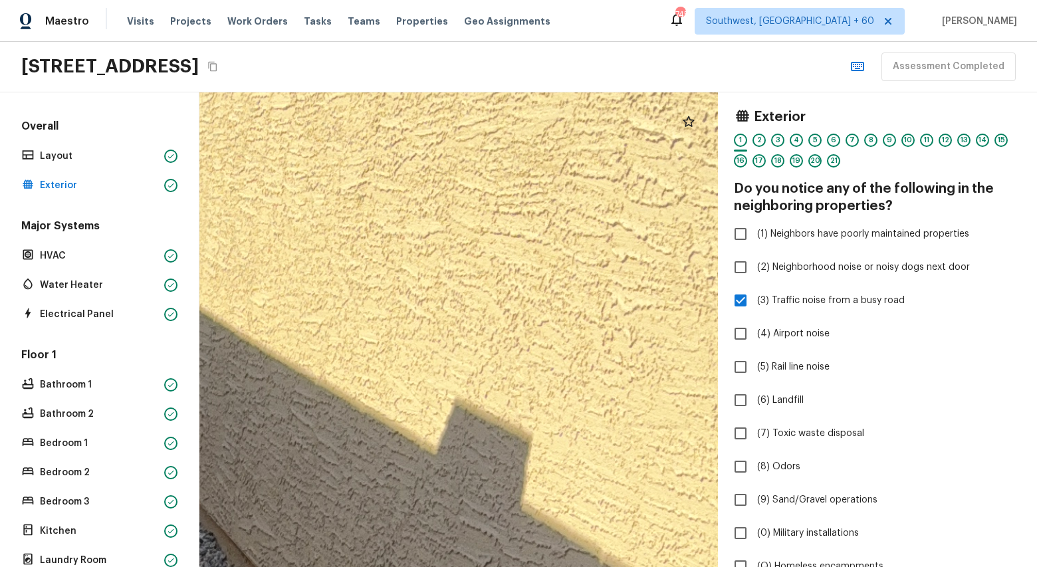
drag, startPoint x: 560, startPoint y: 305, endPoint x: 195, endPoint y: 257, distance: 367.5
click at [197, 257] on div "Overall Layout Exterior Major Systems HVAC Water Heater Electrical Panel Floor …" at bounding box center [518, 329] width 1037 height 475
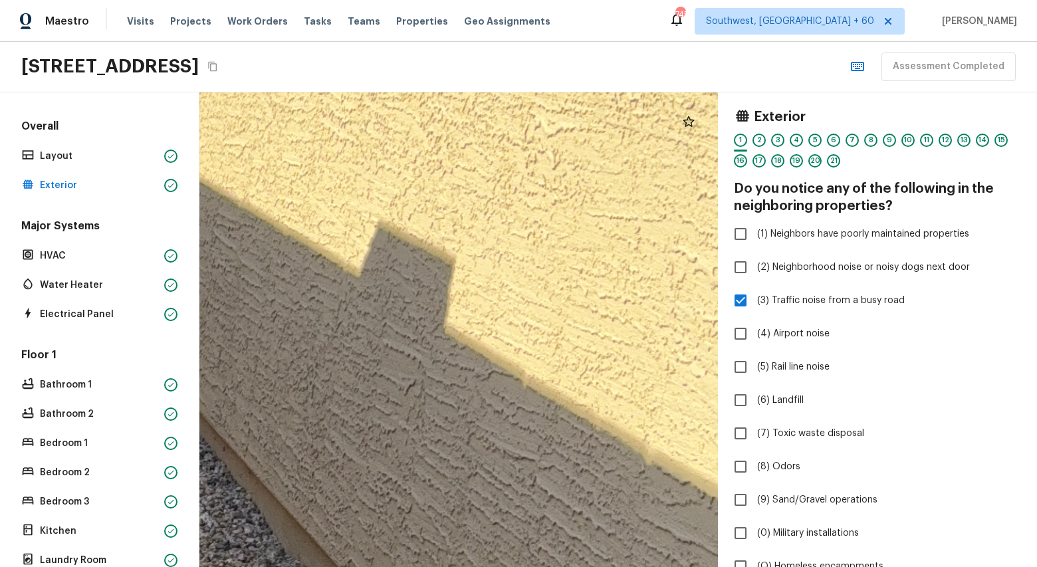
drag, startPoint x: 343, startPoint y: 338, endPoint x: 184, endPoint y: 476, distance: 210.7
click at [185, 459] on div "Overall Layout Exterior Major Systems HVAC Water Heater Electrical Panel Floor …" at bounding box center [518, 329] width 1037 height 475
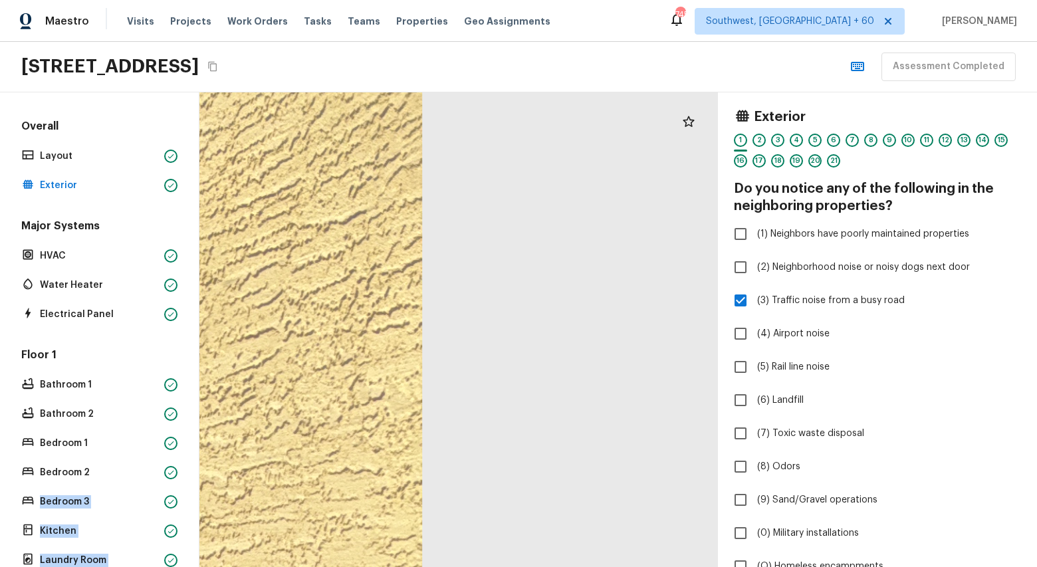
drag, startPoint x: 184, startPoint y: 476, endPoint x: 448, endPoint y: 540, distance: 271.6
click at [444, 539] on div "Overall Layout Exterior Major Systems HVAC Water Heater Electrical Panel Floor …" at bounding box center [518, 329] width 1037 height 475
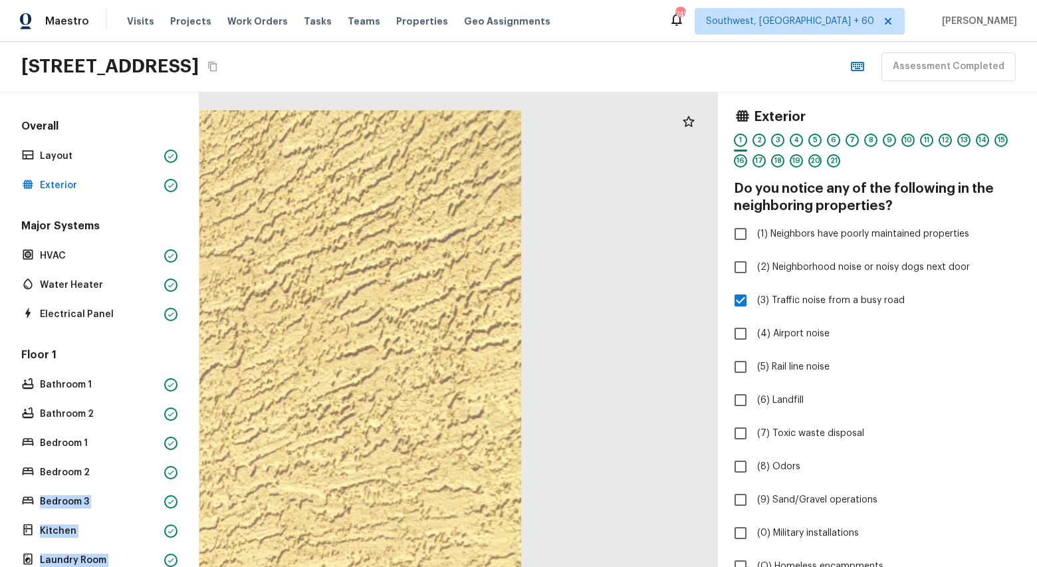
drag, startPoint x: 354, startPoint y: 410, endPoint x: 692, endPoint y: 491, distance: 348.0
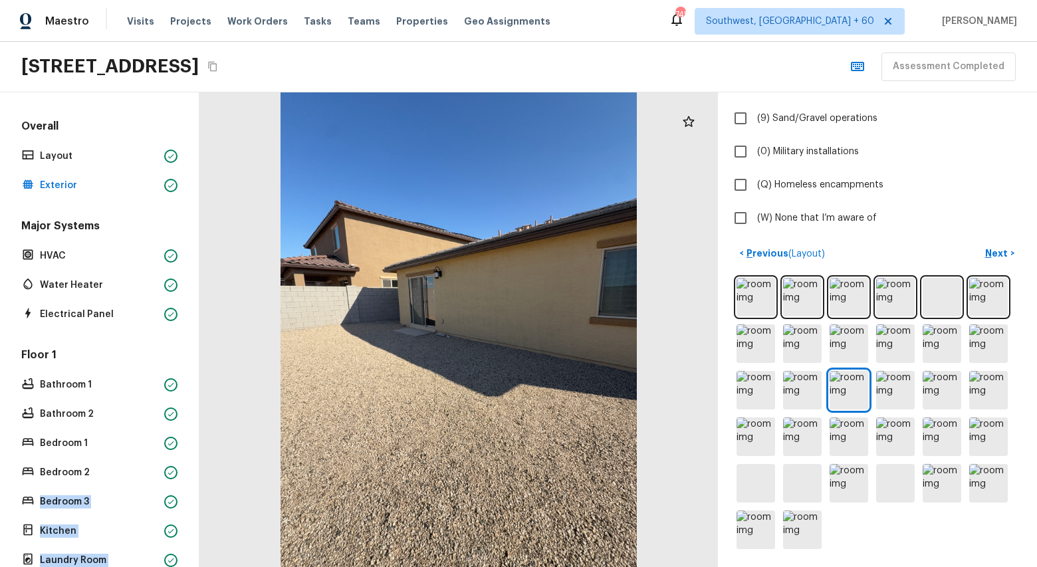
scroll to position [382, 0]
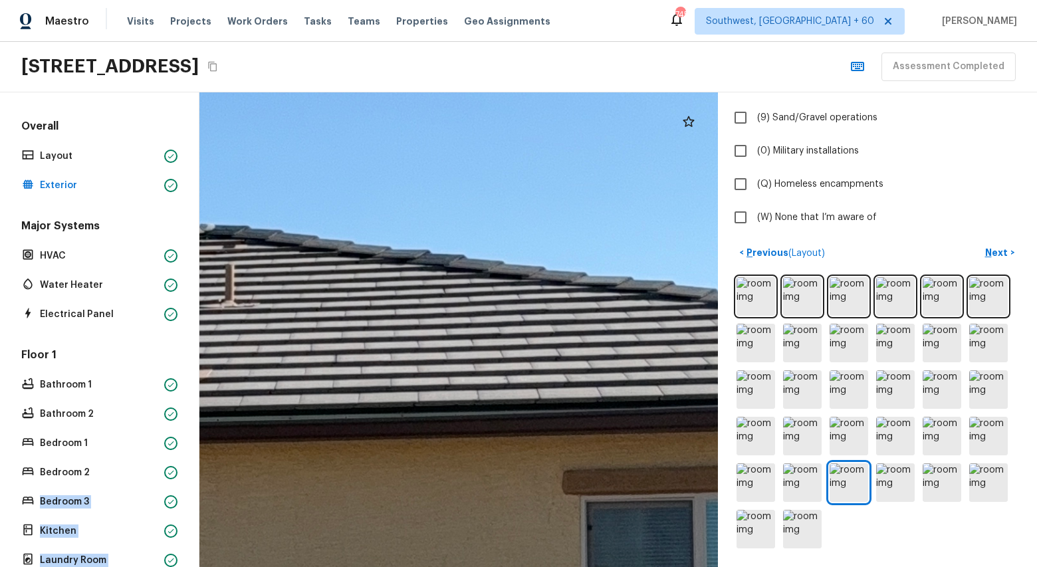
drag, startPoint x: 525, startPoint y: 277, endPoint x: 687, endPoint y: 303, distance: 163.6
click at [672, 298] on div at bounding box center [212, 567] width 2806 height 2569
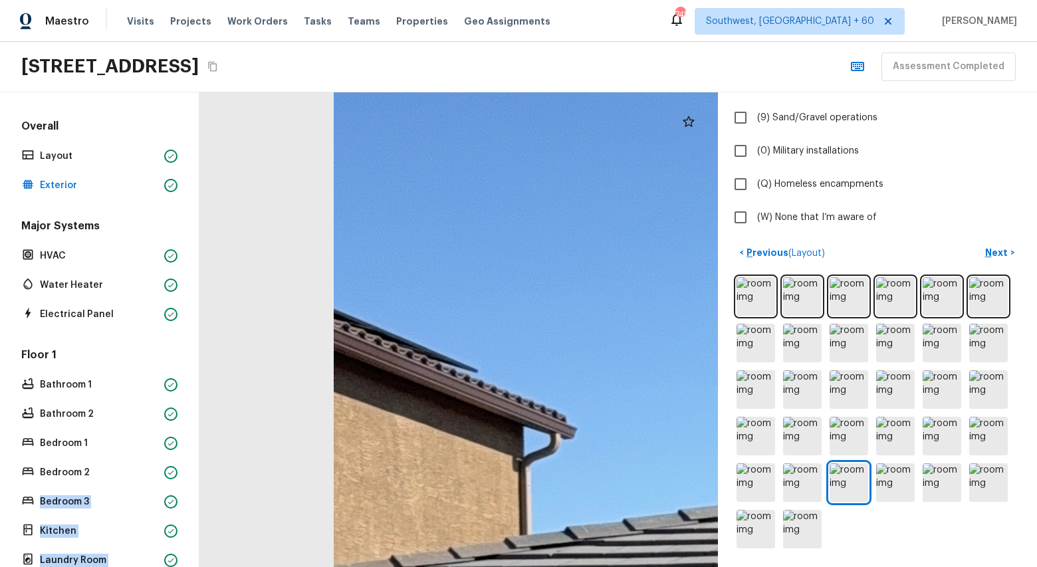
drag, startPoint x: 672, startPoint y: 309, endPoint x: 303, endPoint y: 102, distance: 423.0
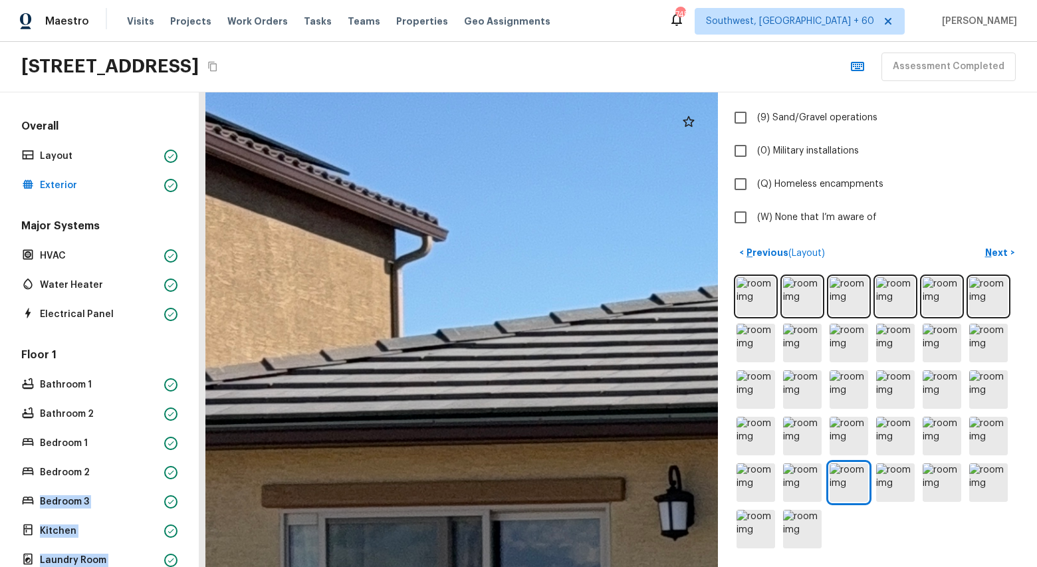
drag, startPoint x: 391, startPoint y: 319, endPoint x: 324, endPoint y: 105, distance: 224.2
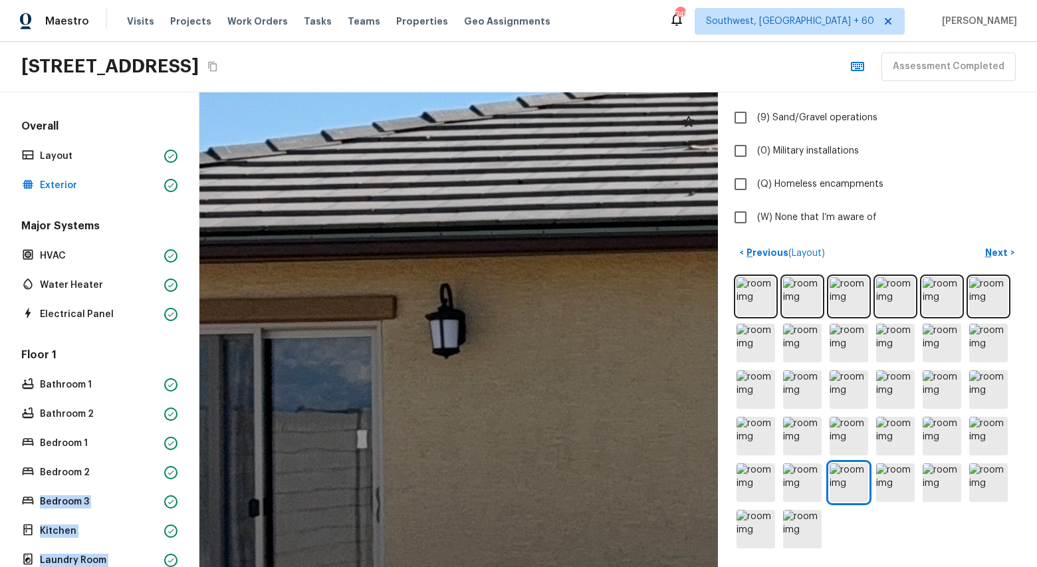
drag, startPoint x: 416, startPoint y: 219, endPoint x: 203, endPoint y: 128, distance: 232.1
click at [203, 128] on div at bounding box center [941, 370] width 2806 height 2569
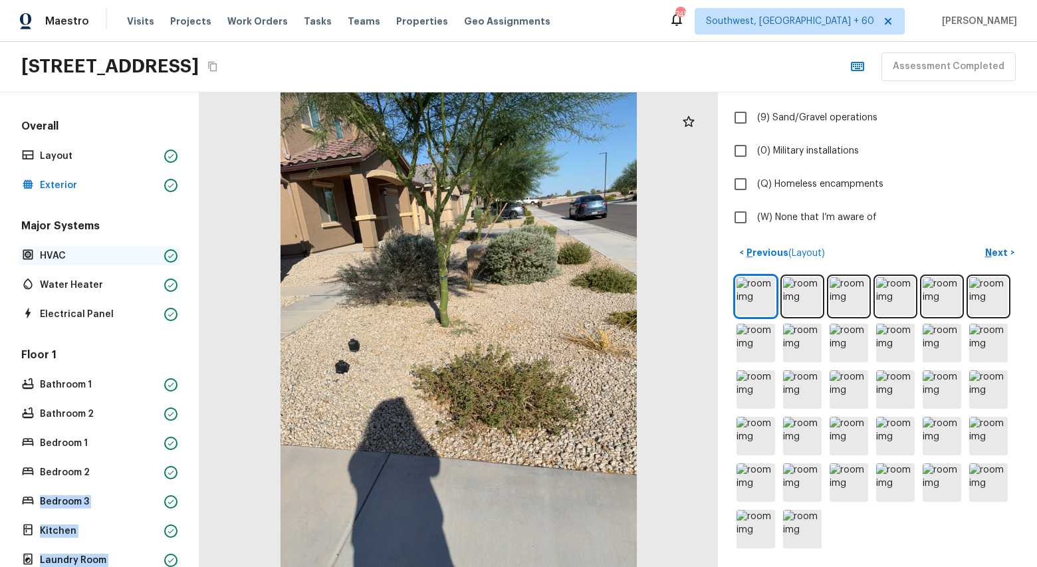
click at [73, 255] on p "HVAC" at bounding box center [99, 255] width 119 height 13
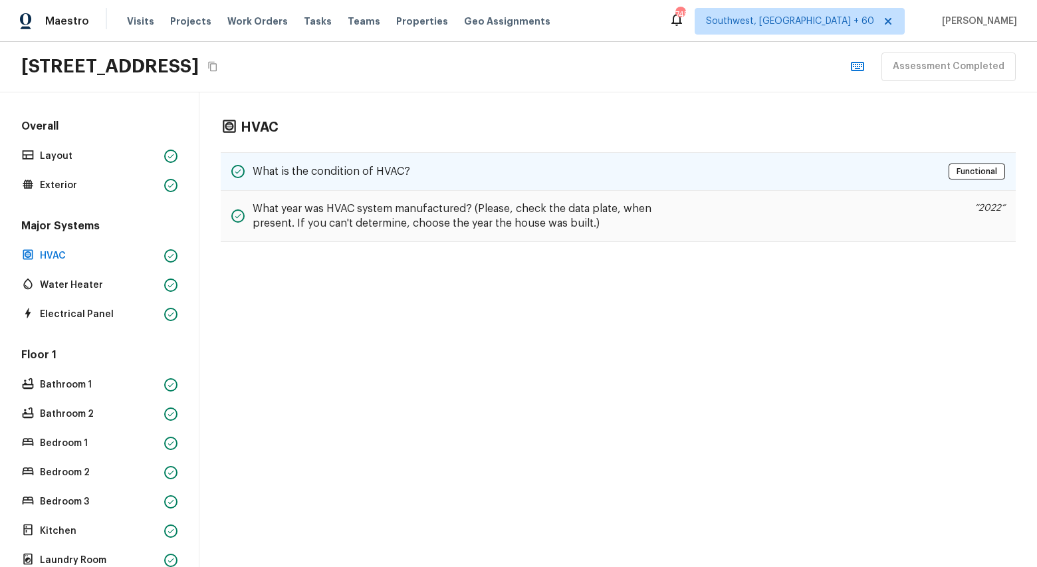
click at [407, 178] on h5 "What is the condition of HVAC?" at bounding box center [332, 171] width 158 height 15
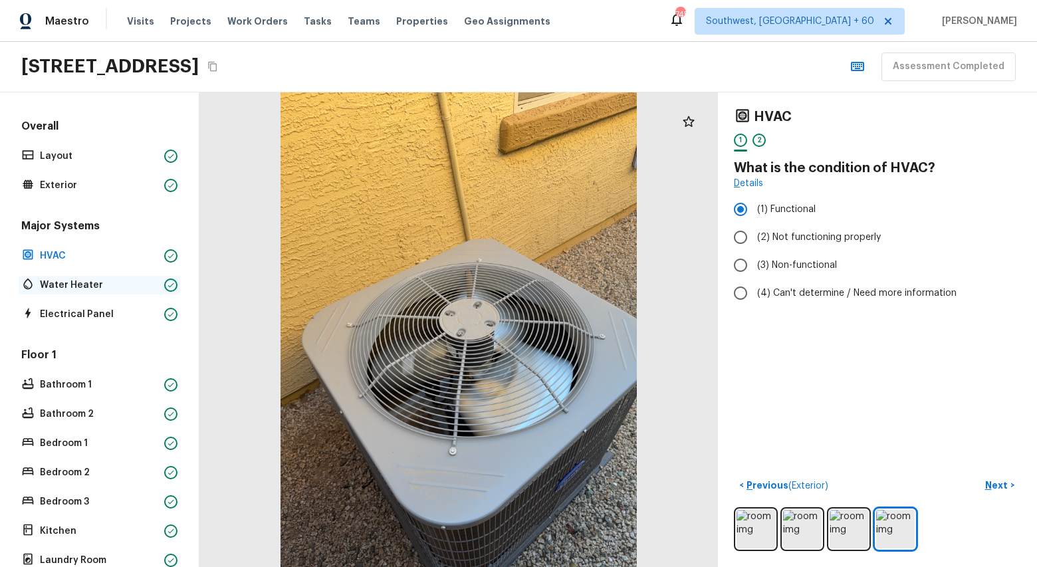
click at [66, 283] on p "Water Heater" at bounding box center [99, 285] width 119 height 13
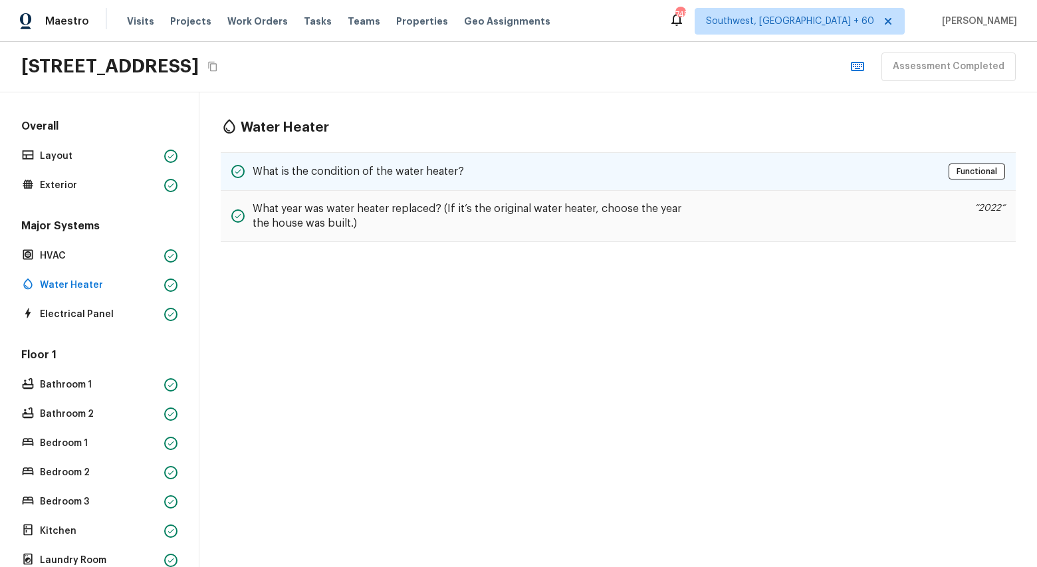
click at [362, 158] on div "What is the condition of the water heater? Functional" at bounding box center [618, 171] width 795 height 39
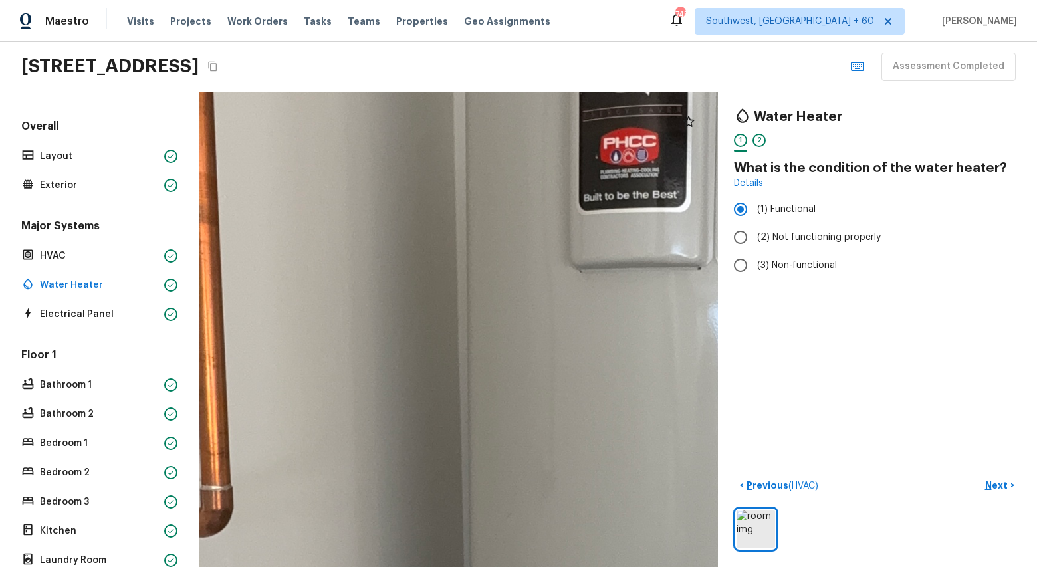
drag, startPoint x: 446, startPoint y: 366, endPoint x: 474, endPoint y: 62, distance: 305.8
click at [474, 62] on div "Maestro Visits Projects Work Orders Tasks Teams Properties Geo Assignments 745 …" at bounding box center [518, 283] width 1037 height 567
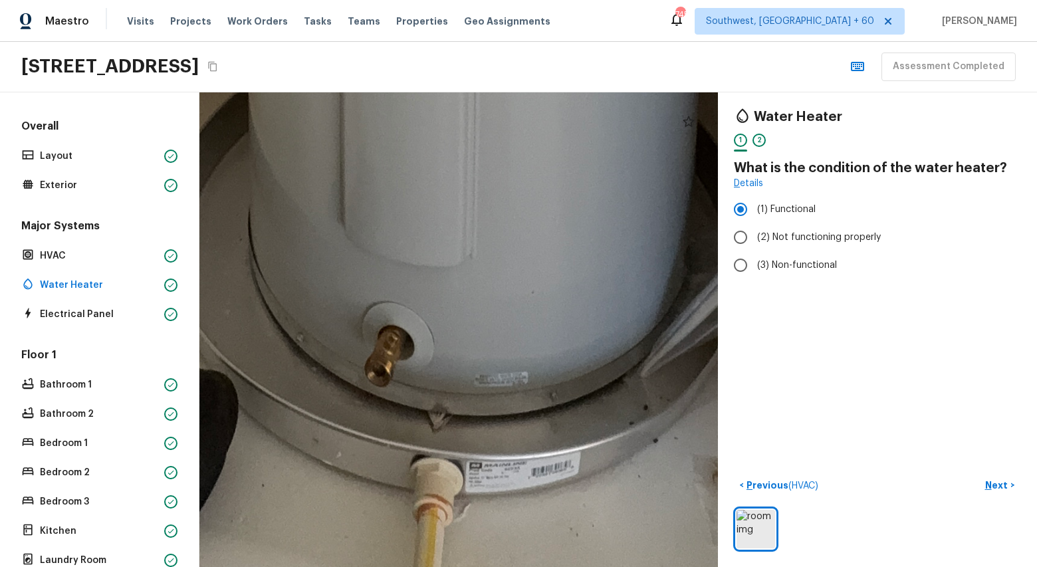
drag, startPoint x: 525, startPoint y: 208, endPoint x: 291, endPoint y: 399, distance: 301.5
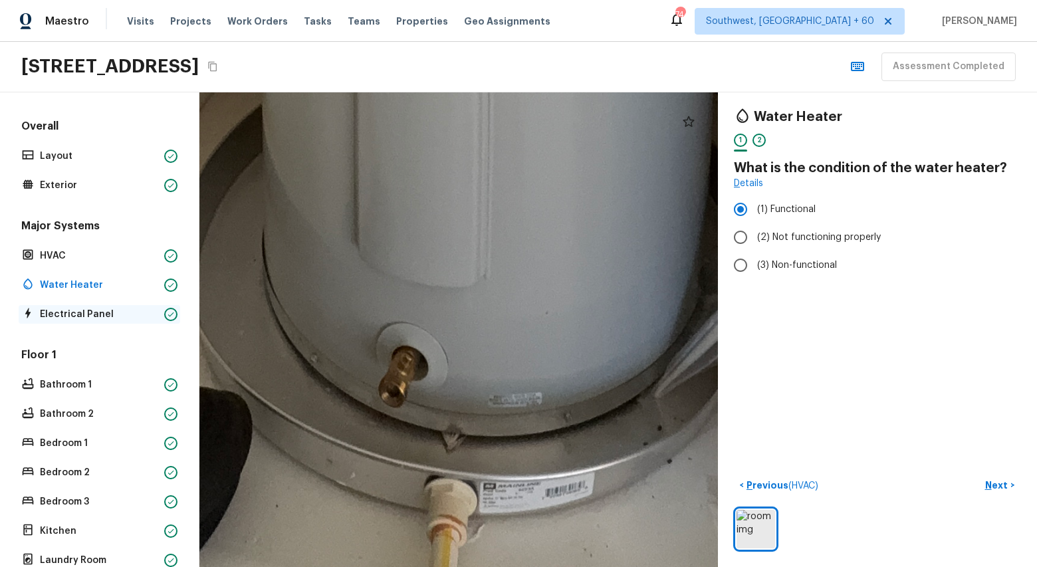
click at [66, 311] on p "Electrical Panel" at bounding box center [99, 314] width 119 height 13
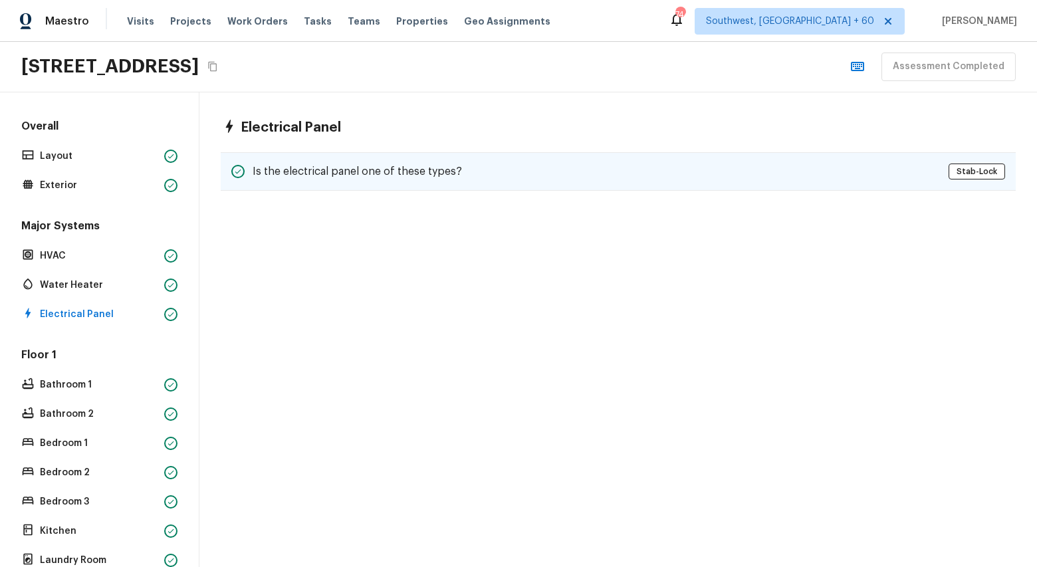
click at [436, 177] on h5 "Is the electrical panel one of these types?" at bounding box center [357, 171] width 209 height 15
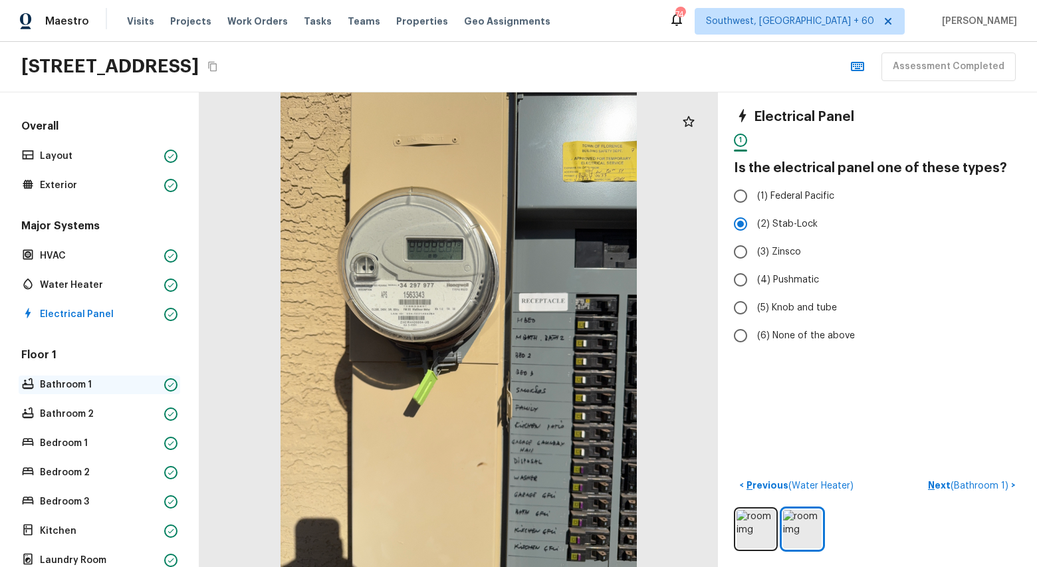
click at [63, 383] on p "Bathroom 1" at bounding box center [99, 384] width 119 height 13
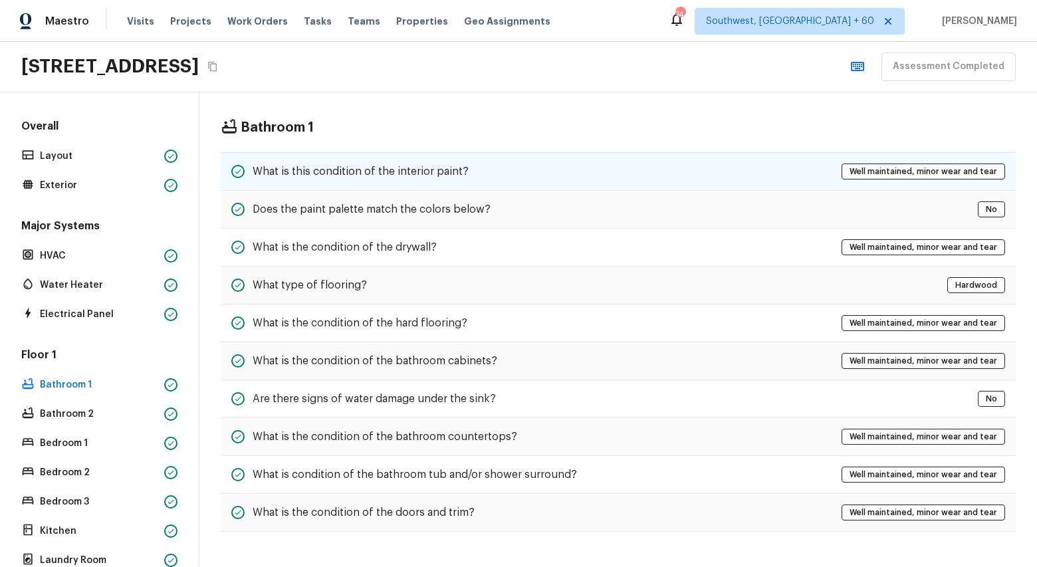
click at [290, 161] on div "What is this condition of the interior paint? Well maintained, minor wear and t…" at bounding box center [618, 171] width 795 height 39
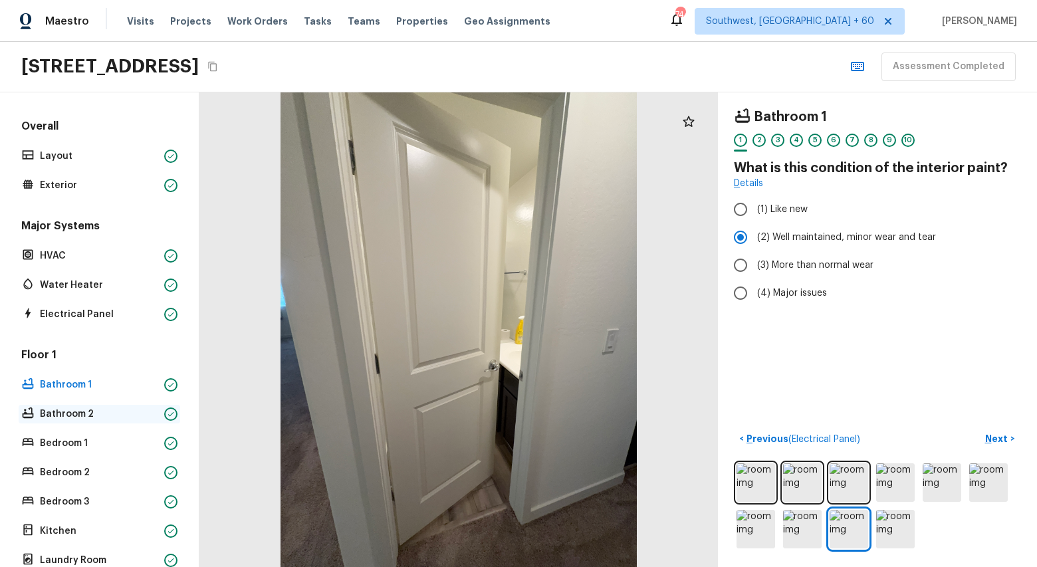
click at [81, 408] on p "Bathroom 2" at bounding box center [99, 414] width 119 height 13
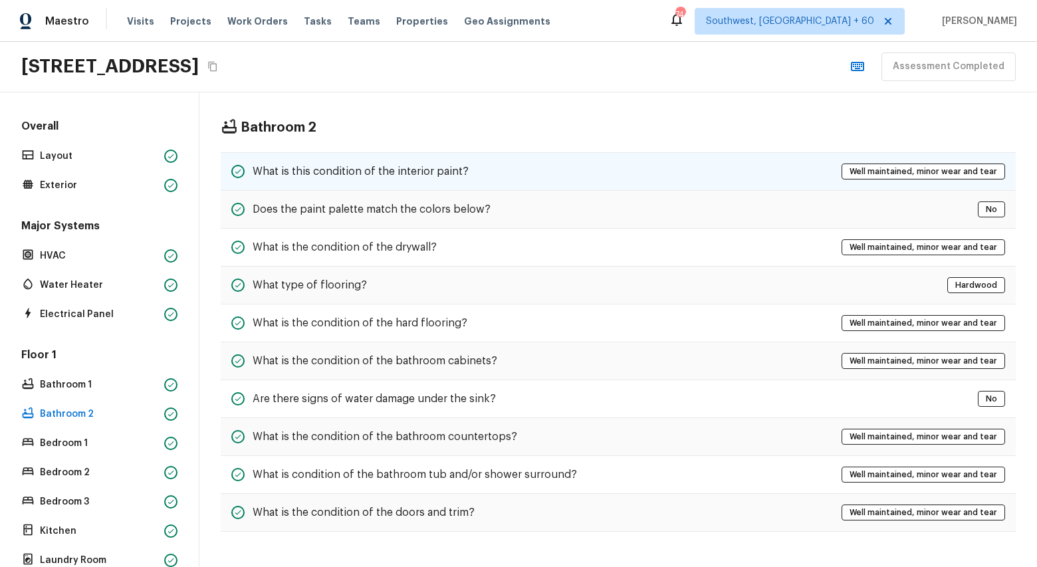
click at [366, 183] on div "What is this condition of the interior paint? Well maintained, minor wear and t…" at bounding box center [618, 171] width 795 height 39
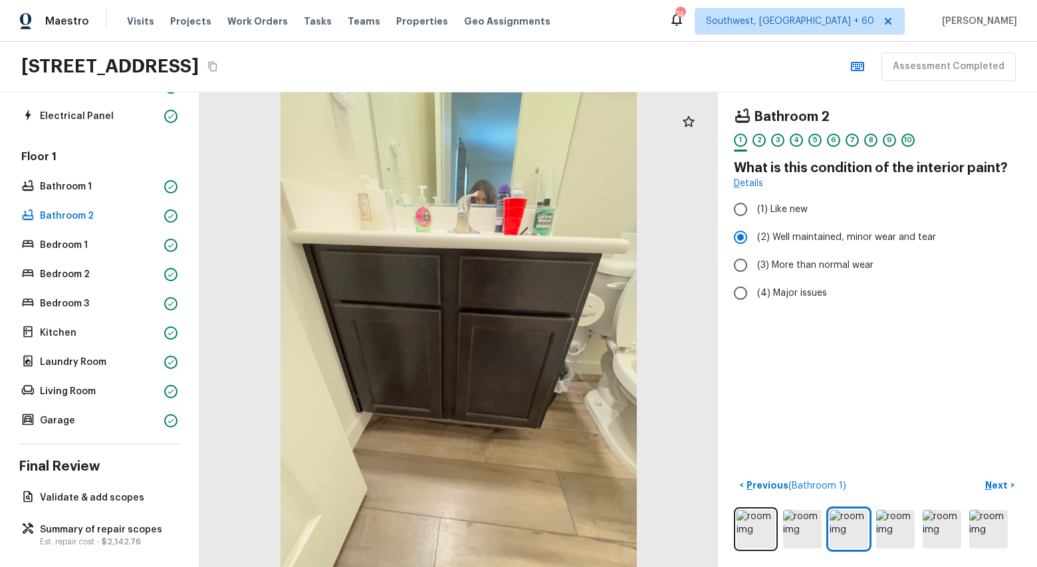
scroll to position [207, 0]
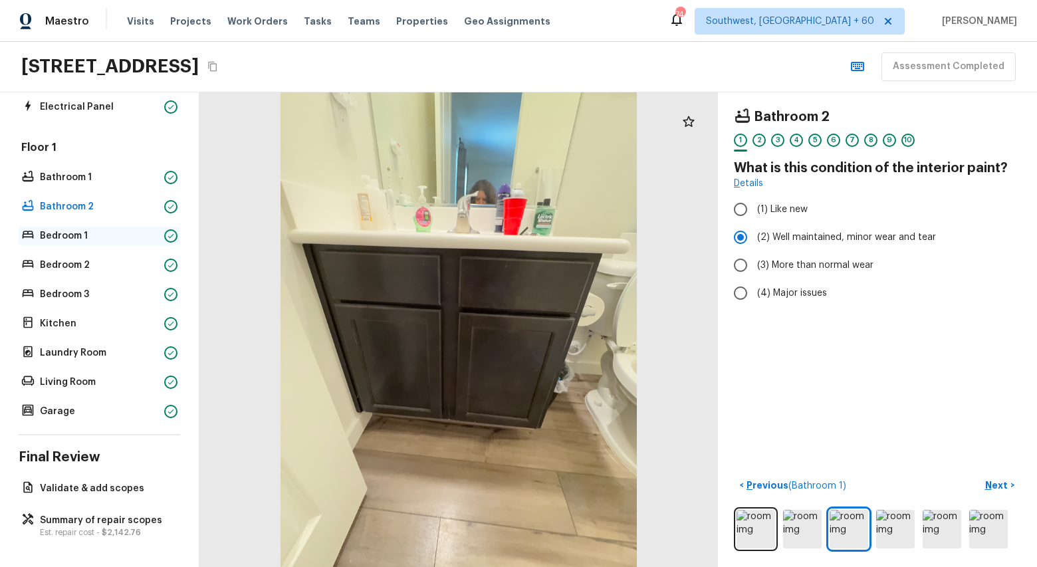
click at [74, 229] on p "Bedroom 1" at bounding box center [99, 235] width 119 height 13
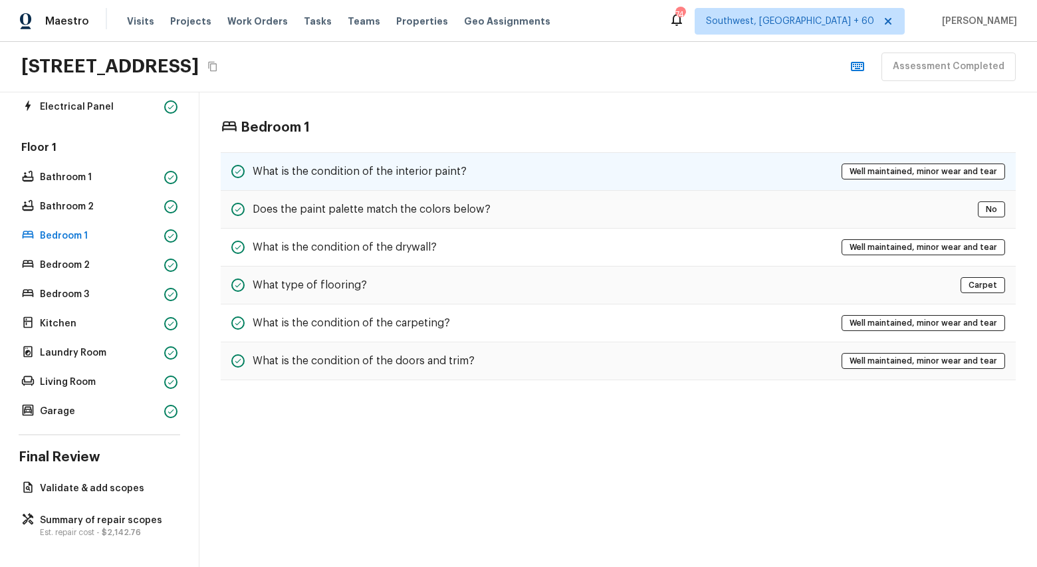
click at [377, 164] on h5 "What is the condition of the interior paint?" at bounding box center [360, 171] width 214 height 15
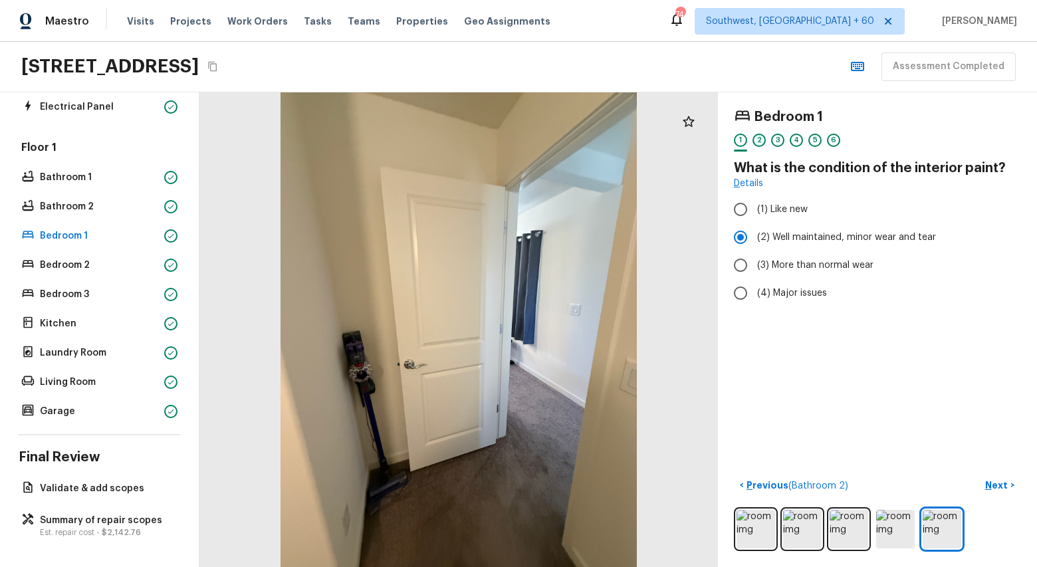
click at [756, 140] on div "2" at bounding box center [759, 140] width 13 height 13
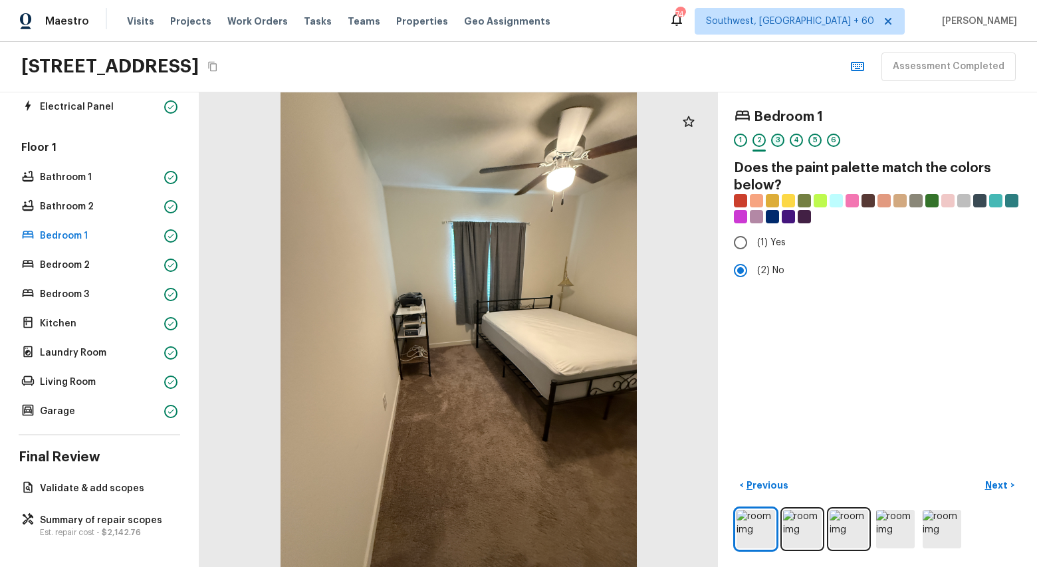
click at [780, 139] on div "3" at bounding box center [777, 140] width 13 height 13
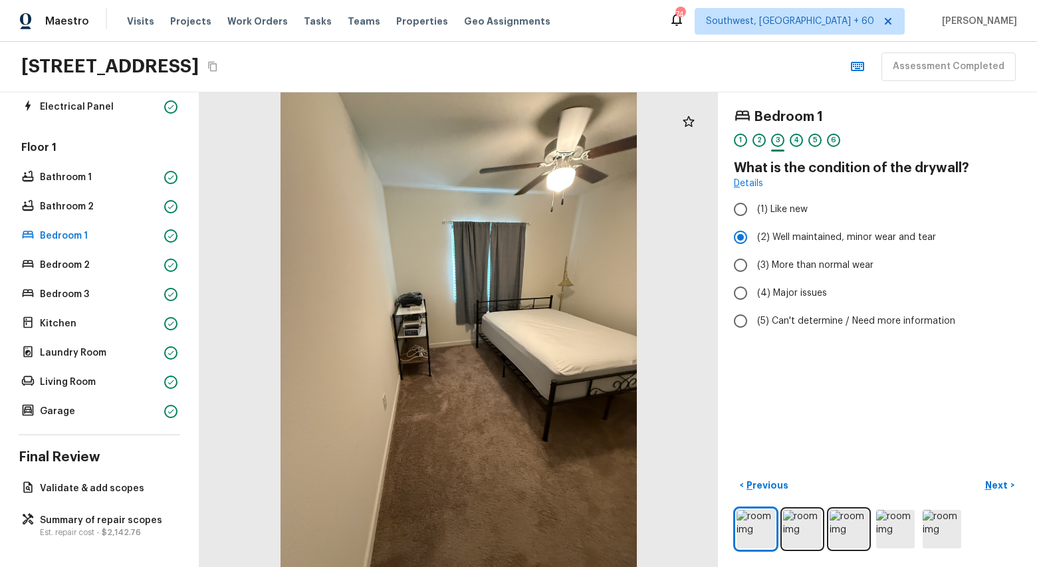
click at [797, 141] on div "4" at bounding box center [796, 140] width 13 height 13
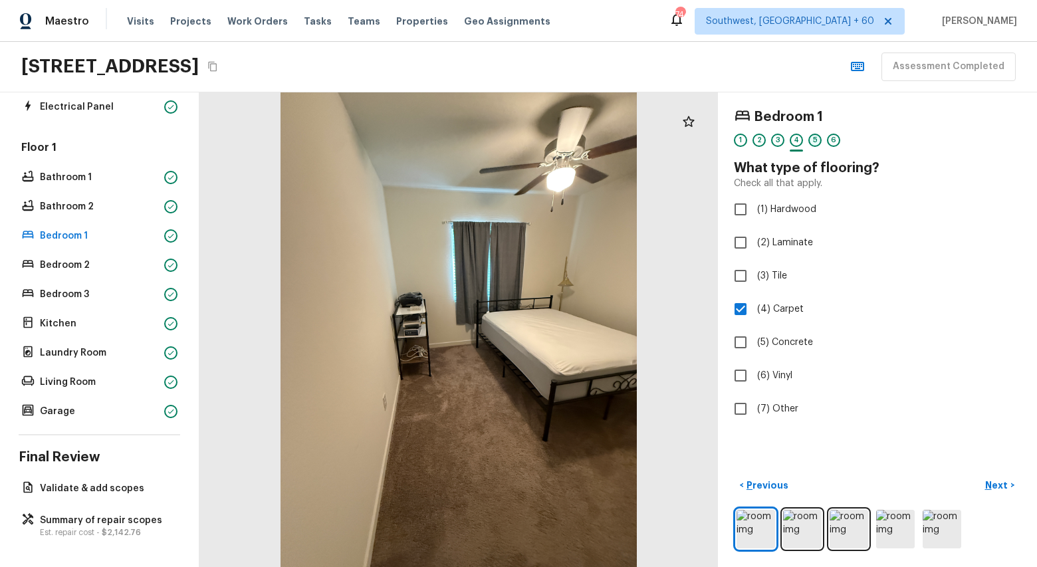
click at [817, 143] on div "5" at bounding box center [815, 140] width 13 height 13
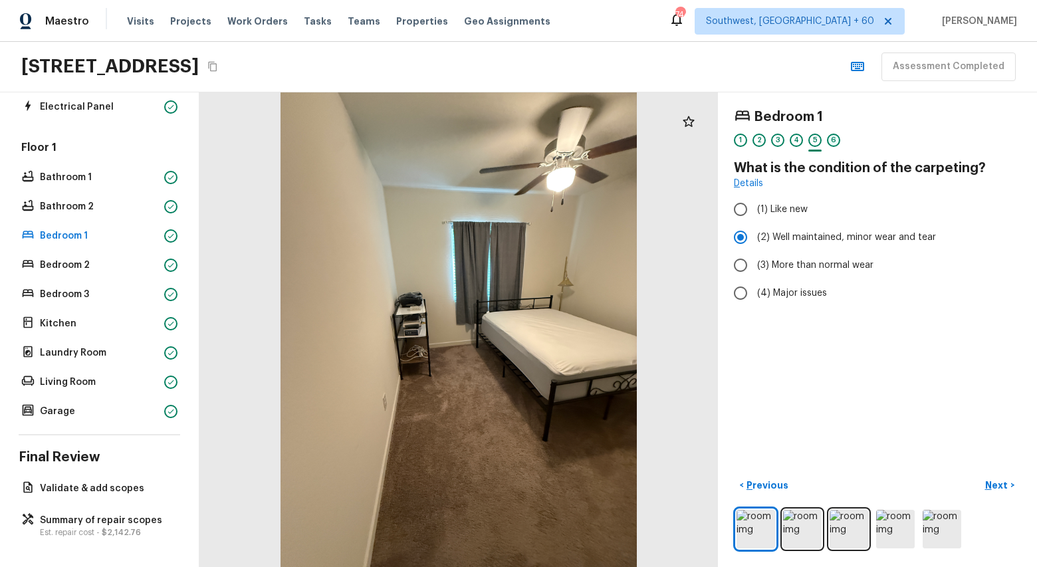
click at [831, 144] on div "6" at bounding box center [833, 140] width 13 height 13
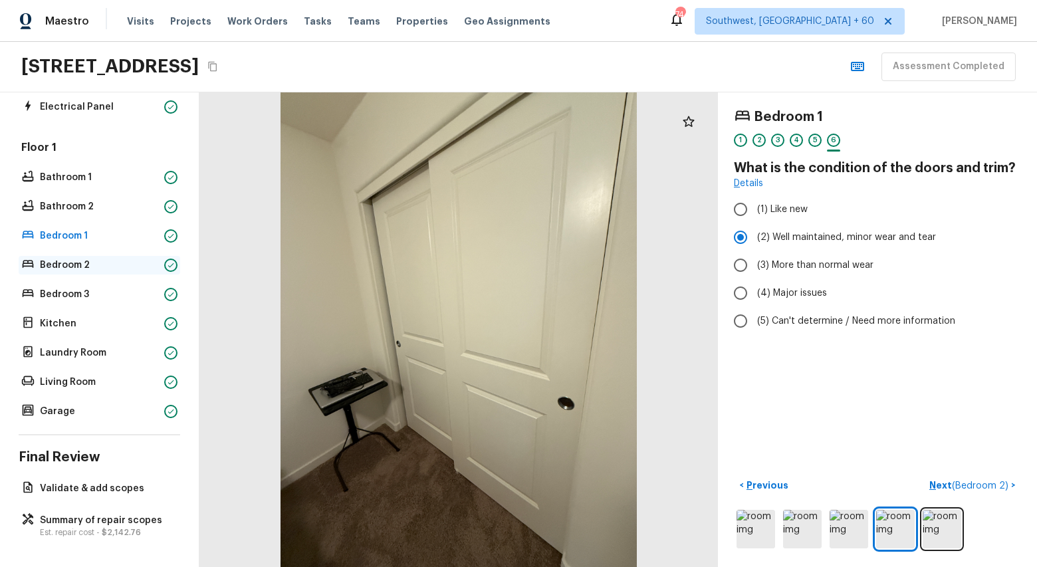
click at [63, 262] on p "Bedroom 2" at bounding box center [99, 265] width 119 height 13
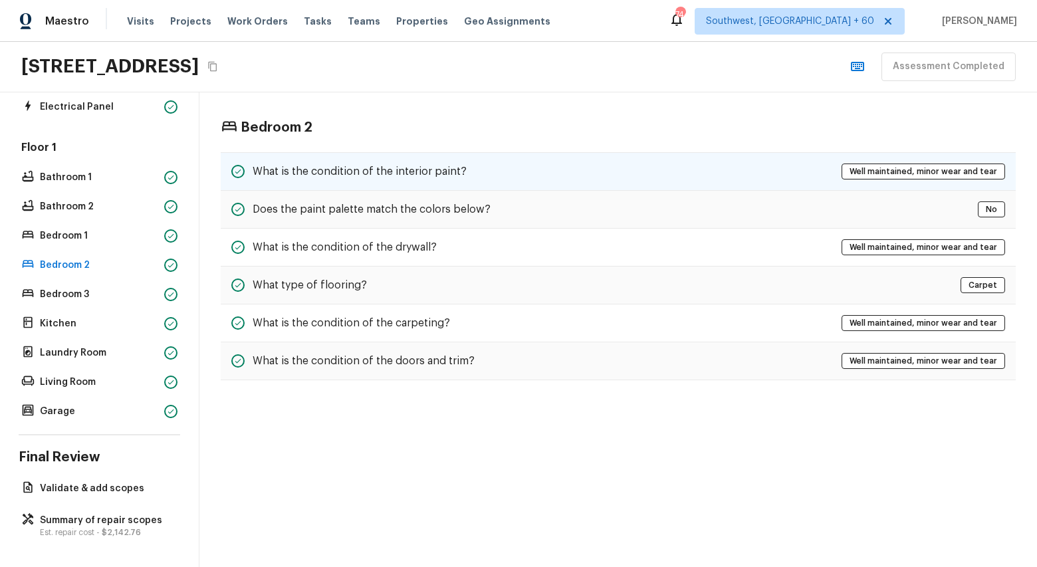
click at [465, 162] on div "What is the condition of the interior paint? Well maintained, minor wear and te…" at bounding box center [618, 171] width 795 height 39
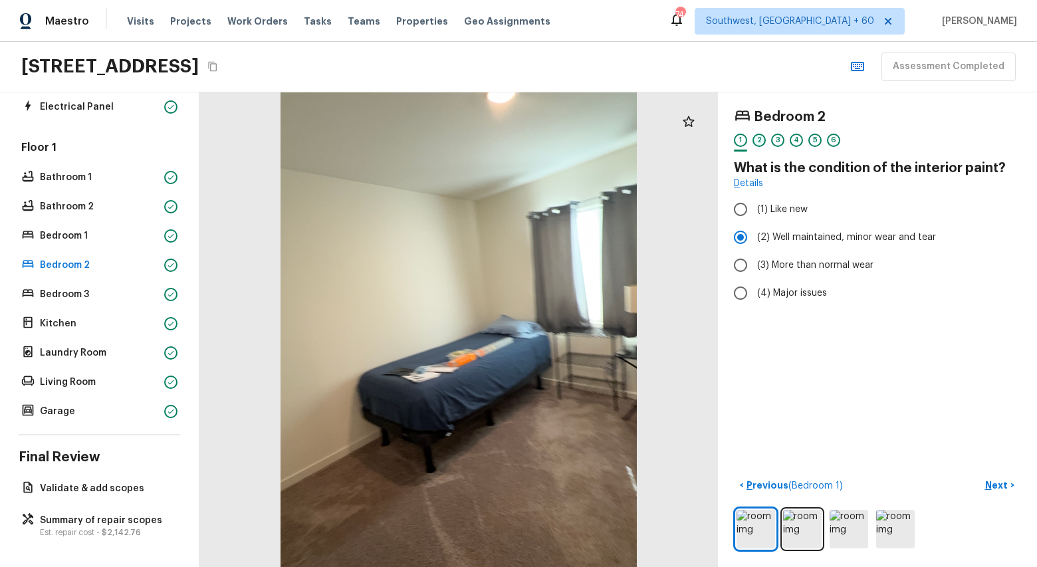
click at [764, 141] on div "2" at bounding box center [759, 140] width 13 height 13
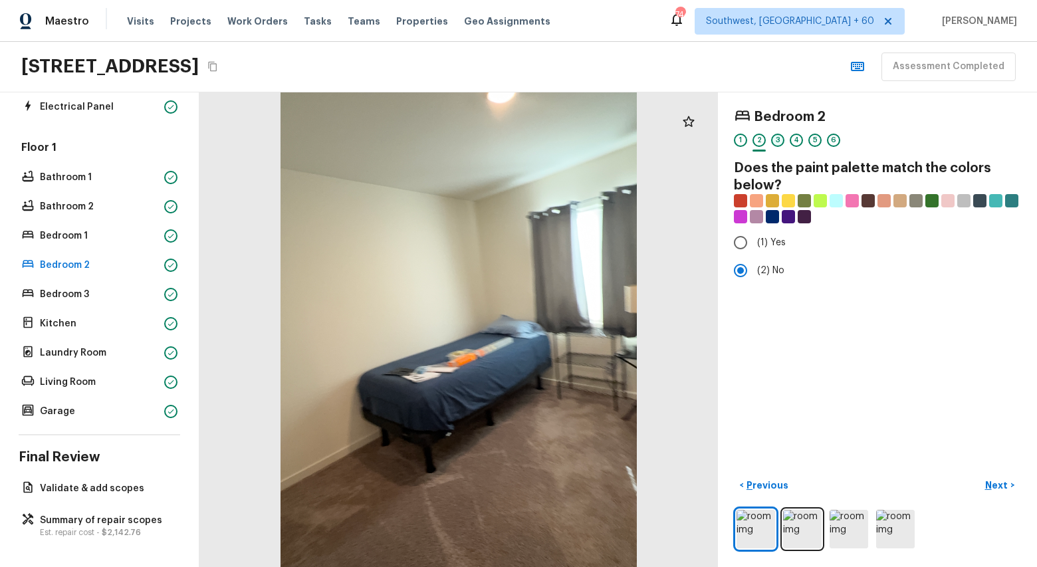
click at [775, 141] on div "3" at bounding box center [777, 140] width 13 height 13
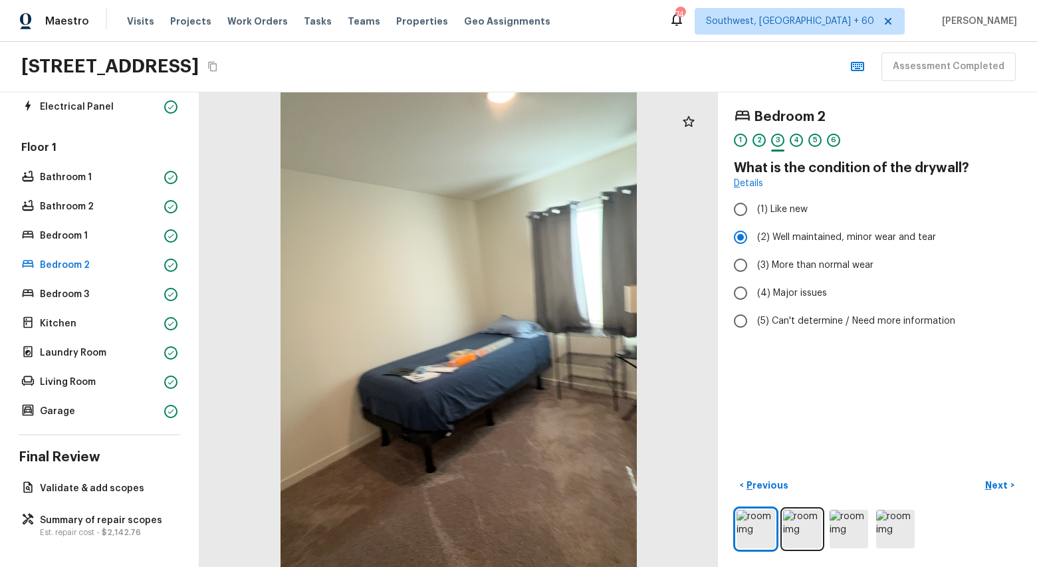
click at [759, 141] on div "2" at bounding box center [759, 140] width 13 height 13
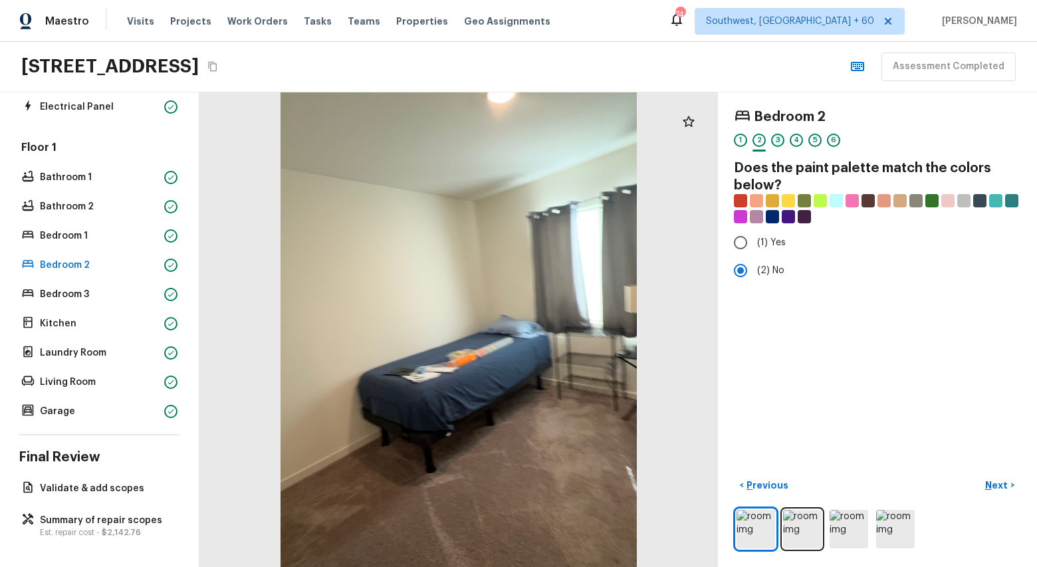
click at [773, 141] on div "3" at bounding box center [777, 140] width 13 height 13
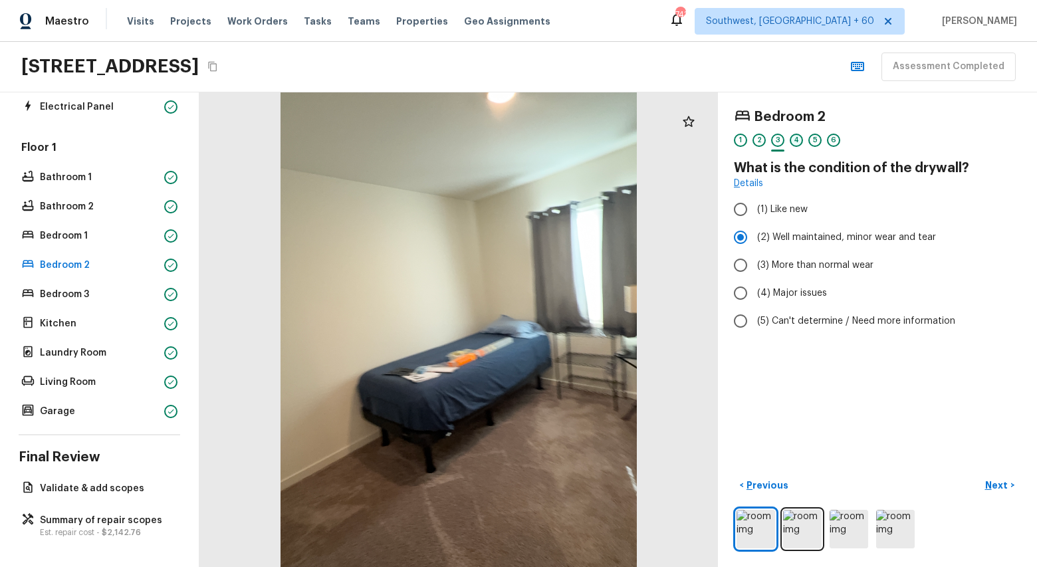
click at [793, 142] on div "4" at bounding box center [796, 140] width 13 height 13
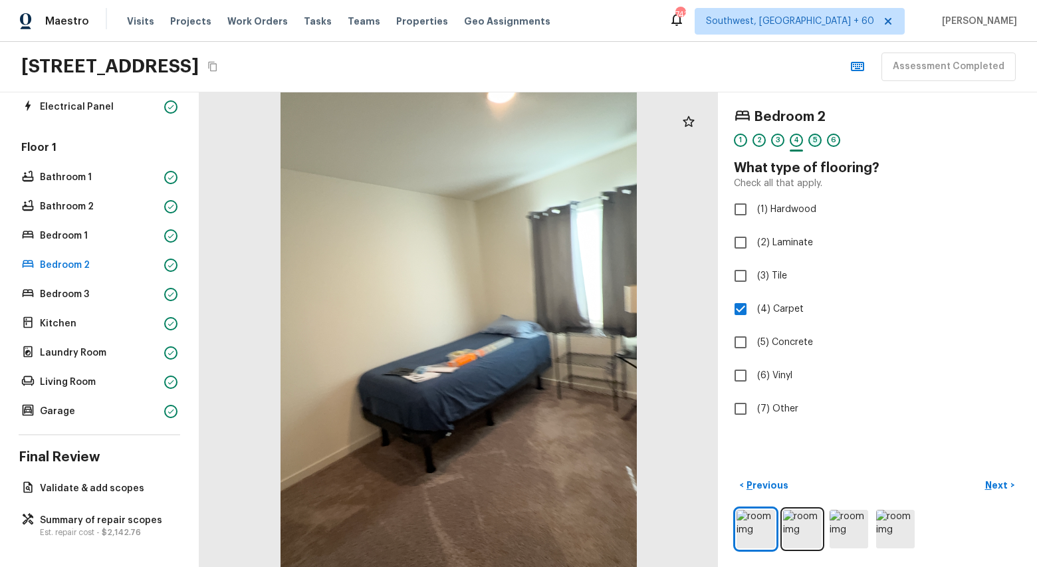
click at [821, 142] on div "5" at bounding box center [815, 140] width 13 height 13
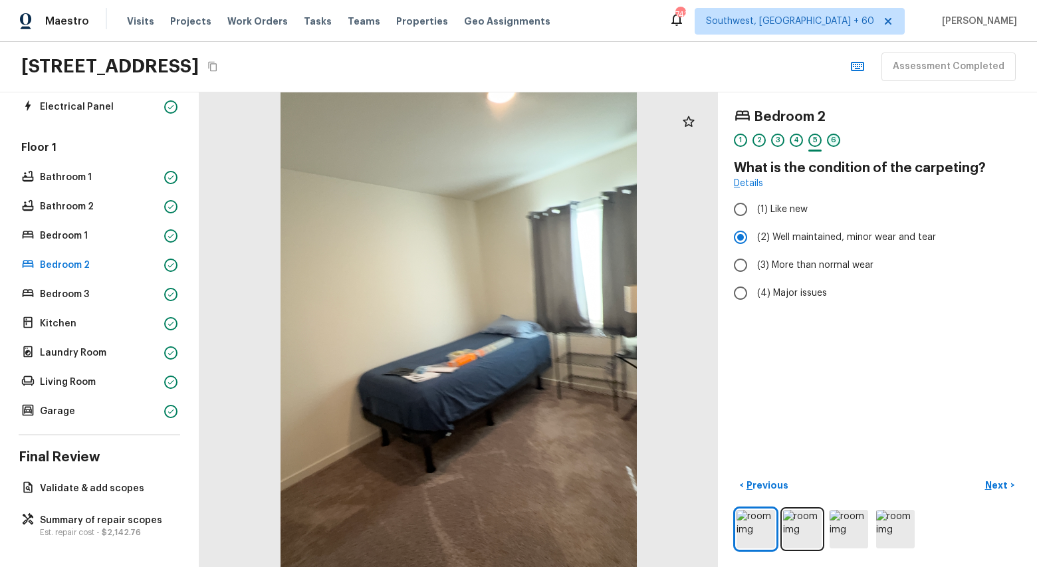
click at [830, 142] on div "6" at bounding box center [833, 140] width 13 height 13
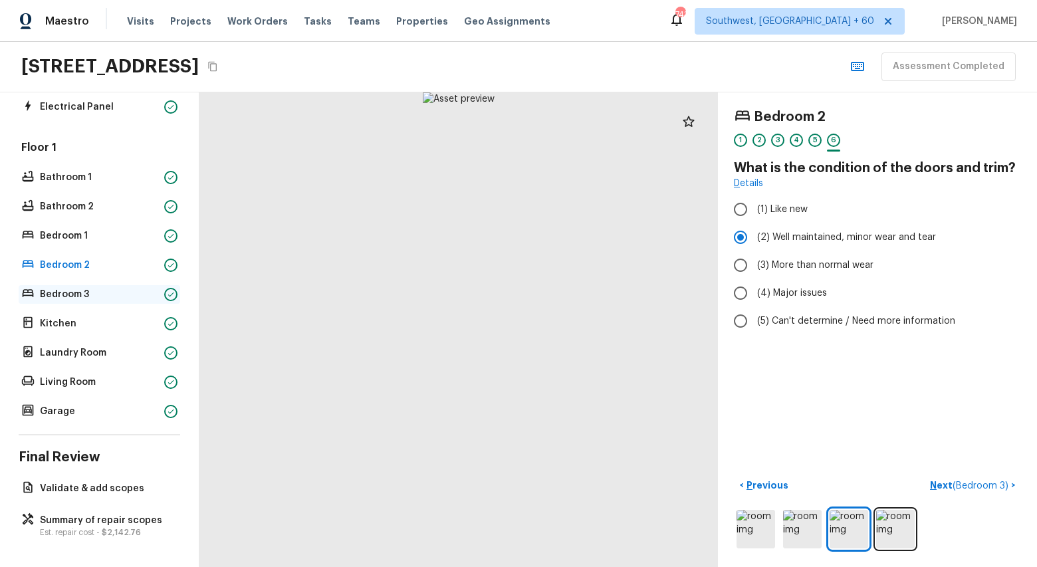
click at [44, 298] on p "Bedroom 3" at bounding box center [99, 294] width 119 height 13
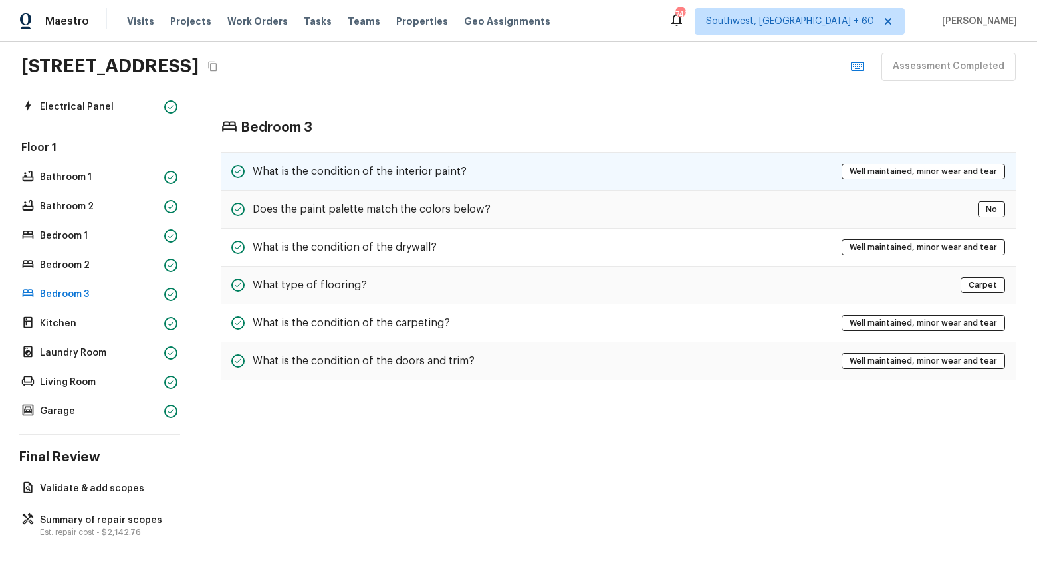
click at [479, 184] on div "What is the condition of the interior paint? Well maintained, minor wear and te…" at bounding box center [618, 171] width 795 height 39
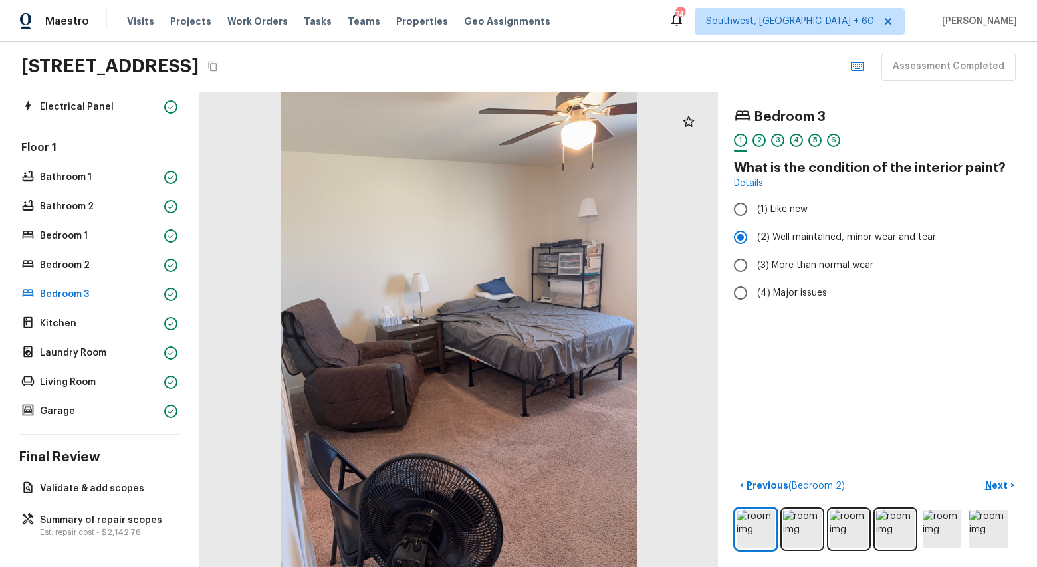
click at [759, 134] on div "2" at bounding box center [759, 140] width 13 height 13
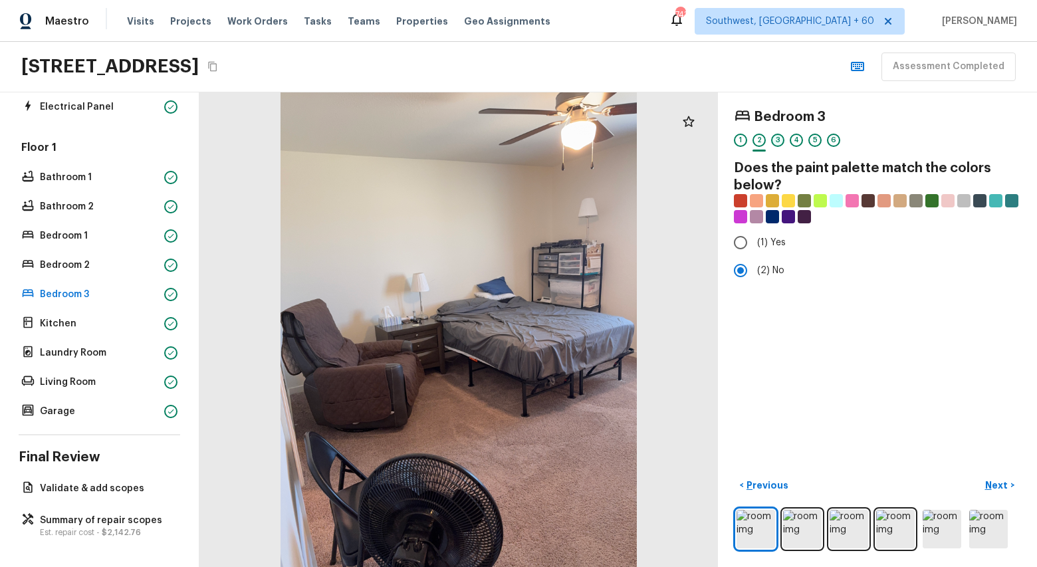
click at [778, 137] on div "3" at bounding box center [777, 140] width 13 height 13
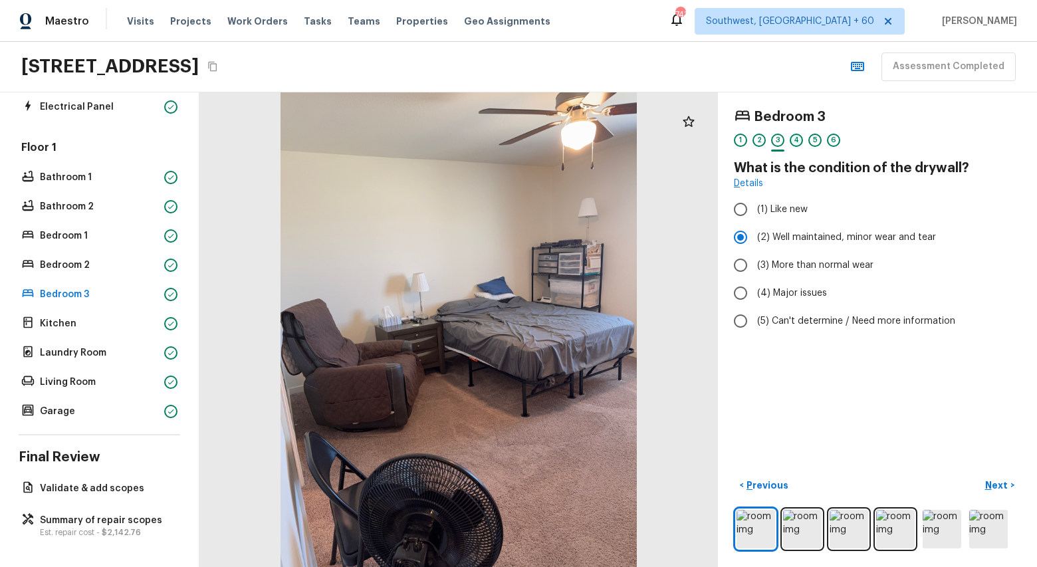
click at [796, 141] on div "4" at bounding box center [796, 140] width 13 height 13
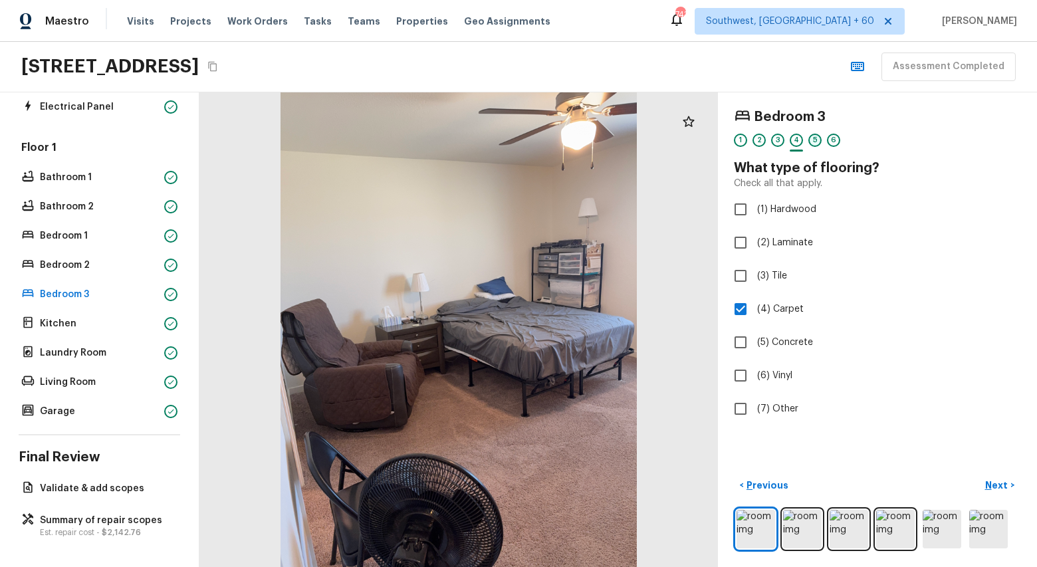
click at [813, 146] on div "5" at bounding box center [815, 140] width 13 height 13
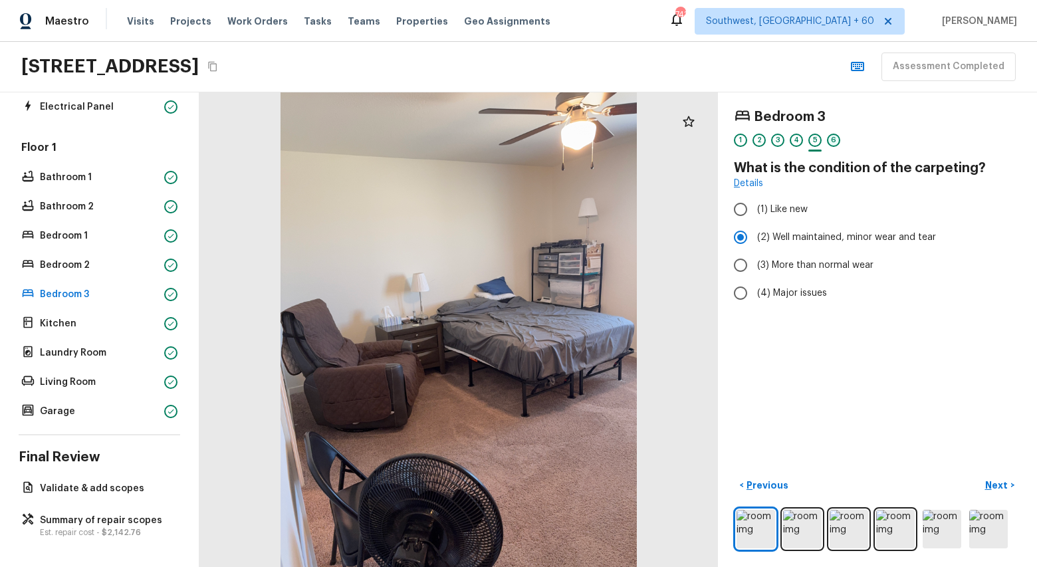
click at [830, 139] on div "6" at bounding box center [833, 140] width 13 height 13
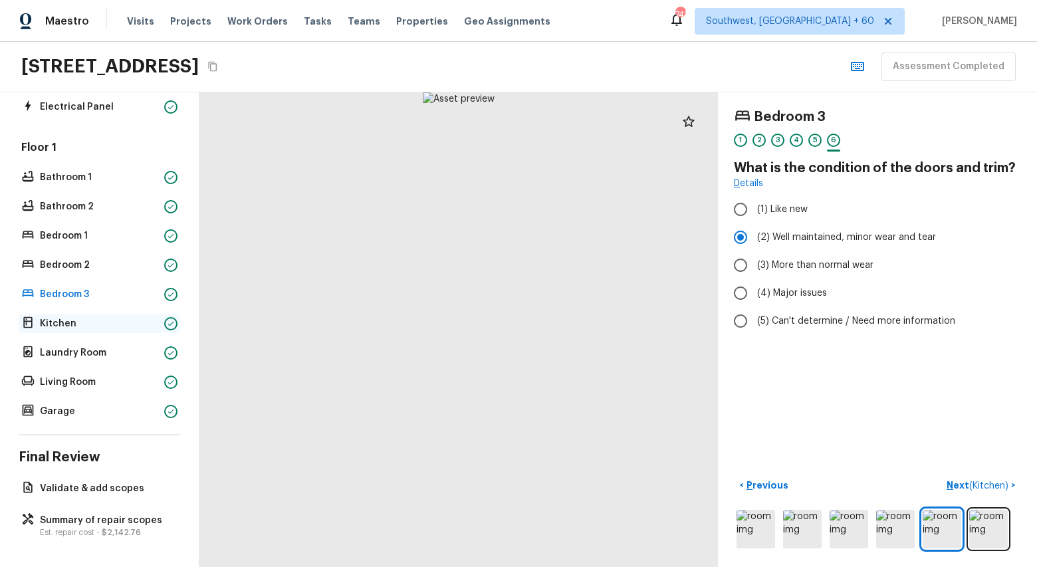
click at [44, 322] on p "Kitchen" at bounding box center [99, 323] width 119 height 13
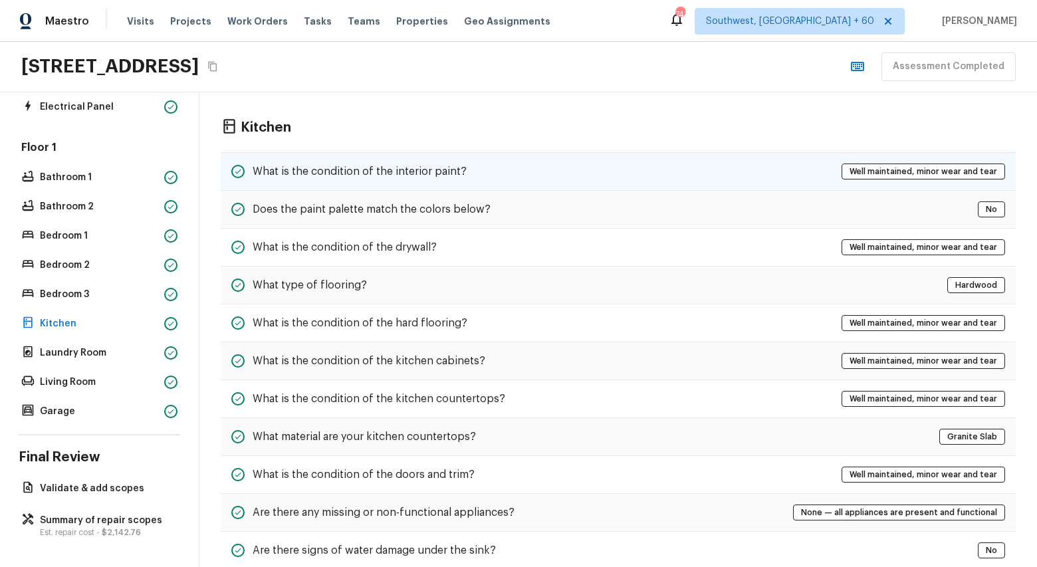
click at [459, 164] on h5 "What is the condition of the interior paint?" at bounding box center [360, 171] width 214 height 15
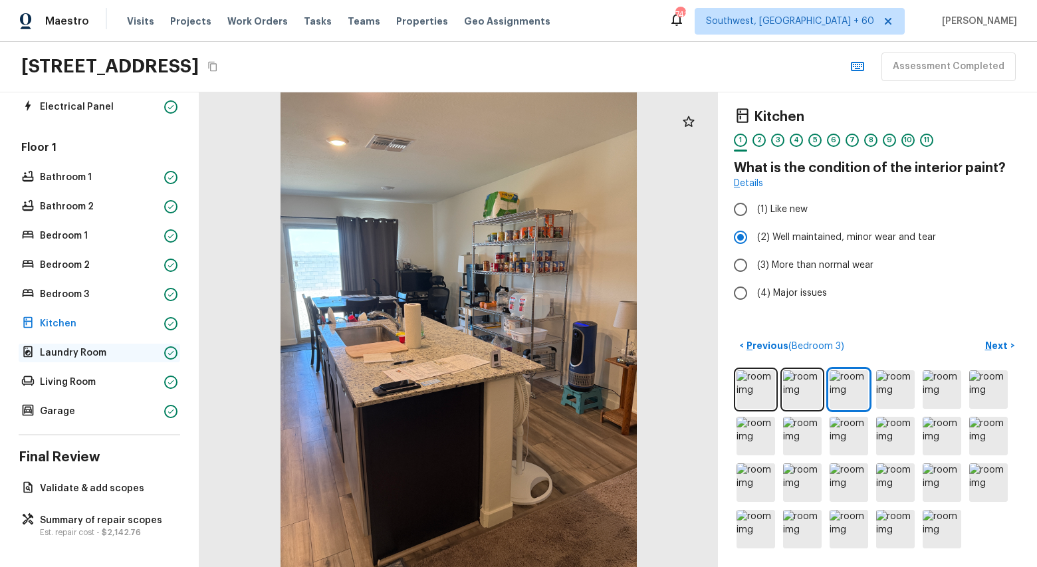
click at [57, 354] on p "Laundry Room" at bounding box center [99, 352] width 119 height 13
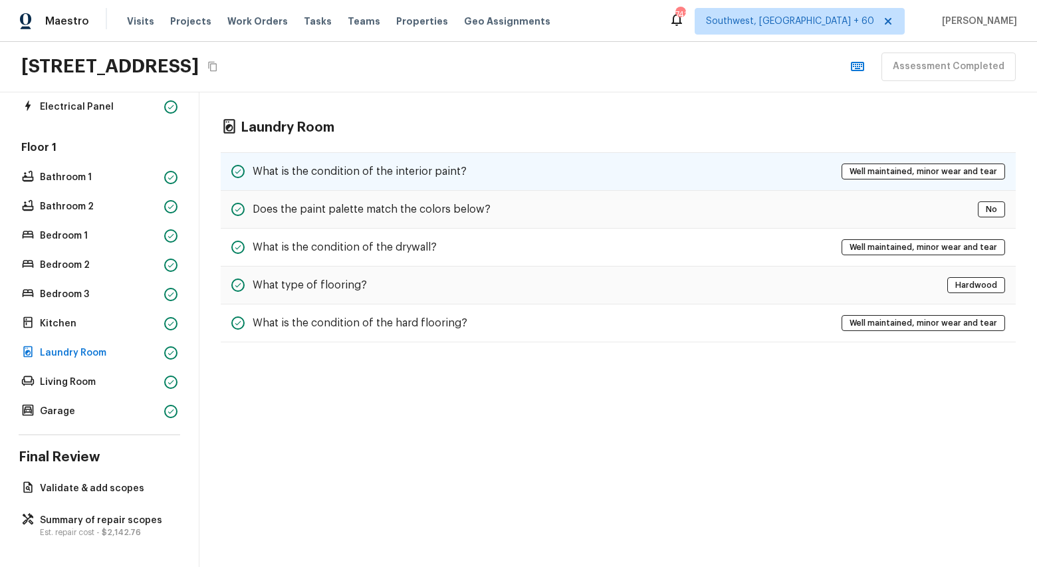
click at [409, 172] on h5 "What is the condition of the interior paint?" at bounding box center [360, 171] width 214 height 15
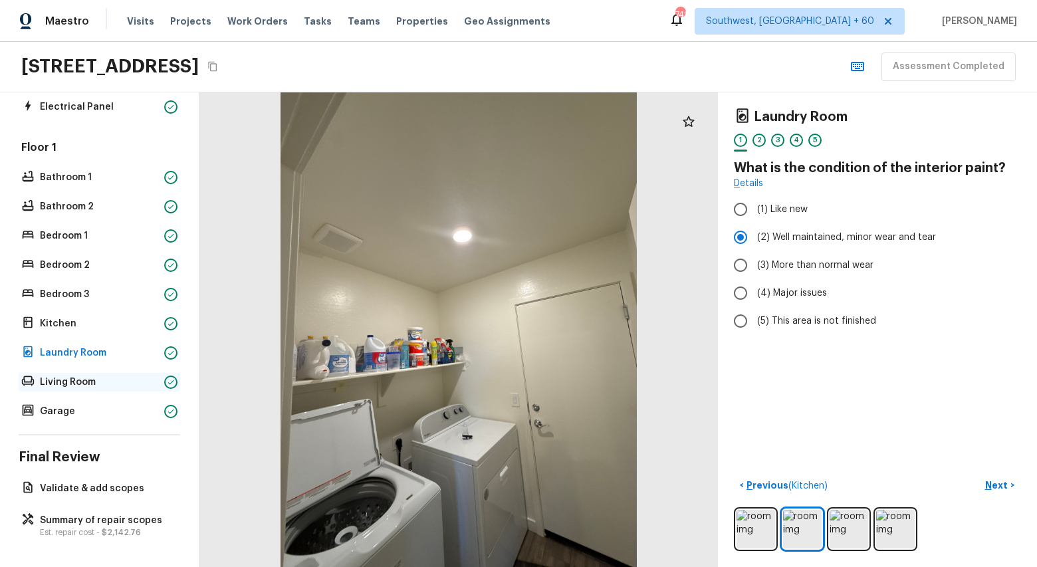
click at [74, 386] on p "Living Room" at bounding box center [99, 382] width 119 height 13
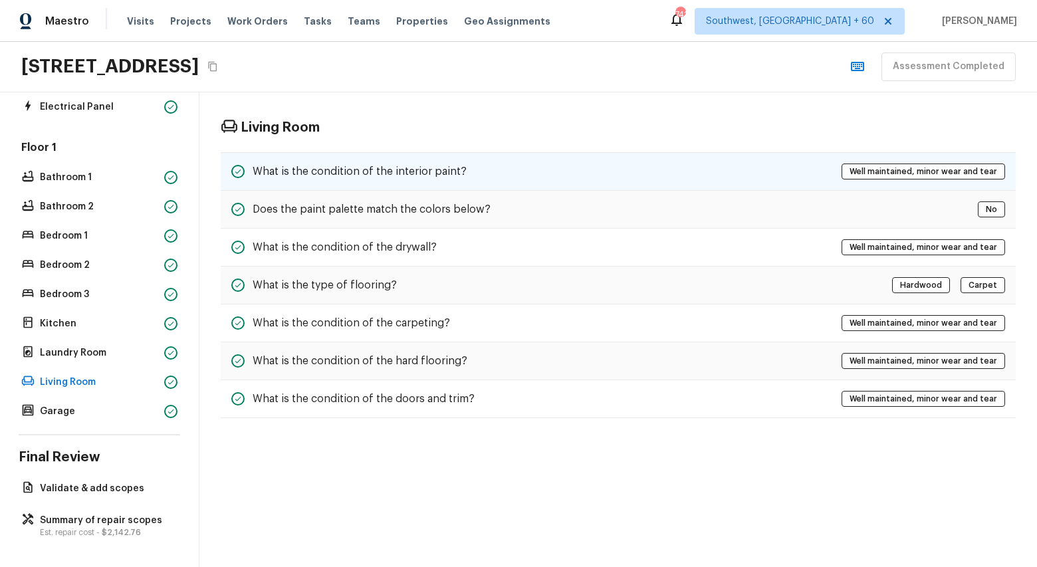
click at [310, 182] on div "What is the condition of the interior paint? Well maintained, minor wear and te…" at bounding box center [618, 171] width 795 height 39
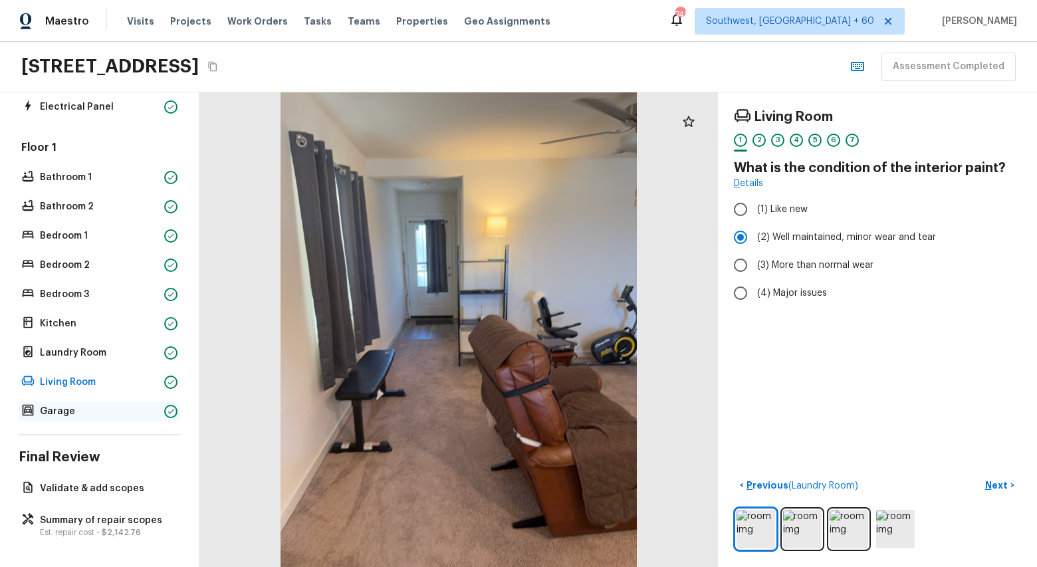
click at [64, 403] on div "Garage" at bounding box center [100, 411] width 162 height 19
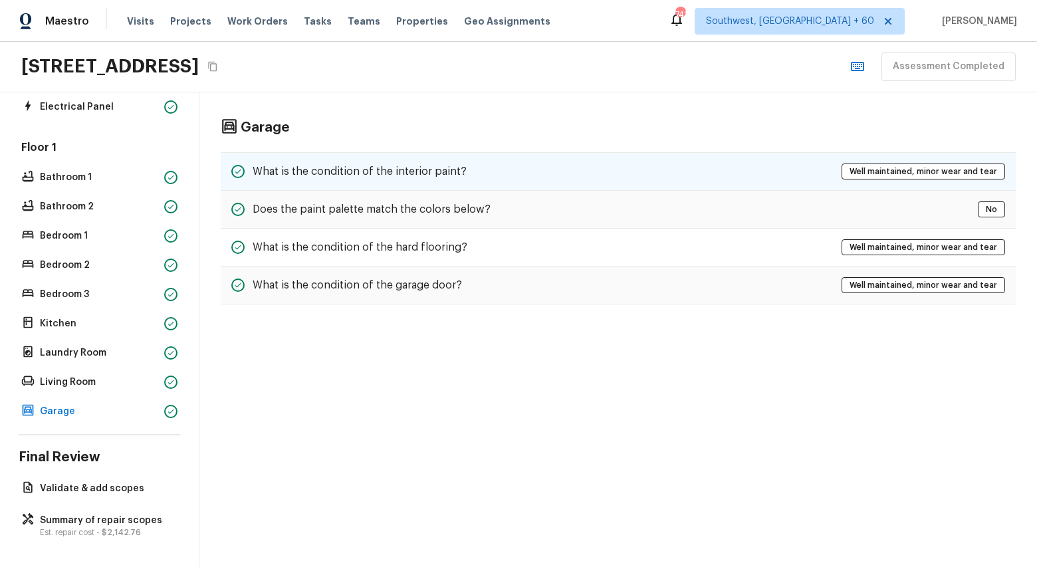
click at [324, 166] on h5 "What is the condition of the interior paint?" at bounding box center [360, 171] width 214 height 15
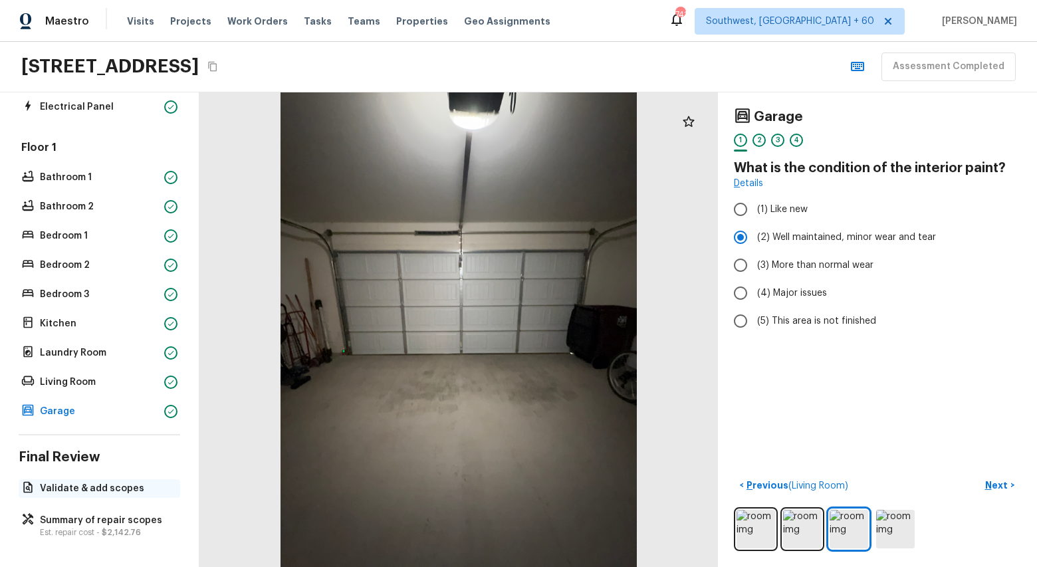
click at [59, 489] on p "Validate & add scopes" at bounding box center [106, 488] width 132 height 13
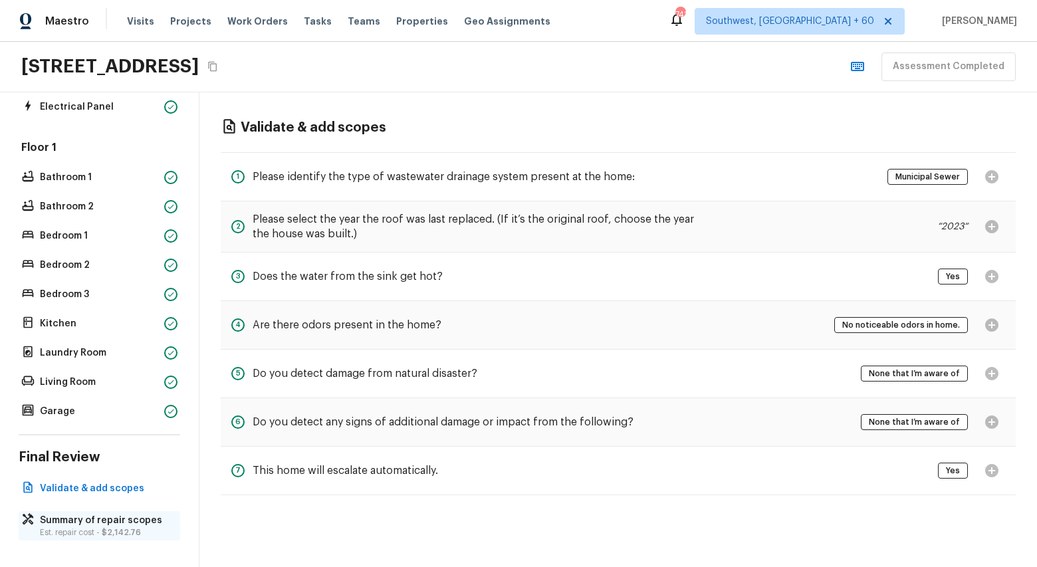
click at [112, 525] on p "Summary of repair scopes" at bounding box center [106, 520] width 132 height 13
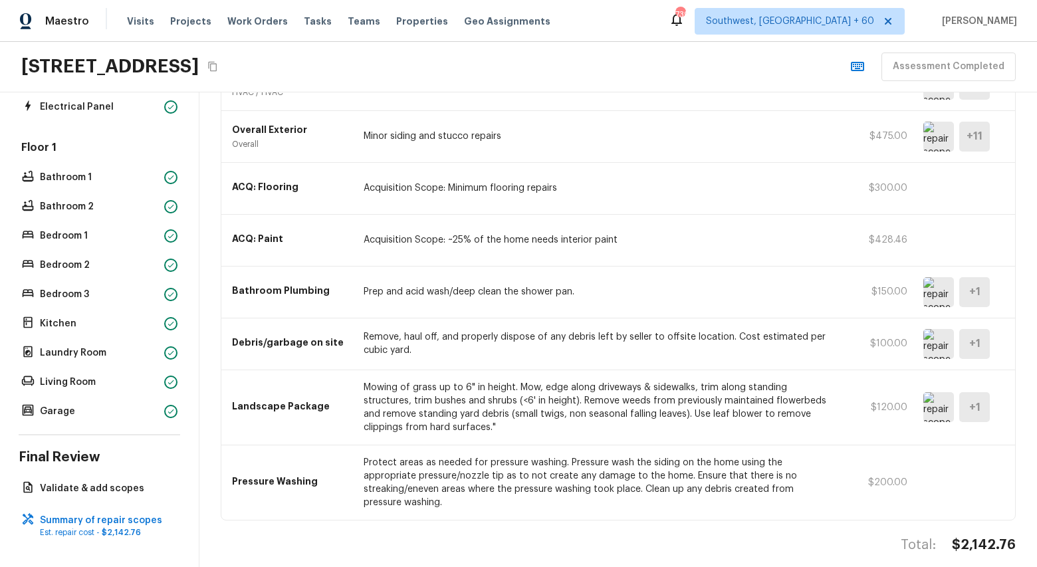
scroll to position [0, 0]
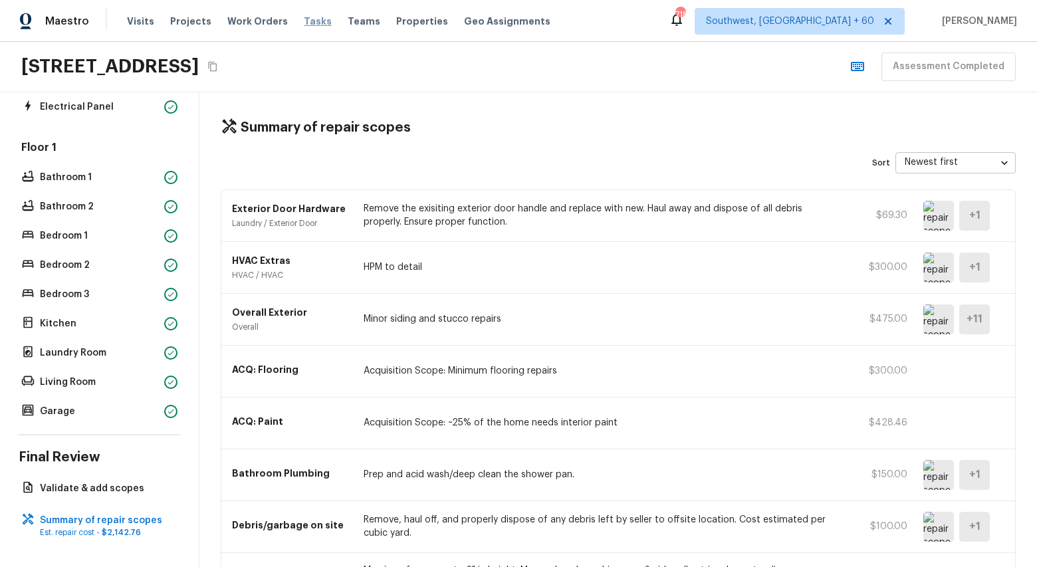
click at [306, 21] on span "Tasks" at bounding box center [318, 21] width 28 height 9
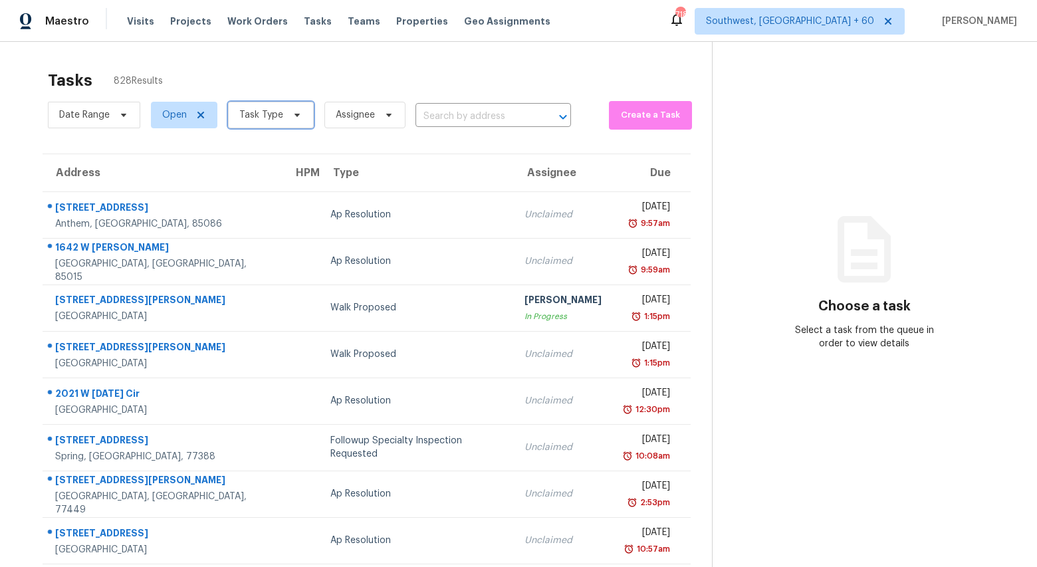
click at [294, 112] on icon at bounding box center [297, 115] width 11 height 11
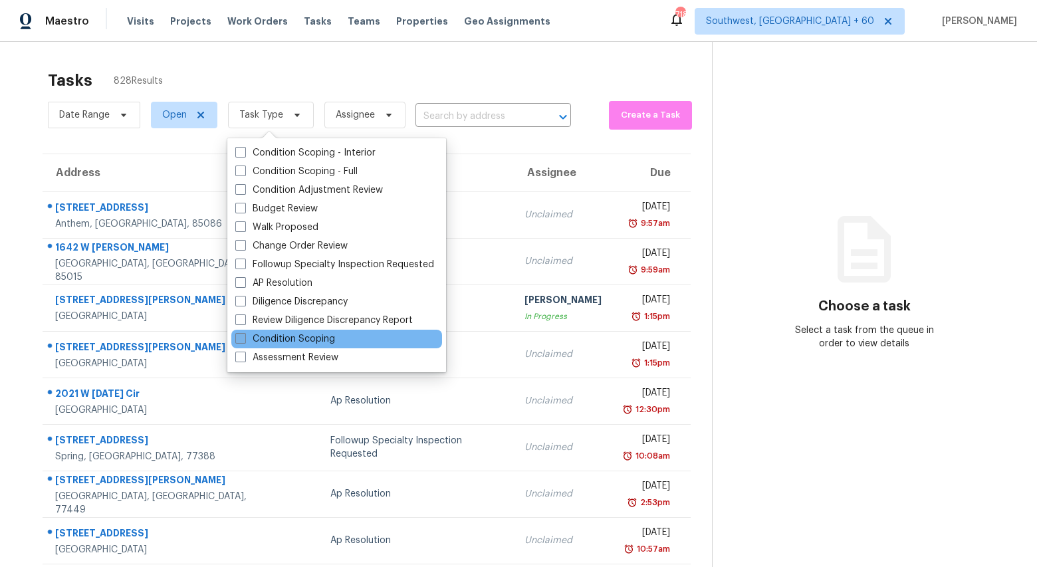
click at [318, 342] on label "Condition Scoping" at bounding box center [285, 338] width 100 height 13
click at [244, 341] on input "Condition Scoping" at bounding box center [239, 336] width 9 height 9
checkbox input "true"
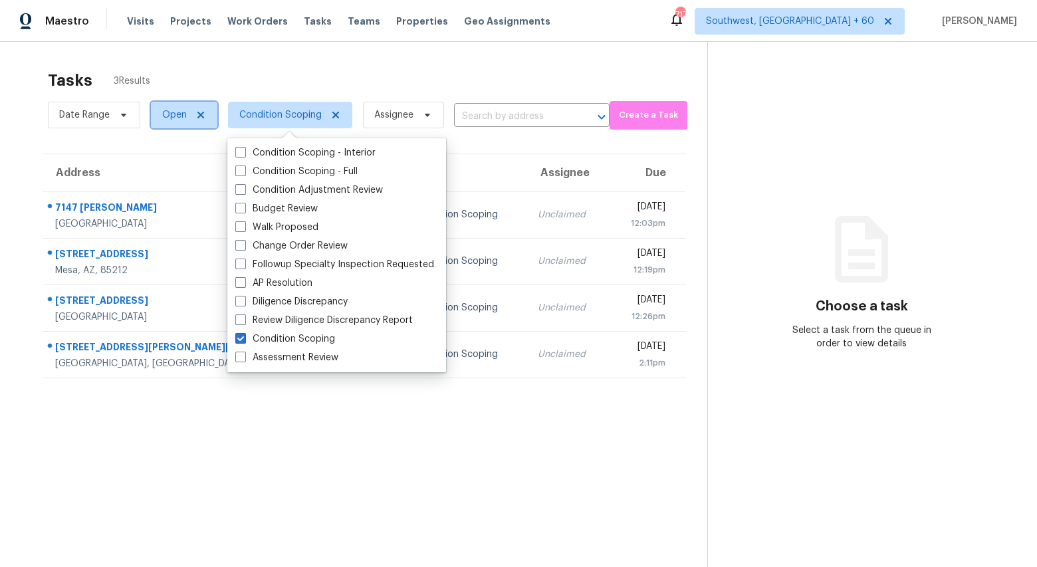
click at [161, 114] on span "Open" at bounding box center [184, 115] width 66 height 27
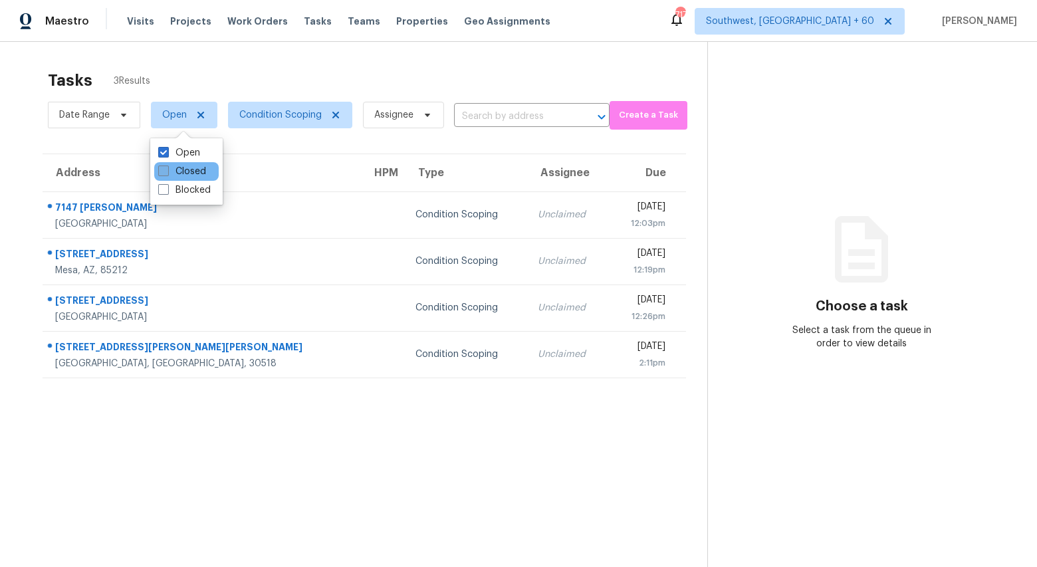
click at [174, 172] on label "Closed" at bounding box center [182, 171] width 48 height 13
click at [167, 172] on input "Closed" at bounding box center [162, 169] width 9 height 9
checkbox input "true"
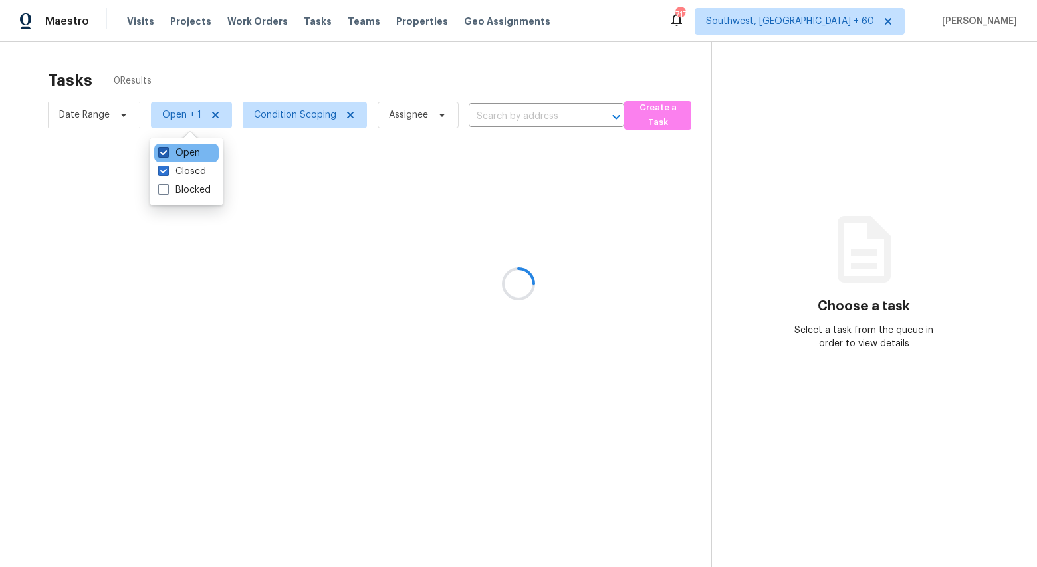
click at [184, 152] on label "Open" at bounding box center [179, 152] width 42 height 13
click at [167, 152] on input "Open" at bounding box center [162, 150] width 9 height 9
checkbox input "false"
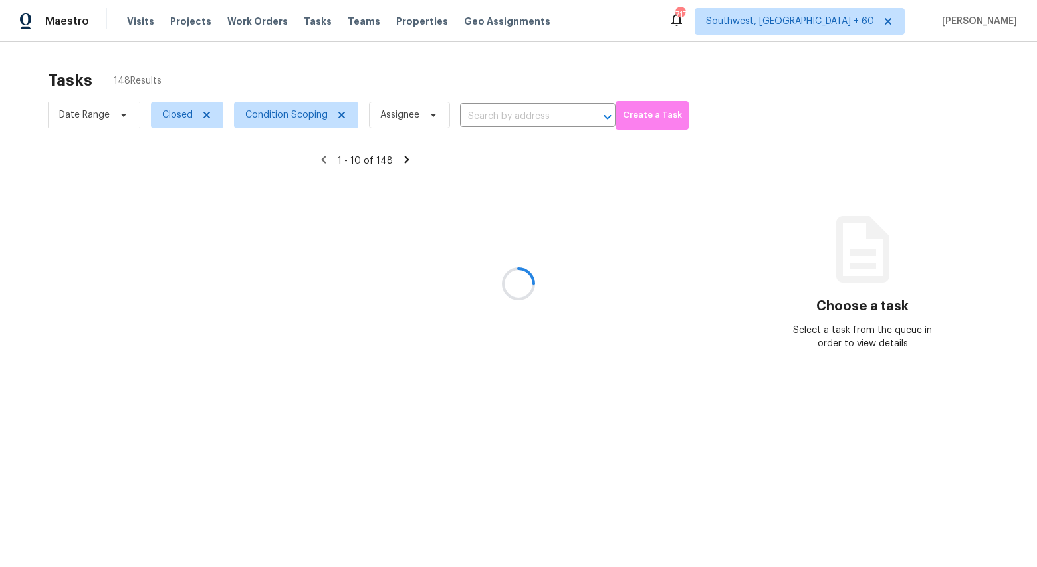
click at [224, 71] on div at bounding box center [518, 283] width 1037 height 567
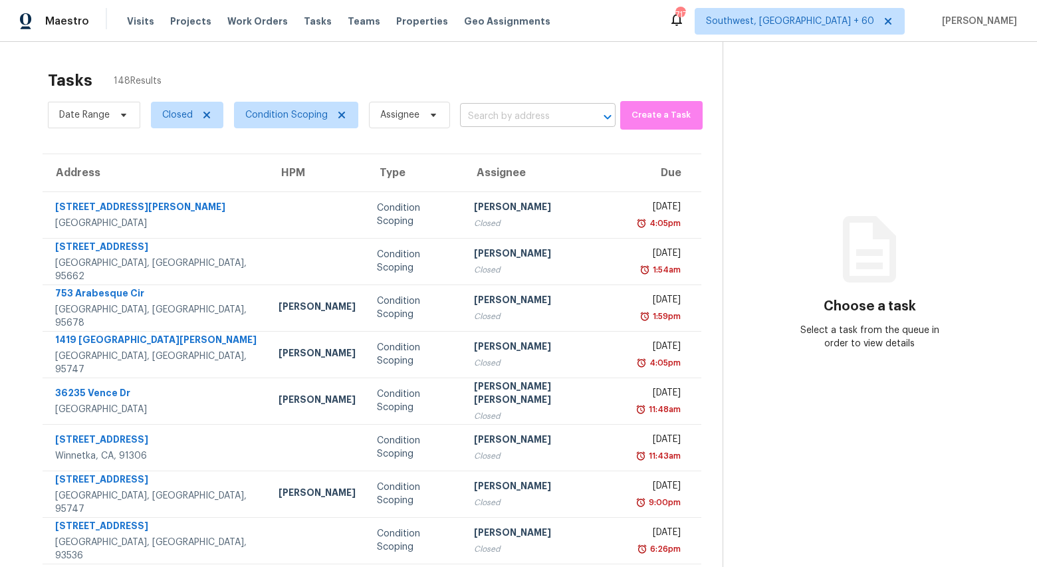
click at [517, 114] on input "text" at bounding box center [519, 116] width 118 height 21
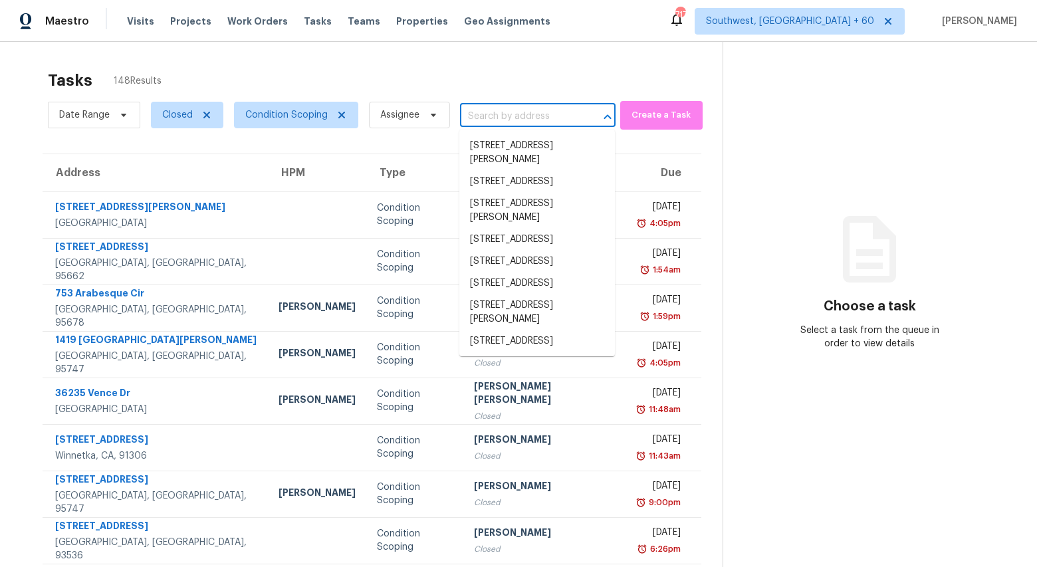
paste input "22631 SW 130th Ave, Miami, FL 33170"
type input "22631 SW 130th Ave, Miami, FL 33170"
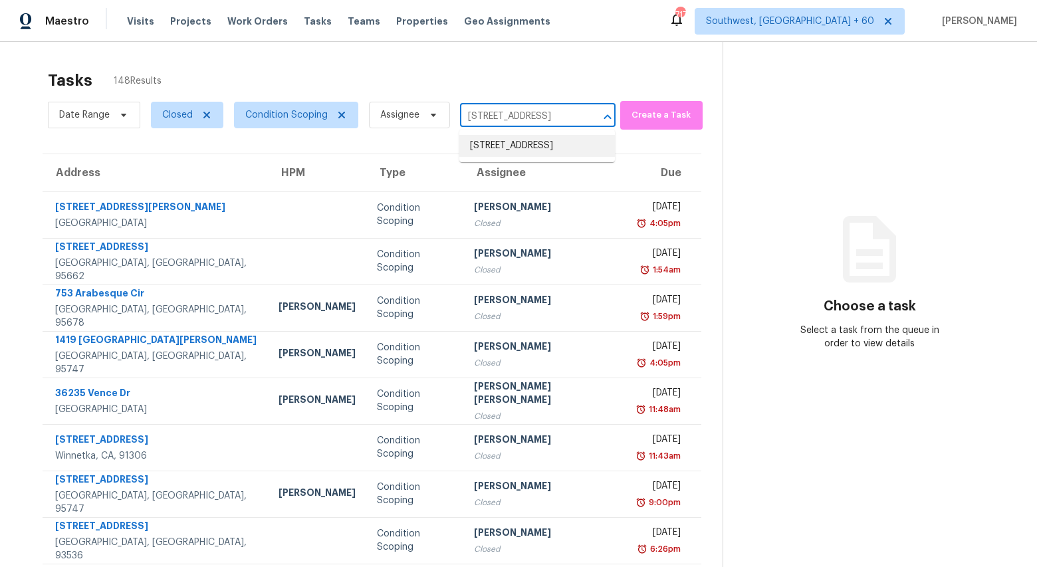
click at [507, 146] on li "22631 SW 130th Ave, Miami, FL 33170" at bounding box center [537, 146] width 156 height 22
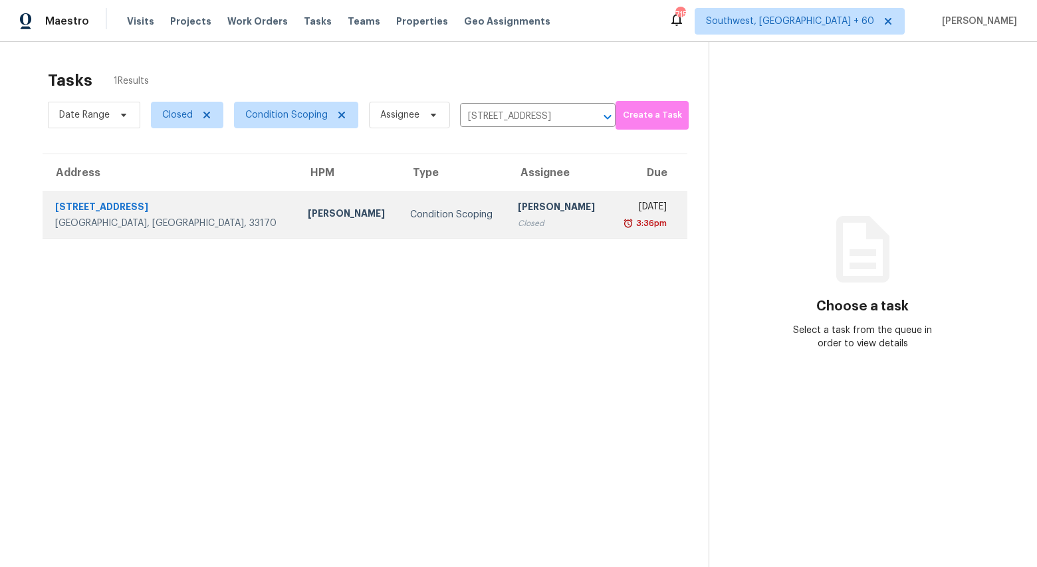
click at [507, 207] on td "Ranjith Kumar P Closed" at bounding box center [558, 215] width 102 height 47
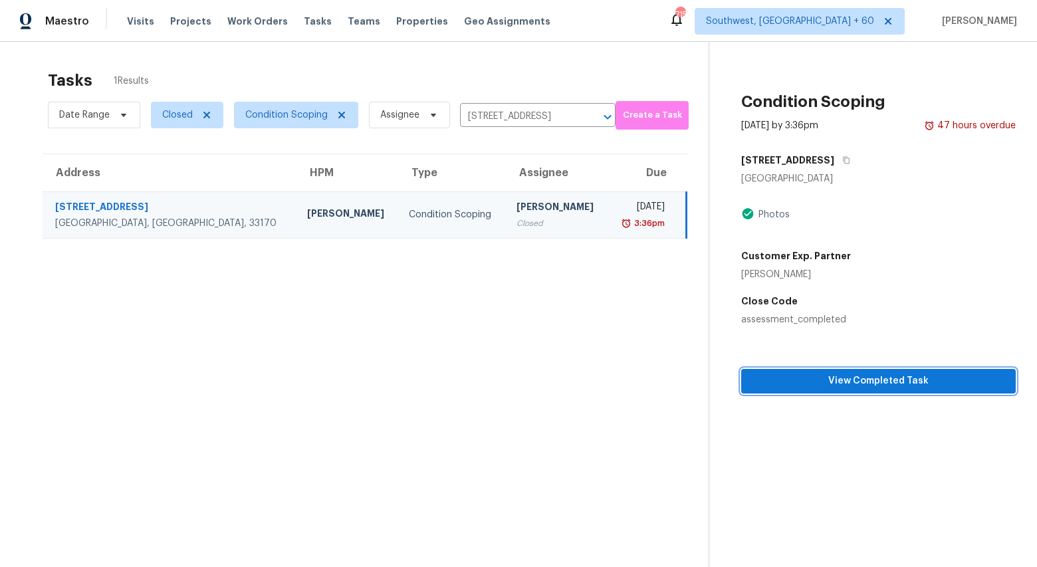
click at [910, 373] on span "View Completed Task" at bounding box center [878, 381] width 253 height 17
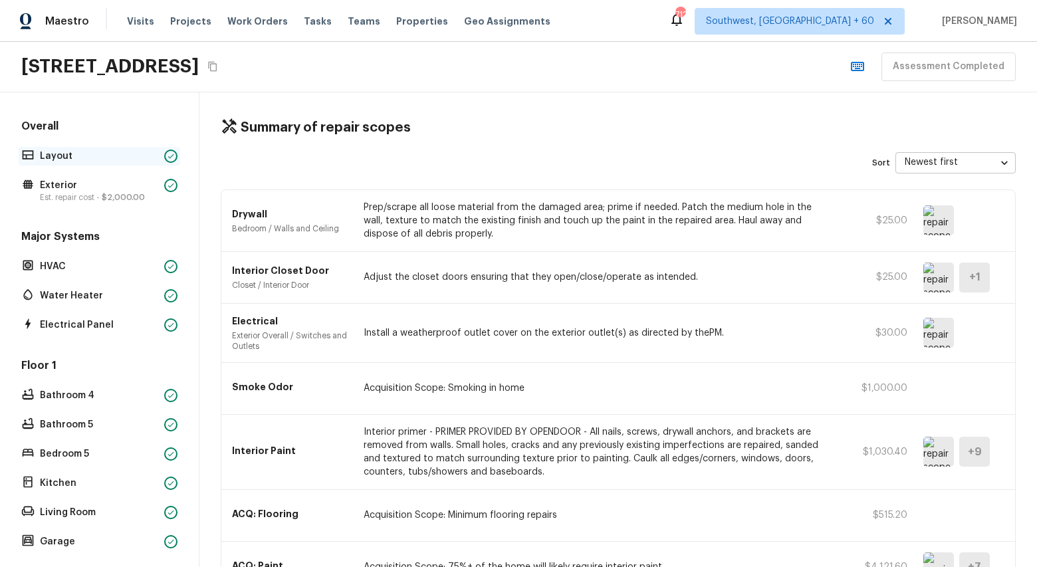
click at [82, 156] on p "Layout" at bounding box center [99, 156] width 119 height 13
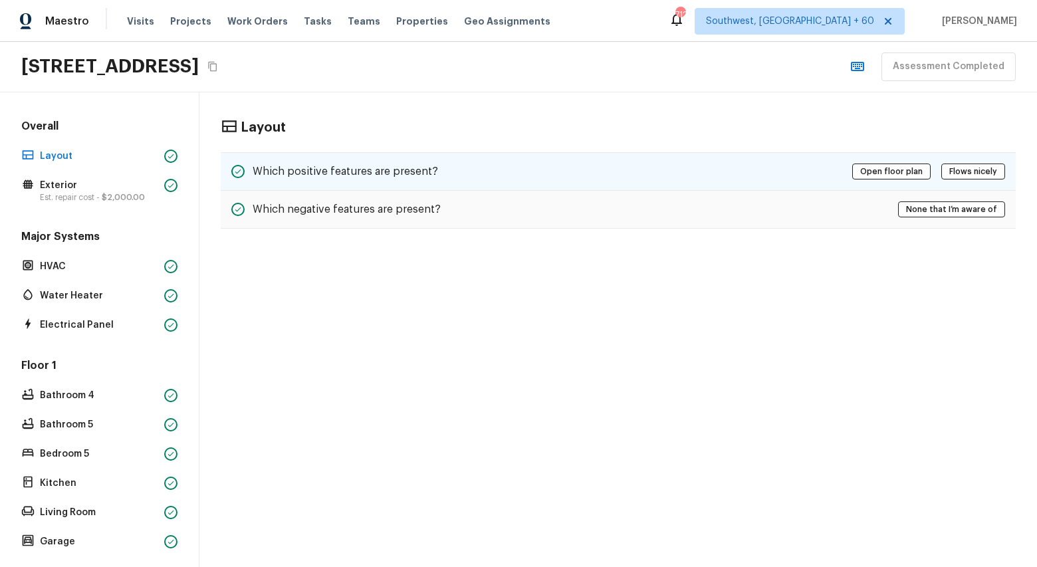
click at [511, 183] on div "Which positive features are present? Open floor plan Flows nicely" at bounding box center [618, 171] width 795 height 39
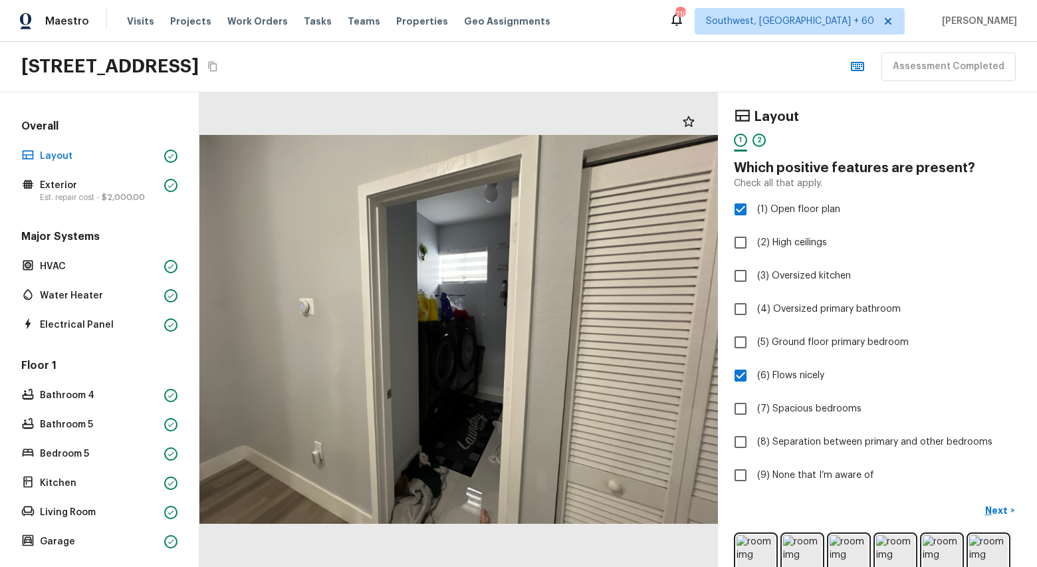
click at [757, 138] on div "2" at bounding box center [759, 140] width 13 height 13
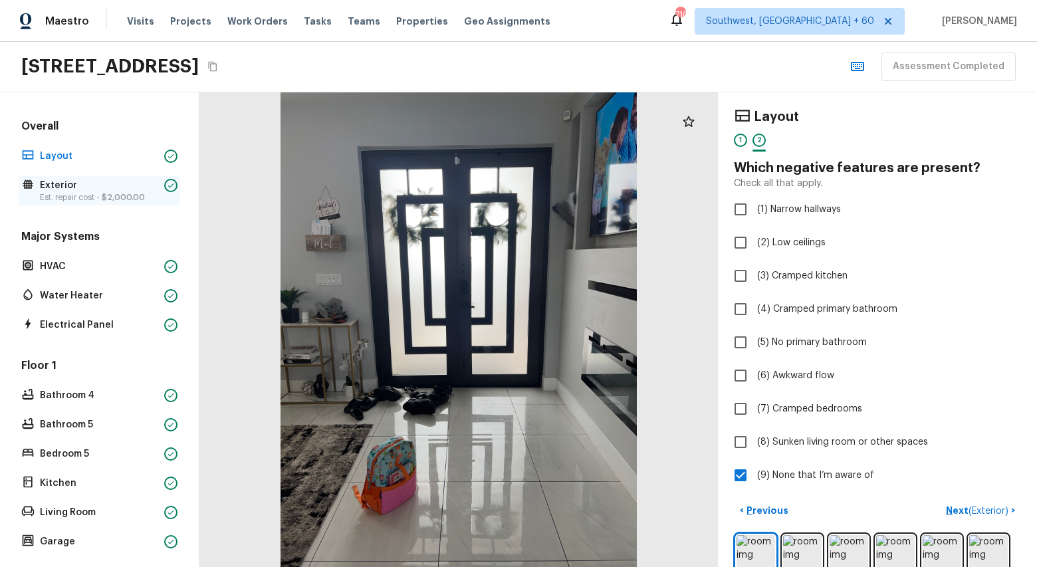
click at [60, 197] on p "Est. repair cost - $2,000.00" at bounding box center [99, 197] width 119 height 11
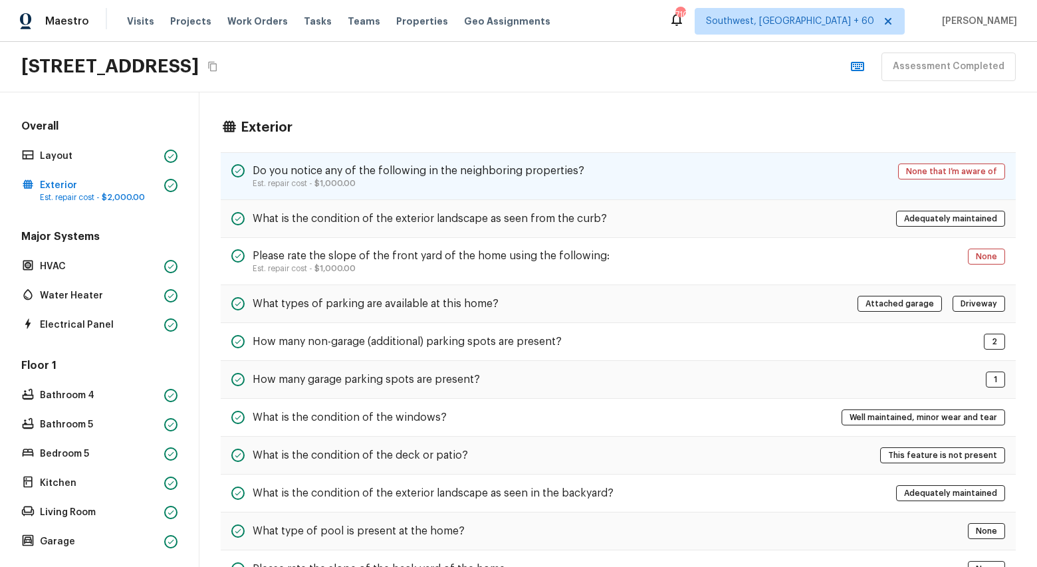
click at [423, 190] on div "Do you notice any of the following in the neighboring properties? Est. repair c…" at bounding box center [618, 176] width 795 height 48
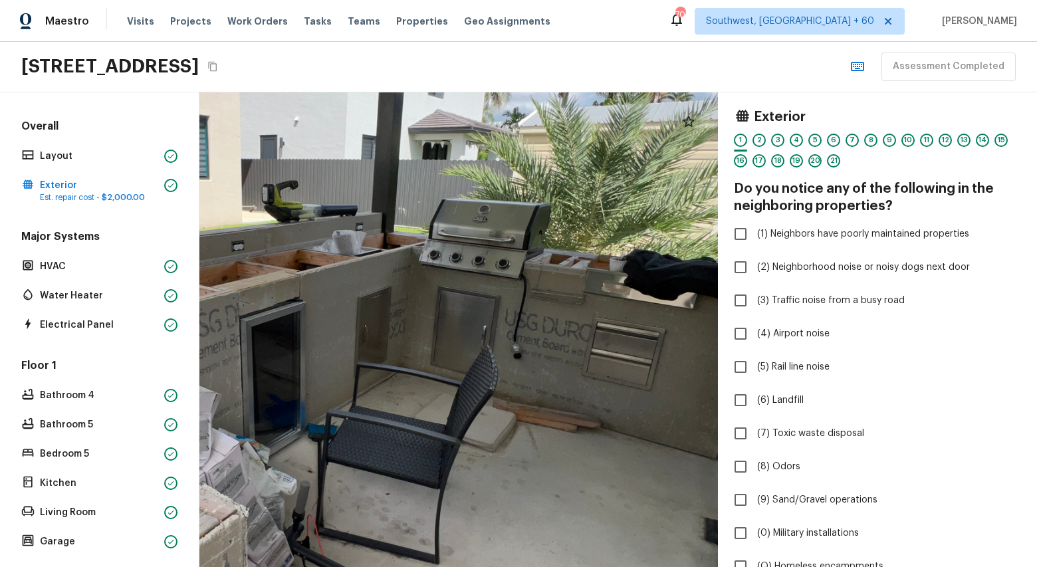
drag, startPoint x: 480, startPoint y: 309, endPoint x: 116, endPoint y: 348, distance: 365.8
click at [116, 348] on div "Overall Layout Exterior Est. repair cost - $2,000.00 Major Systems HVAC Water H…" at bounding box center [518, 329] width 1037 height 475
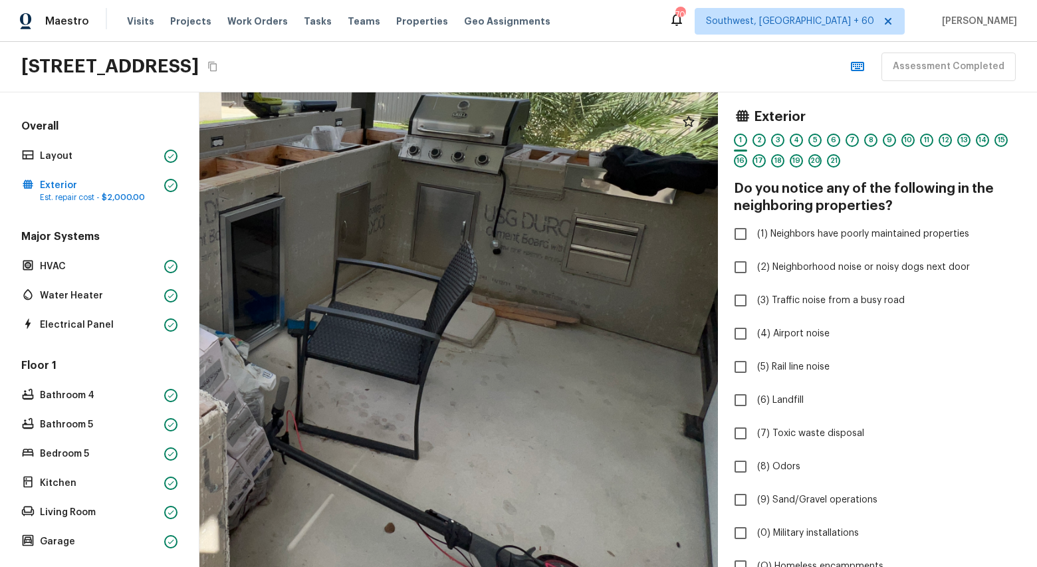
drag, startPoint x: 303, startPoint y: 396, endPoint x: 369, endPoint y: 350, distance: 80.2
click at [361, 342] on div at bounding box center [284, 220] width 1190 height 1089
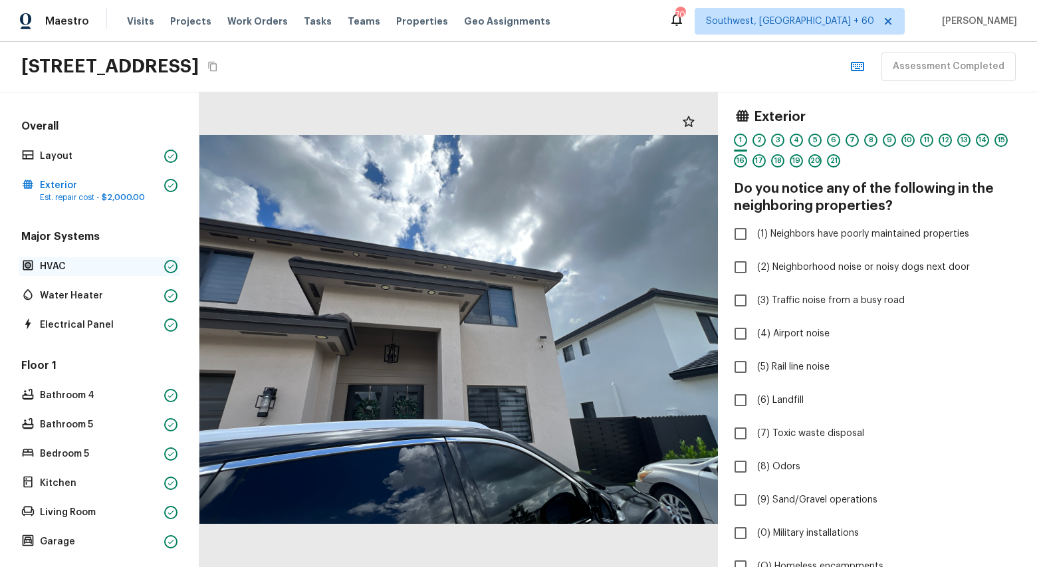
click at [55, 272] on p "HVAC" at bounding box center [99, 266] width 119 height 13
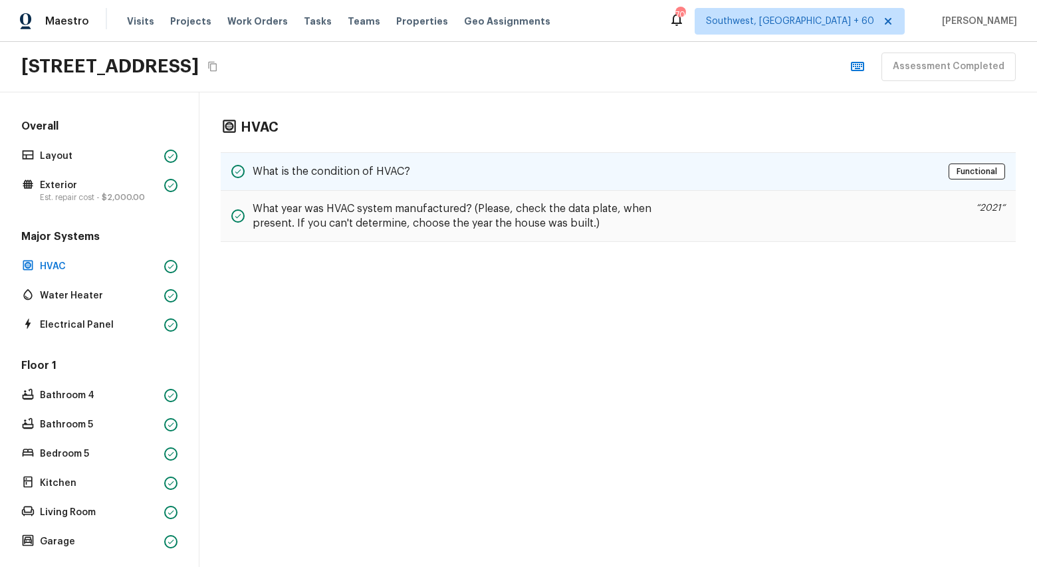
click at [389, 174] on h5 "What is the condition of HVAC?" at bounding box center [332, 171] width 158 height 15
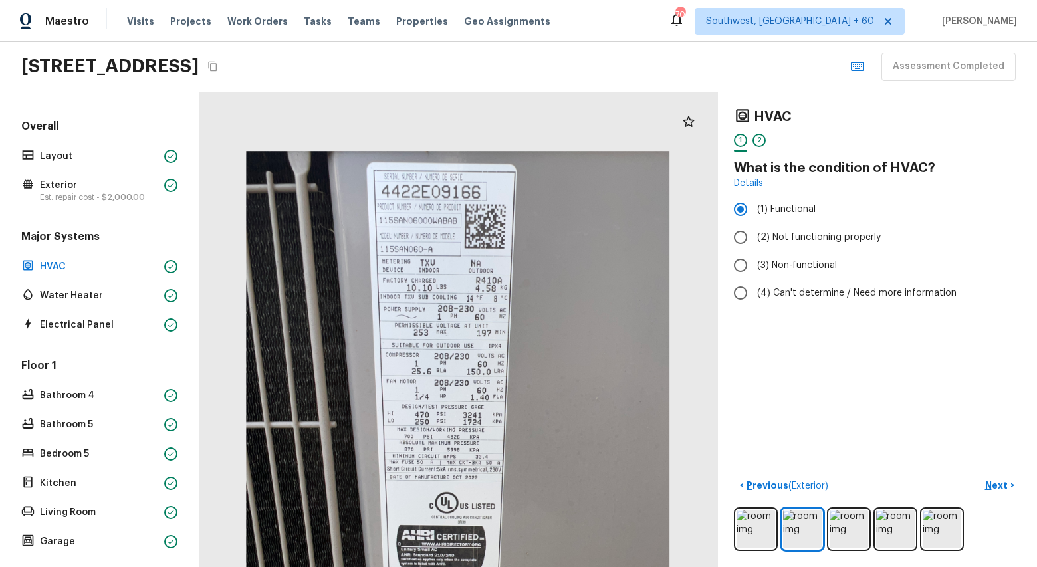
drag, startPoint x: 467, startPoint y: 159, endPoint x: 474, endPoint y: 272, distance: 113.2
click at [474, 271] on div at bounding box center [458, 433] width 616 height 564
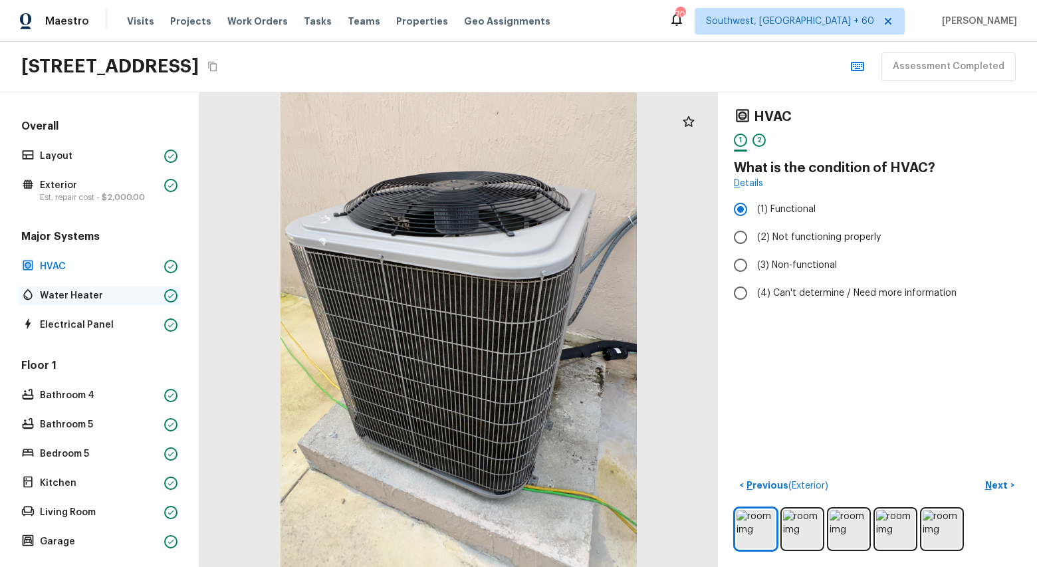
click at [65, 291] on p "Water Heater" at bounding box center [99, 295] width 119 height 13
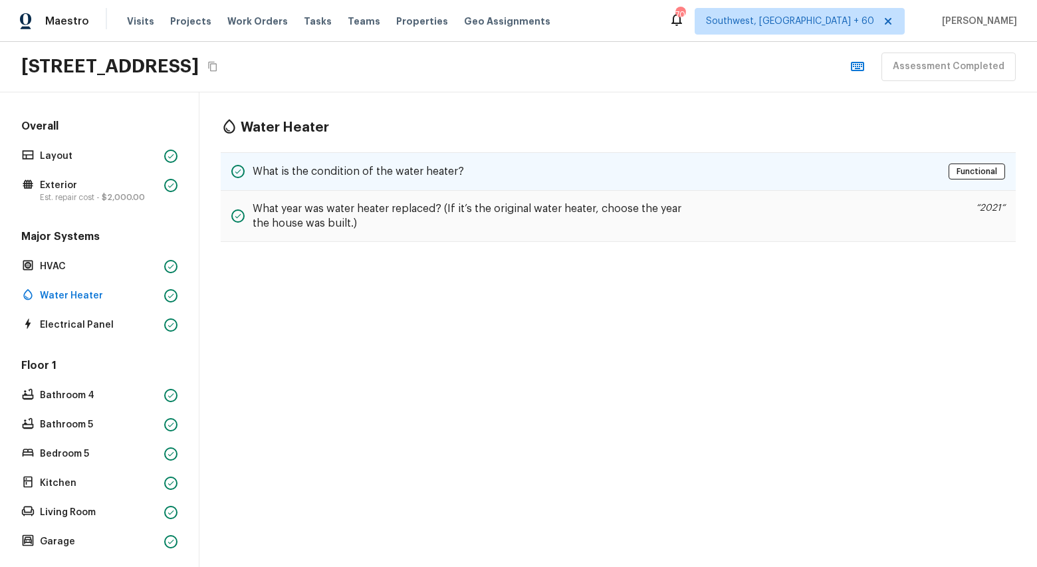
click at [405, 178] on h5 "What is the condition of the water heater?" at bounding box center [358, 171] width 211 height 15
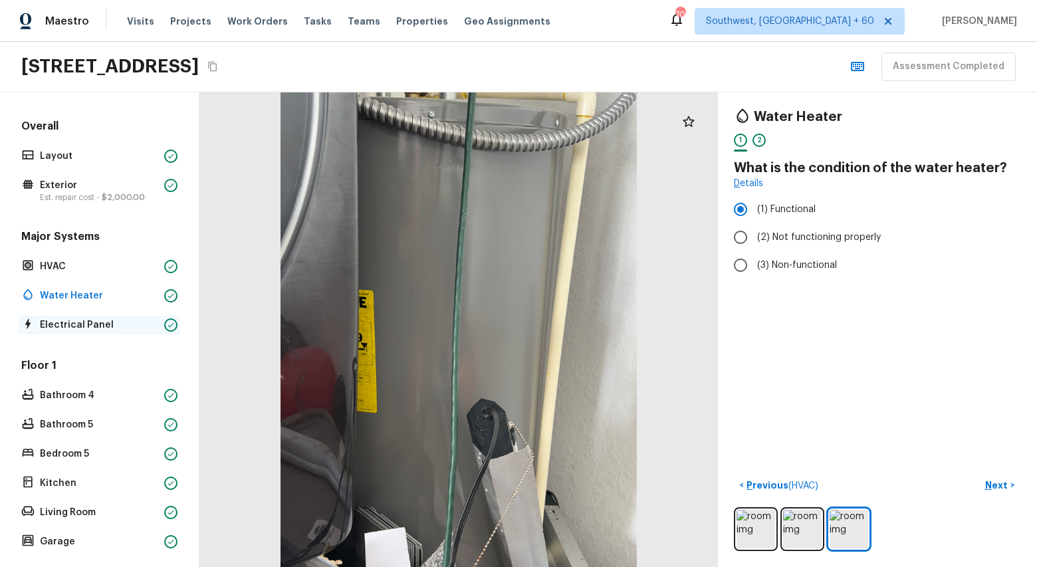
click at [87, 332] on div "Electrical Panel" at bounding box center [100, 325] width 162 height 19
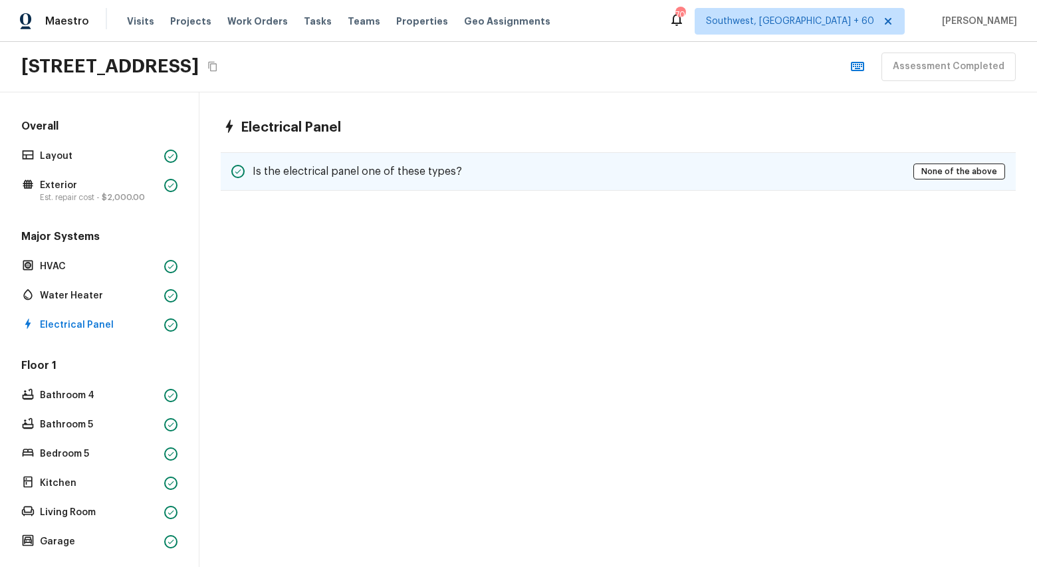
click at [348, 186] on div "Is the electrical panel one of these types? None of the above" at bounding box center [618, 171] width 795 height 39
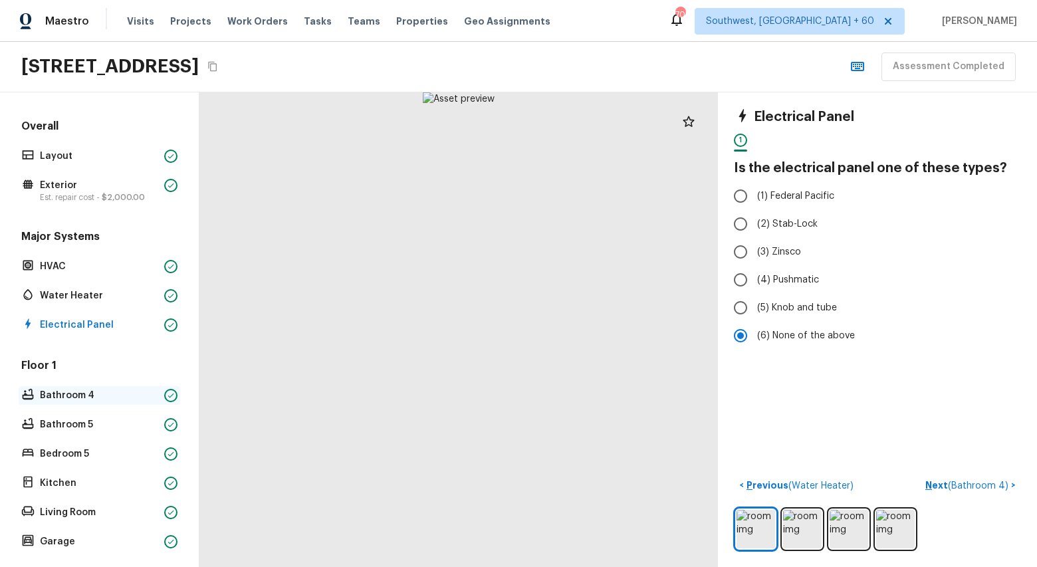
click at [66, 388] on div "Bathroom 4" at bounding box center [100, 395] width 162 height 19
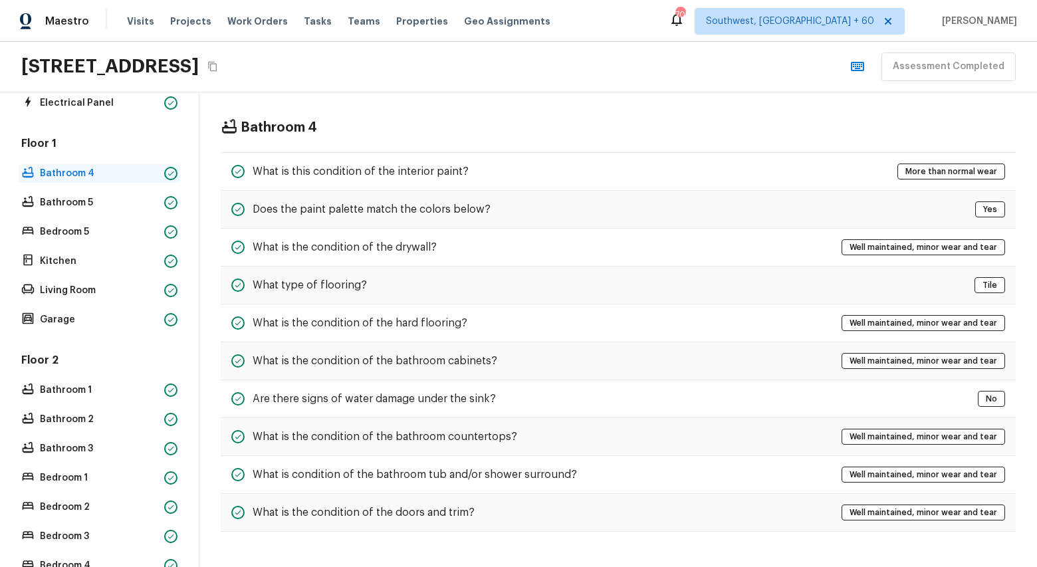
scroll to position [229, 0]
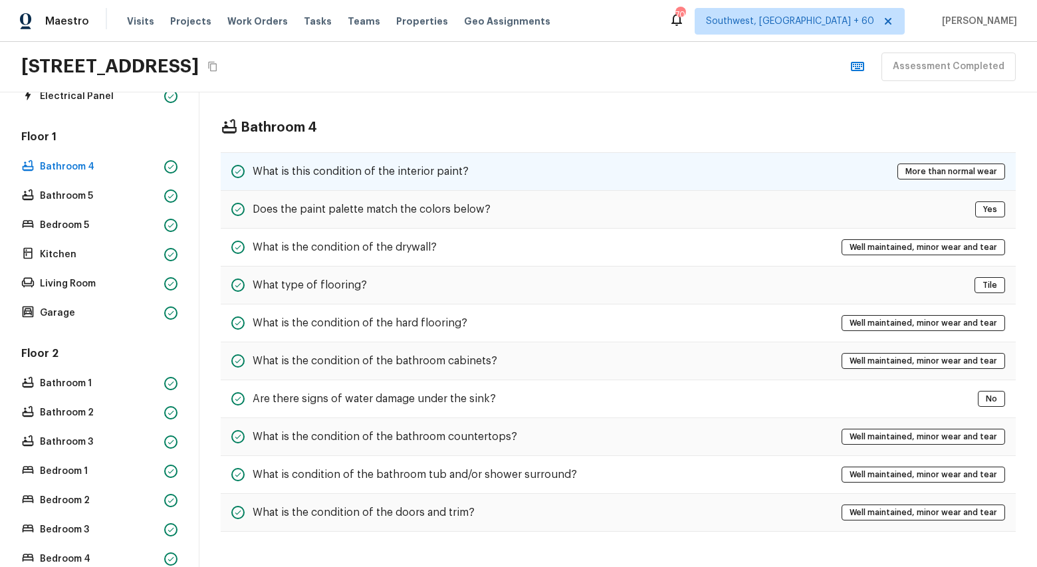
click at [422, 170] on h5 "What is this condition of the interior paint?" at bounding box center [361, 171] width 216 height 15
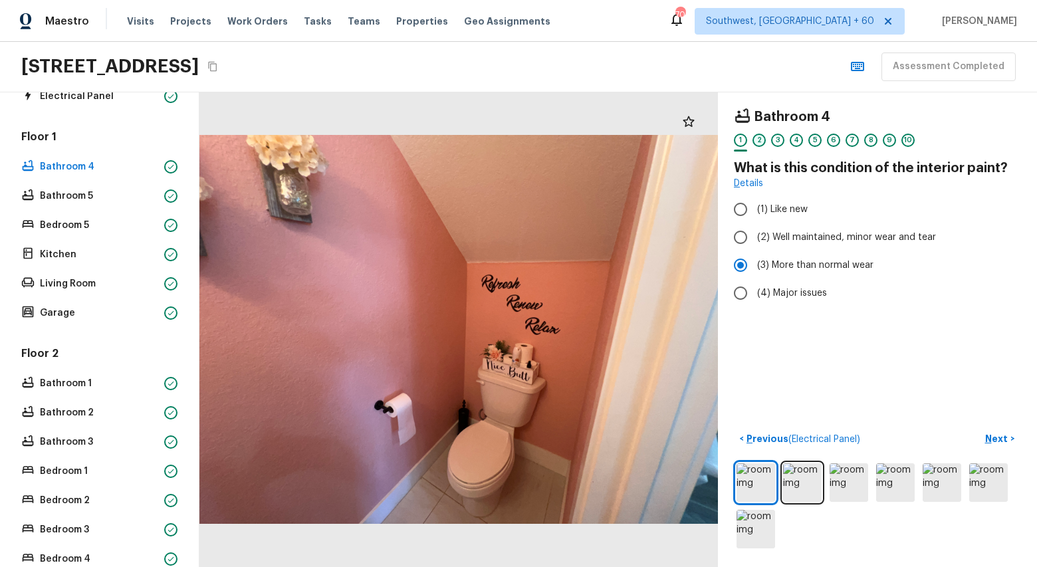
click at [757, 140] on div "2" at bounding box center [759, 140] width 13 height 13
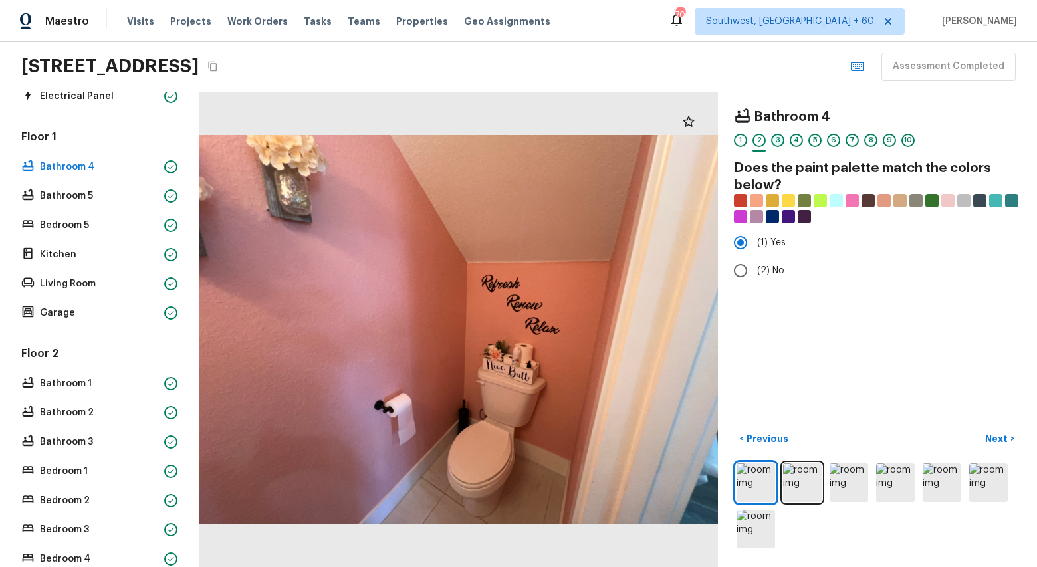
click at [779, 141] on div "3" at bounding box center [777, 140] width 13 height 13
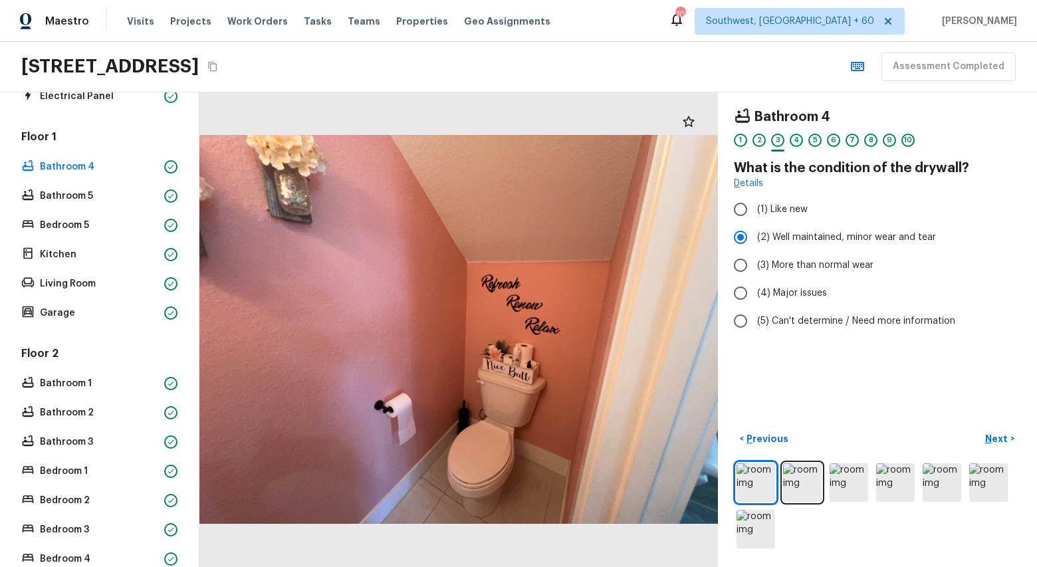
click at [797, 141] on div "4" at bounding box center [796, 140] width 13 height 13
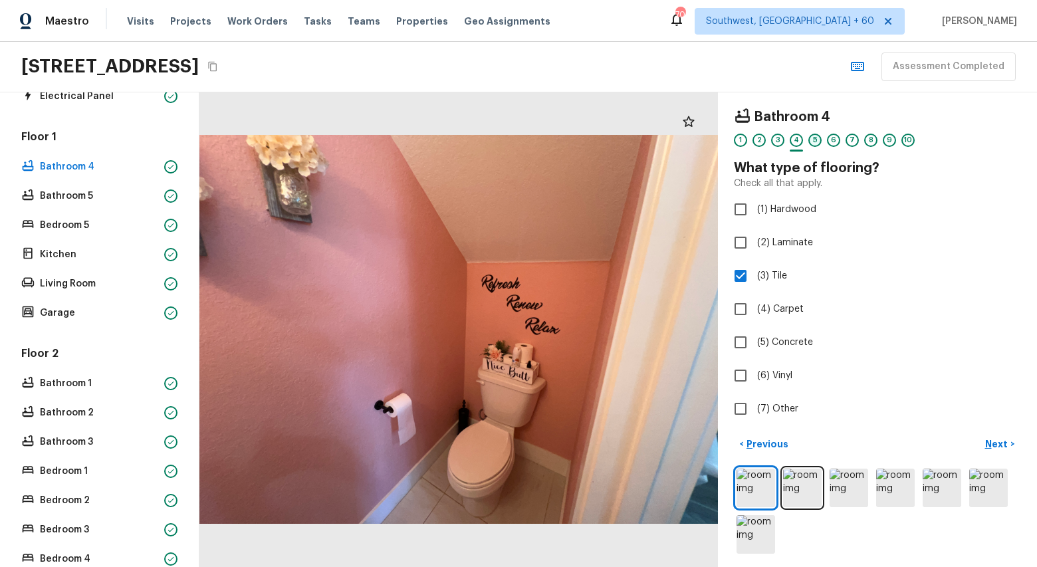
click at [820, 140] on div "5" at bounding box center [815, 140] width 13 height 13
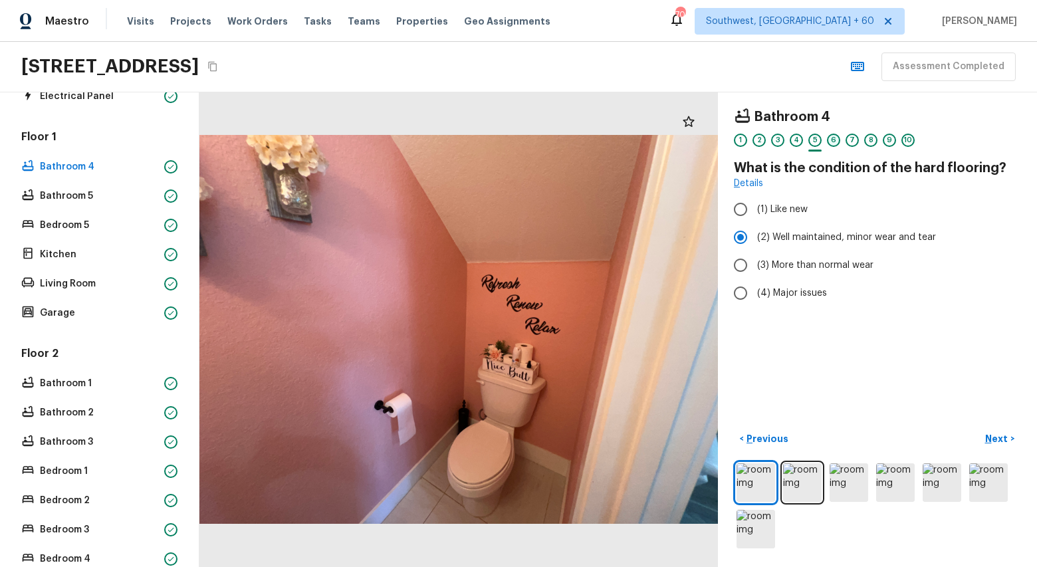
click at [833, 141] on div "6" at bounding box center [833, 140] width 13 height 13
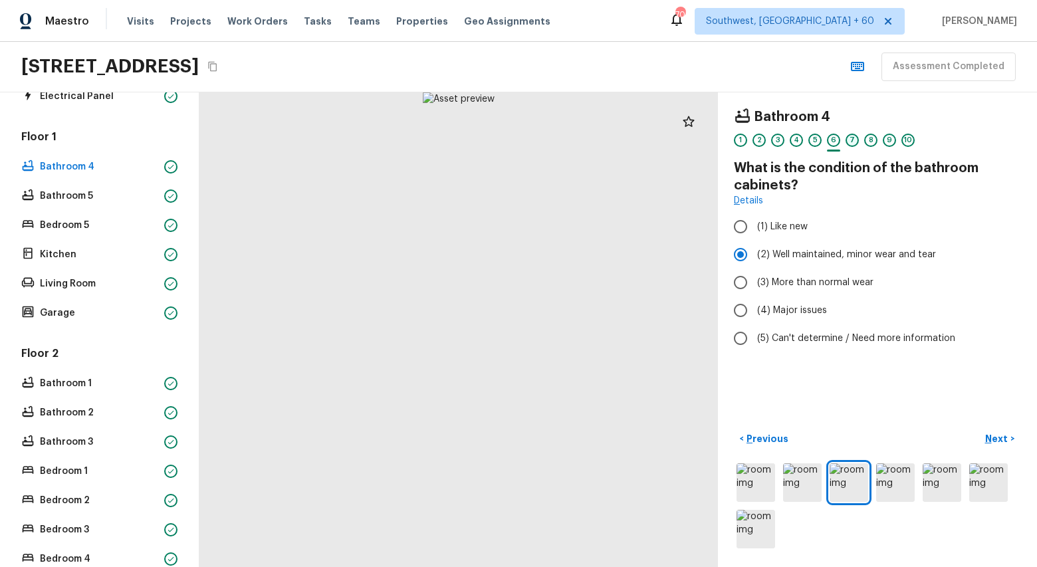
click at [848, 142] on div "7" at bounding box center [852, 140] width 13 height 13
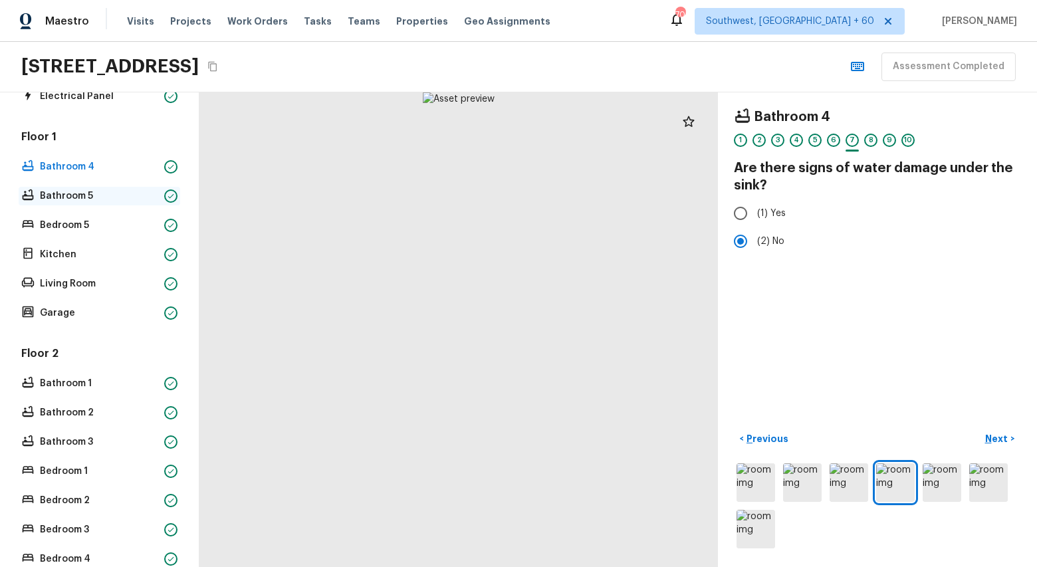
click at [42, 193] on p "Bathroom 5" at bounding box center [99, 196] width 119 height 13
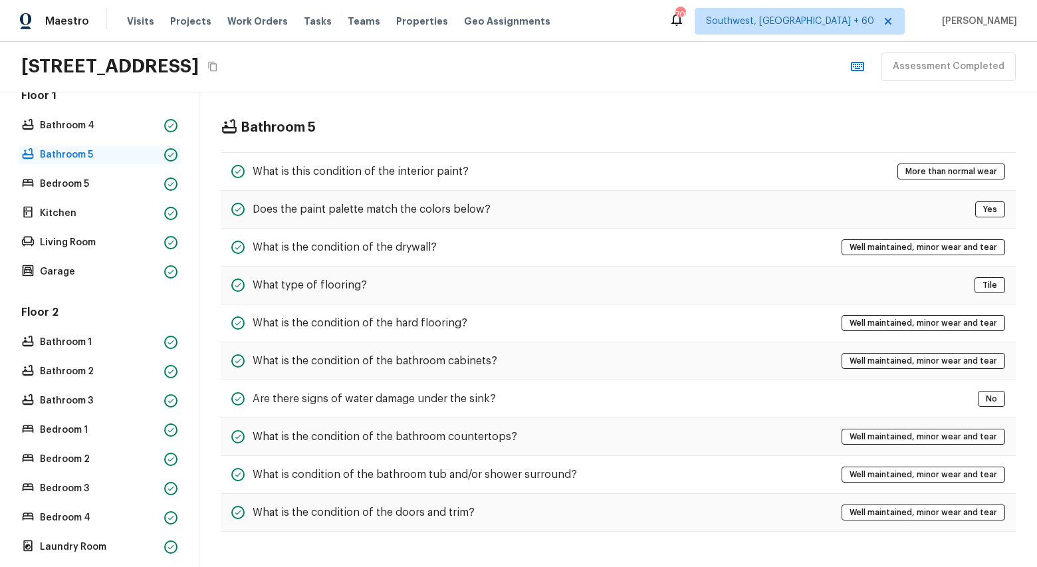
scroll to position [279, 0]
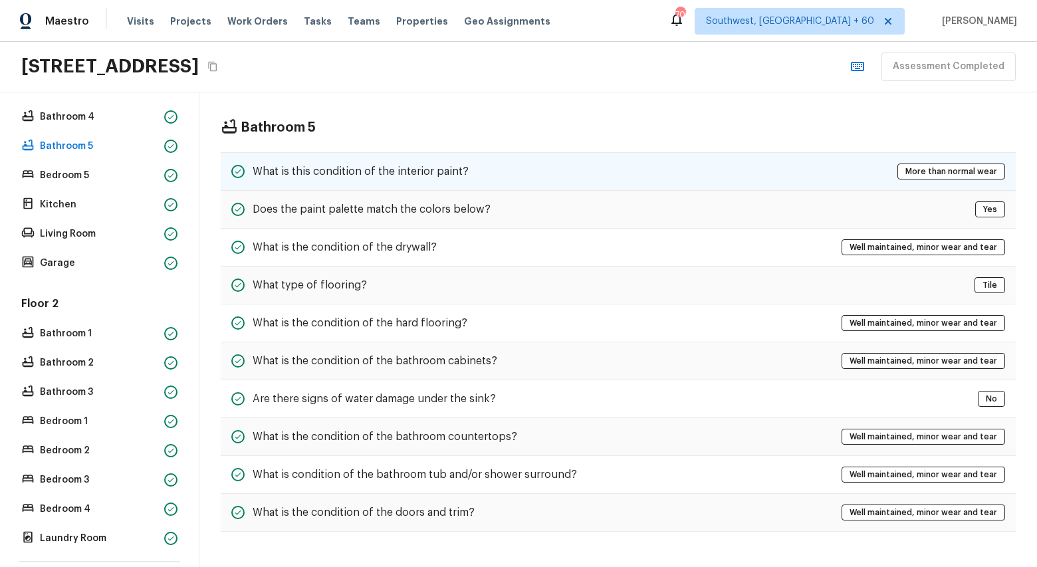
click at [535, 166] on div "What is this condition of the interior paint? More than normal wear" at bounding box center [618, 171] width 795 height 39
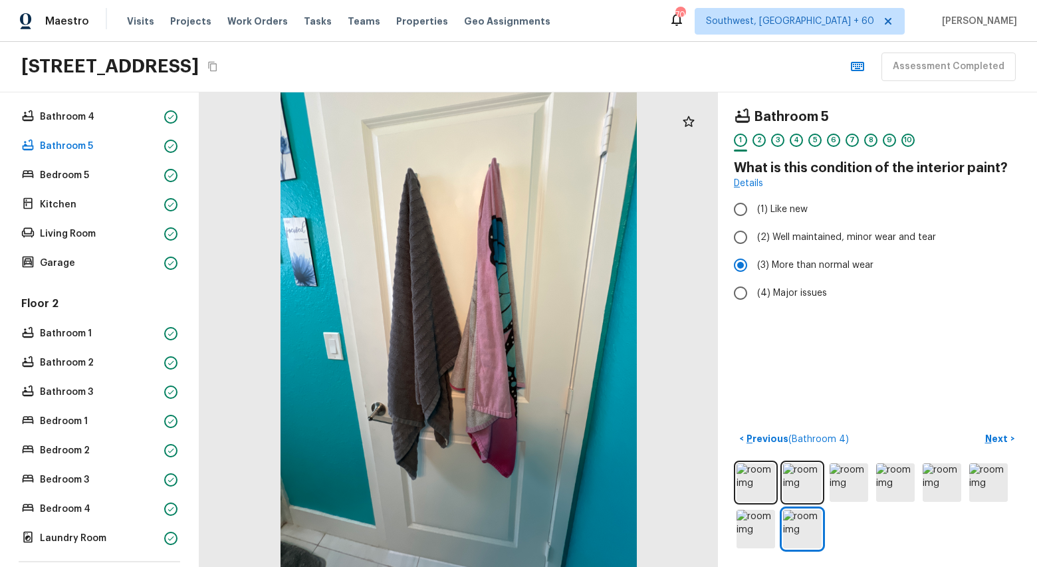
click at [767, 142] on div "1 2 3 4 5 6 7 8 9 10" at bounding box center [877, 144] width 287 height 21
click at [758, 140] on div "2" at bounding box center [759, 140] width 13 height 13
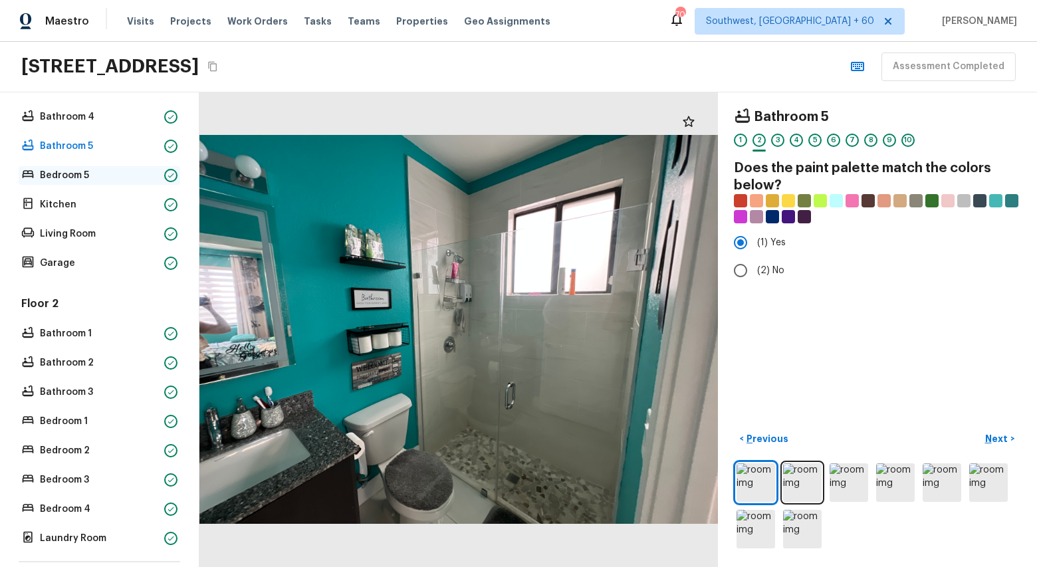
click at [66, 180] on p "Bedroom 5" at bounding box center [99, 175] width 119 height 13
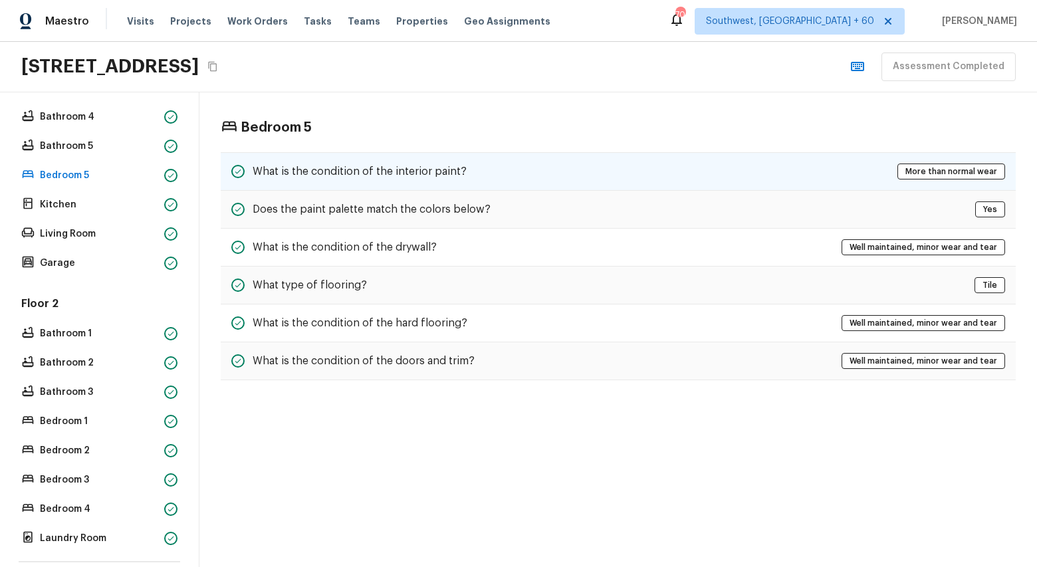
click at [406, 162] on div "What is the condition of the interior paint? More than normal wear" at bounding box center [618, 171] width 795 height 39
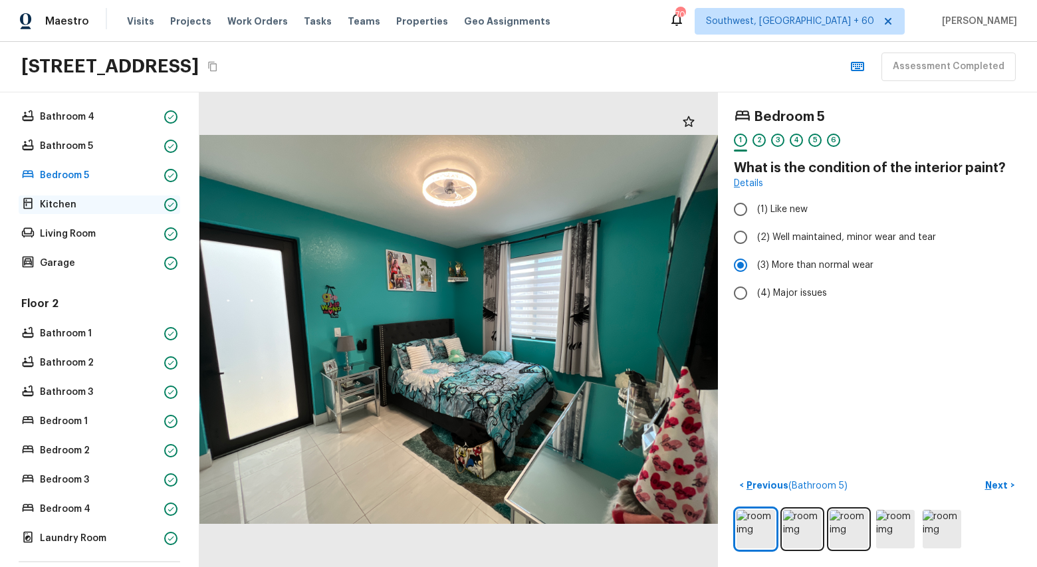
click at [64, 204] on p "Kitchen" at bounding box center [99, 204] width 119 height 13
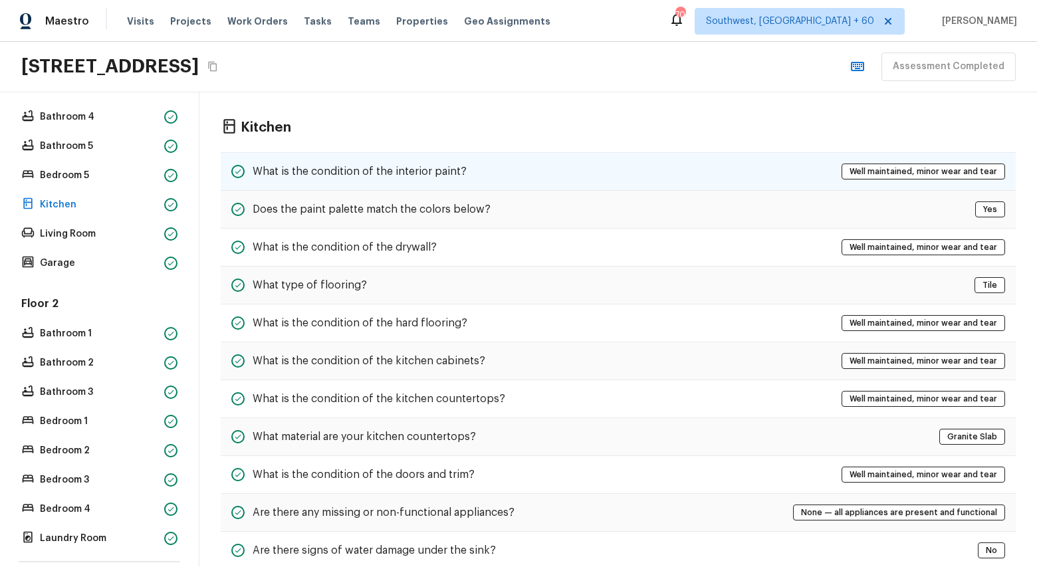
click at [375, 174] on h5 "What is the condition of the interior paint?" at bounding box center [360, 171] width 214 height 15
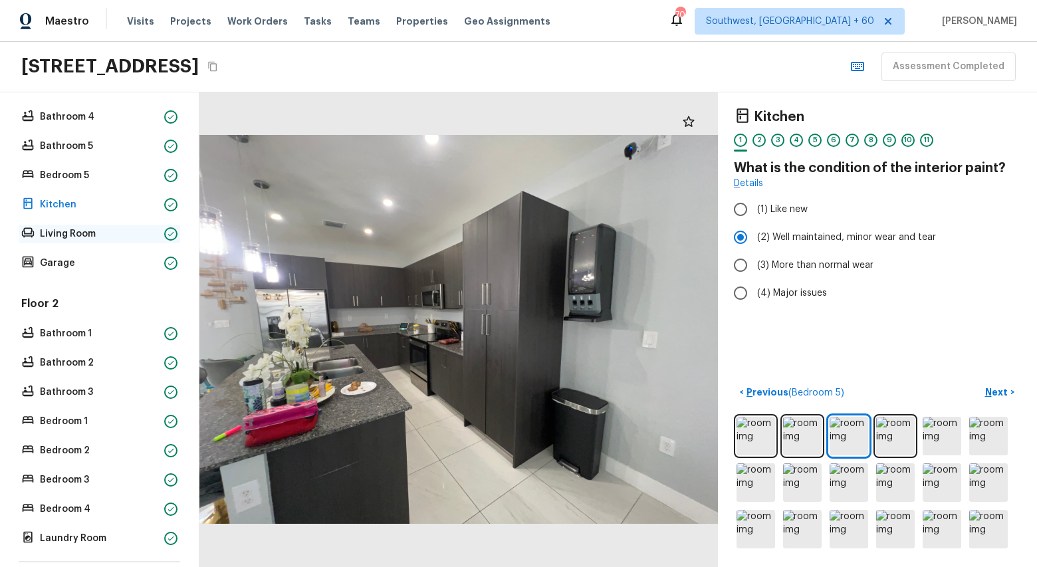
click at [64, 238] on p "Living Room" at bounding box center [99, 233] width 119 height 13
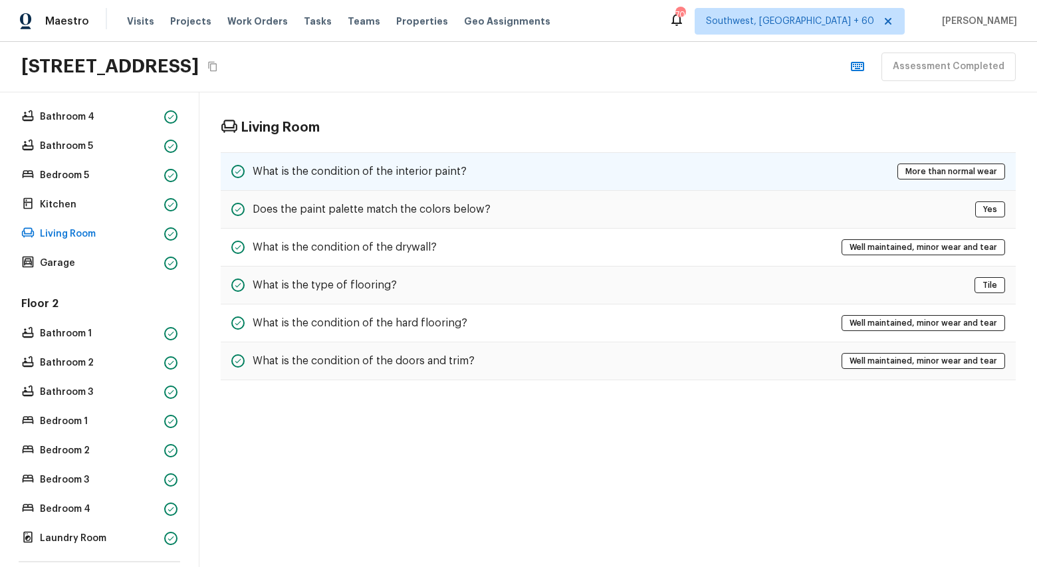
click at [367, 166] on h5 "What is the condition of the interior paint?" at bounding box center [360, 171] width 214 height 15
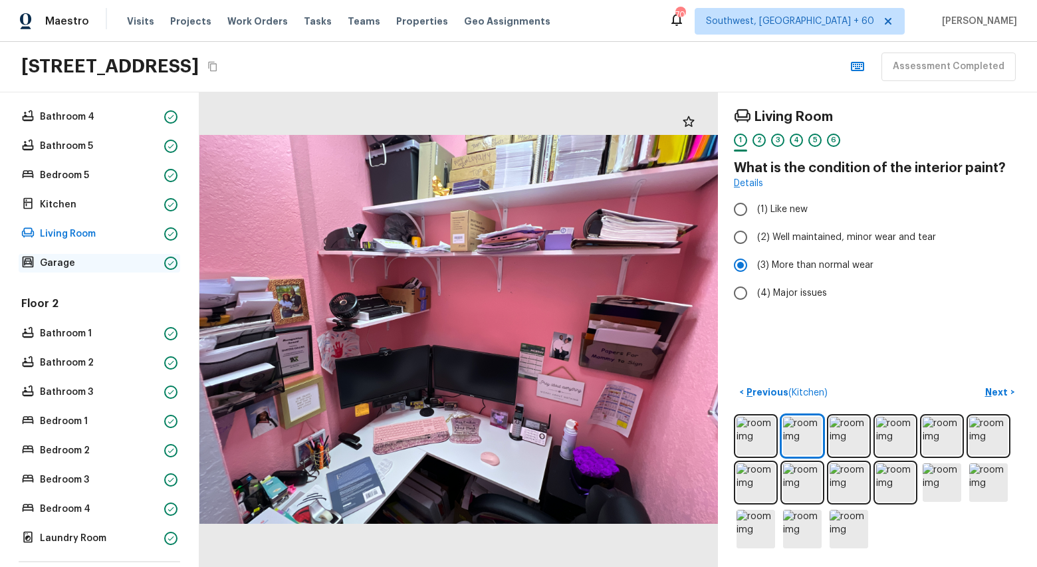
click at [63, 262] on p "Garage" at bounding box center [99, 263] width 119 height 13
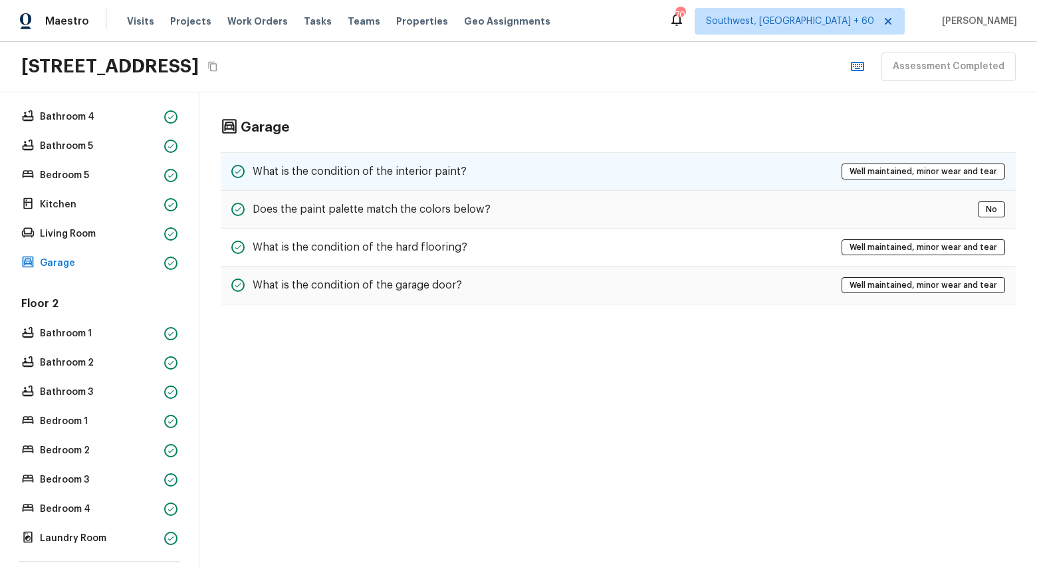
click at [315, 164] on div "What is the condition of the interior paint?" at bounding box center [348, 172] width 235 height 16
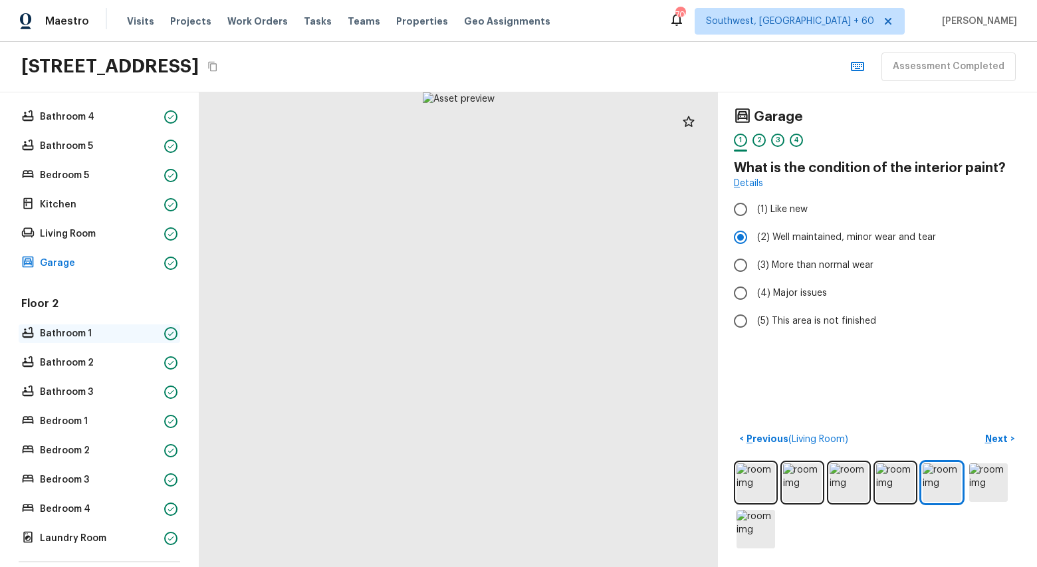
click at [61, 339] on p "Bathroom 1" at bounding box center [99, 333] width 119 height 13
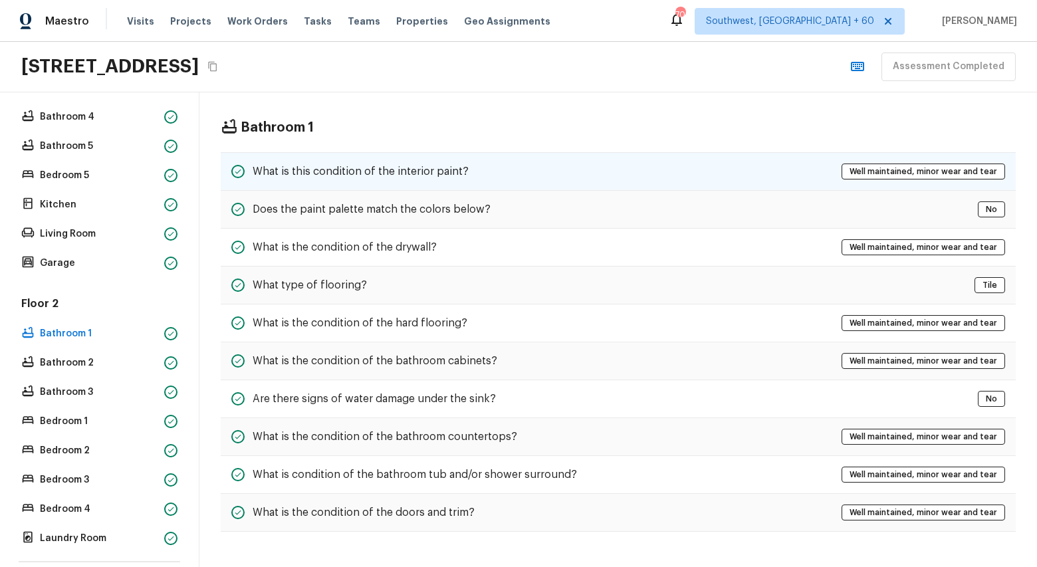
click at [452, 168] on h5 "What is this condition of the interior paint?" at bounding box center [361, 171] width 216 height 15
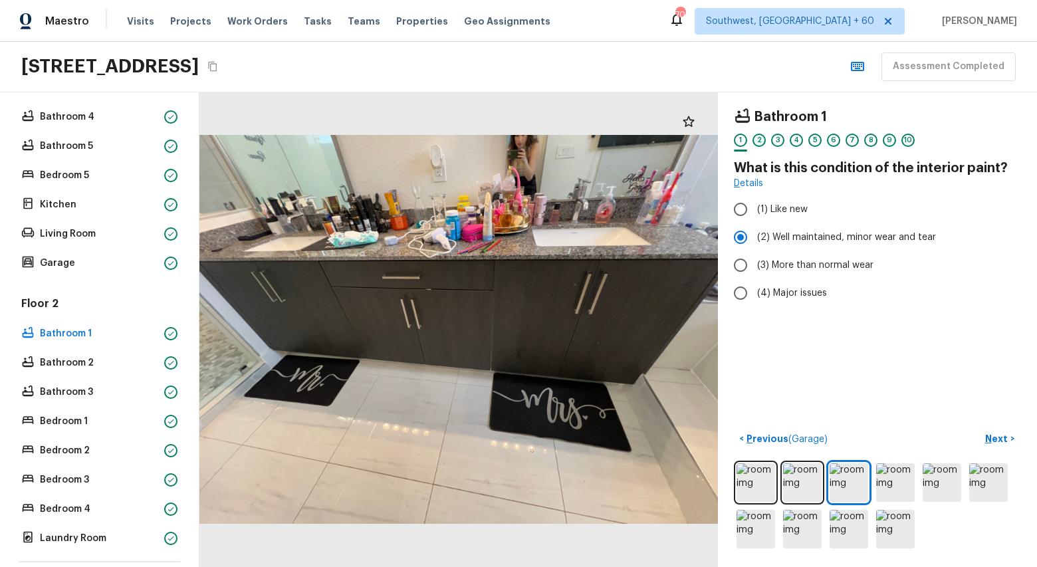
click at [762, 144] on div "2" at bounding box center [759, 140] width 13 height 13
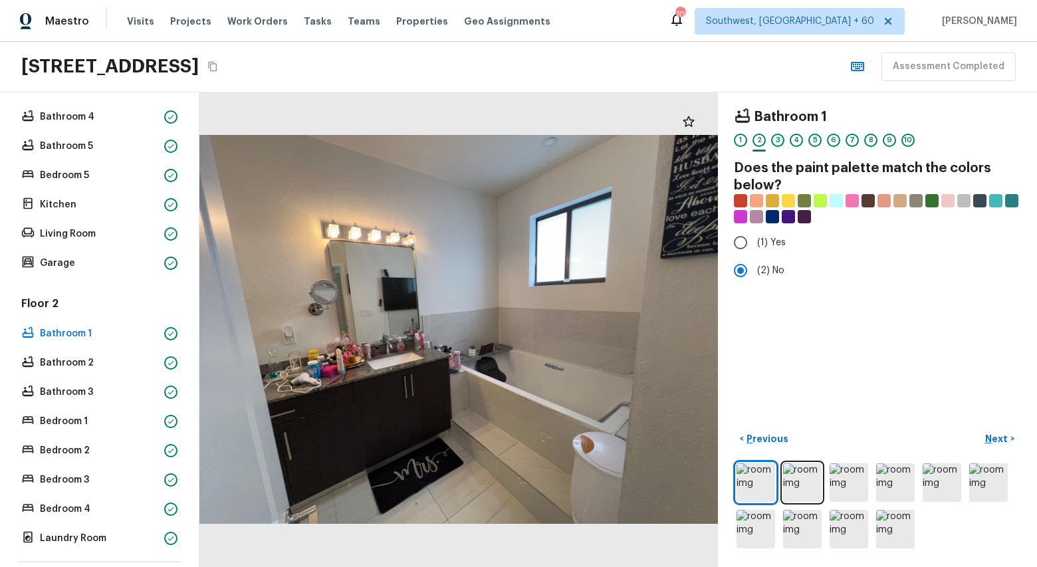
click at [777, 140] on div "3" at bounding box center [777, 140] width 13 height 13
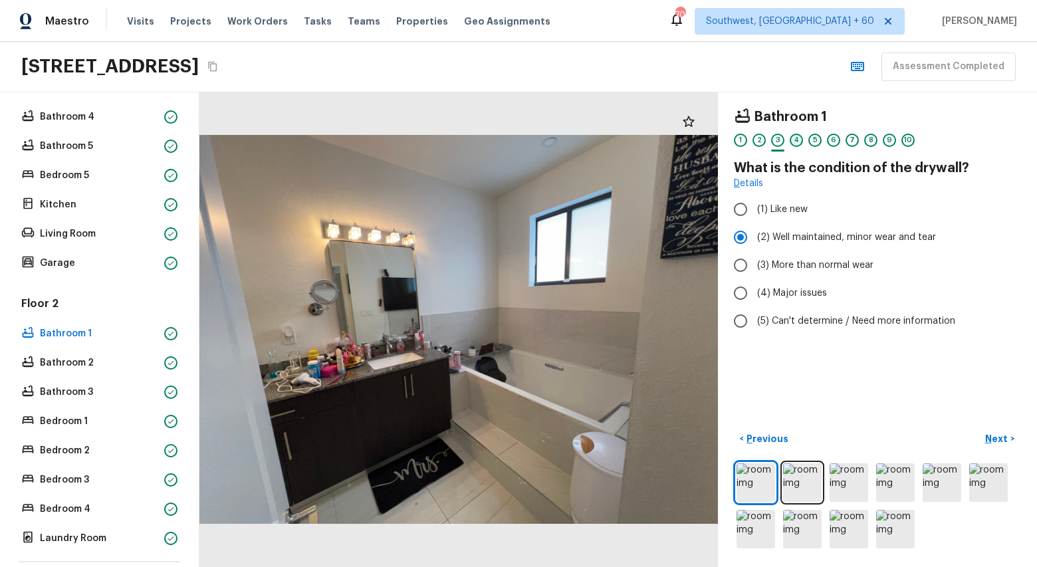
click at [796, 140] on div "4" at bounding box center [796, 140] width 13 height 13
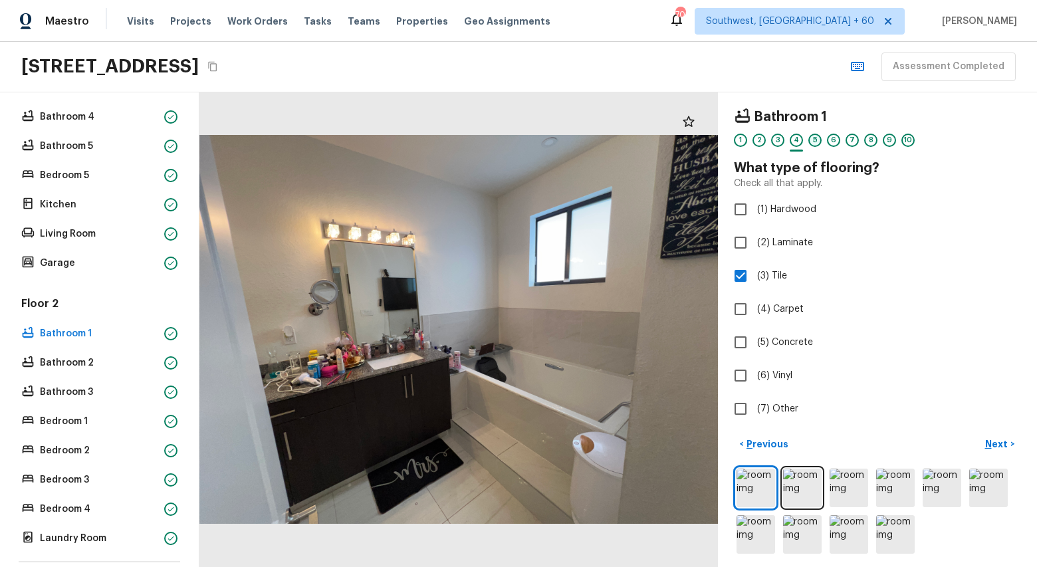
click at [817, 140] on div "5" at bounding box center [815, 140] width 13 height 13
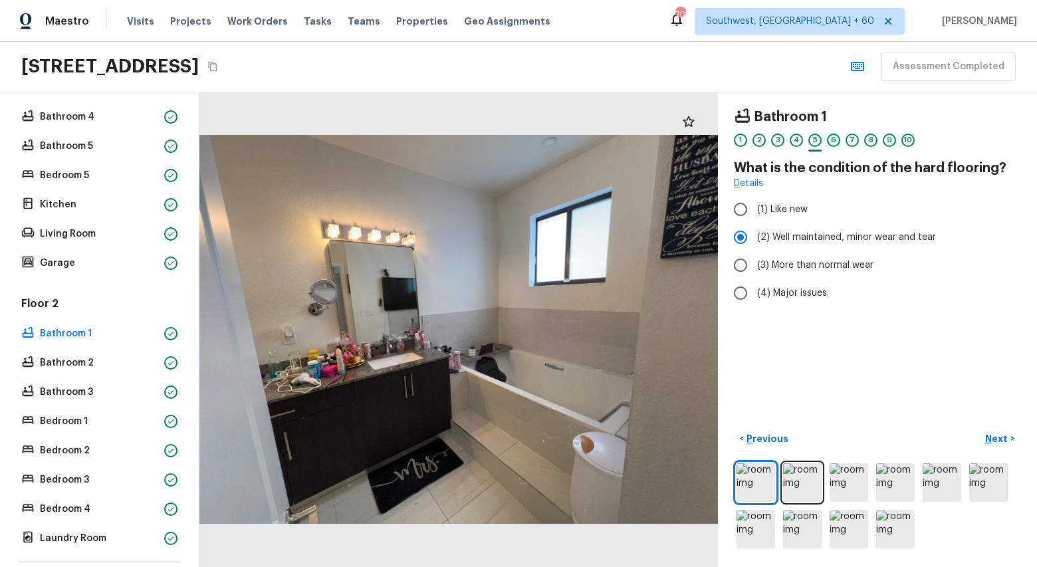
click at [833, 140] on div "6" at bounding box center [833, 140] width 13 height 13
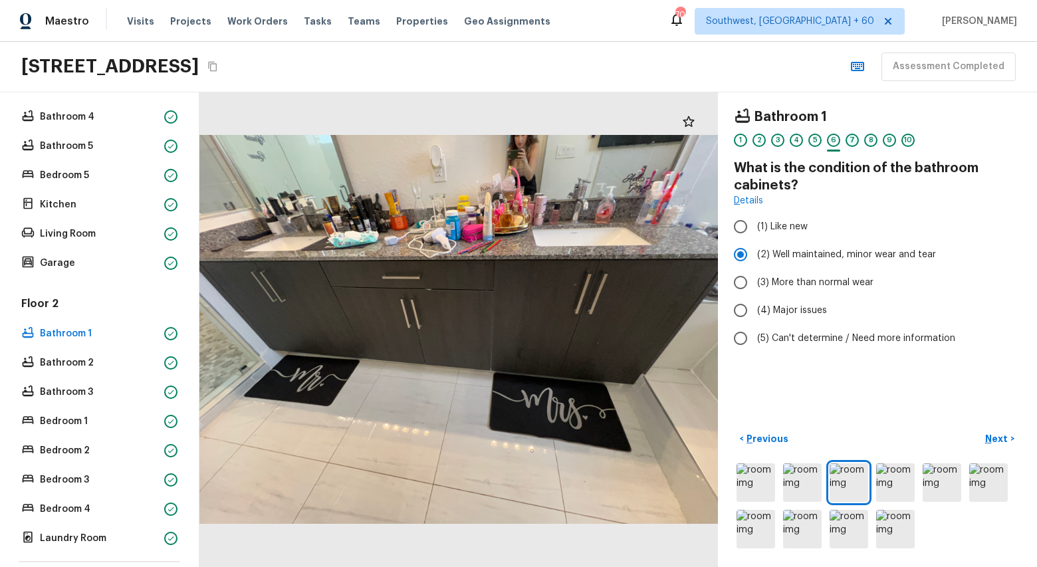
click at [851, 142] on div "7" at bounding box center [852, 140] width 13 height 13
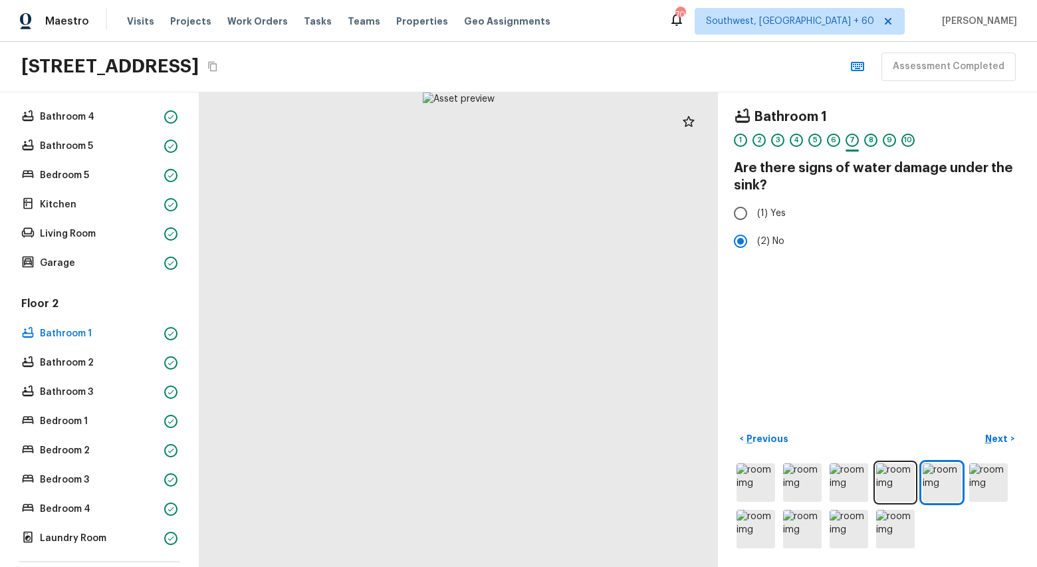
click at [874, 140] on div "8" at bounding box center [870, 140] width 13 height 13
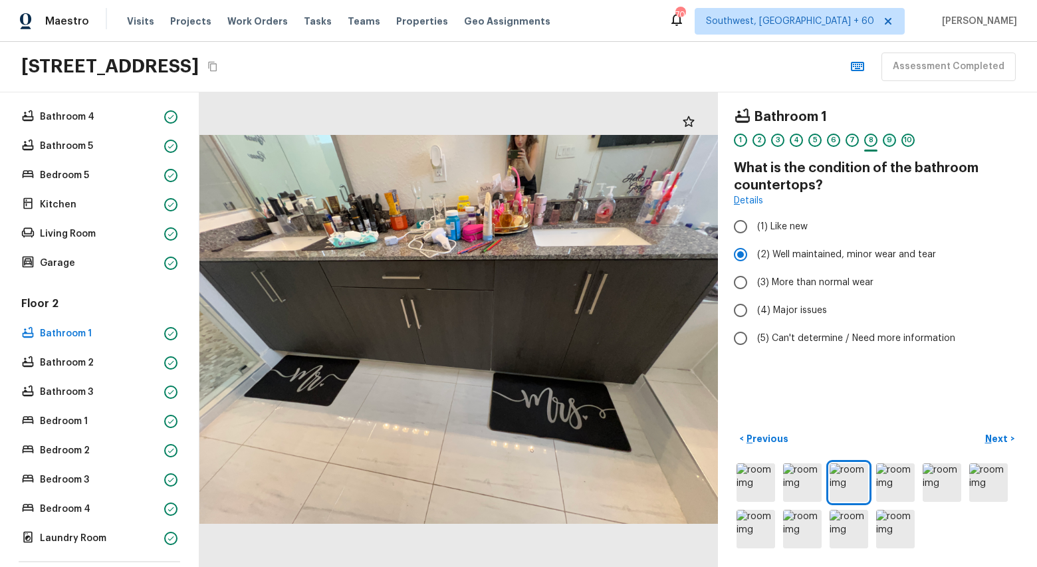
click at [890, 139] on div "9" at bounding box center [889, 140] width 13 height 13
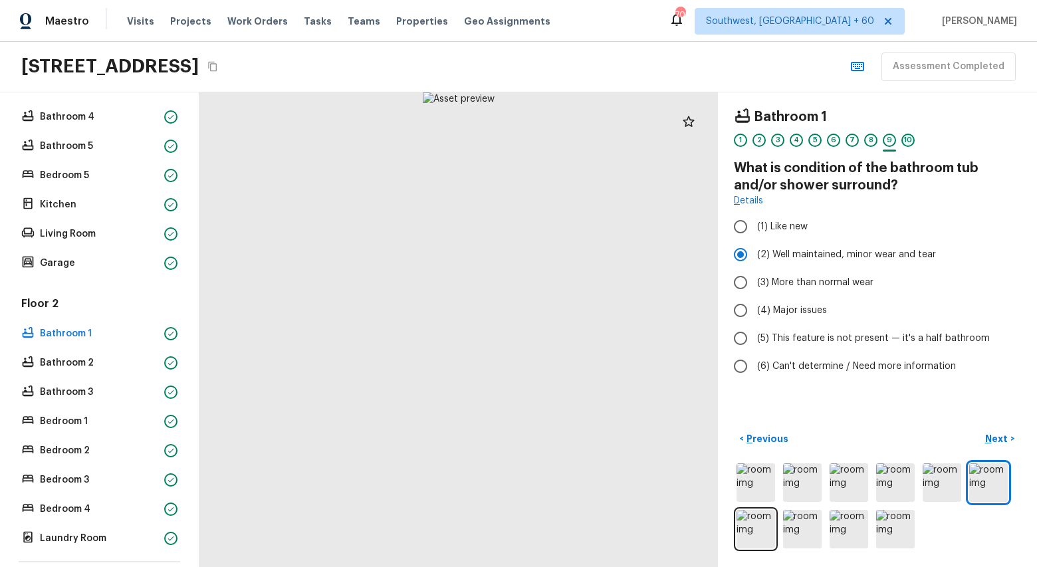
click at [906, 139] on div "10" at bounding box center [908, 140] width 13 height 13
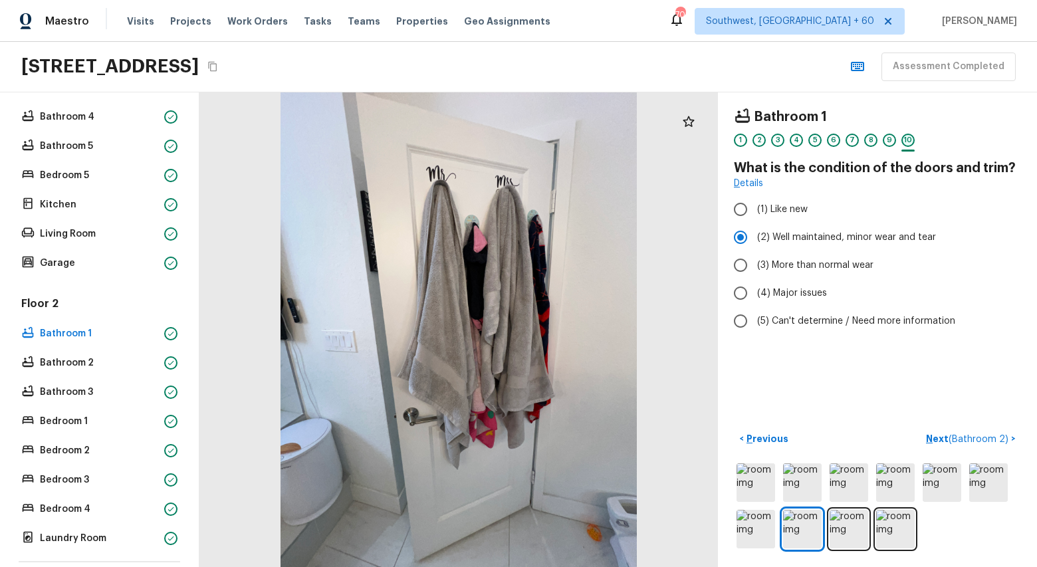
click at [906, 139] on div "10" at bounding box center [908, 140] width 13 height 13
click at [50, 356] on p "Bathroom 2" at bounding box center [99, 362] width 119 height 13
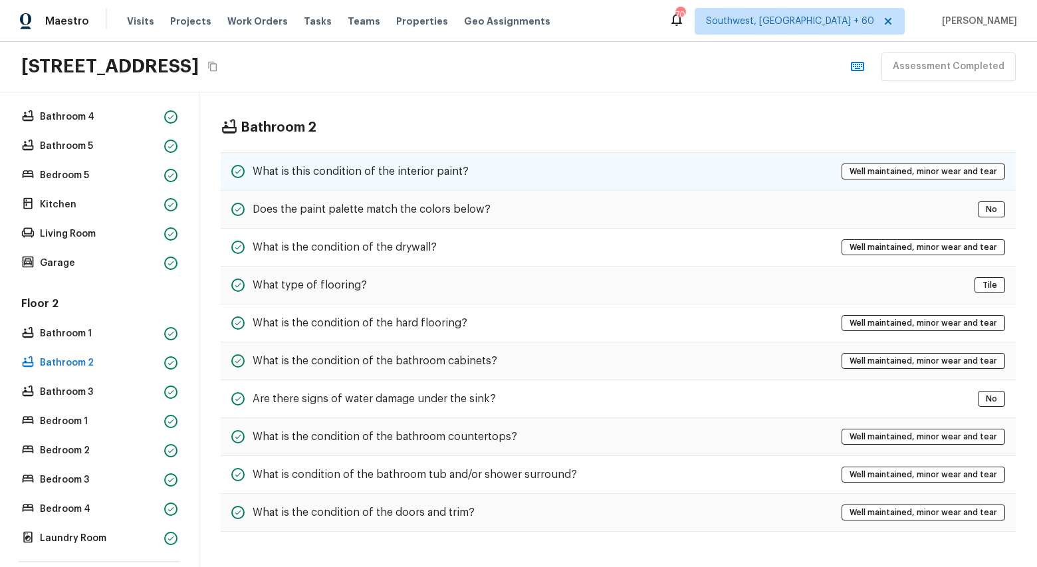
click at [365, 170] on h5 "What is this condition of the interior paint?" at bounding box center [361, 171] width 216 height 15
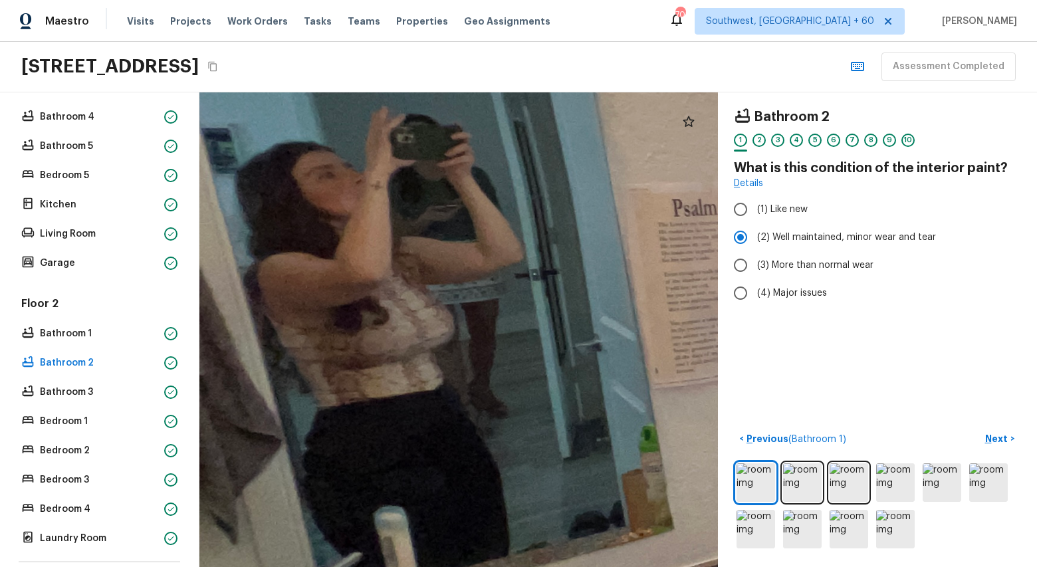
drag, startPoint x: 281, startPoint y: 271, endPoint x: 638, endPoint y: 240, distance: 358.4
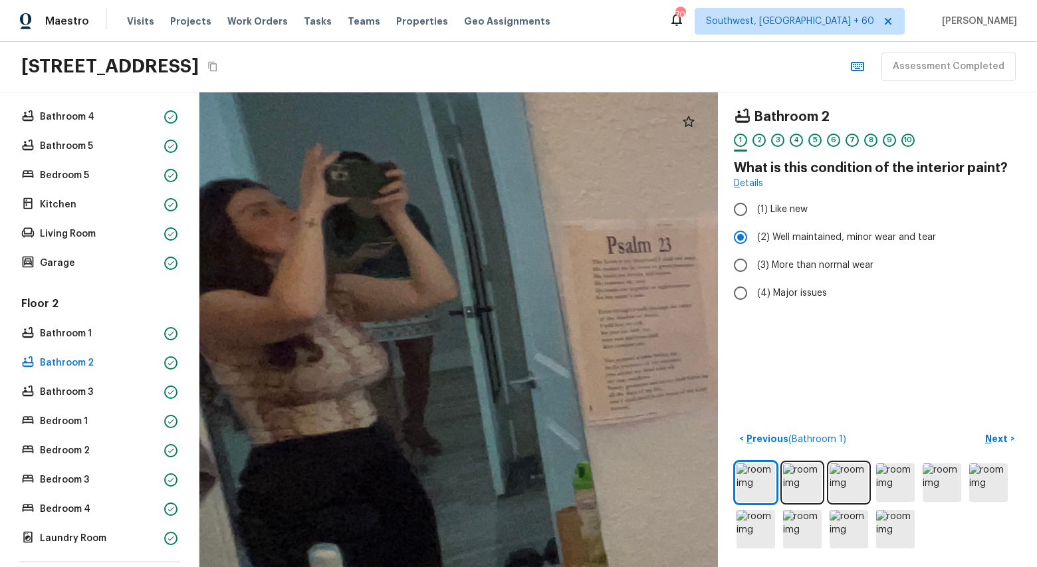
drag, startPoint x: 555, startPoint y: 344, endPoint x: 488, endPoint y: 380, distance: 76.2
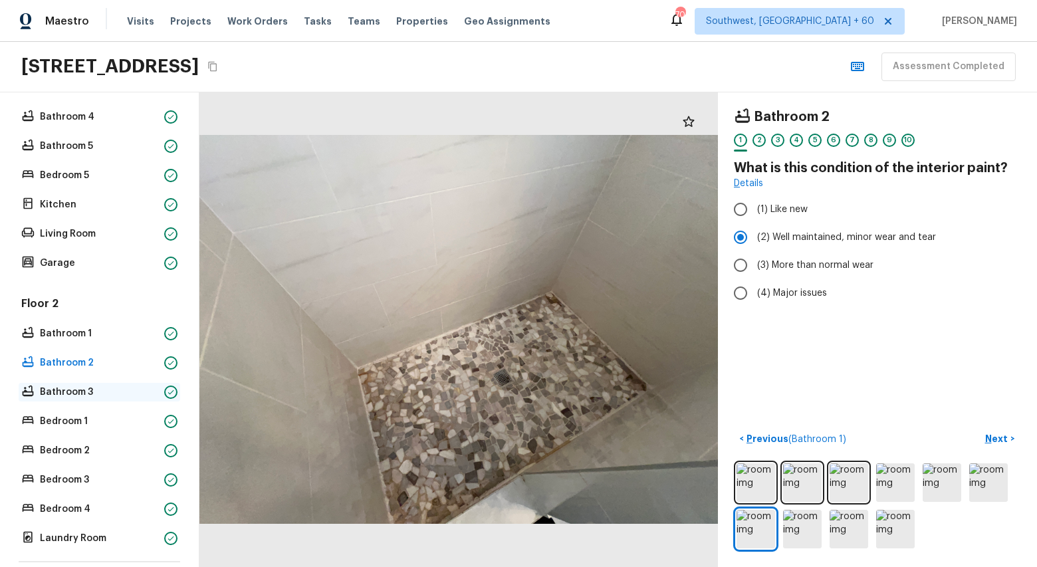
click at [66, 388] on p "Bathroom 3" at bounding box center [99, 392] width 119 height 13
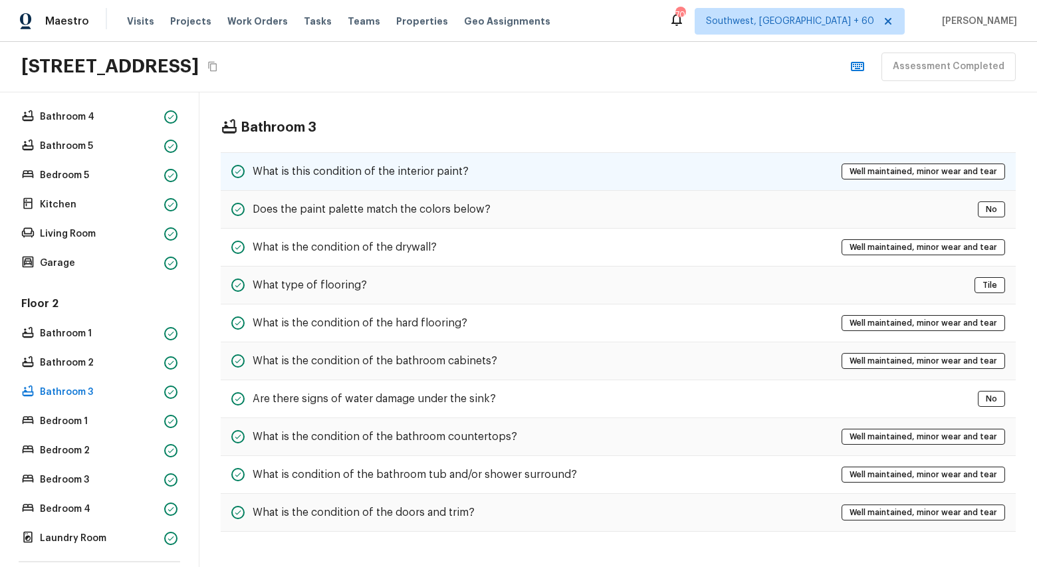
click at [499, 179] on div "What is this condition of the interior paint? Well maintained, minor wear and t…" at bounding box center [618, 171] width 795 height 39
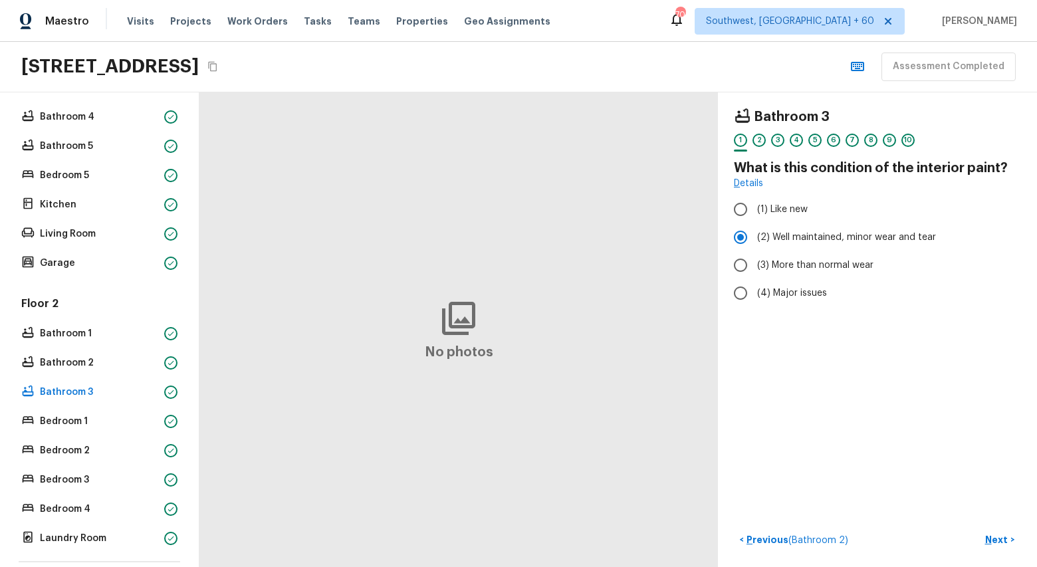
click at [763, 144] on div "2" at bounding box center [759, 144] width 13 height 21
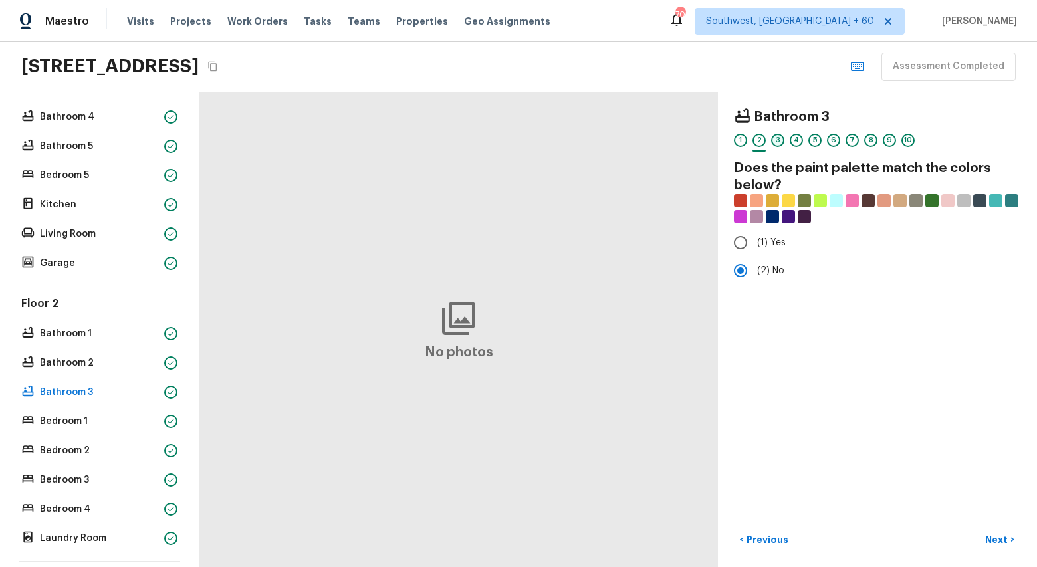
click at [773, 141] on div "3" at bounding box center [777, 140] width 13 height 13
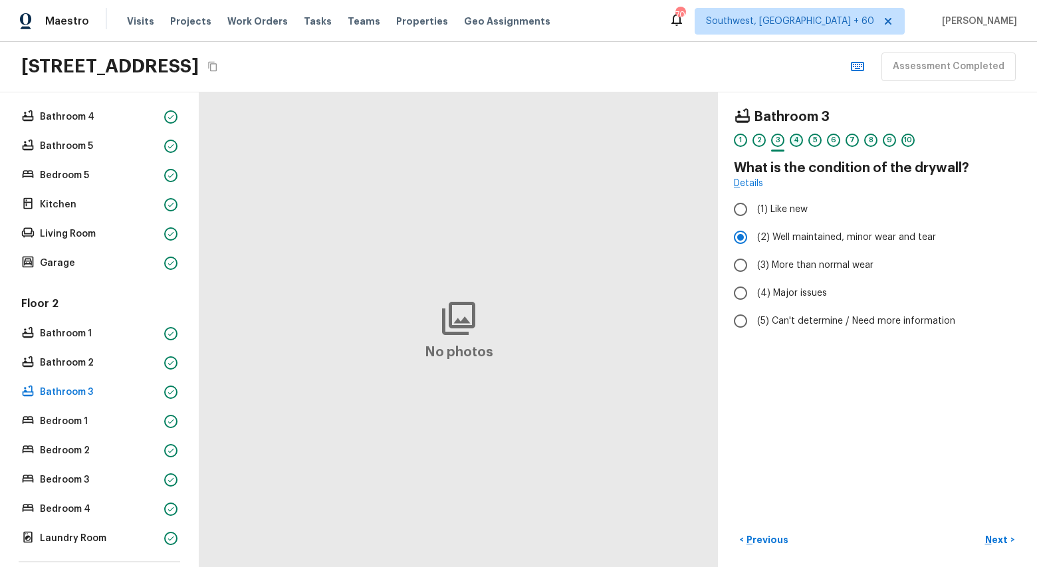
click at [795, 143] on div "4" at bounding box center [796, 140] width 13 height 13
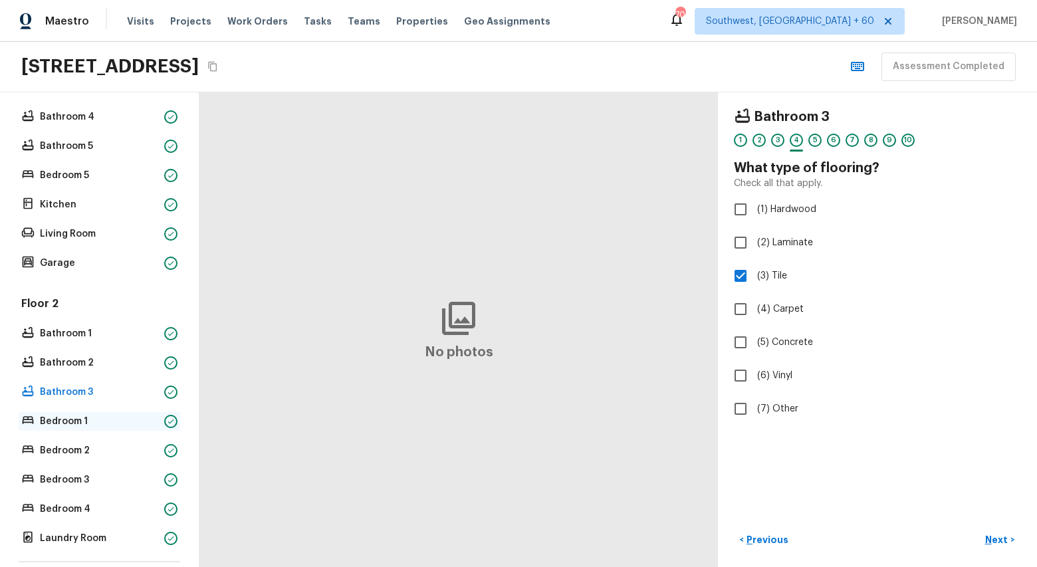
click at [73, 420] on p "Bedroom 1" at bounding box center [99, 421] width 119 height 13
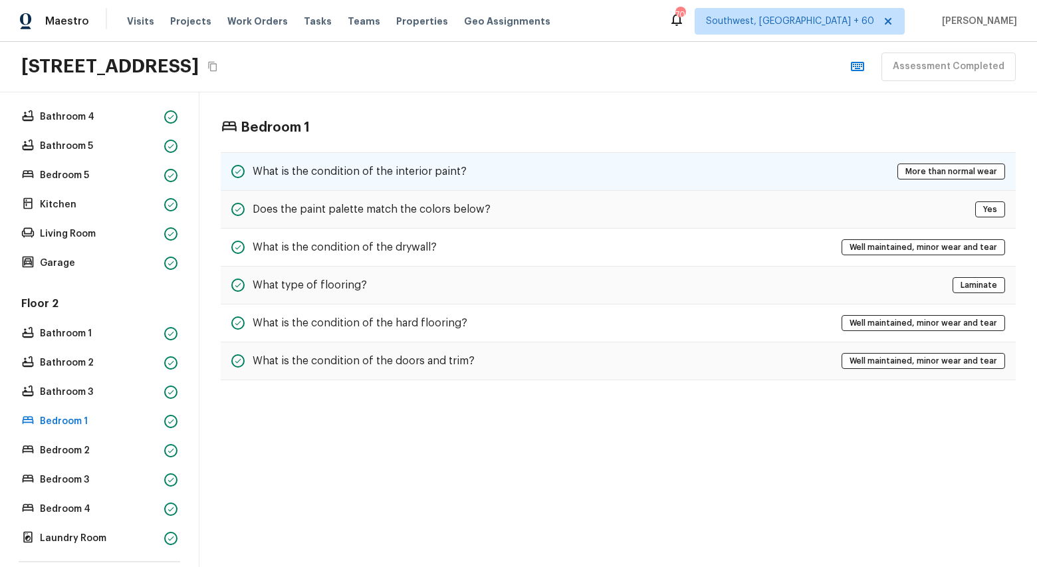
click at [370, 161] on div "What is the condition of the interior paint? More than normal wear" at bounding box center [618, 171] width 795 height 39
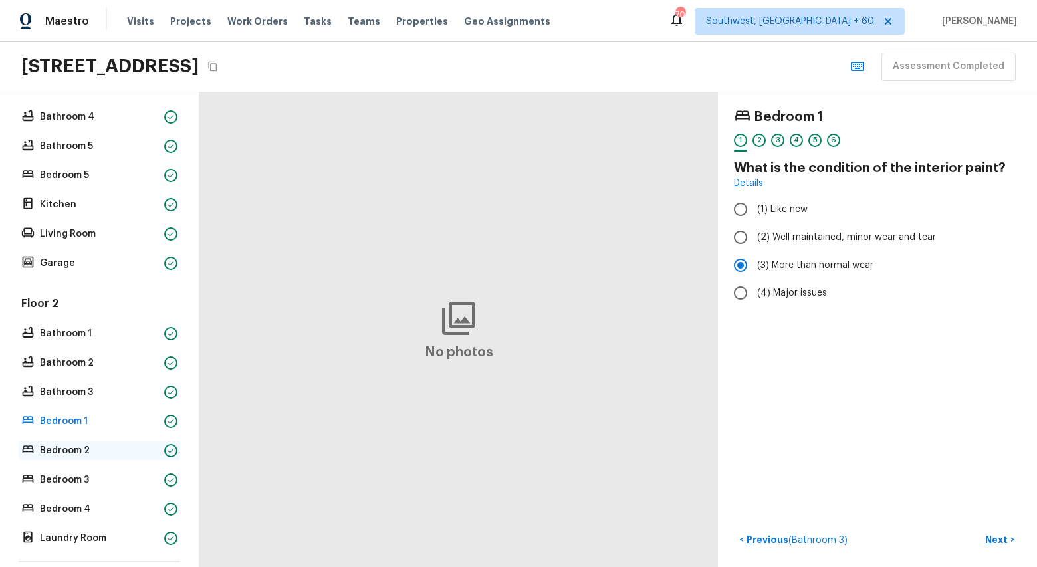
click at [70, 451] on p "Bedroom 2" at bounding box center [99, 450] width 119 height 13
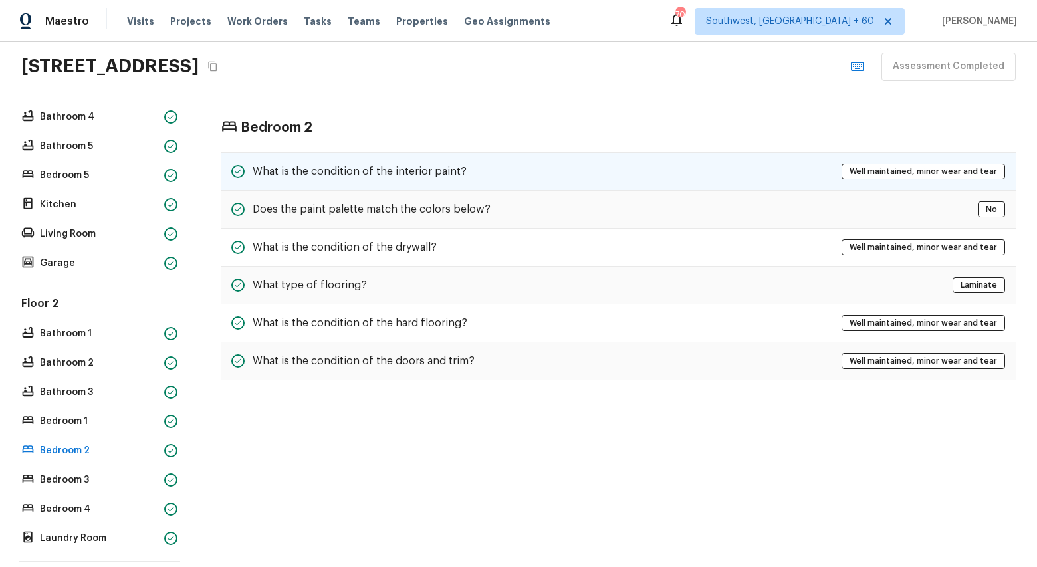
click at [467, 169] on div "What is the condition of the interior paint? Well maintained, minor wear and te…" at bounding box center [618, 171] width 795 height 39
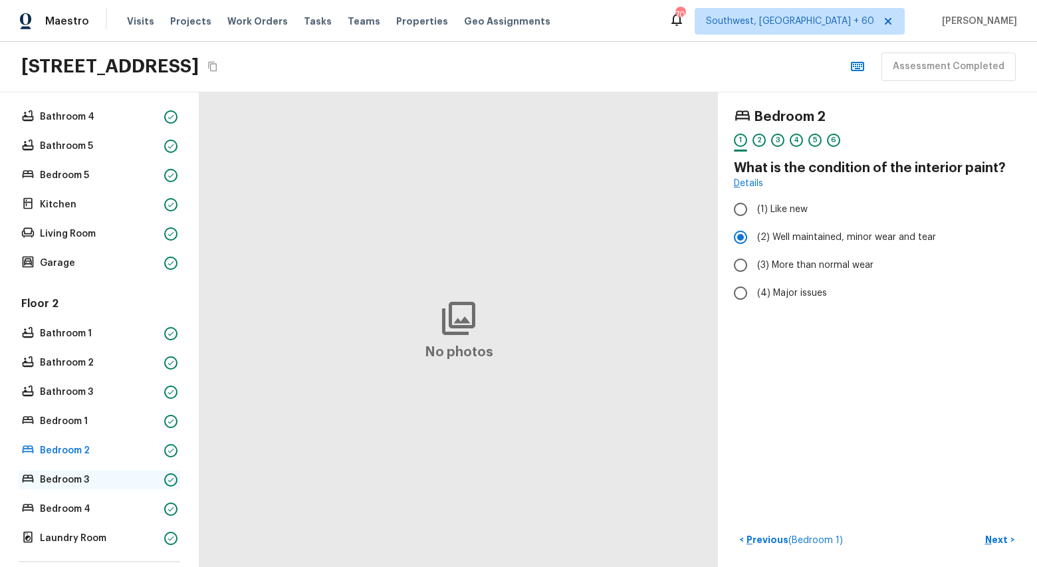
click at [69, 481] on p "Bedroom 3" at bounding box center [99, 479] width 119 height 13
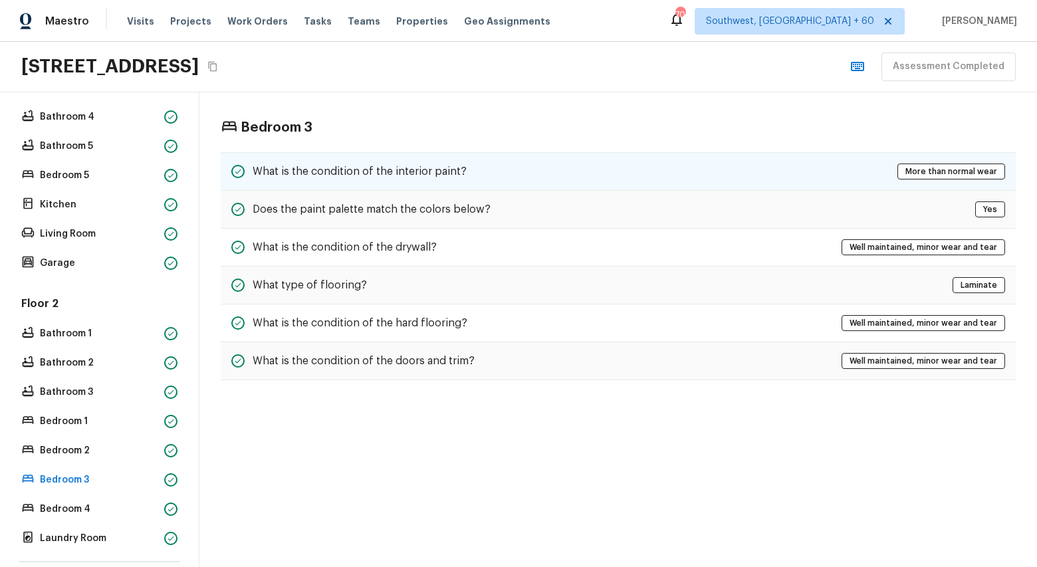
click at [413, 168] on h5 "What is the condition of the interior paint?" at bounding box center [360, 171] width 214 height 15
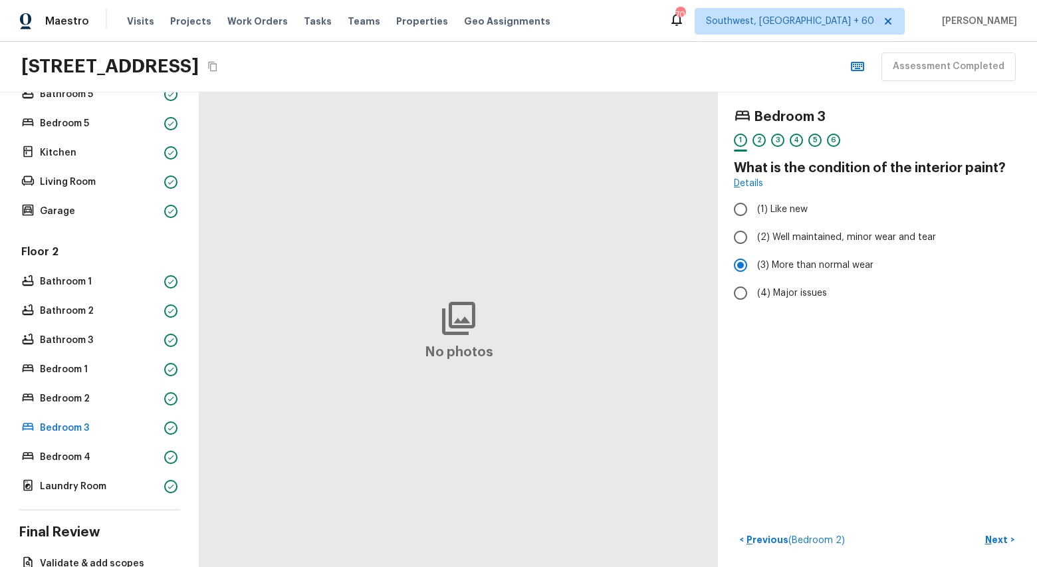
scroll to position [406, 0]
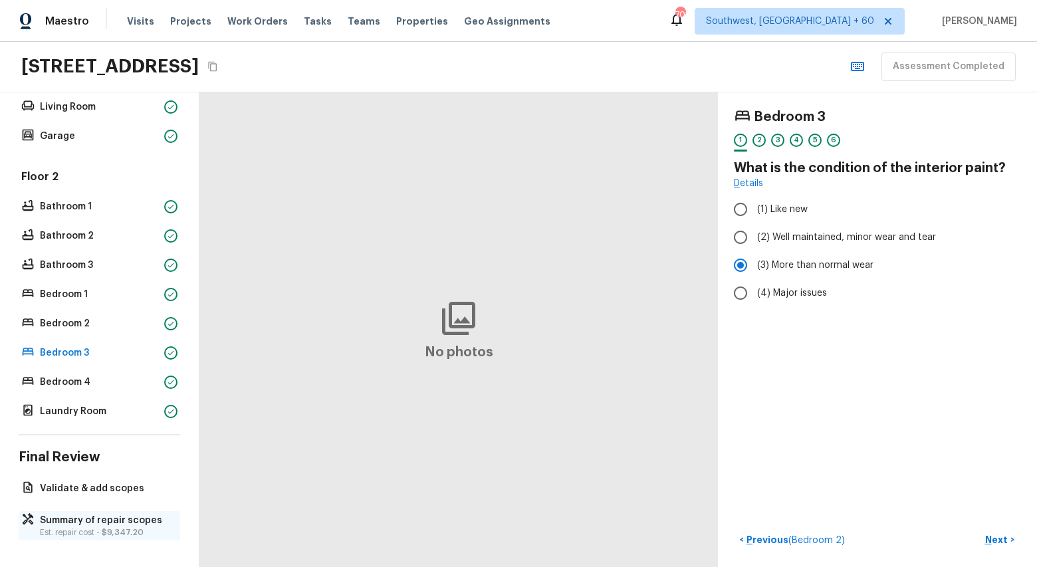
click at [91, 526] on p "Summary of repair scopes" at bounding box center [106, 520] width 132 height 13
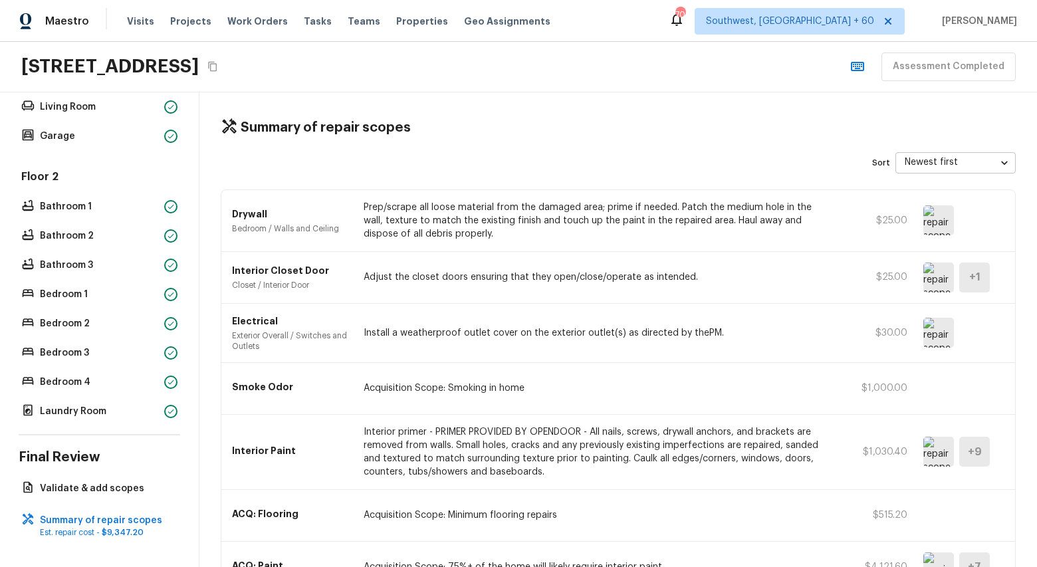
click at [627, 271] on p "Adjust the closet doors ensuring that they open/close/operate as intended." at bounding box center [598, 277] width 468 height 13
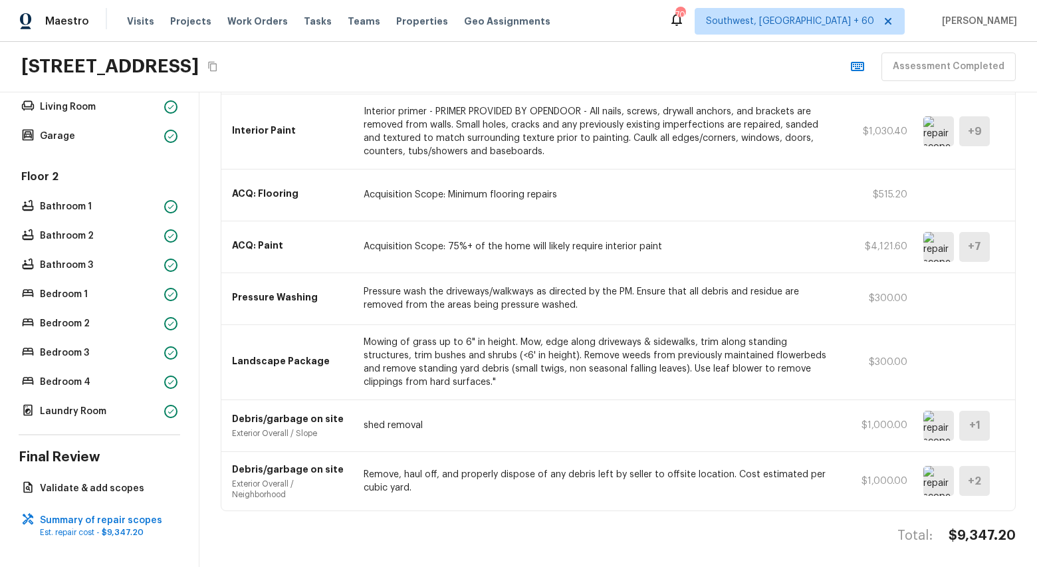
scroll to position [324, 0]
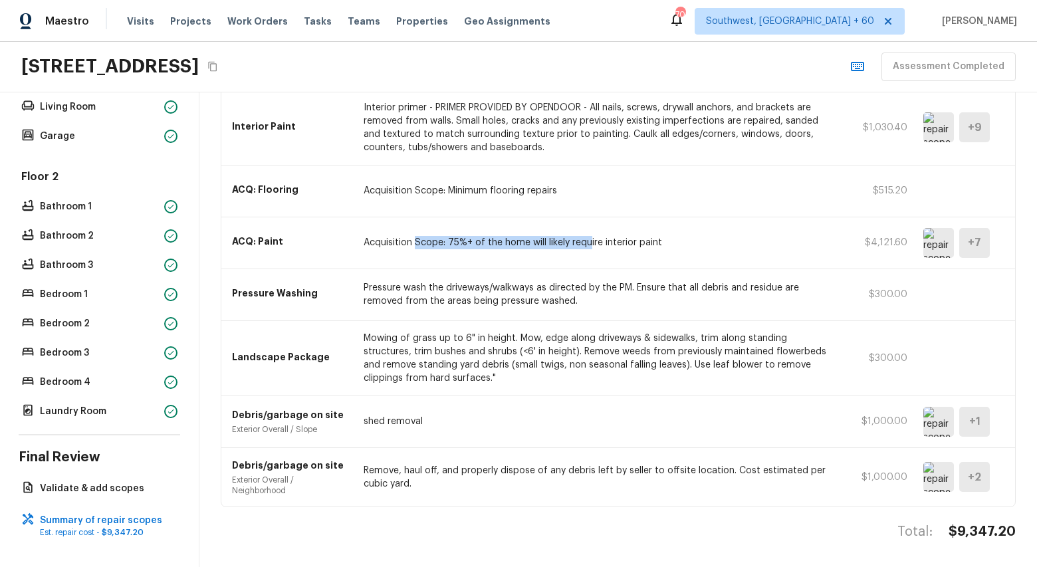
drag, startPoint x: 416, startPoint y: 241, endPoint x: 587, endPoint y: 240, distance: 171.6
click at [587, 240] on p "Acquisition Scope: 75%+ of the home will likely require interior paint" at bounding box center [598, 242] width 468 height 13
click at [304, 18] on span "Tasks" at bounding box center [318, 21] width 28 height 9
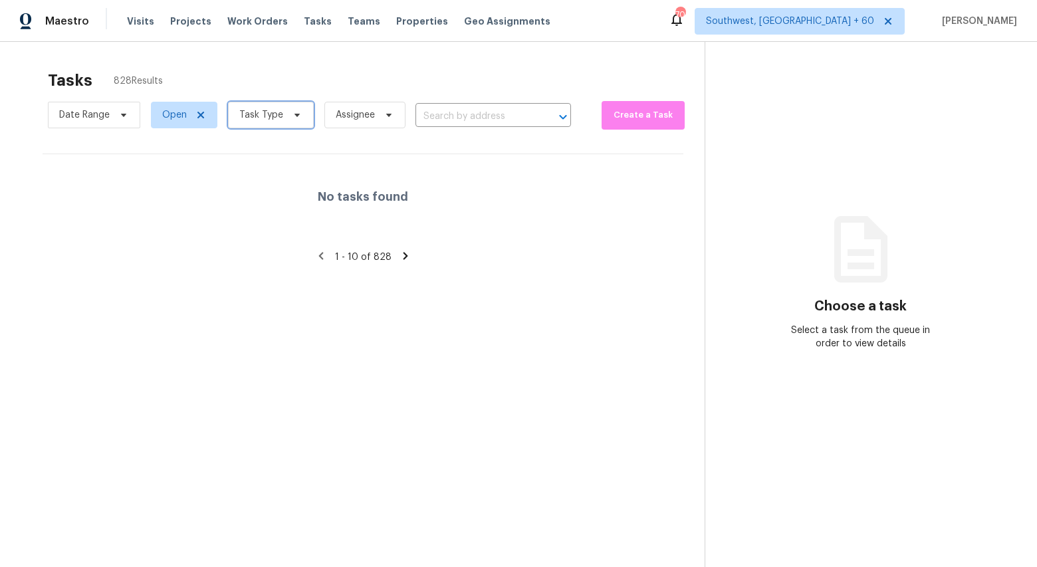
click at [288, 116] on span at bounding box center [295, 115] width 15 height 11
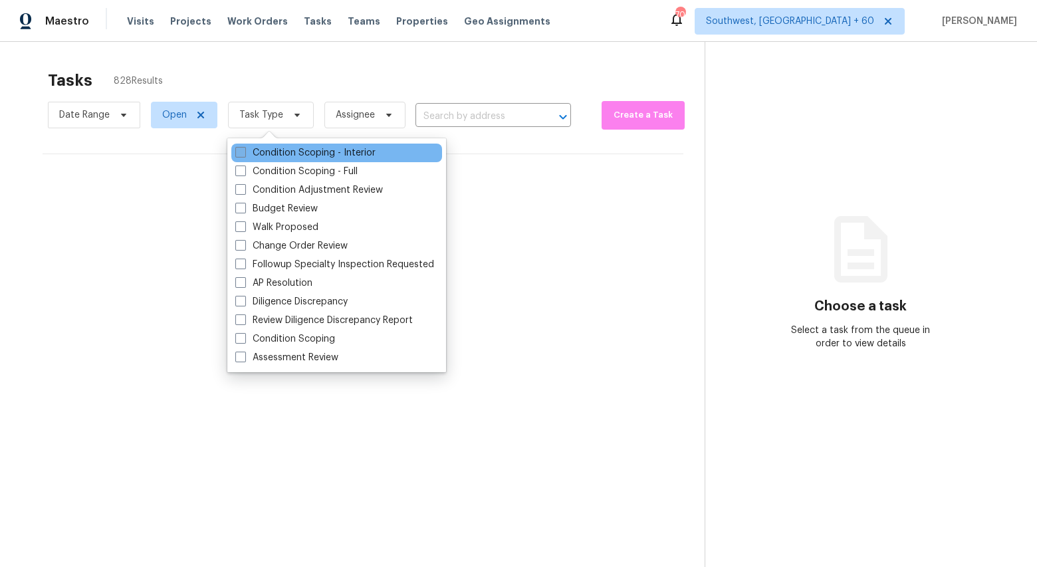
click at [277, 152] on label "Condition Scoping - Interior" at bounding box center [305, 152] width 140 height 13
click at [244, 152] on input "Condition Scoping - Interior" at bounding box center [239, 150] width 9 height 9
checkbox input "true"
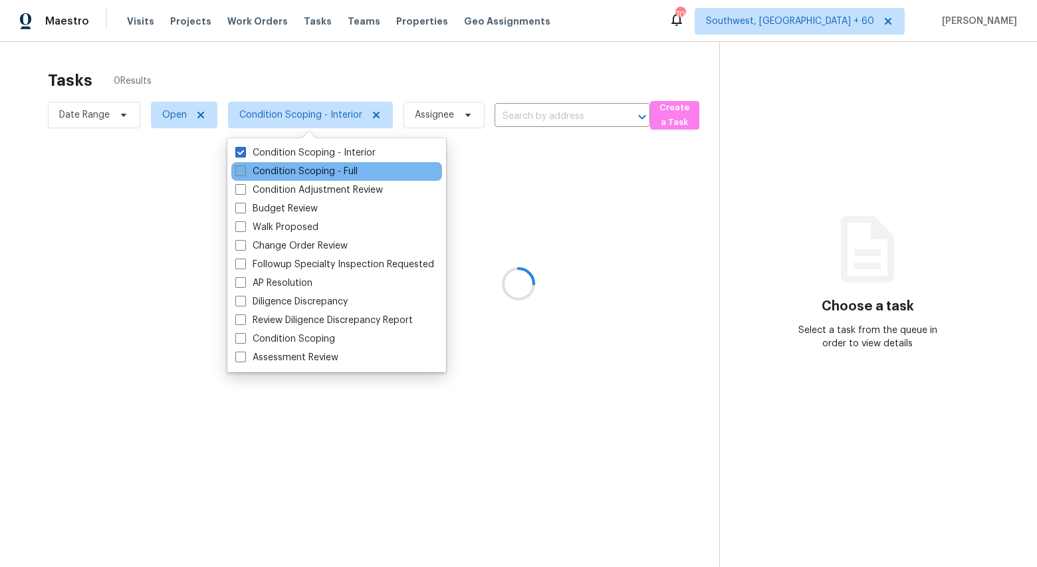
click at [273, 168] on label "Condition Scoping - Full" at bounding box center [296, 171] width 122 height 13
click at [244, 168] on input "Condition Scoping - Full" at bounding box center [239, 169] width 9 height 9
checkbox input "true"
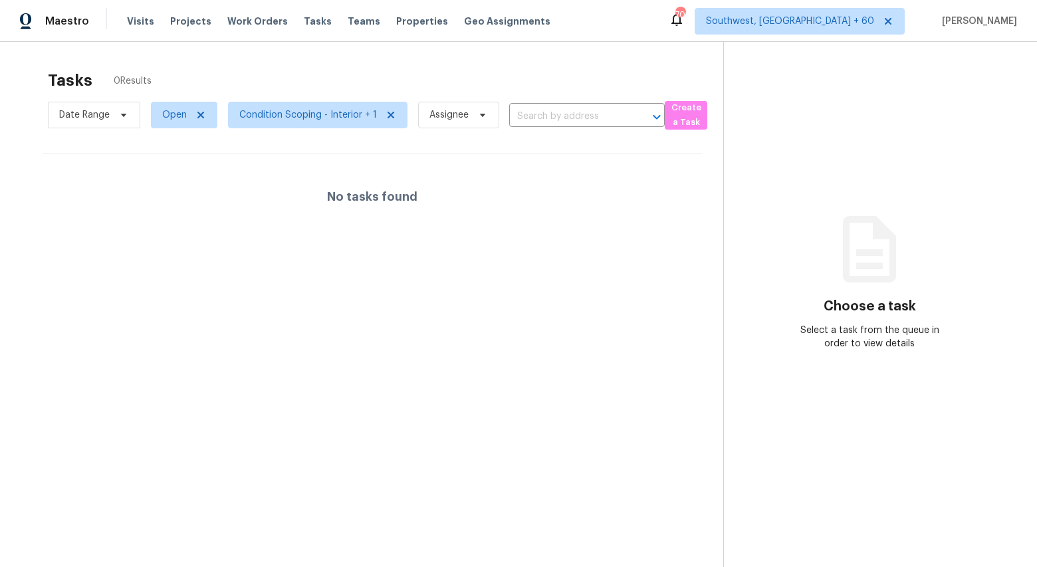
click at [289, 82] on div "Tasks 0 Results" at bounding box center [386, 80] width 676 height 35
click at [305, 120] on span "Condition Scoping - Interior + 1" at bounding box center [308, 114] width 138 height 13
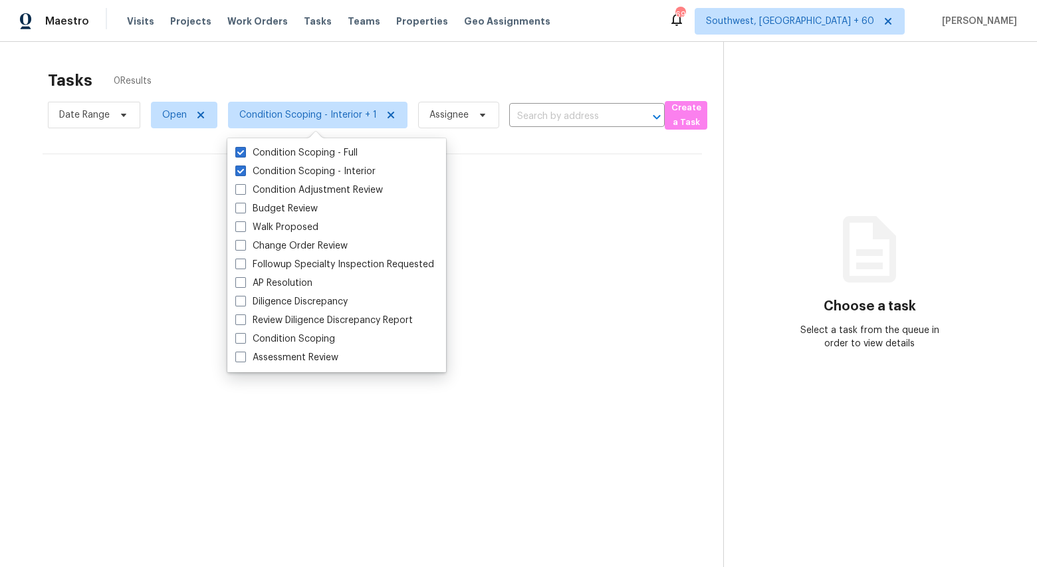
click at [297, 59] on div "Tasks 0 Results Date Range Open Condition Scoping - Interior + 1 Assignee ​ Cre…" at bounding box center [518, 325] width 1037 height 567
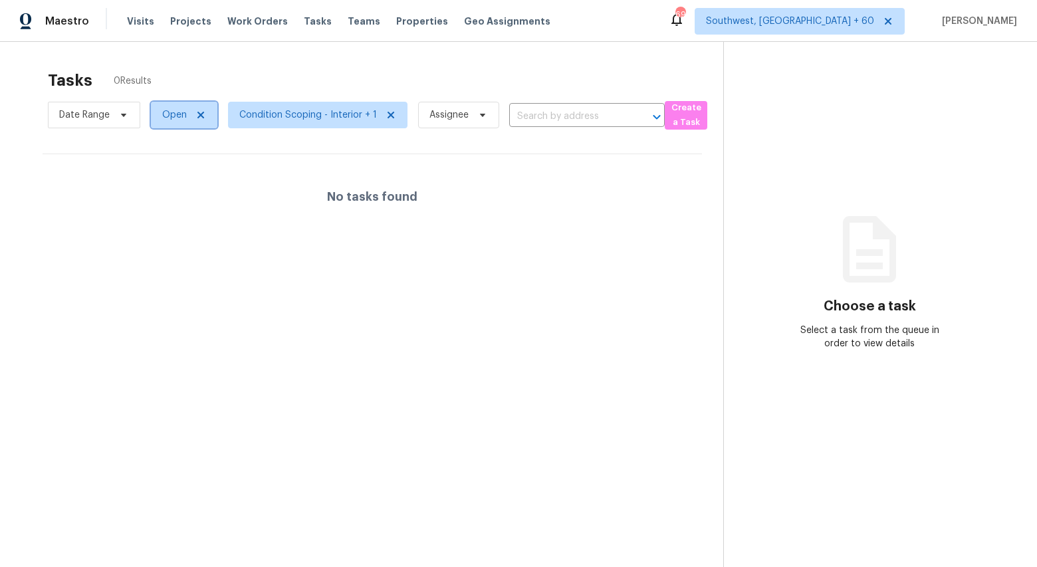
click at [191, 125] on span "Open" at bounding box center [184, 115] width 66 height 27
click at [223, 74] on div "Tasks 0 Results" at bounding box center [386, 80] width 676 height 35
